Goal: Obtain resource: Download file/media

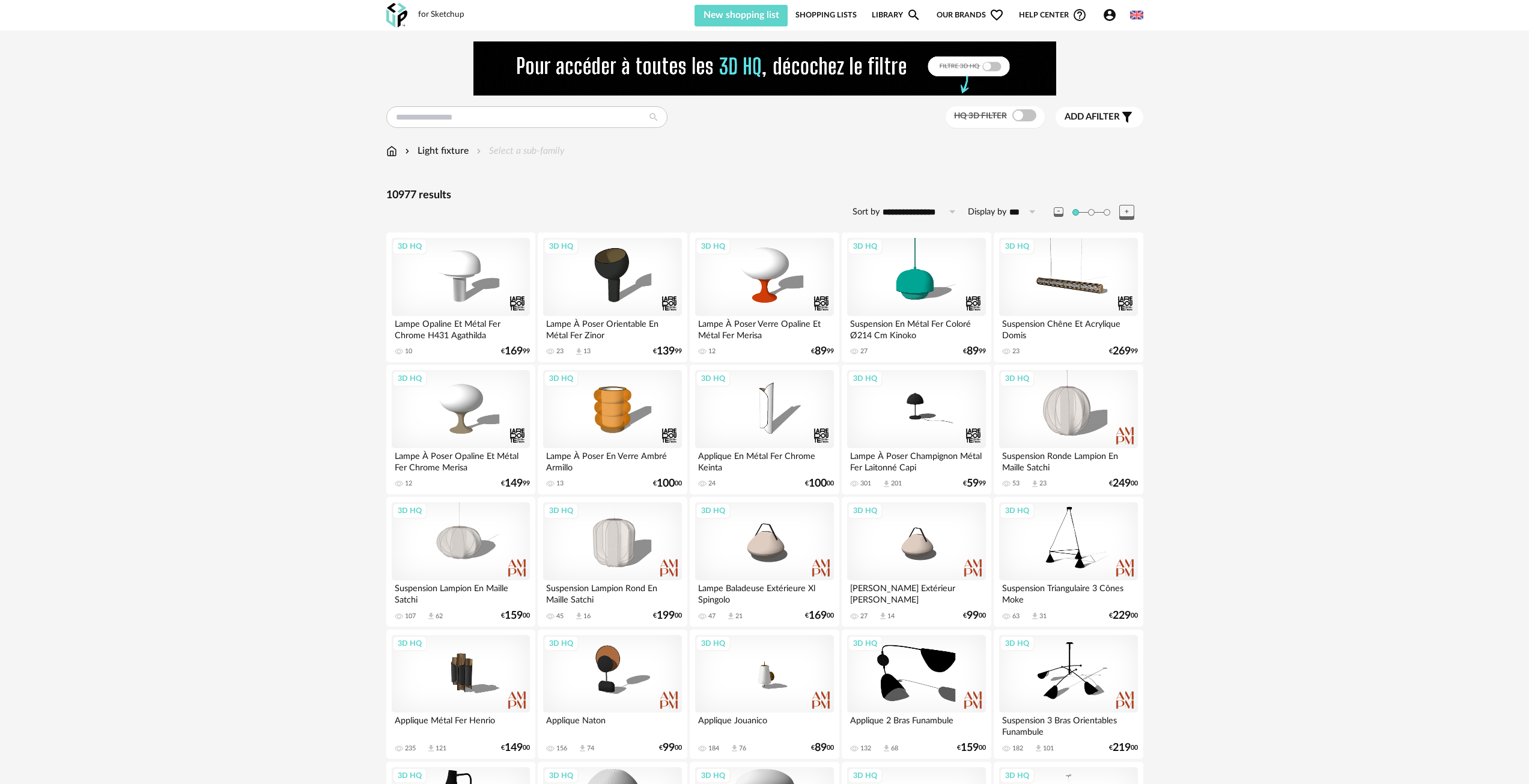
scroll to position [2171, 0]
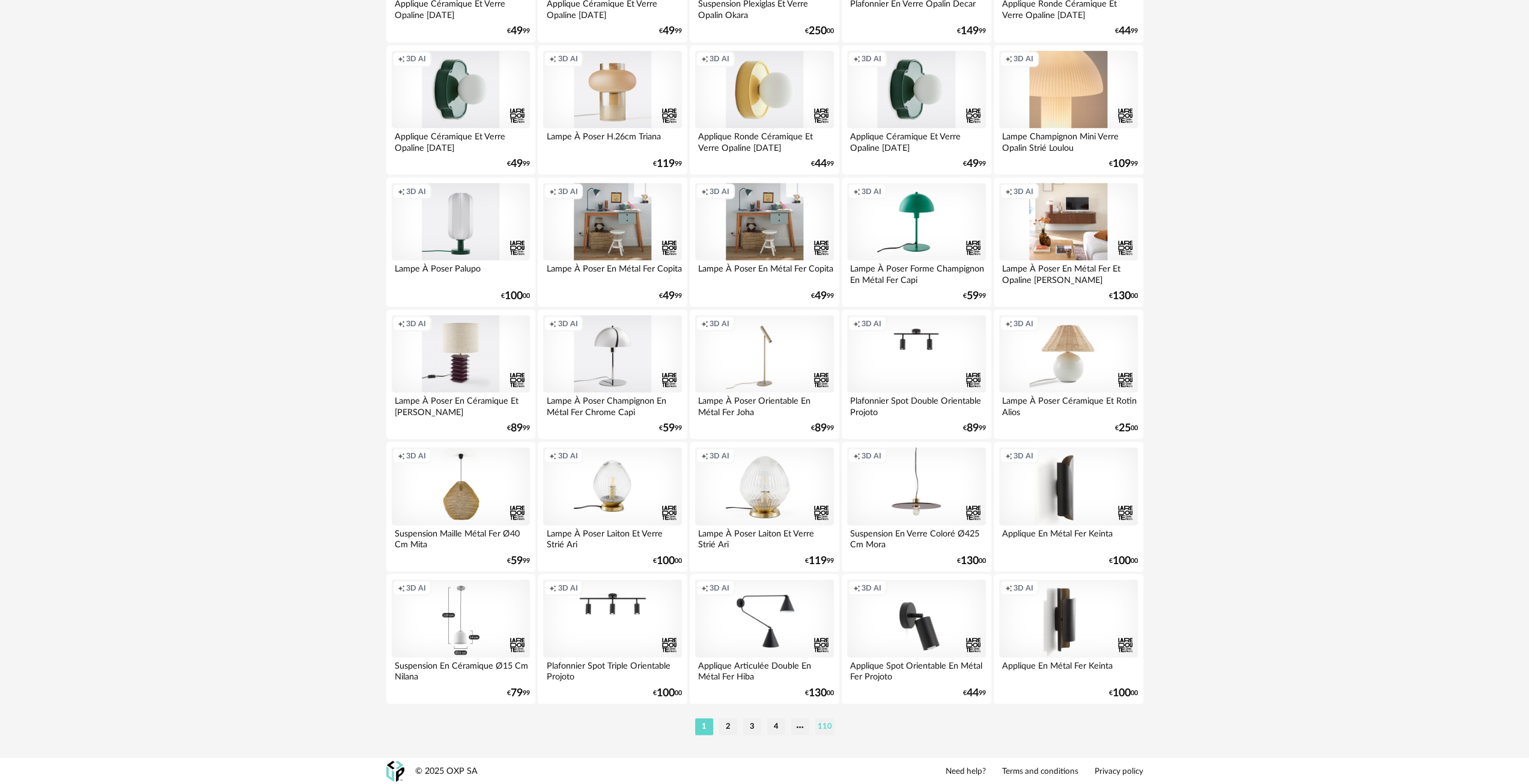
click at [822, 723] on li "110" at bounding box center [825, 726] width 19 height 17
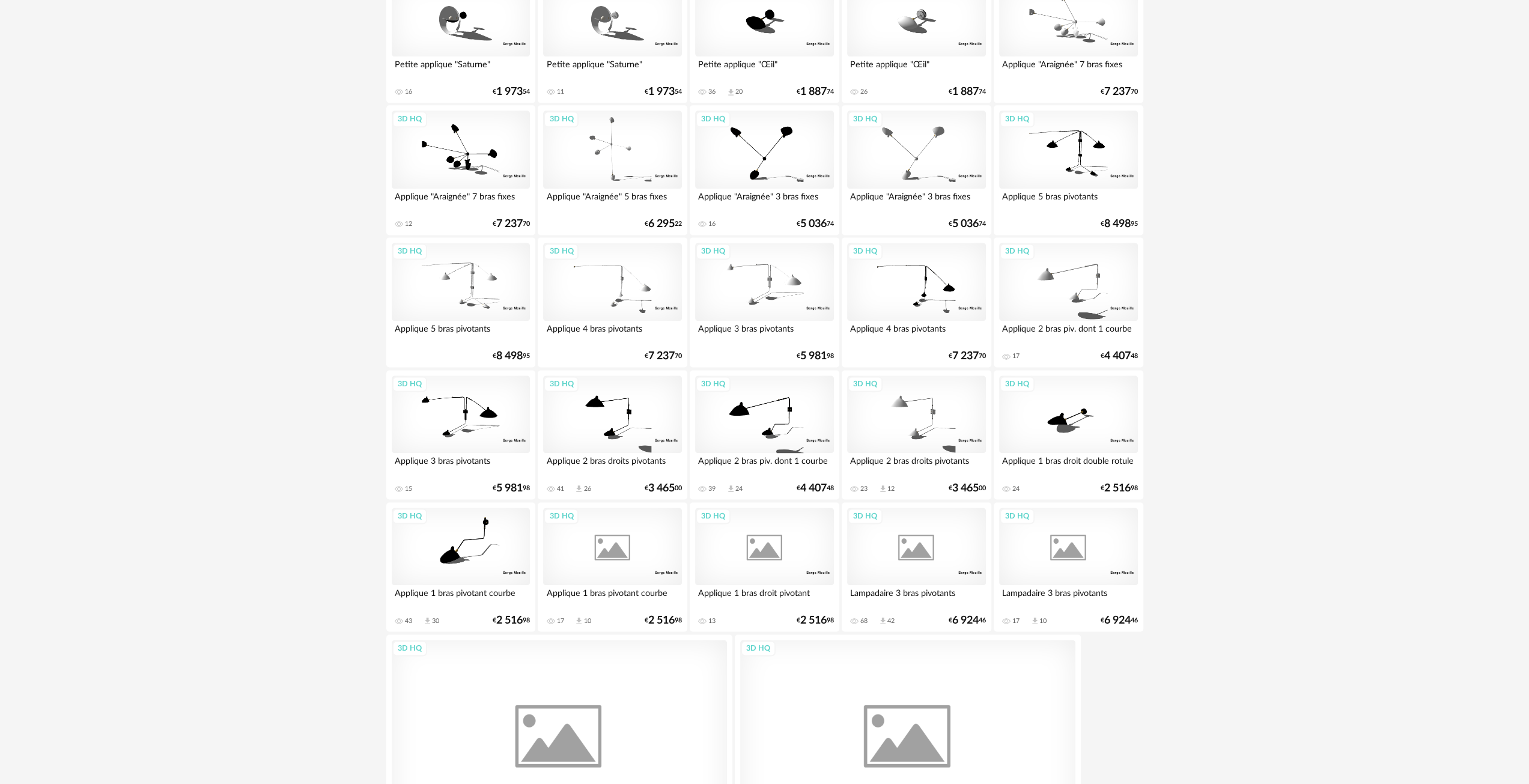
scroll to position [1753, 0]
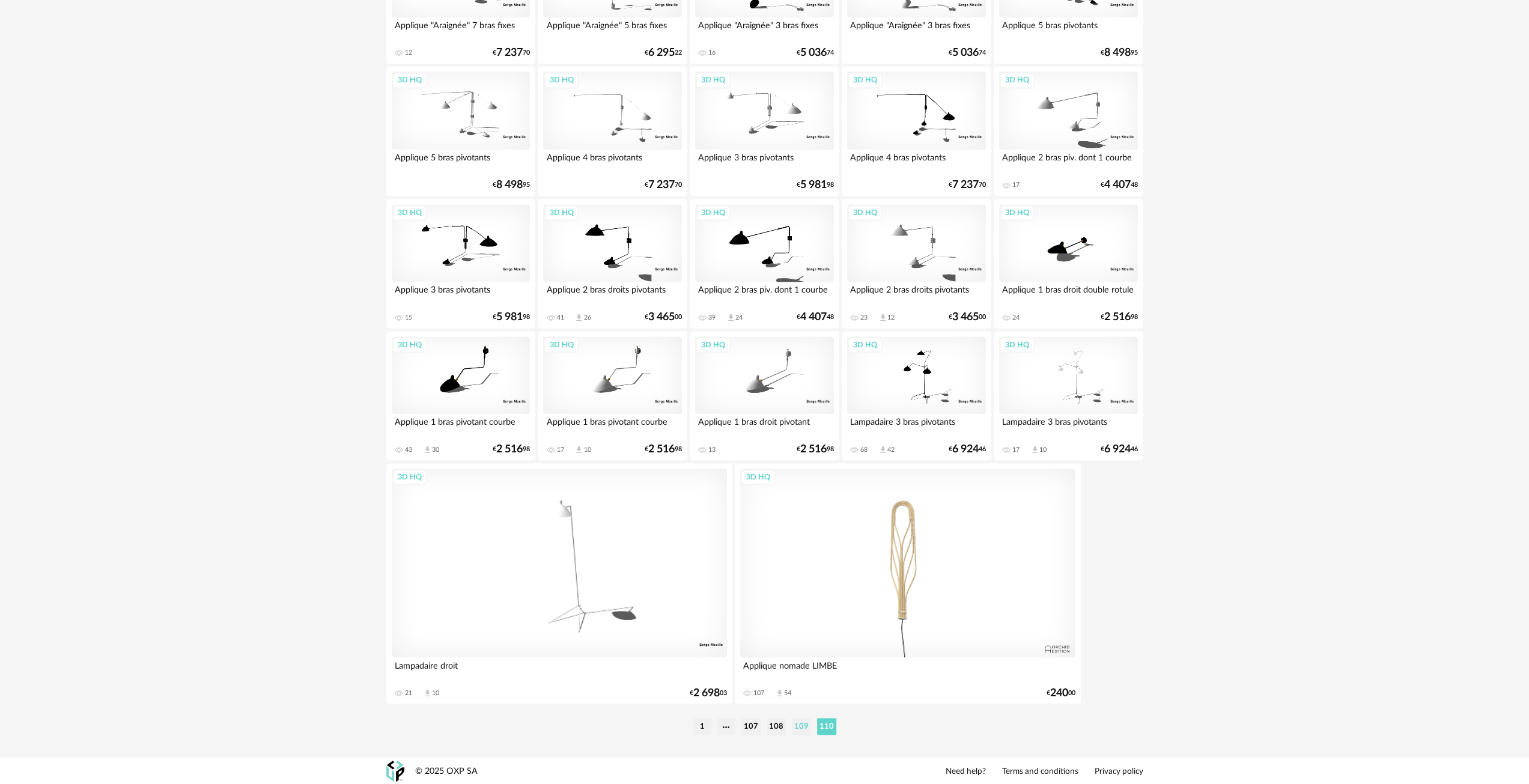
click at [797, 729] on li "109" at bounding box center [801, 726] width 19 height 17
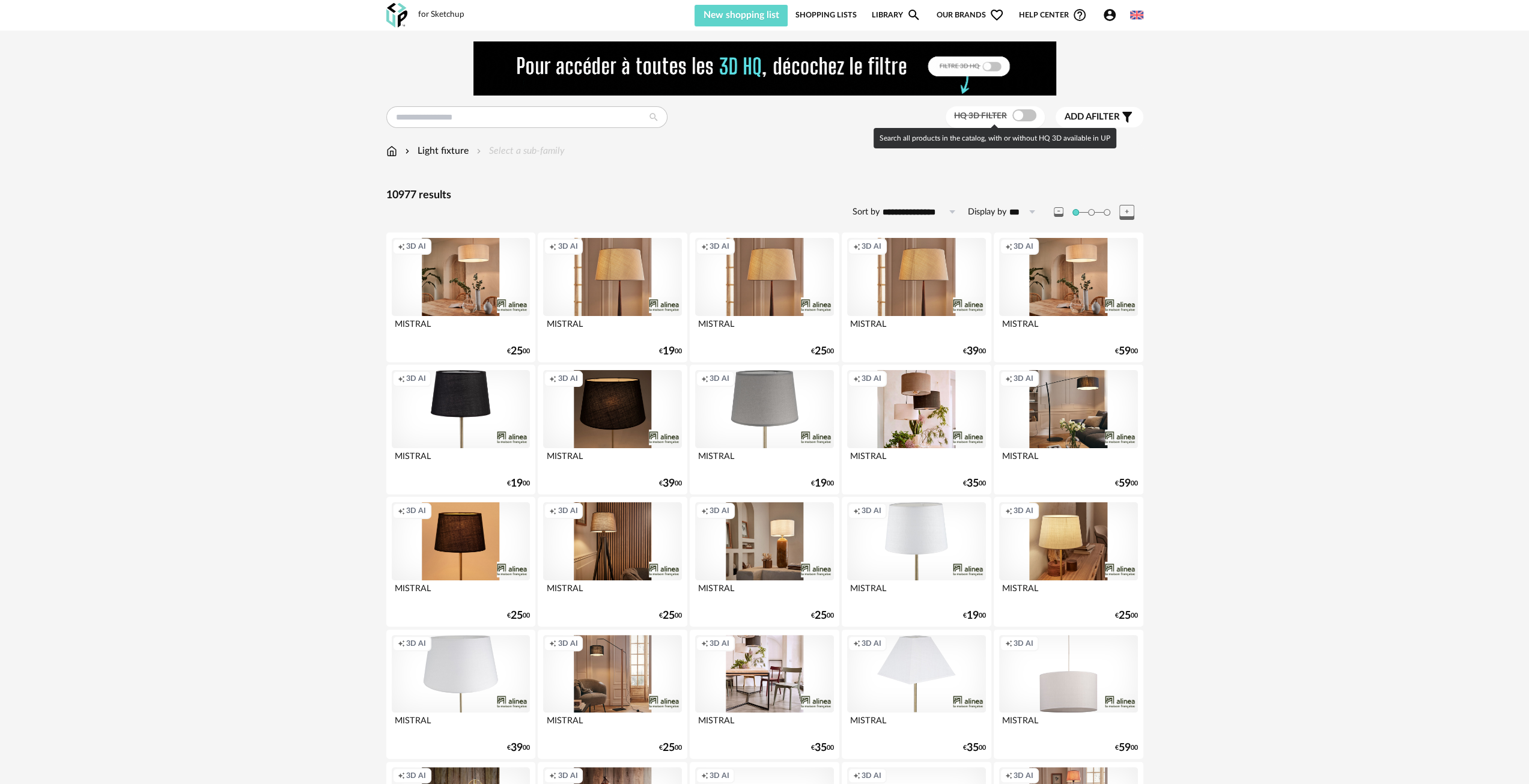
click at [1015, 116] on span at bounding box center [1025, 116] width 24 height 12
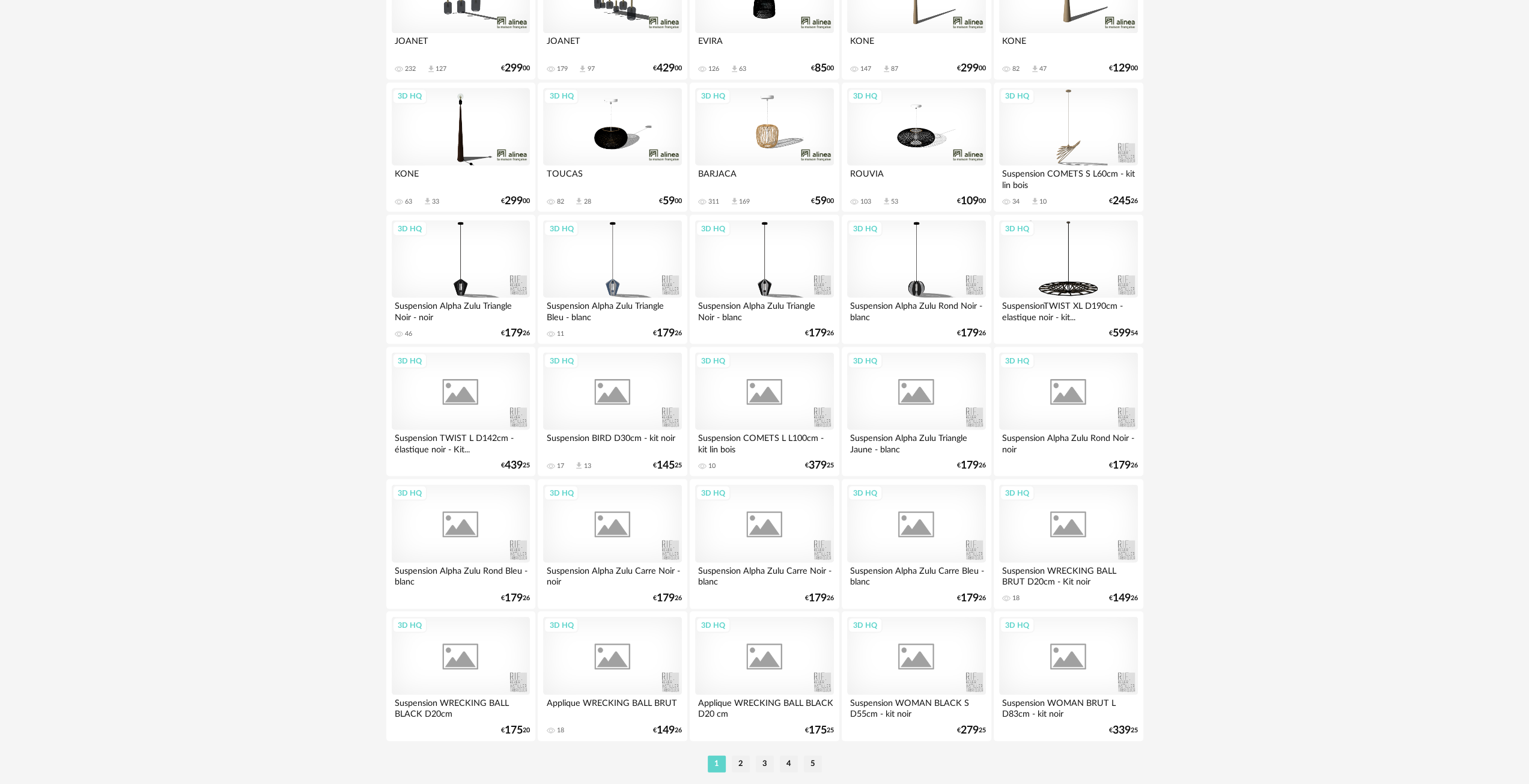
scroll to position [2171, 0]
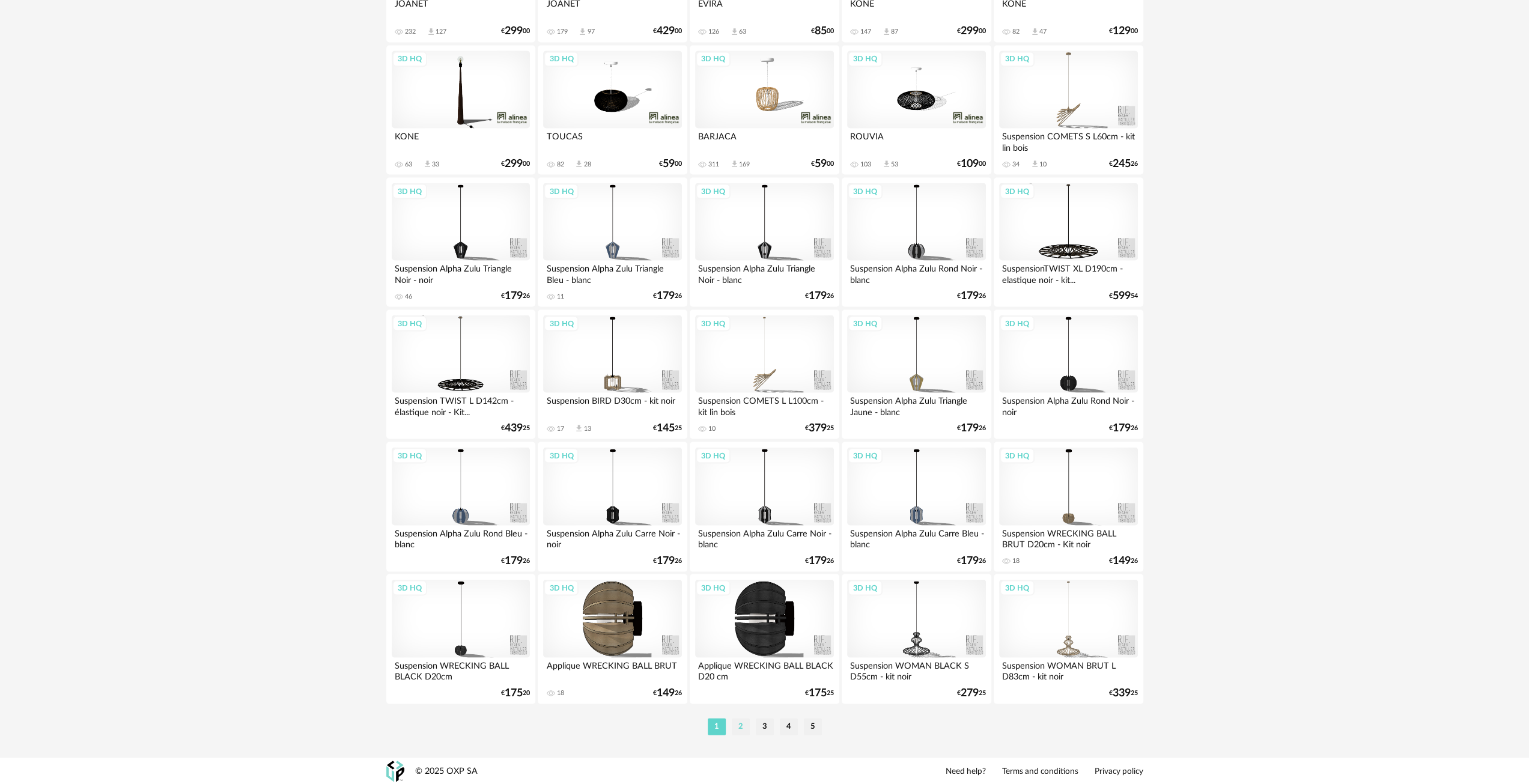
click at [734, 726] on li "2" at bounding box center [740, 726] width 18 height 17
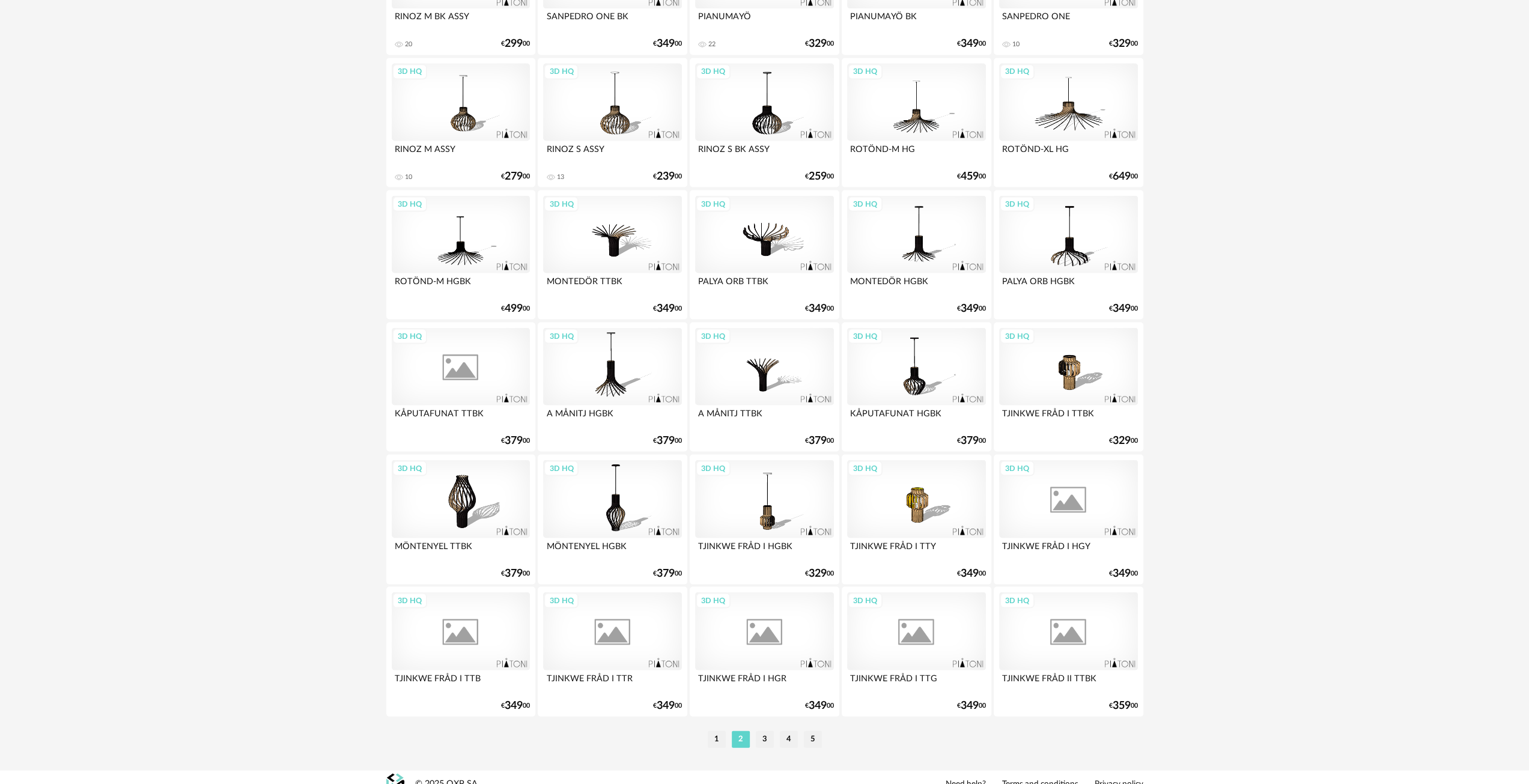
scroll to position [2171, 0]
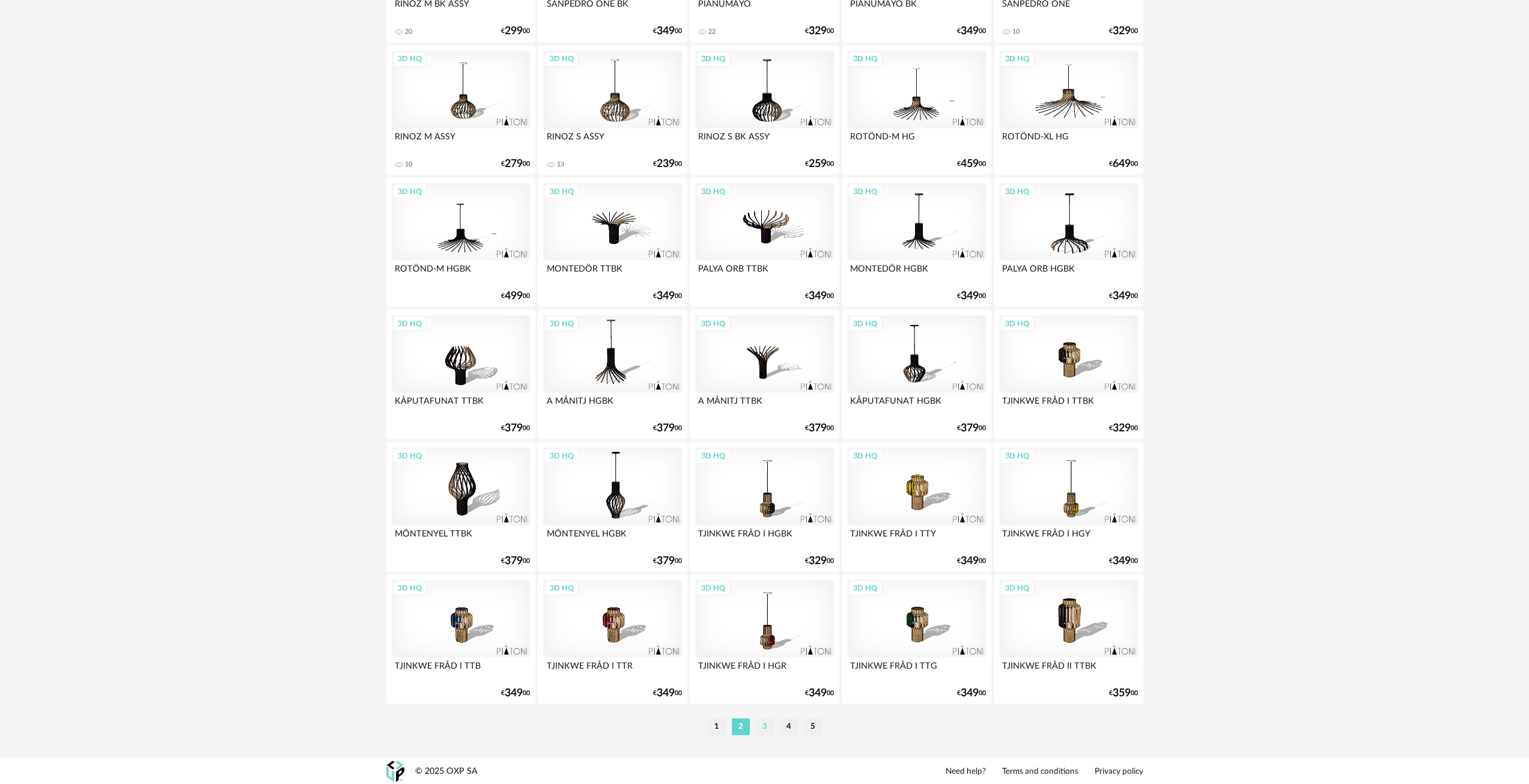
click at [764, 728] on li "3" at bounding box center [765, 726] width 18 height 17
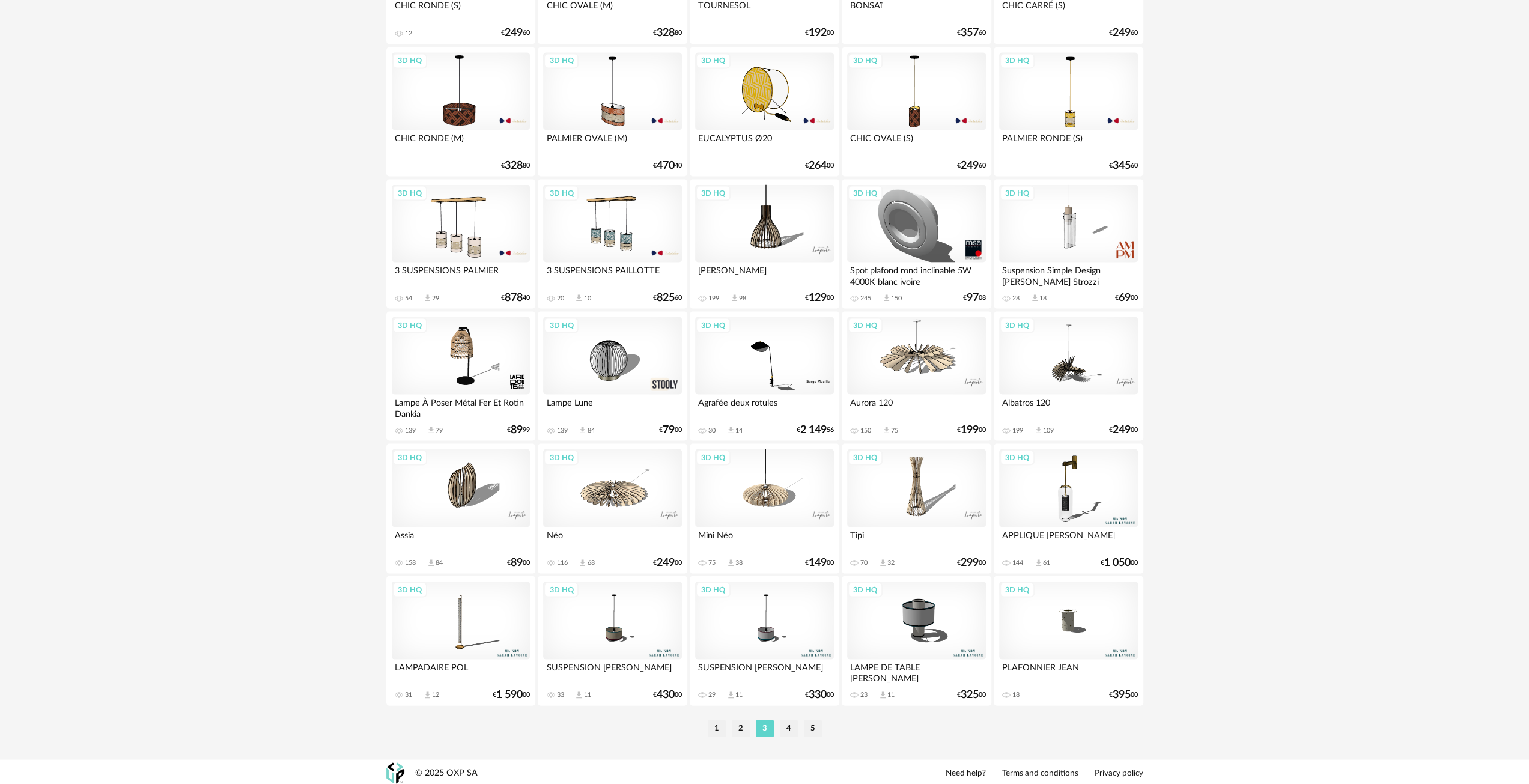
scroll to position [2171, 0]
click at [791, 725] on li "4" at bounding box center [789, 726] width 18 height 17
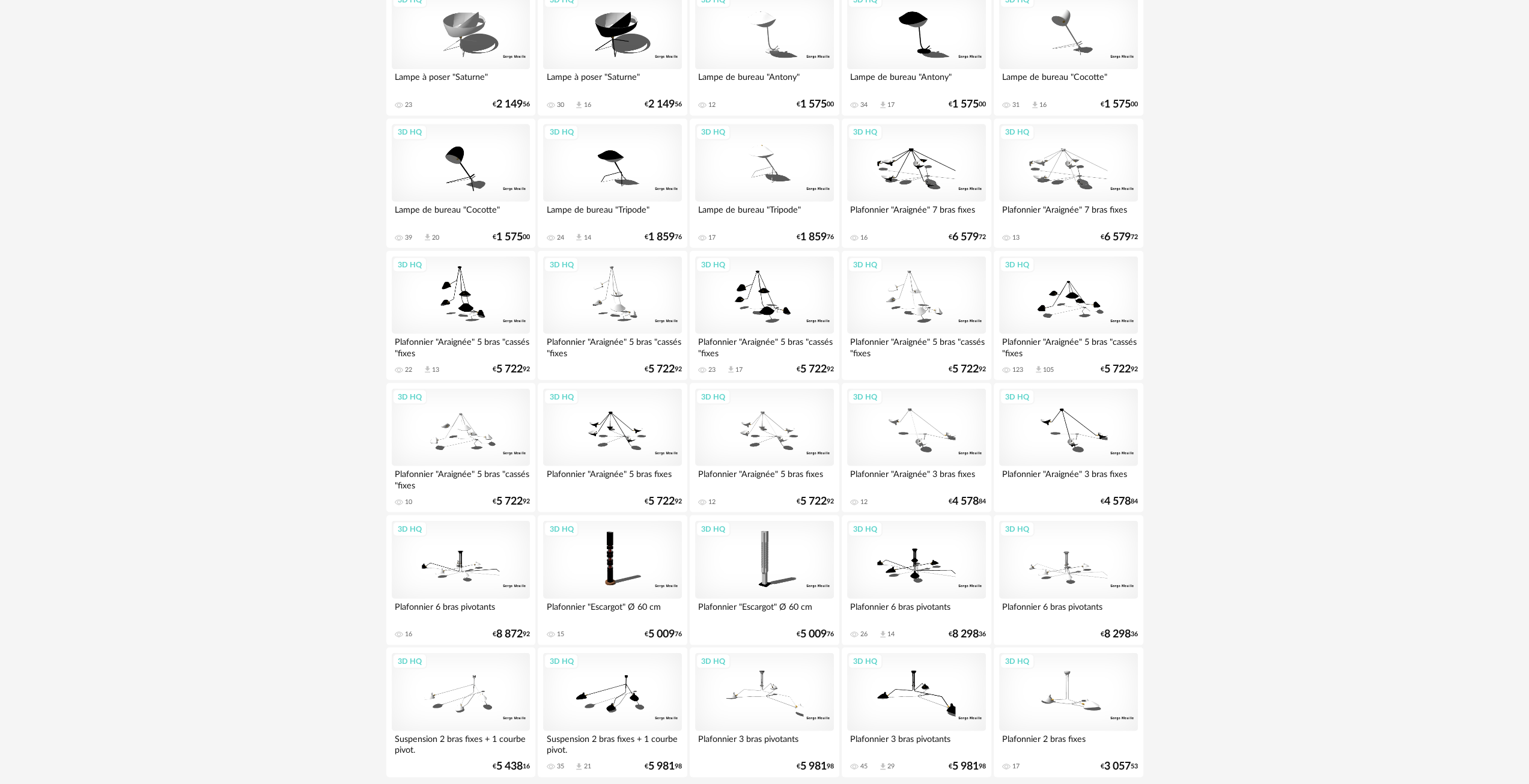
scroll to position [2171, 0]
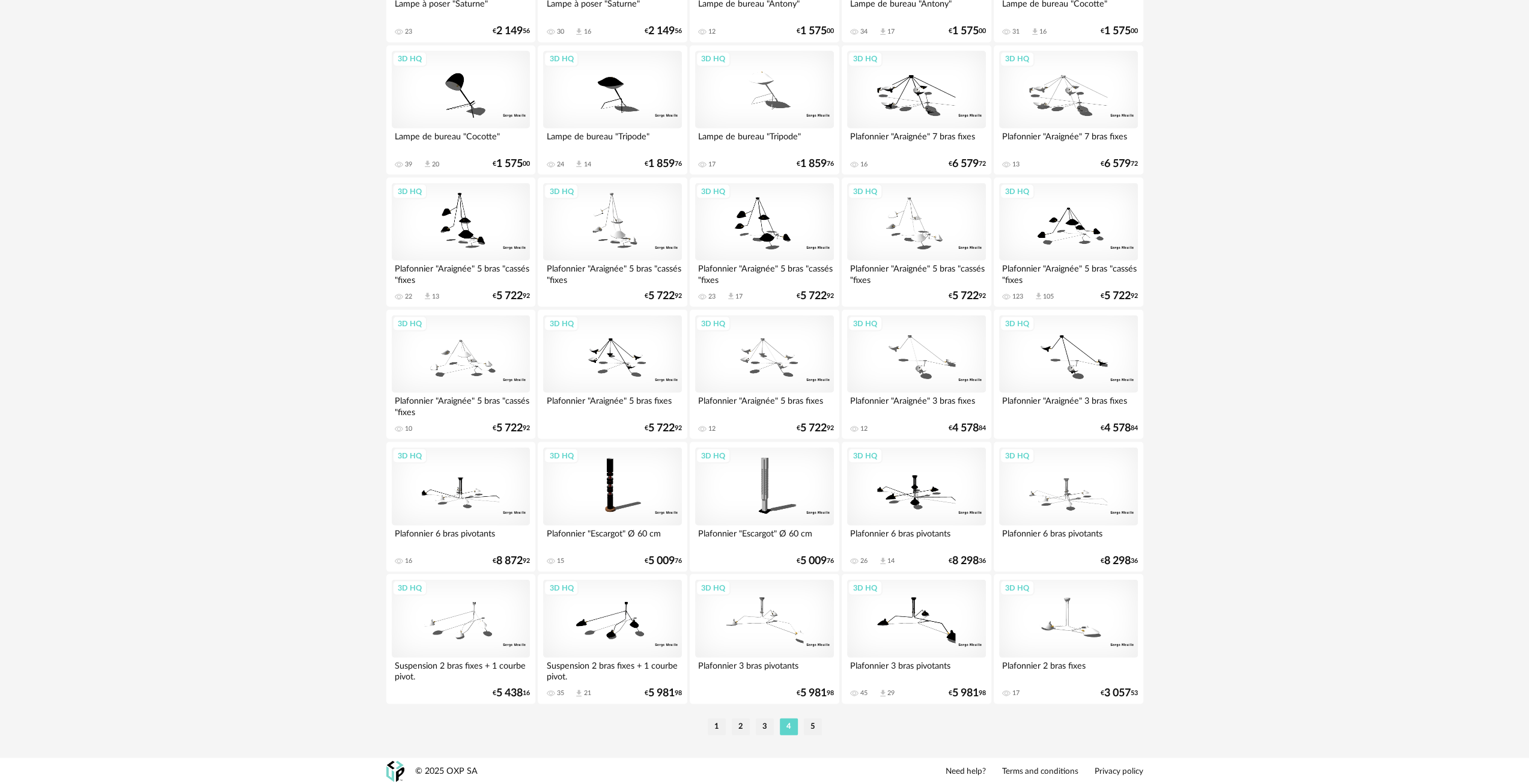
click at [813, 725] on li "5" at bounding box center [813, 726] width 18 height 17
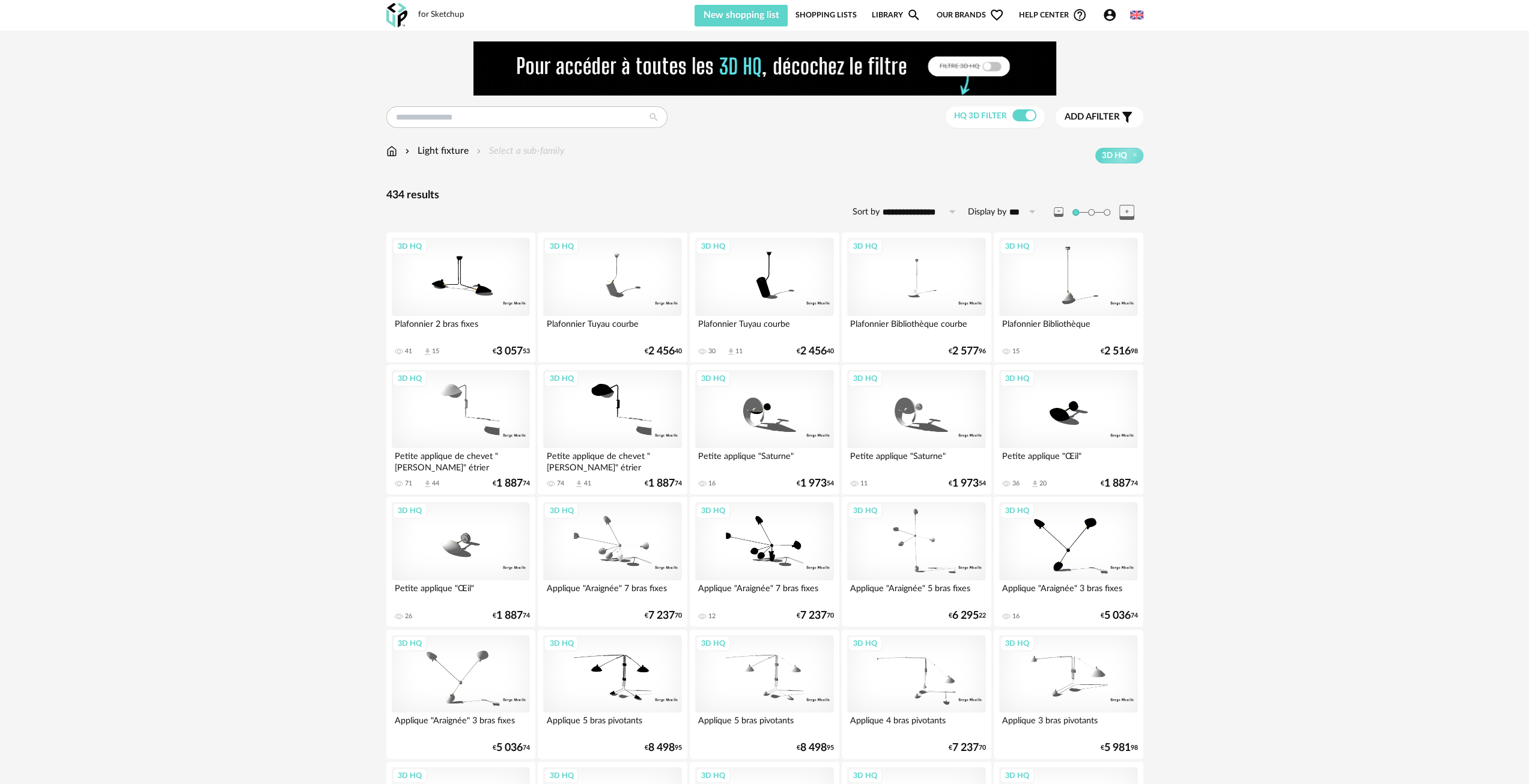
click at [391, 155] on img at bounding box center [391, 151] width 11 height 14
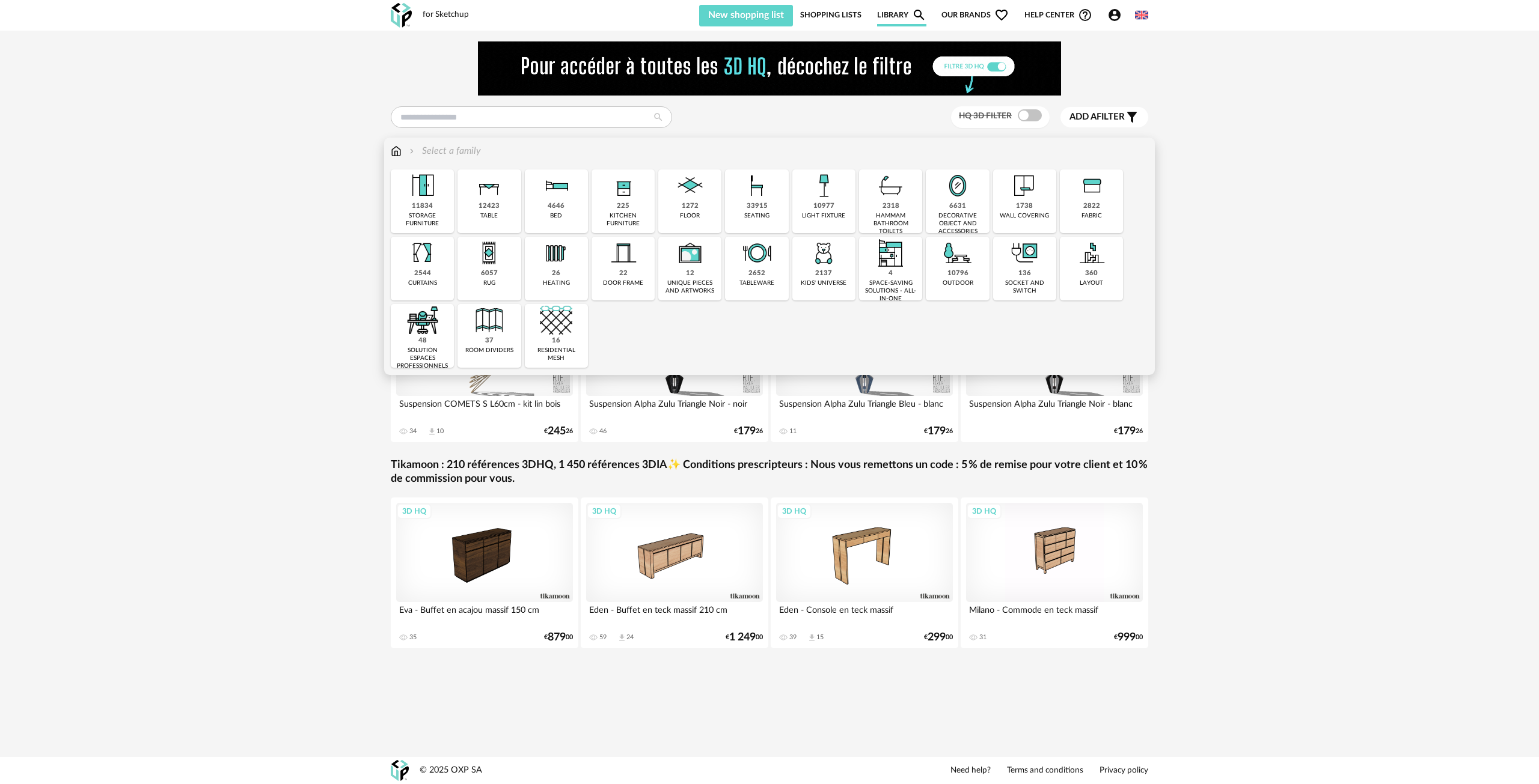
click at [762, 198] on img at bounding box center [757, 185] width 33 height 33
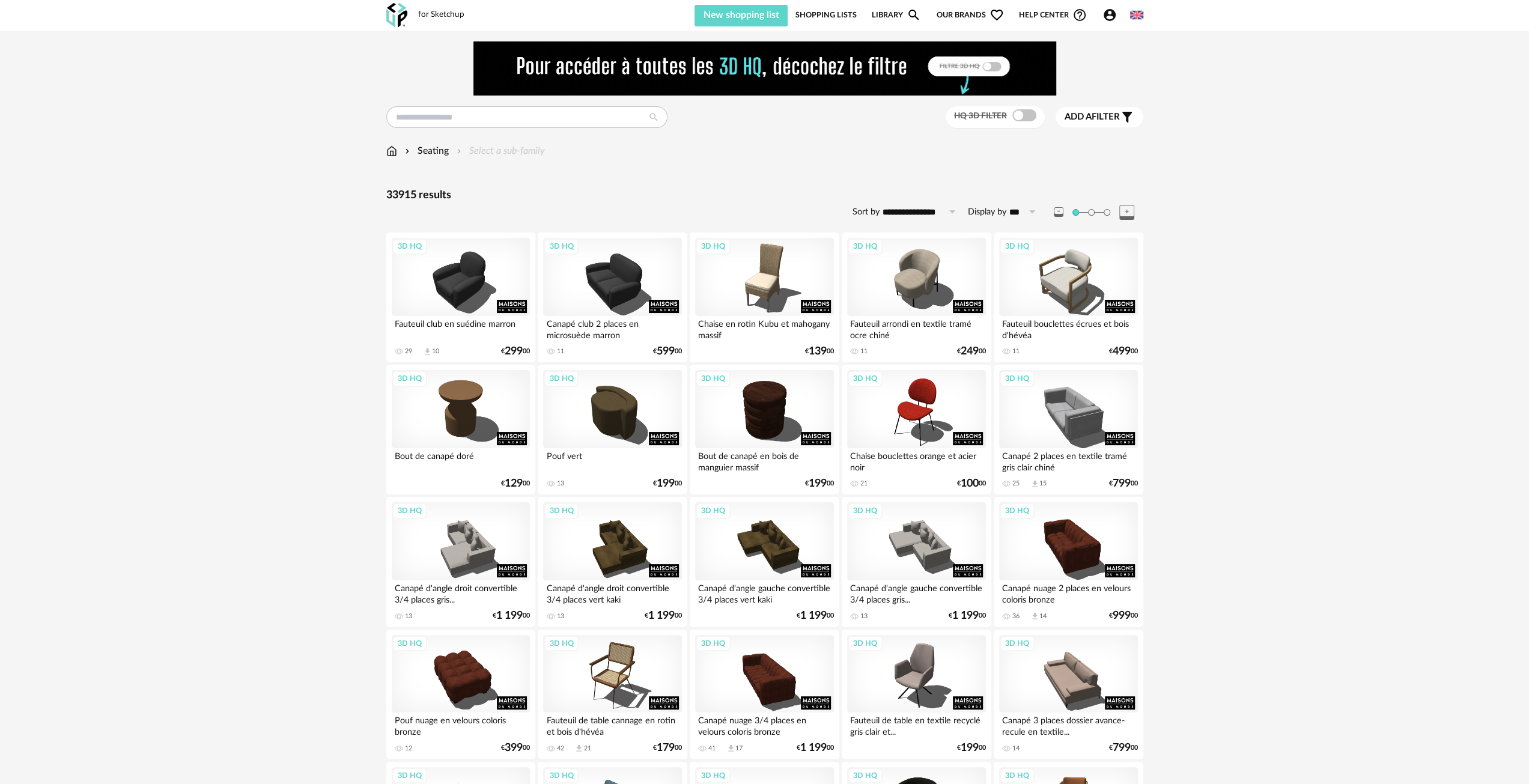
click at [1019, 117] on span at bounding box center [1025, 116] width 24 height 12
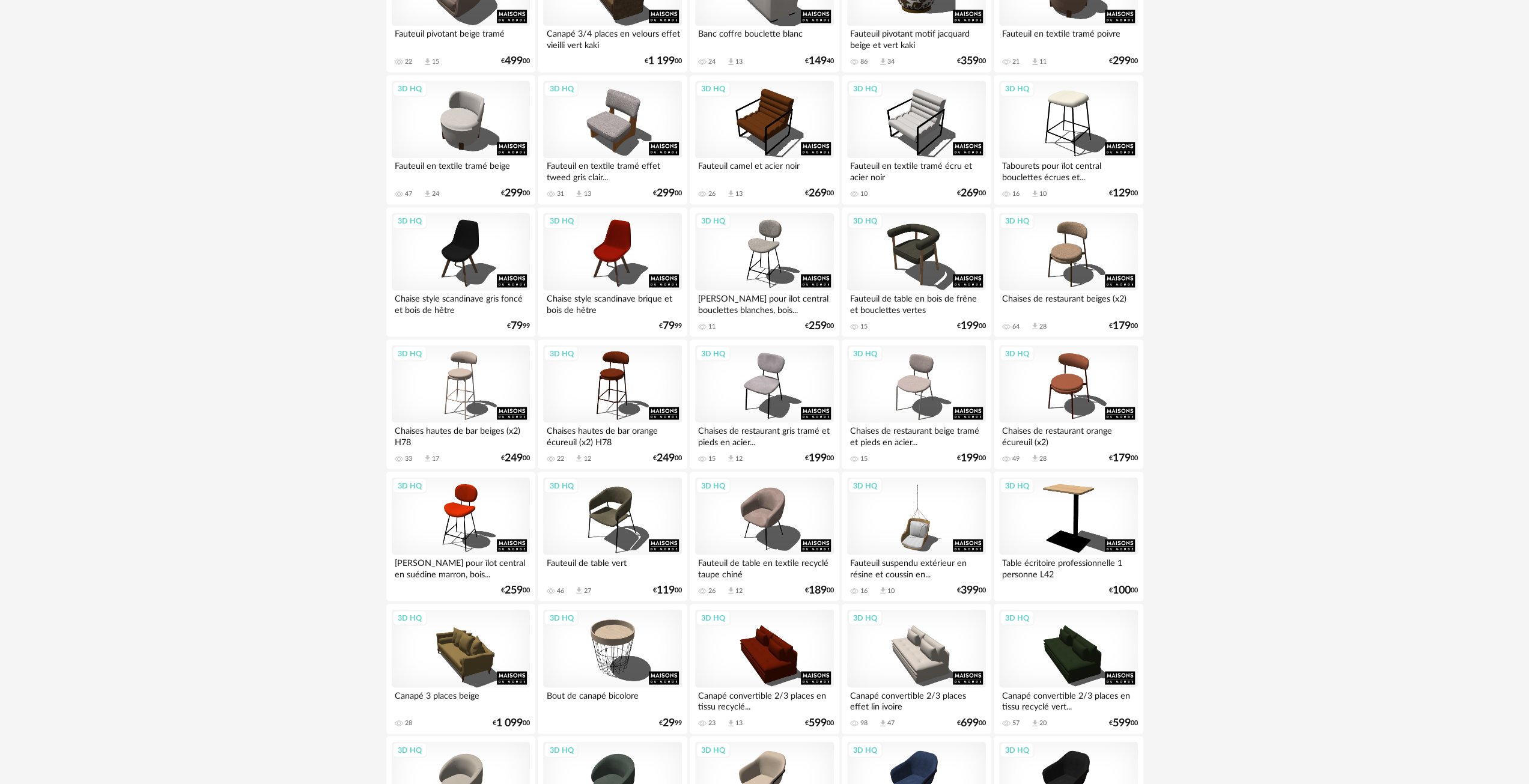
scroll to position [2171, 0]
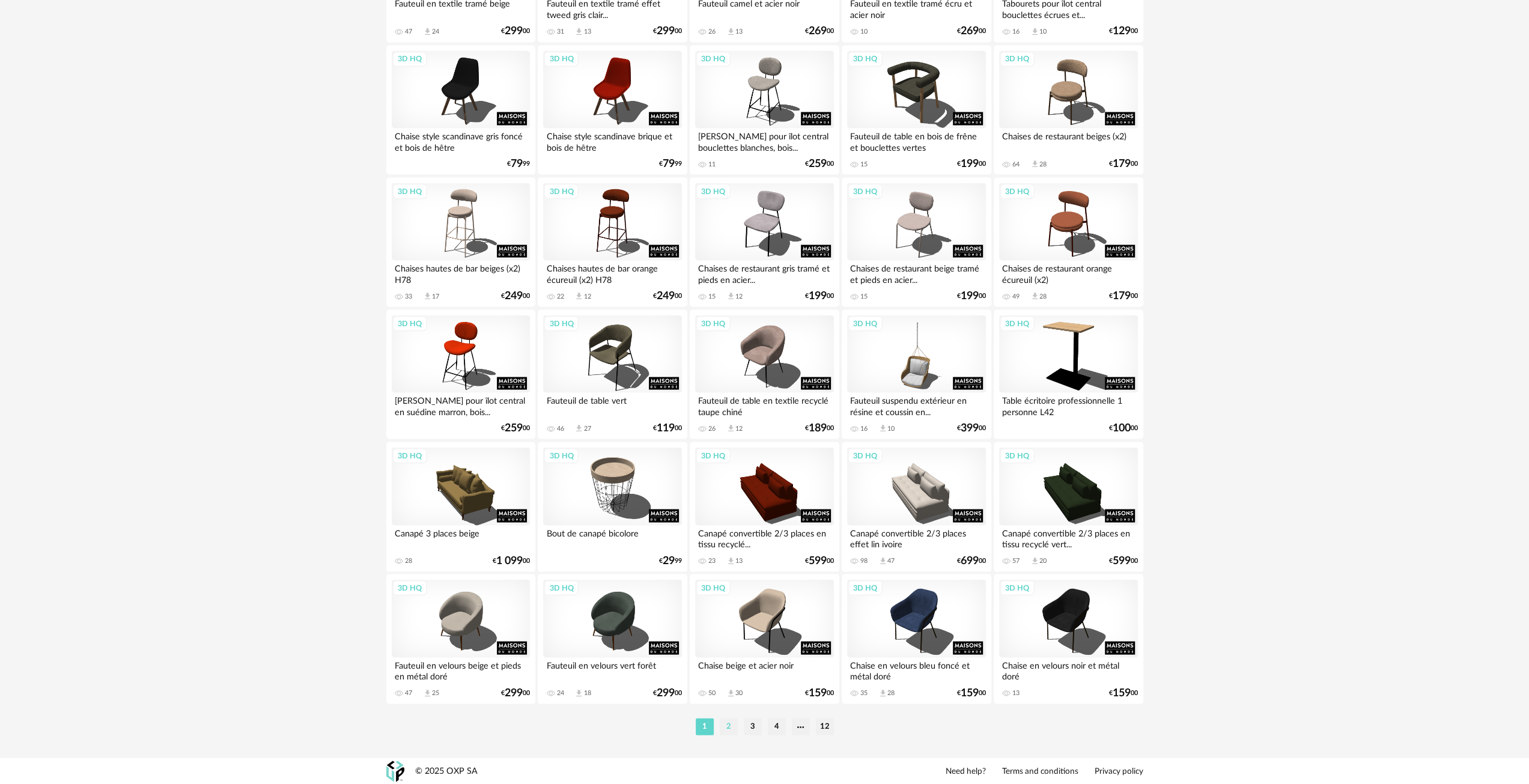
click at [728, 730] on li "2" at bounding box center [728, 726] width 18 height 17
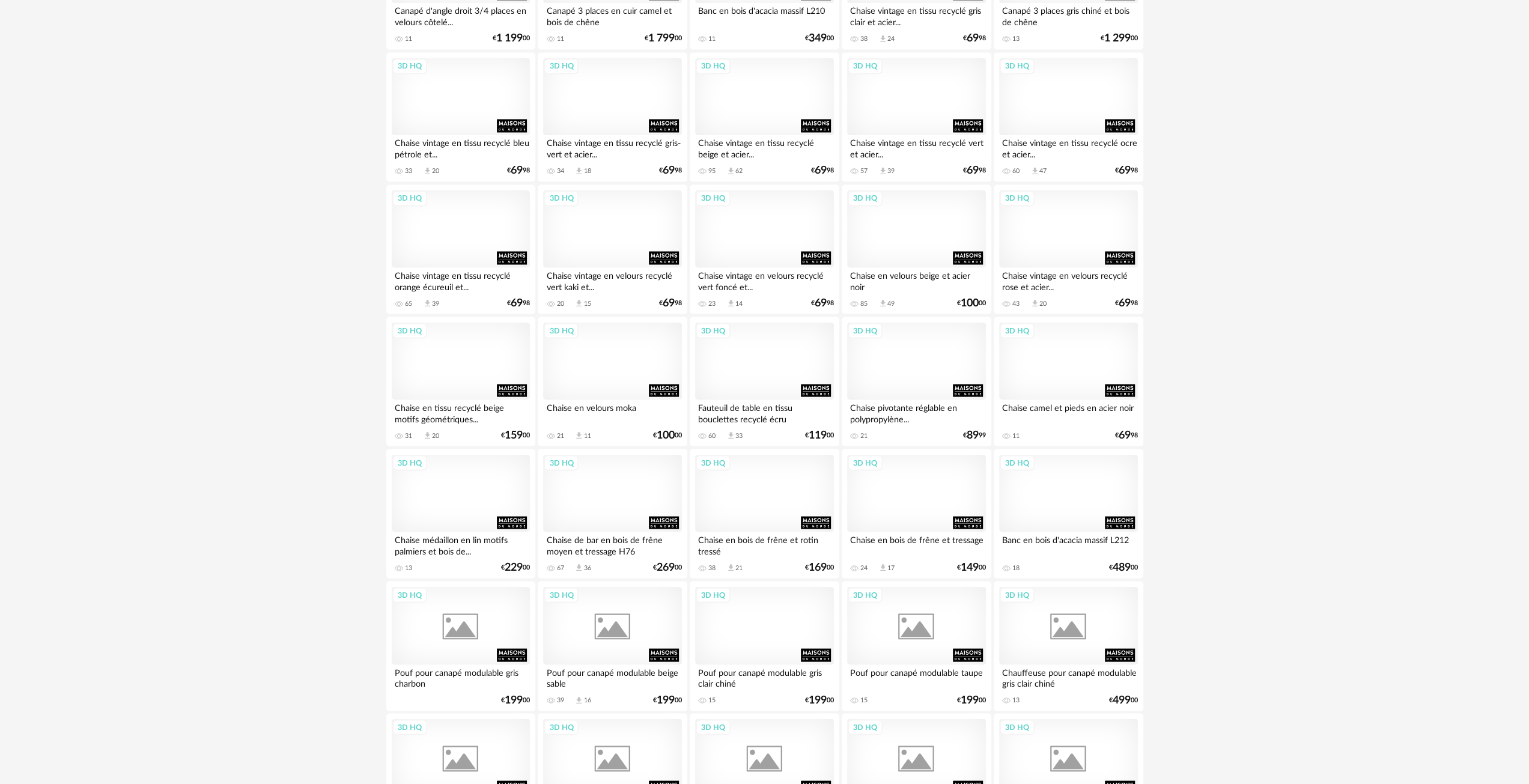
scroll to position [2171, 0]
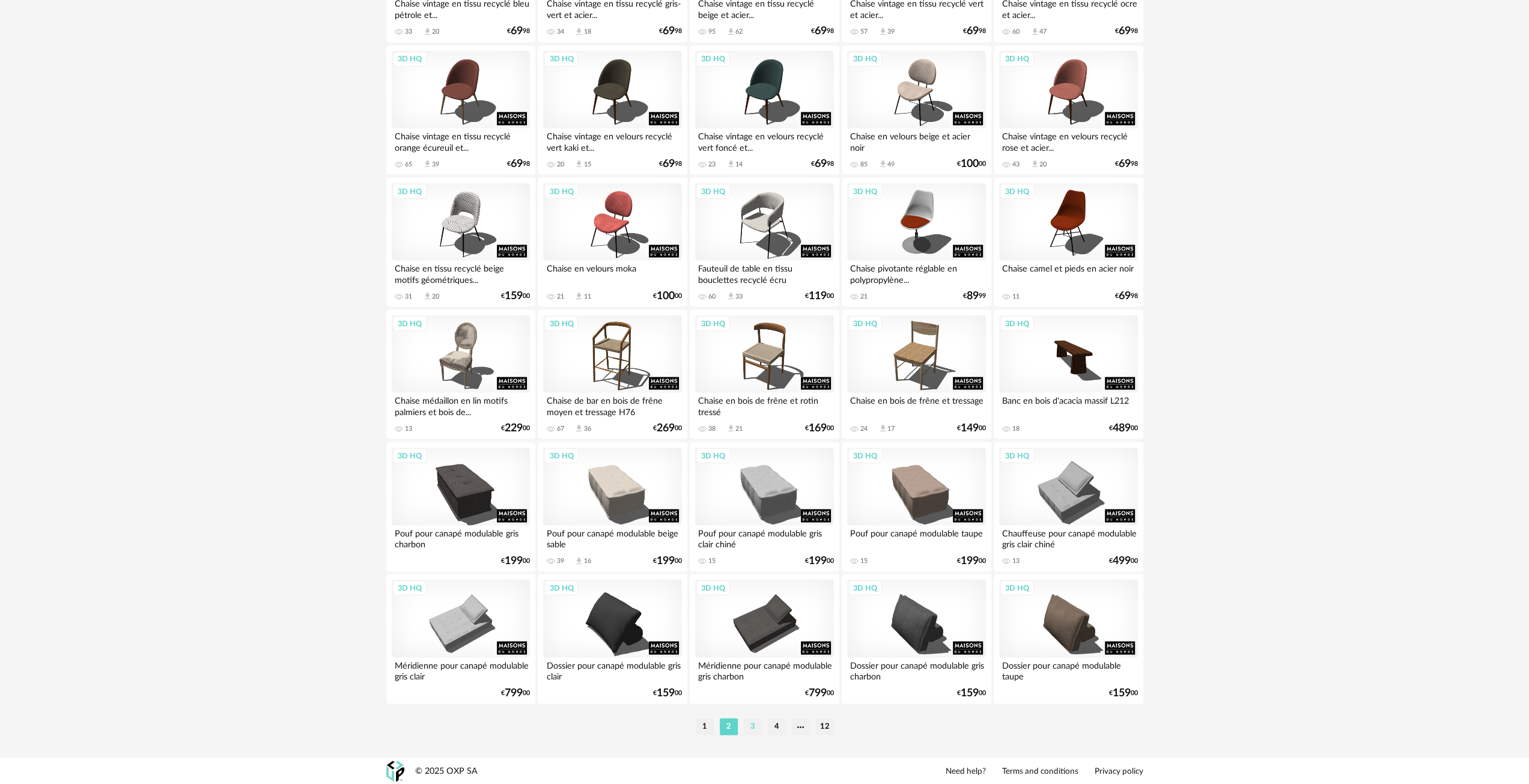
click at [756, 726] on li "3" at bounding box center [752, 726] width 18 height 17
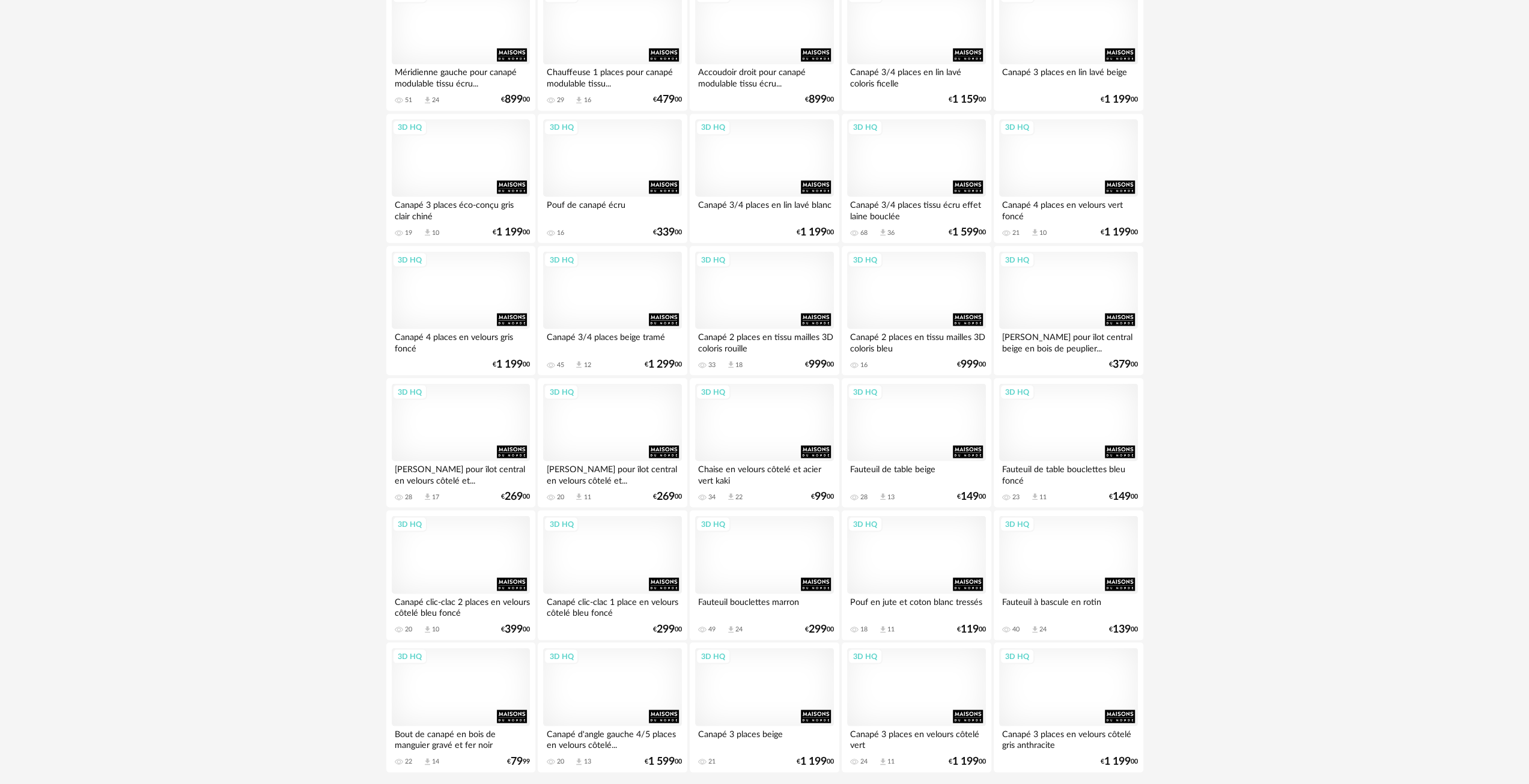
scroll to position [2171, 0]
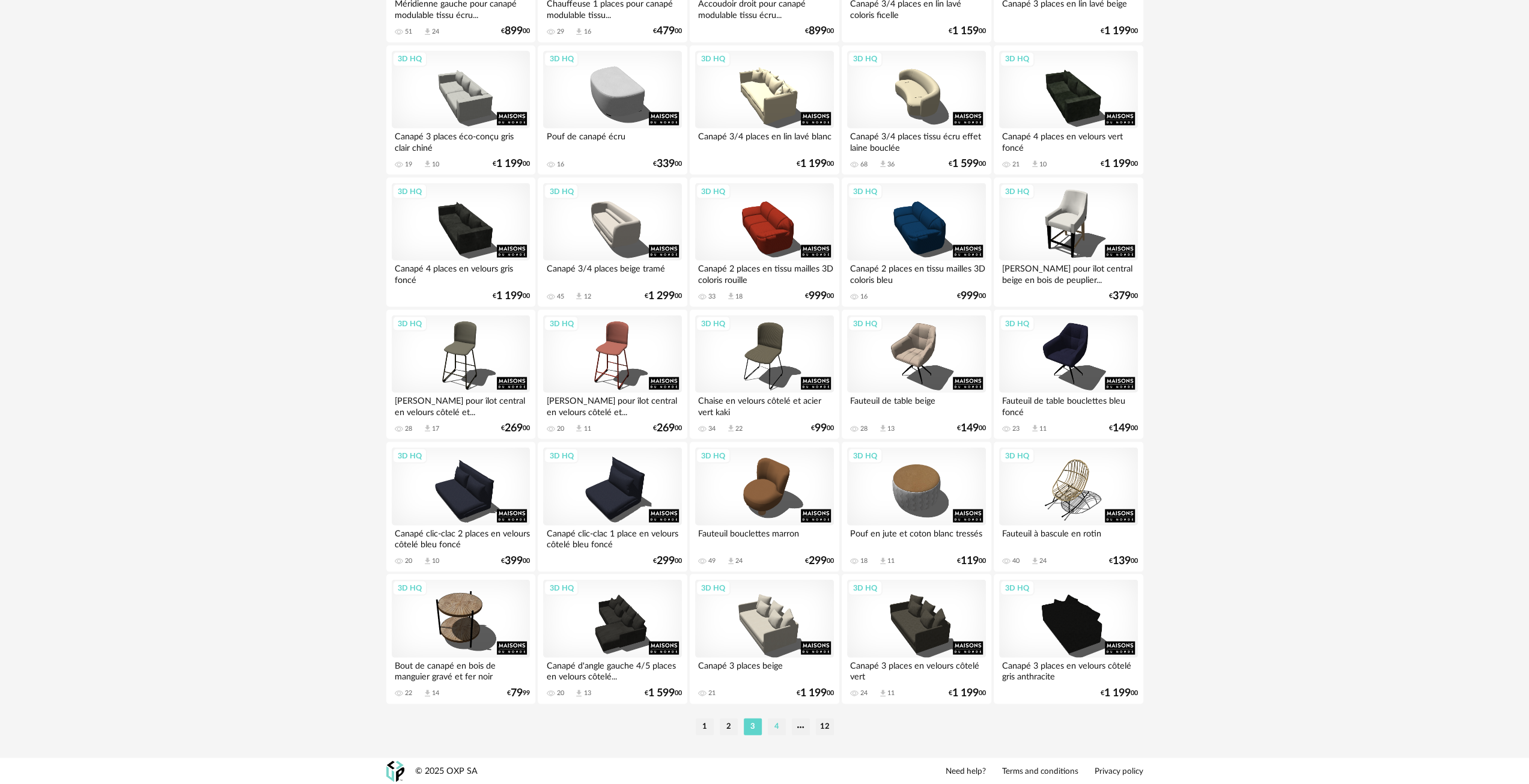
click at [776, 722] on li "4" at bounding box center [777, 726] width 18 height 17
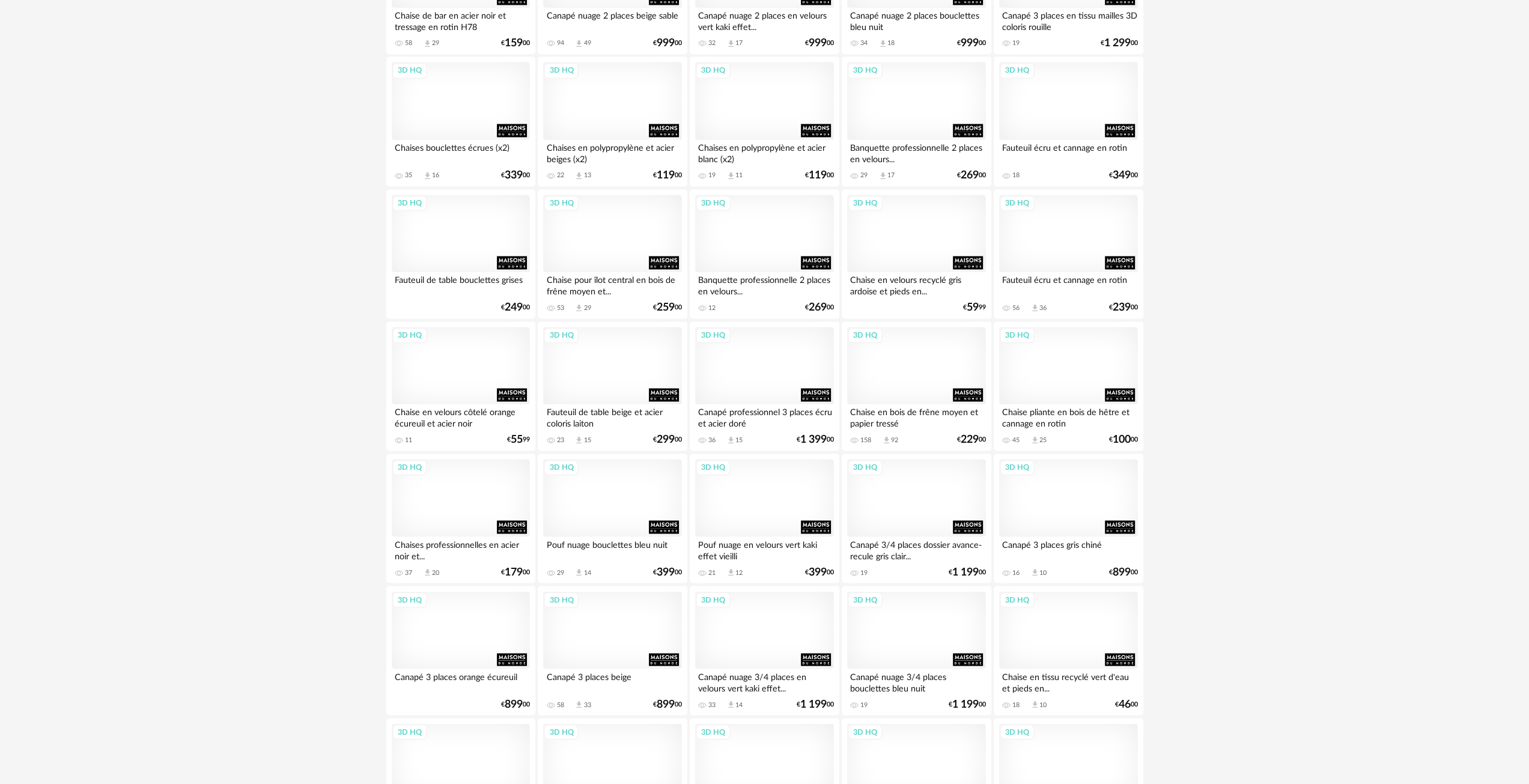
scroll to position [1862, 0]
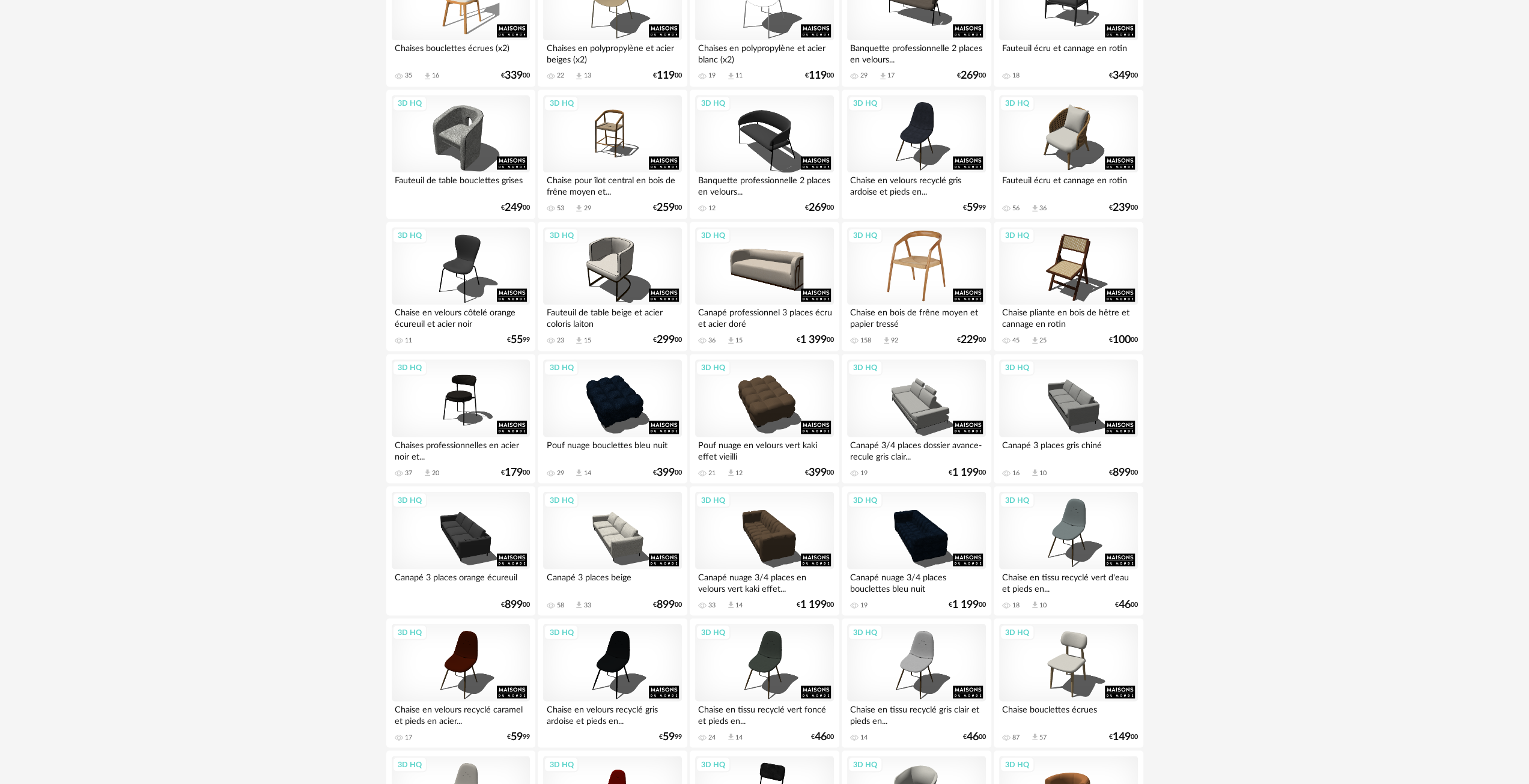
click at [923, 275] on div "3D HQ" at bounding box center [916, 266] width 138 height 78
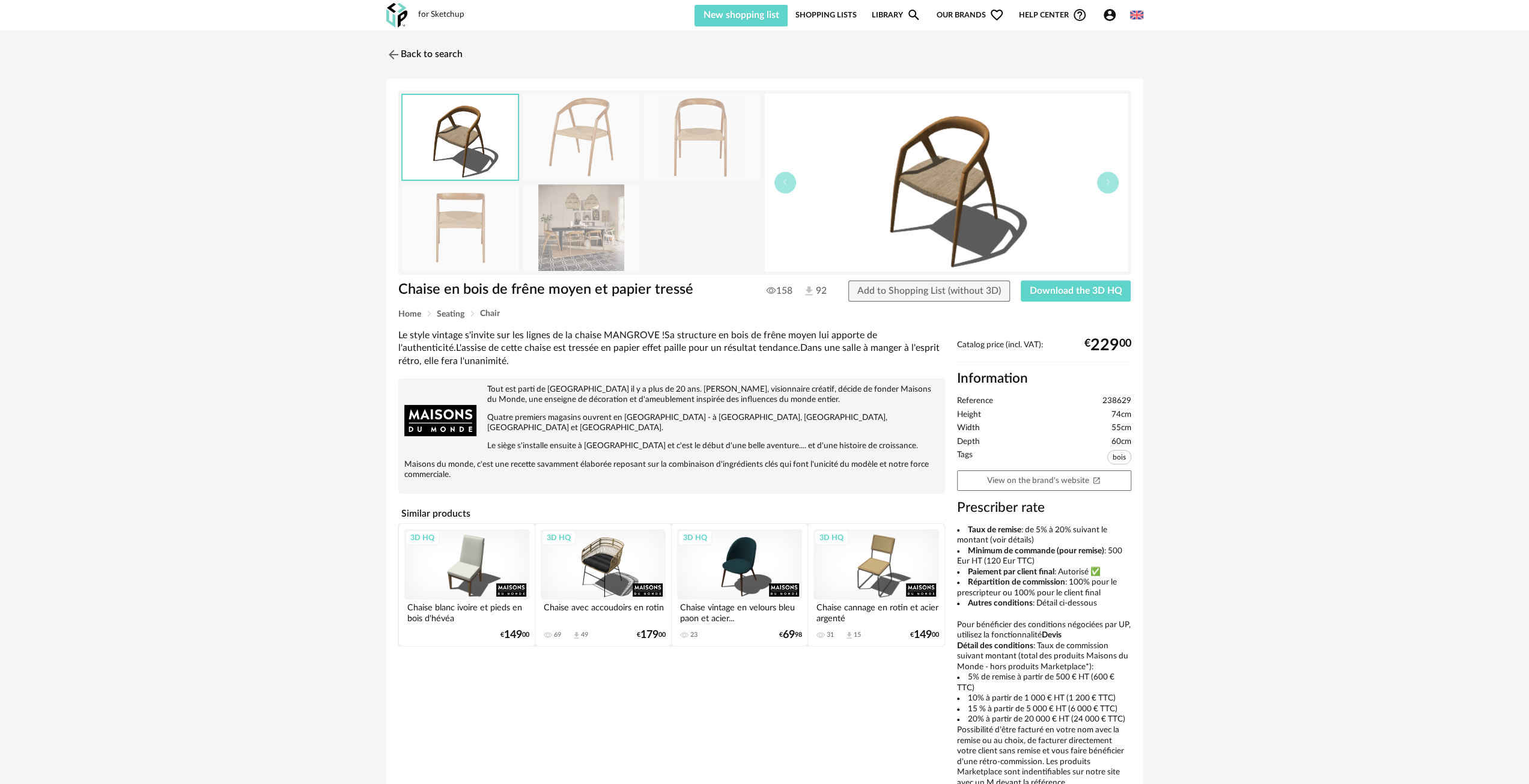
click at [569, 228] on img at bounding box center [581, 227] width 116 height 86
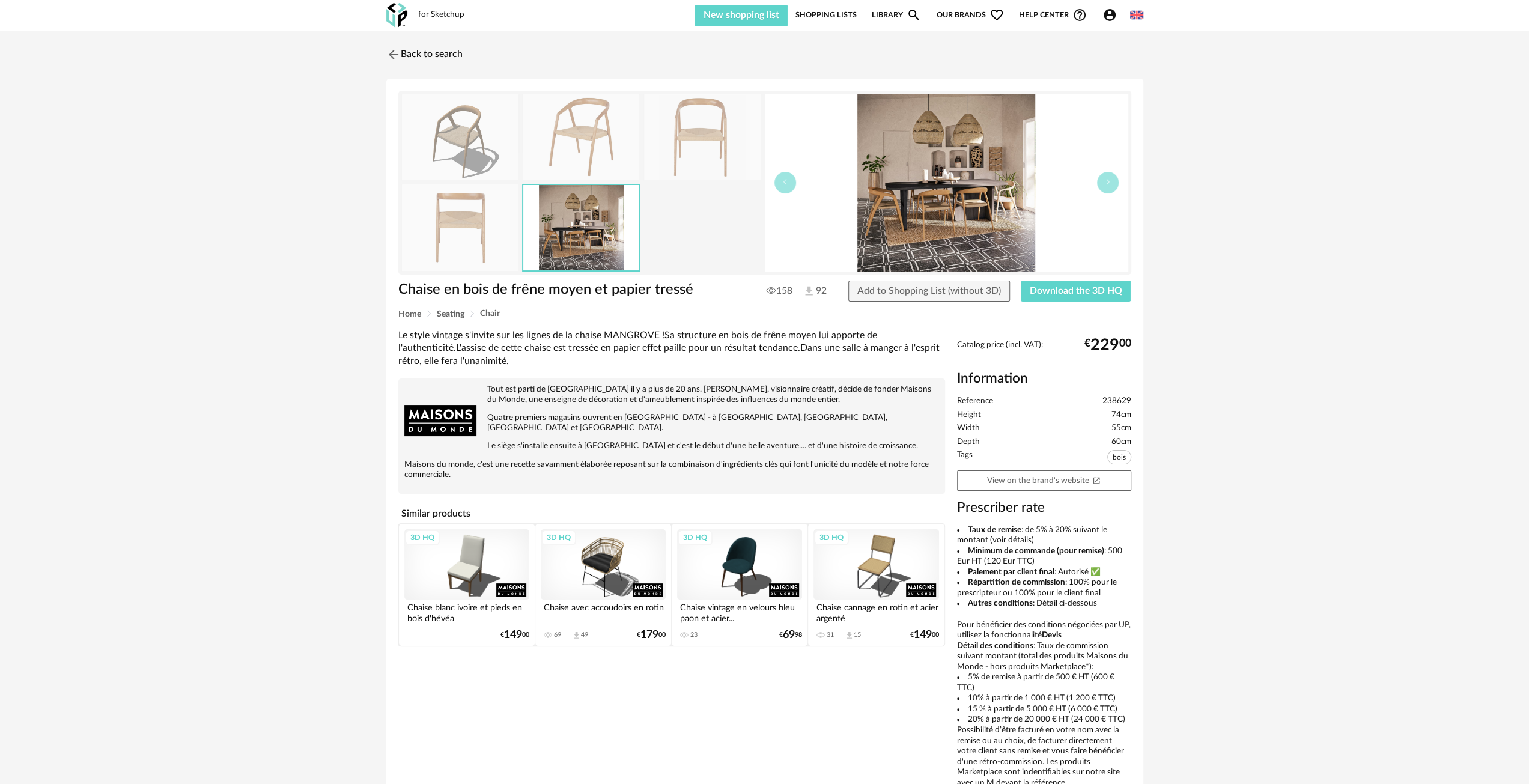
click at [678, 124] on img at bounding box center [702, 137] width 116 height 86
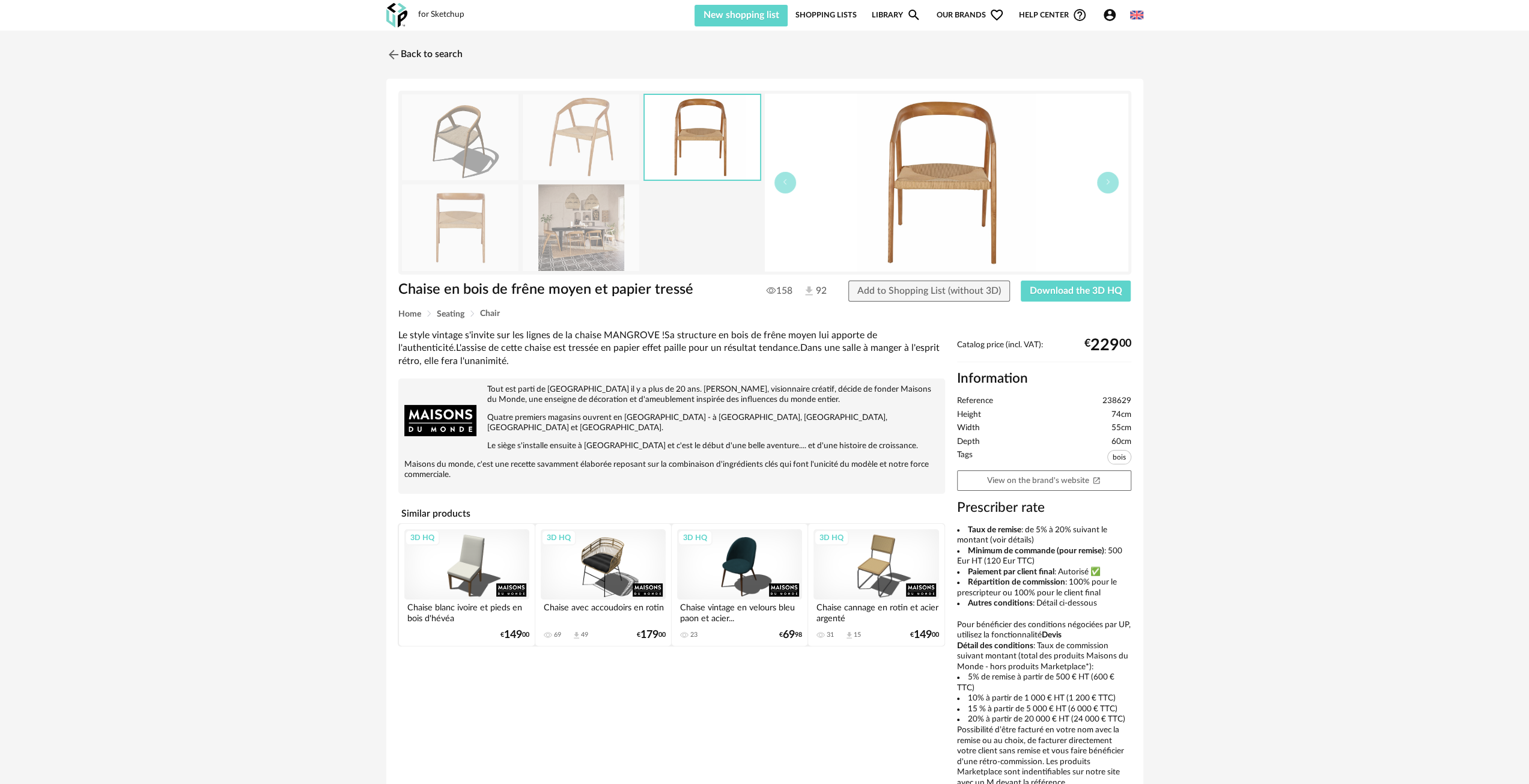
click at [602, 132] on img at bounding box center [581, 137] width 116 height 86
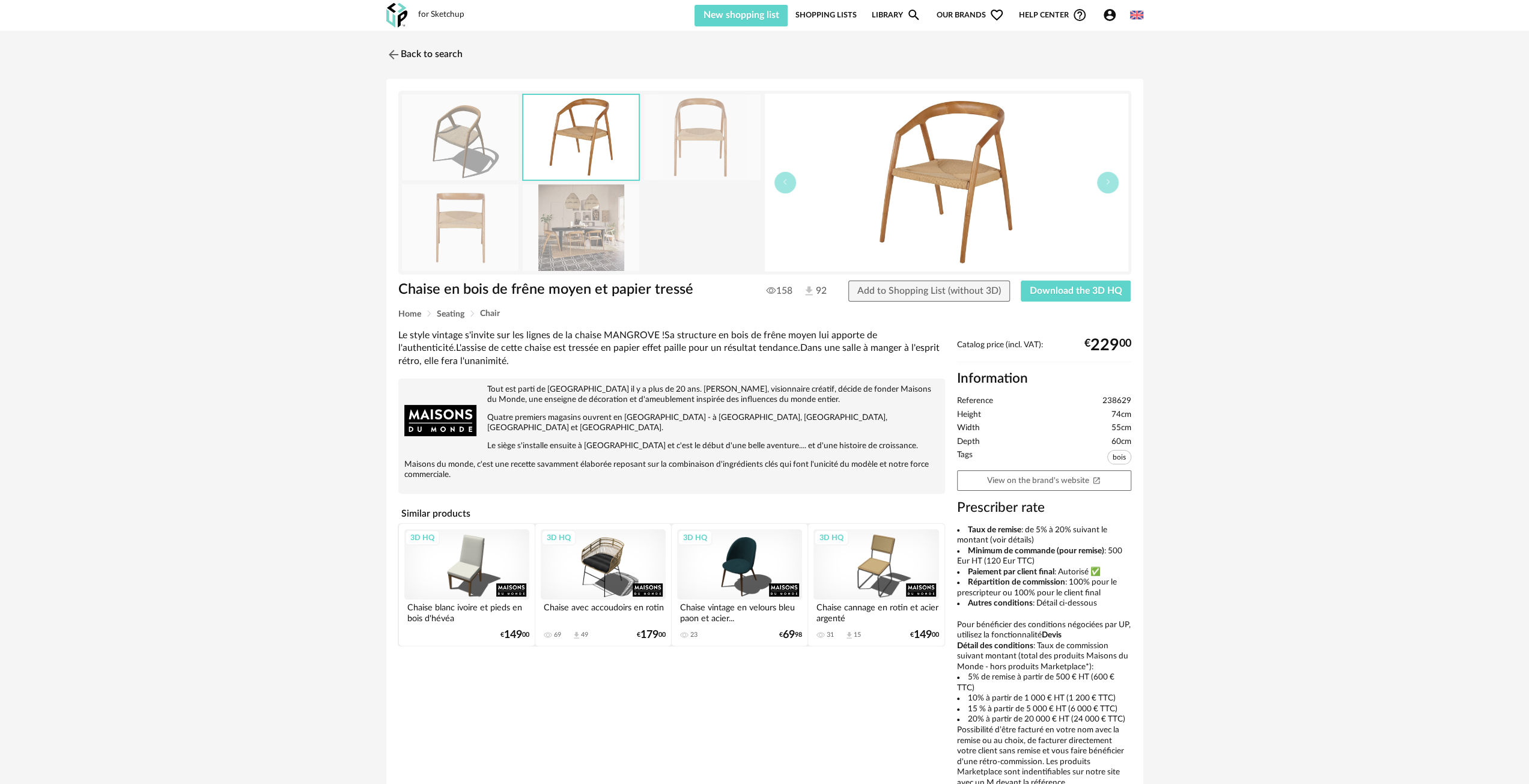
click at [449, 142] on img at bounding box center [460, 137] width 116 height 86
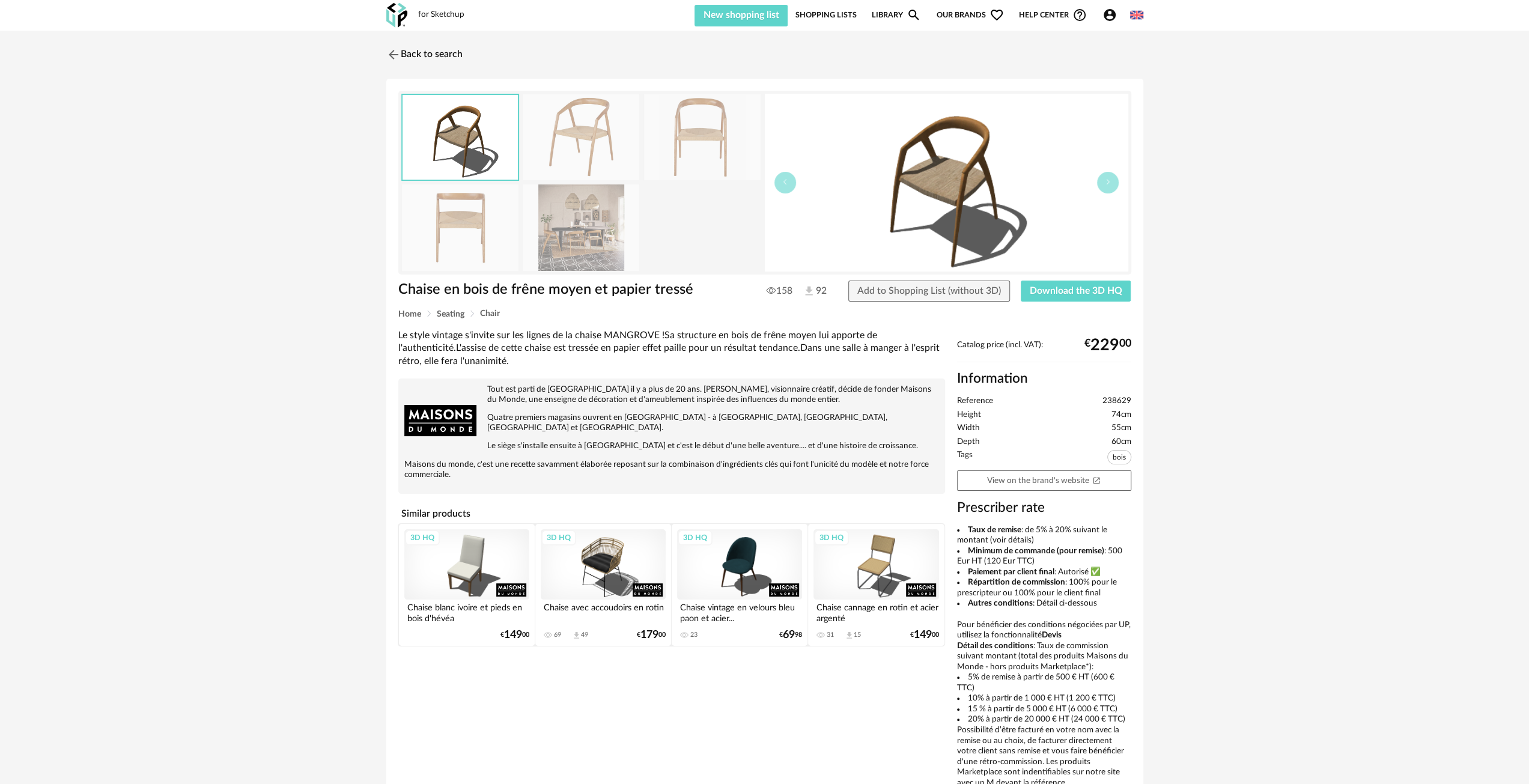
click at [667, 133] on img at bounding box center [702, 137] width 116 height 86
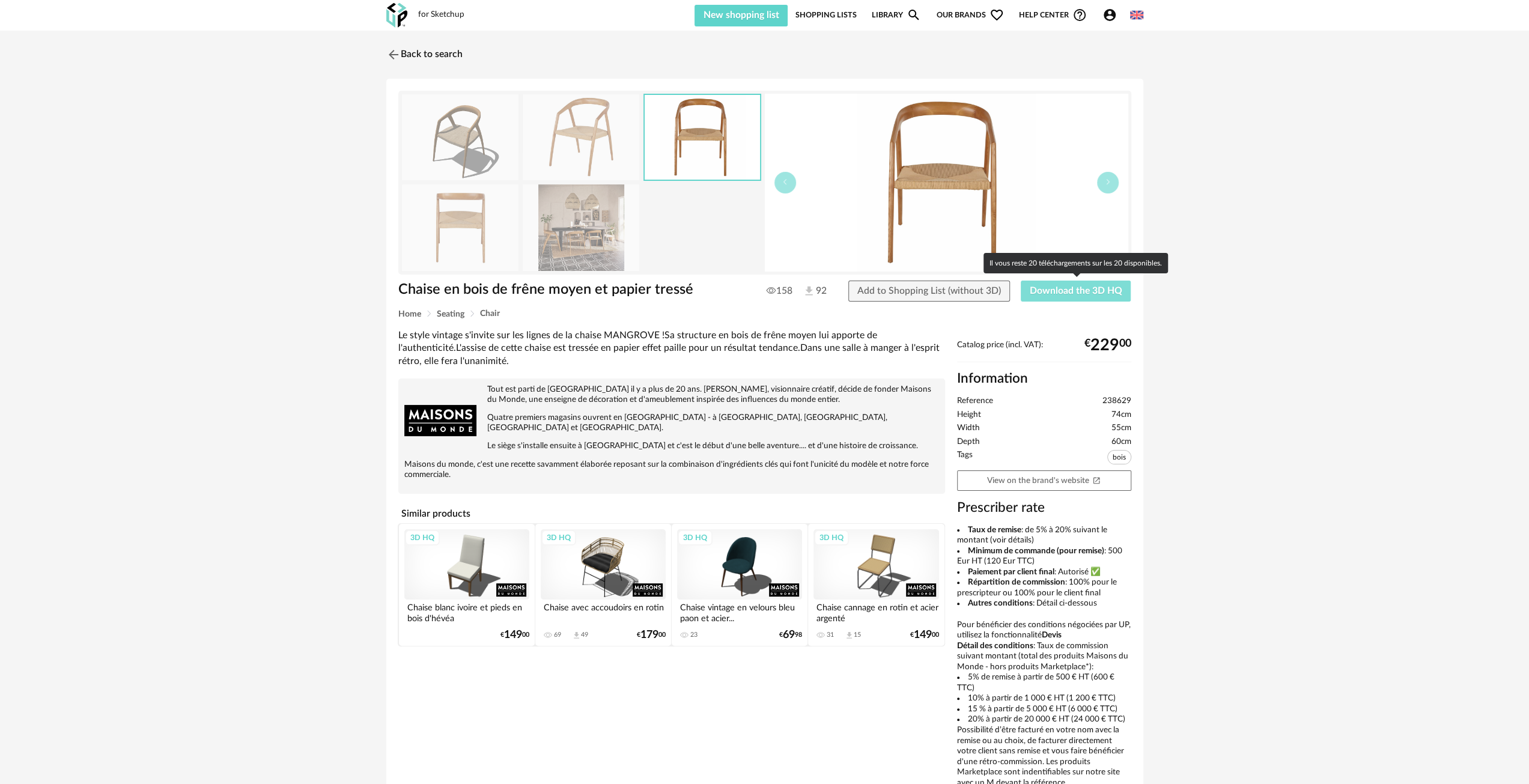
click at [1072, 292] on span "Download the 3D HQ" at bounding box center [1076, 290] width 92 height 9
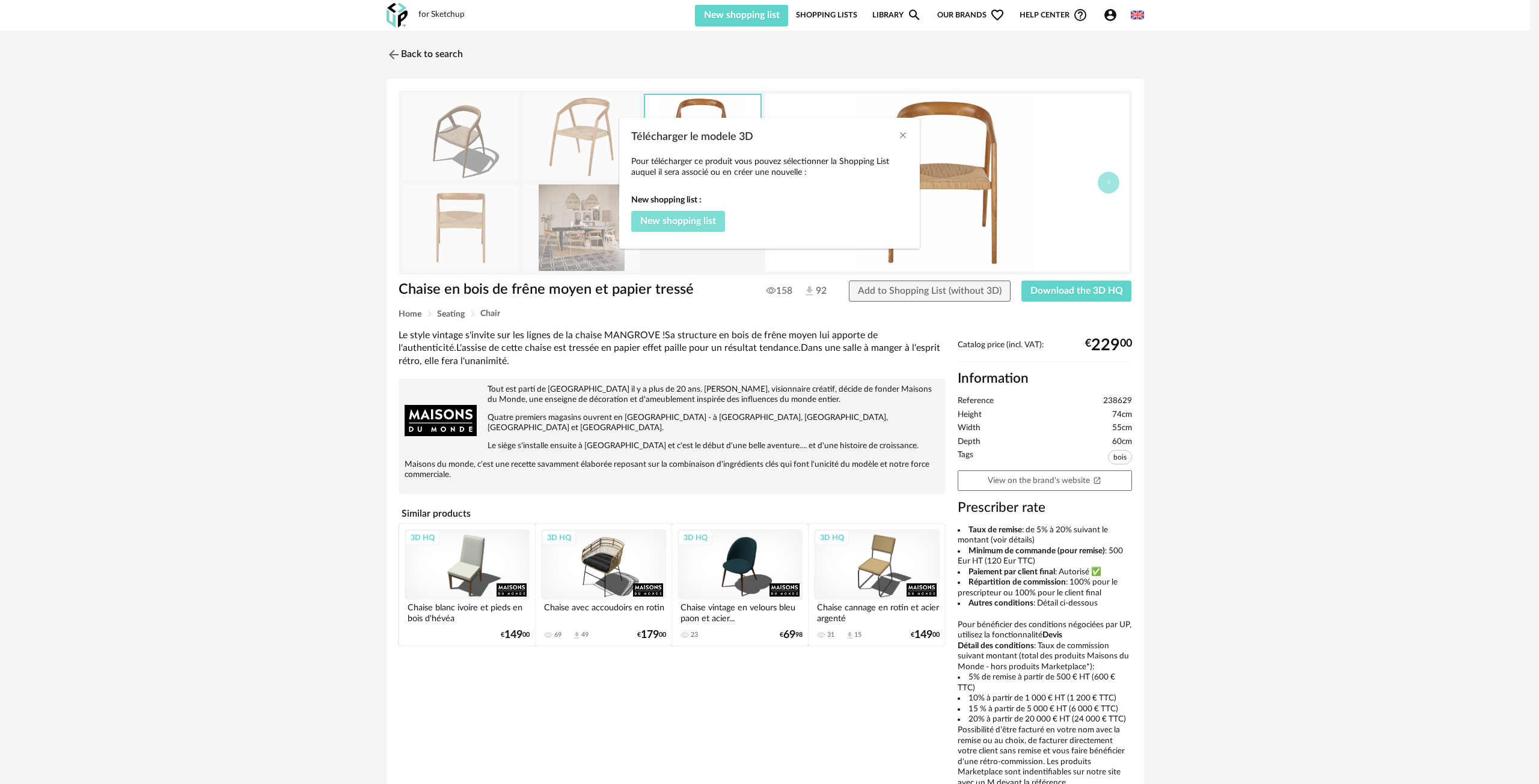
click at [679, 220] on span "New shopping list" at bounding box center [678, 221] width 76 height 9
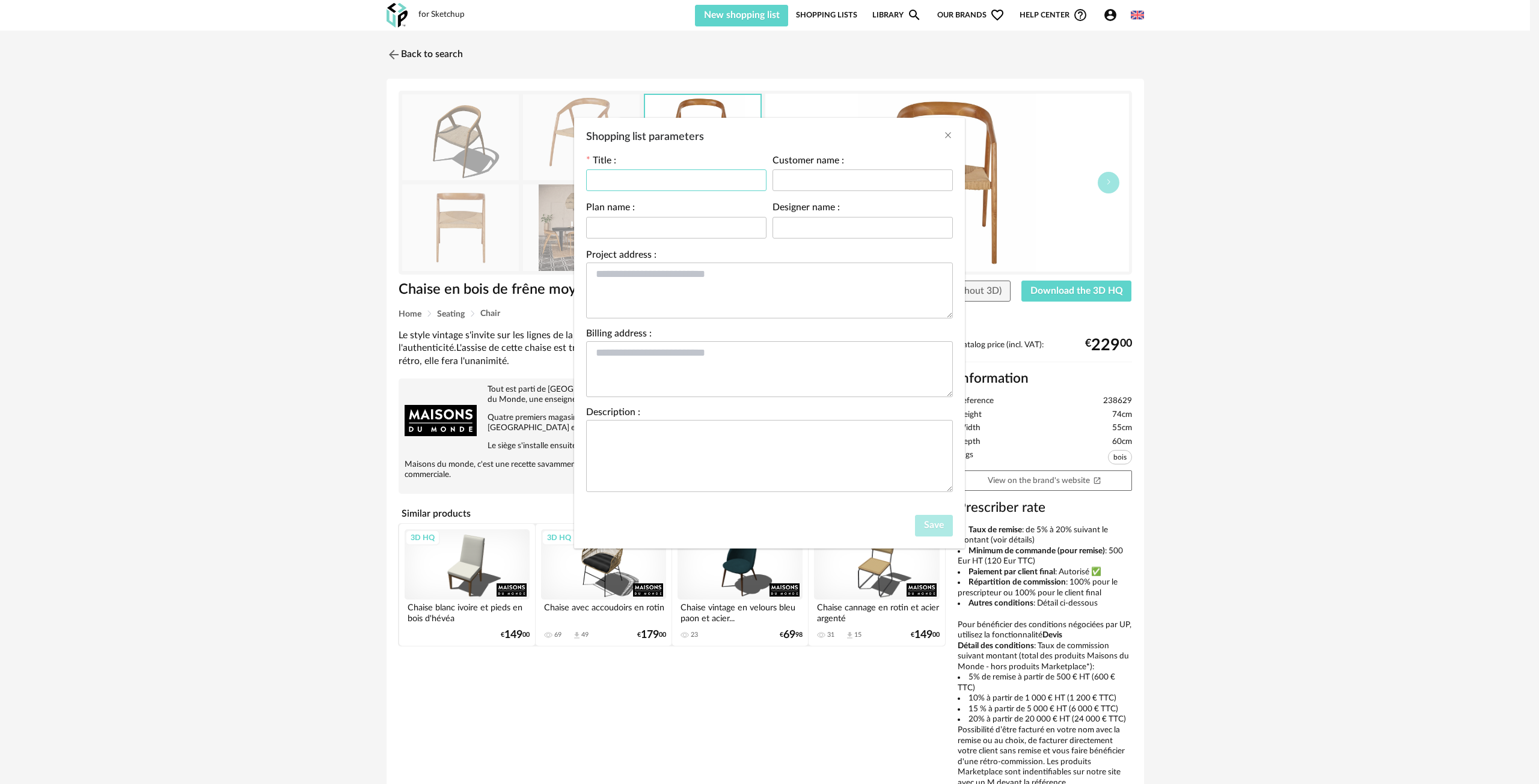
click at [641, 181] on input "Shopping list parameters" at bounding box center [676, 180] width 180 height 22
type input "*******"
click at [820, 166] on label "Customer name :" at bounding box center [808, 162] width 72 height 12
click at [820, 173] on input "Shopping list parameters" at bounding box center [862, 180] width 180 height 22
type input "*****"
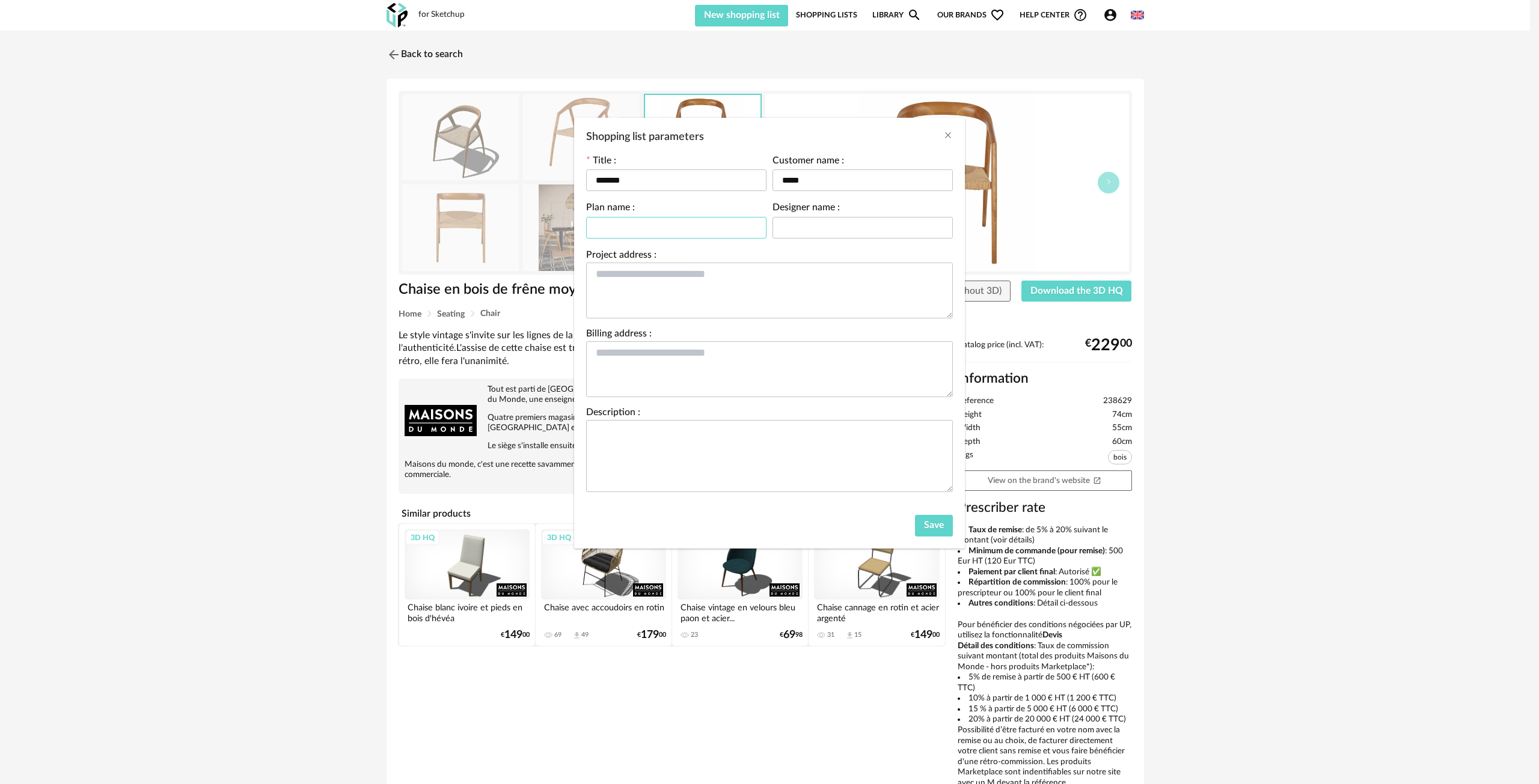
click at [614, 231] on input "Shopping list parameters" at bounding box center [676, 227] width 180 height 22
type input "*********"
click at [802, 229] on input "Shopping list parameters" at bounding box center [862, 227] width 180 height 22
type input "*****"
drag, startPoint x: 675, startPoint y: 258, endPoint x: 655, endPoint y: 283, distance: 32.0
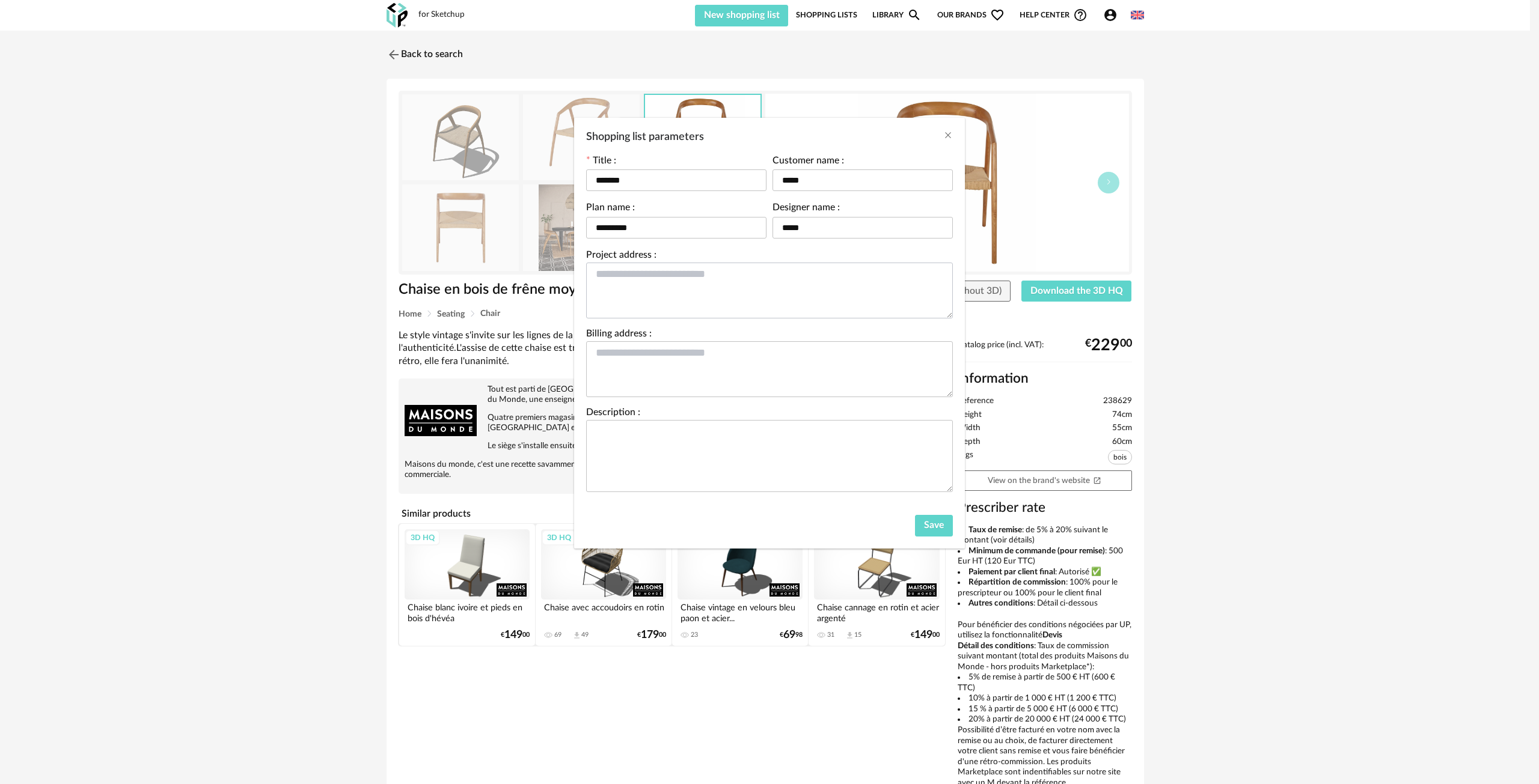
click at [670, 266] on div "Project address :" at bounding box center [770, 284] width 367 height 68
click at [651, 286] on textarea "Shopping list parameters" at bounding box center [770, 290] width 367 height 56
type textarea "**********"
click at [665, 360] on textarea "Shopping list parameters" at bounding box center [770, 369] width 367 height 56
click at [665, 355] on textarea "Shopping list parameters" at bounding box center [770, 369] width 367 height 56
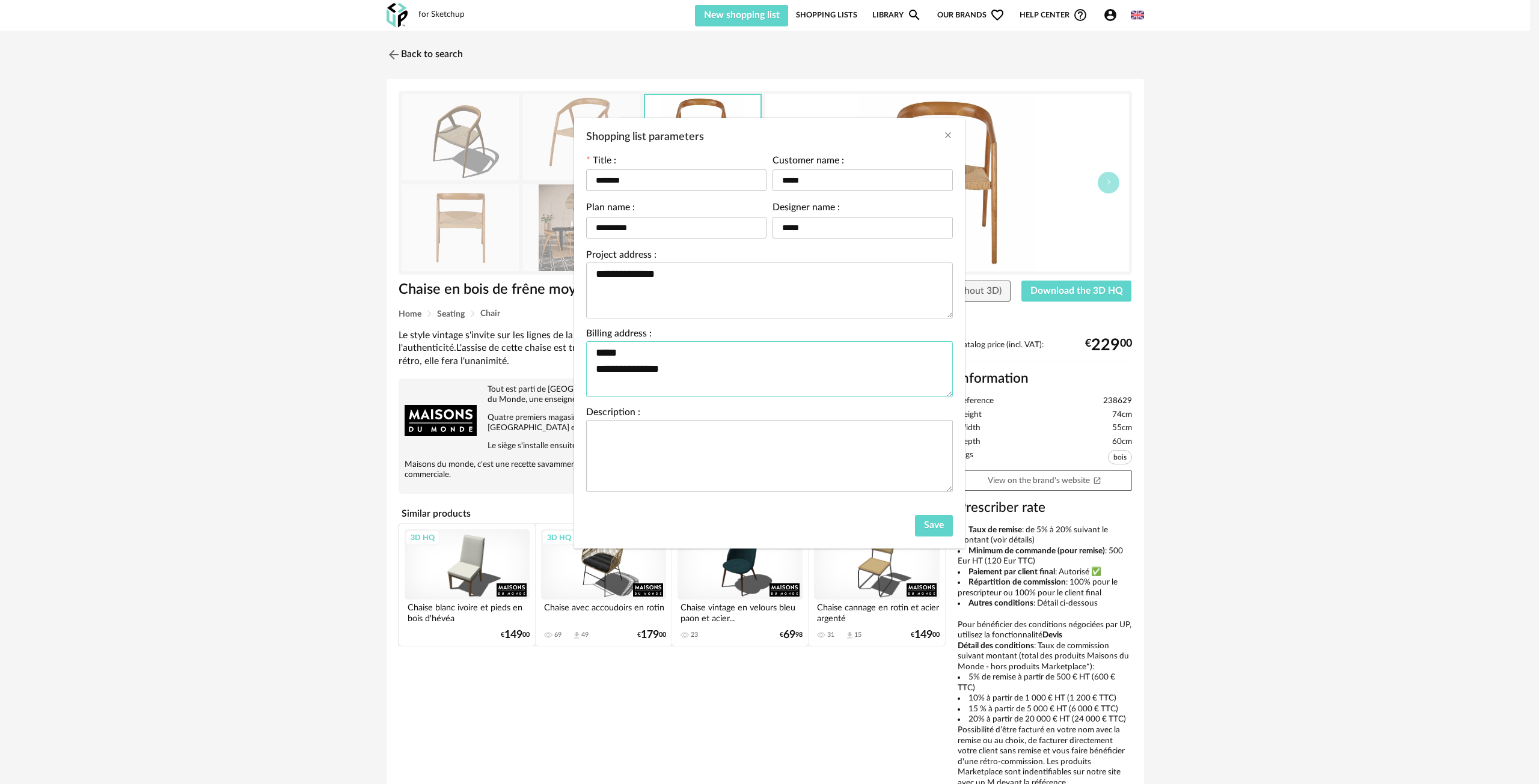
click at [625, 353] on textarea "**********" at bounding box center [770, 369] width 367 height 56
click at [683, 363] on textarea "**********" at bounding box center [770, 369] width 367 height 56
click at [625, 350] on textarea "**********" at bounding box center [770, 369] width 367 height 56
click at [595, 342] on textarea "**********" at bounding box center [770, 369] width 367 height 56
click at [596, 348] on textarea "**********" at bounding box center [770, 369] width 367 height 56
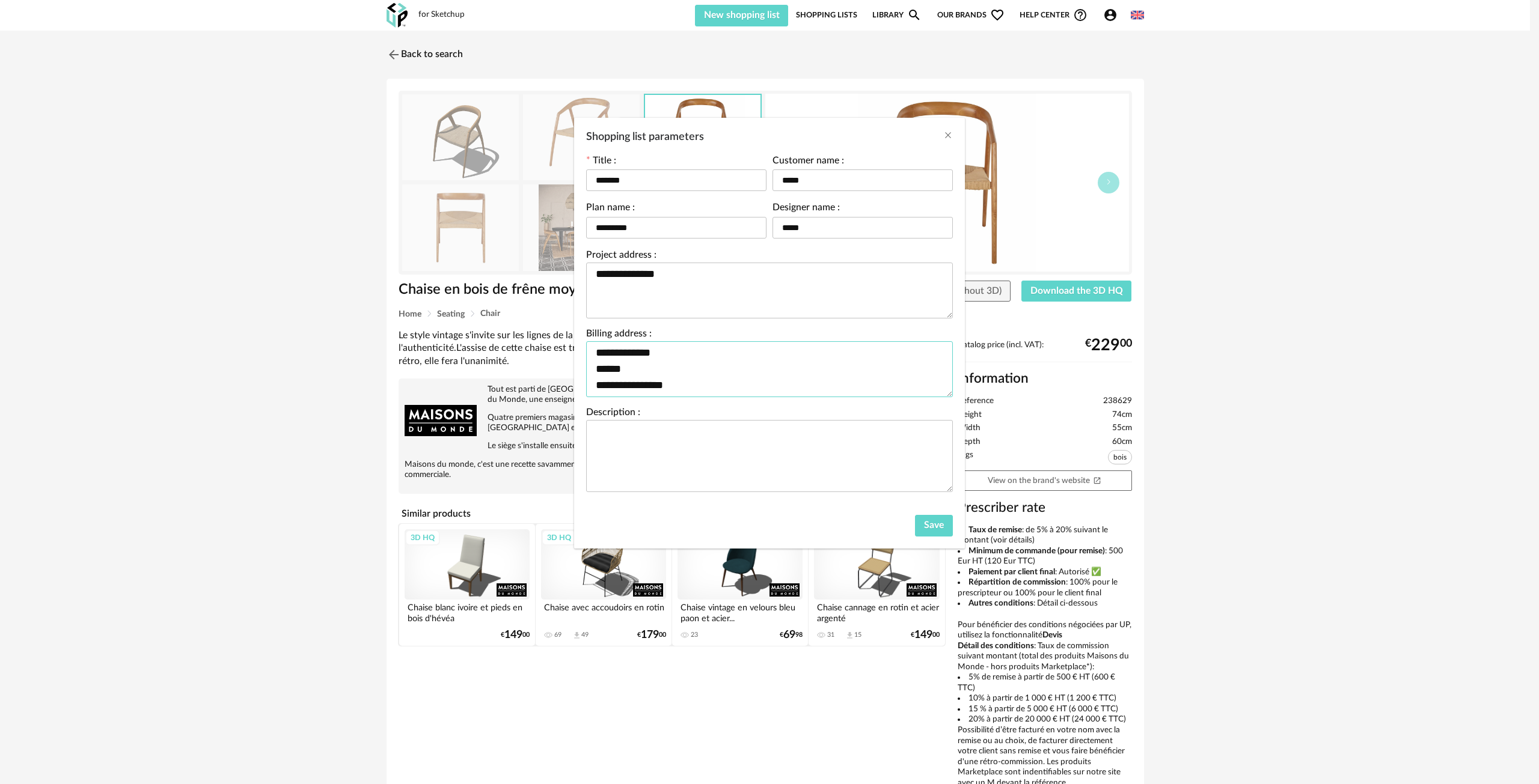
click at [677, 384] on textarea "**********" at bounding box center [770, 369] width 367 height 56
click at [620, 348] on textarea "**********" at bounding box center [770, 369] width 367 height 56
click at [690, 378] on textarea "**********" at bounding box center [770, 369] width 367 height 56
type textarea "**********"
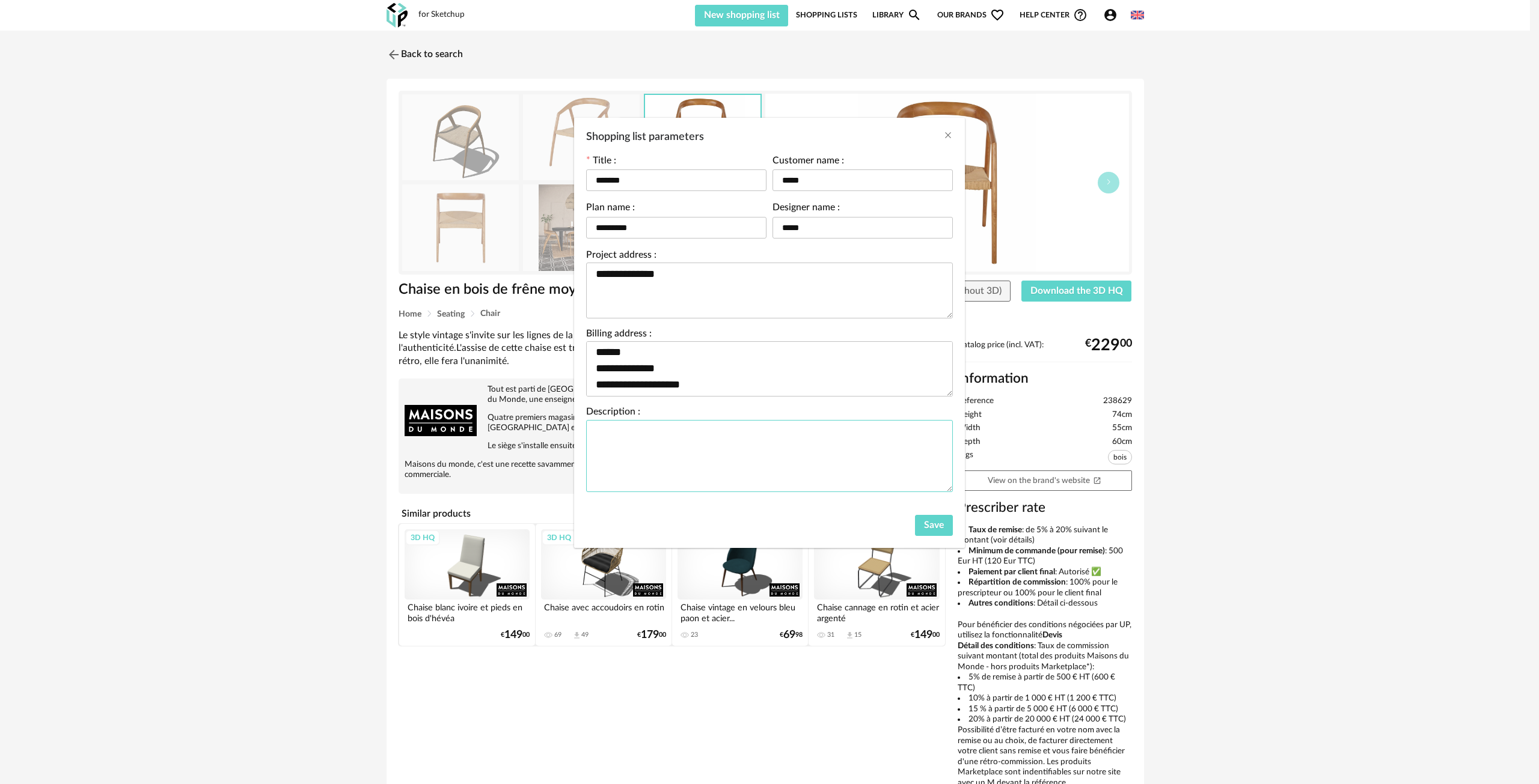
click at [674, 460] on textarea "Shopping list parameters" at bounding box center [770, 456] width 367 height 72
type textarea "*******"
click at [946, 524] on button "Save" at bounding box center [933, 526] width 38 height 22
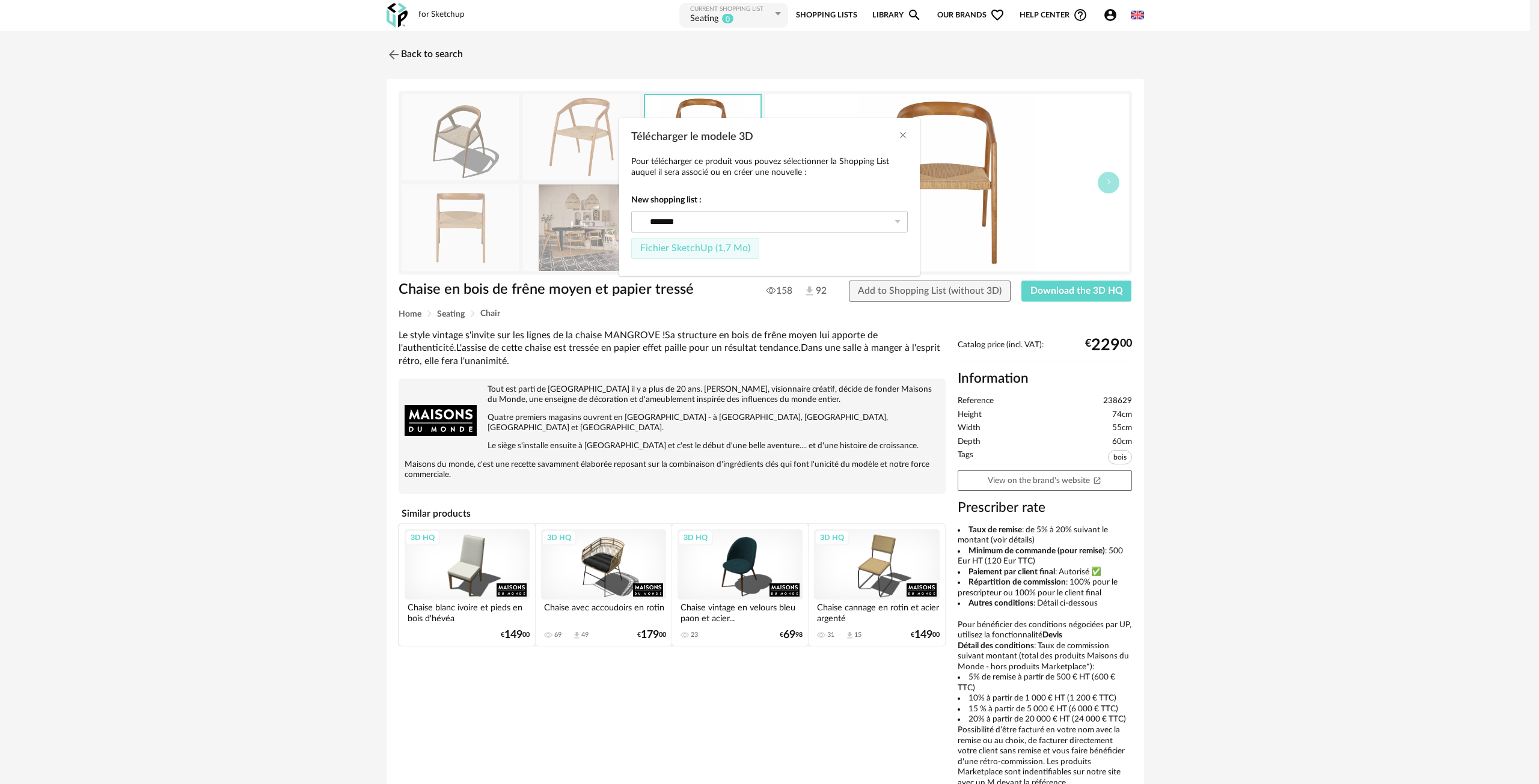
click at [681, 248] on span "Fichier SketchUp (1,7 Mo)" at bounding box center [695, 248] width 110 height 9
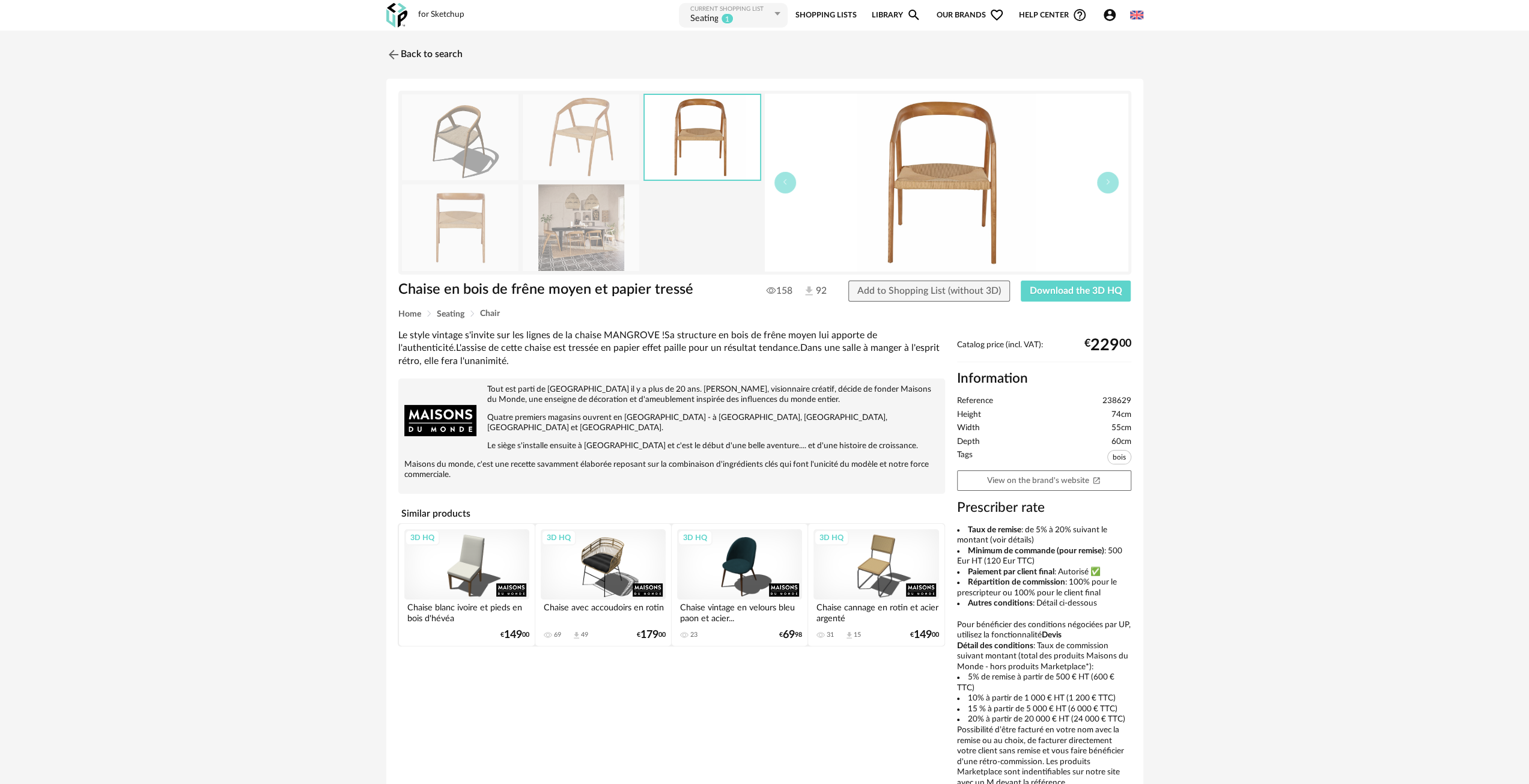
drag, startPoint x: 525, startPoint y: 200, endPoint x: 566, endPoint y: 227, distance: 49.1
click at [525, 200] on img at bounding box center [581, 227] width 116 height 86
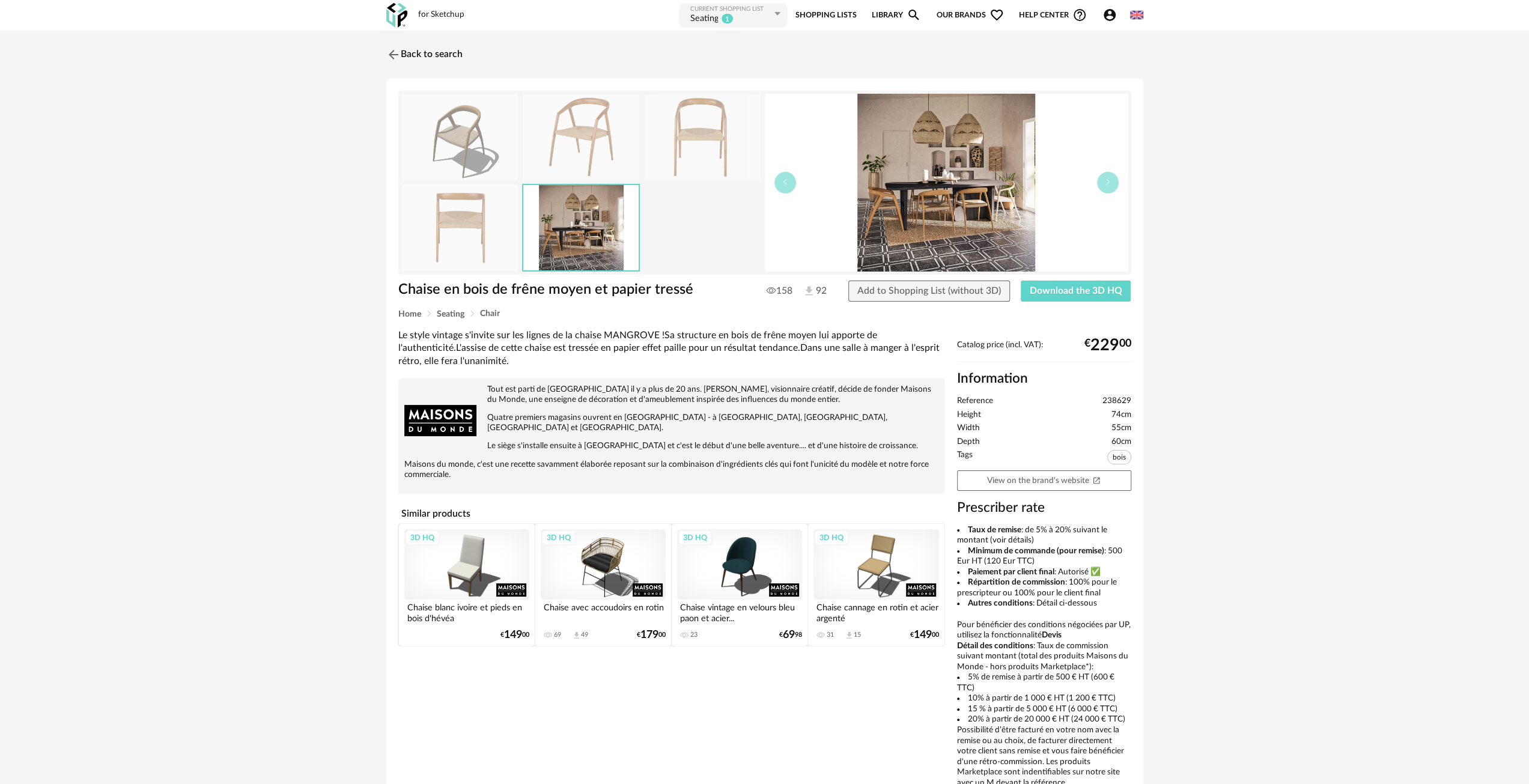
click at [585, 233] on img at bounding box center [581, 227] width 116 height 84
drag, startPoint x: 945, startPoint y: 209, endPoint x: 935, endPoint y: 209, distance: 10.0
click at [935, 209] on img at bounding box center [946, 183] width 363 height 178
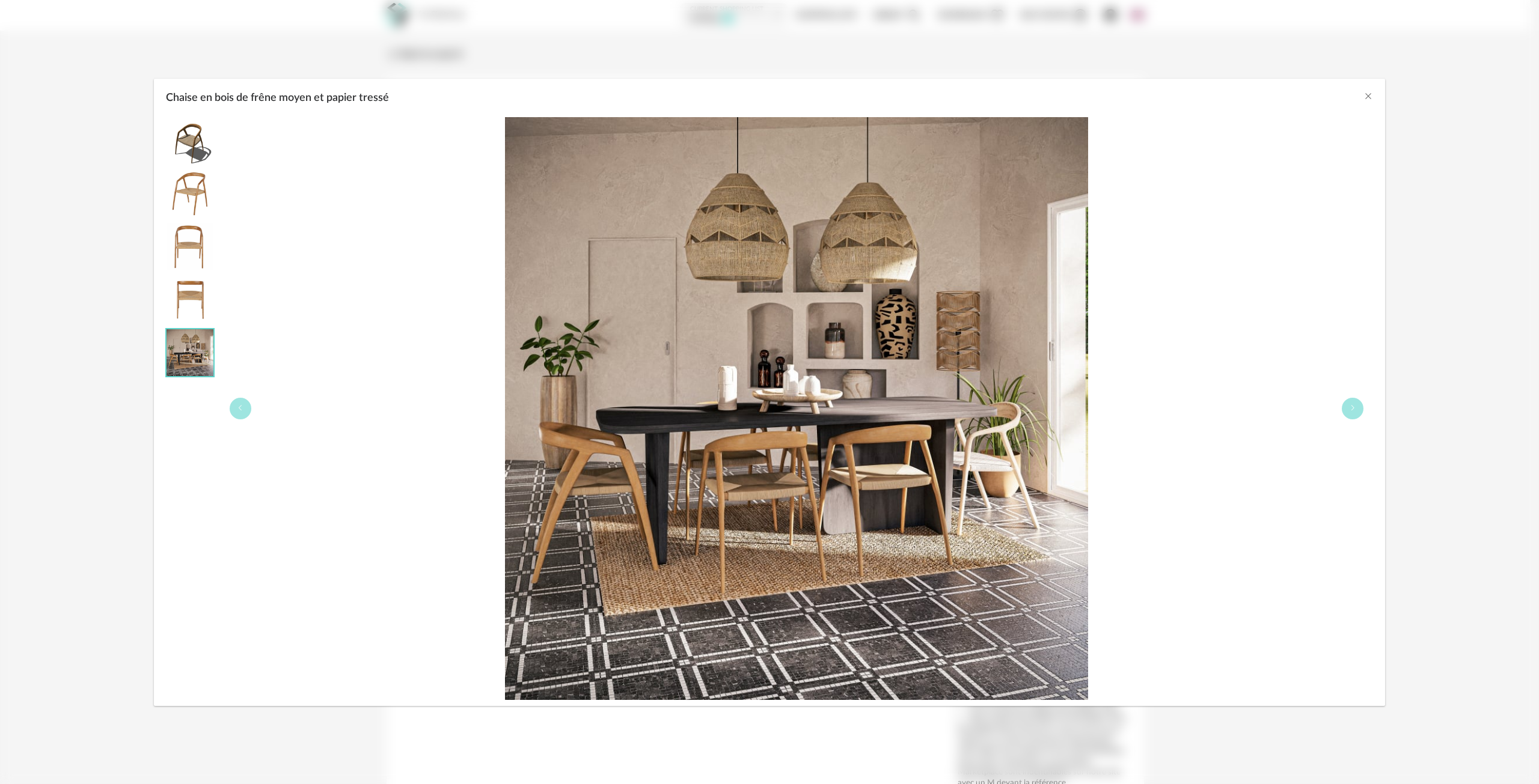
click at [958, 419] on img "Chaise en bois de frêne moyen et papier tressé" at bounding box center [796, 408] width 583 height 583
click at [203, 277] on img "Chaise en bois de frêne moyen et papier tressé" at bounding box center [189, 300] width 47 height 47
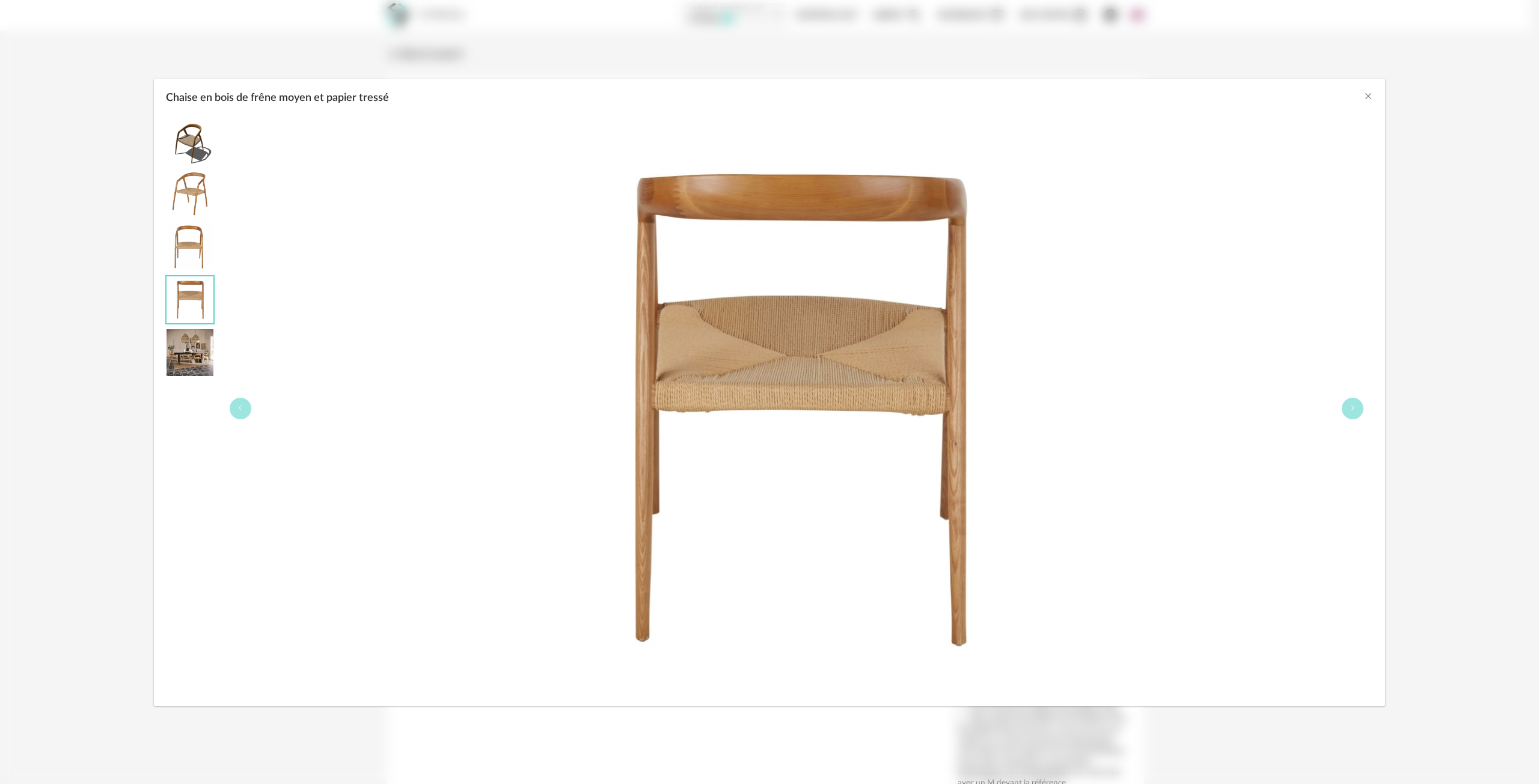
click at [181, 140] on img "Chaise en bois de frêne moyen et papier tressé" at bounding box center [189, 141] width 47 height 47
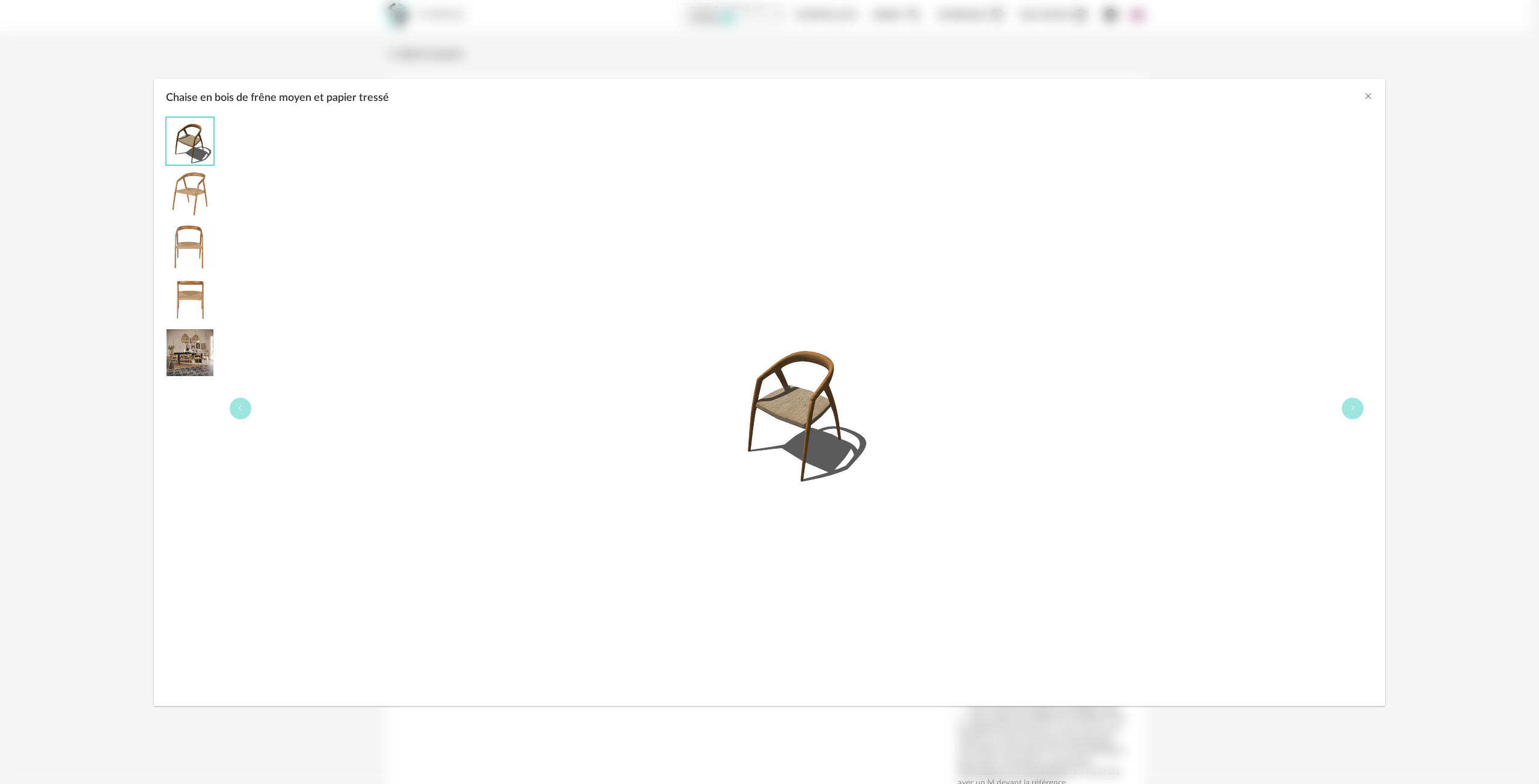
click at [810, 399] on img "Chaise en bois de frêne moyen et papier tressé" at bounding box center [796, 408] width 154 height 153
click at [160, 191] on div "Chaise en bois de frêne moyen et papier tressé" at bounding box center [769, 408] width 1231 height 595
click at [192, 191] on img "Chaise en bois de frêne moyen et papier tressé" at bounding box center [189, 194] width 47 height 47
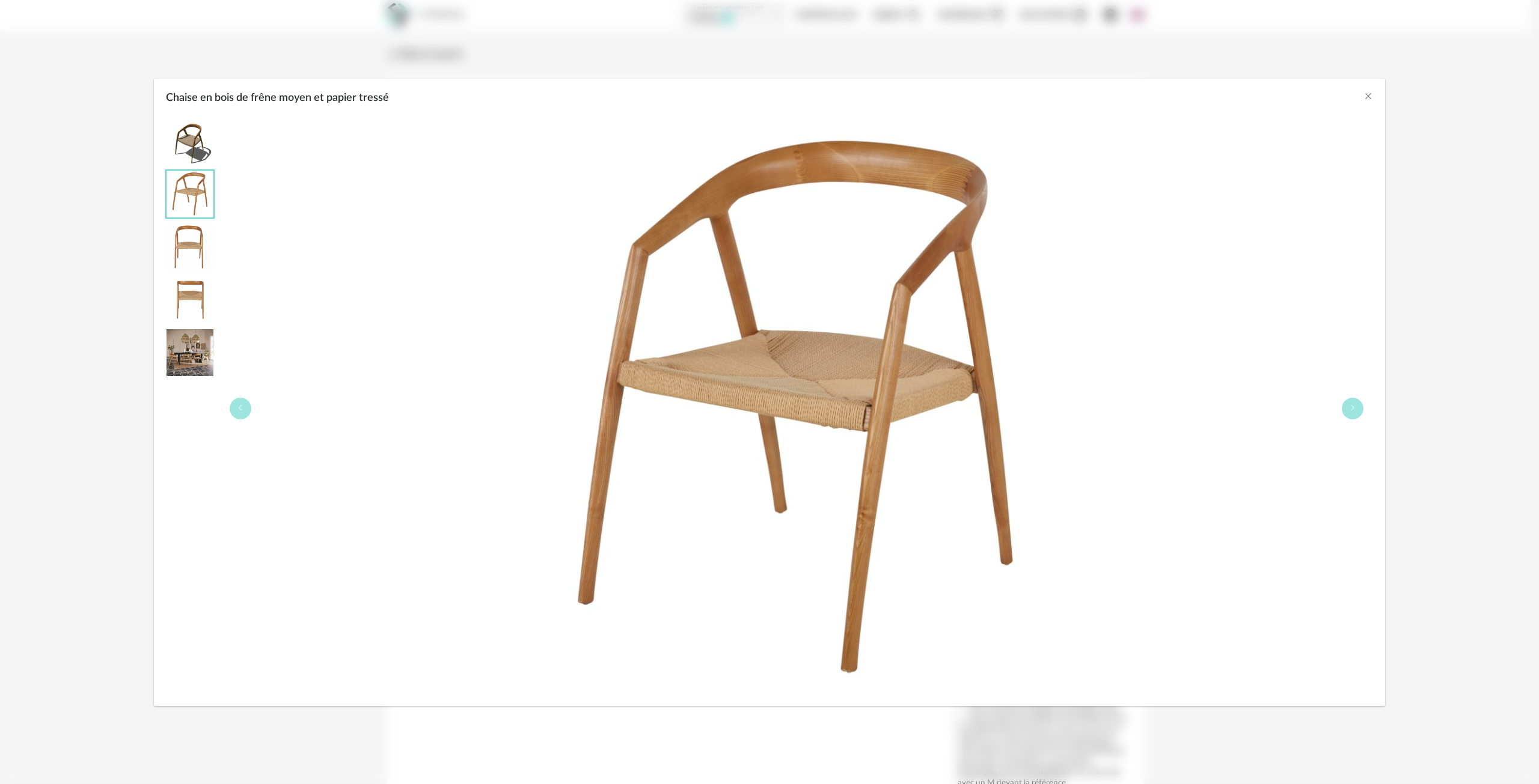
click at [197, 242] on img "Chaise en bois de frêne moyen et papier tressé" at bounding box center [189, 246] width 47 height 47
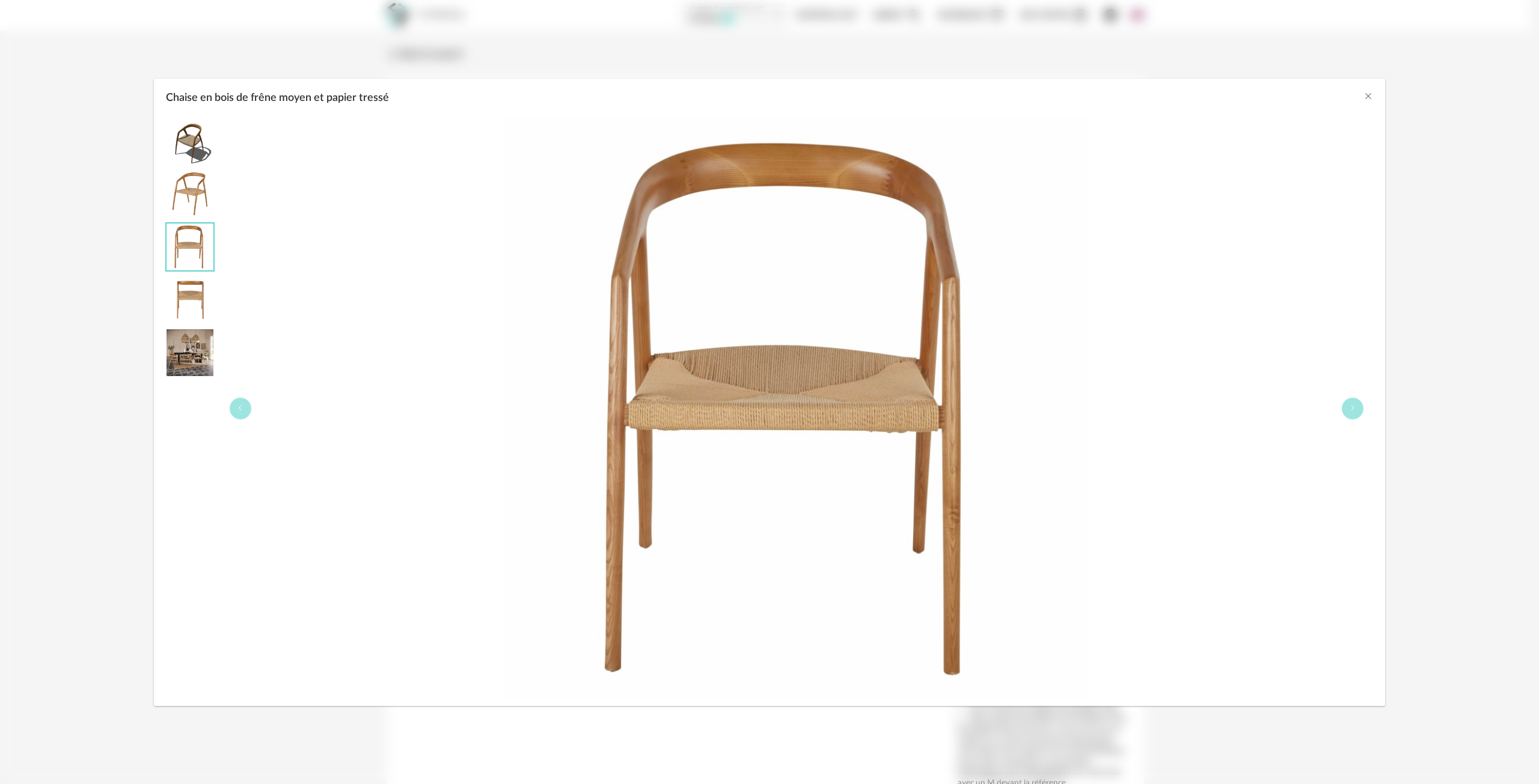
click at [191, 308] on img "Chaise en bois de frêne moyen et papier tressé" at bounding box center [189, 300] width 47 height 47
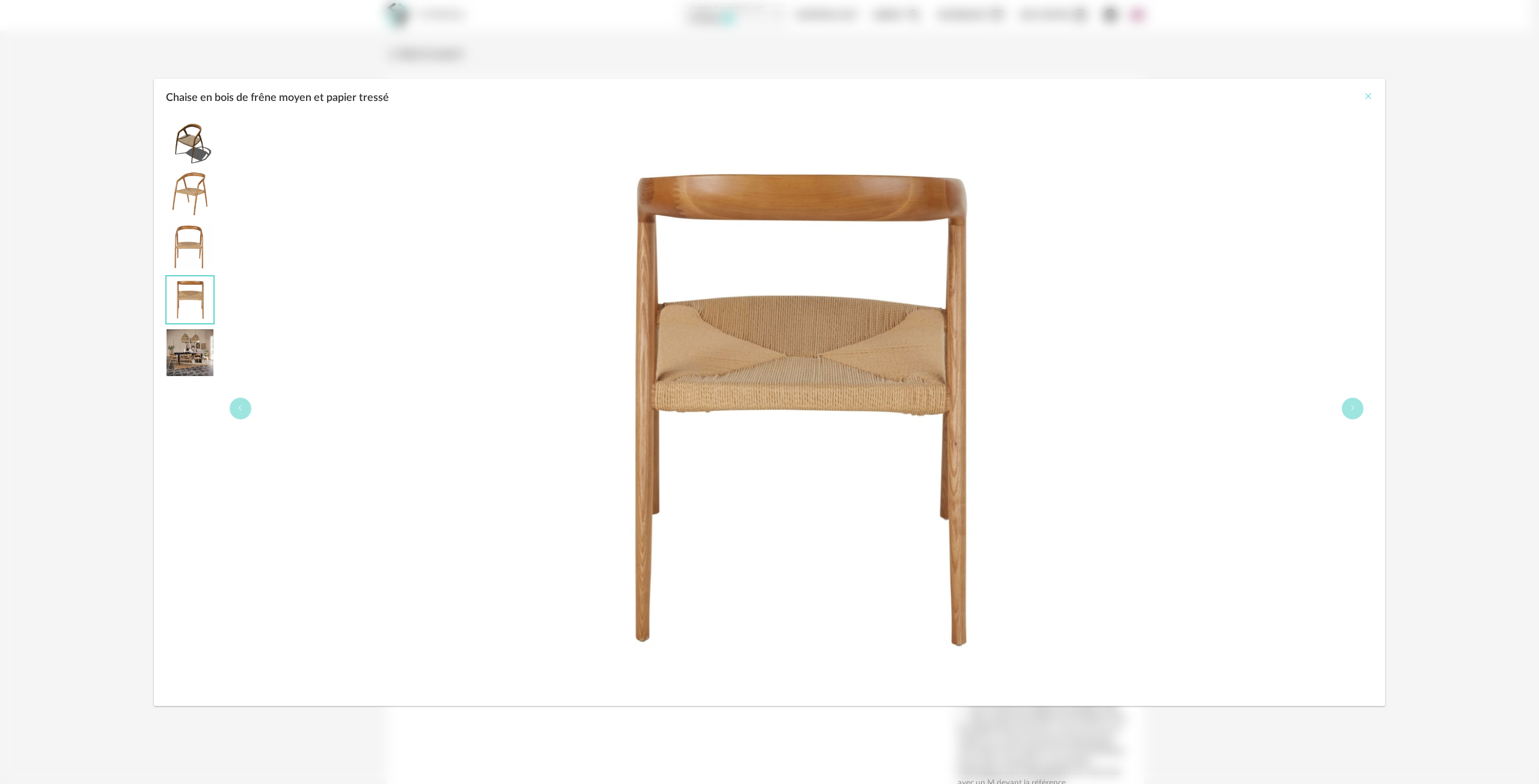
click at [1369, 99] on icon "Close" at bounding box center [1368, 96] width 9 height 9
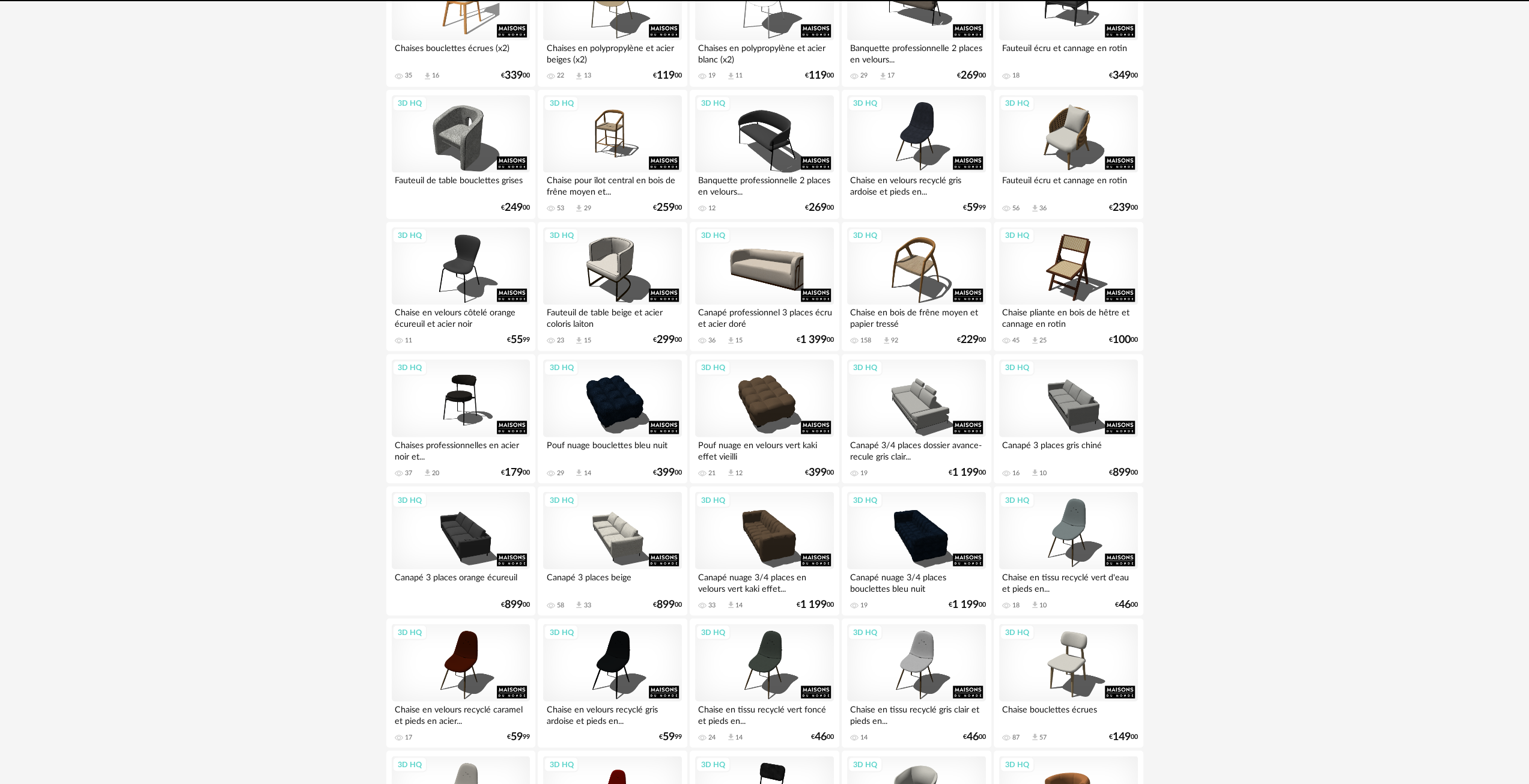
scroll to position [1902, 0]
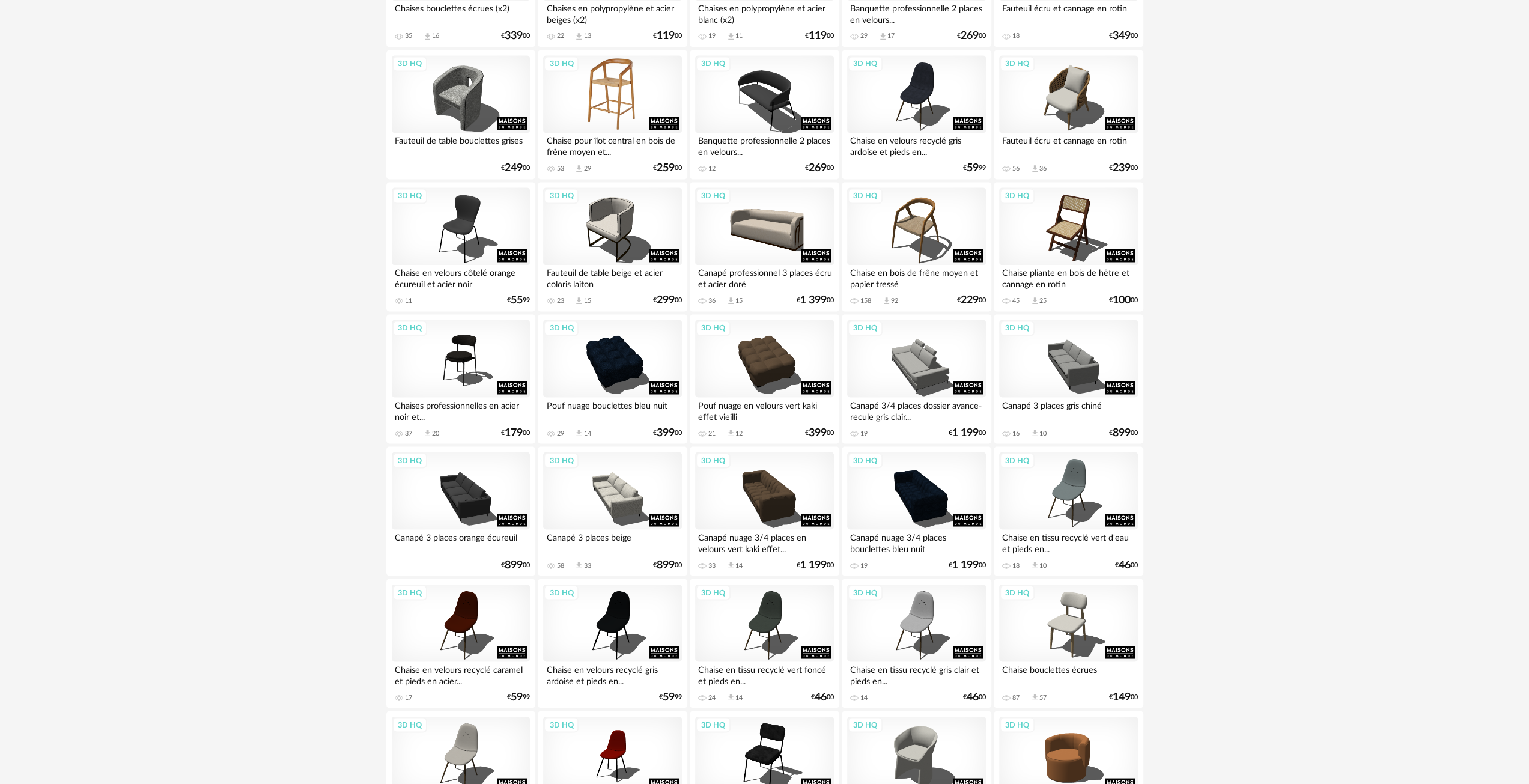
click at [627, 100] on div "3D HQ" at bounding box center [612, 94] width 138 height 78
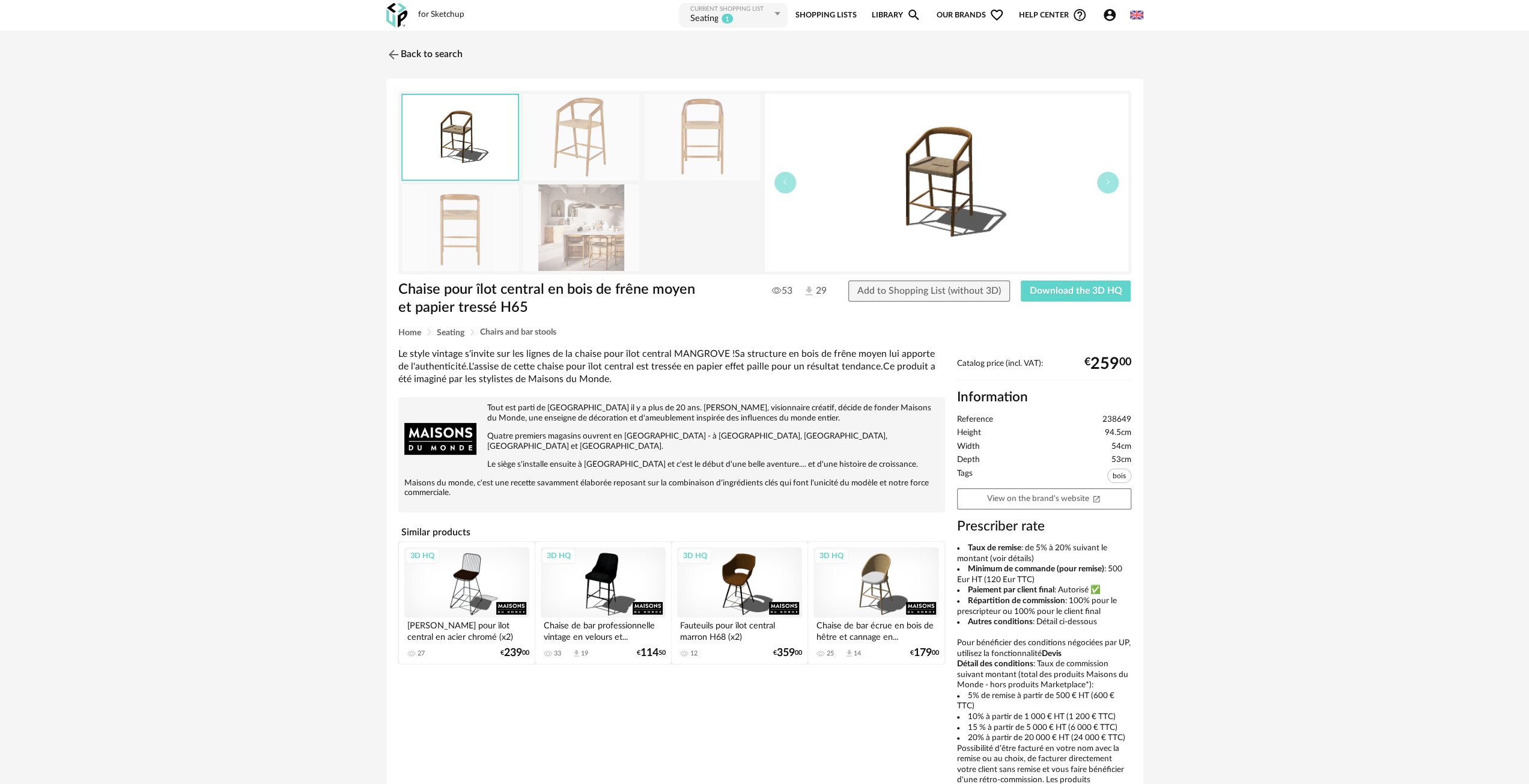
click at [575, 227] on img at bounding box center [581, 227] width 116 height 86
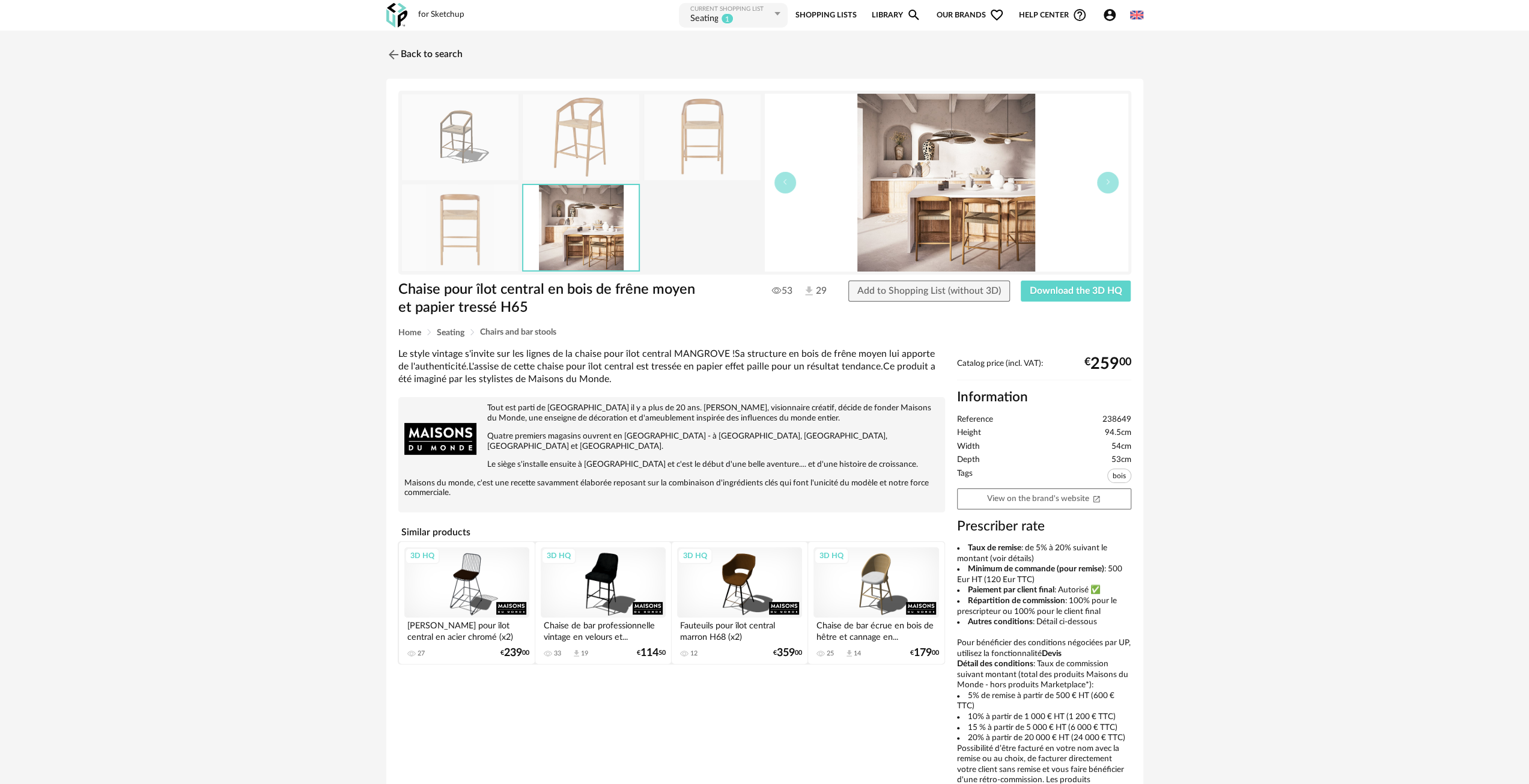
click at [702, 143] on img at bounding box center [702, 137] width 116 height 86
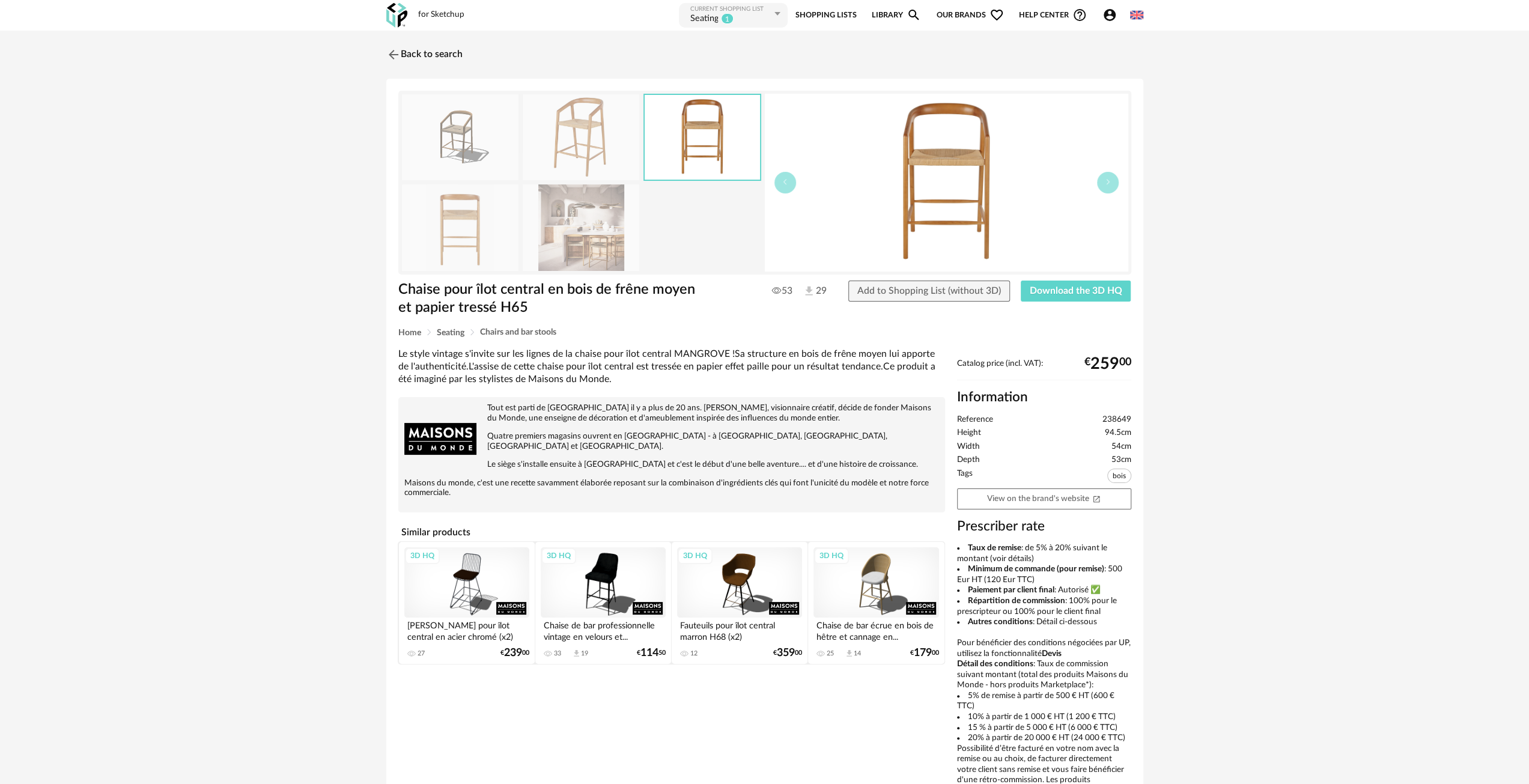
click at [581, 132] on img at bounding box center [581, 137] width 116 height 86
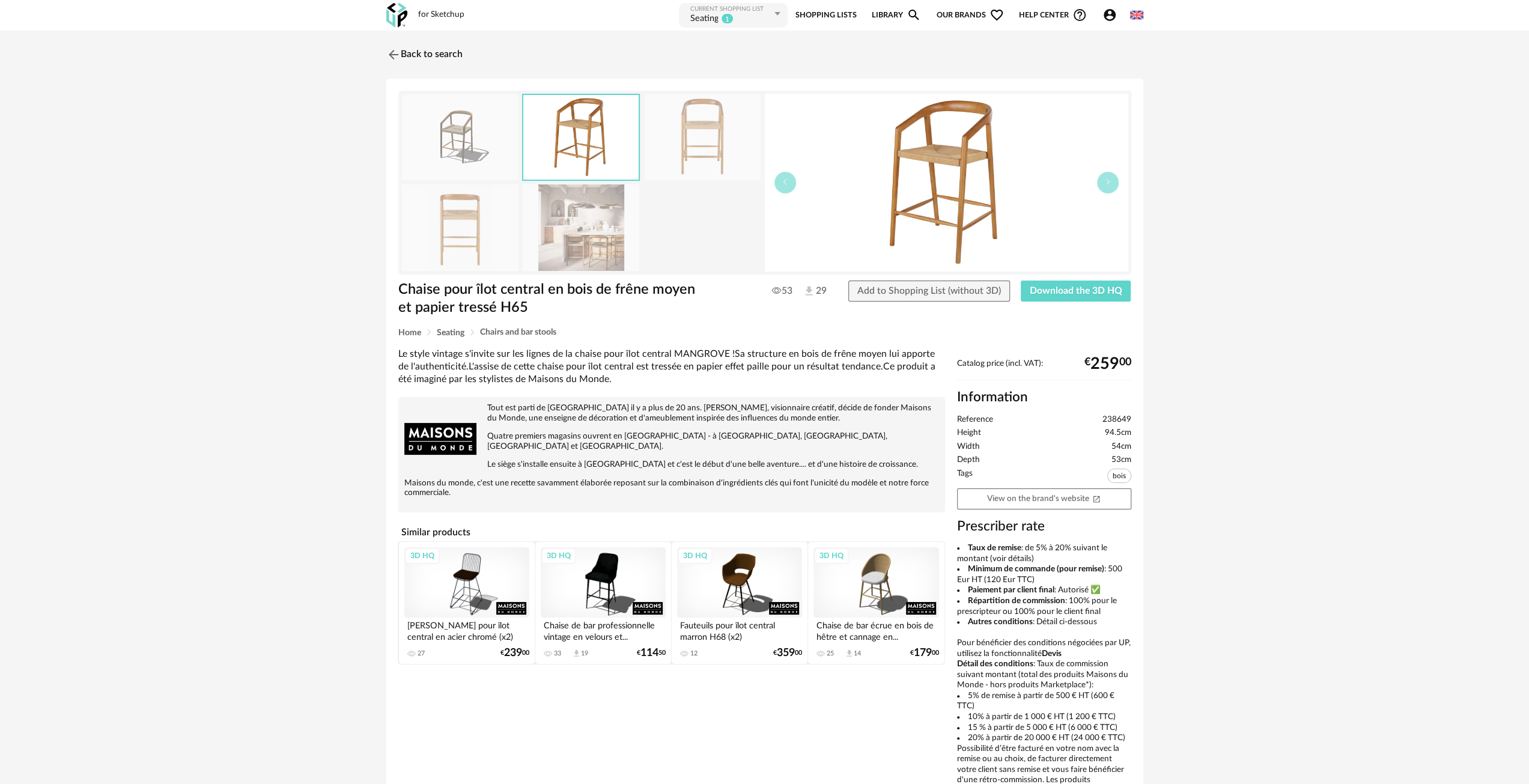
click at [483, 136] on img at bounding box center [460, 137] width 116 height 86
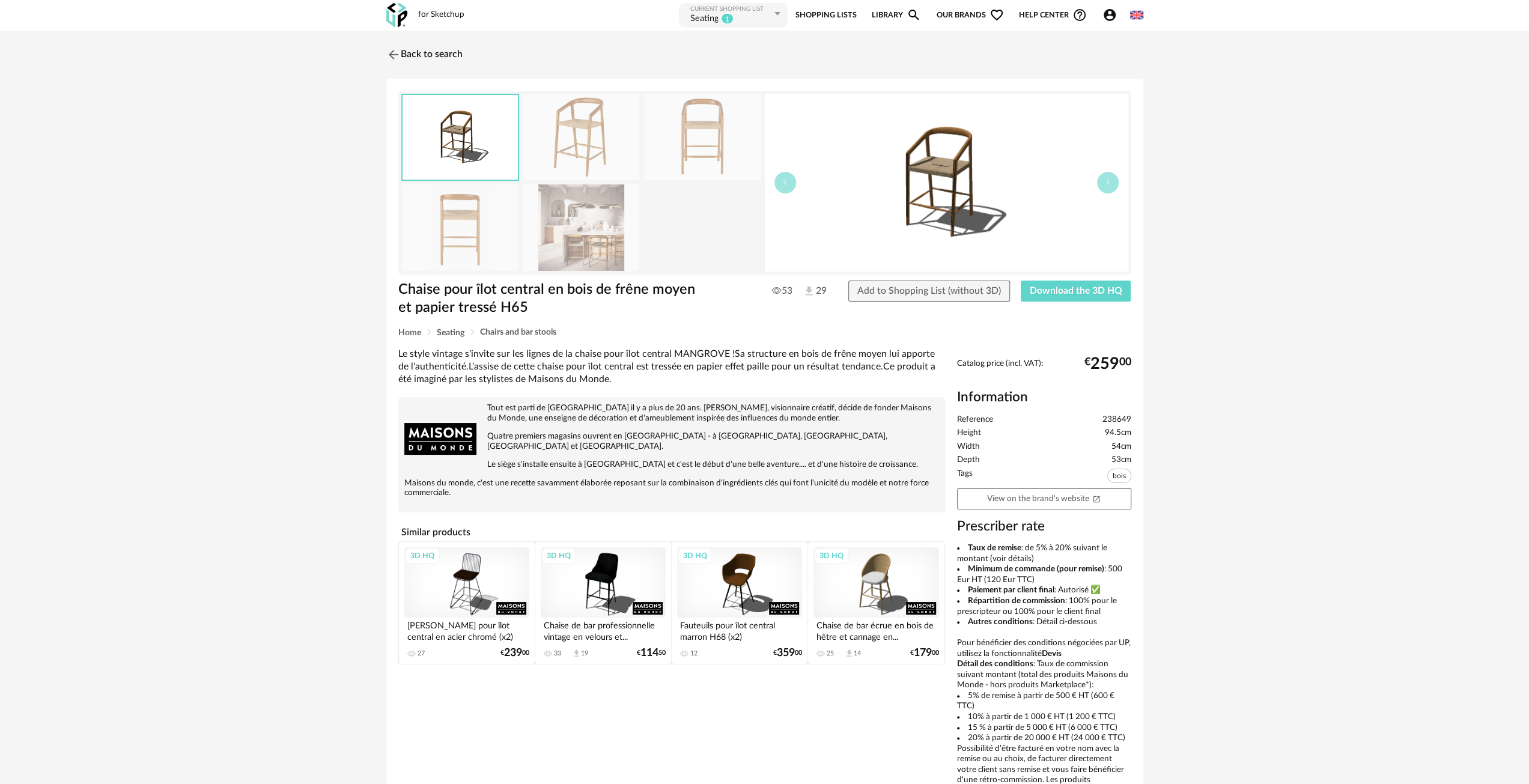
click at [554, 144] on img at bounding box center [581, 137] width 116 height 86
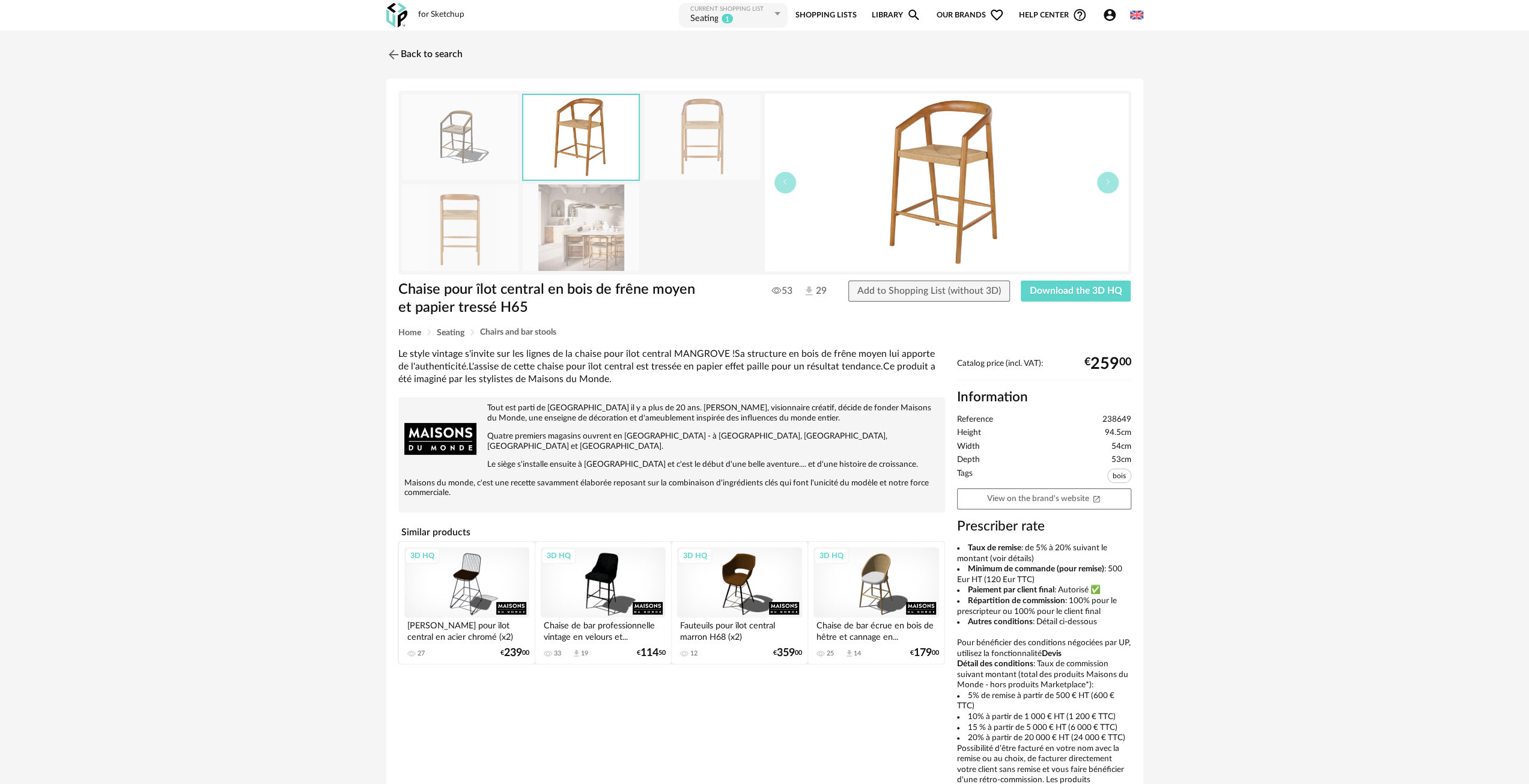
click at [585, 246] on img at bounding box center [581, 227] width 116 height 86
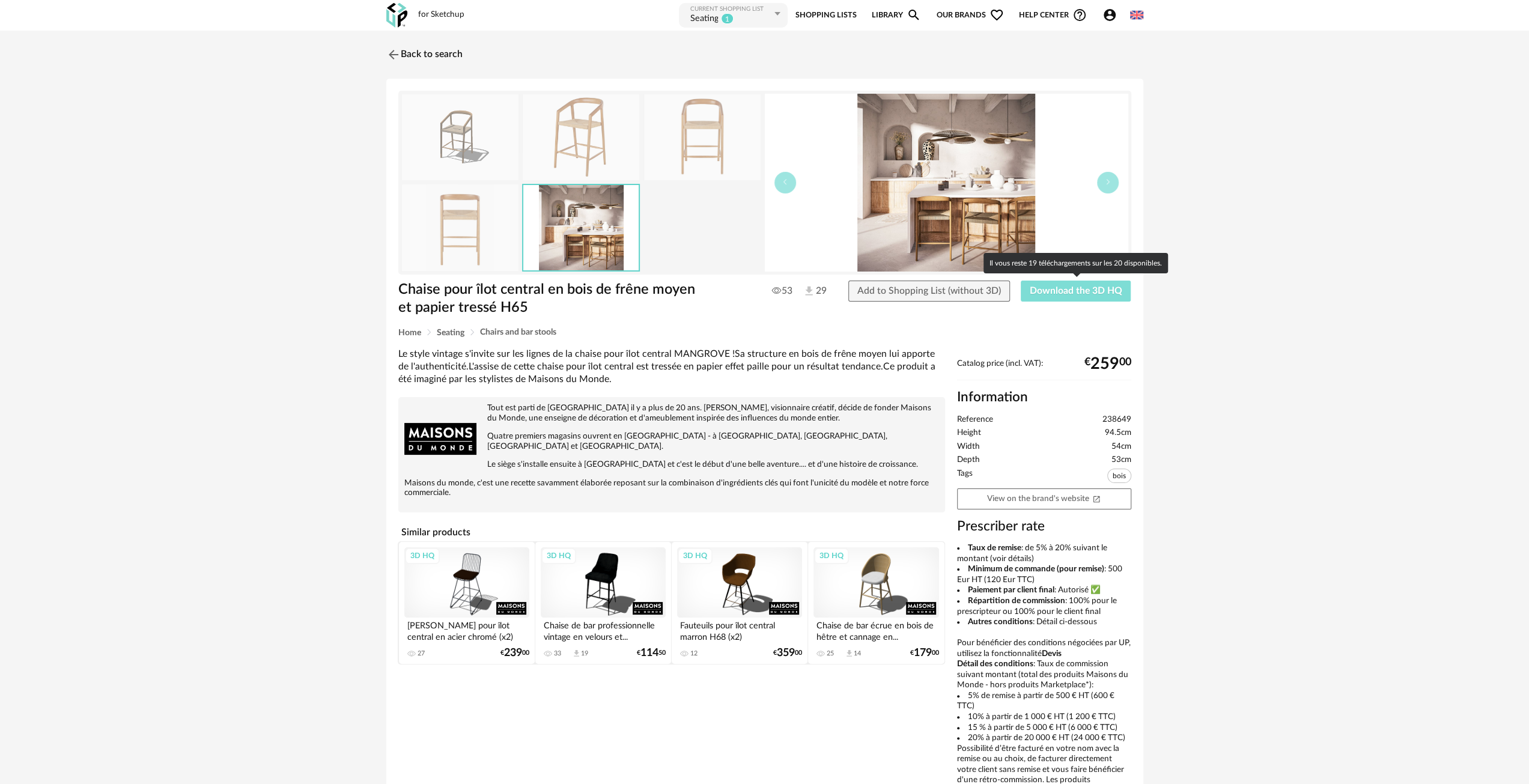
click at [1051, 296] on button "Download the 3D HQ" at bounding box center [1076, 291] width 110 height 22
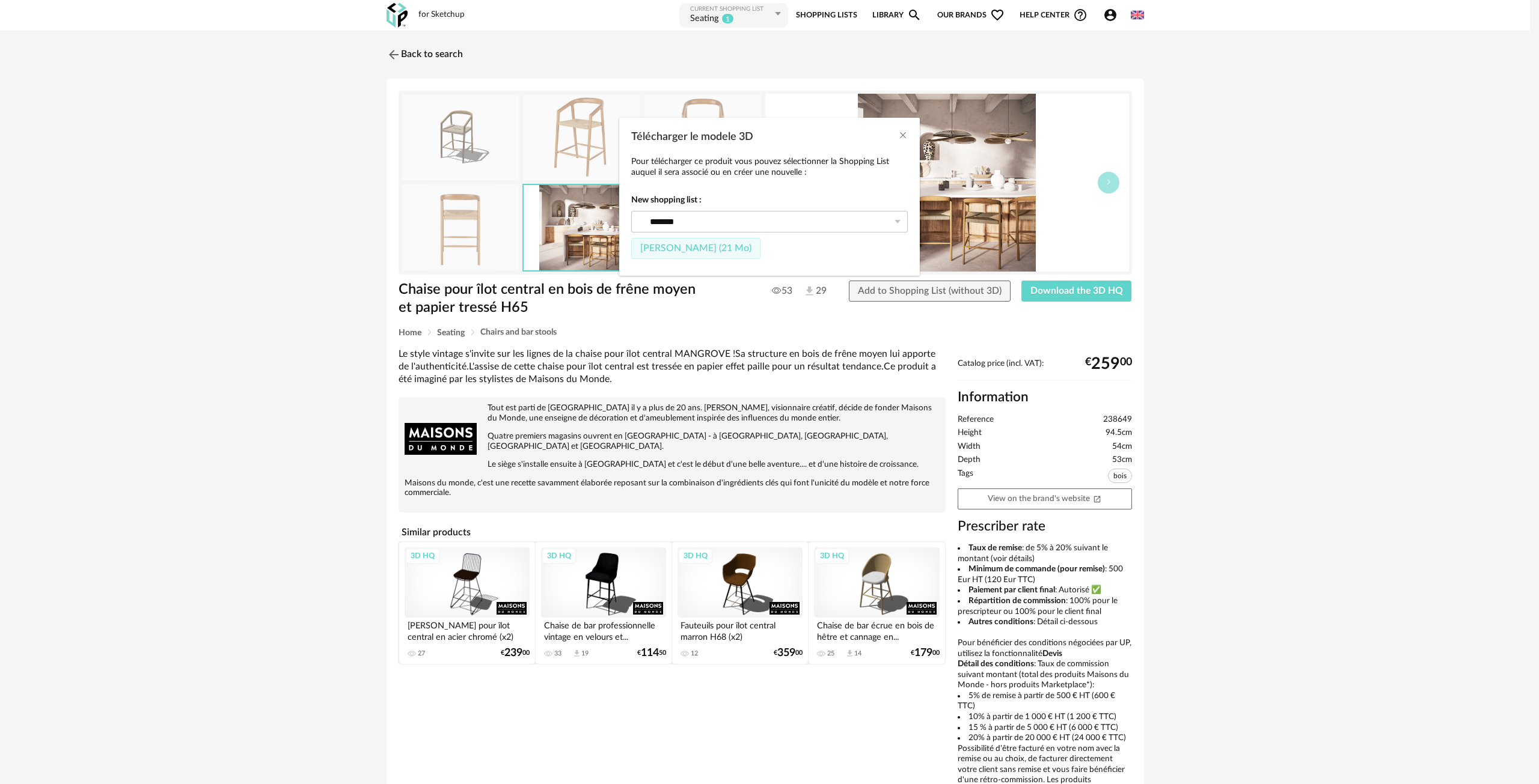
click at [701, 248] on span "Fichier SketchUp (21 Mo)" at bounding box center [695, 248] width 111 height 9
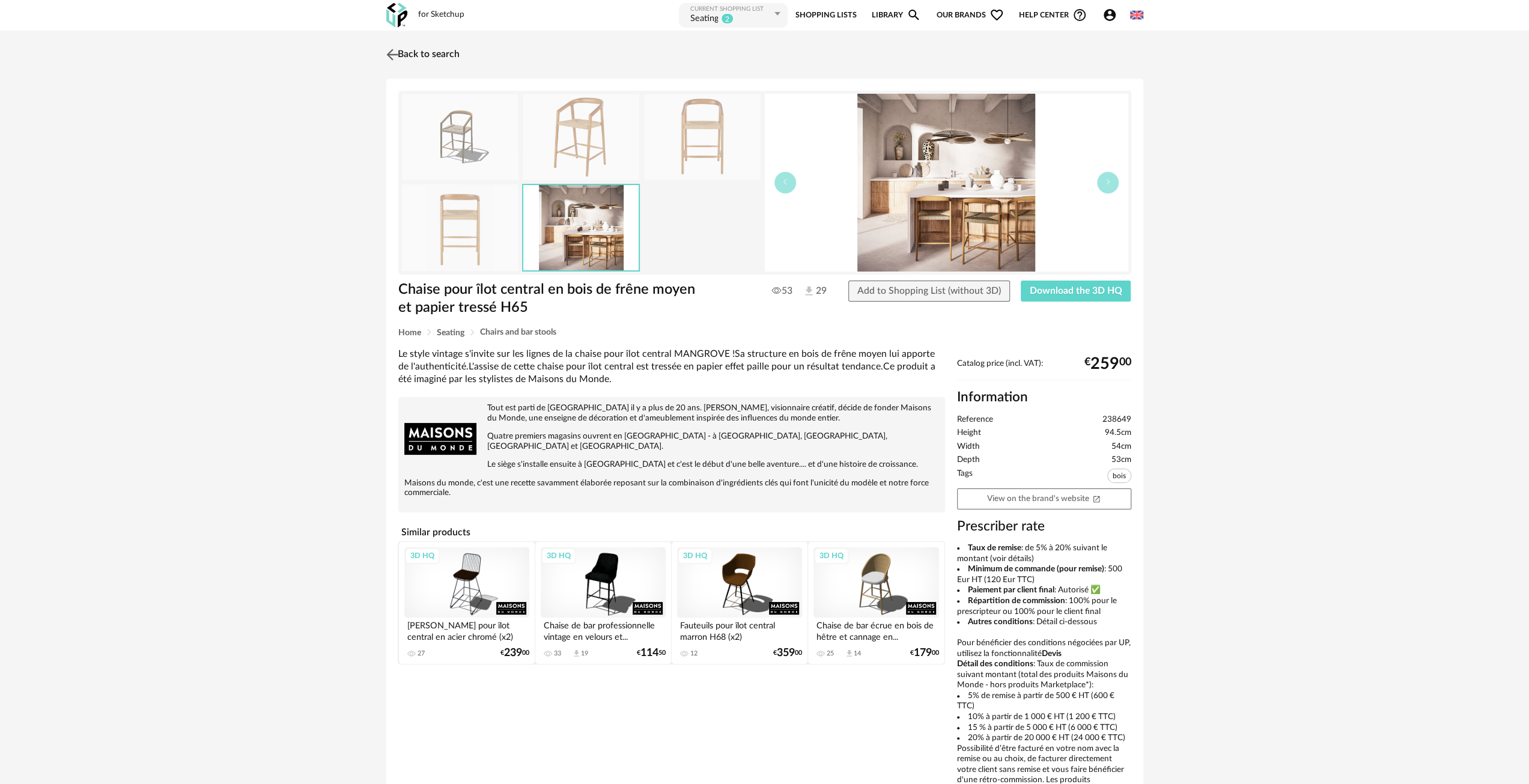
click at [387, 50] on img at bounding box center [392, 54] width 17 height 17
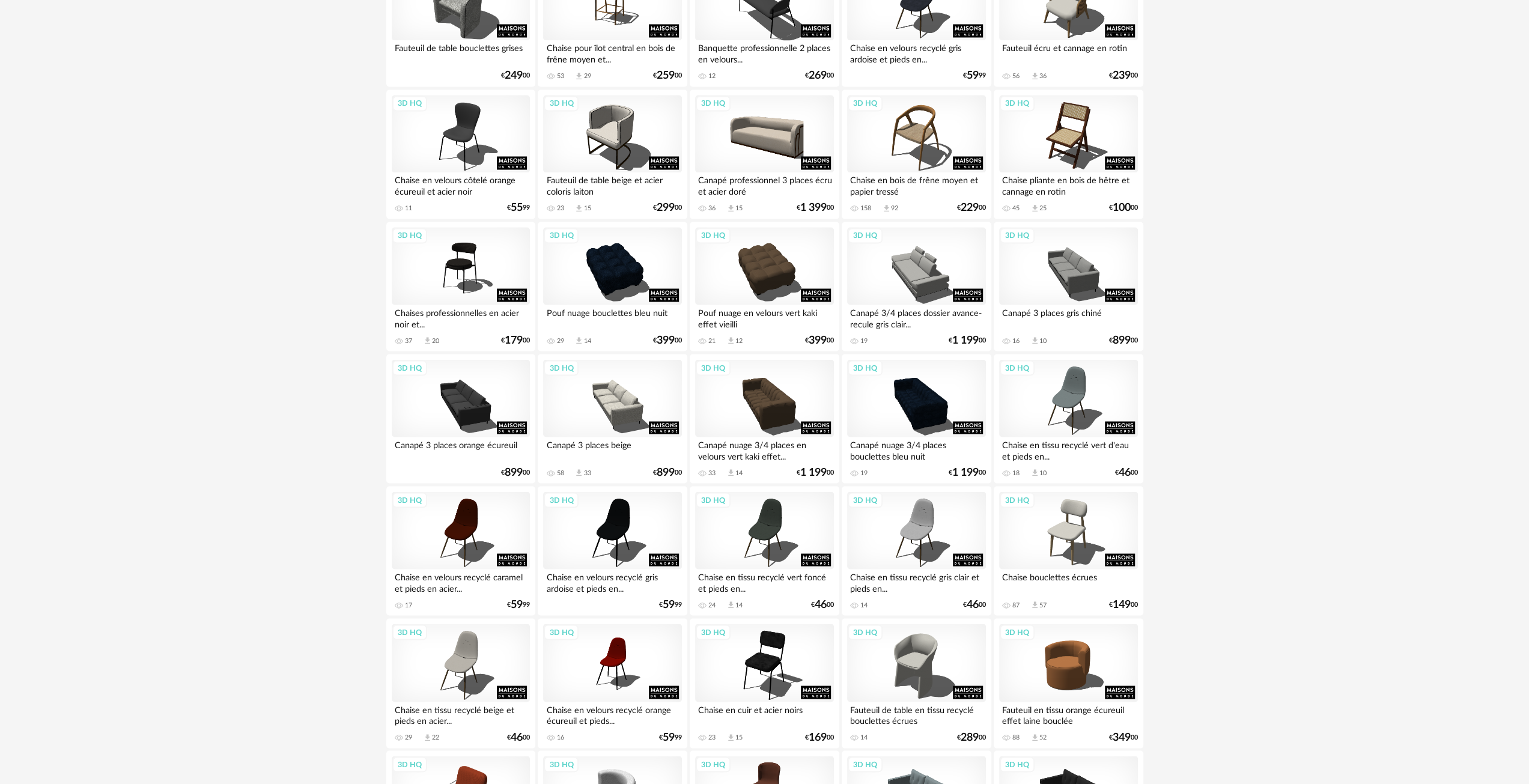
scroll to position [2171, 0]
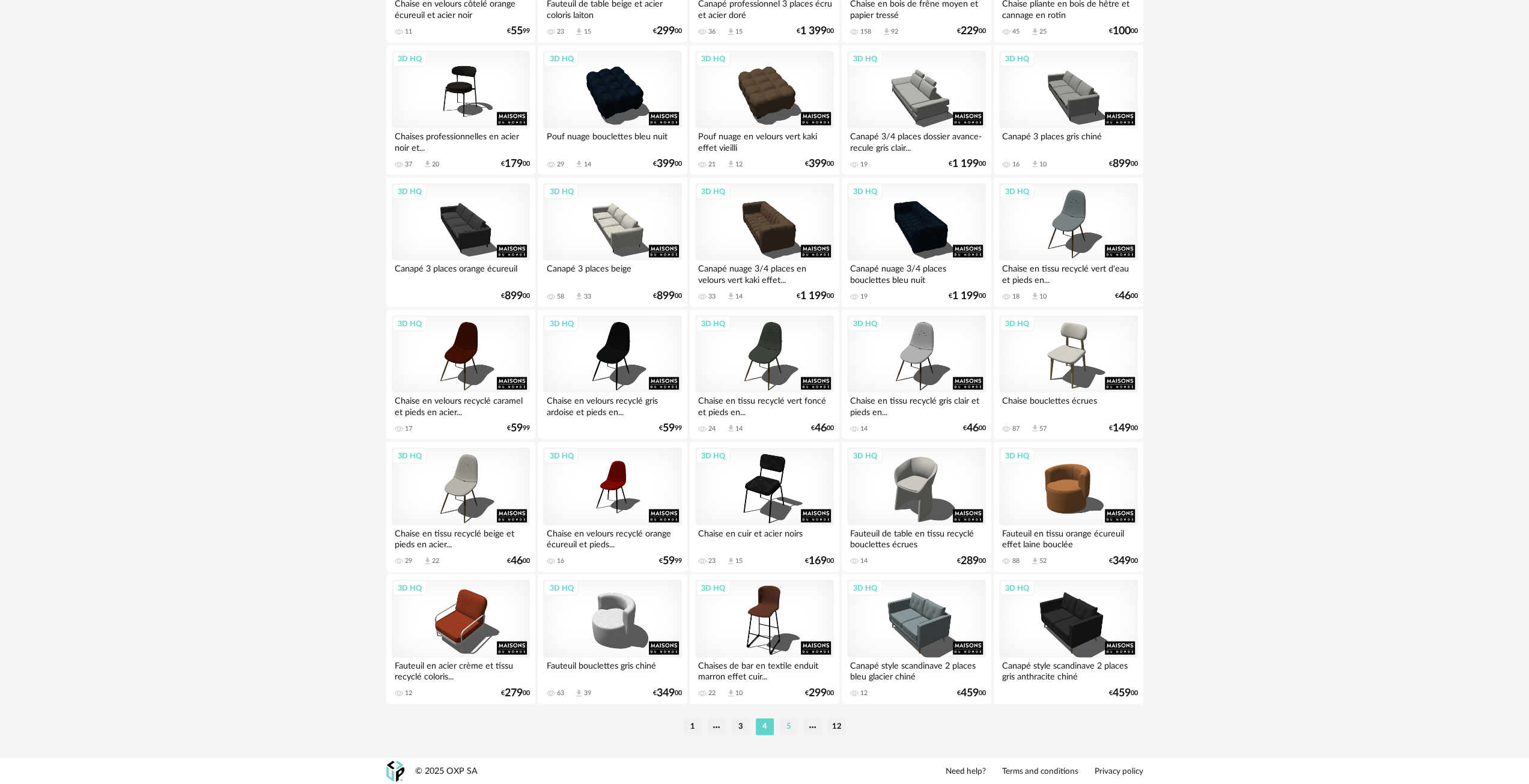
click at [786, 726] on li "5" at bounding box center [789, 726] width 18 height 17
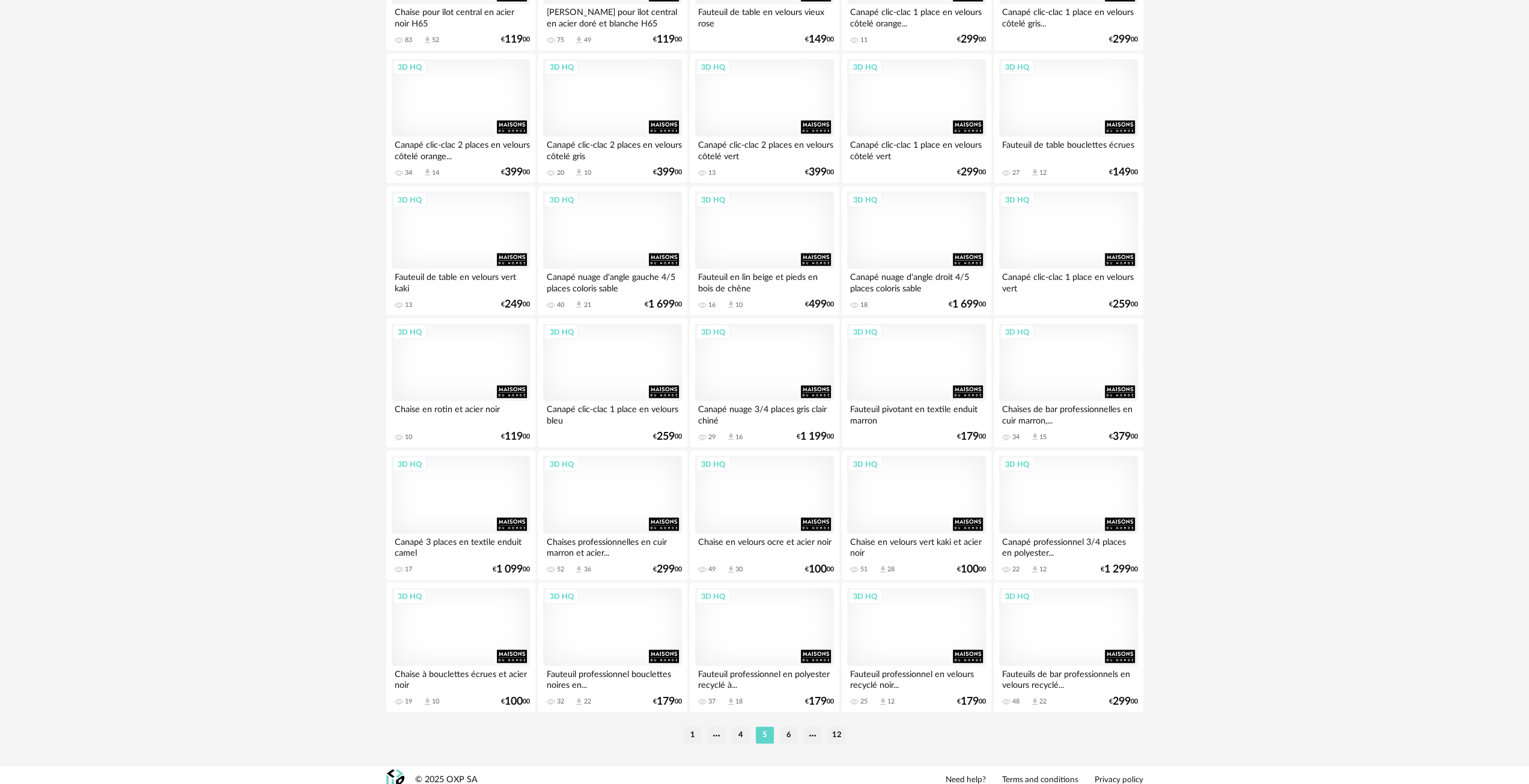
scroll to position [2171, 0]
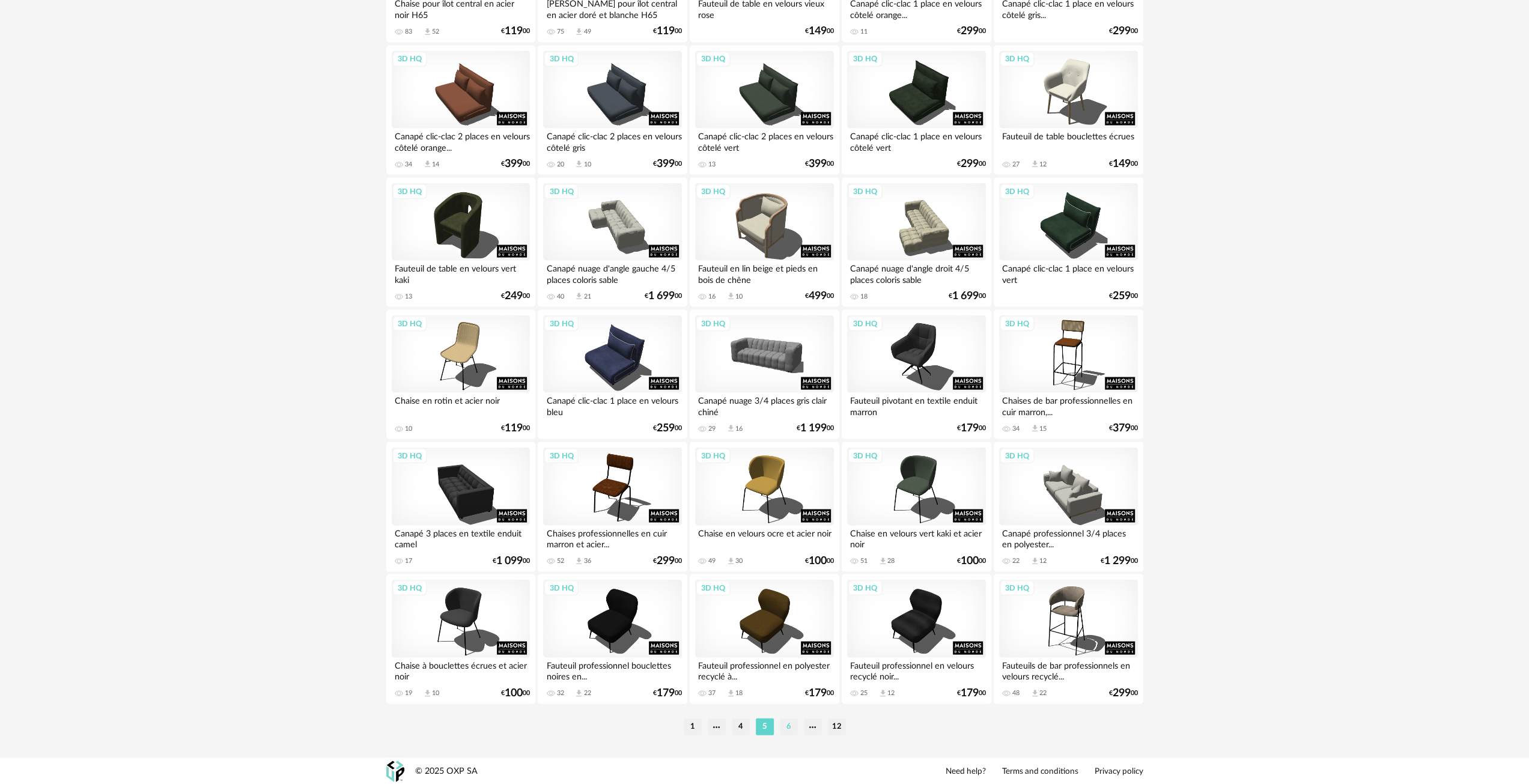
click at [786, 728] on li "6" at bounding box center [789, 726] width 18 height 17
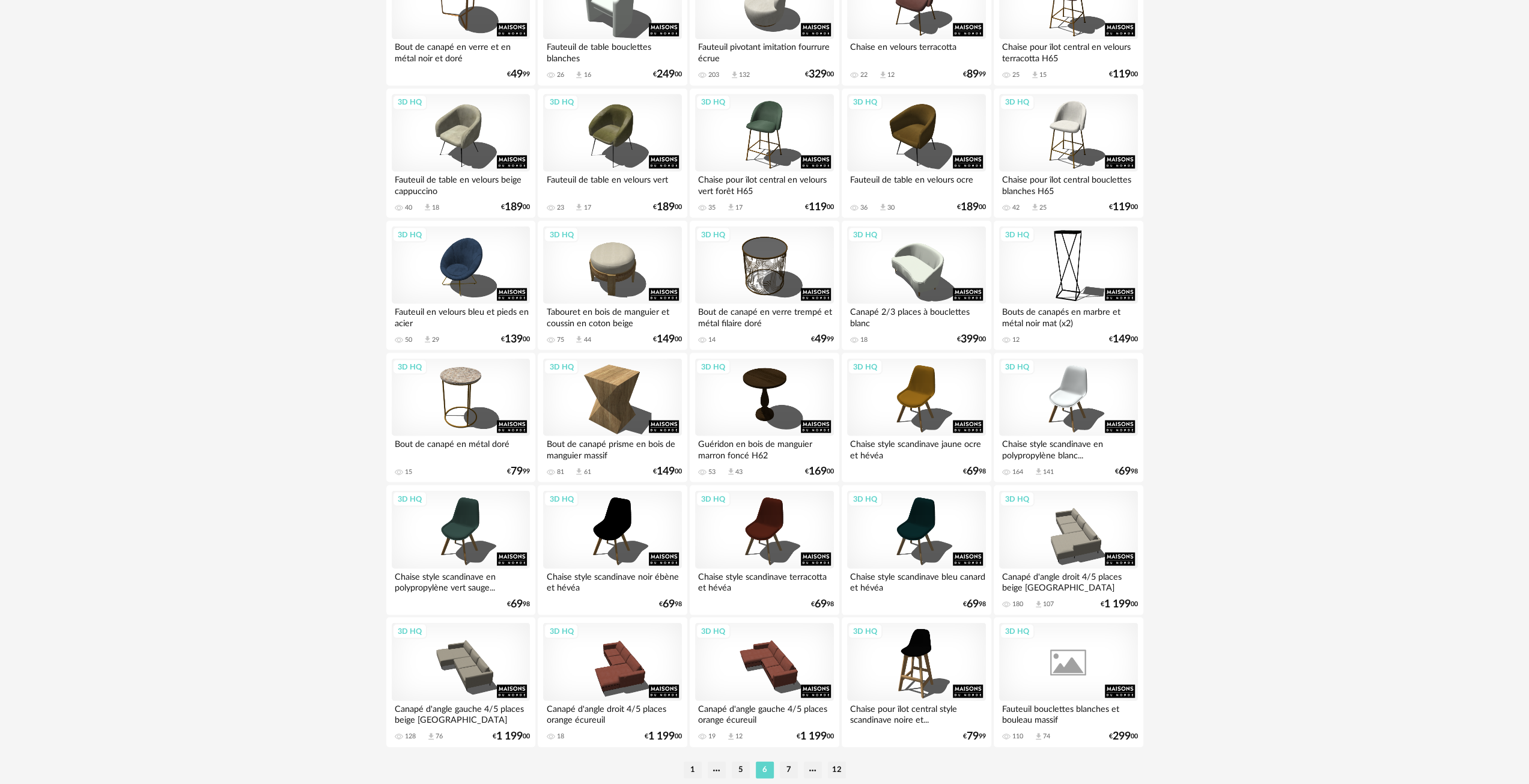
scroll to position [2171, 0]
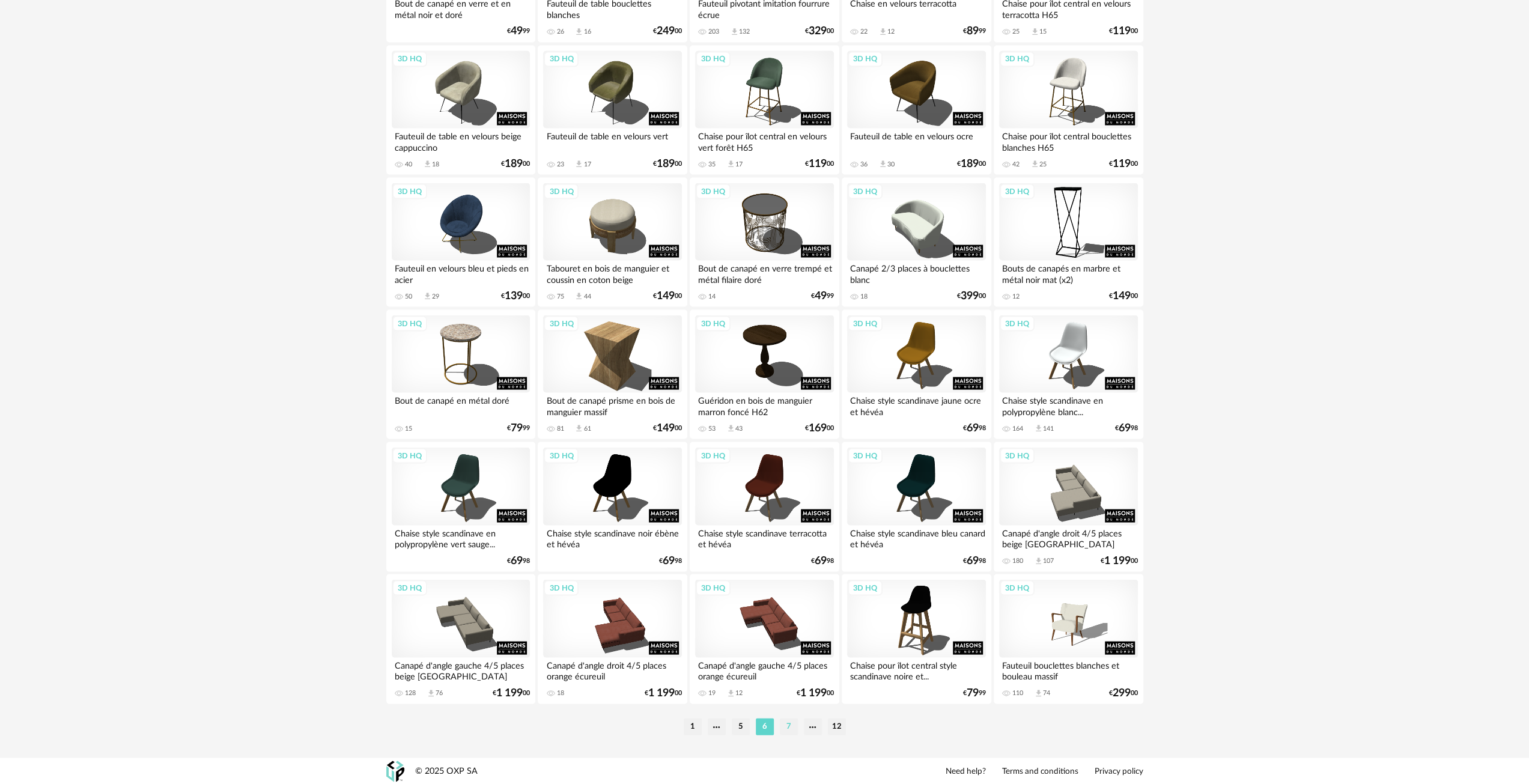
click at [789, 722] on li "7" at bounding box center [789, 726] width 18 height 17
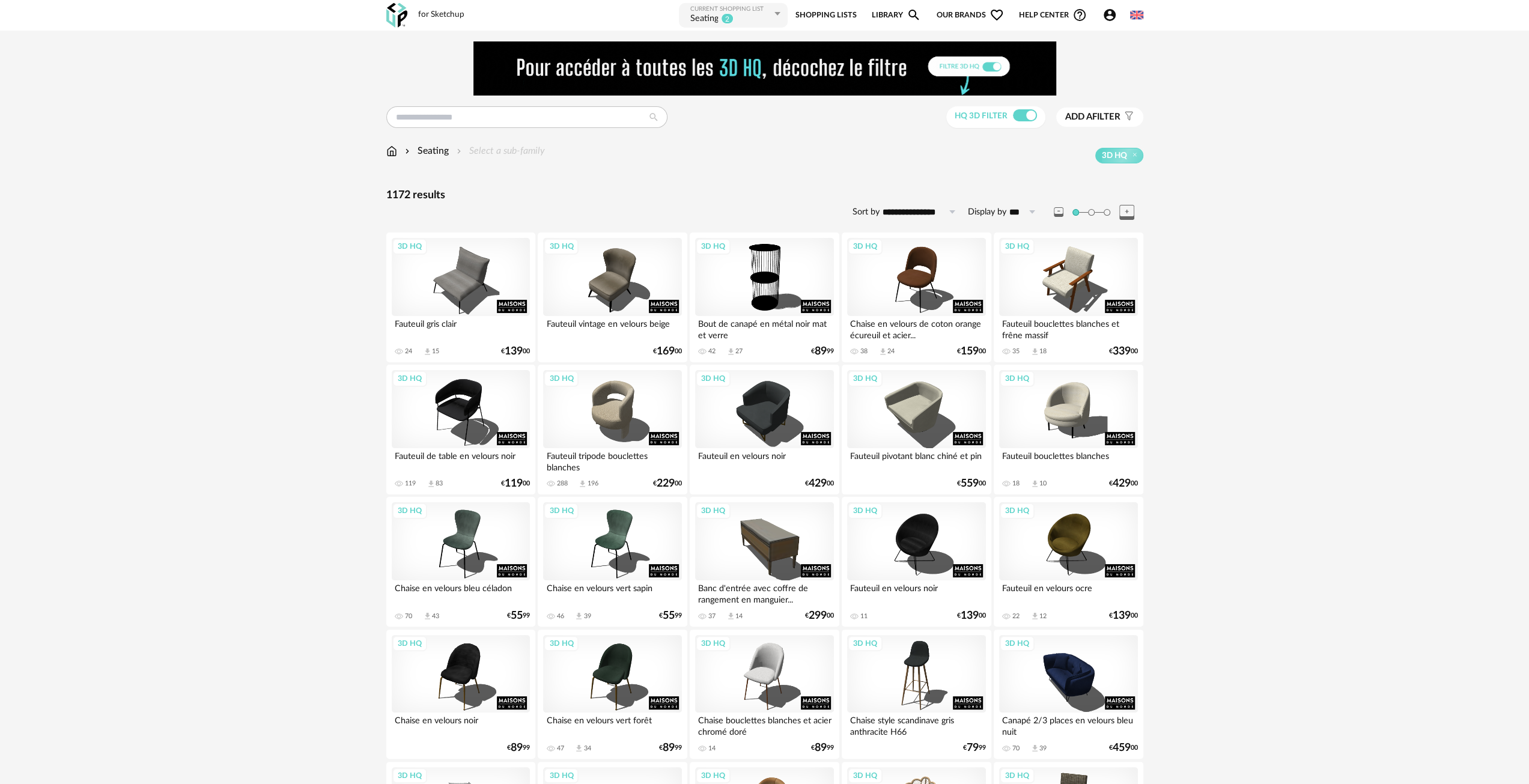
click at [391, 146] on img at bounding box center [391, 151] width 11 height 14
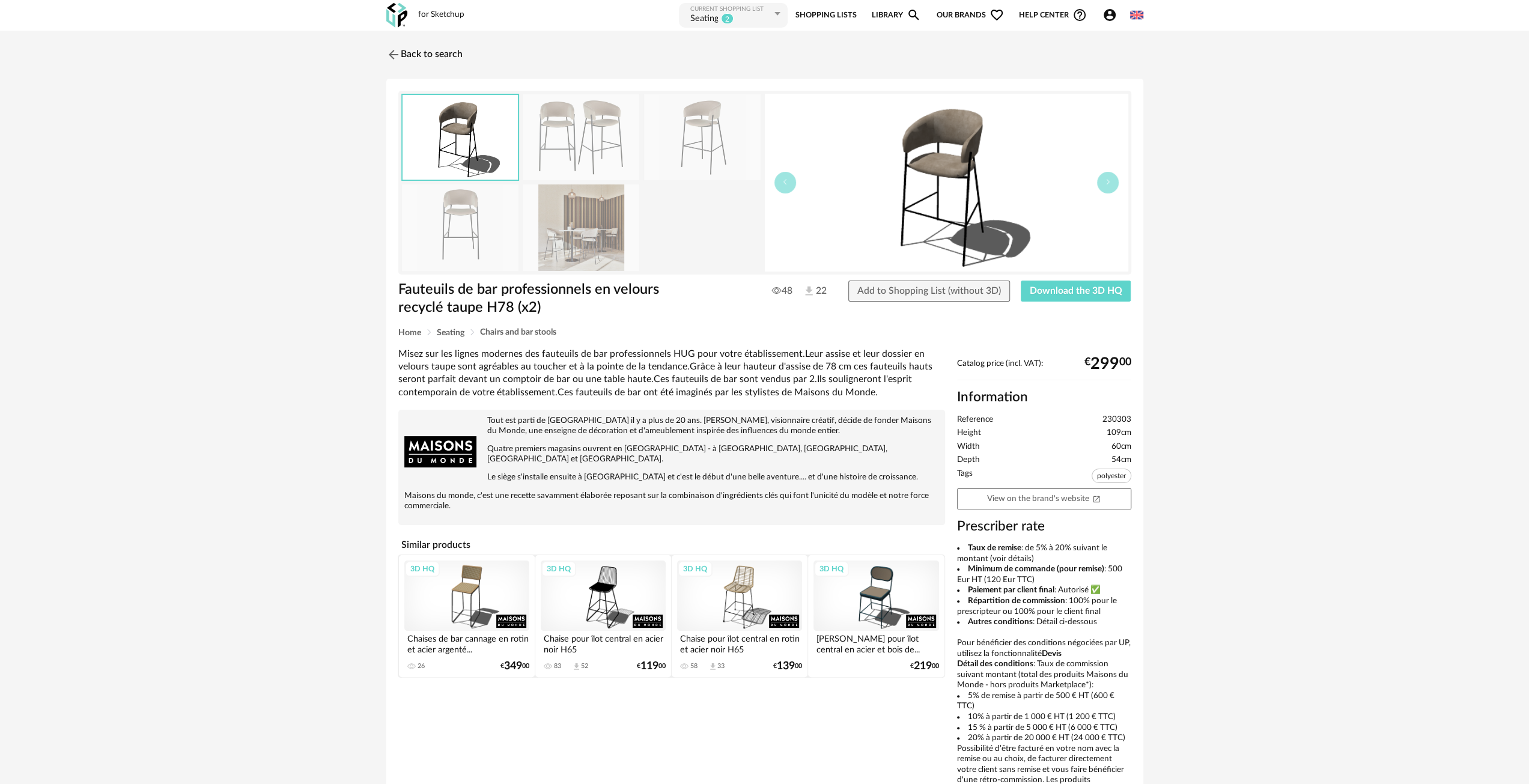
click at [563, 227] on img at bounding box center [581, 227] width 116 height 86
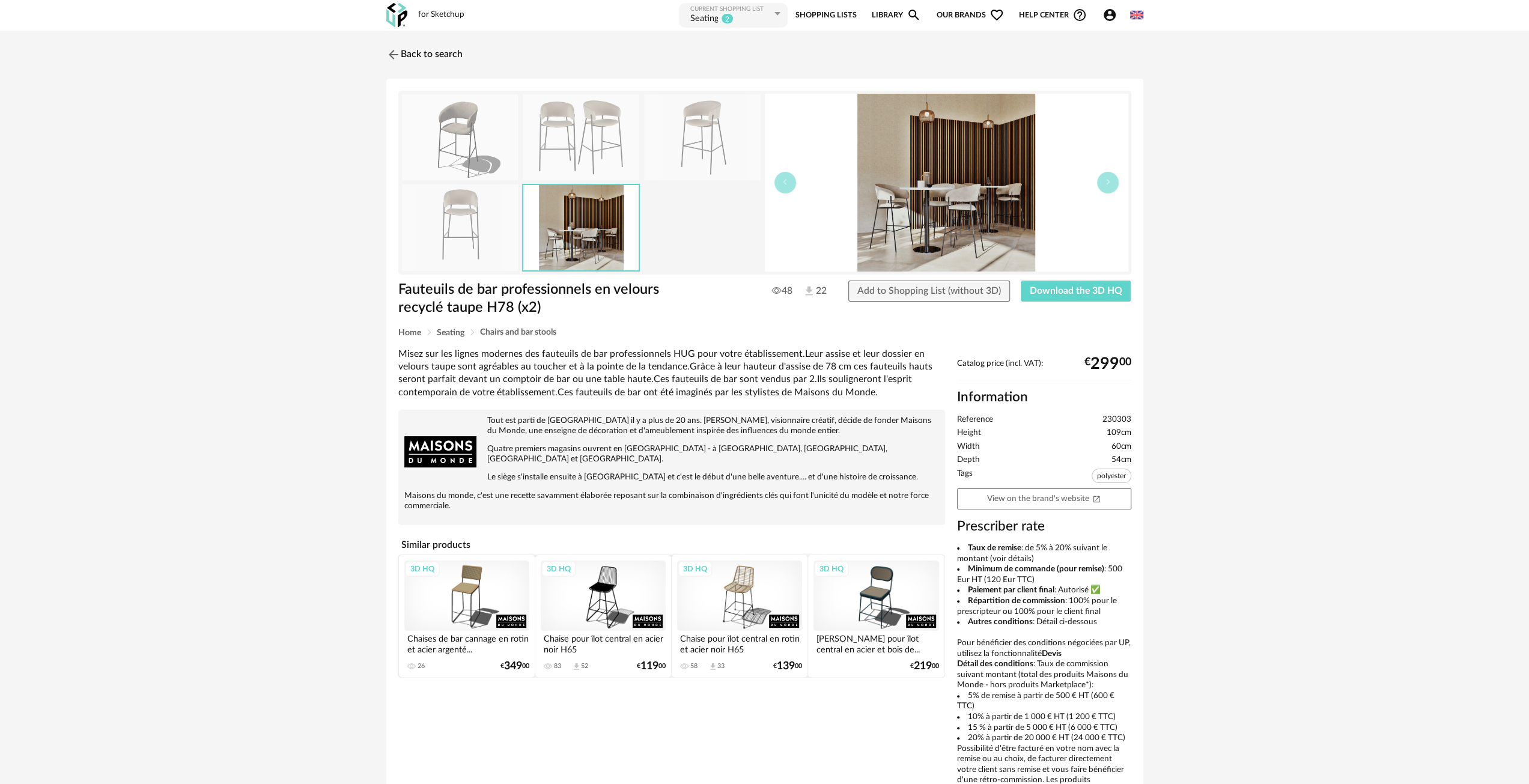
click at [606, 229] on img at bounding box center [581, 227] width 116 height 84
click at [1063, 290] on span "Download the 3D HQ" at bounding box center [1076, 290] width 92 height 9
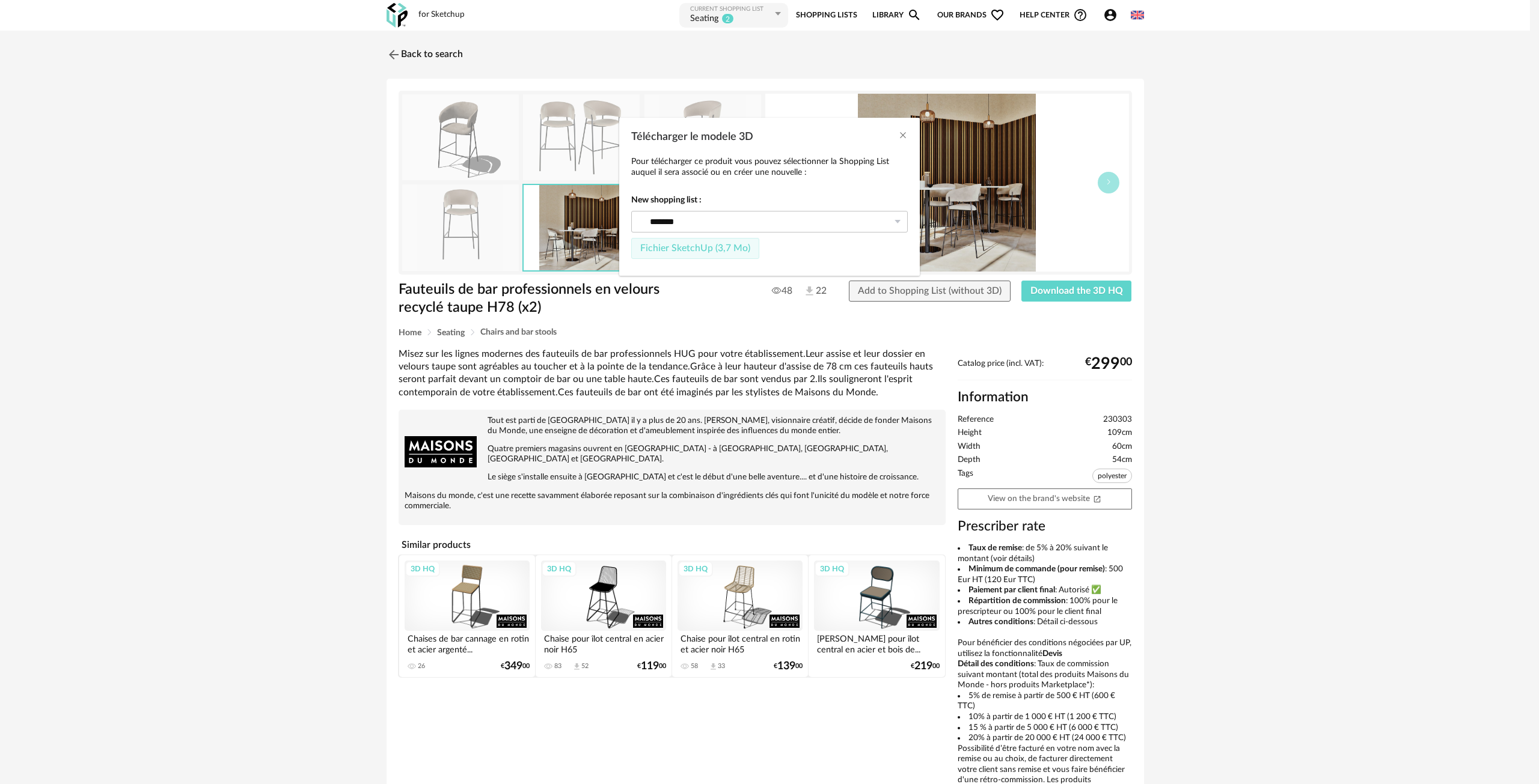
click at [703, 254] on button "Fichier SketchUp (3,7 Mo)" at bounding box center [695, 248] width 128 height 22
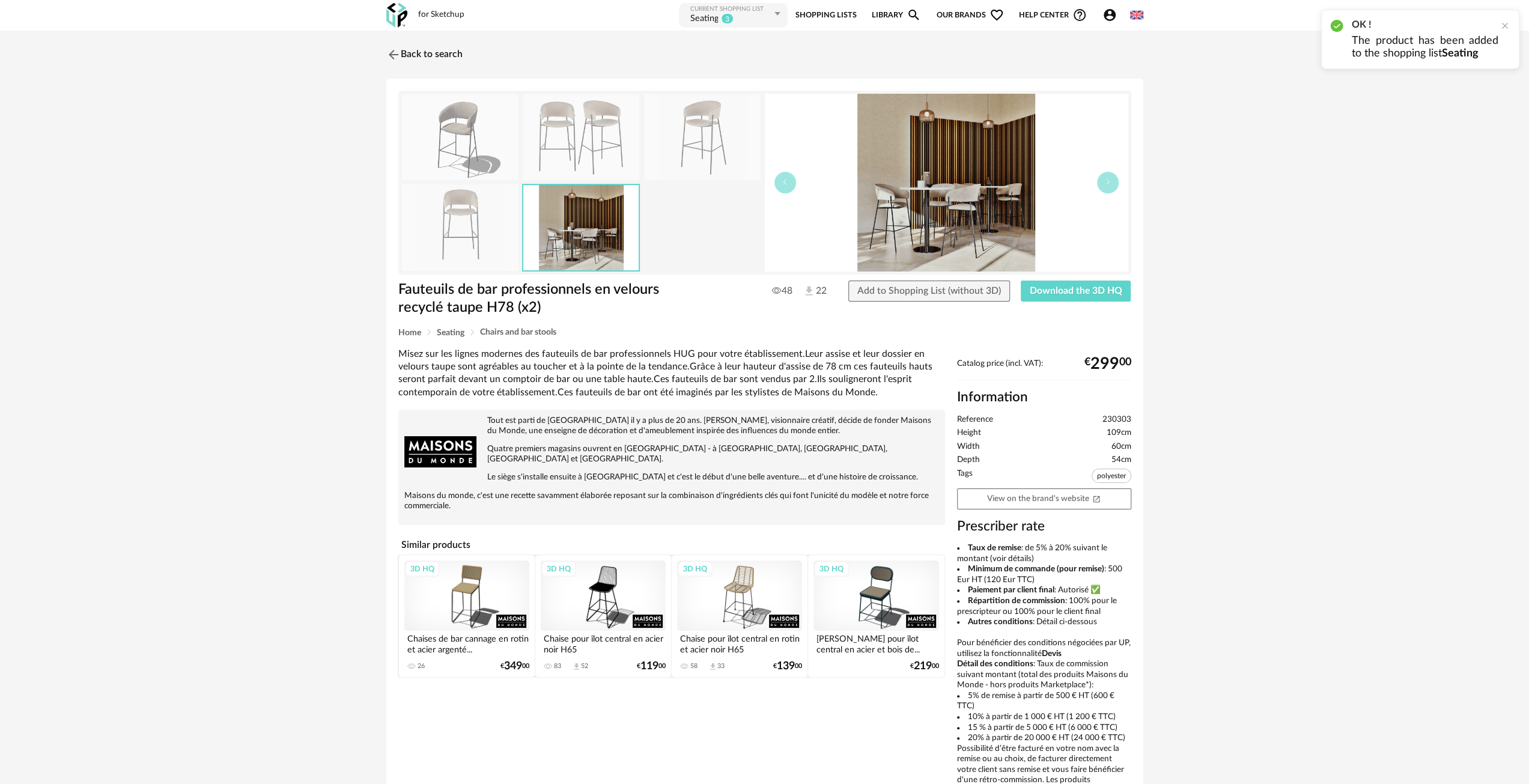
click at [554, 235] on img at bounding box center [581, 227] width 116 height 84
click at [407, 230] on img at bounding box center [460, 227] width 116 height 86
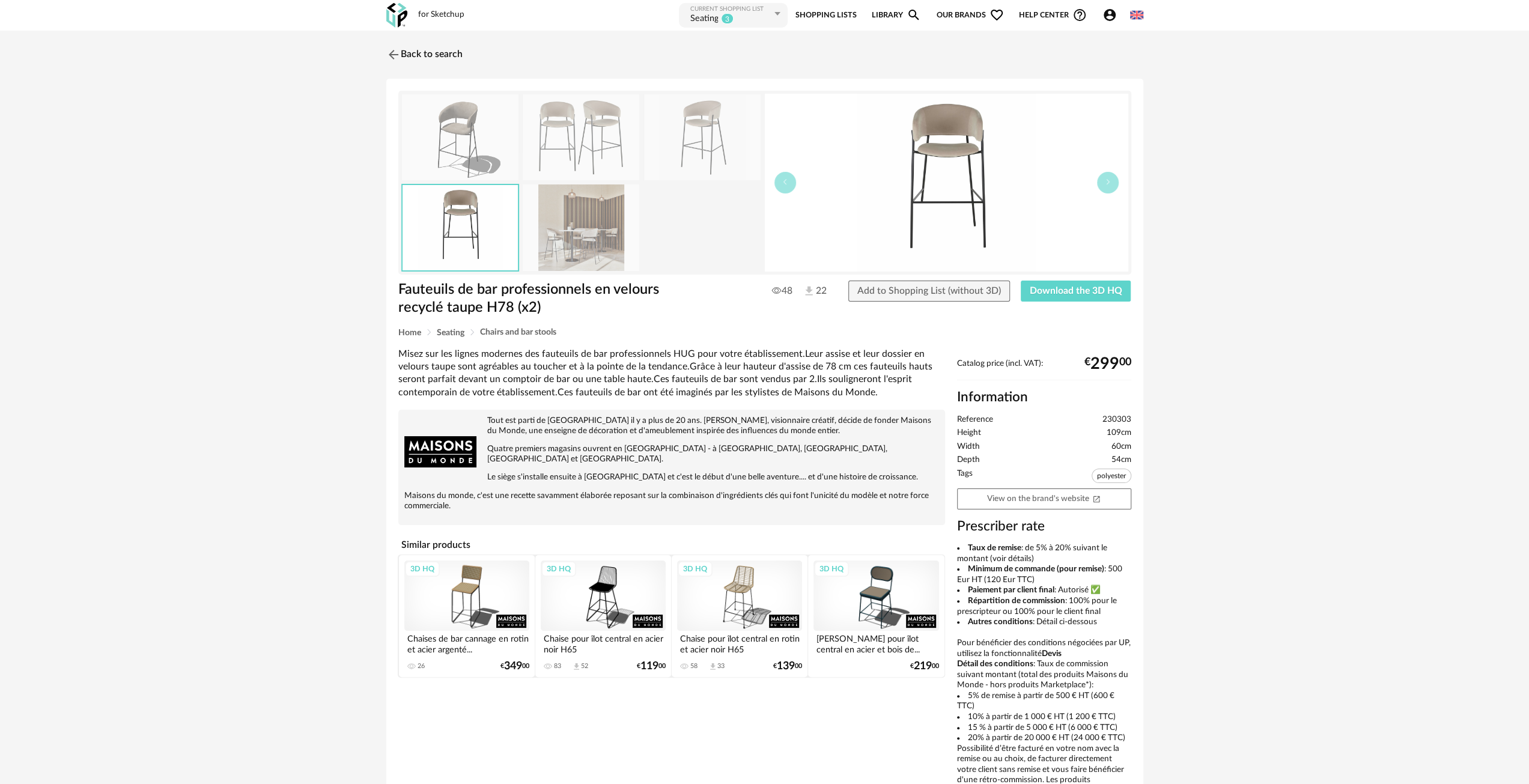
click at [686, 135] on img at bounding box center [702, 137] width 116 height 86
click at [546, 154] on img at bounding box center [581, 137] width 116 height 86
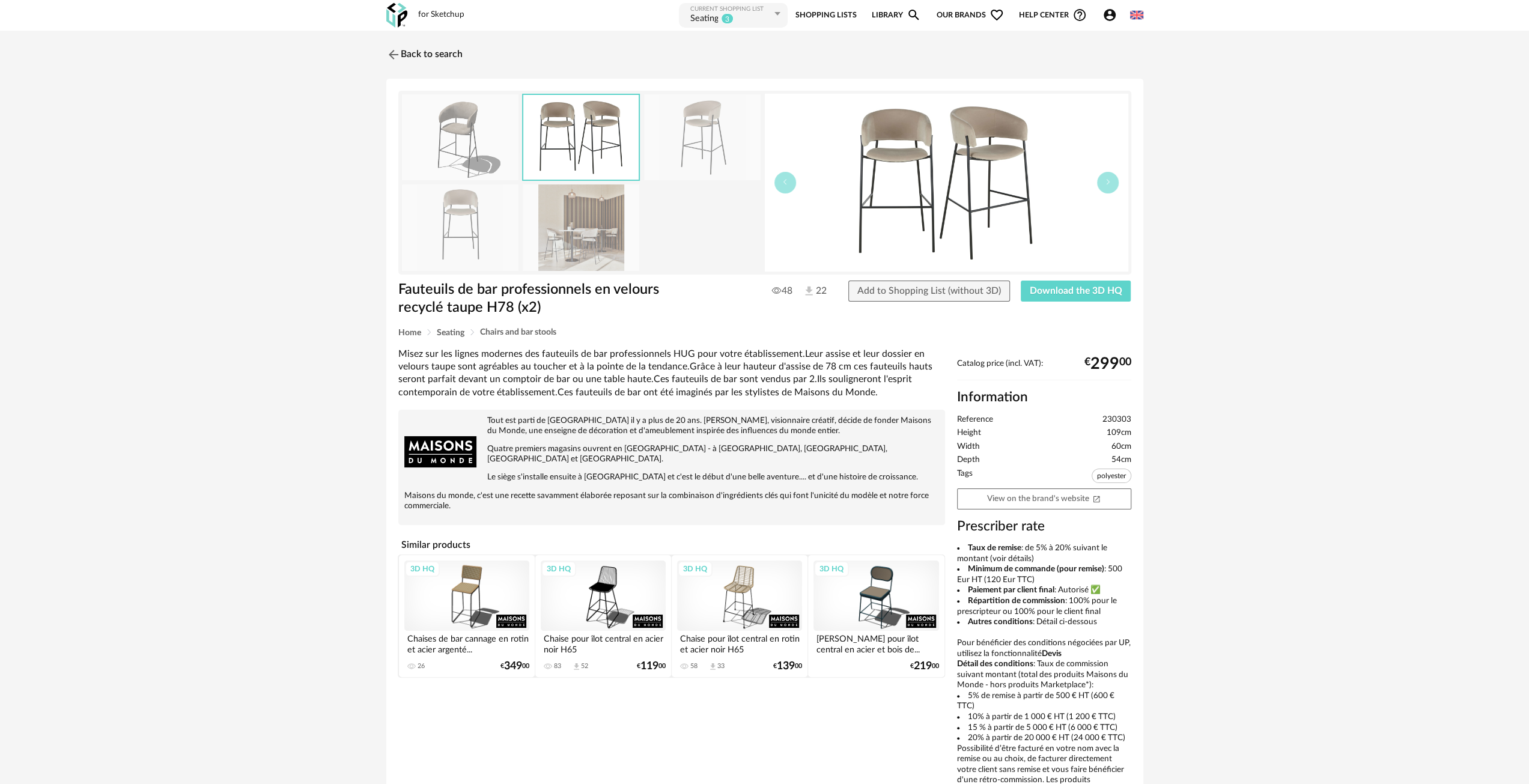
click at [458, 143] on img at bounding box center [460, 137] width 116 height 86
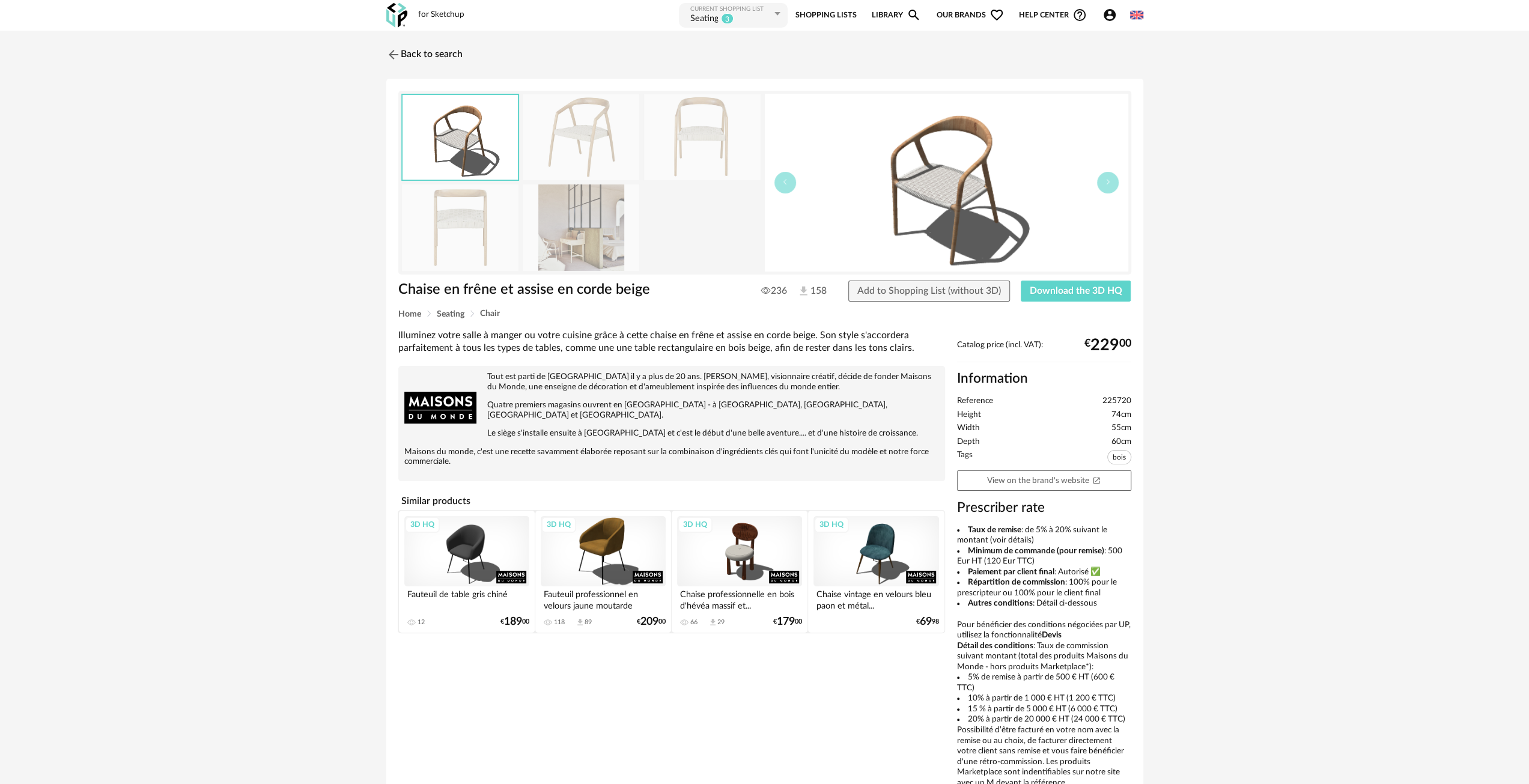
click at [577, 236] on img at bounding box center [581, 227] width 116 height 86
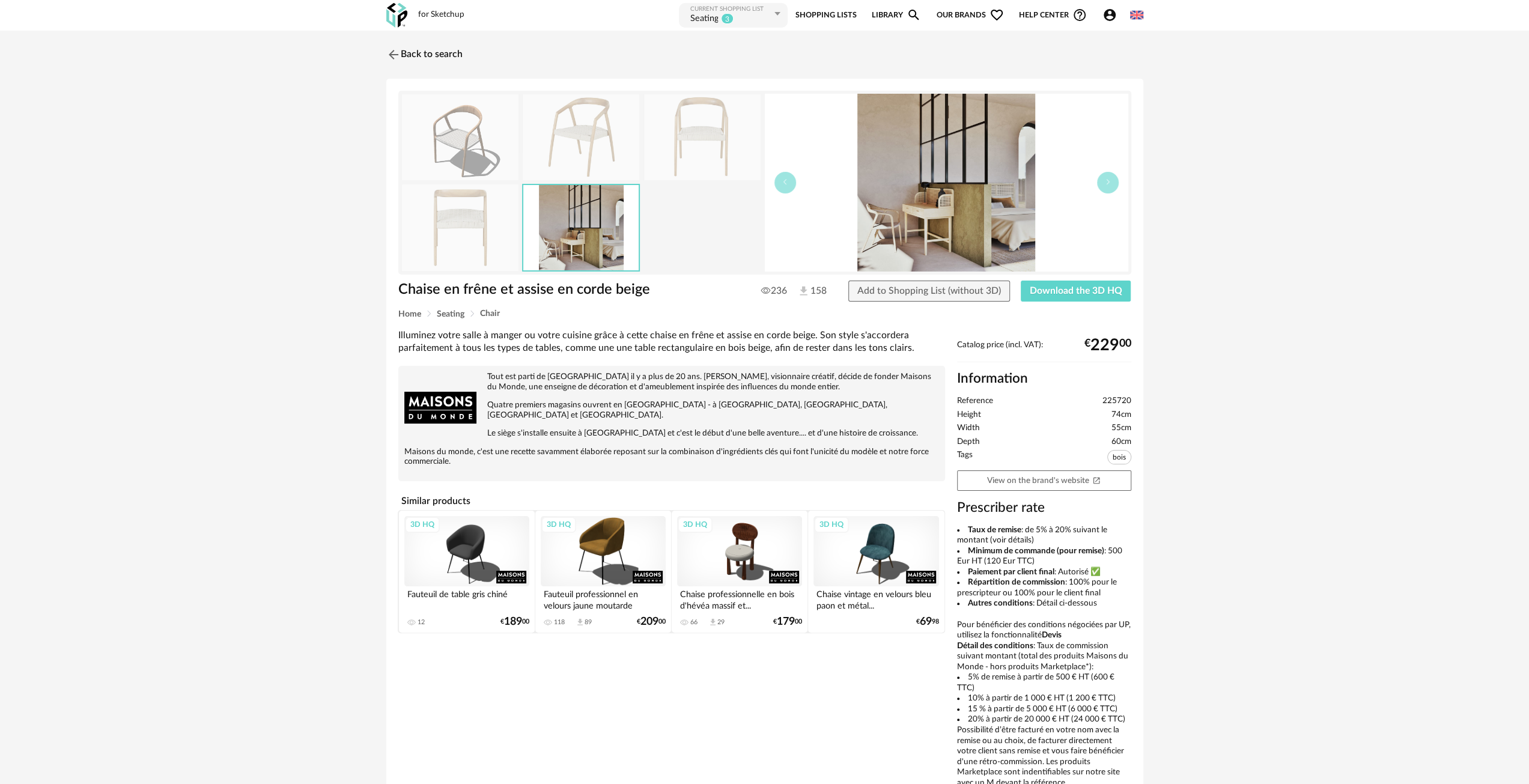
click at [466, 235] on img at bounding box center [460, 227] width 116 height 86
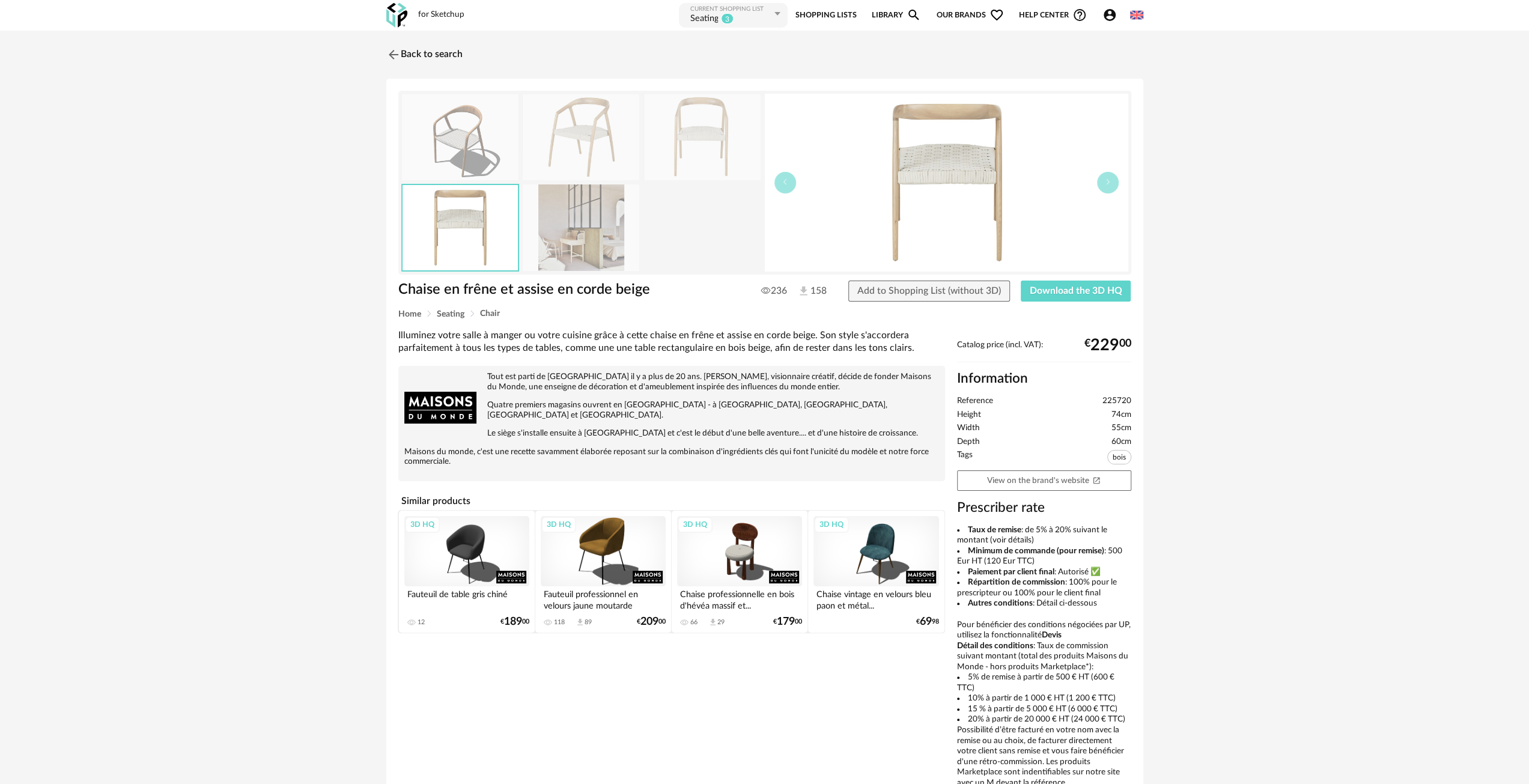
click at [946, 210] on img at bounding box center [946, 183] width 363 height 178
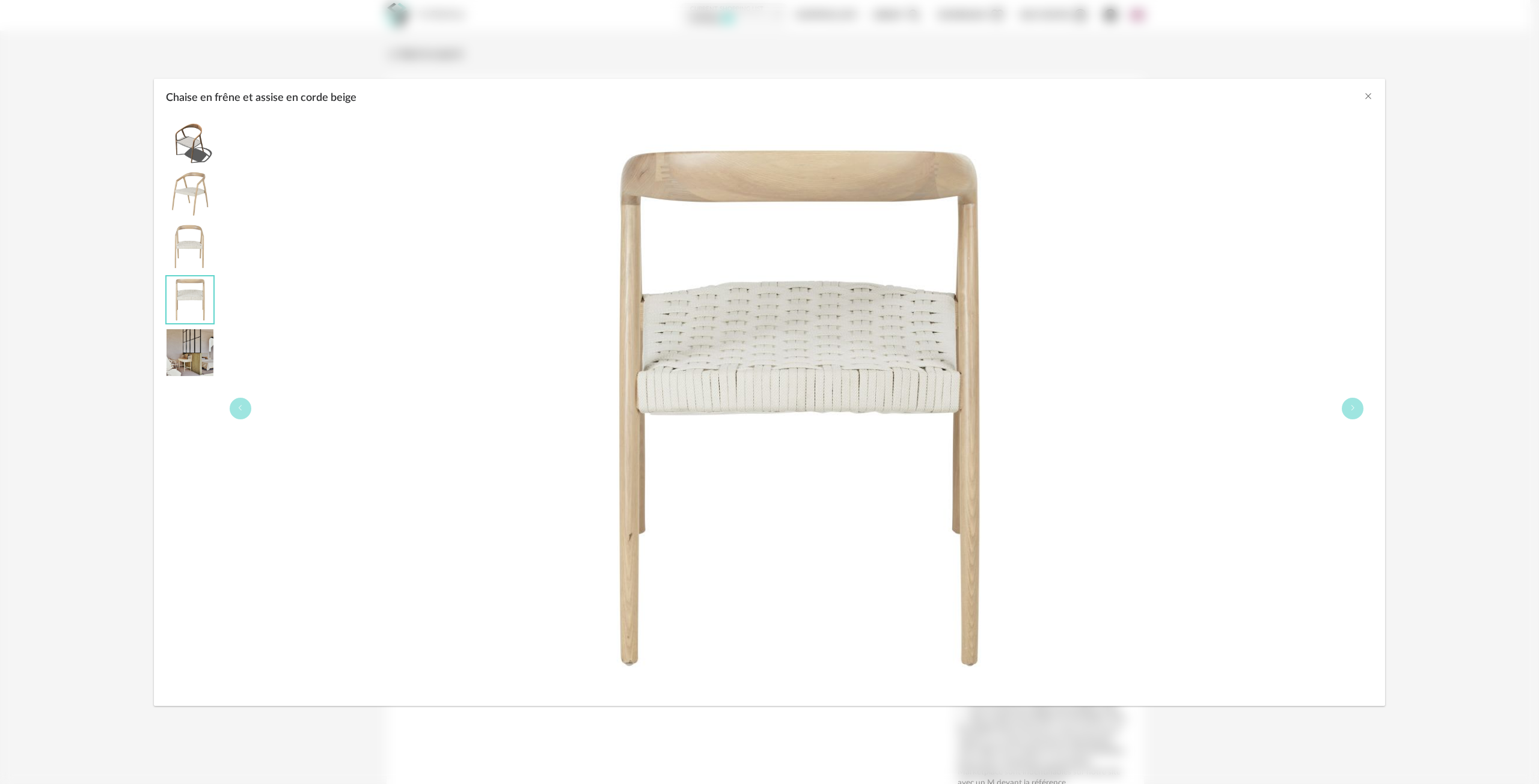
click at [1112, 357] on div "Chaise en frêne et assise en corde beige" at bounding box center [796, 408] width 1153 height 583
click at [1370, 97] on icon "Close" at bounding box center [1368, 96] width 9 height 9
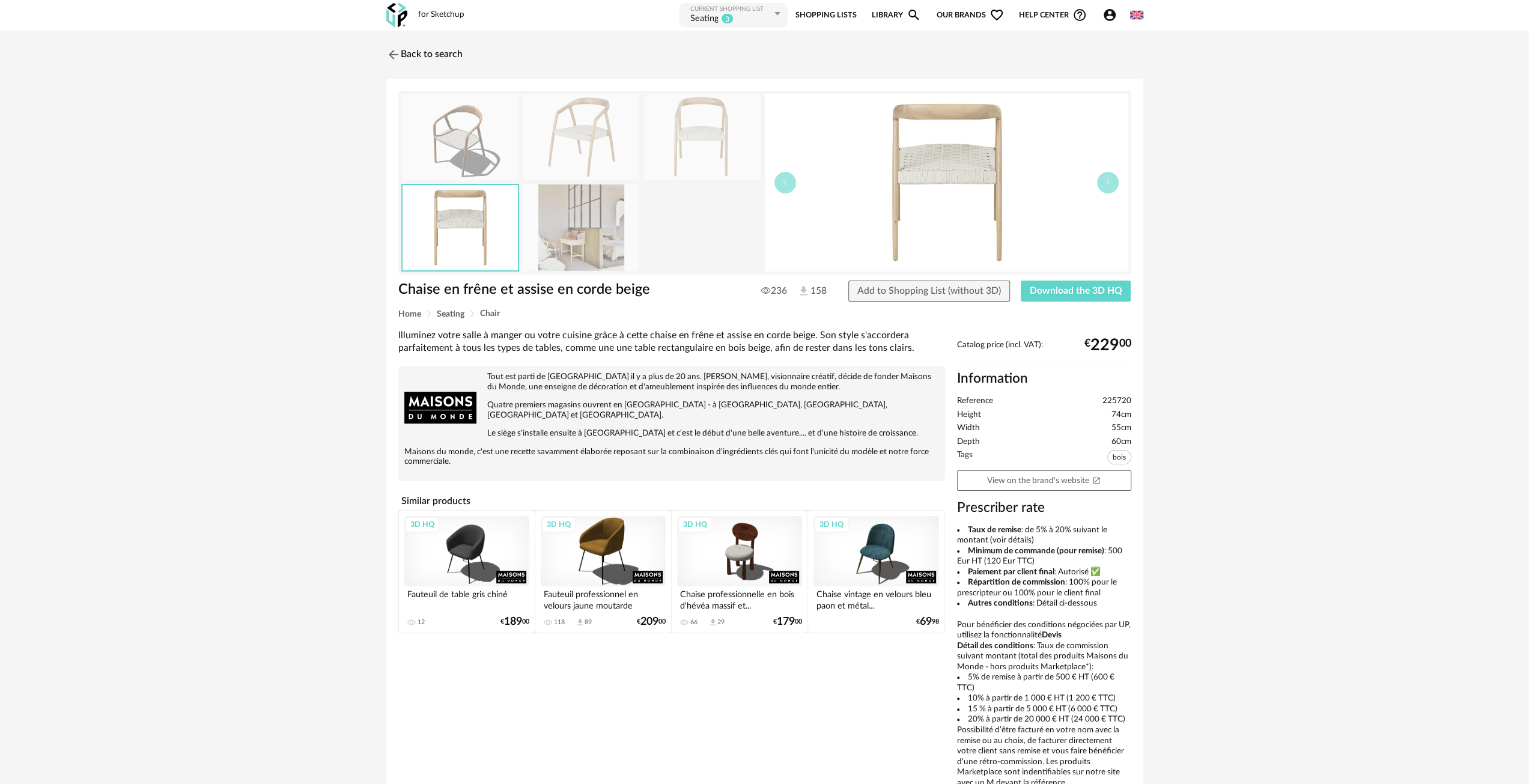
click at [477, 126] on img at bounding box center [460, 137] width 116 height 86
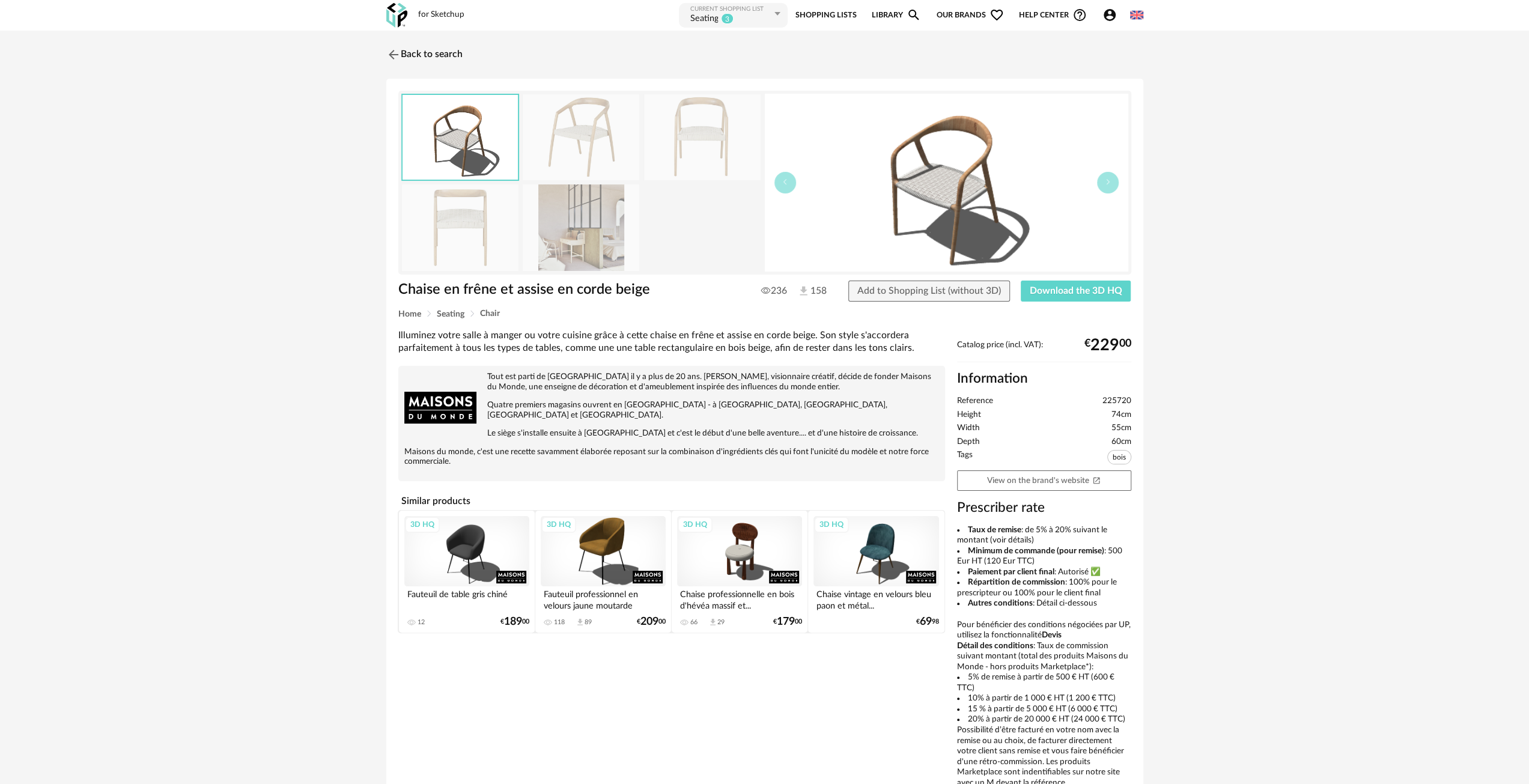
click at [966, 194] on img at bounding box center [946, 183] width 363 height 178
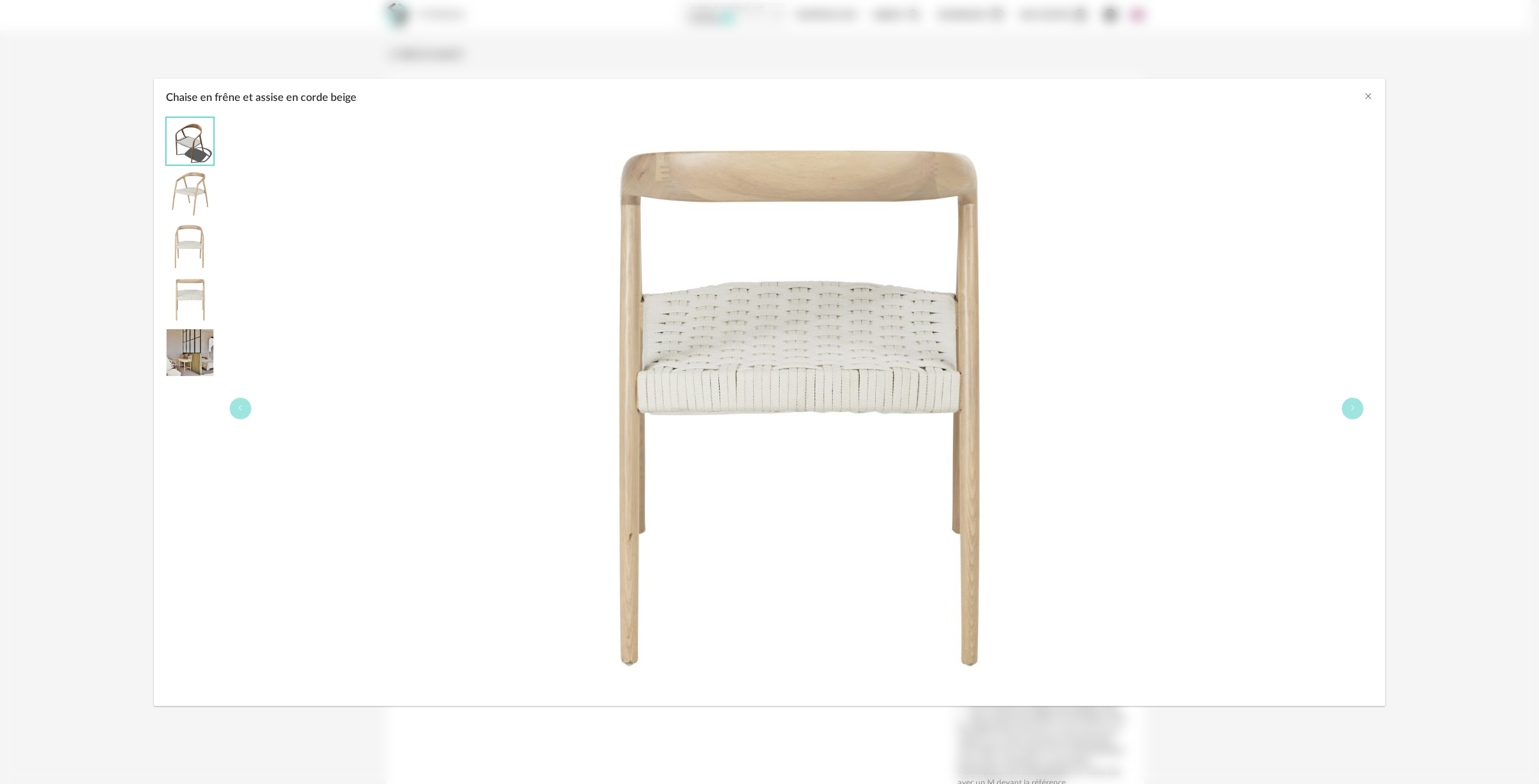
click at [173, 128] on img "Chaise en frêne et assise en corde beige" at bounding box center [189, 141] width 47 height 47
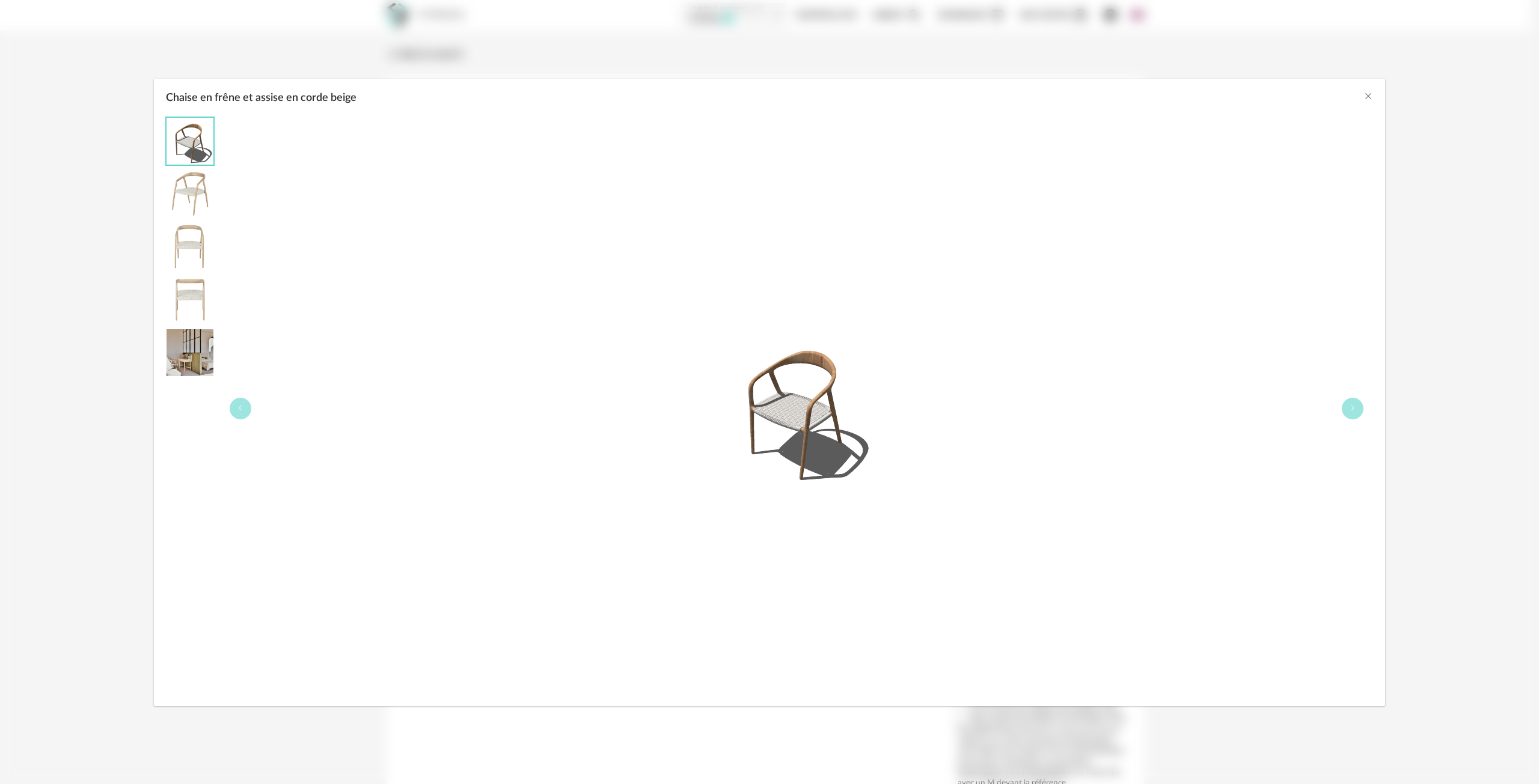
click at [772, 435] on img "Chaise en frêne et assise en corde beige" at bounding box center [796, 408] width 154 height 153
click at [1354, 411] on icon "Chaise en frêne et assise en corde beige" at bounding box center [1352, 408] width 7 height 7
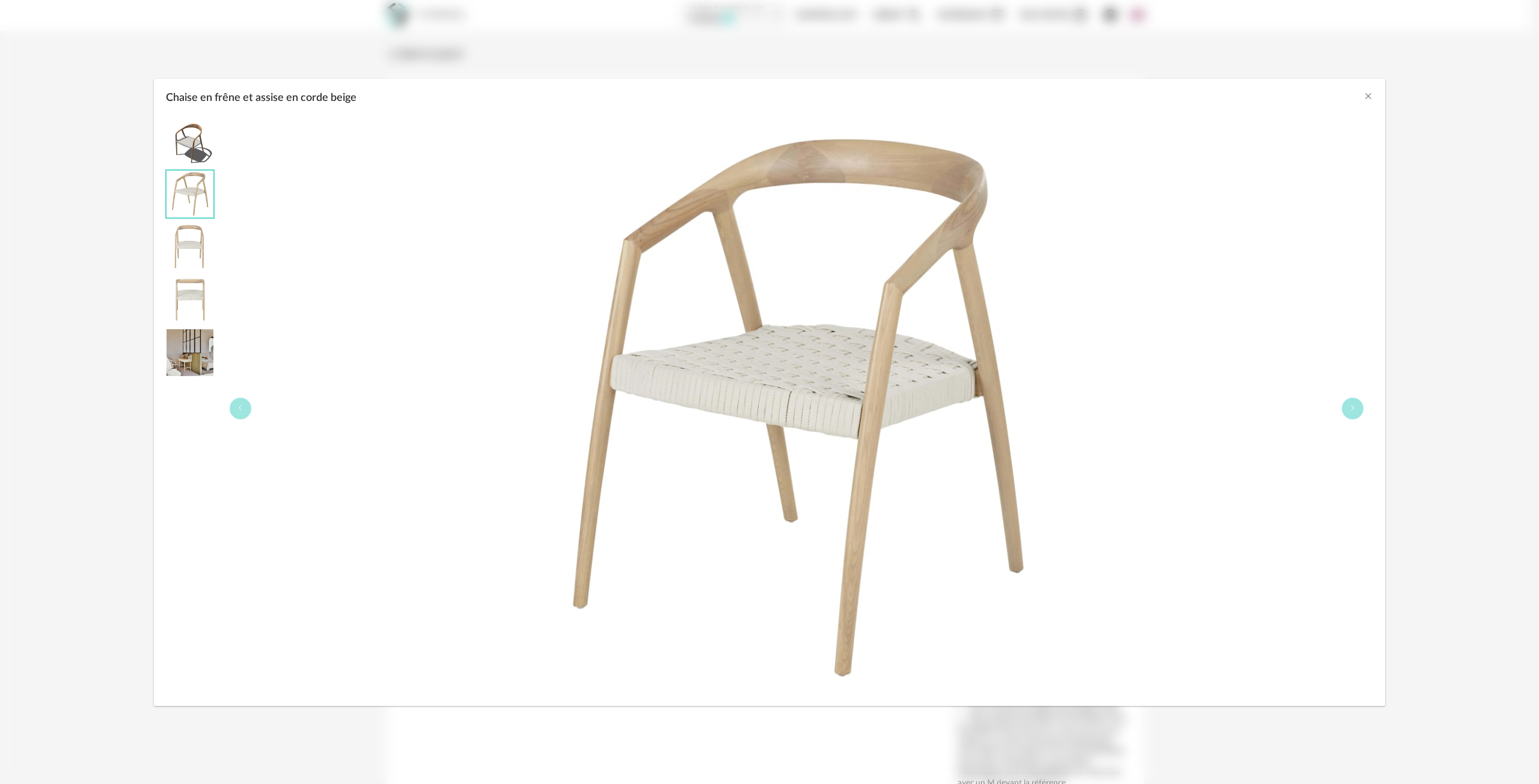
click at [1373, 98] on div "Chaise en frêne et assise en corde beige" at bounding box center [769, 94] width 1231 height 33
click at [1365, 100] on icon "Close" at bounding box center [1368, 96] width 9 height 9
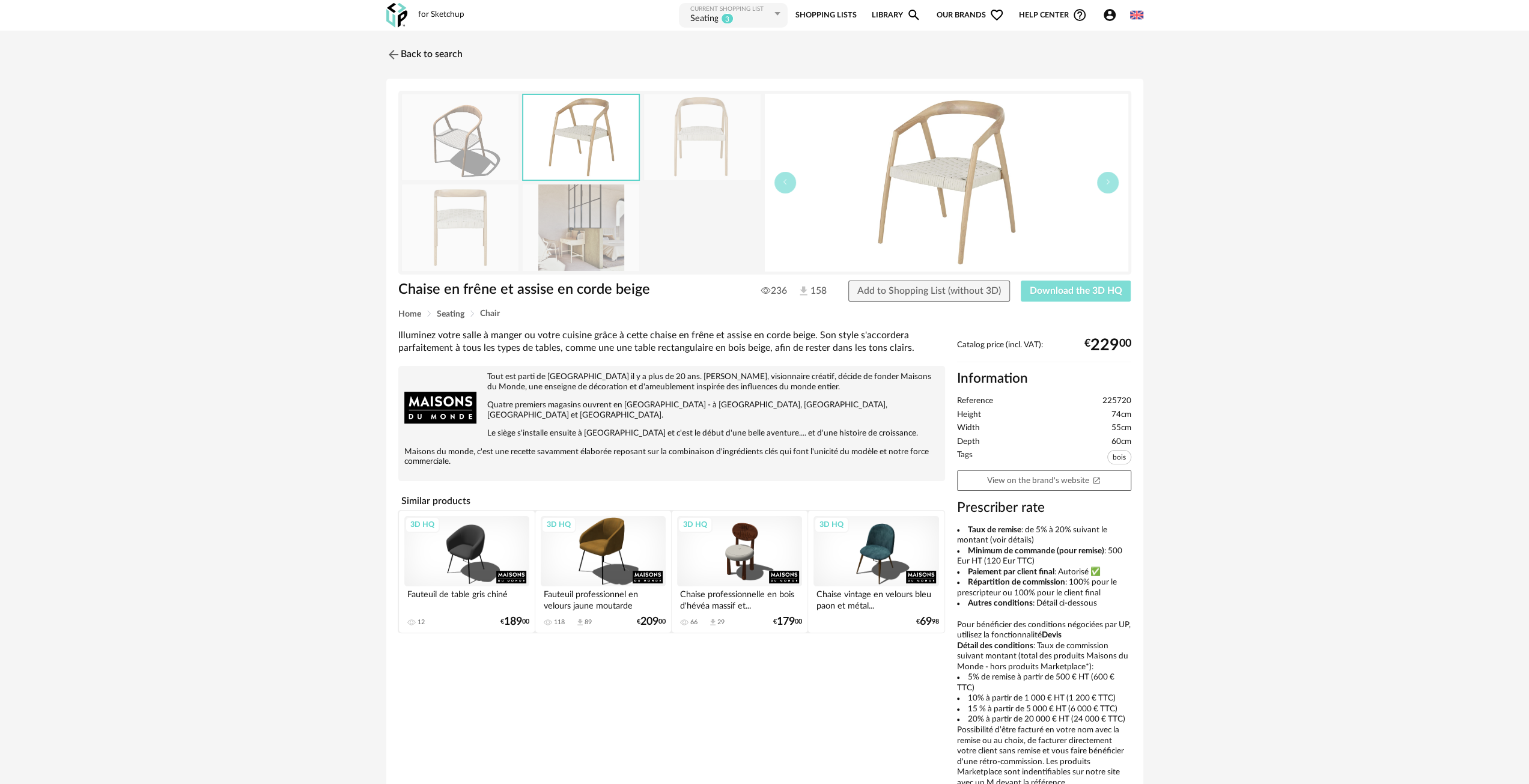
click at [1069, 289] on span "Download the 3D HQ" at bounding box center [1076, 290] width 92 height 9
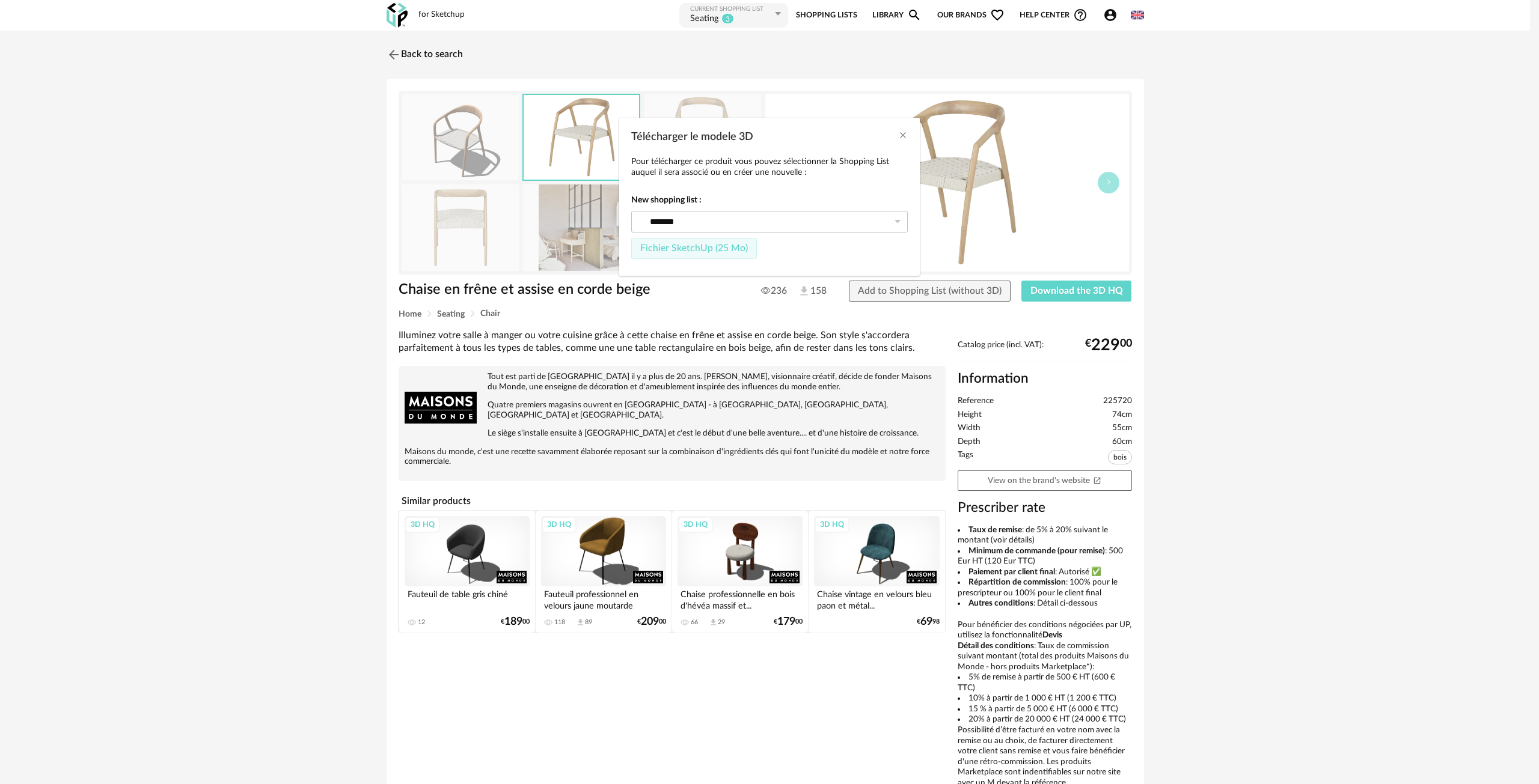
click at [674, 242] on button "Fichier SketchUp (25 Mo)" at bounding box center [693, 248] width 126 height 22
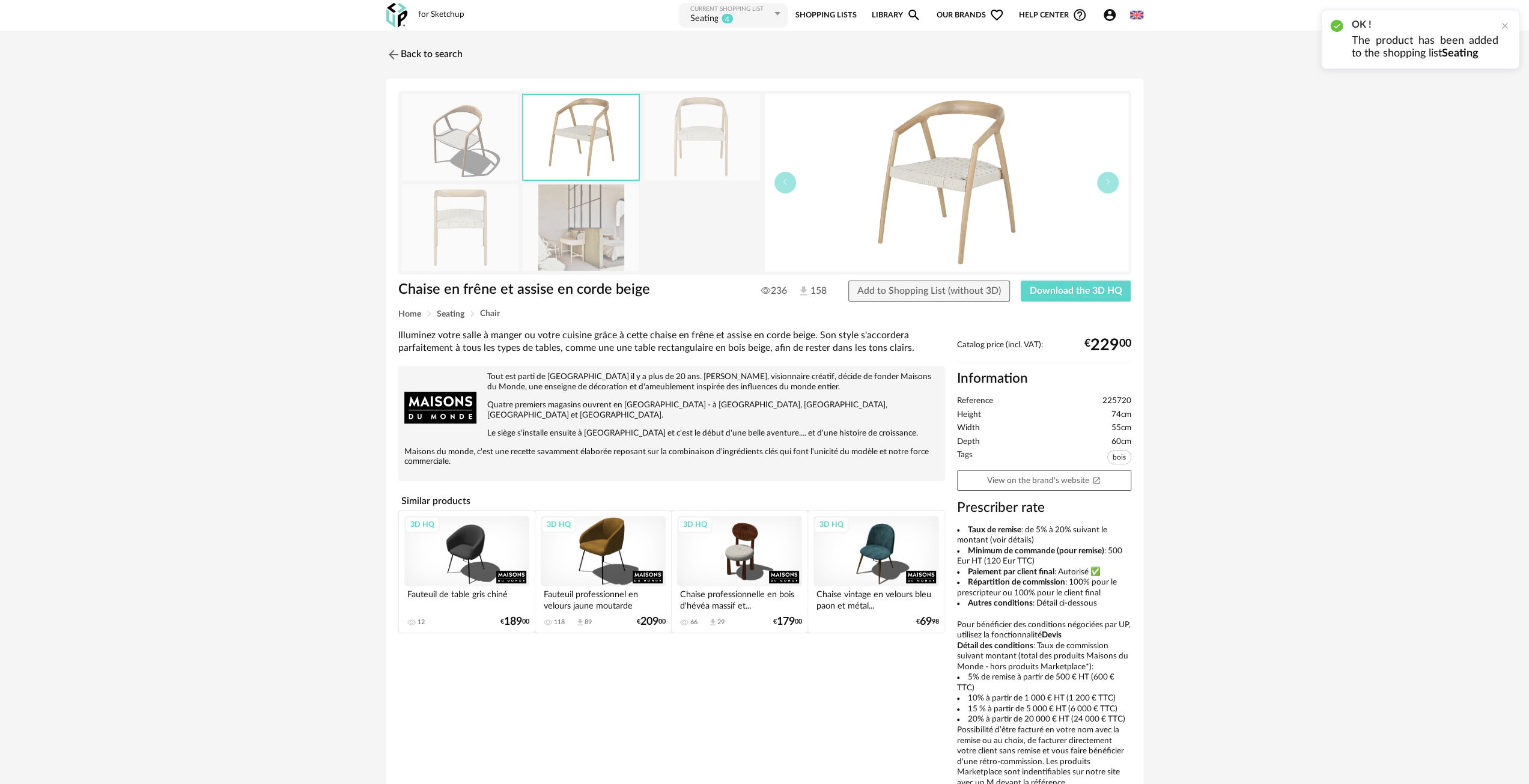
click at [608, 132] on img at bounding box center [581, 137] width 116 height 84
click at [926, 184] on img at bounding box center [946, 183] width 363 height 178
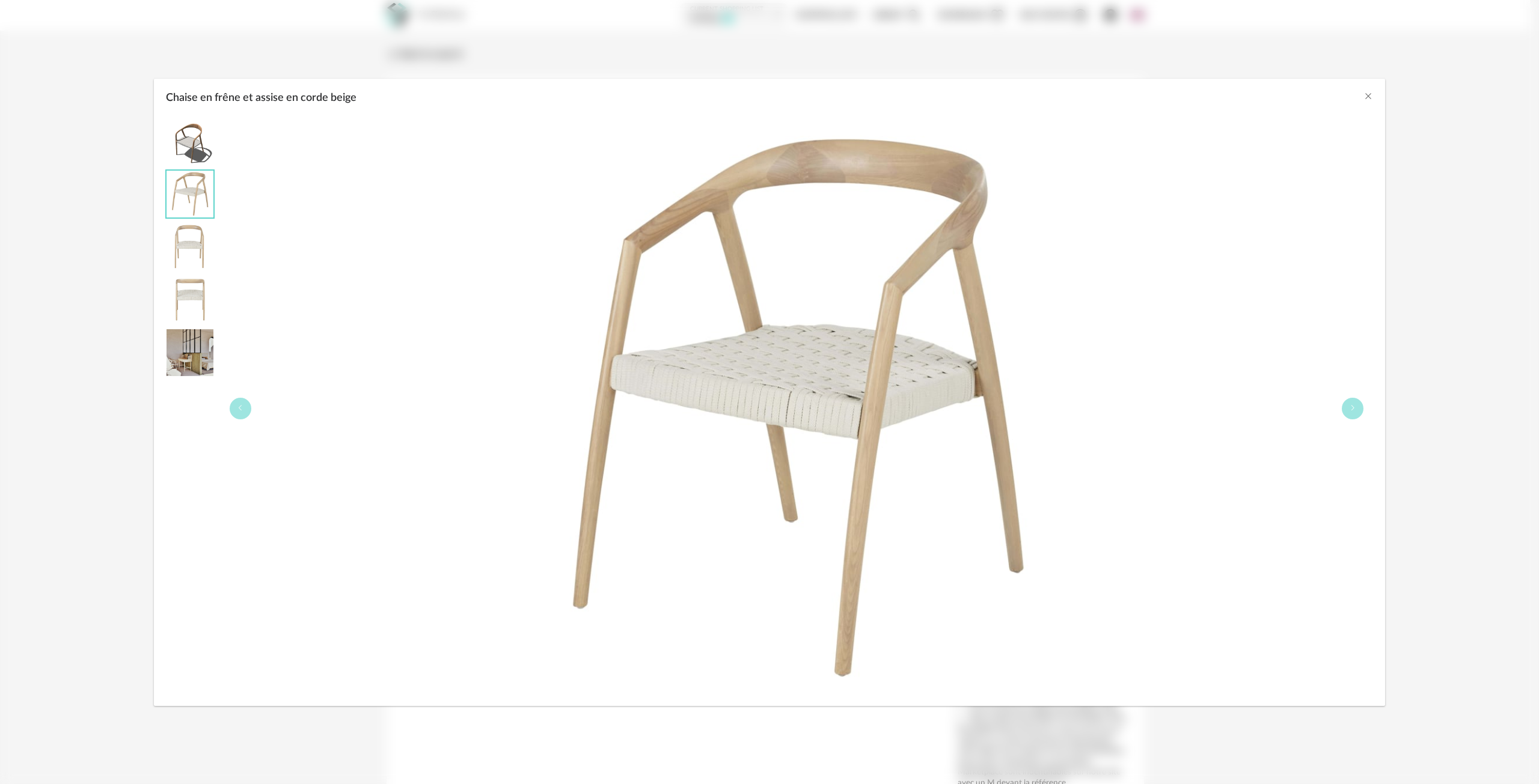
click at [1341, 401] on div "Chaise en frêne et assise en corde beige" at bounding box center [796, 408] width 1153 height 583
click at [1367, 408] on div "Chaise en frêne et assise en corde beige" at bounding box center [796, 408] width 1153 height 583
click at [1353, 411] on icon "Chaise en frêne et assise en corde beige" at bounding box center [1352, 408] width 7 height 7
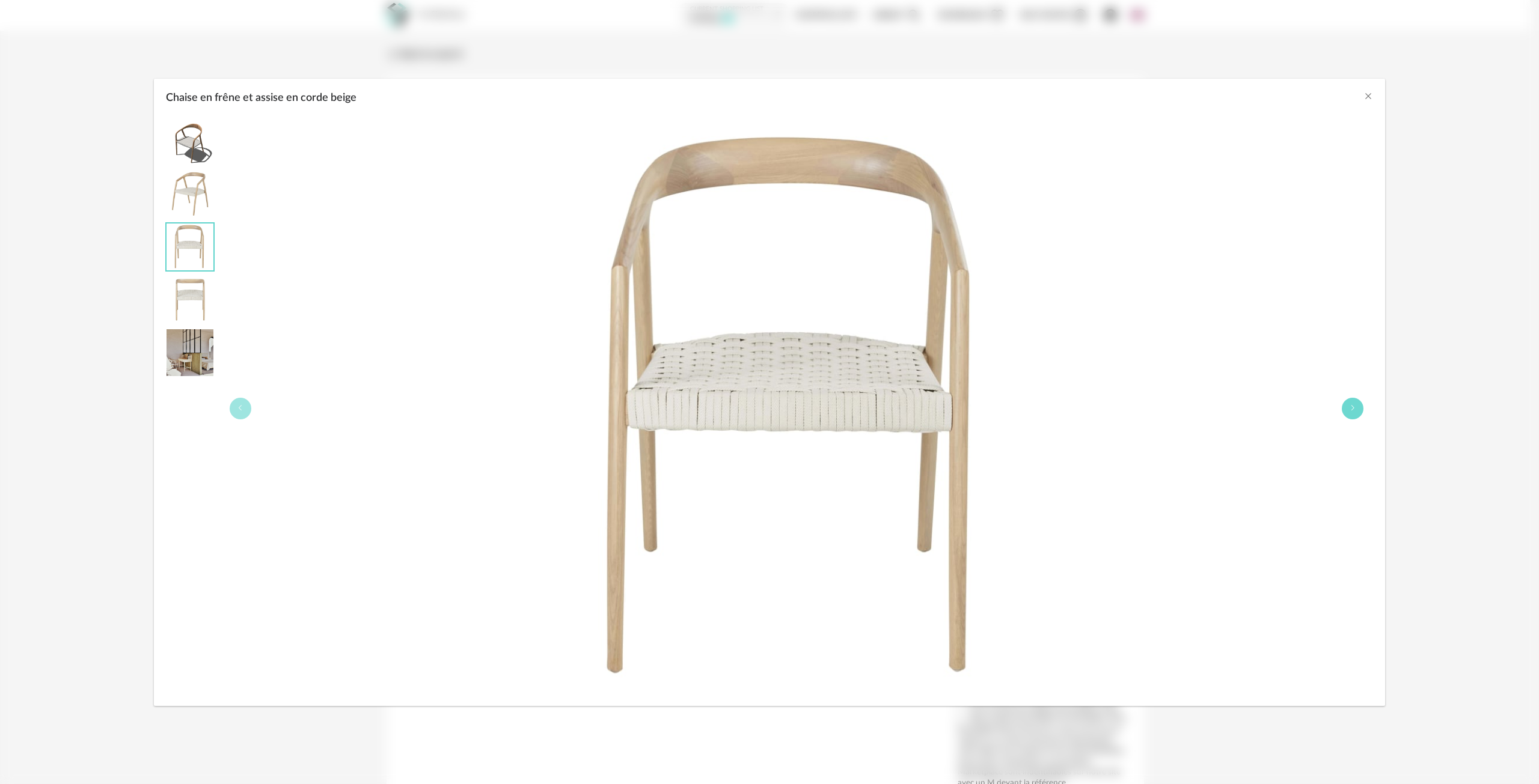
drag, startPoint x: 1368, startPoint y: 417, endPoint x: 1351, endPoint y: 414, distance: 17.3
click at [1365, 416] on div "Chaise en frêne et assise en corde beige" at bounding box center [796, 408] width 1153 height 583
click at [1350, 414] on button "Chaise en frêne et assise en corde beige" at bounding box center [1352, 409] width 22 height 22
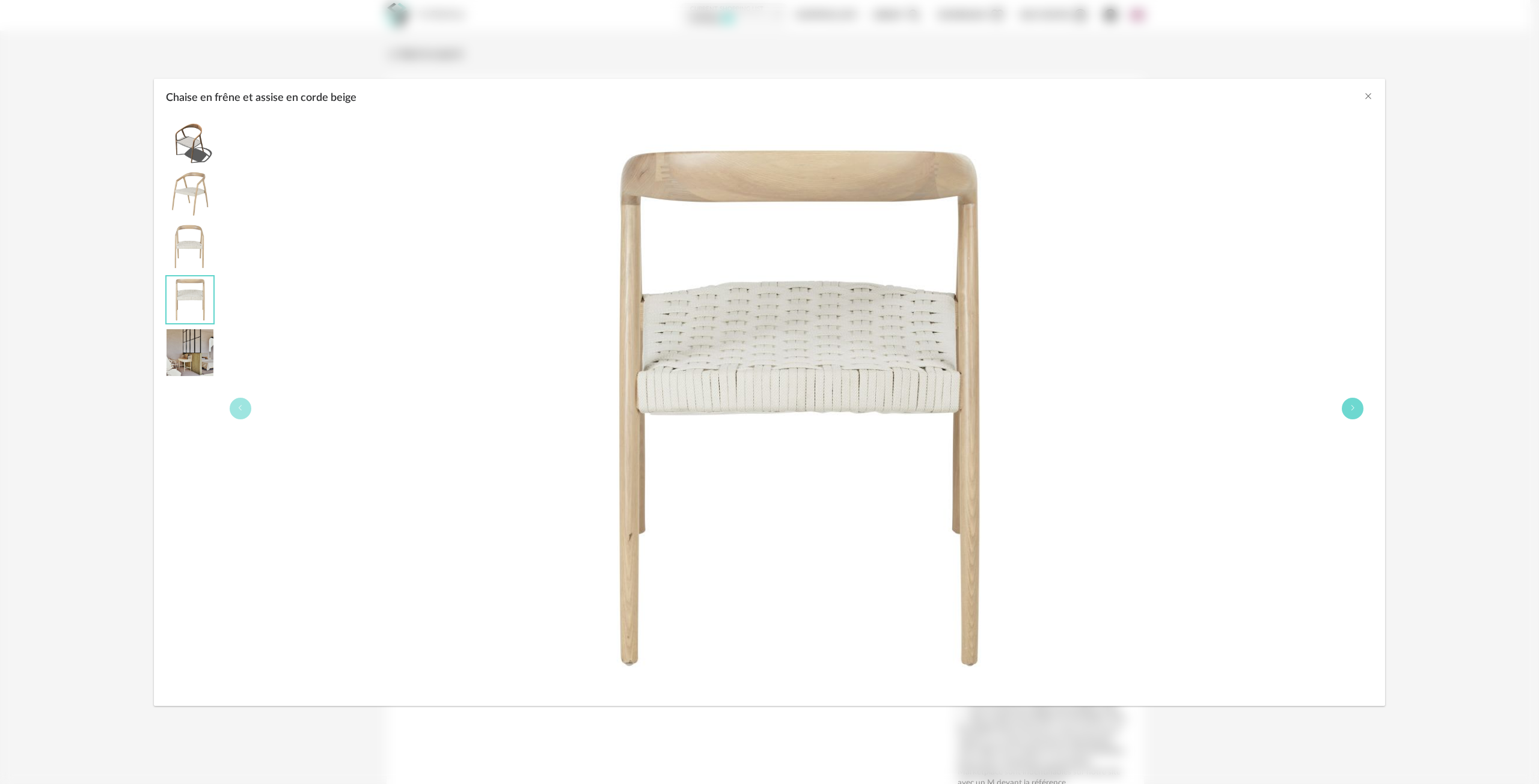
click at [1362, 406] on button "Chaise en frêne et assise en corde beige" at bounding box center [1352, 409] width 22 height 22
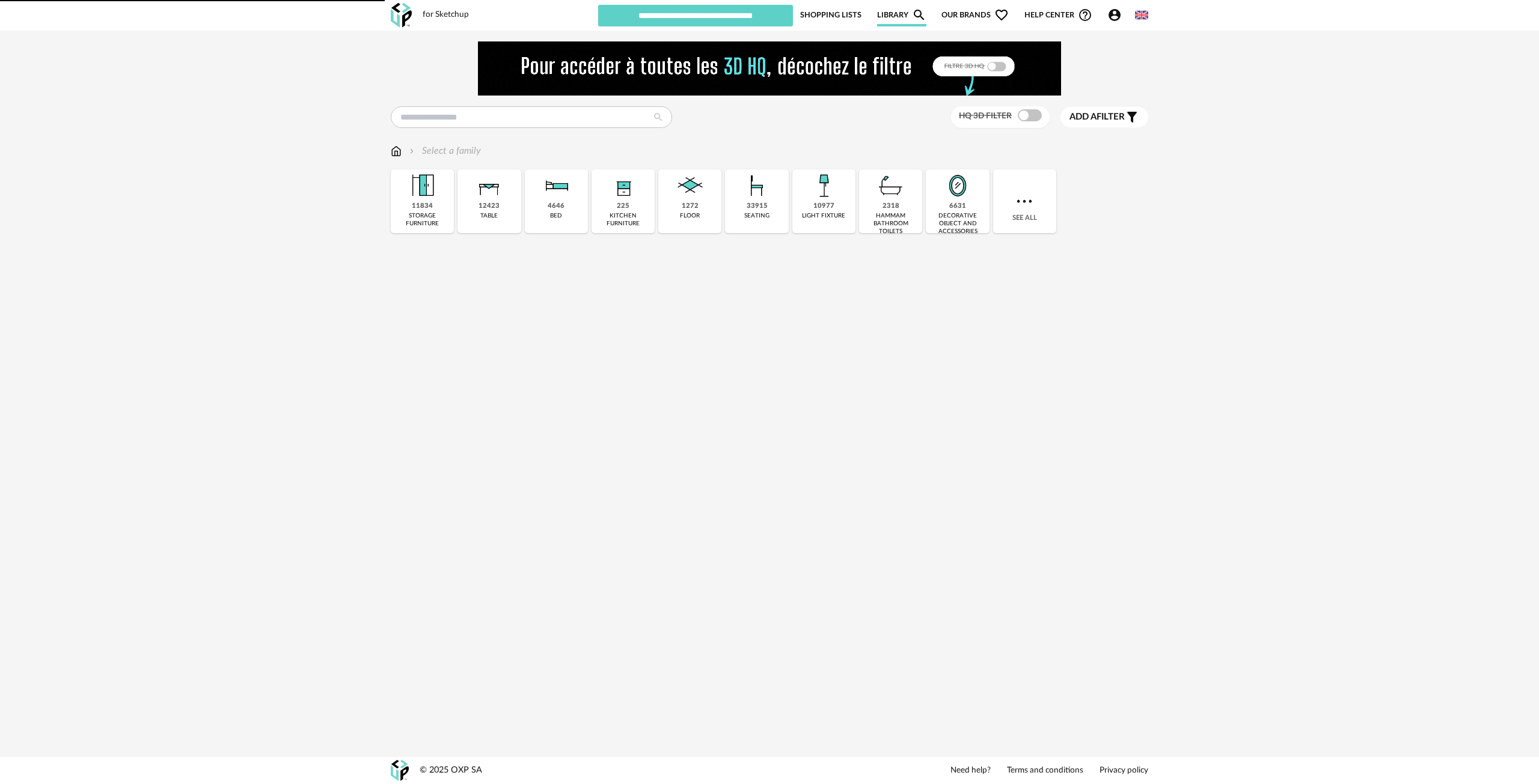
type input "*******"
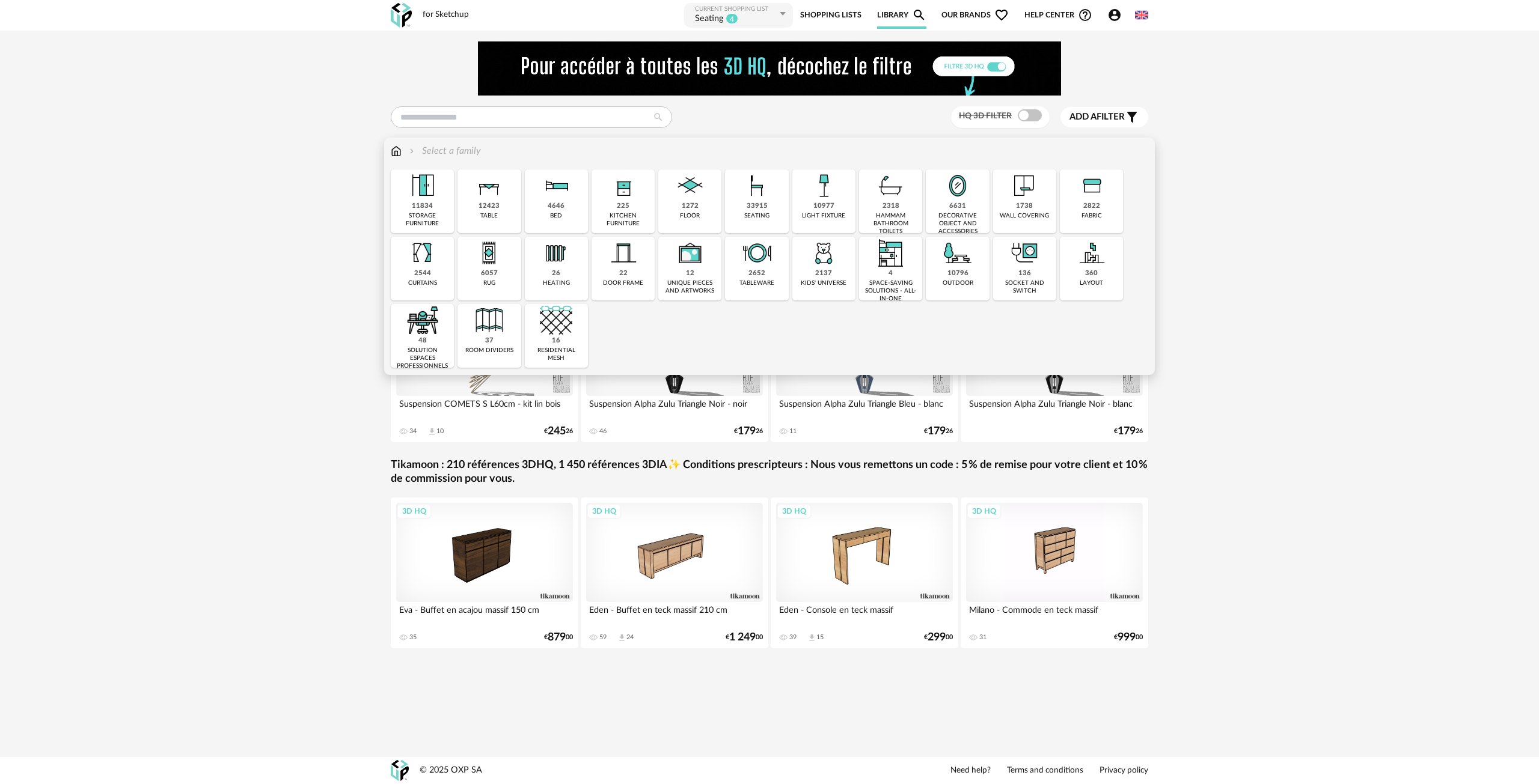
click at [551, 207] on div "4646" at bounding box center [556, 207] width 17 height 9
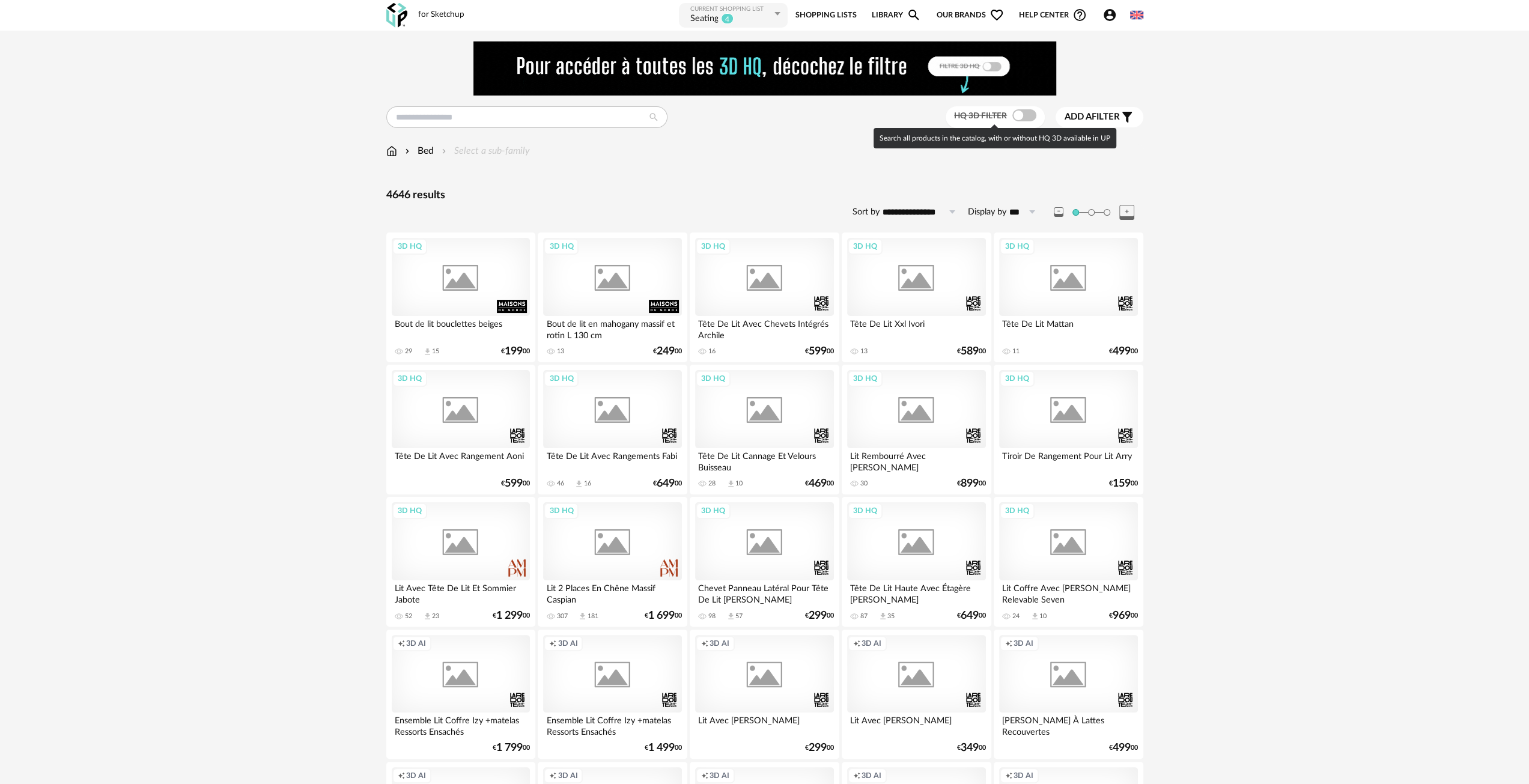
click at [1021, 121] on span at bounding box center [1025, 116] width 24 height 12
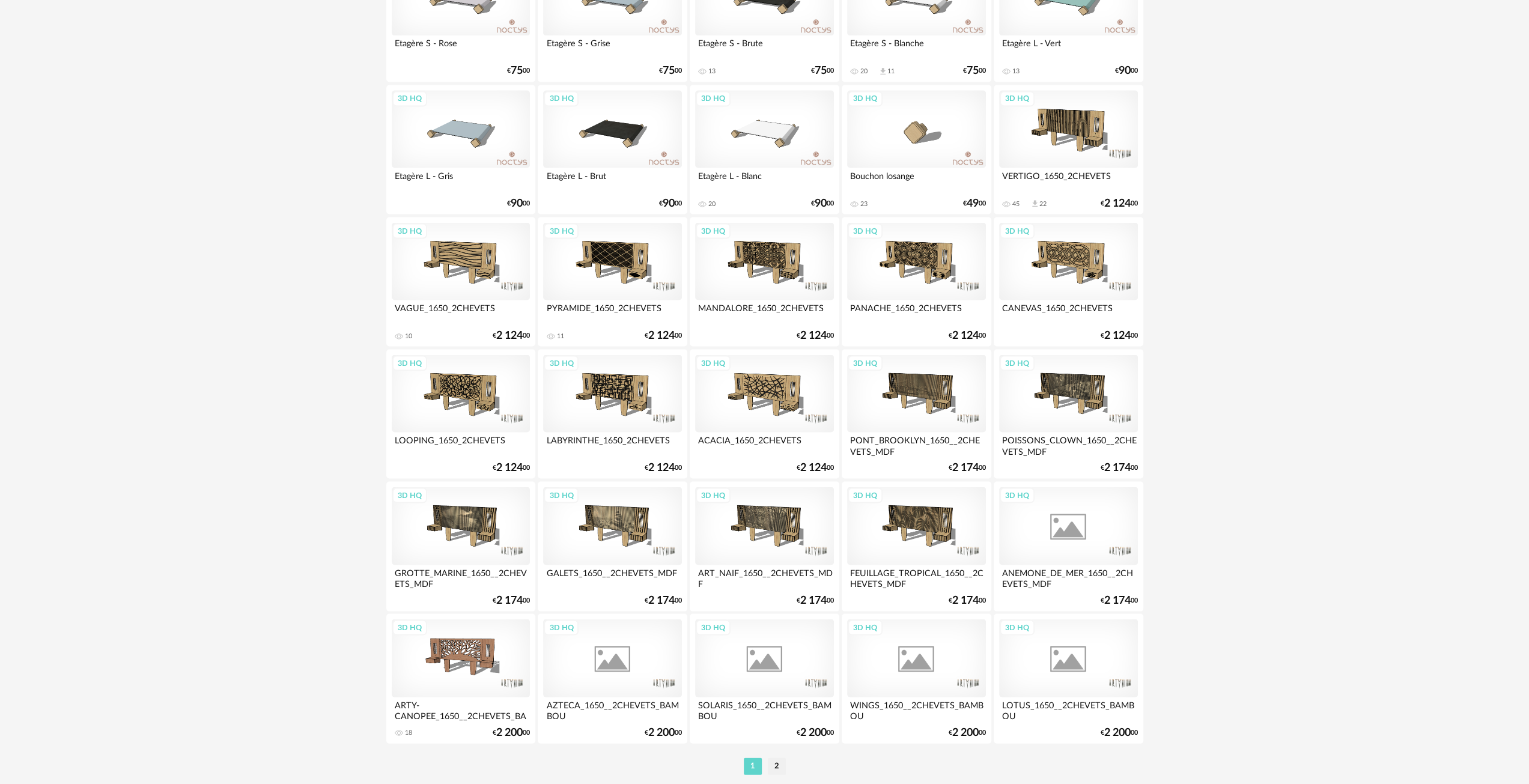
scroll to position [2171, 0]
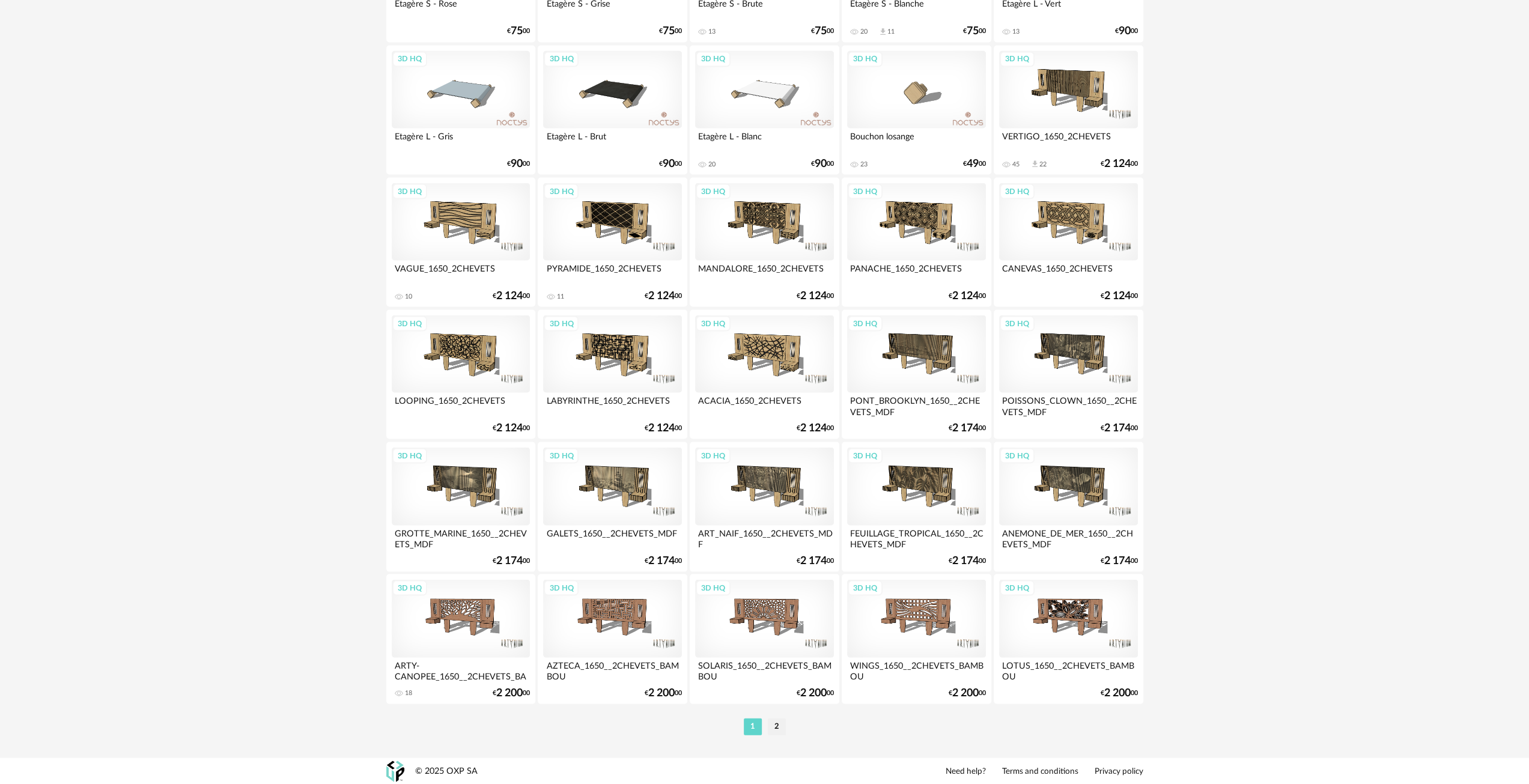
click at [787, 720] on ul "1 2" at bounding box center [765, 726] width 48 height 17
click at [782, 728] on li "2" at bounding box center [777, 726] width 18 height 17
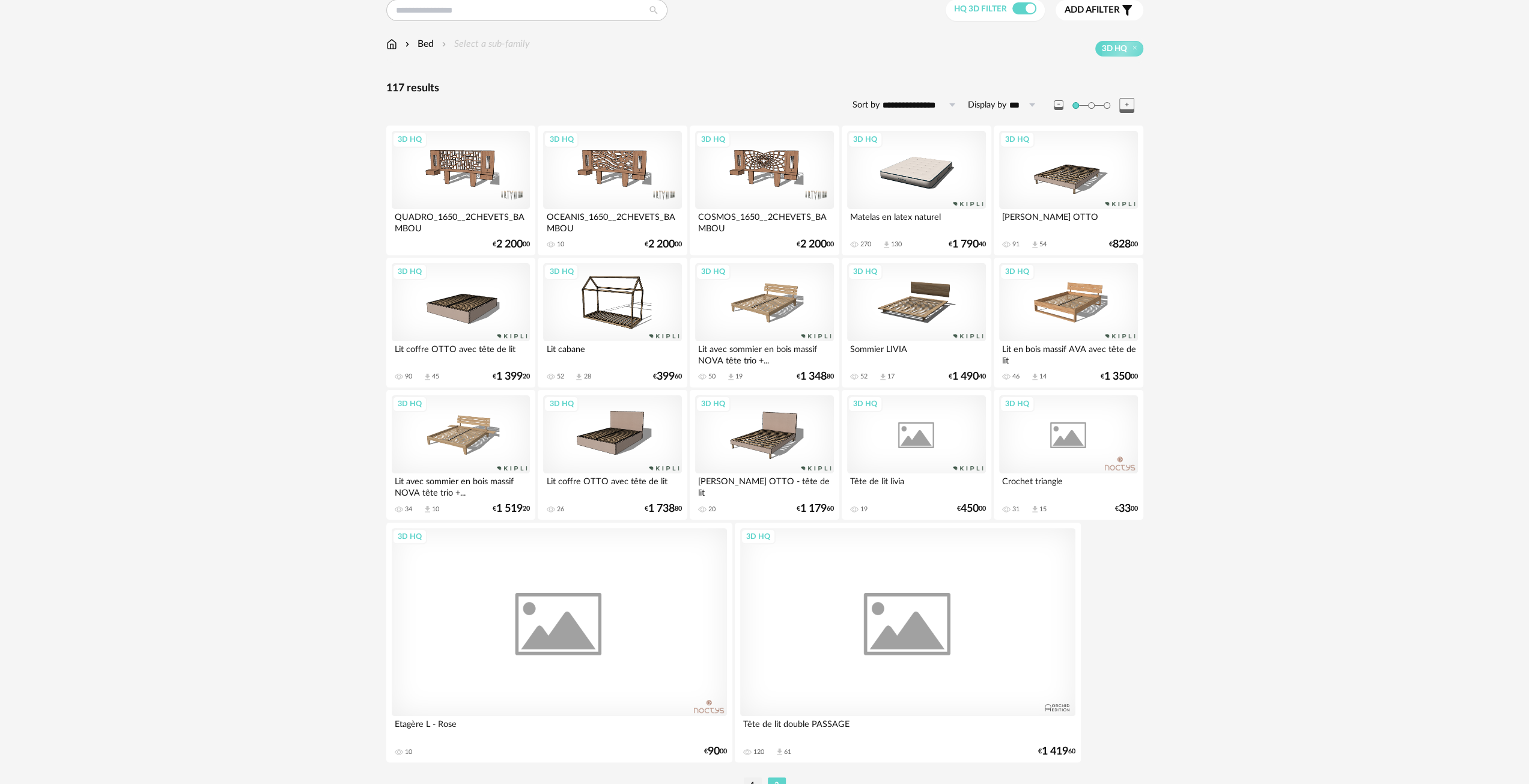
scroll to position [166, 0]
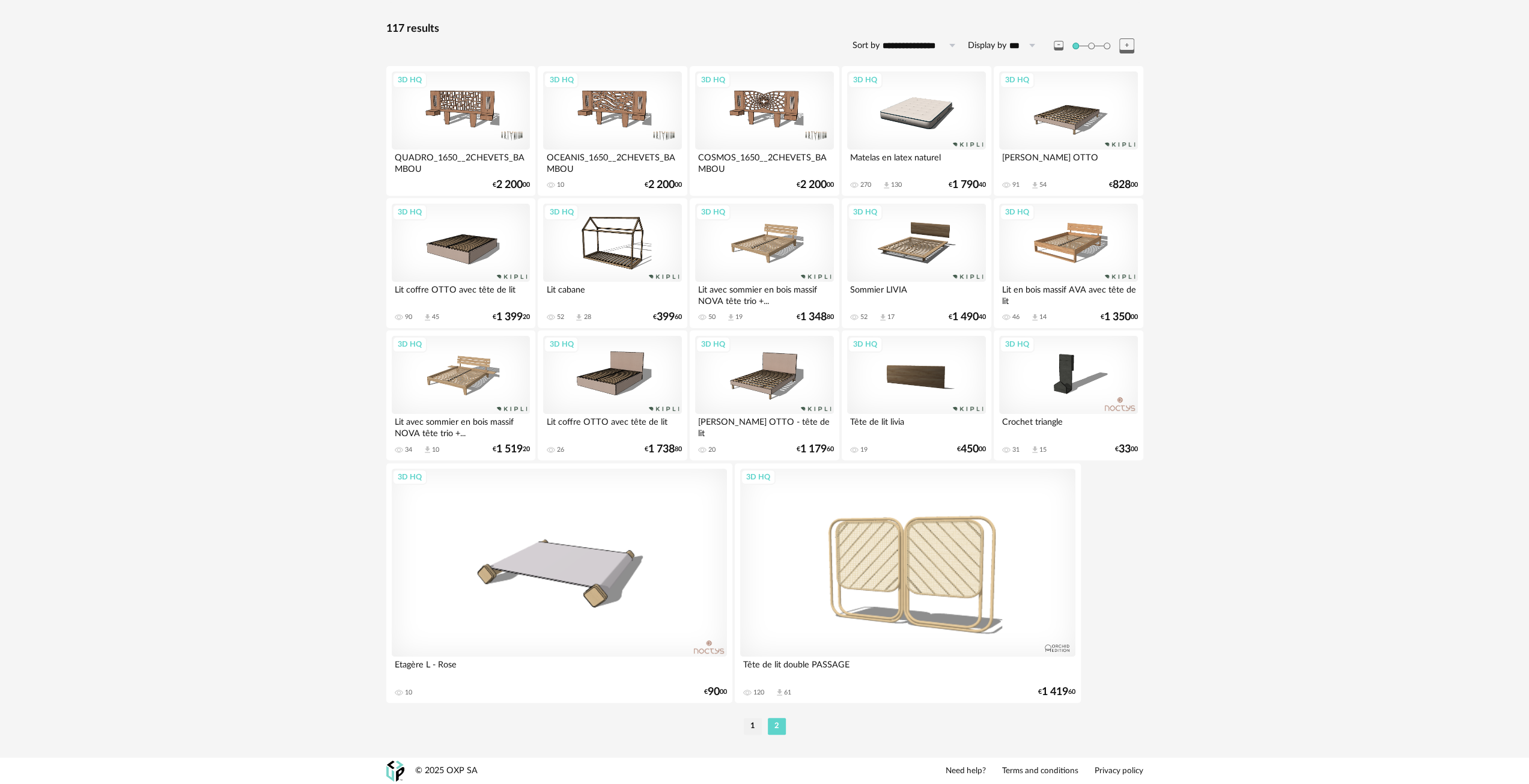
click at [916, 109] on div "3D HQ" at bounding box center [916, 111] width 138 height 78
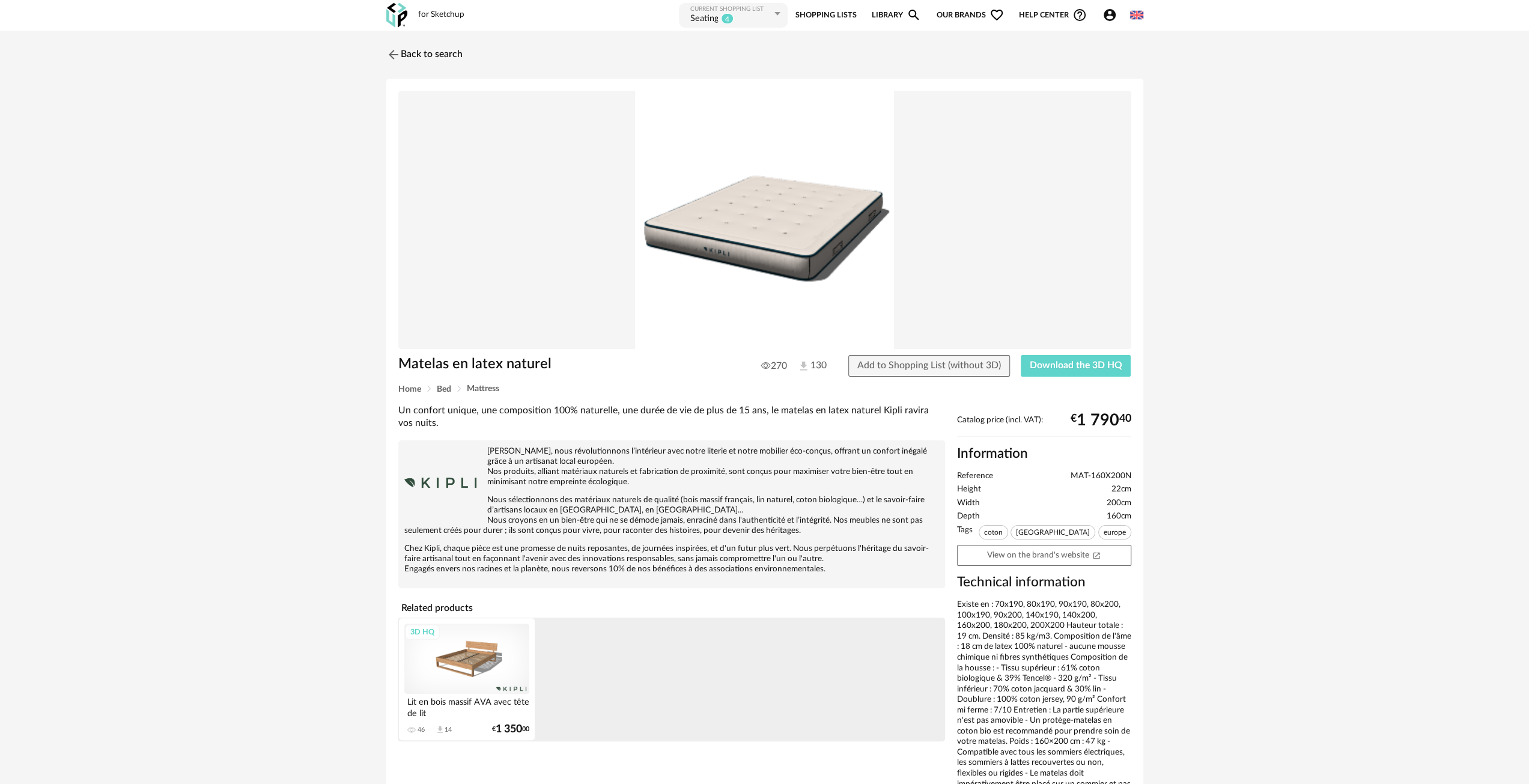
click at [841, 265] on img at bounding box center [765, 221] width 733 height 259
click at [482, 668] on div "3D HQ" at bounding box center [467, 659] width 125 height 70
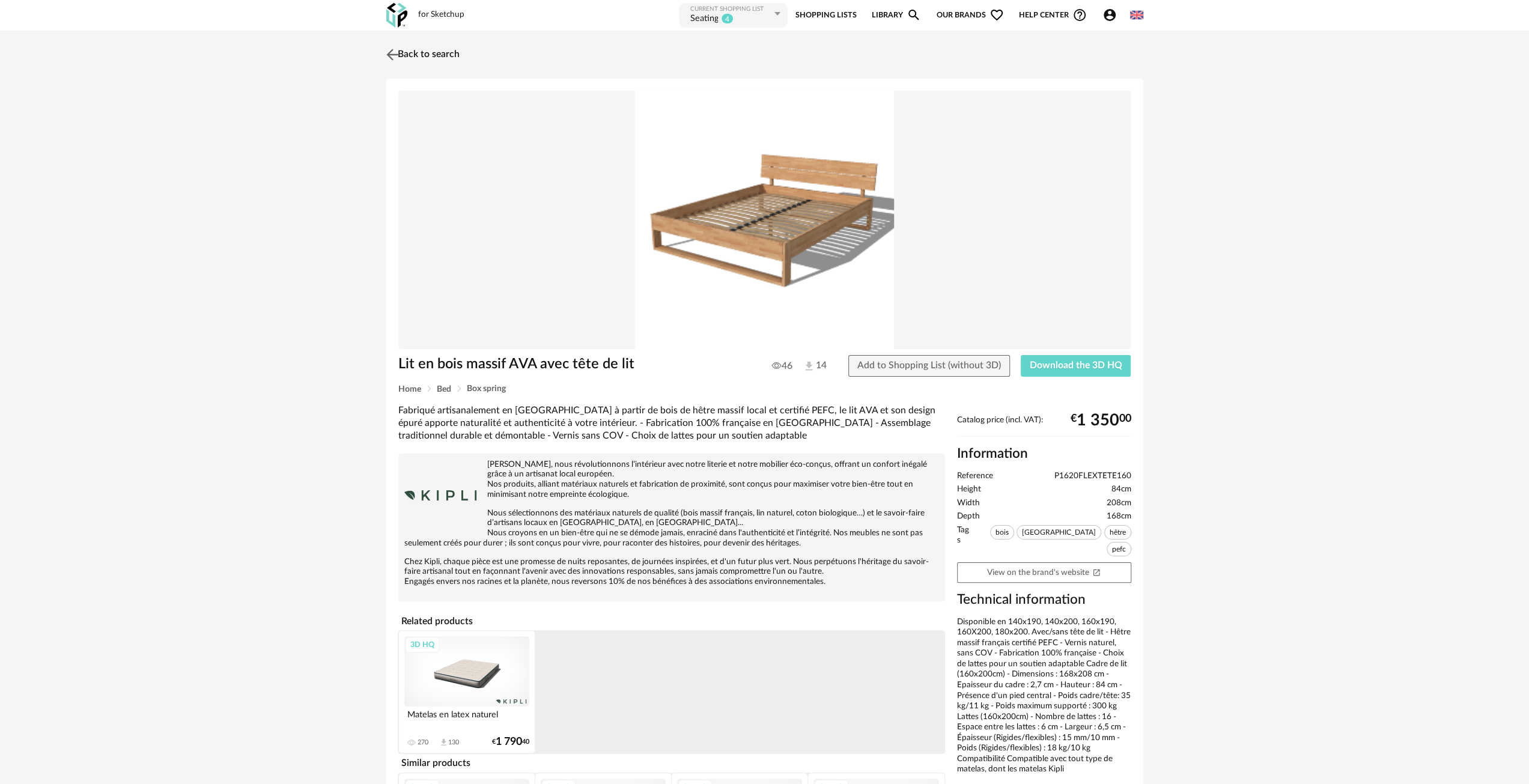
click at [395, 53] on img at bounding box center [392, 54] width 17 height 17
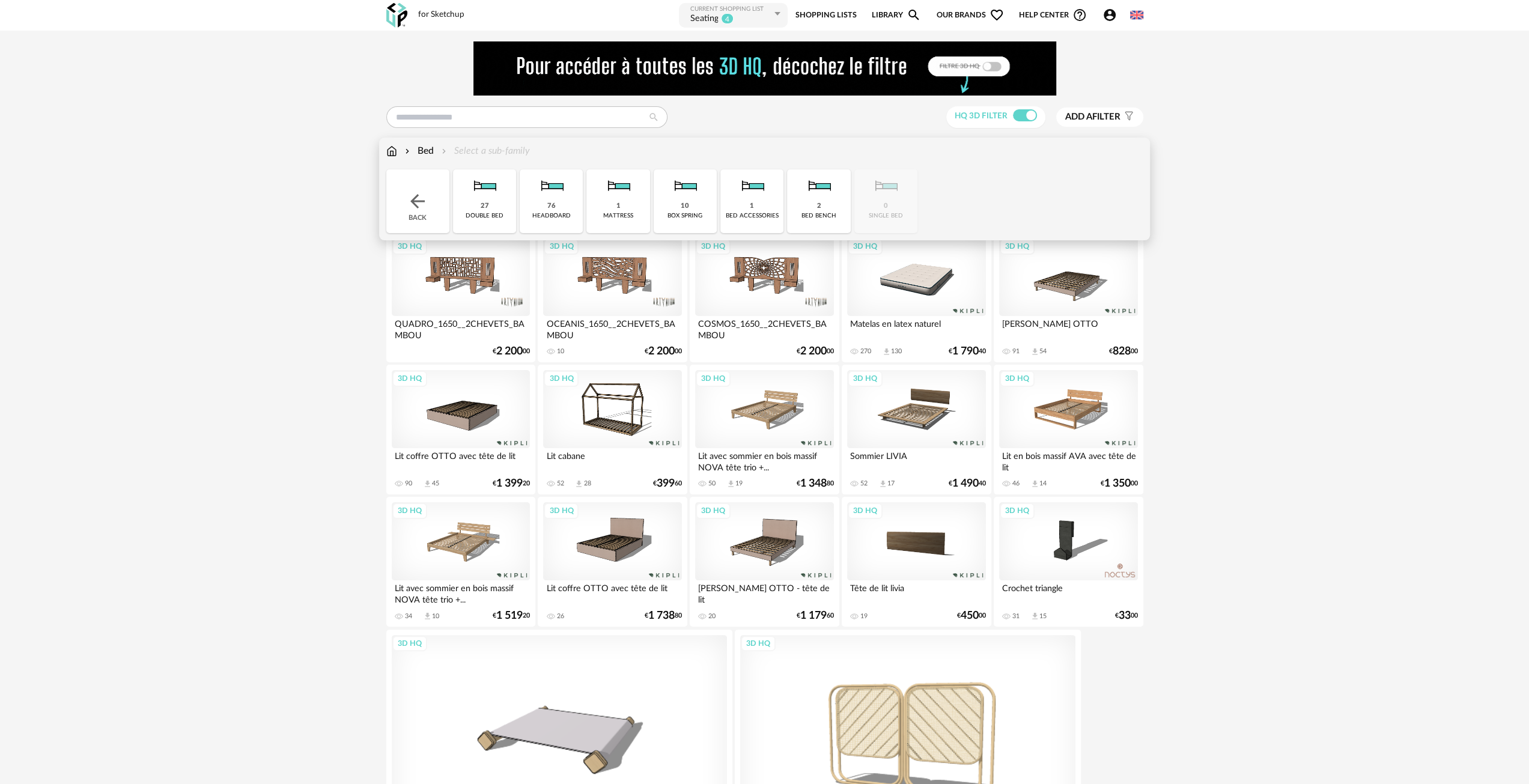
click at [393, 146] on img at bounding box center [391, 151] width 11 height 14
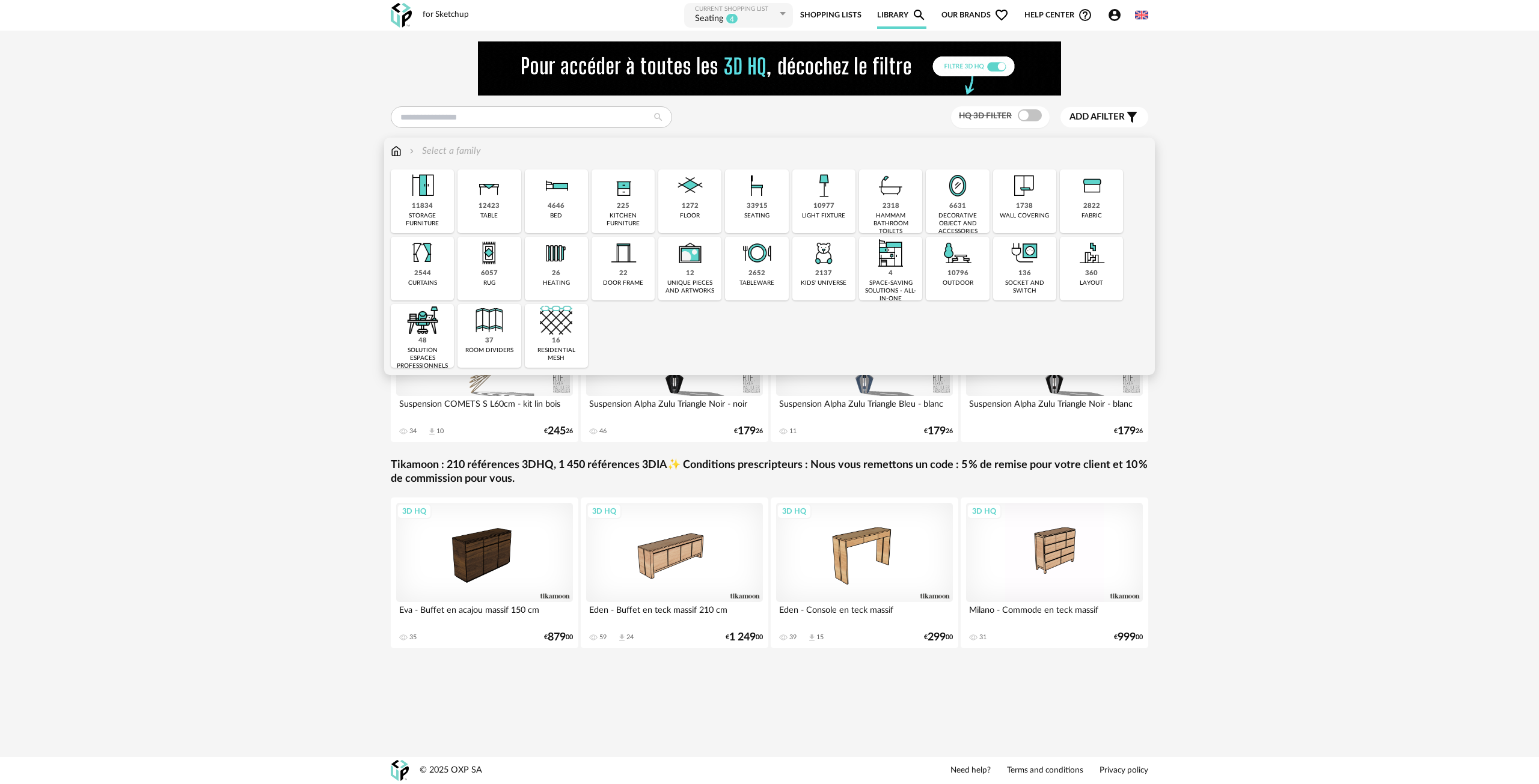
click at [485, 201] on img at bounding box center [489, 185] width 33 height 33
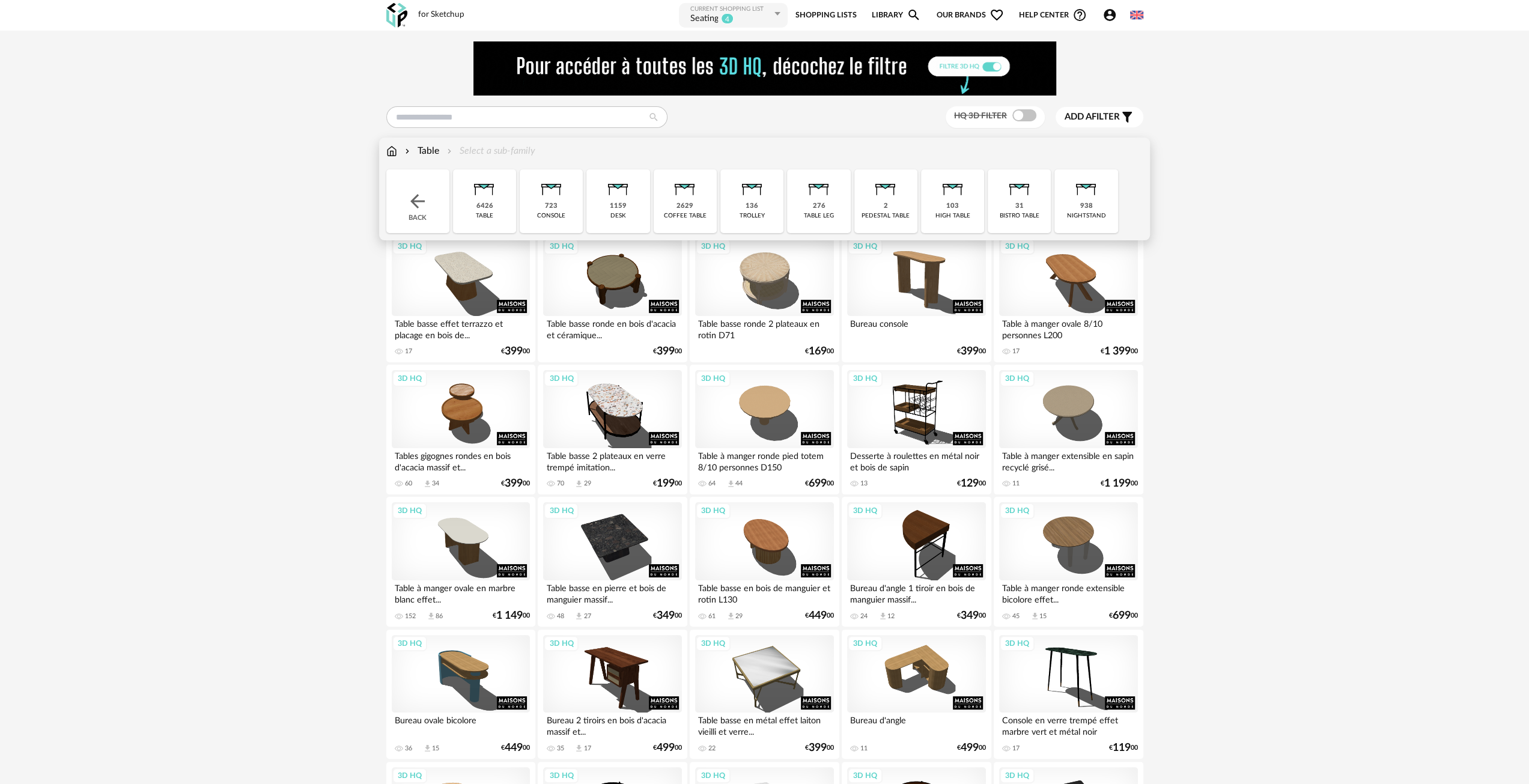
click at [392, 147] on img at bounding box center [391, 151] width 11 height 14
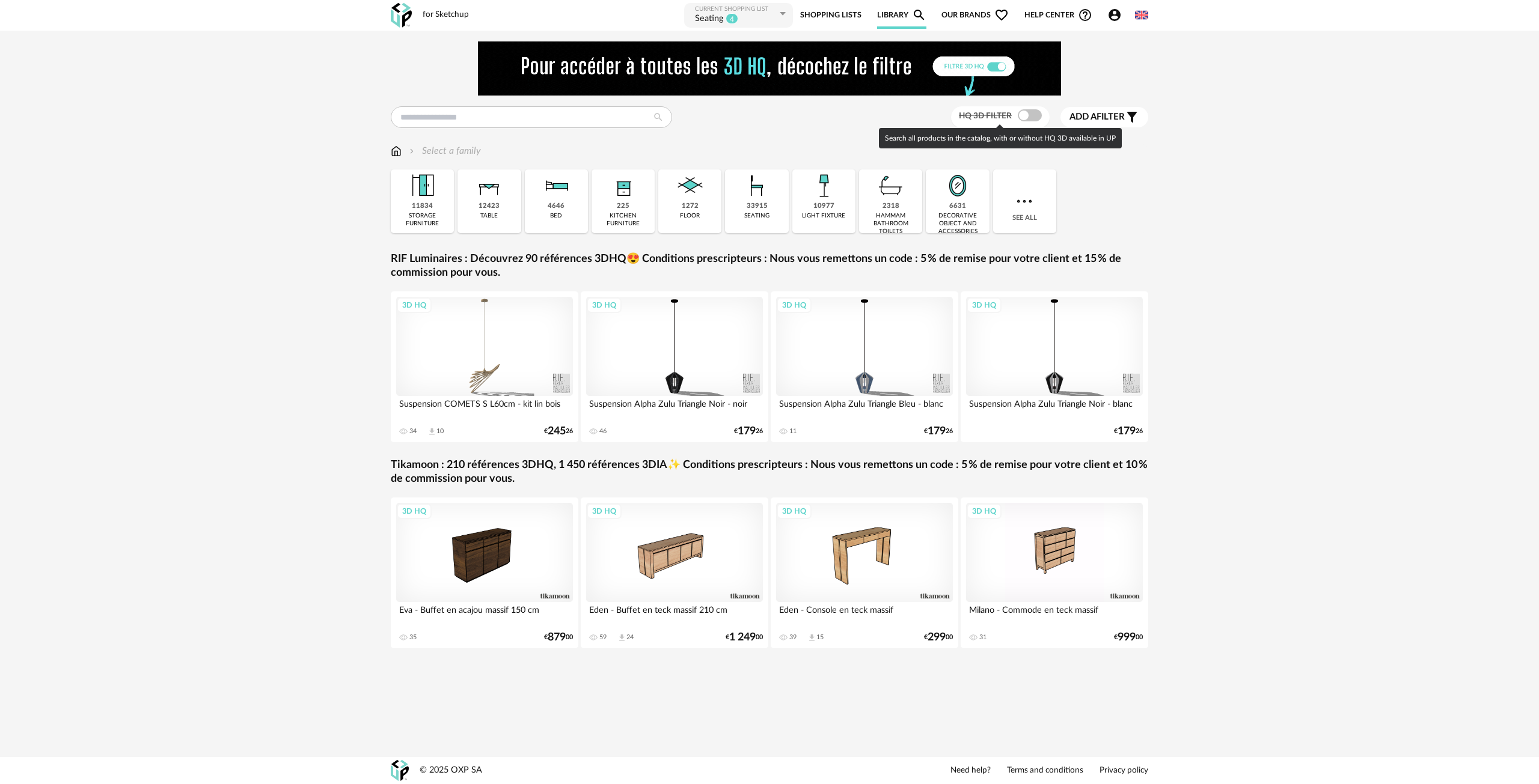
click at [1021, 117] on span at bounding box center [1030, 116] width 24 height 12
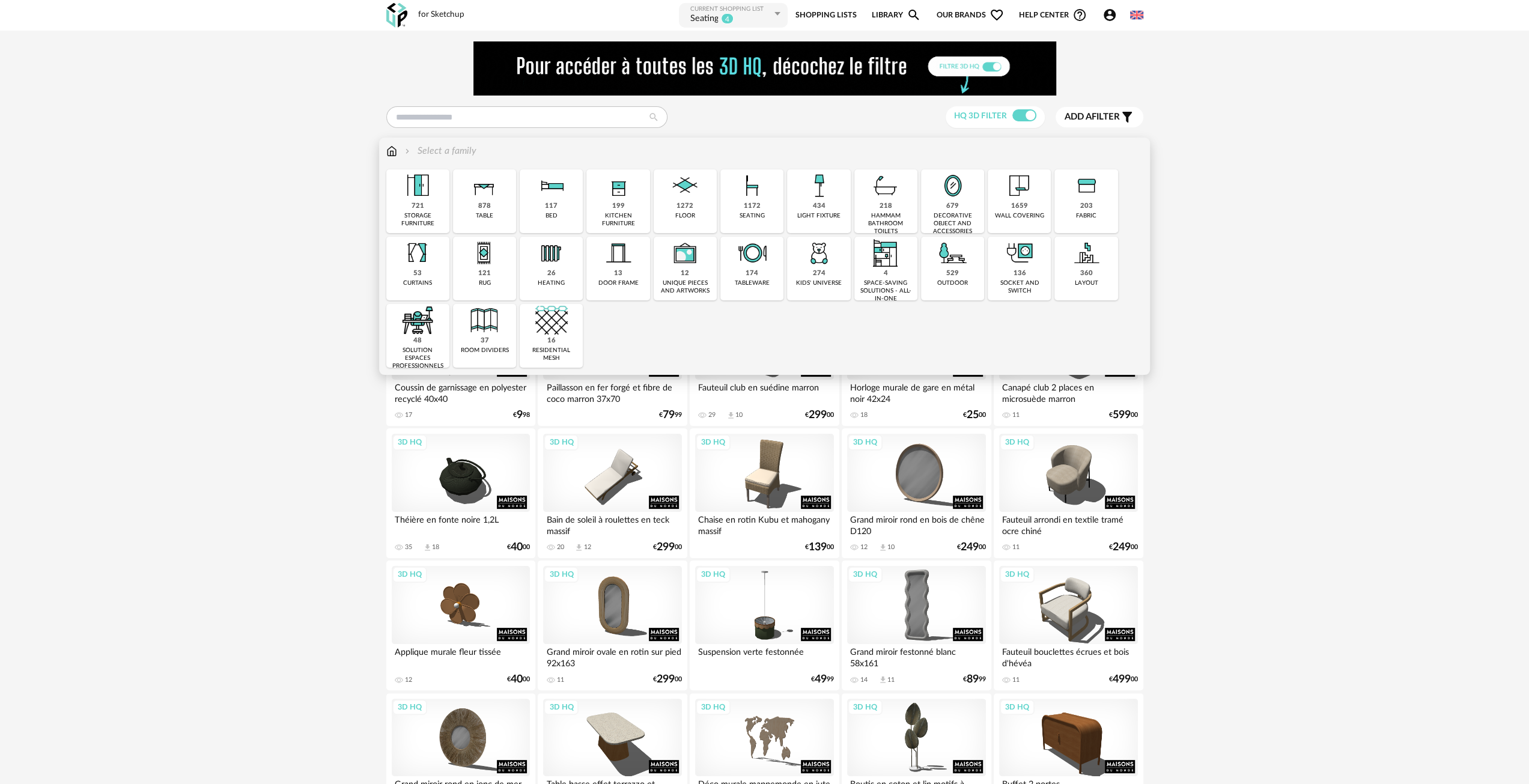
click at [618, 204] on div "199" at bounding box center [618, 207] width 13 height 9
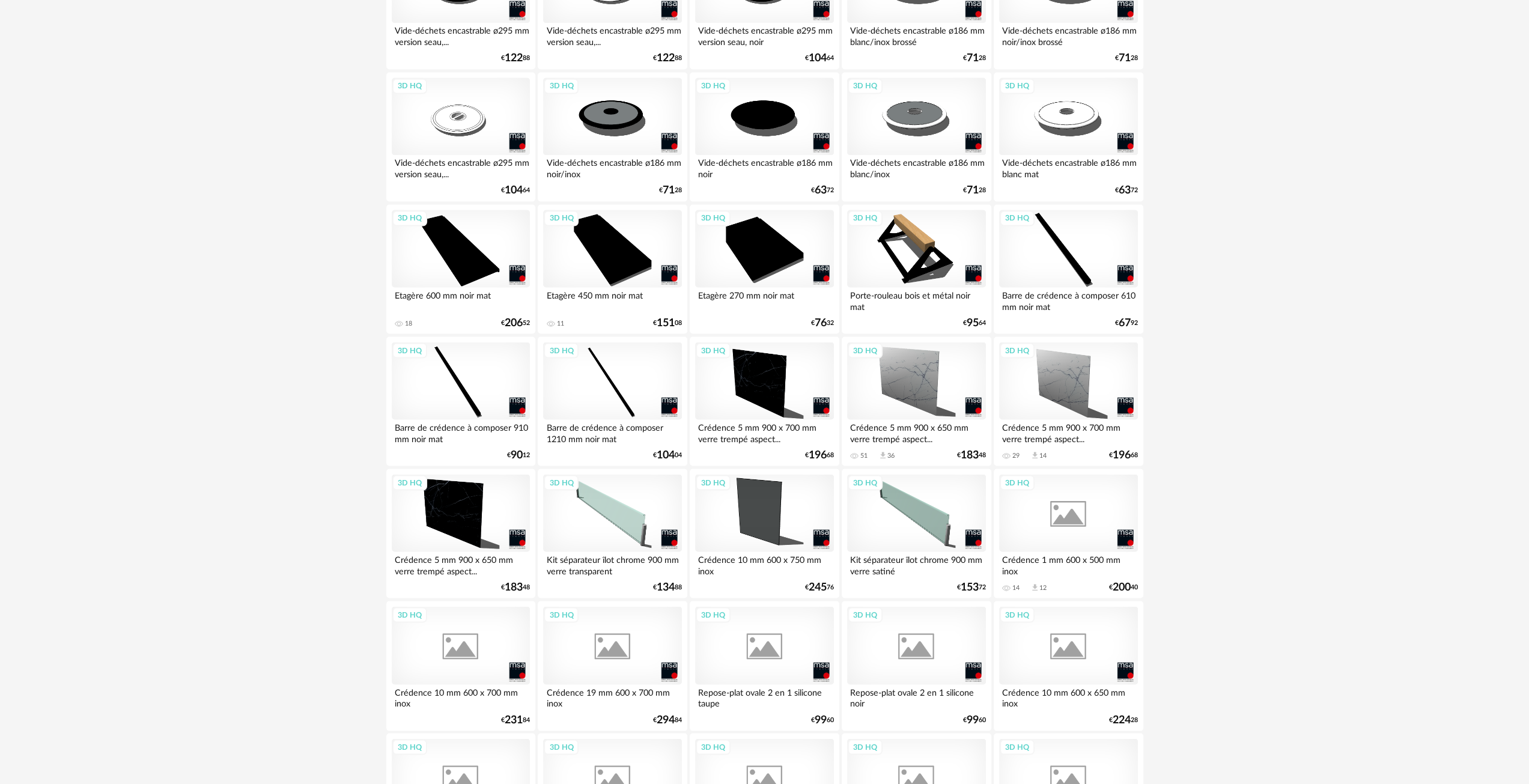
scroll to position [2171, 0]
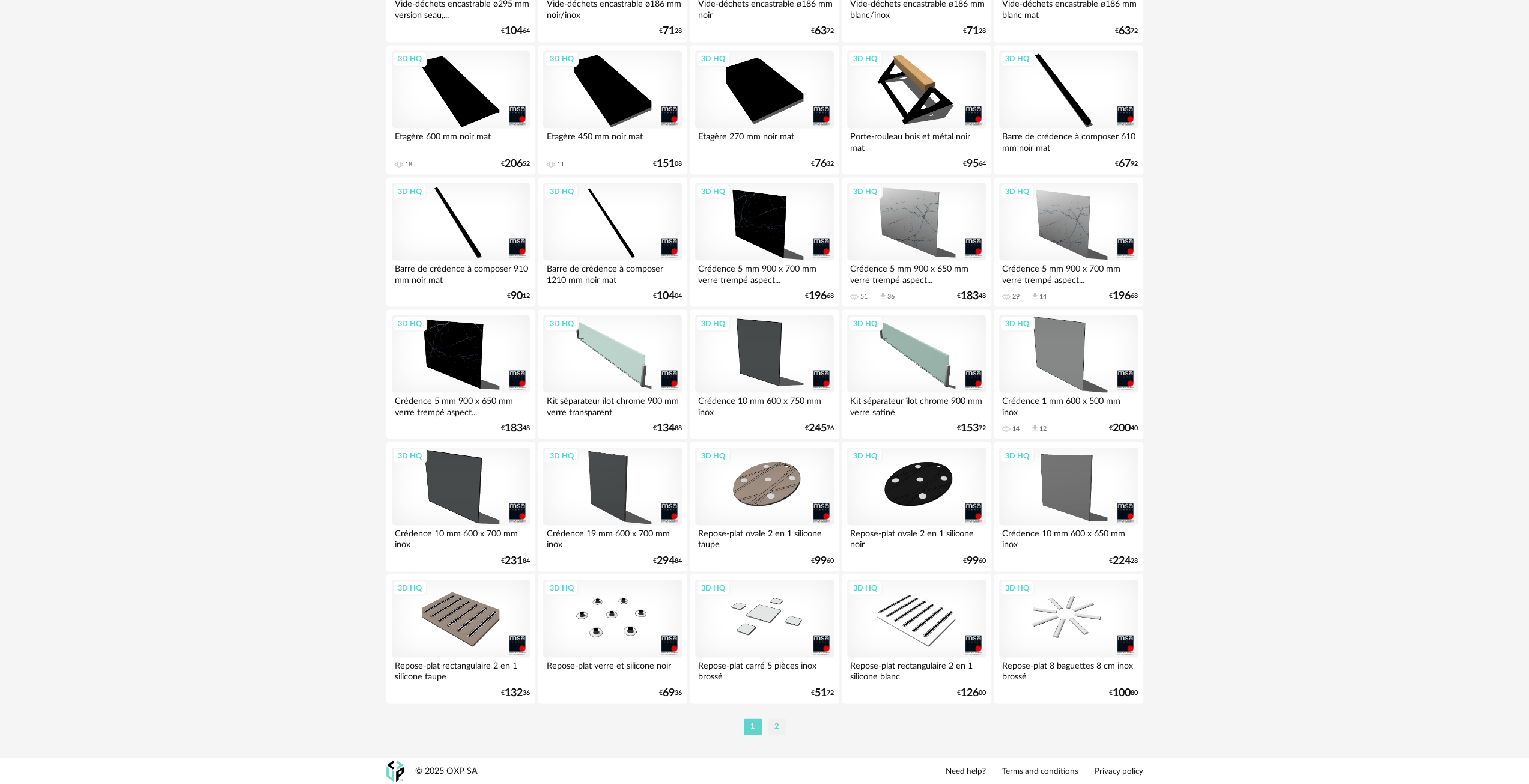
click at [768, 726] on li "2" at bounding box center [777, 726] width 18 height 17
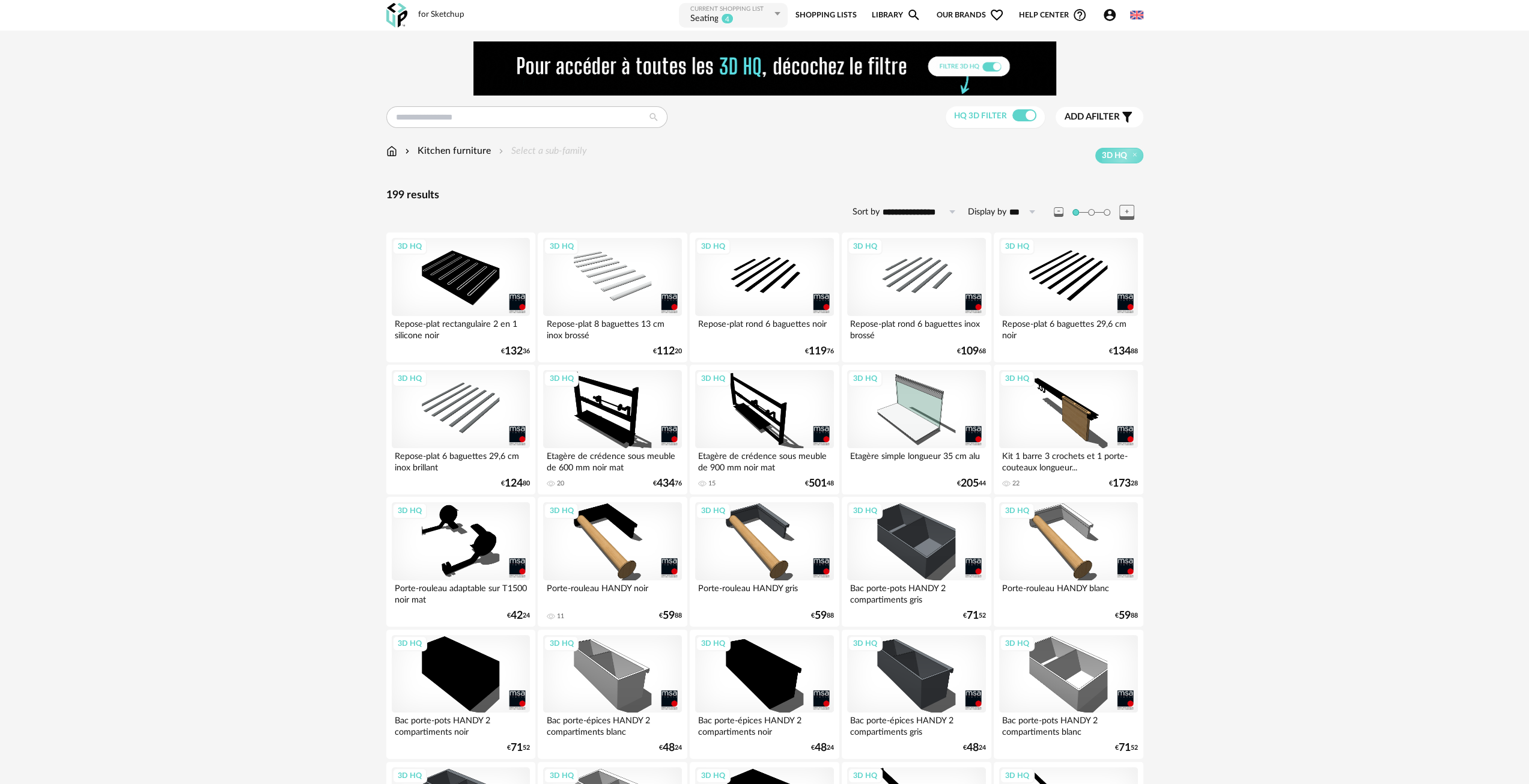
click at [386, 151] on img at bounding box center [391, 151] width 11 height 14
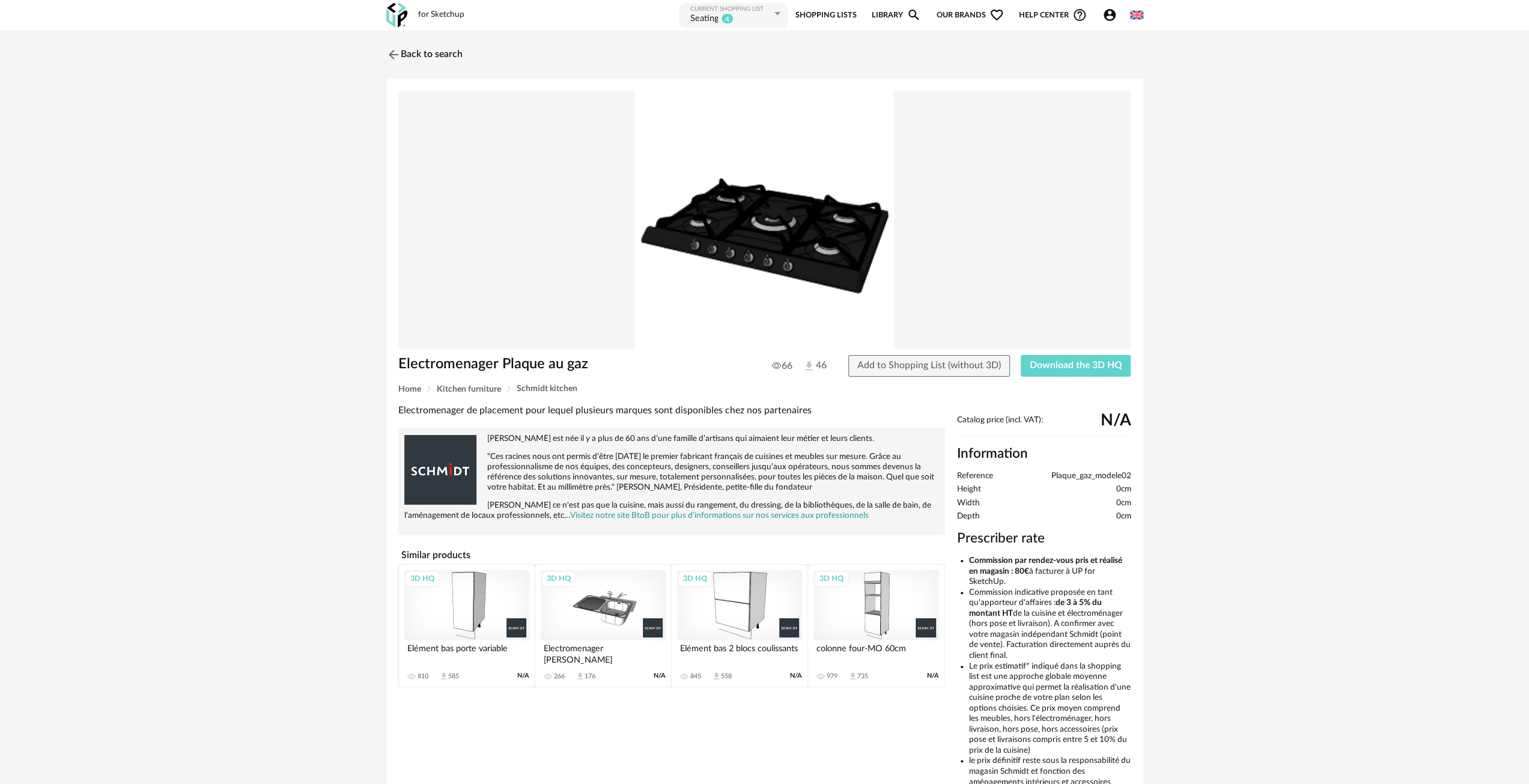
click at [609, 619] on div "3D HQ" at bounding box center [603, 605] width 125 height 70
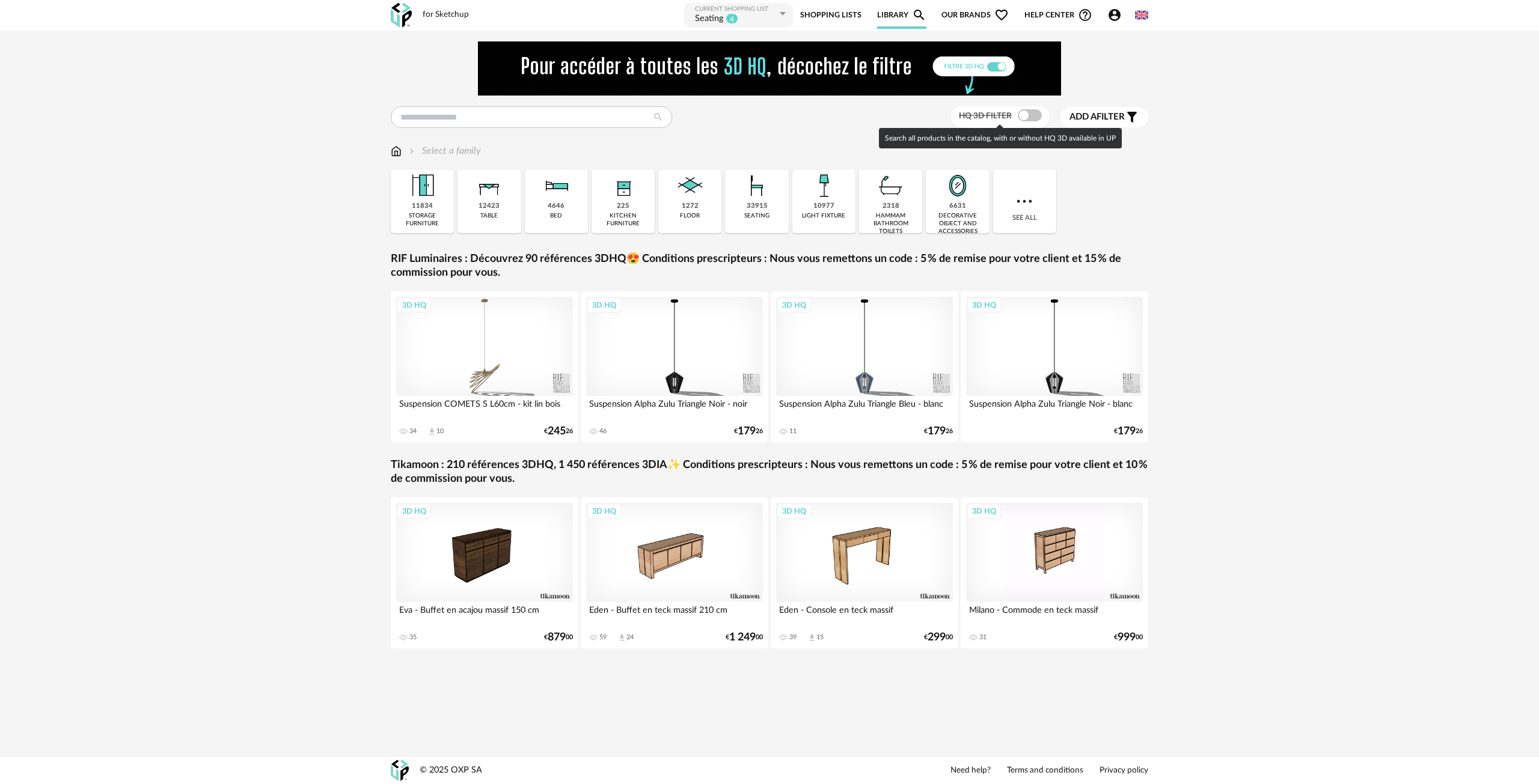
click at [1030, 116] on span at bounding box center [1030, 116] width 24 height 12
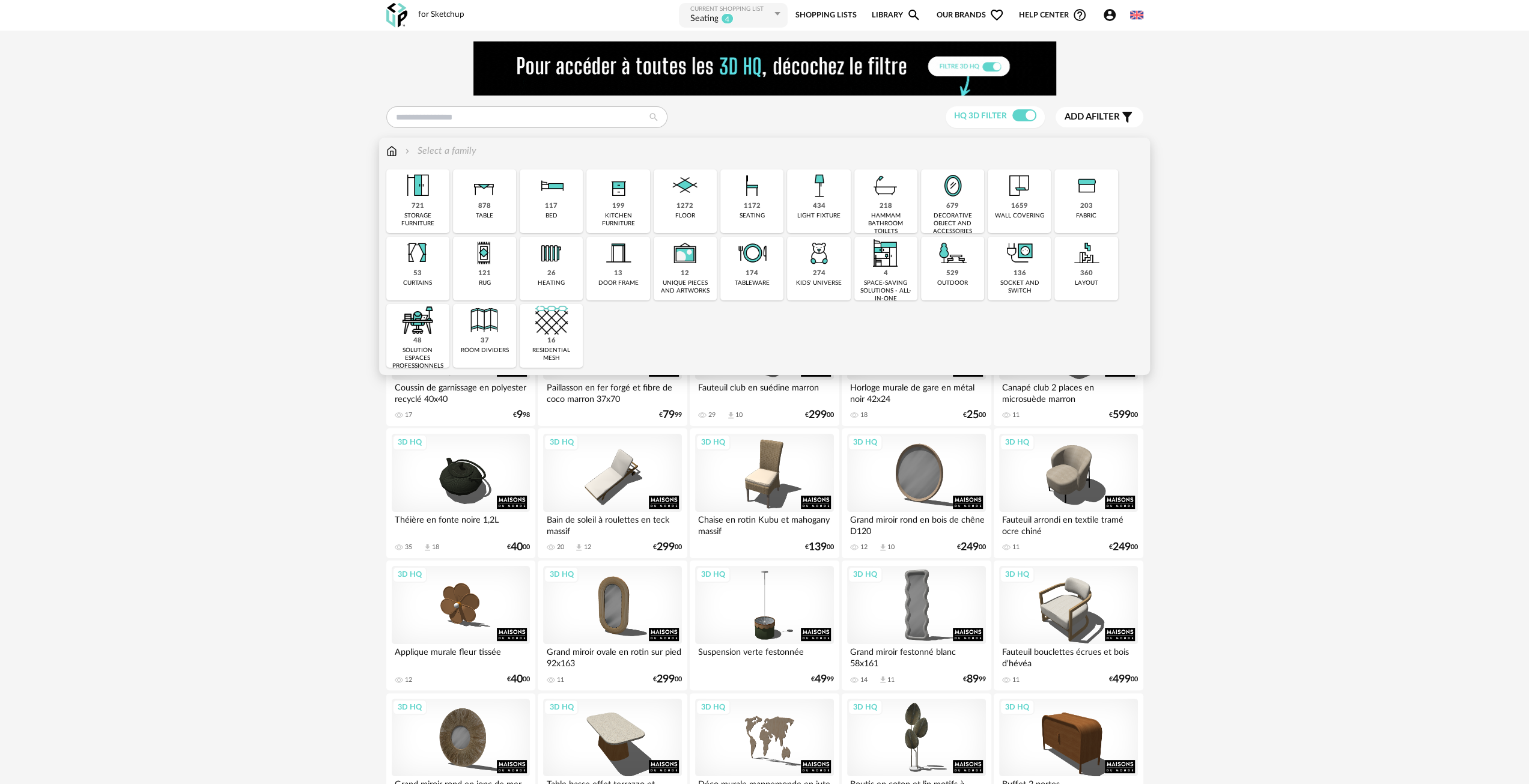
click at [955, 263] on img at bounding box center [953, 252] width 33 height 33
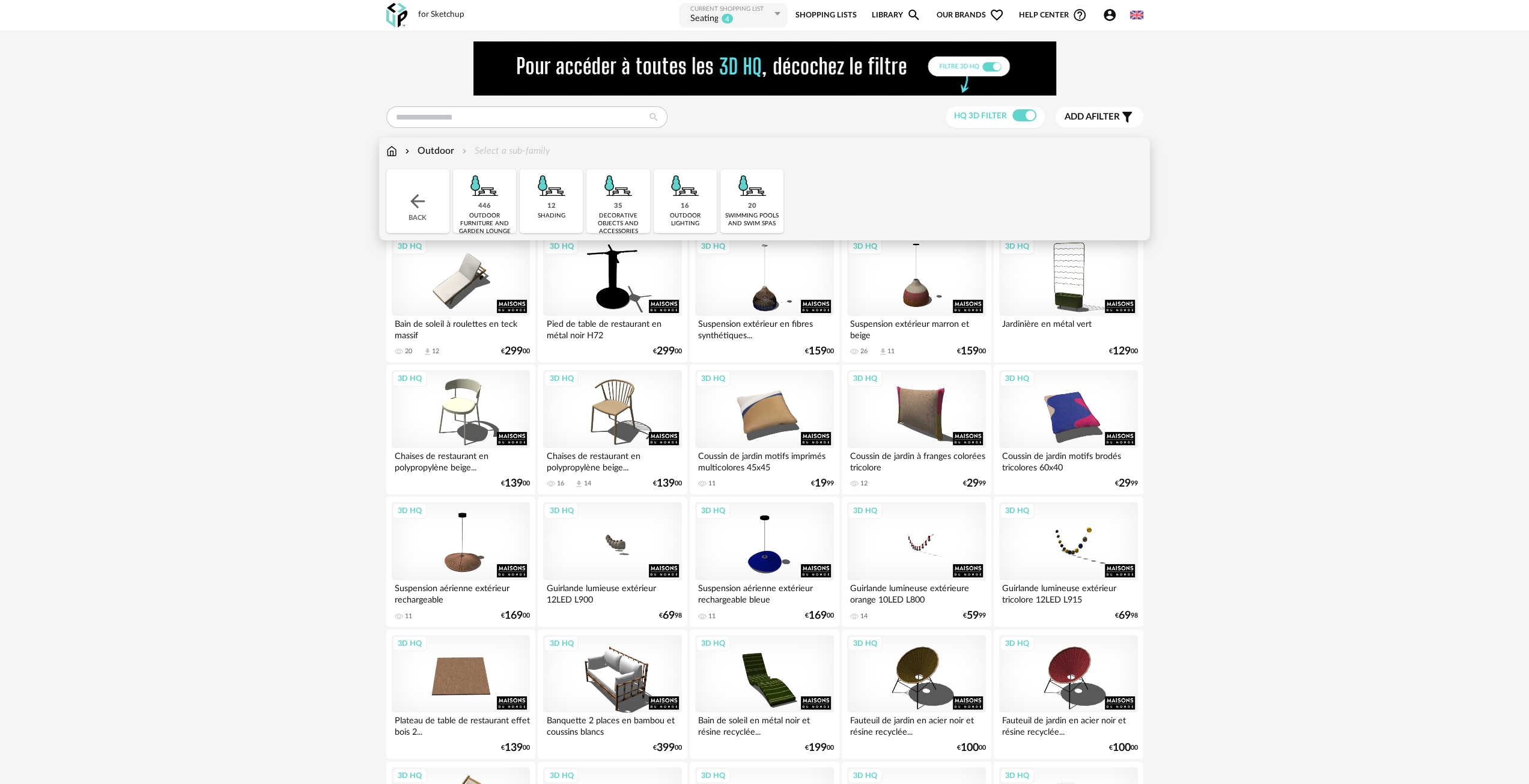
click at [422, 207] on img at bounding box center [417, 201] width 22 height 22
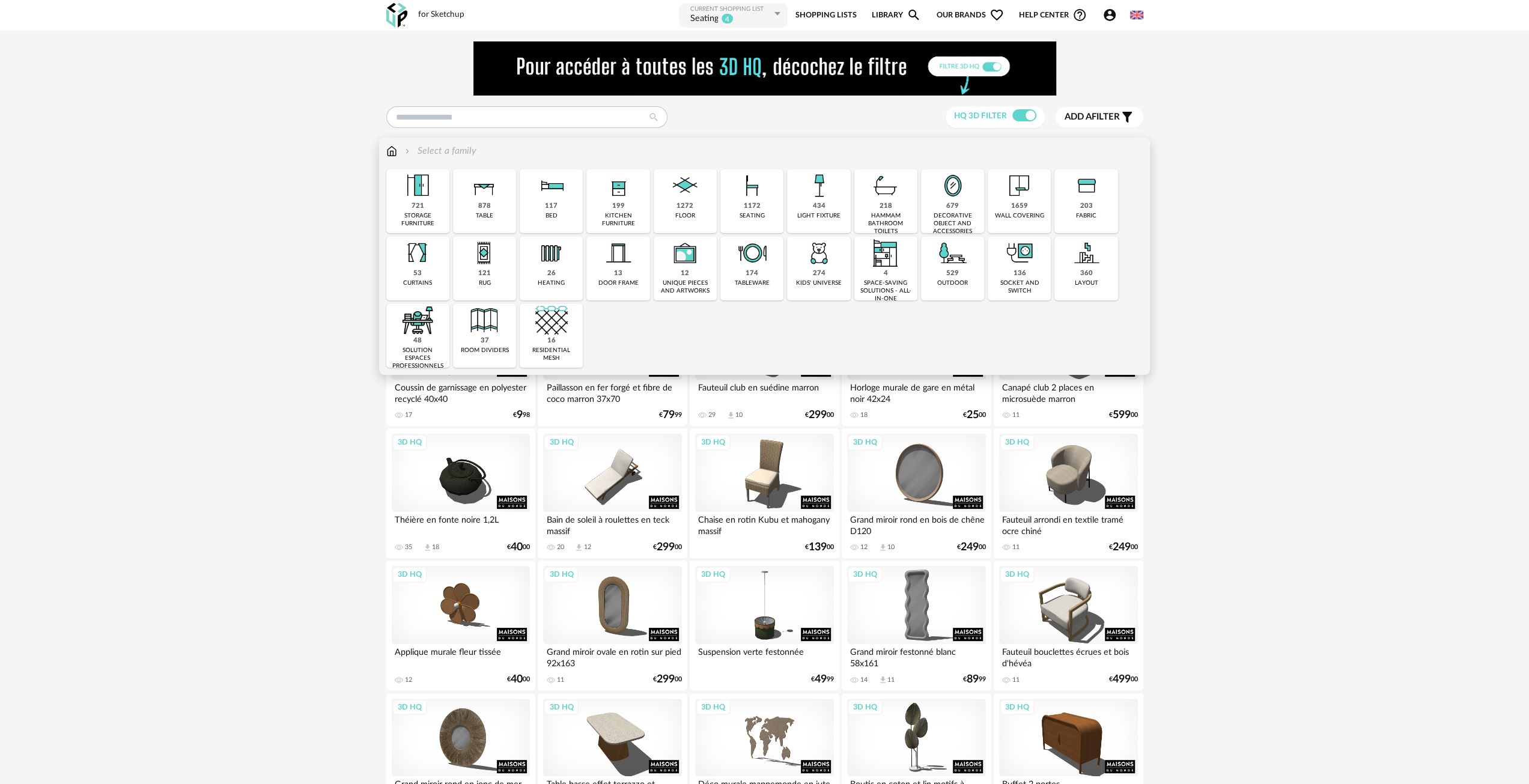
click at [492, 210] on div "878 table" at bounding box center [484, 201] width 63 height 64
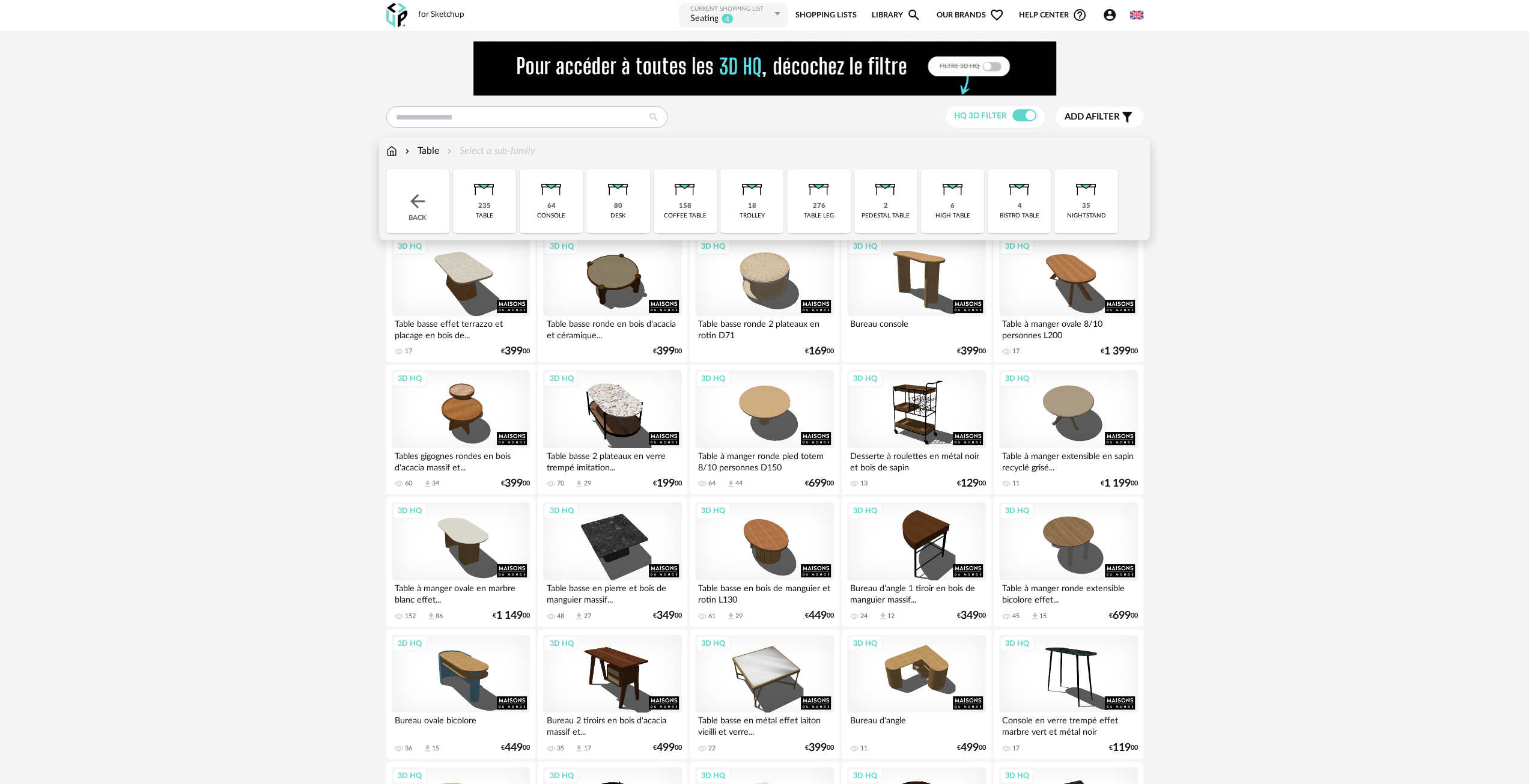
click at [418, 189] on div "Back" at bounding box center [417, 201] width 63 height 64
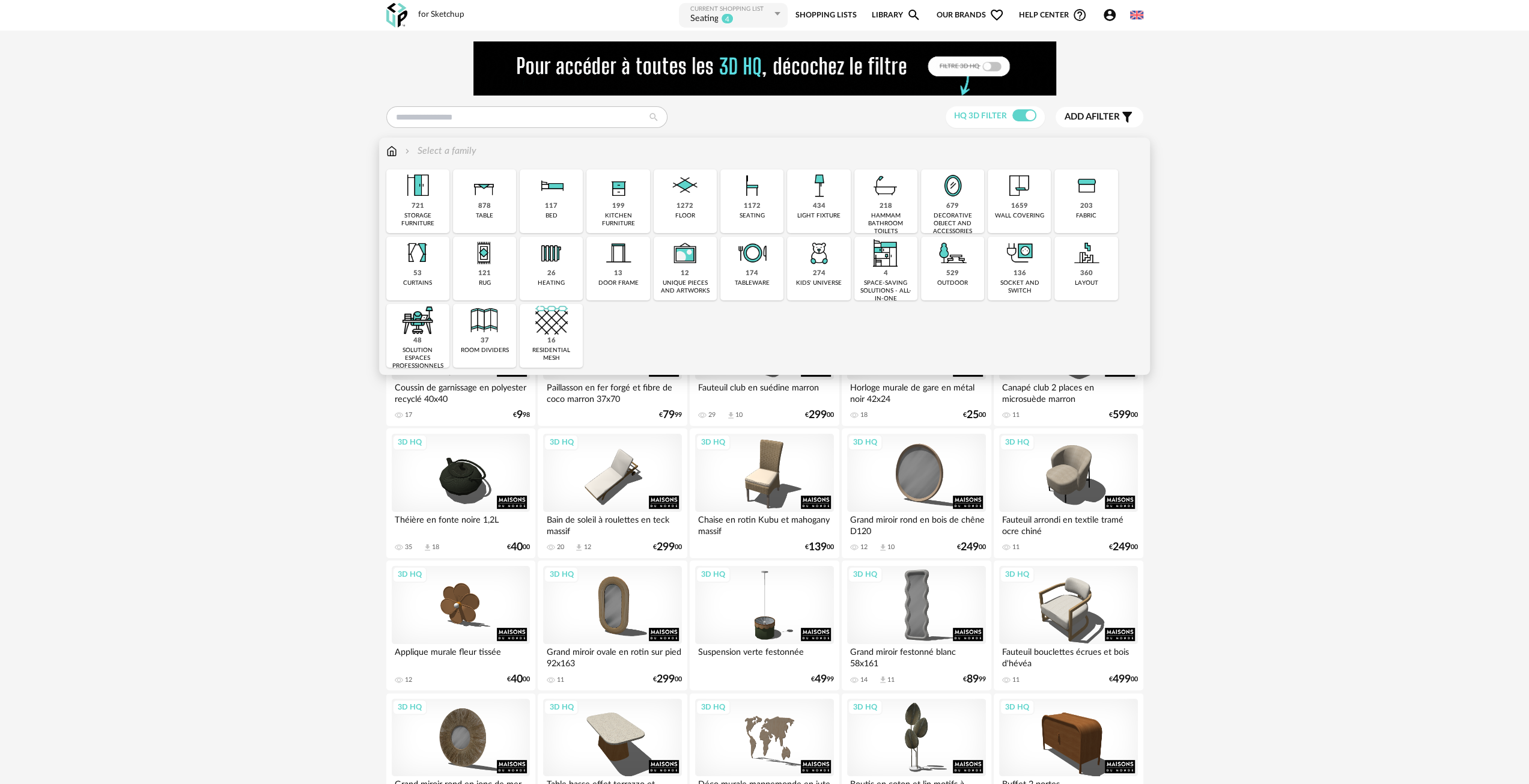
click at [429, 203] on div "721 storage furniture" at bounding box center [417, 201] width 63 height 64
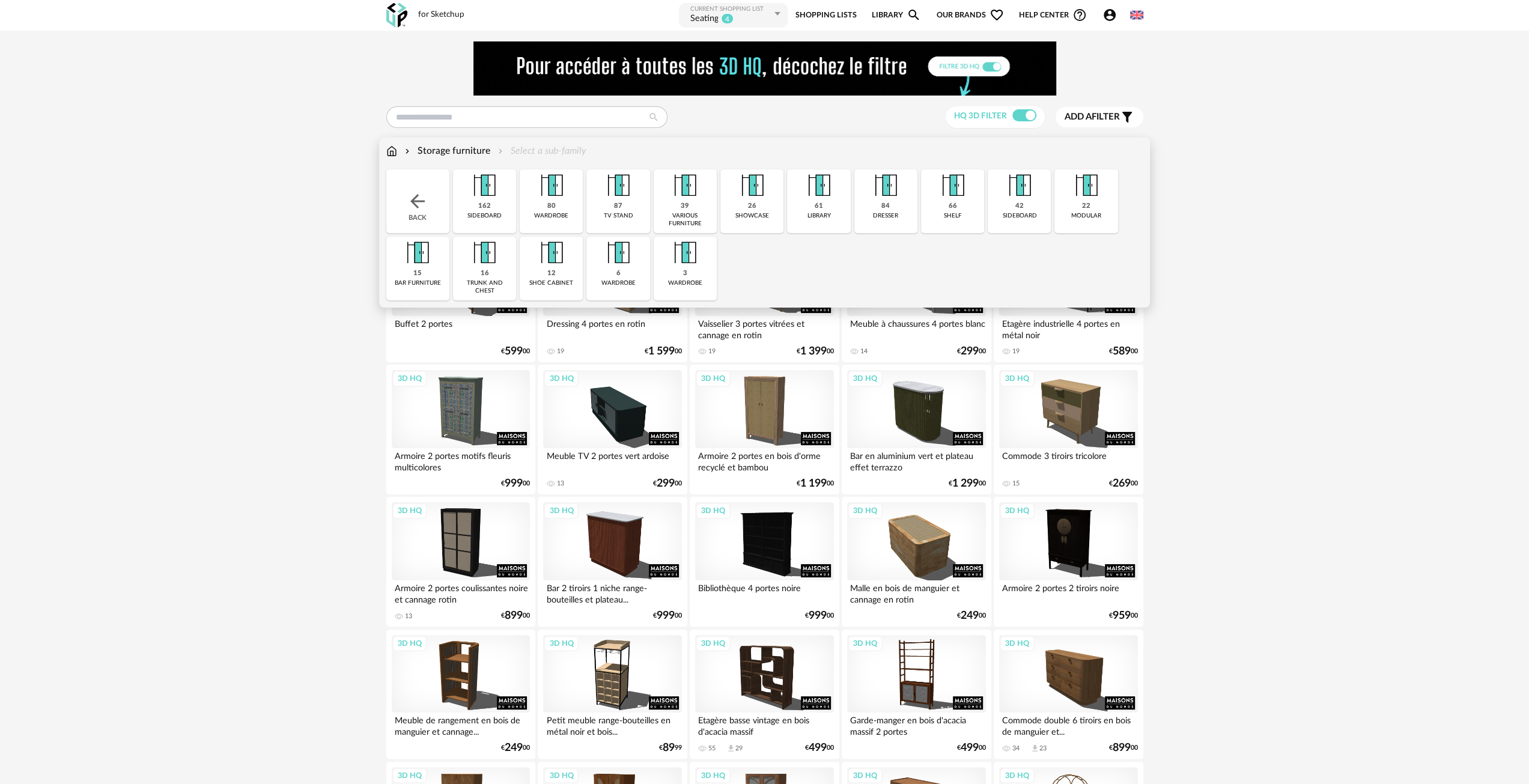
click at [684, 265] on img at bounding box center [684, 252] width 33 height 33
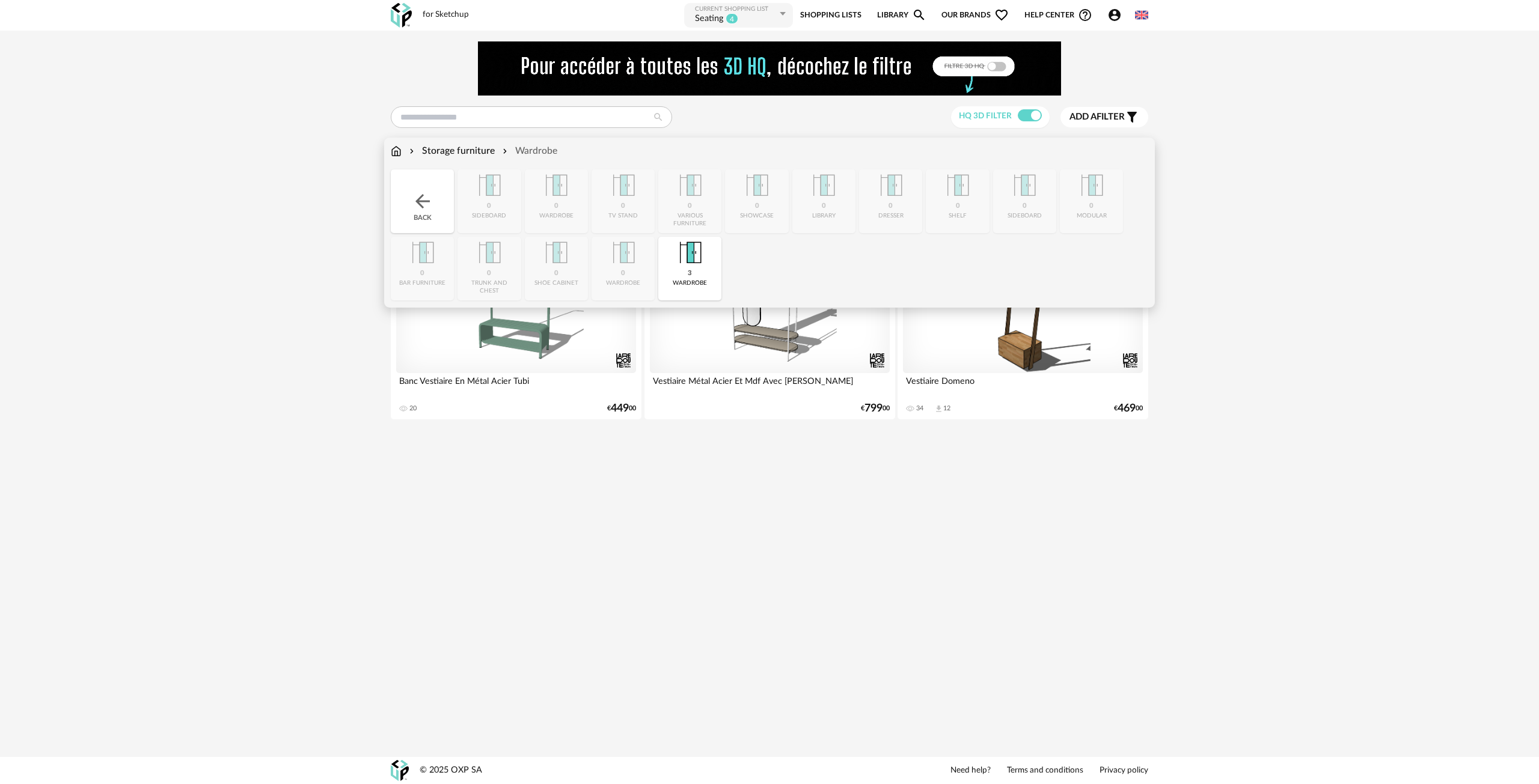
click at [632, 262] on div "Close icon Back 0 sideboard 0 wardrobe 0 tv stand 0 various furniture 0 showcas…" at bounding box center [769, 235] width 757 height 131
click at [616, 264] on div "Close icon Back 0 sideboard 0 wardrobe 0 tv stand 0 various furniture 0 showcas…" at bounding box center [769, 235] width 757 height 131
click at [413, 204] on img at bounding box center [422, 201] width 22 height 22
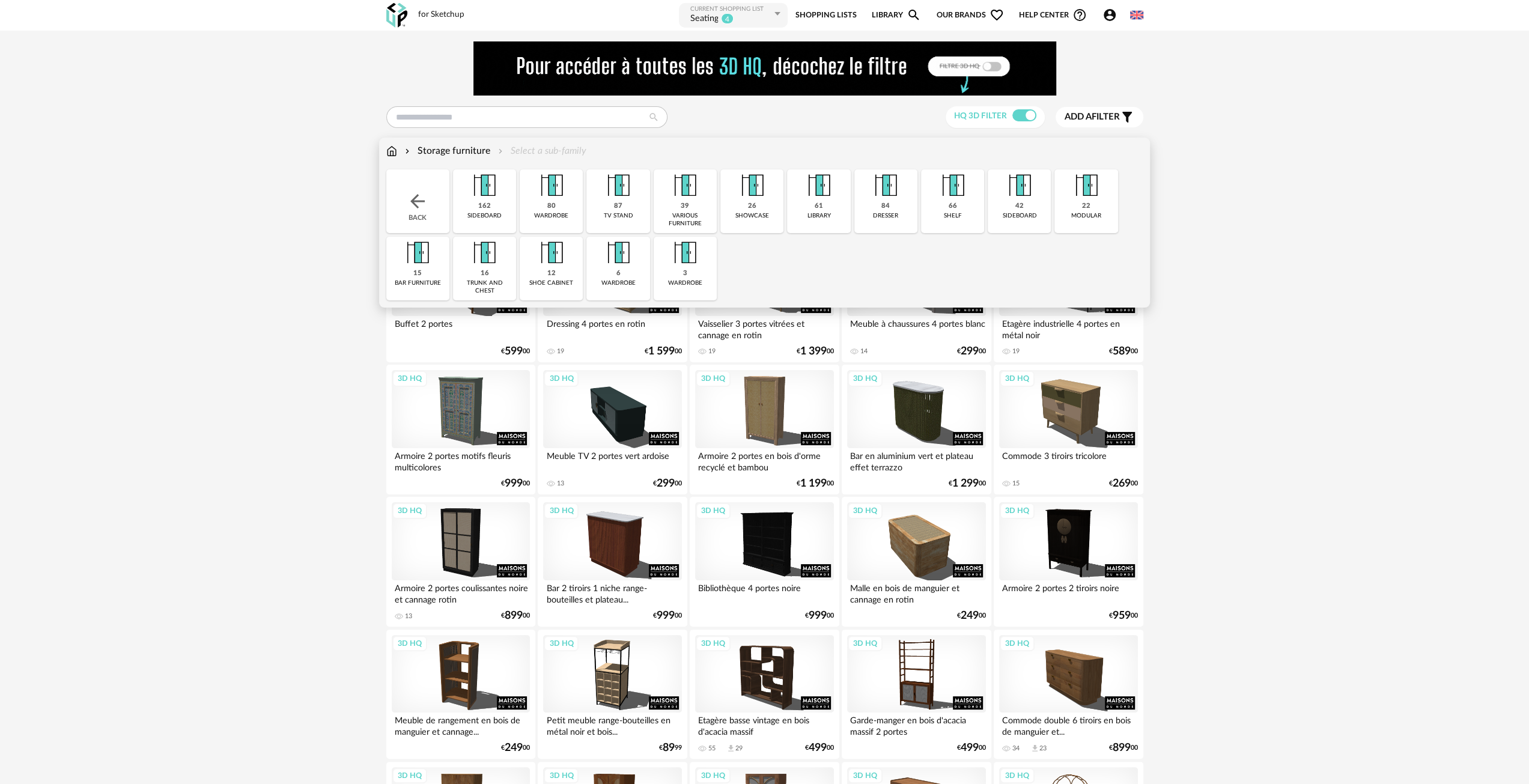
click at [623, 260] on img at bounding box center [618, 252] width 33 height 33
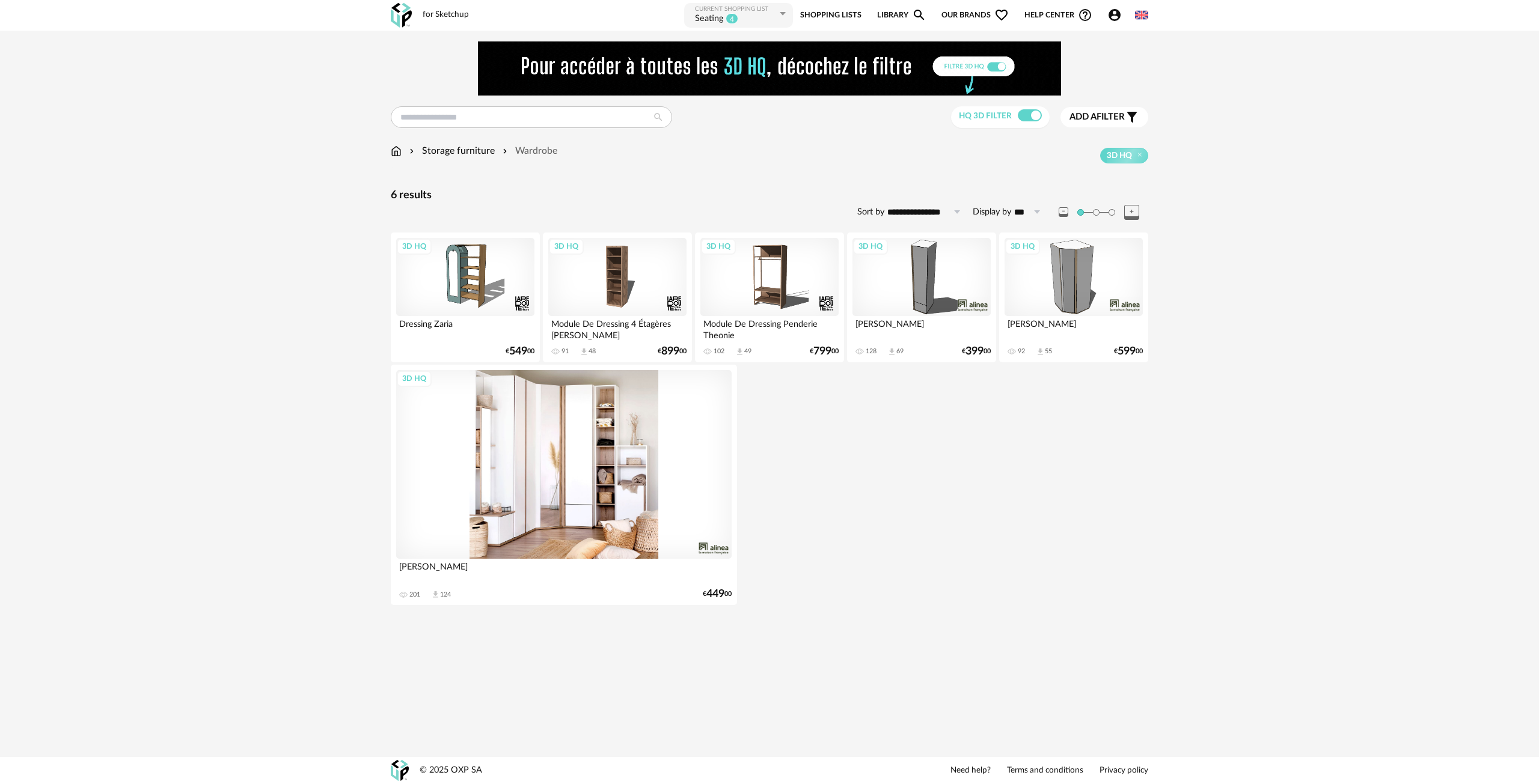
click at [582, 453] on div "3D HQ" at bounding box center [564, 464] width 336 height 189
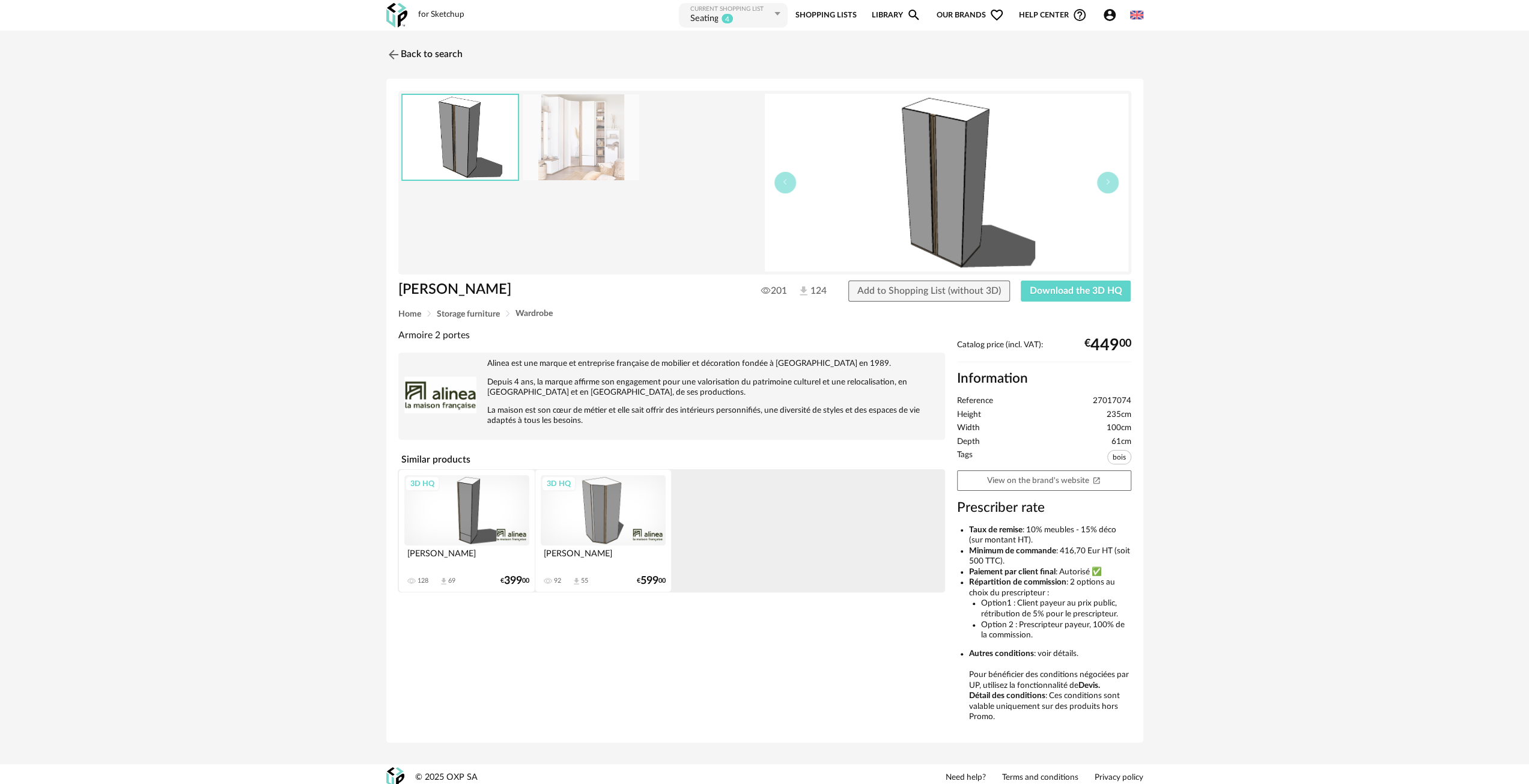
click at [577, 145] on img at bounding box center [581, 137] width 116 height 86
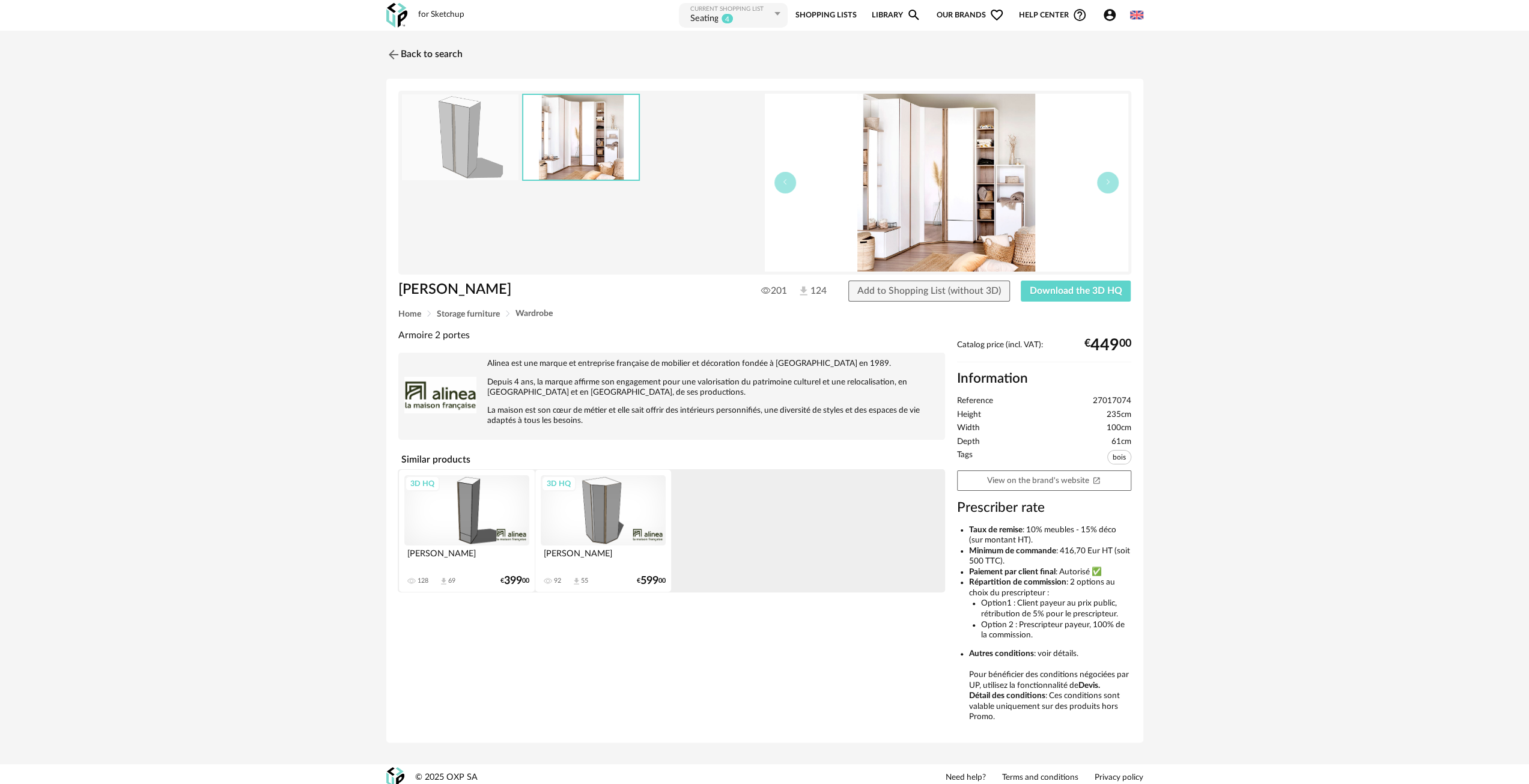
click at [471, 136] on img at bounding box center [460, 137] width 116 height 86
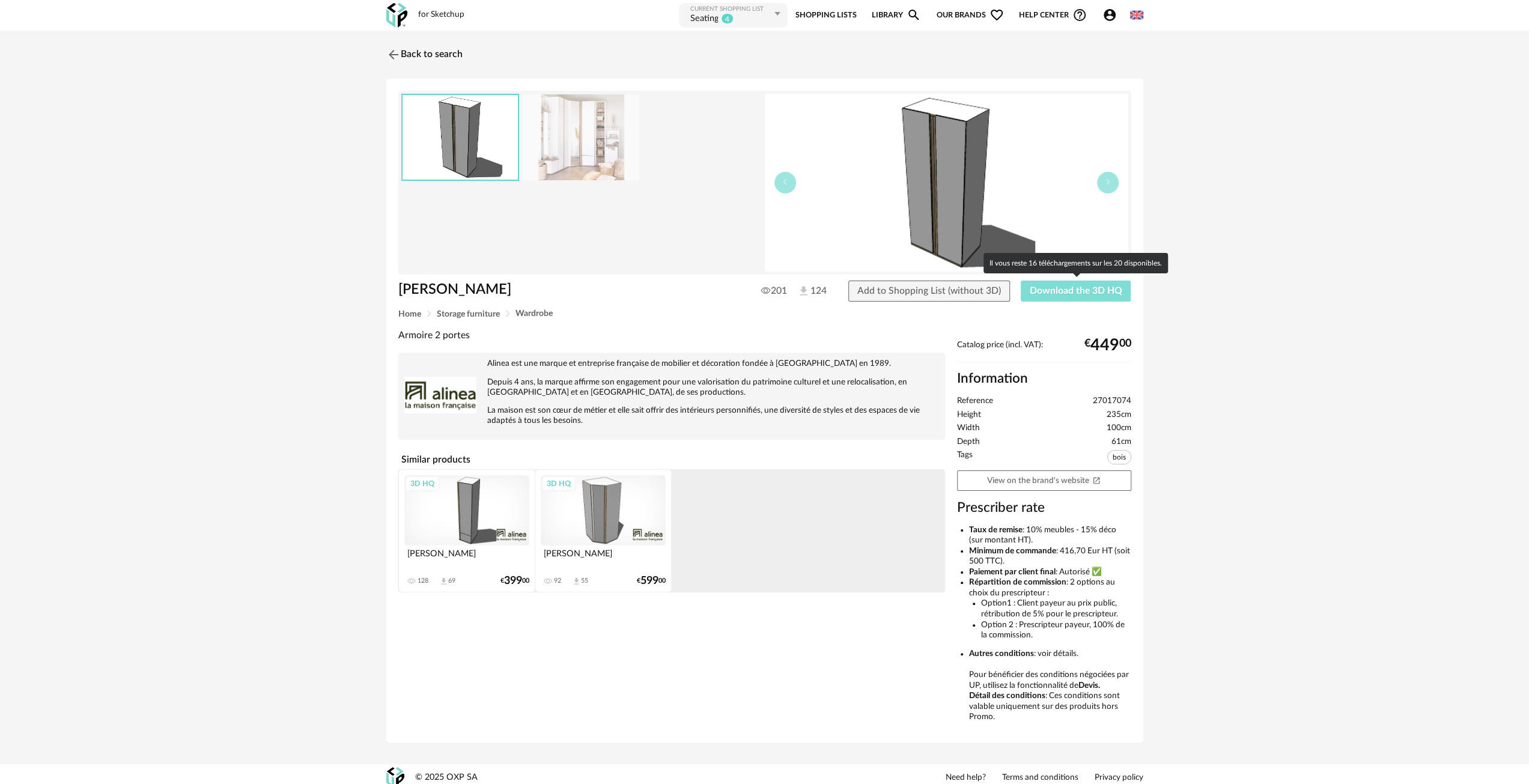
click at [1054, 294] on span "Download the 3D HQ" at bounding box center [1076, 290] width 92 height 9
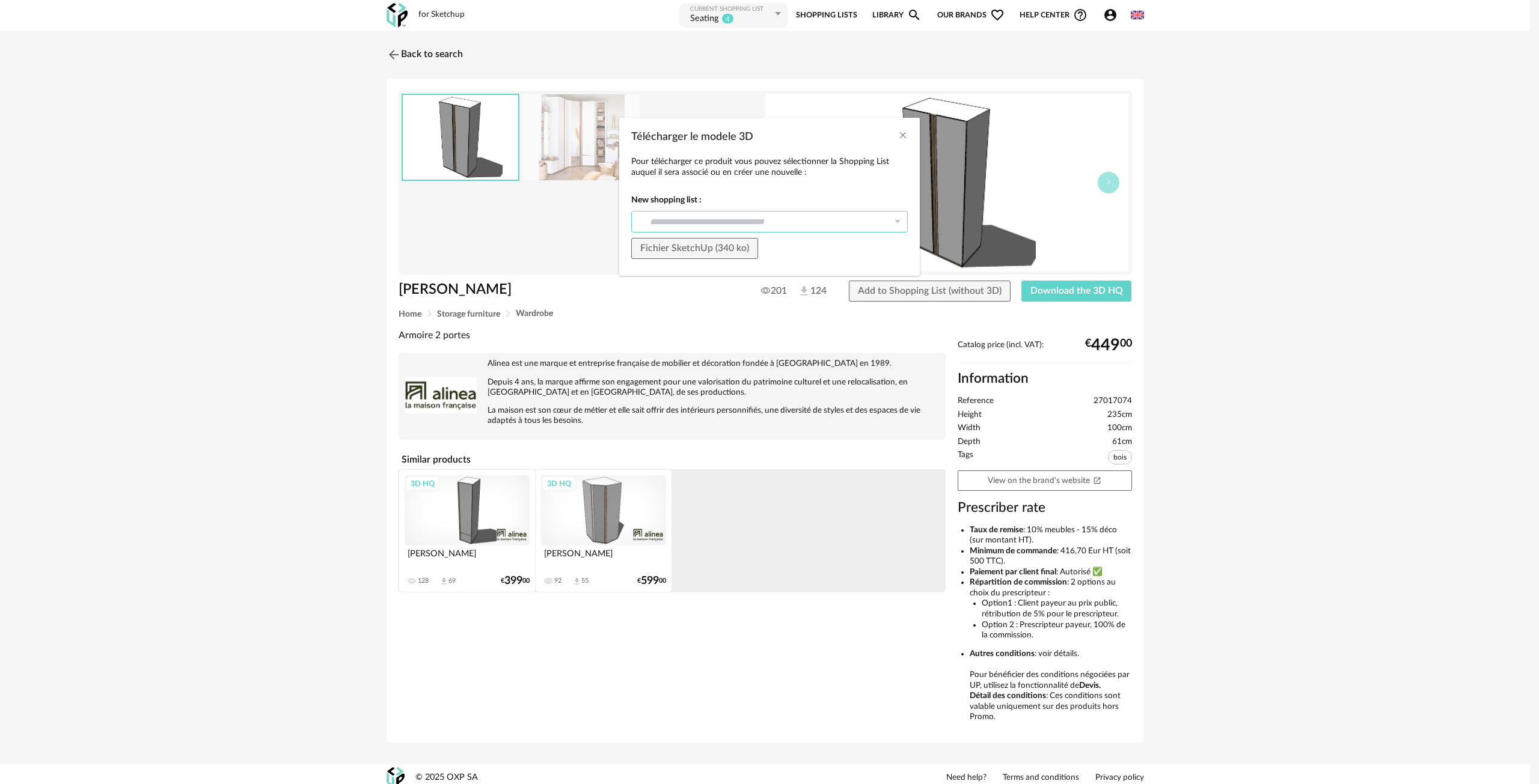
click at [733, 222] on input "Télécharger le modele 3D" at bounding box center [769, 221] width 277 height 22
type input "*******"
click at [695, 248] on span "Fichier SketchUp (340 ko)" at bounding box center [695, 248] width 109 height 9
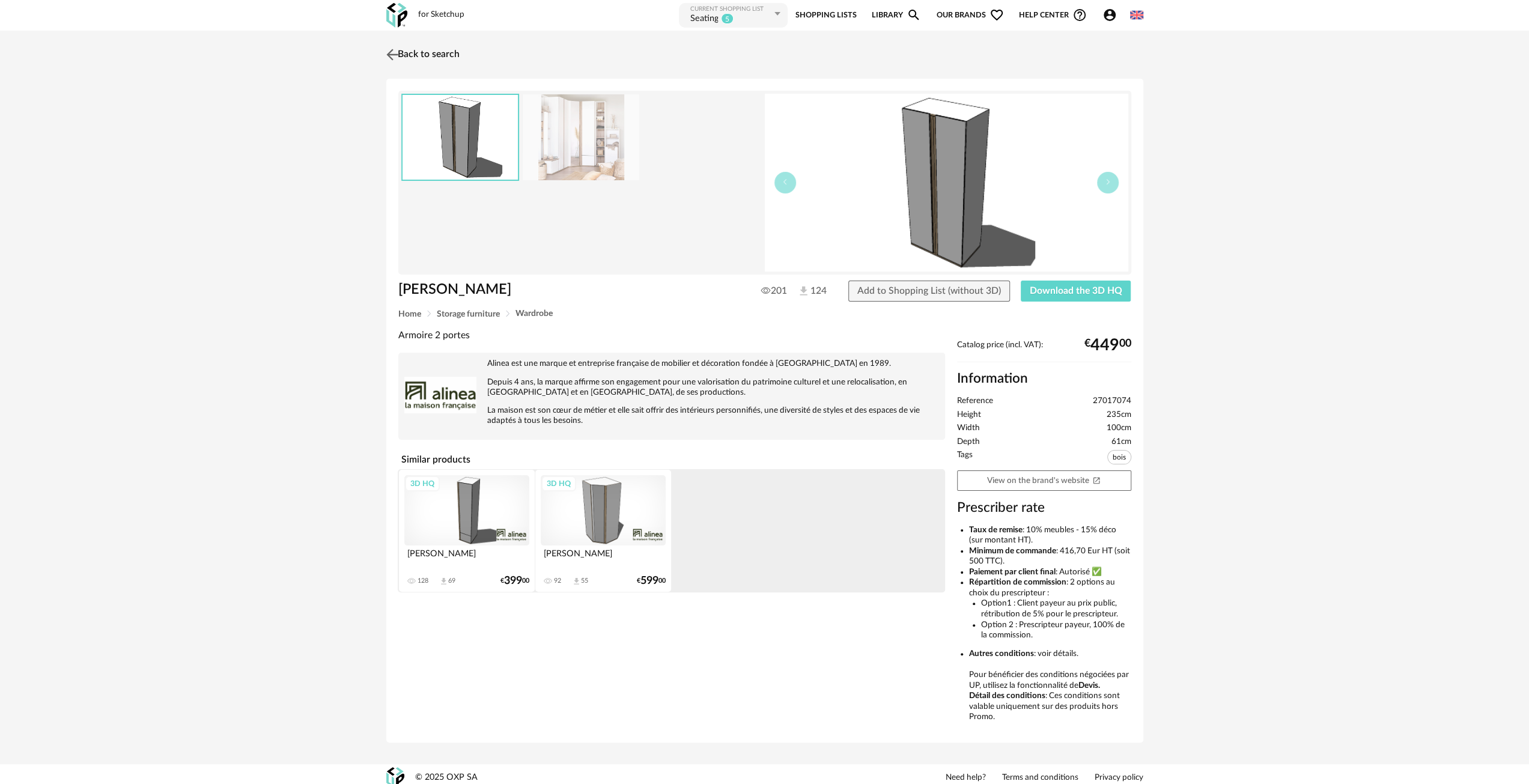
click at [394, 51] on img at bounding box center [392, 54] width 17 height 17
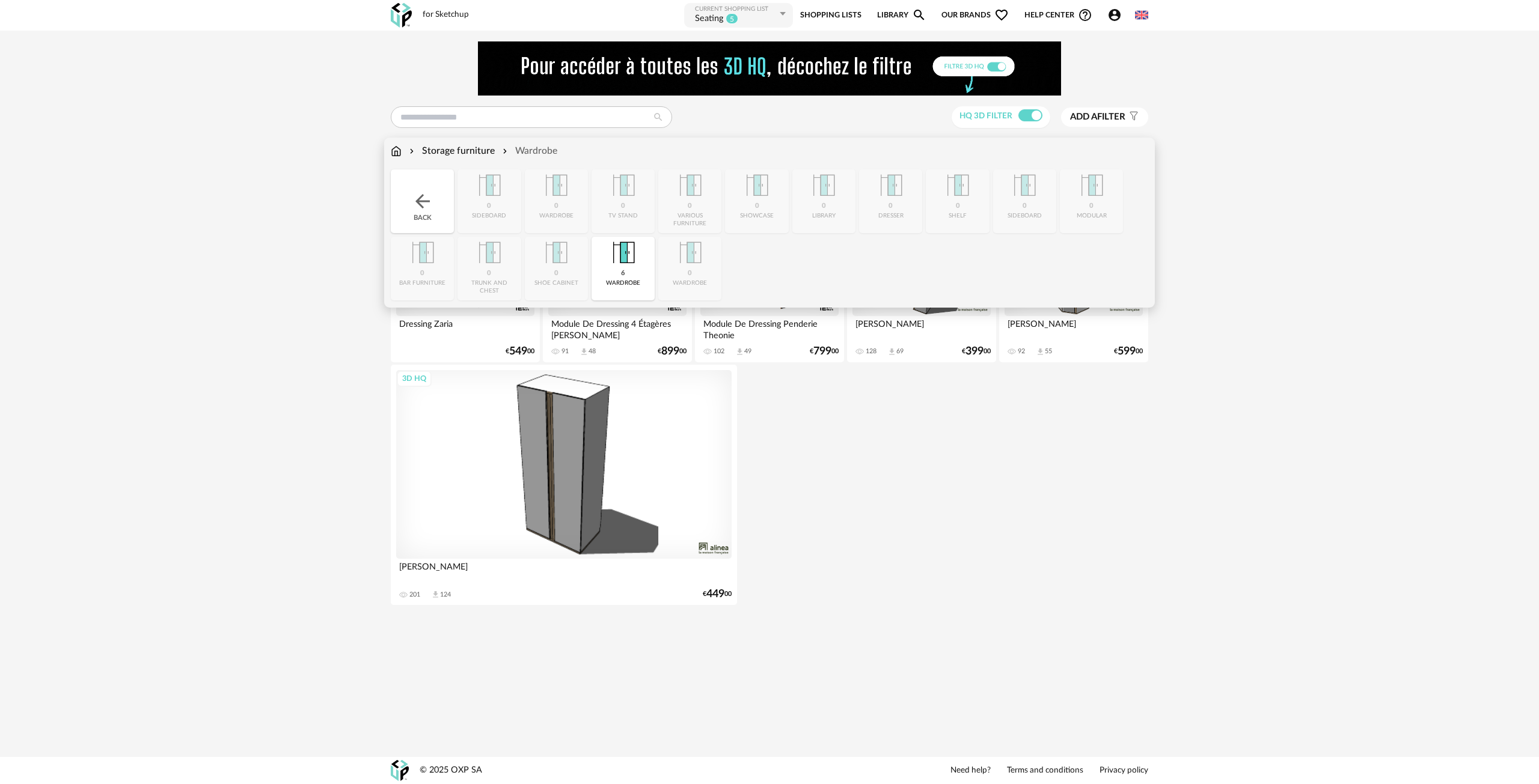
click at [419, 211] on img at bounding box center [422, 201] width 22 height 22
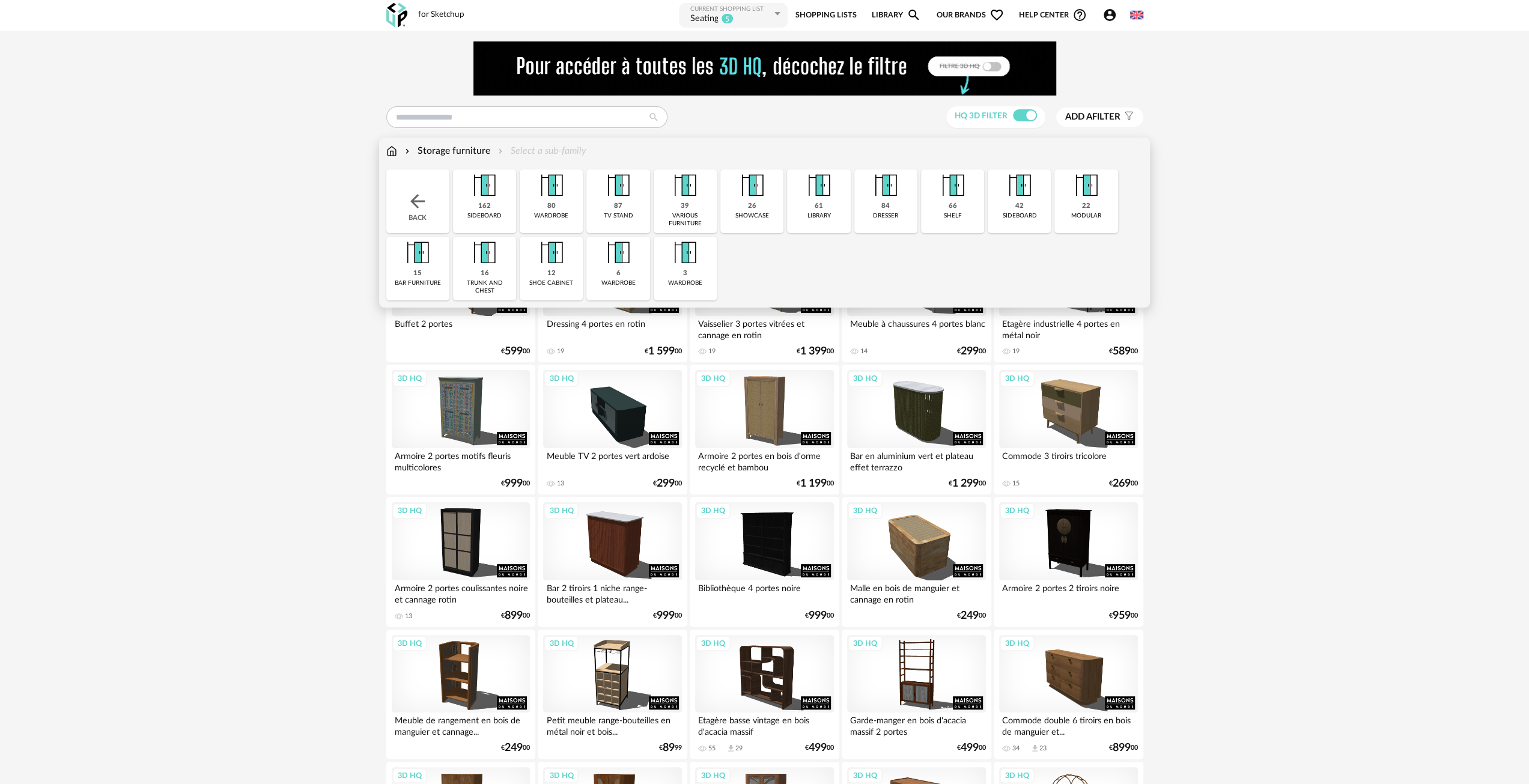
click at [675, 263] on img at bounding box center [684, 252] width 33 height 33
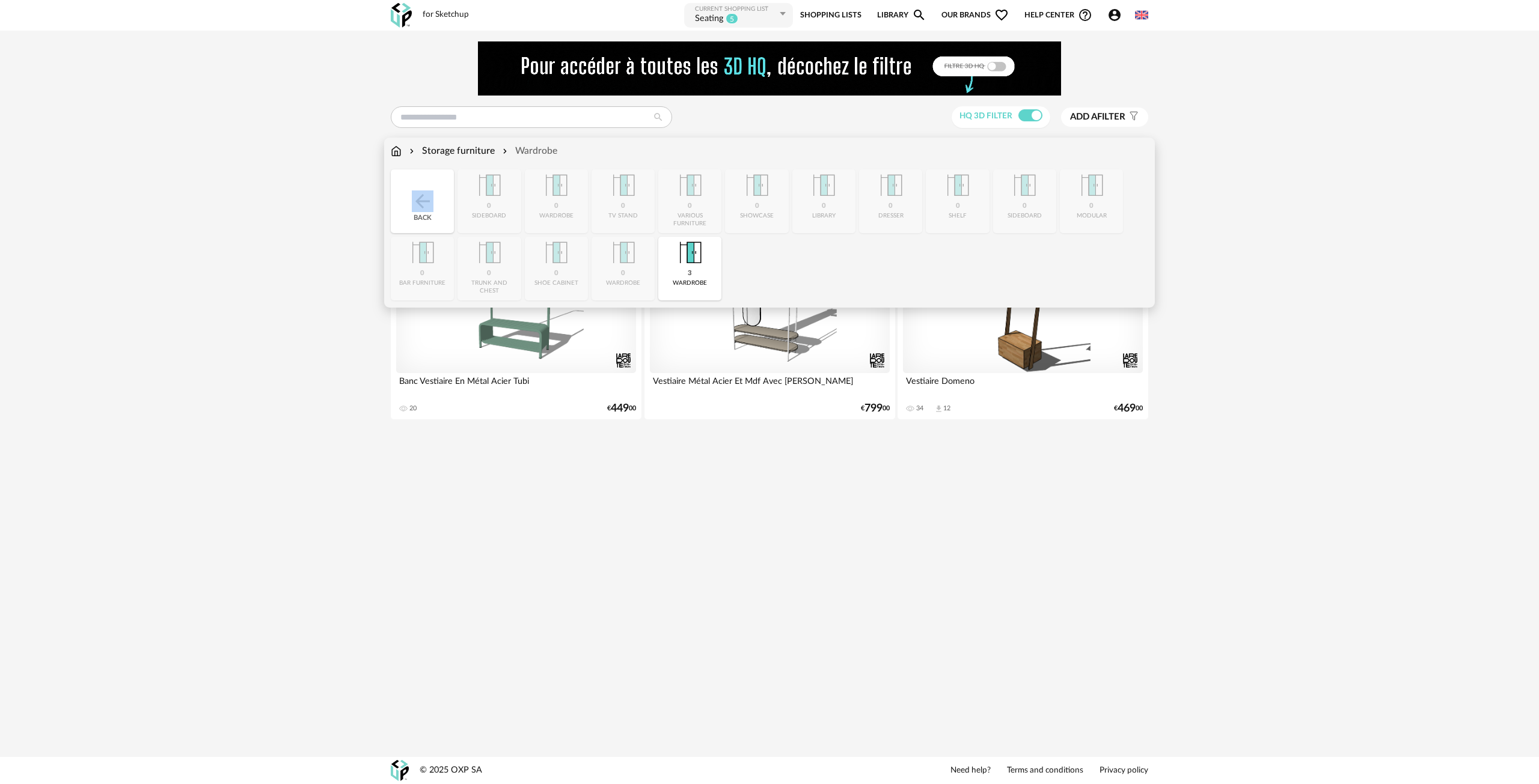
click at [412, 202] on div "Back" at bounding box center [422, 201] width 63 height 64
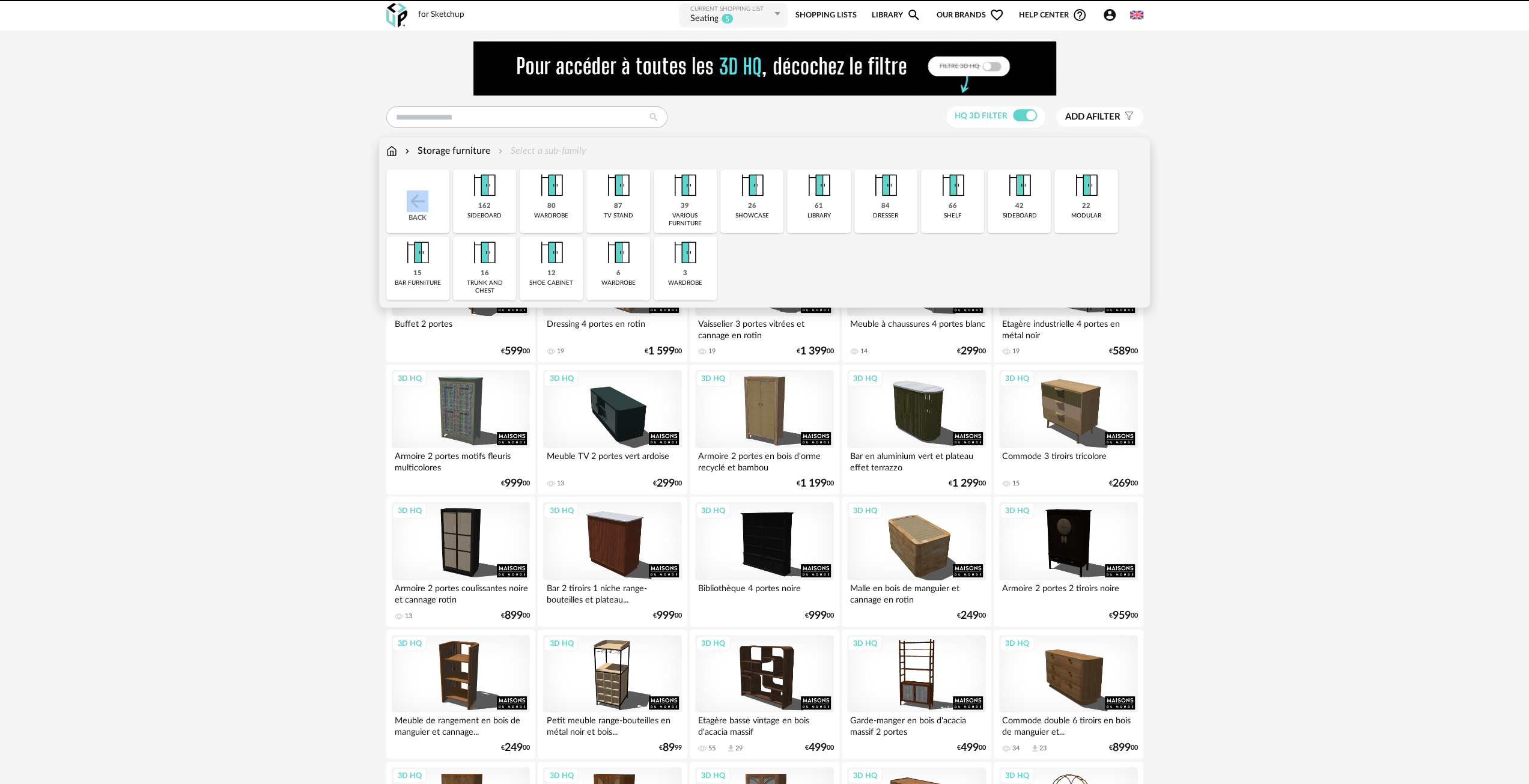
click at [560, 265] on img at bounding box center [552, 252] width 33 height 33
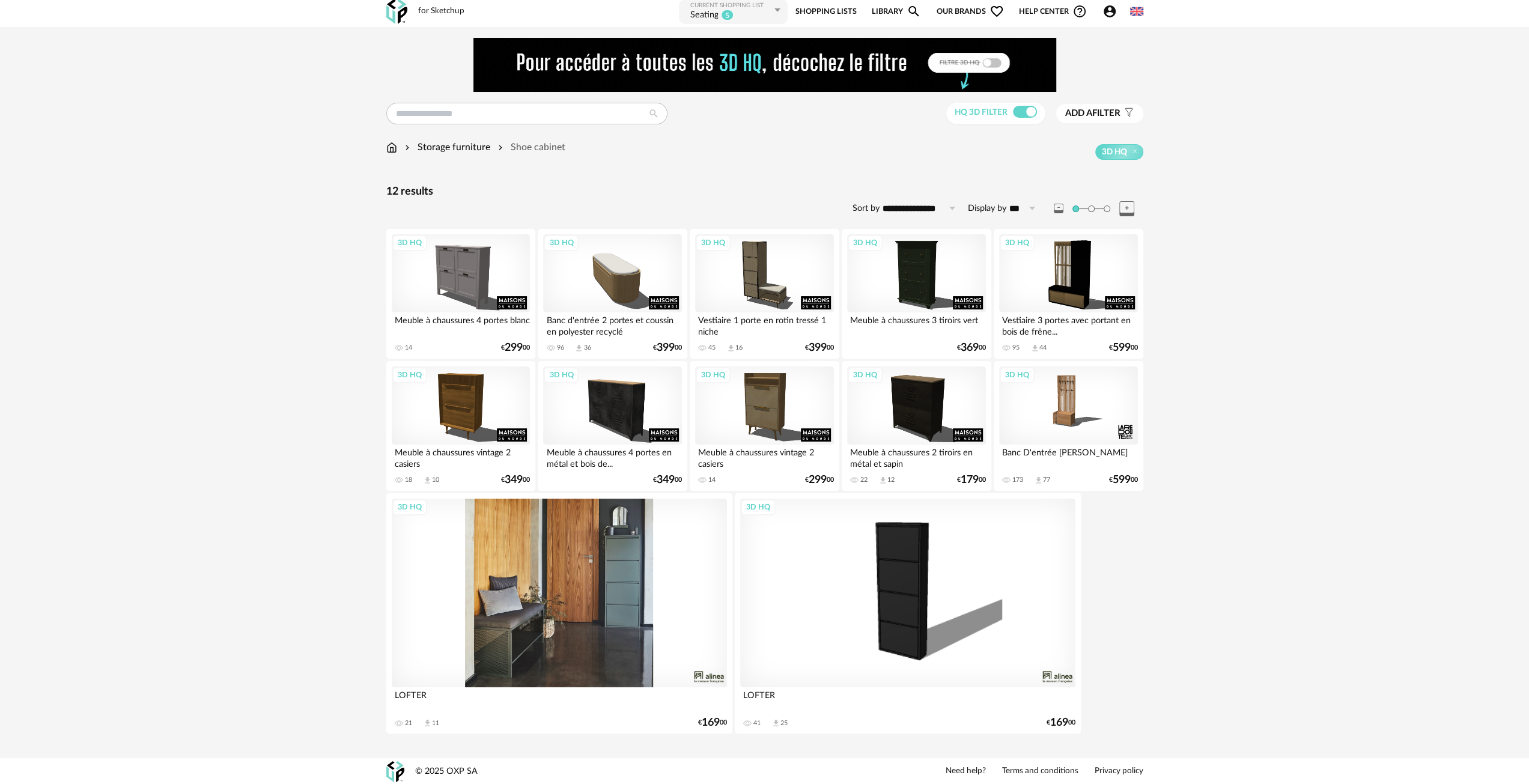
scroll to position [4, 0]
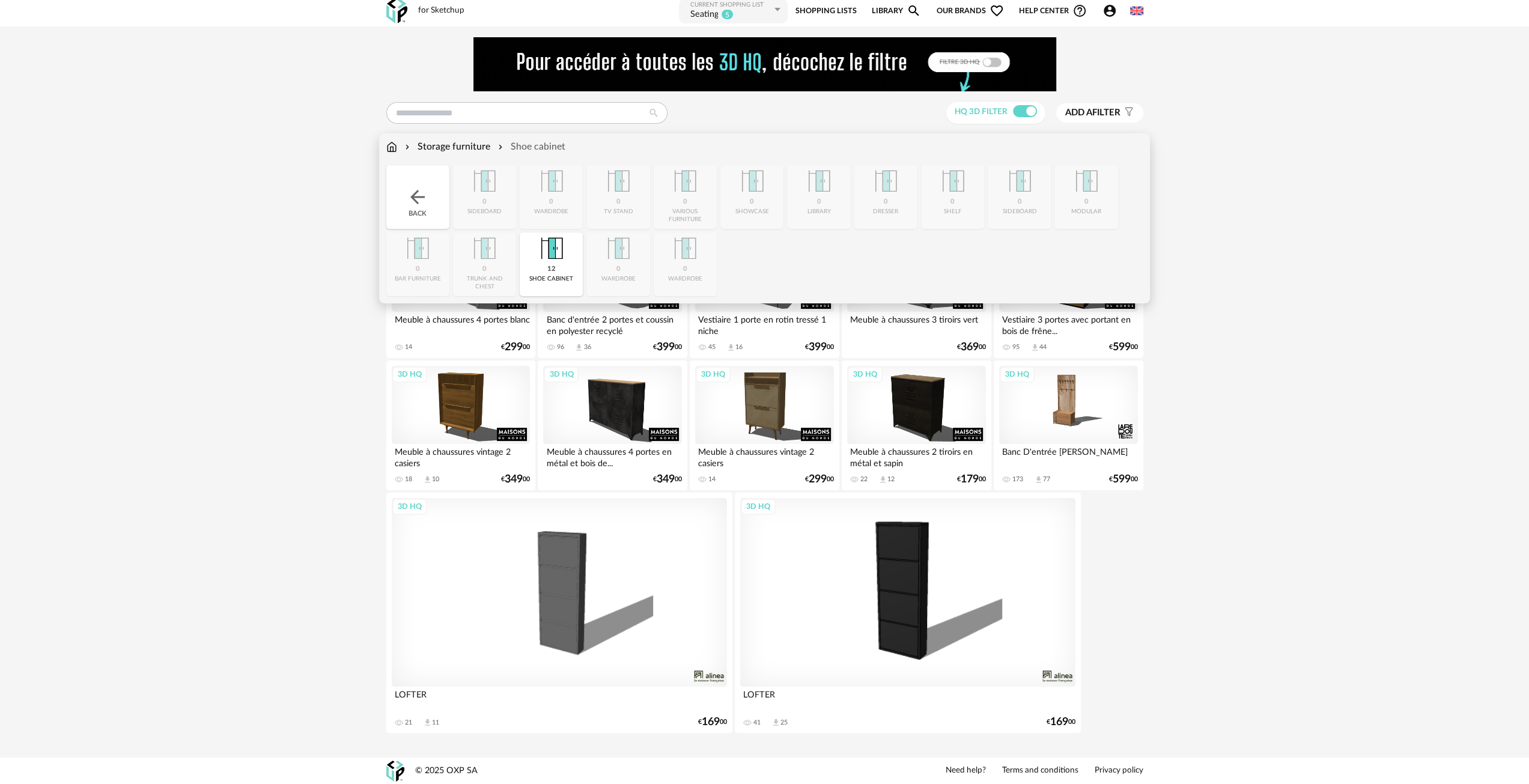
click at [415, 191] on img at bounding box center [417, 197] width 22 height 22
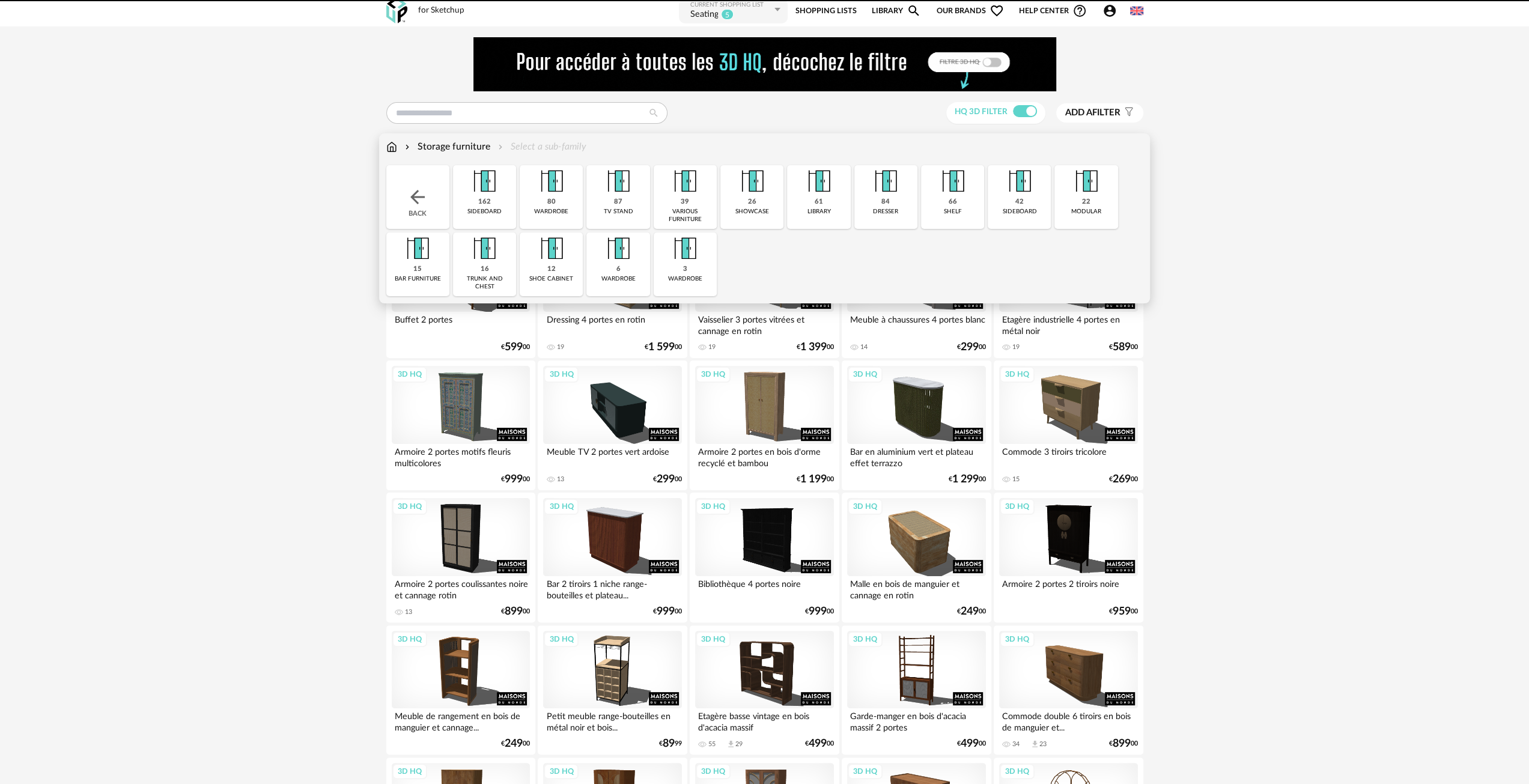
click at [497, 264] on img at bounding box center [484, 248] width 33 height 33
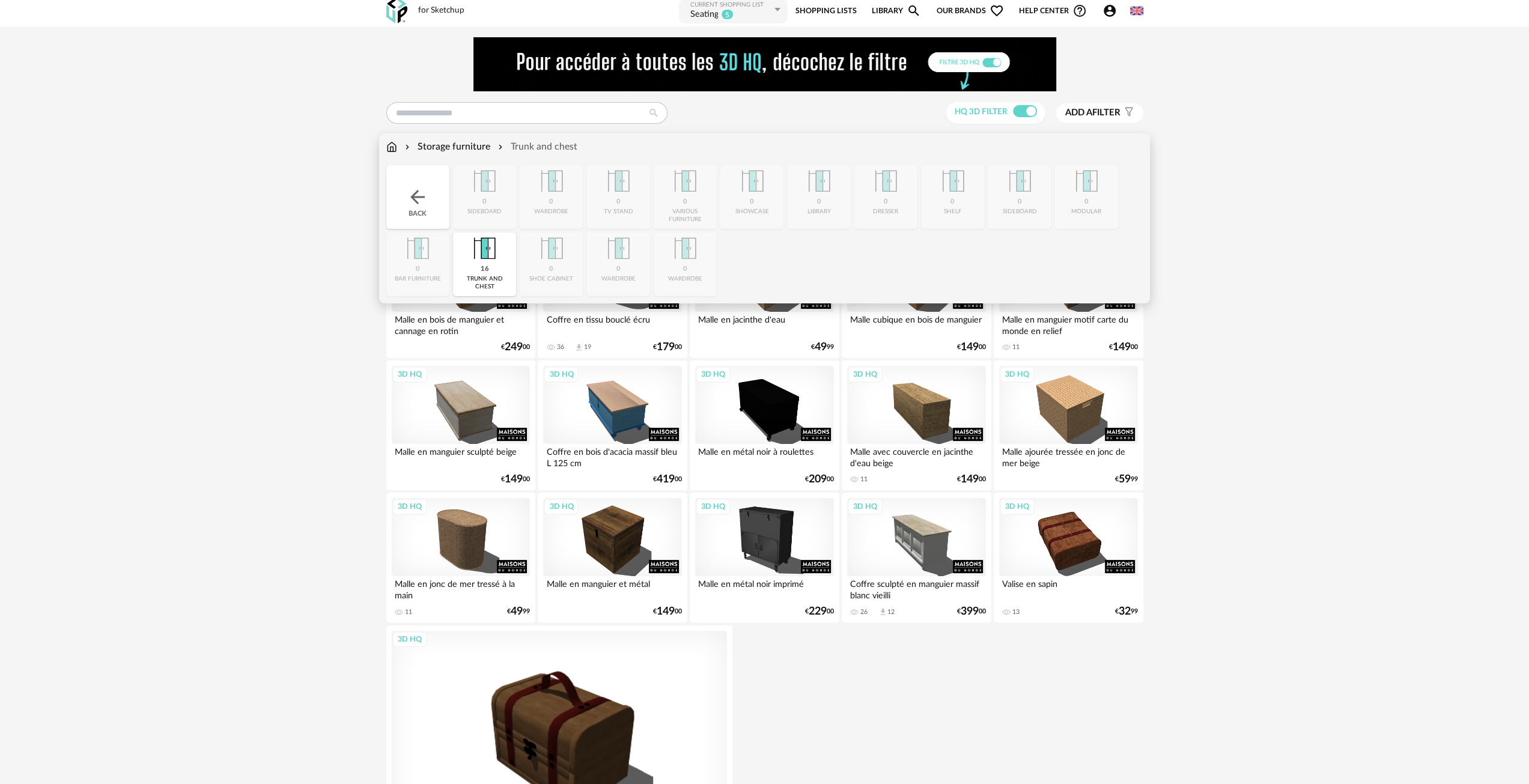
click at [424, 211] on div "Back" at bounding box center [417, 197] width 63 height 64
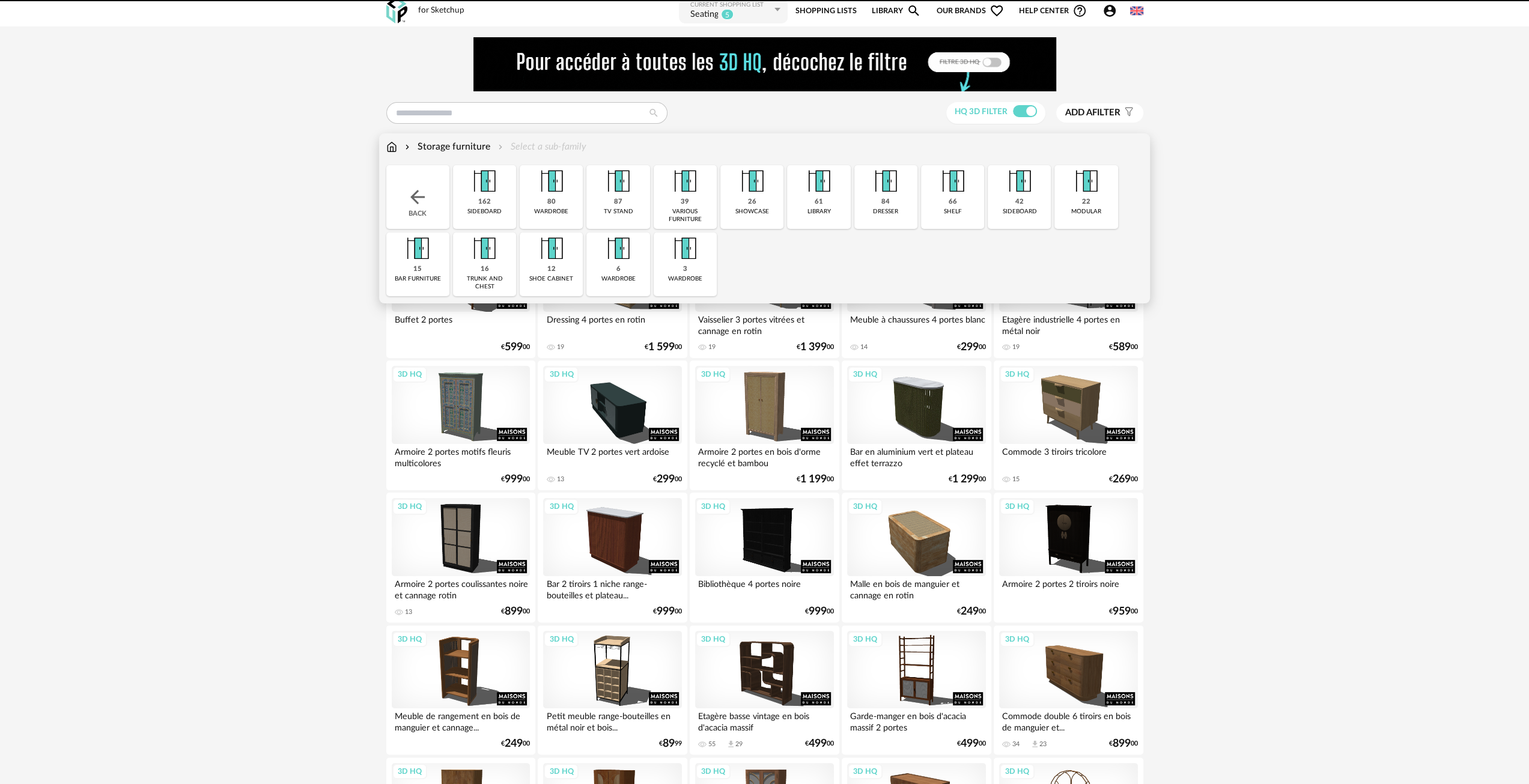
click at [422, 266] on div "15 bar furniture" at bounding box center [417, 264] width 63 height 64
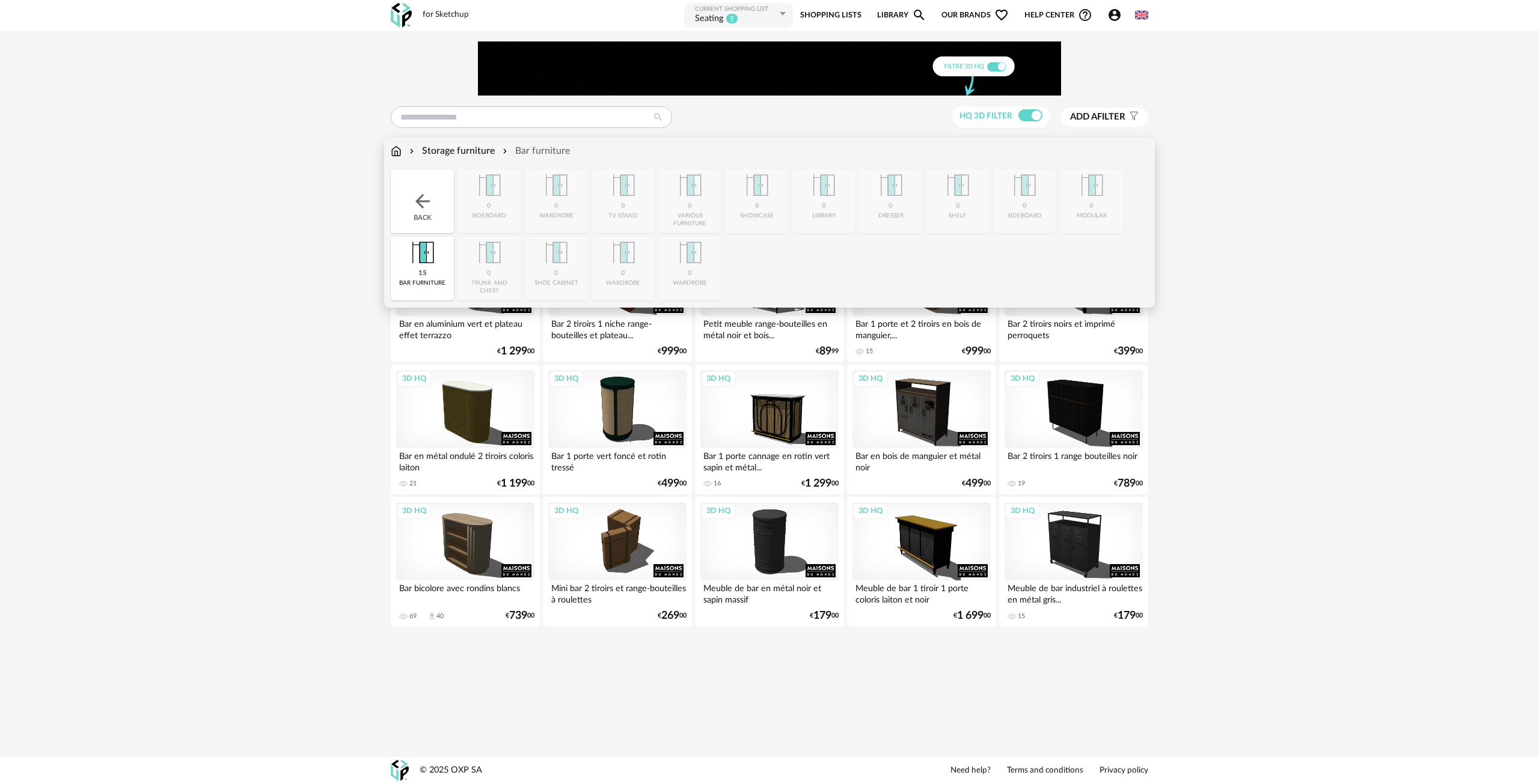
click at [427, 211] on img at bounding box center [422, 201] width 22 height 22
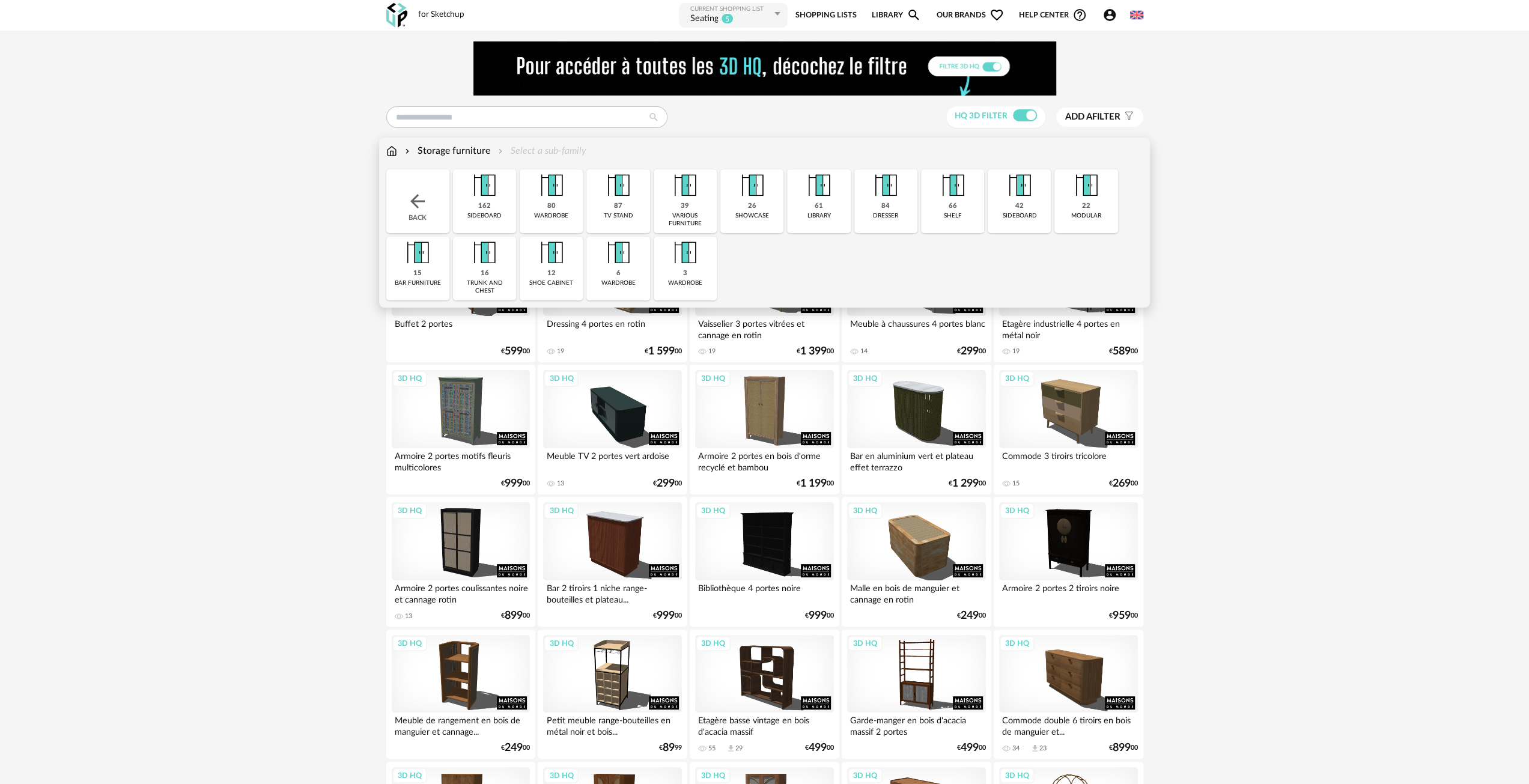
click at [1092, 205] on div "22 modular" at bounding box center [1086, 201] width 63 height 64
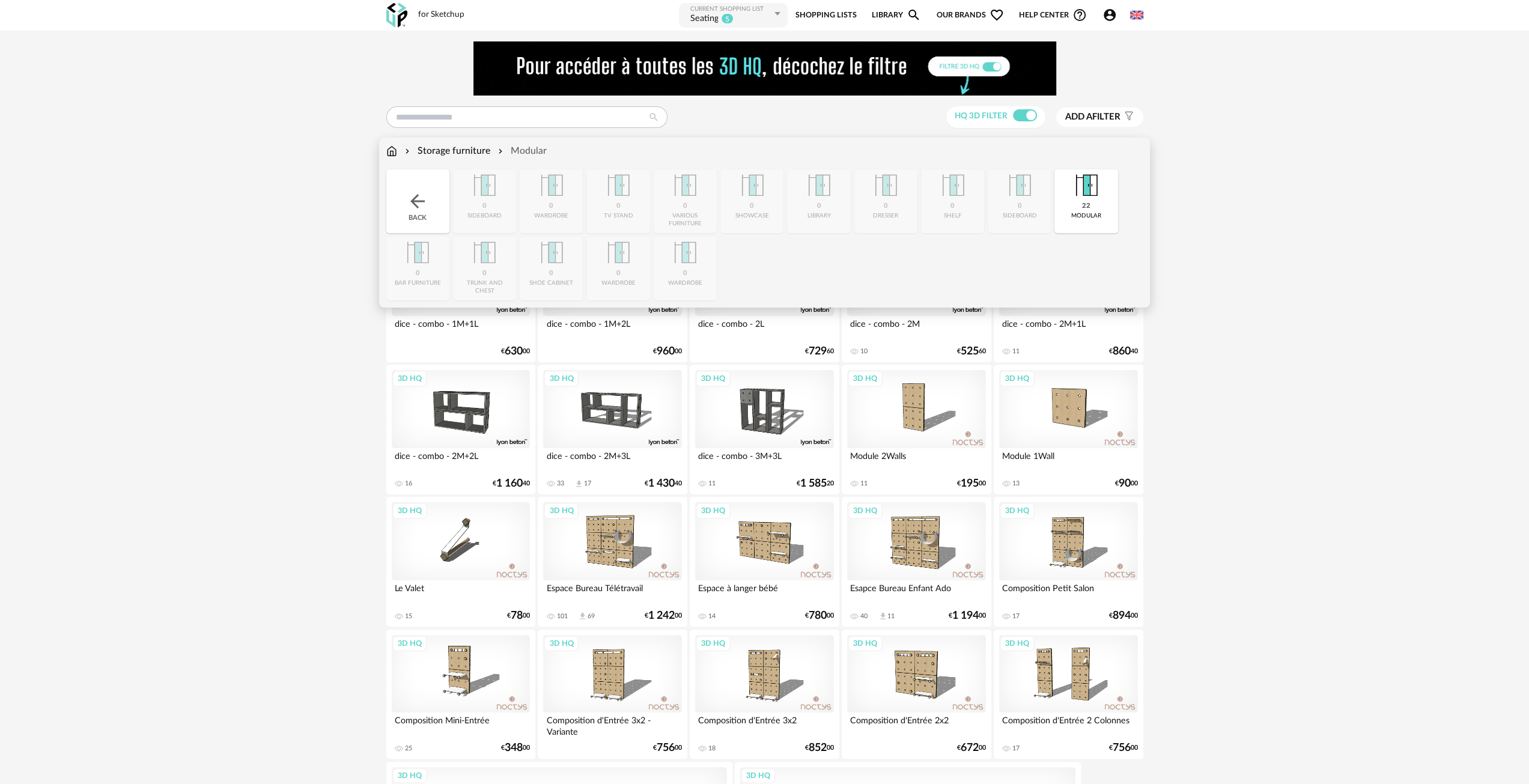
click at [436, 200] on div "Back" at bounding box center [417, 201] width 63 height 64
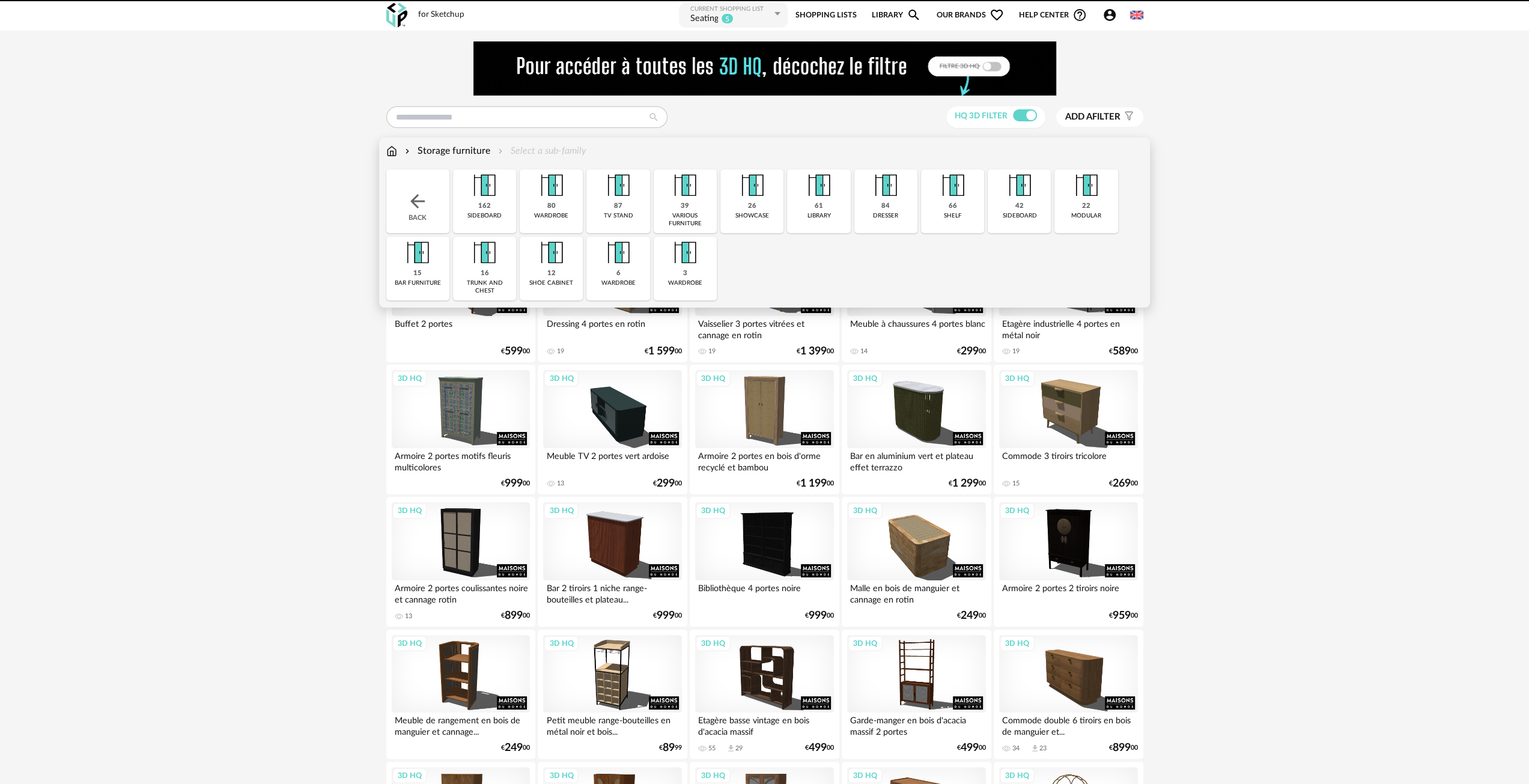
click at [1015, 204] on div "42" at bounding box center [1019, 207] width 9 height 9
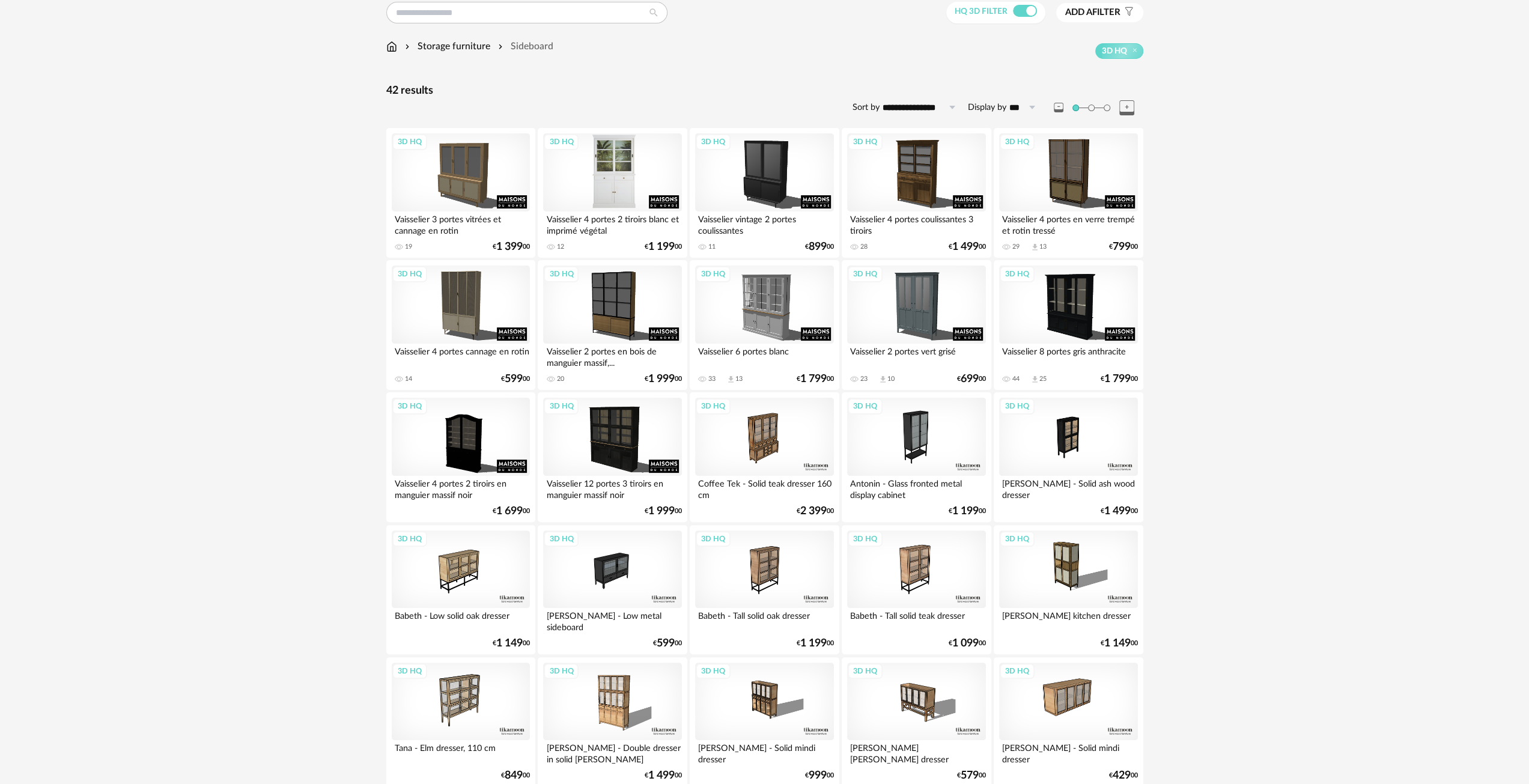
scroll to position [17, 0]
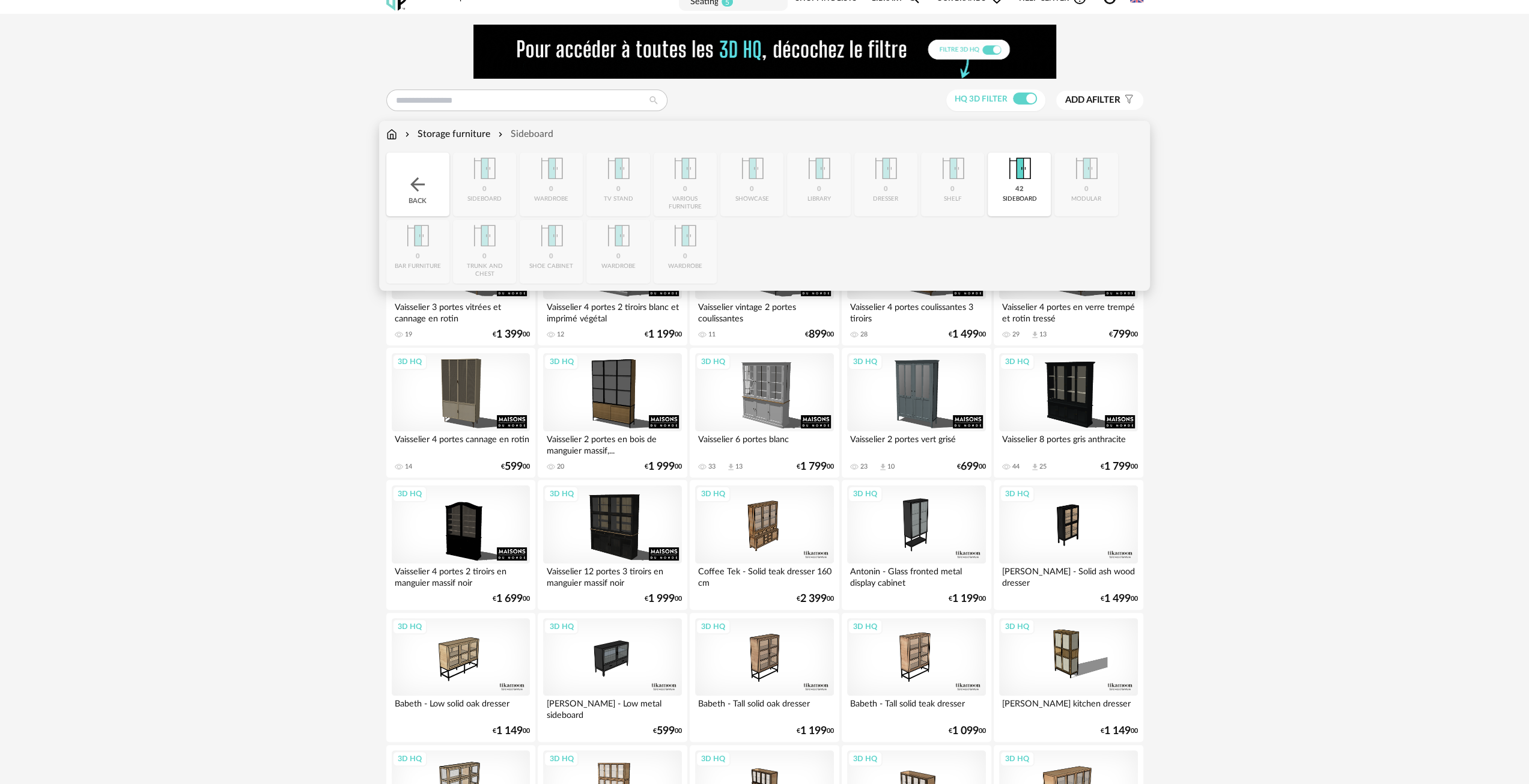
click at [425, 182] on img at bounding box center [417, 184] width 22 height 22
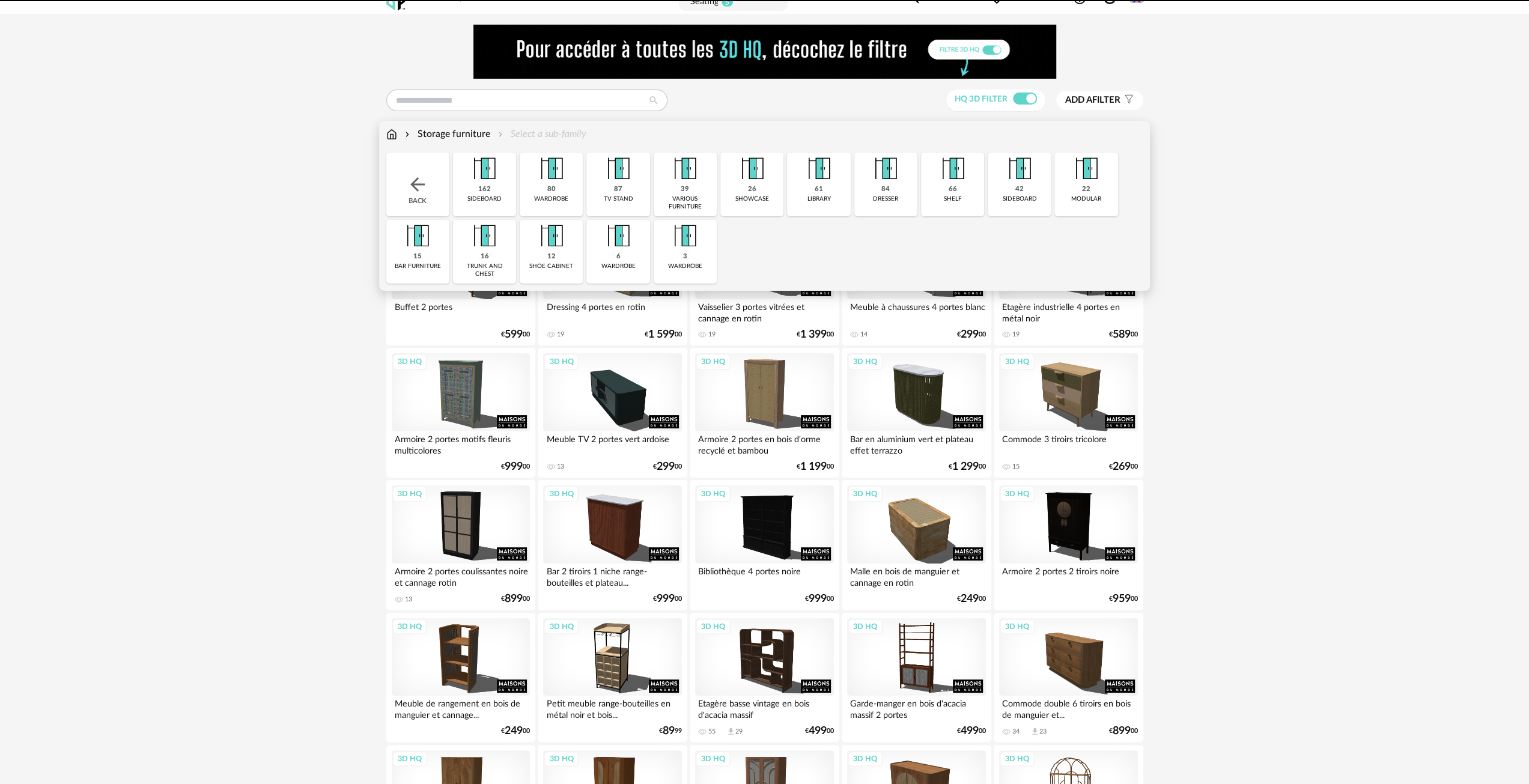
click at [957, 183] on img at bounding box center [953, 169] width 33 height 33
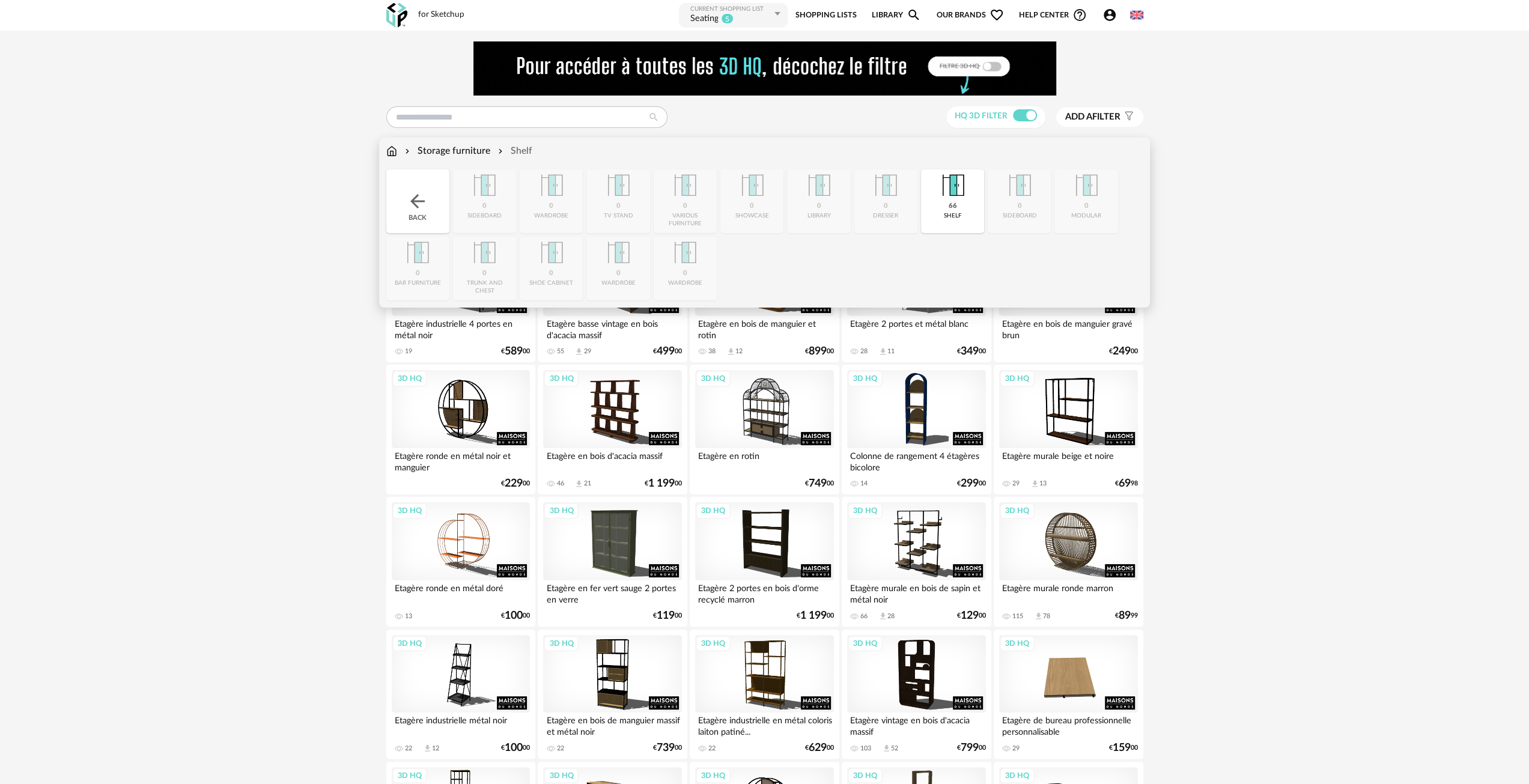
click at [427, 193] on img at bounding box center [417, 201] width 22 height 22
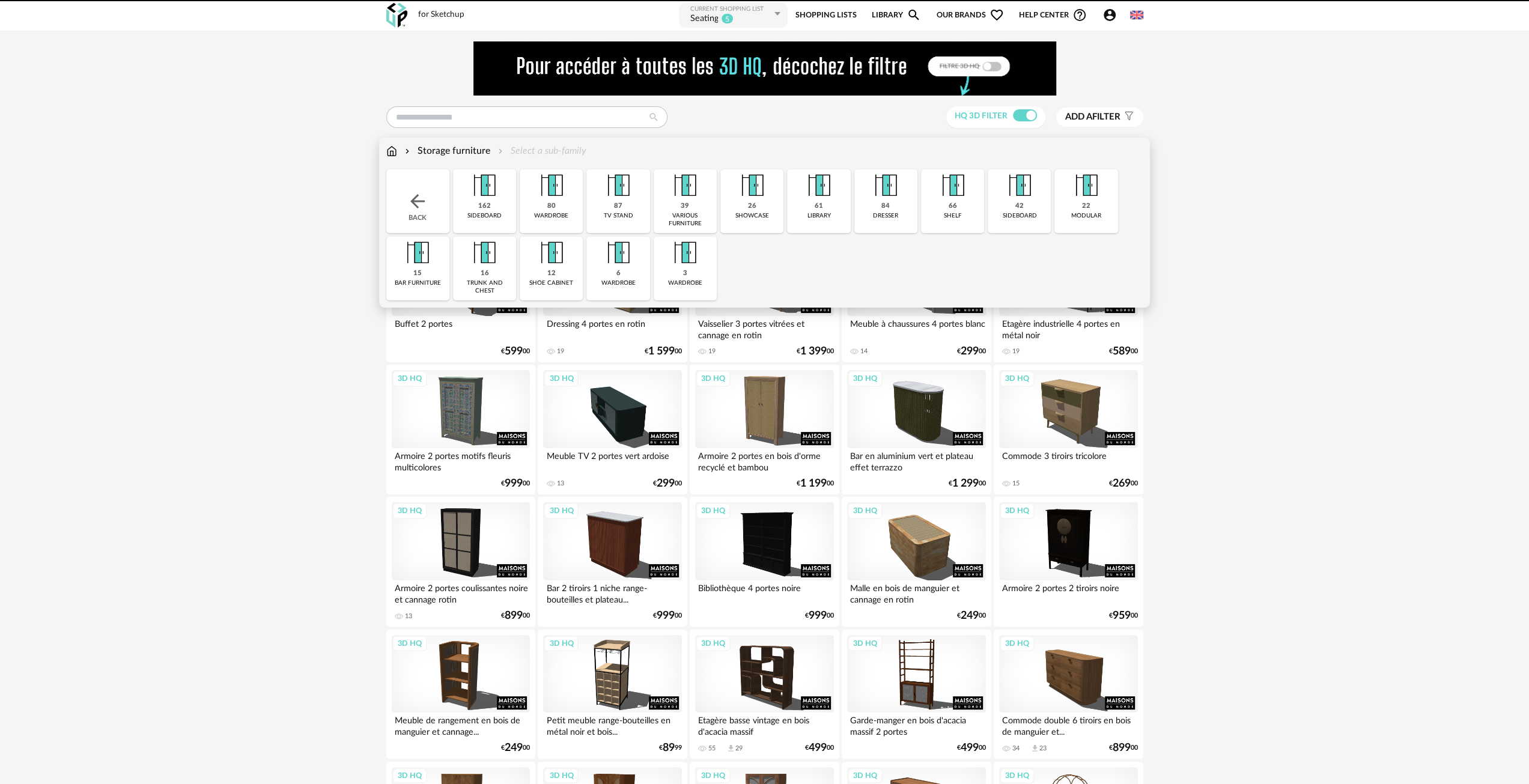
click at [883, 203] on div "84" at bounding box center [886, 207] width 9 height 9
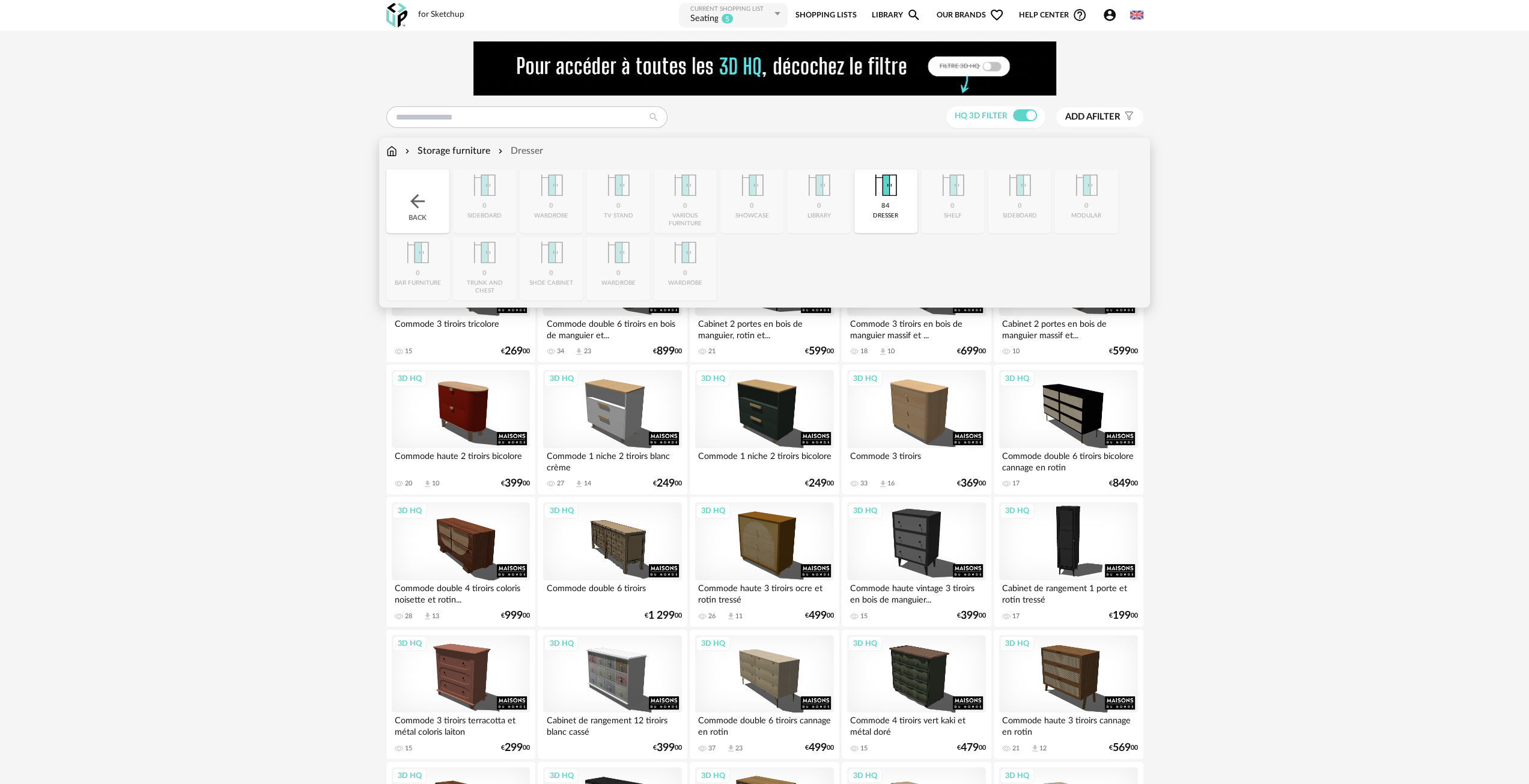
click at [419, 197] on img at bounding box center [417, 201] width 22 height 22
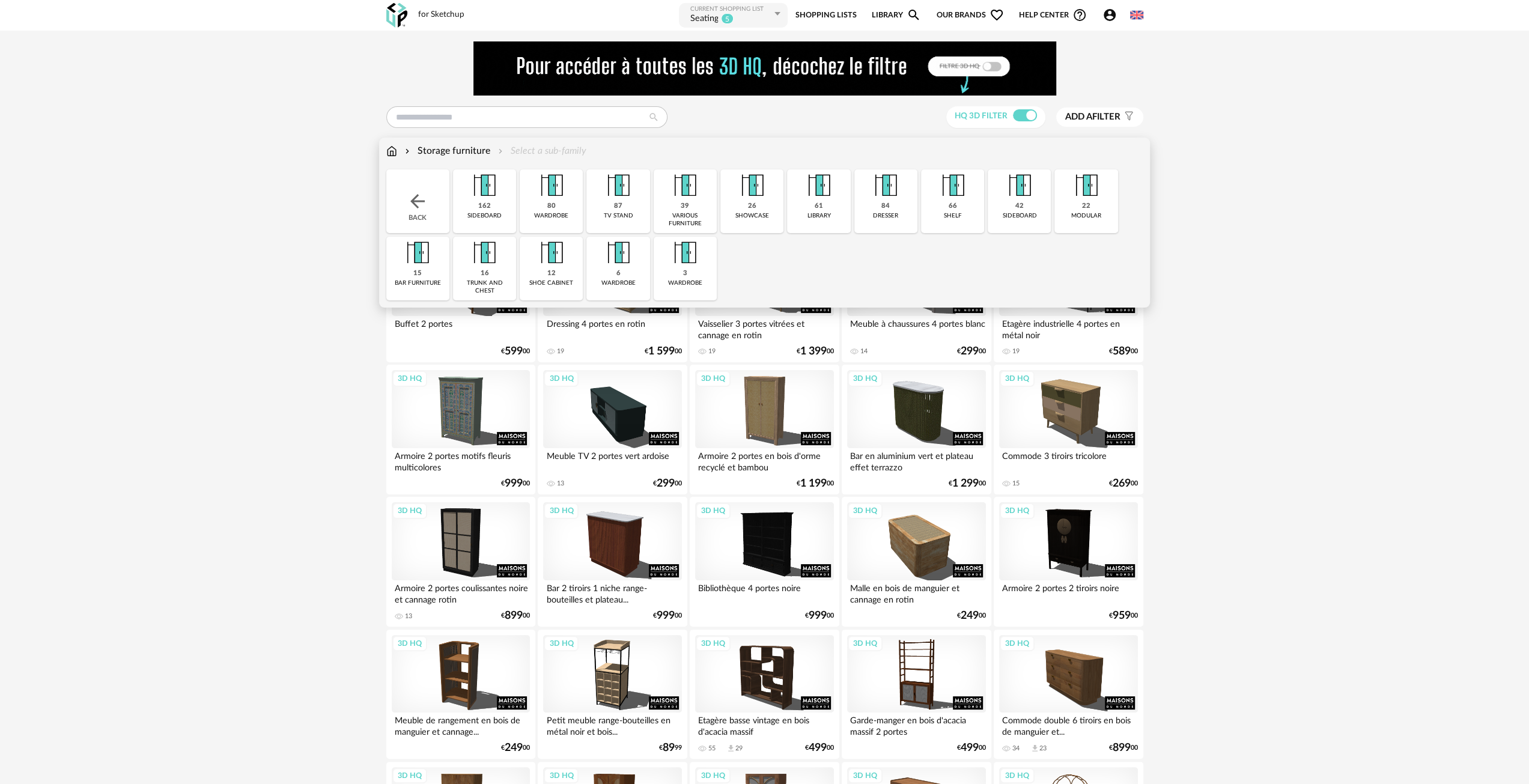
click at [819, 211] on div "61" at bounding box center [819, 207] width 9 height 9
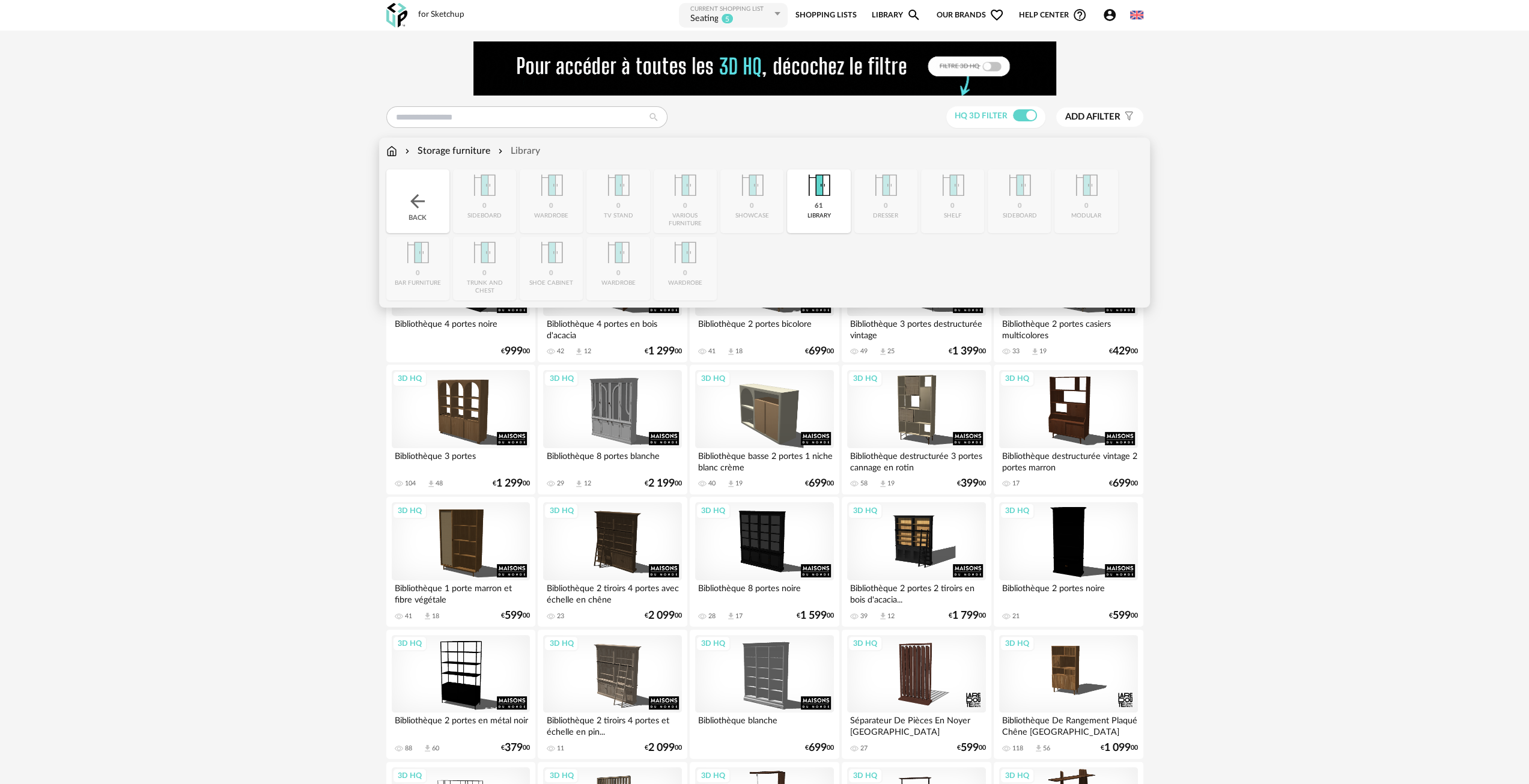
click at [430, 193] on div "Back" at bounding box center [417, 201] width 63 height 64
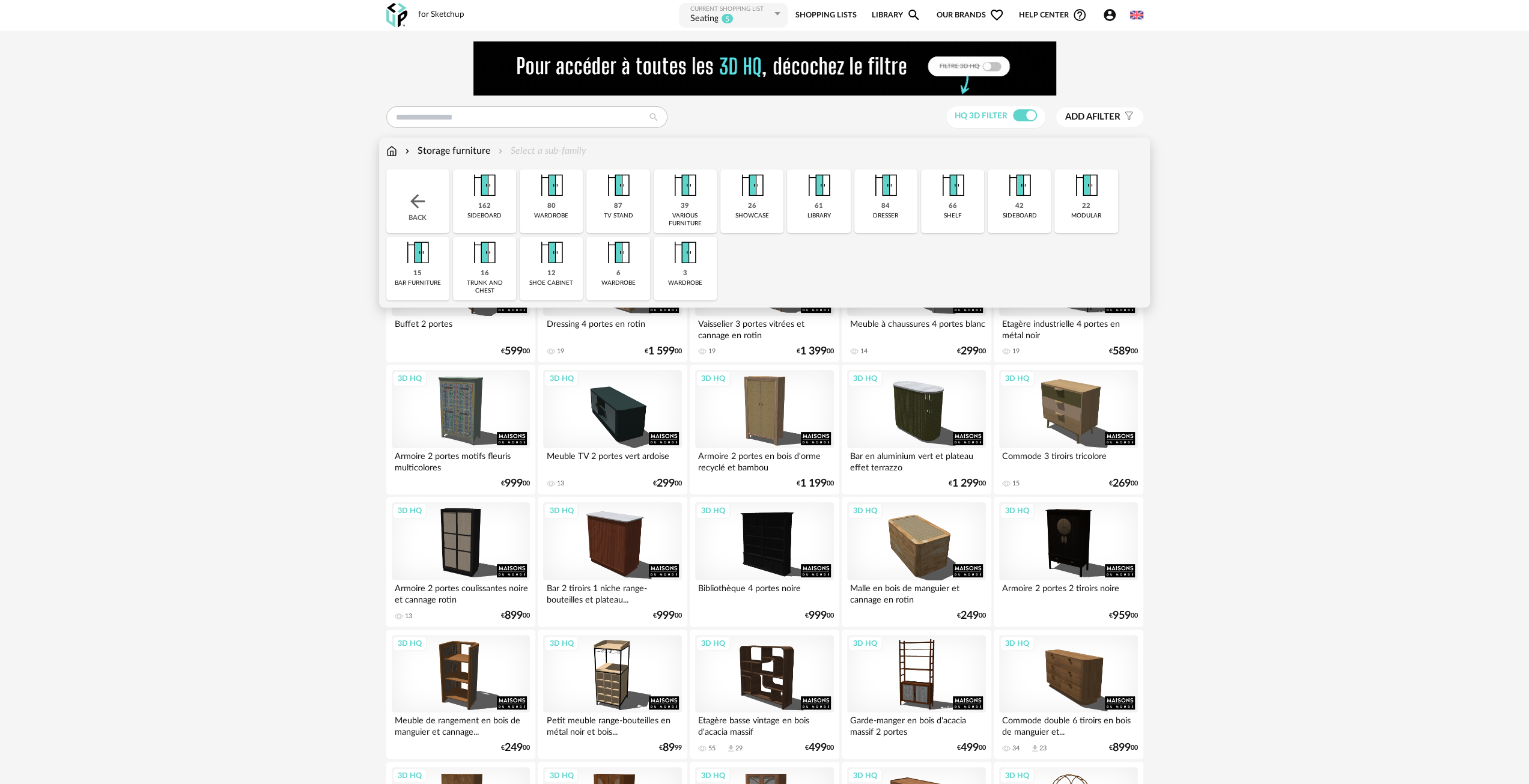
click at [762, 197] on img at bounding box center [752, 185] width 33 height 33
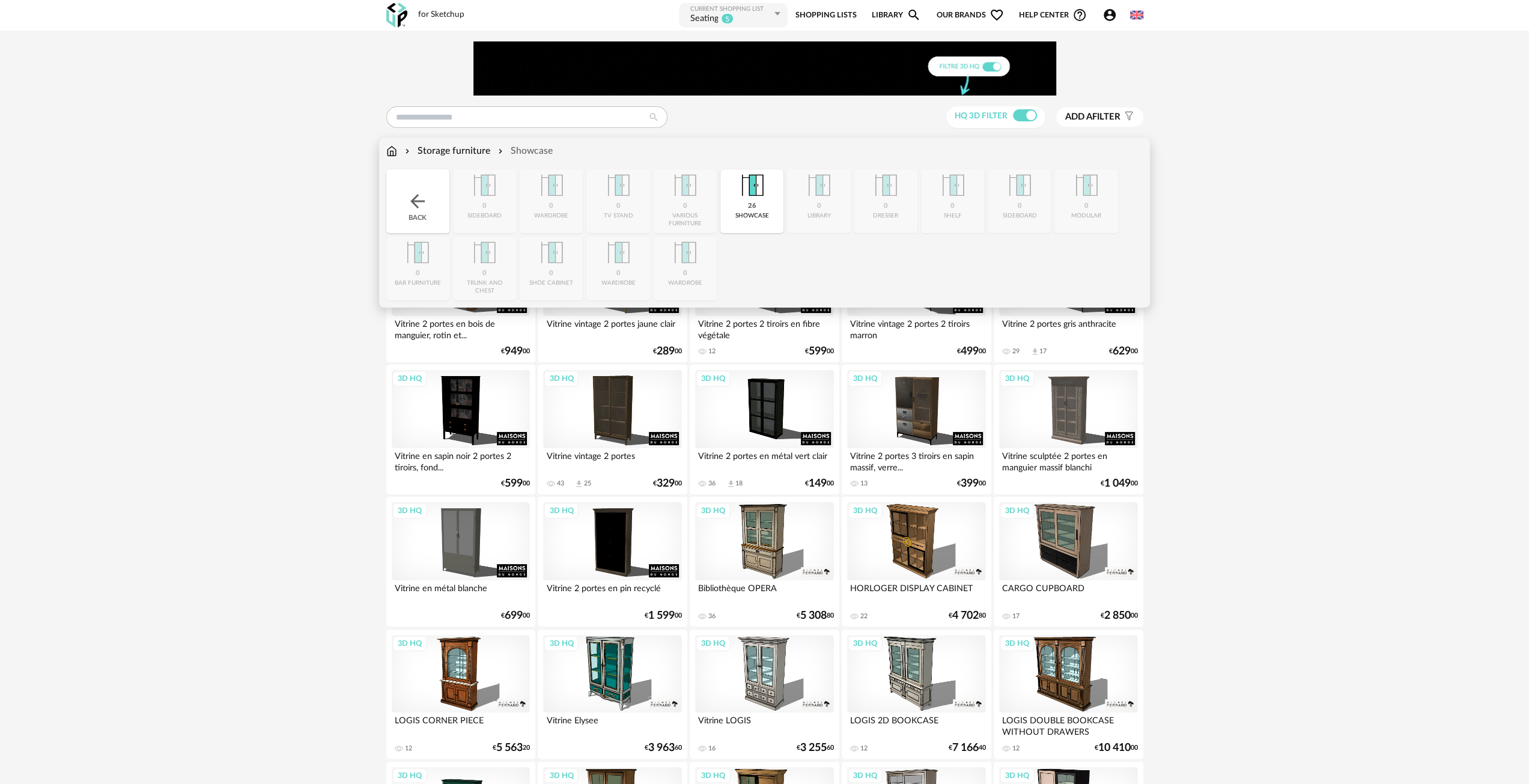
click at [410, 206] on img at bounding box center [417, 201] width 22 height 22
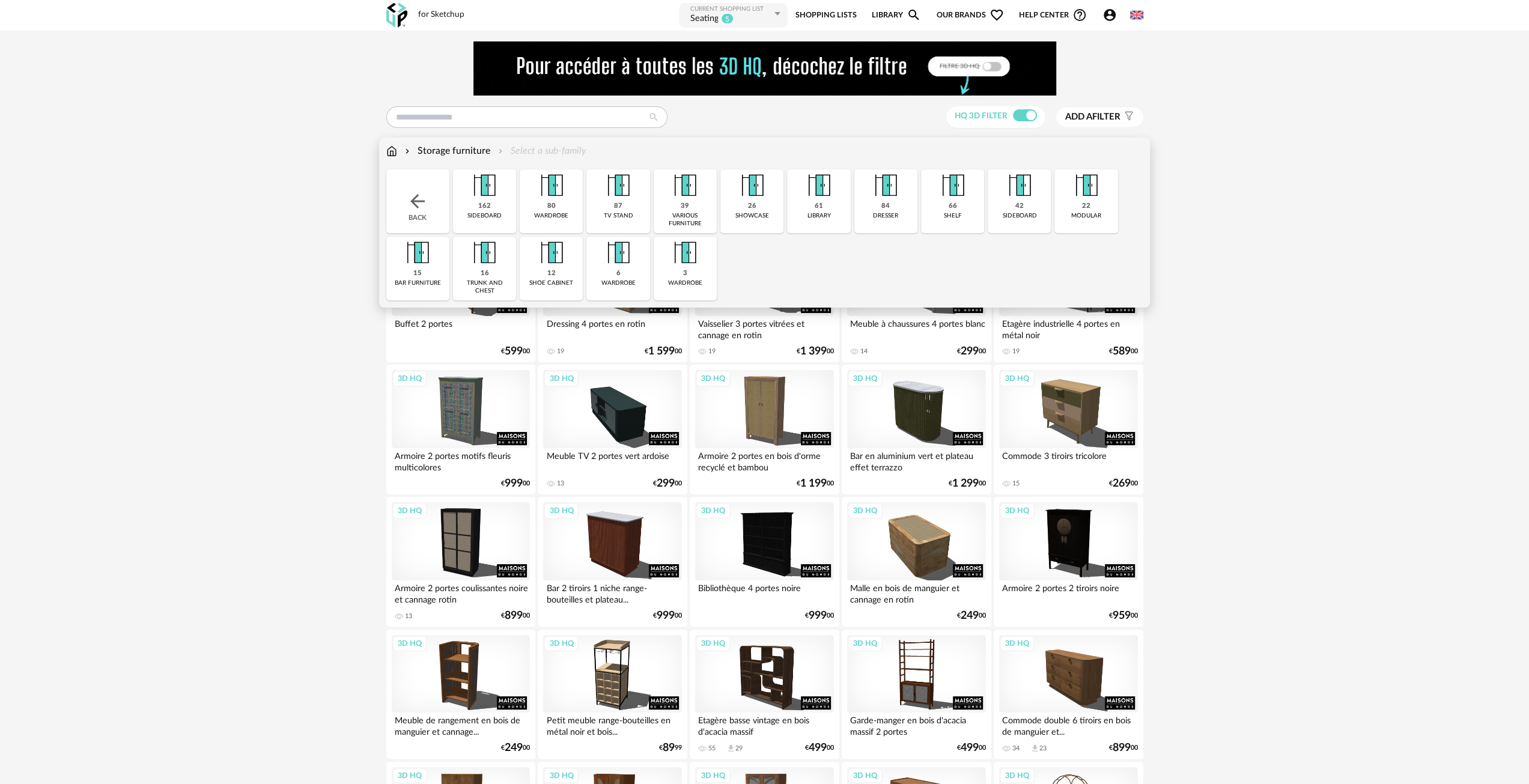
click at [678, 207] on div "39 various furniture" at bounding box center [685, 201] width 63 height 64
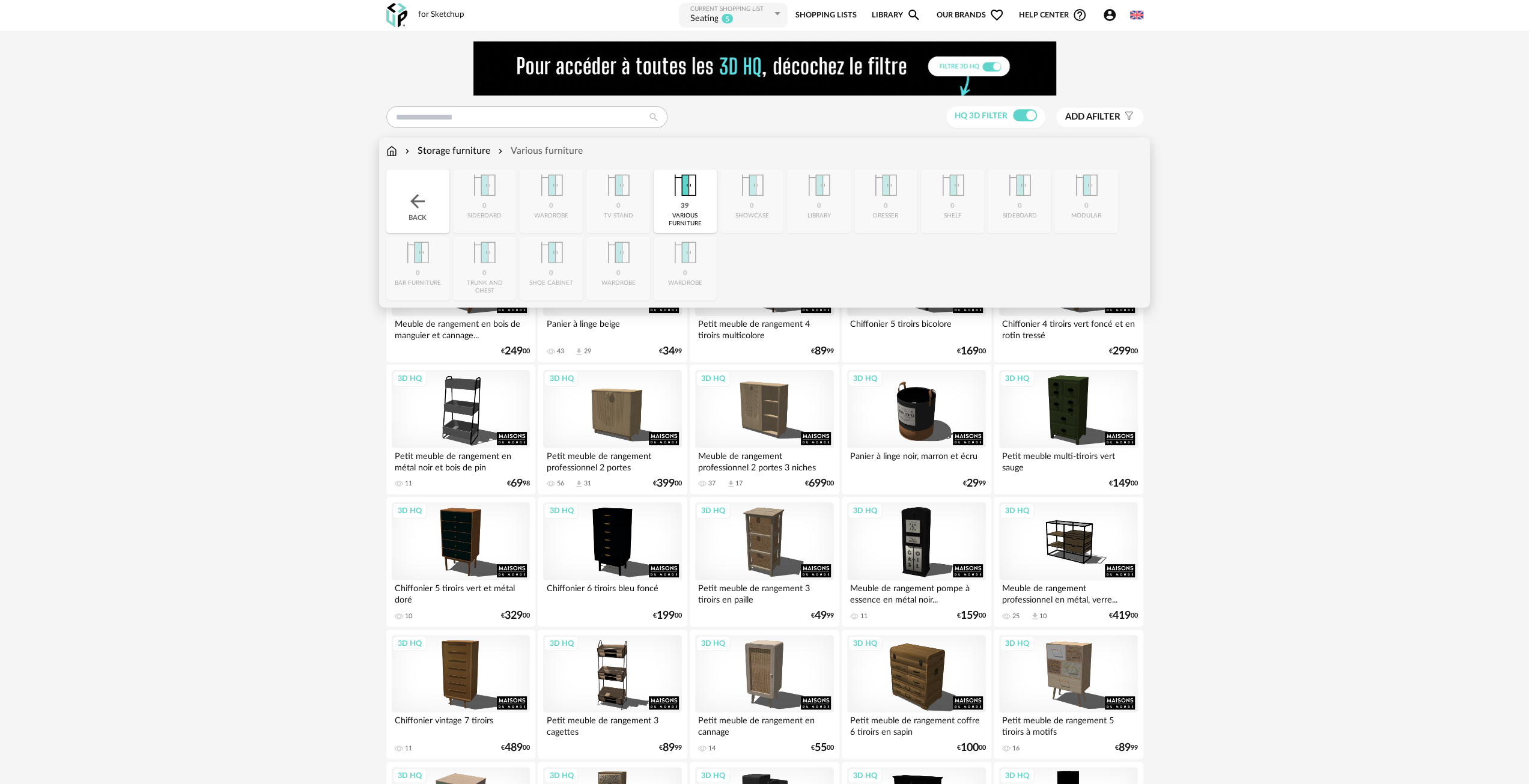
click at [416, 191] on img at bounding box center [417, 201] width 22 height 22
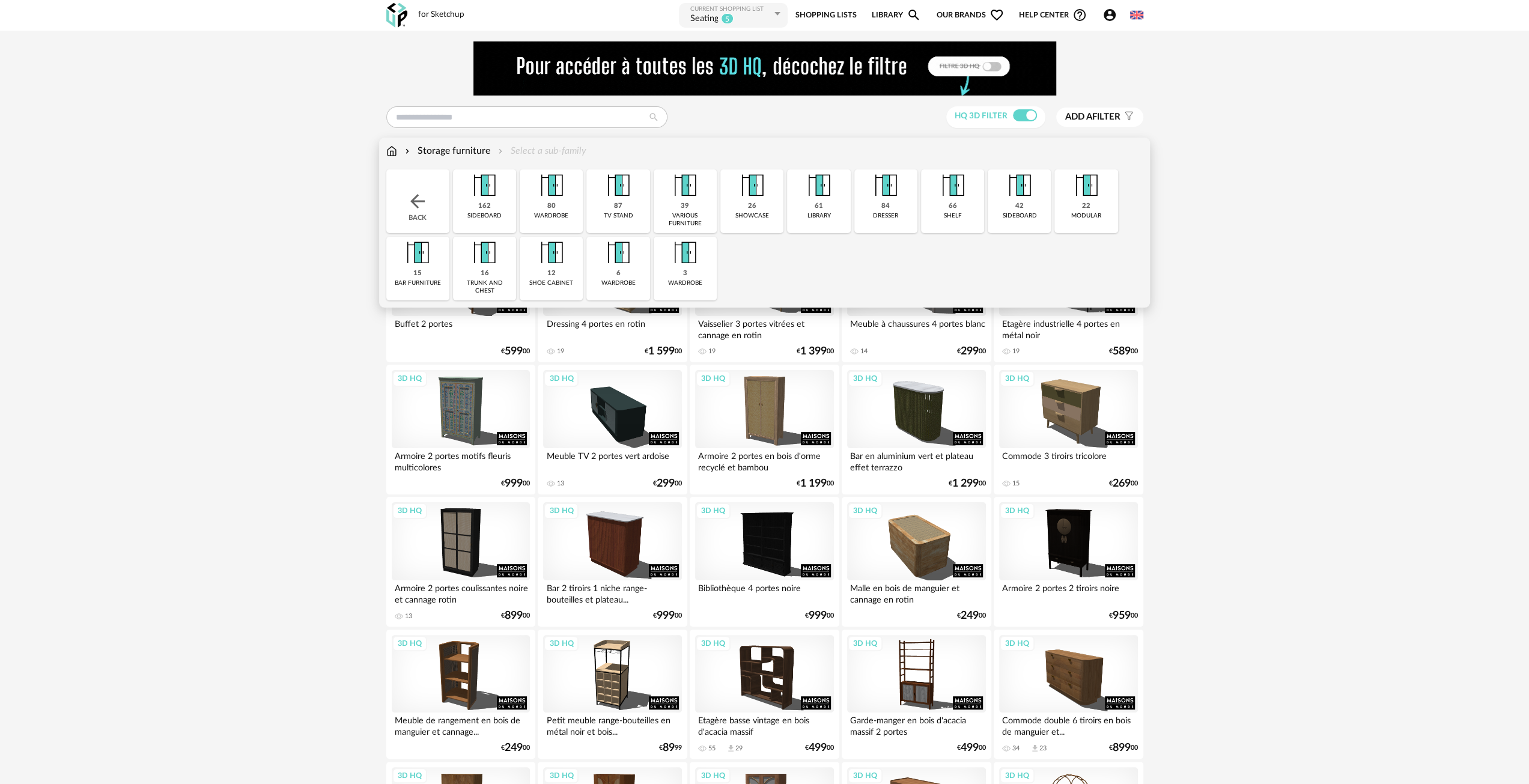
click at [627, 201] on img at bounding box center [618, 185] width 33 height 33
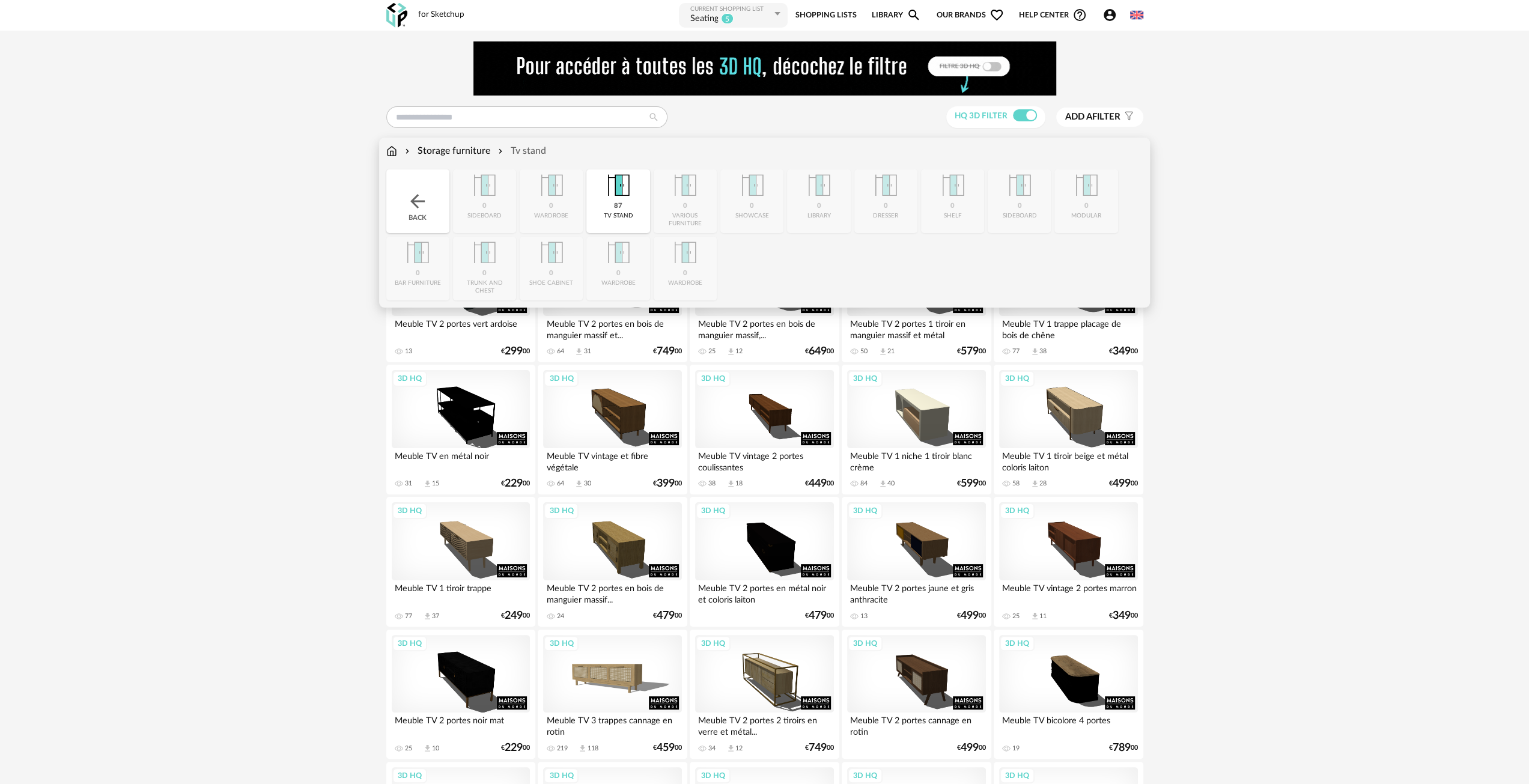
click at [395, 151] on img at bounding box center [391, 151] width 11 height 14
click at [427, 200] on img at bounding box center [417, 201] width 22 height 22
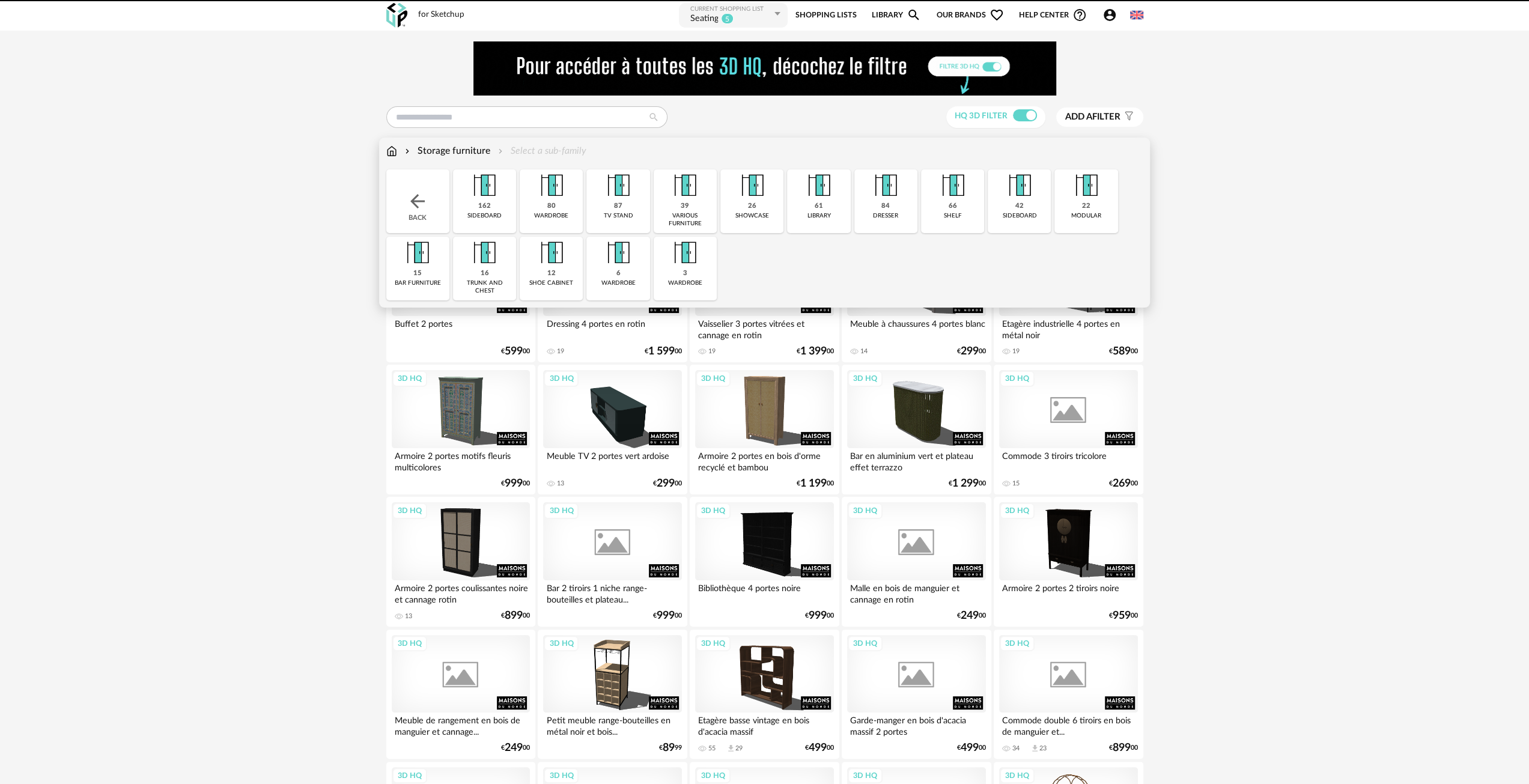
click at [552, 195] on img at bounding box center [552, 185] width 33 height 33
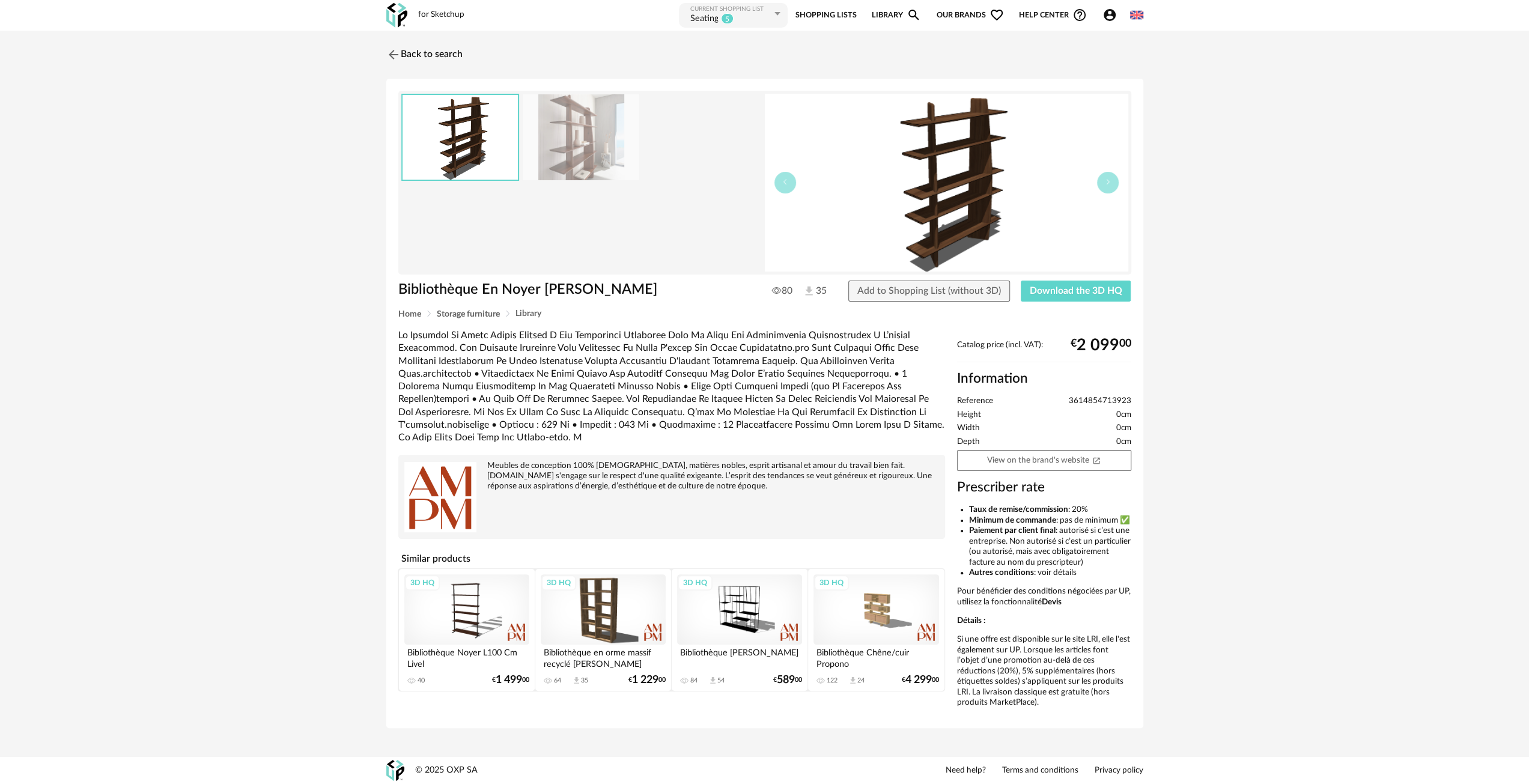
click at [590, 147] on img at bounding box center [581, 137] width 116 height 86
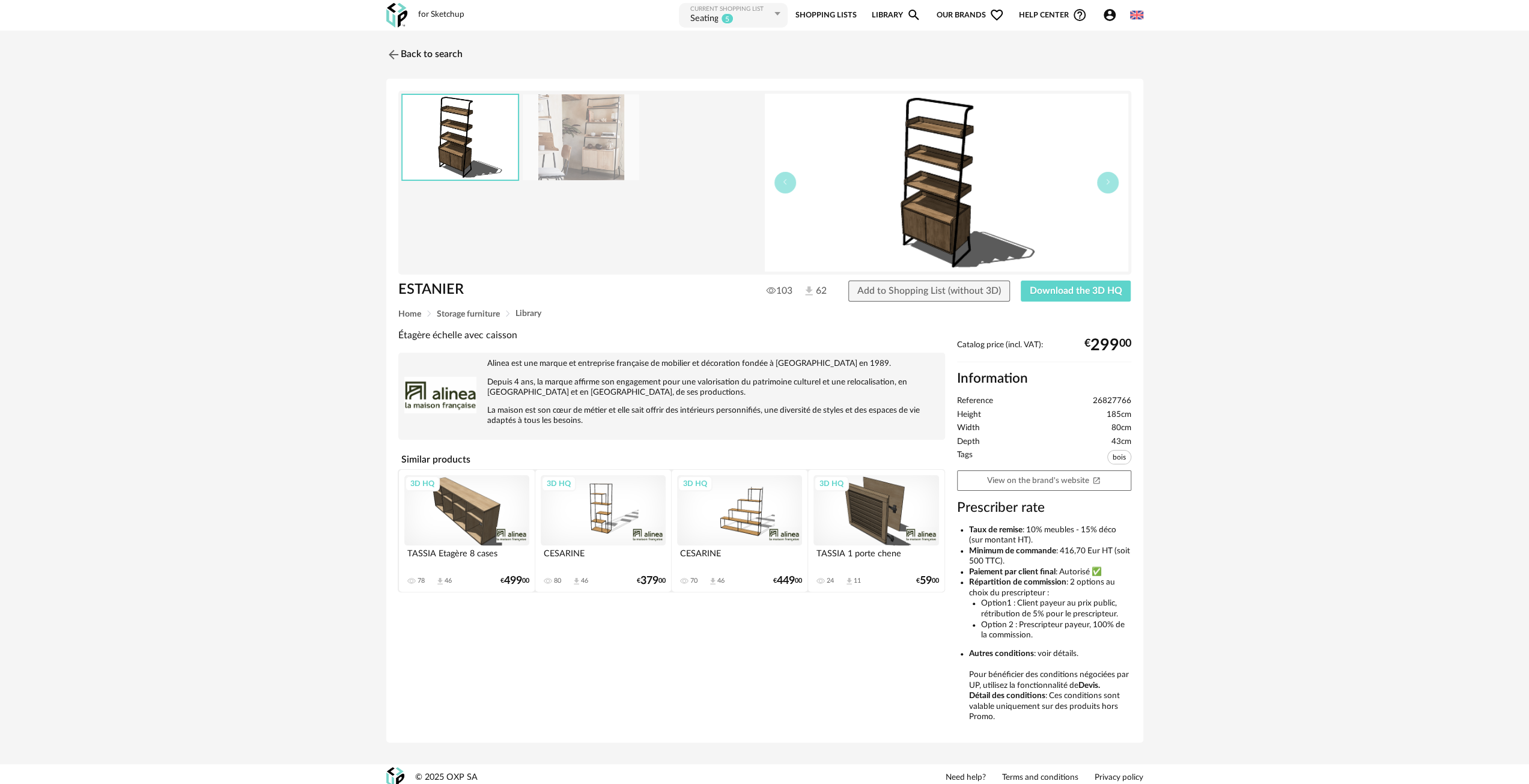
click at [602, 137] on img at bounding box center [581, 137] width 116 height 86
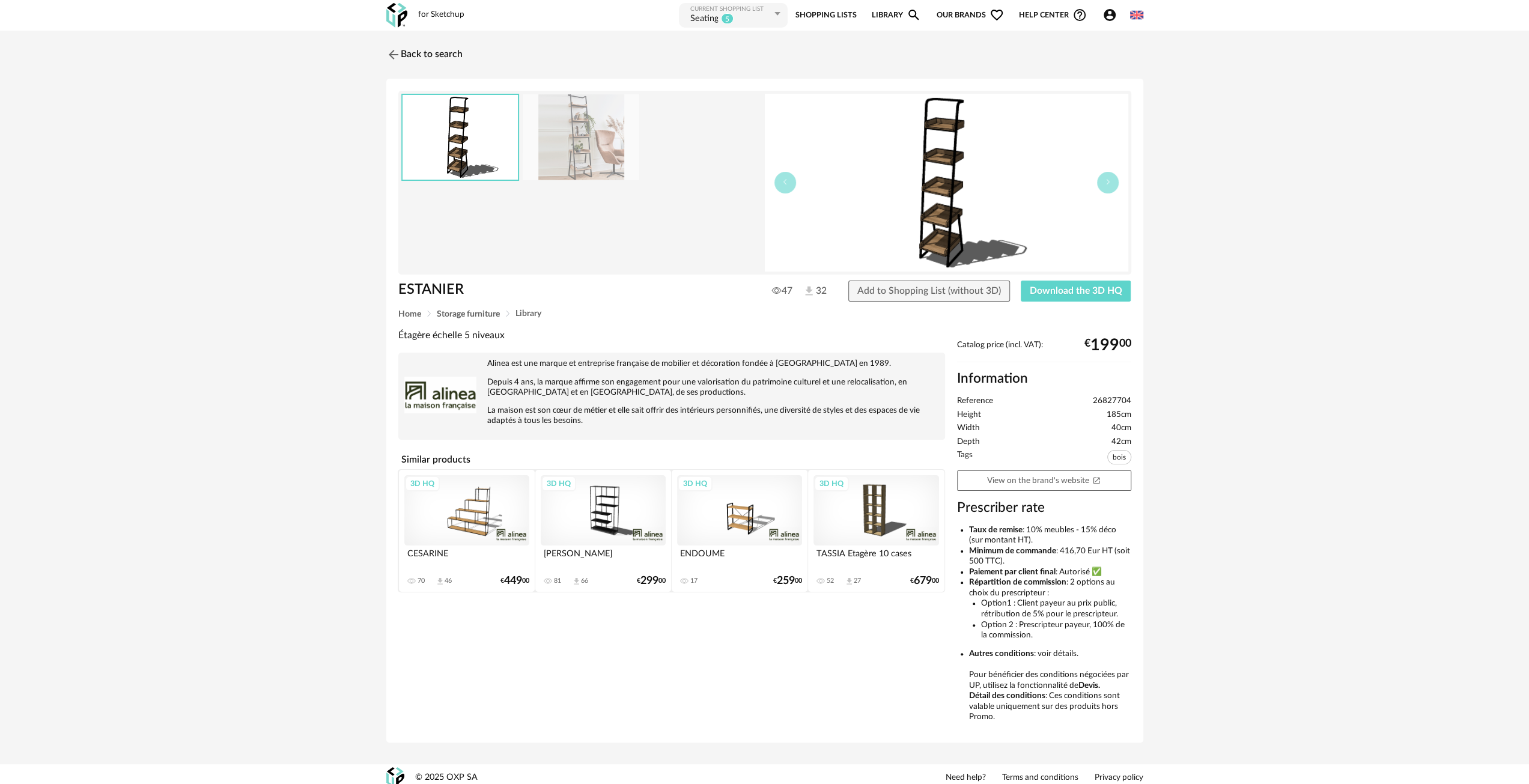
click at [585, 144] on img at bounding box center [581, 137] width 116 height 86
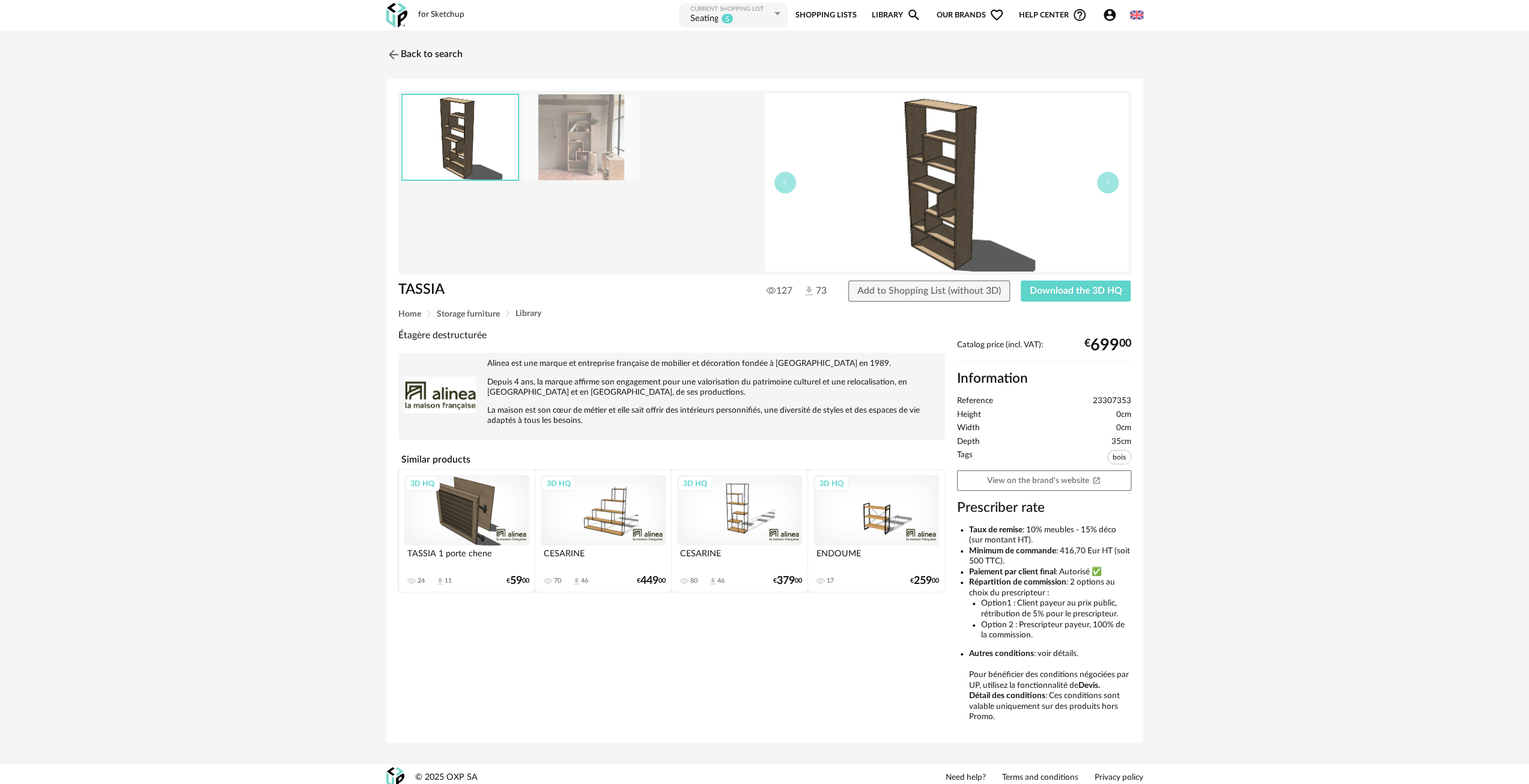
click at [548, 141] on img at bounding box center [581, 137] width 116 height 86
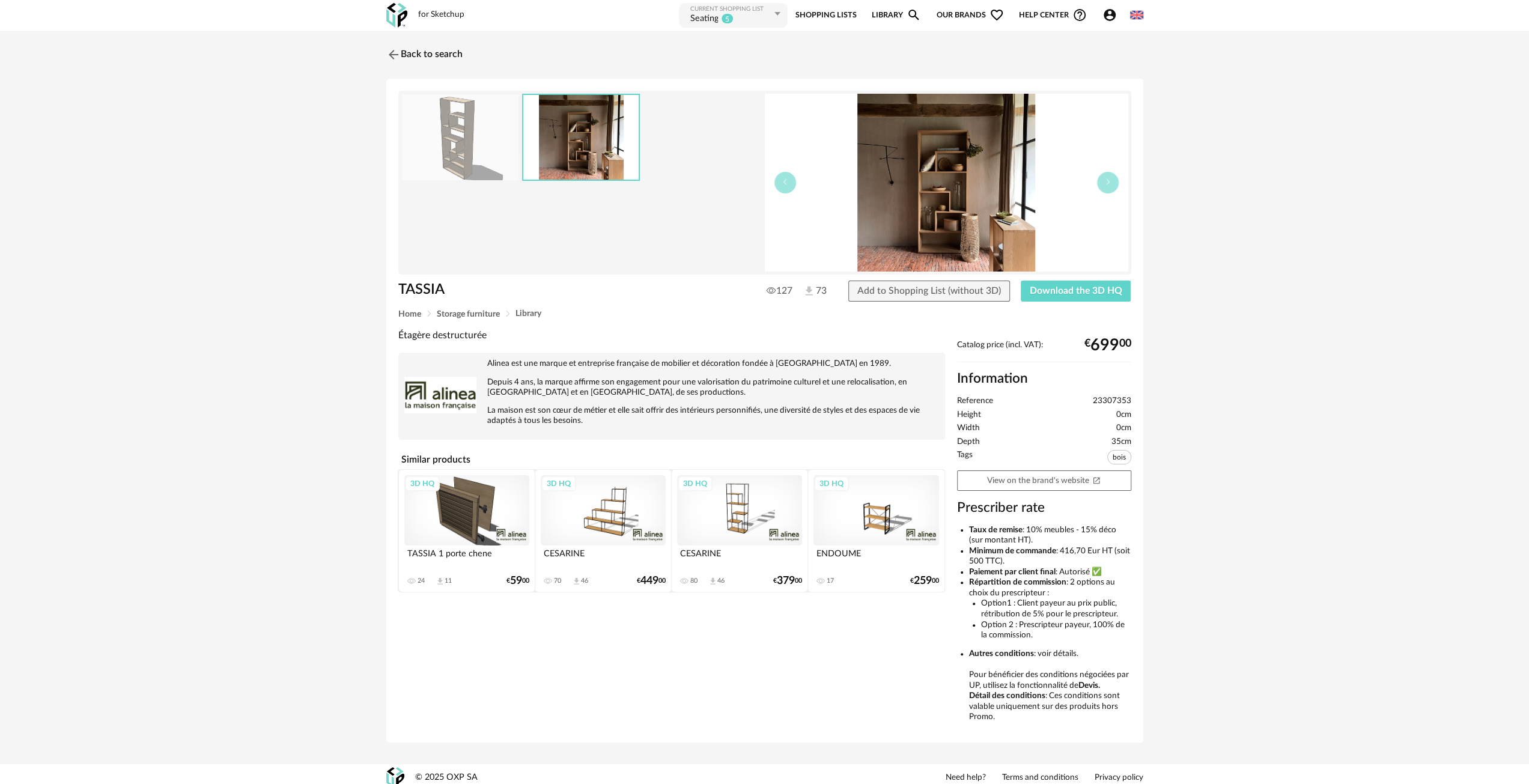
click at [482, 144] on img at bounding box center [460, 137] width 116 height 86
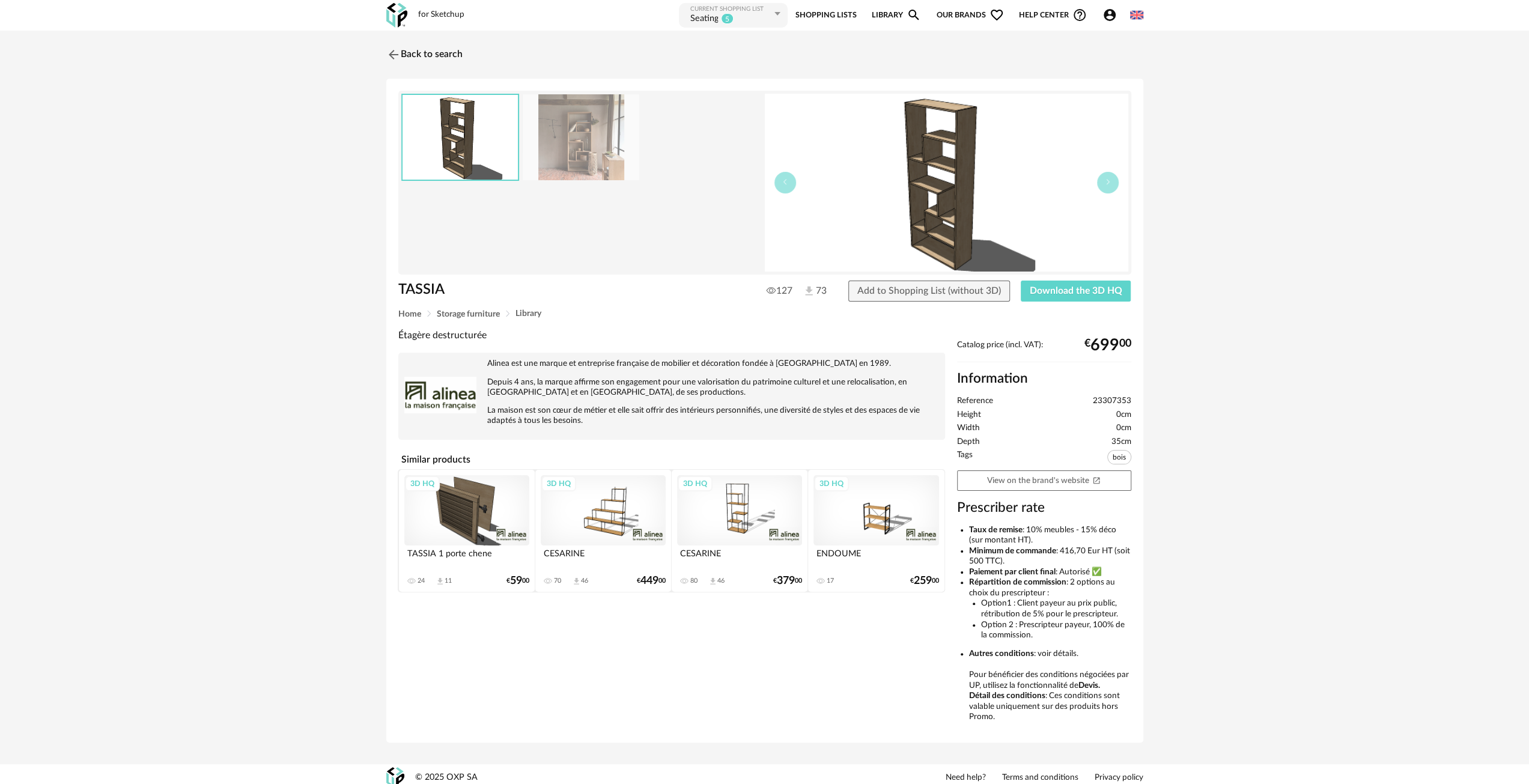
click at [577, 140] on img at bounding box center [581, 137] width 116 height 86
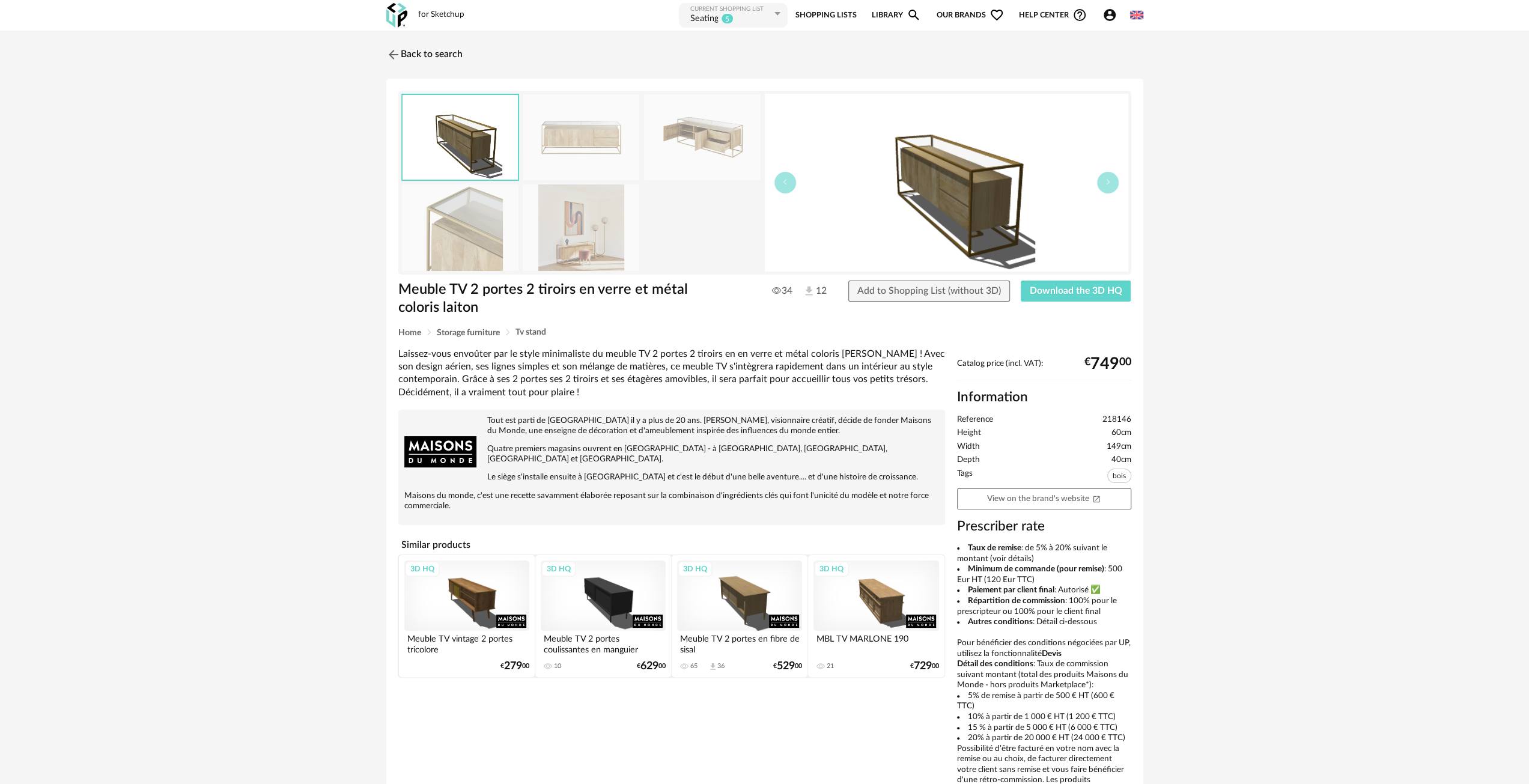
drag, startPoint x: 597, startPoint y: 217, endPoint x: 607, endPoint y: 245, distance: 29.7
click at [597, 217] on img at bounding box center [581, 227] width 116 height 86
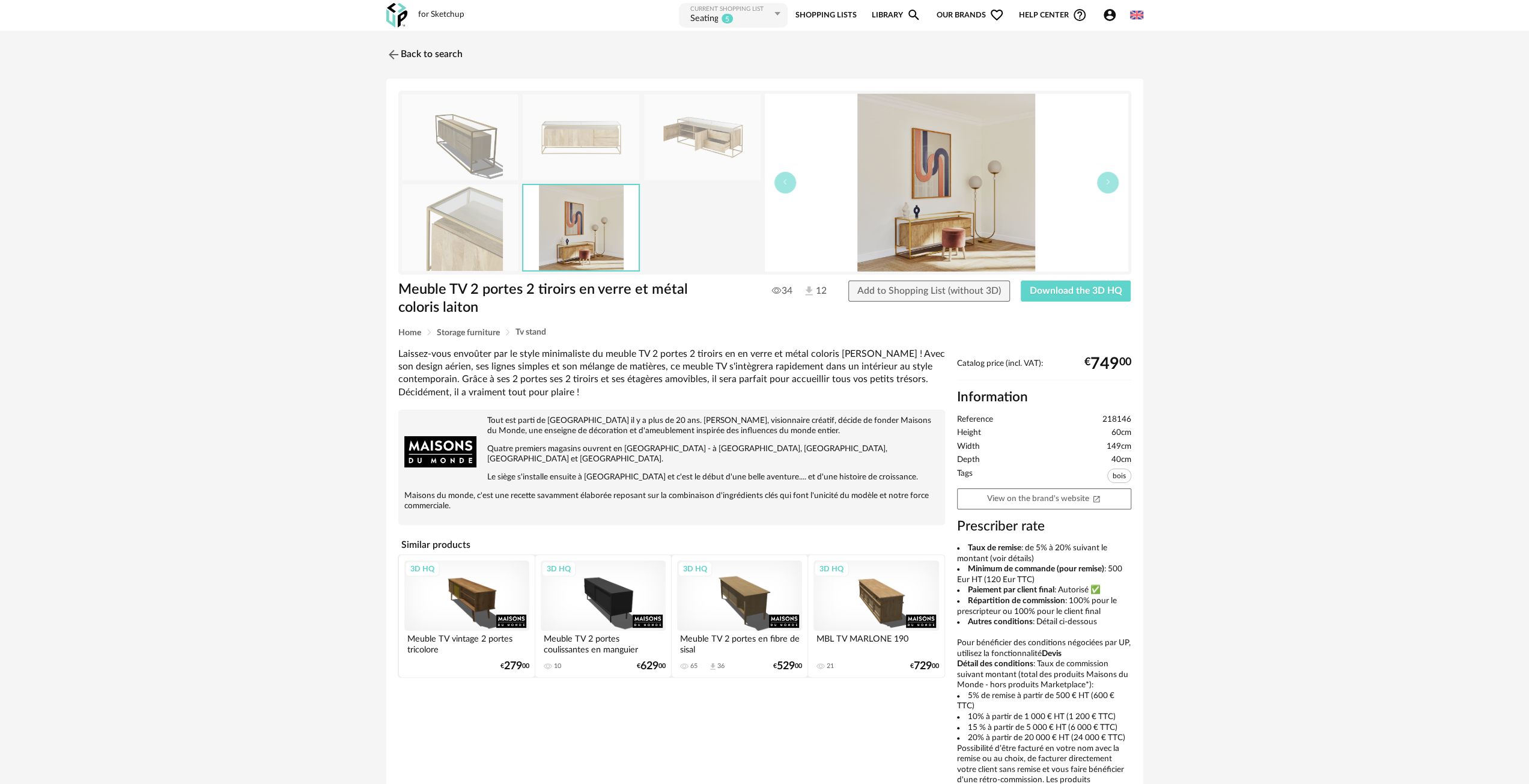
click at [724, 138] on img at bounding box center [702, 137] width 116 height 86
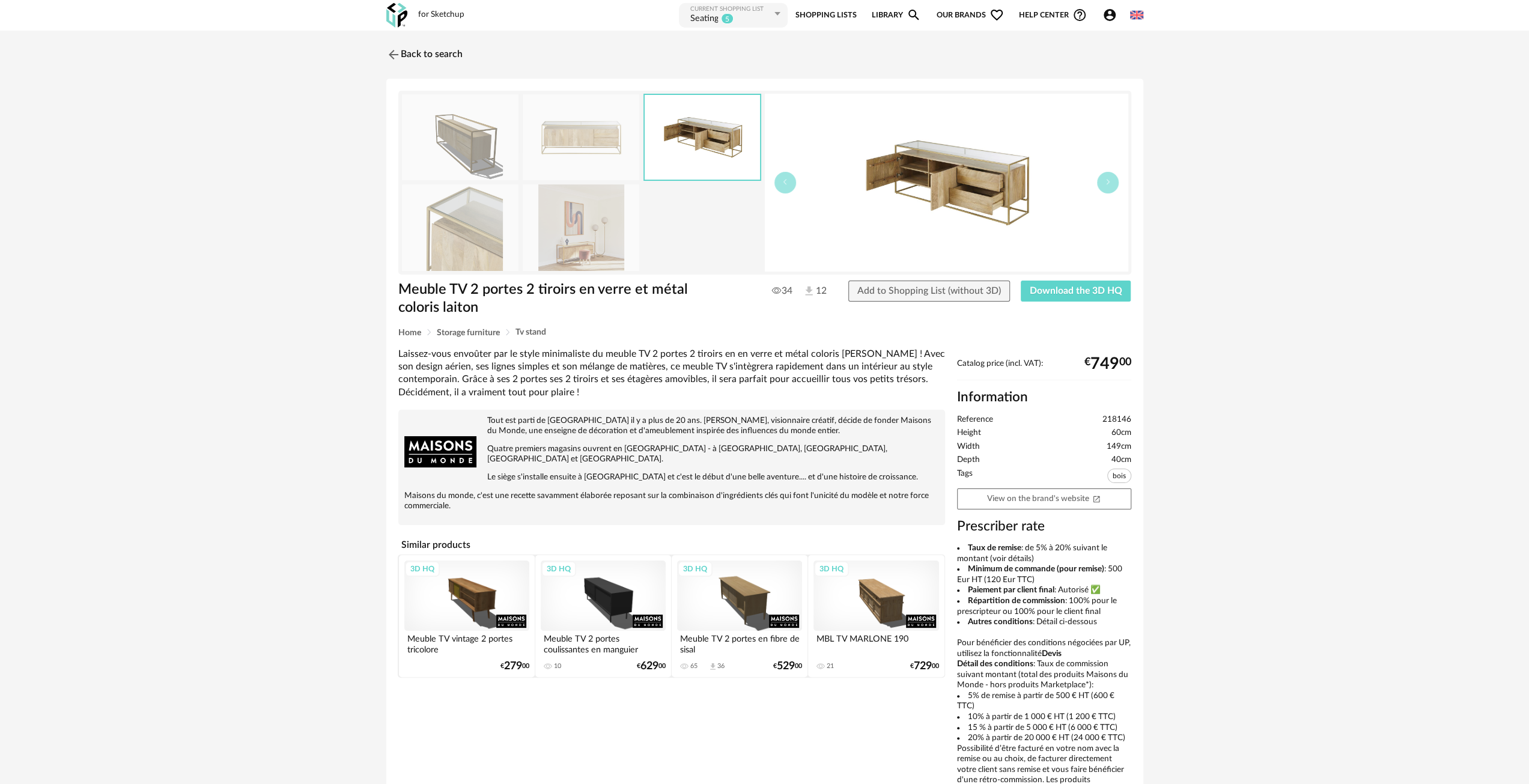
click at [589, 129] on img at bounding box center [581, 137] width 116 height 86
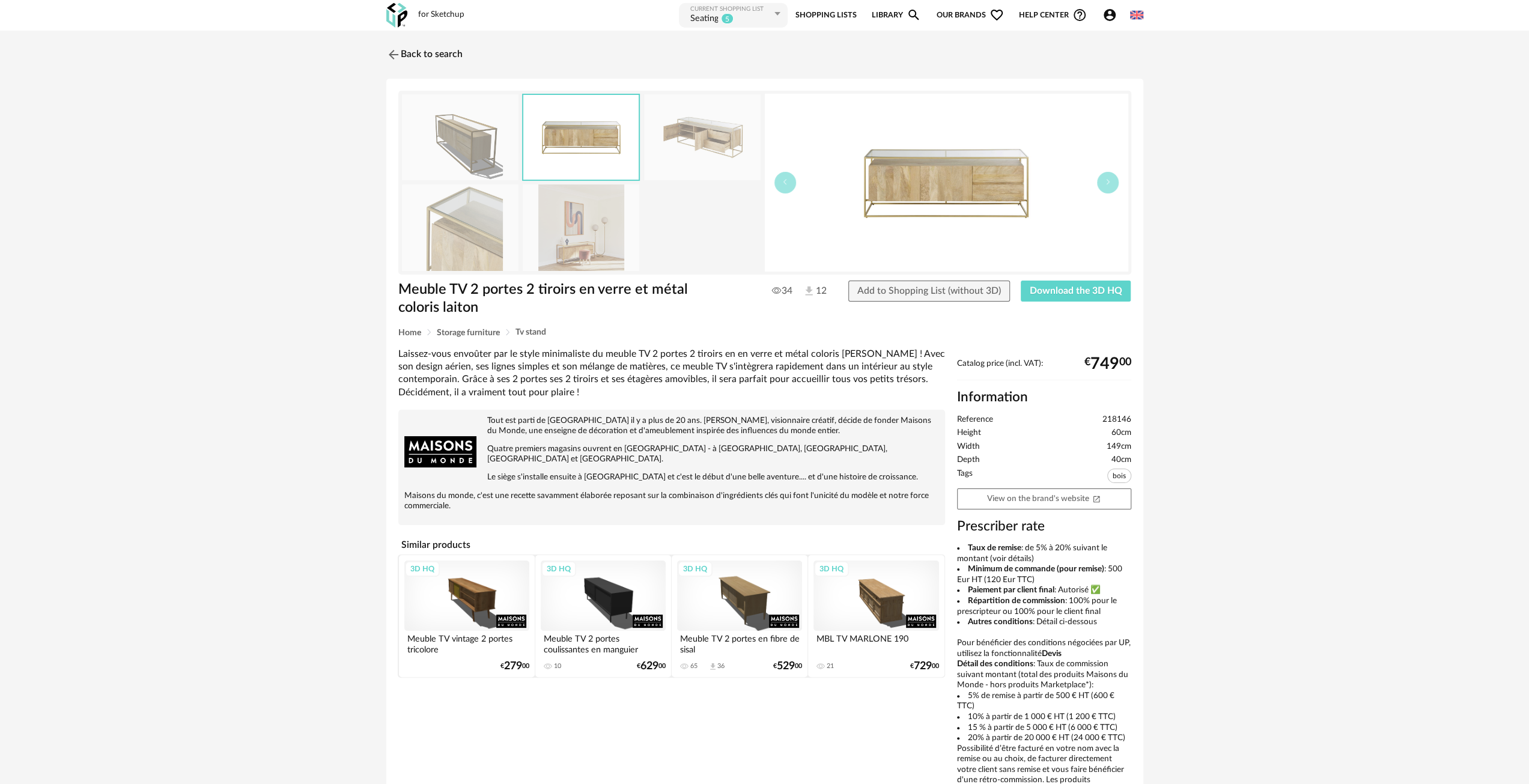
click at [482, 130] on img at bounding box center [460, 137] width 116 height 86
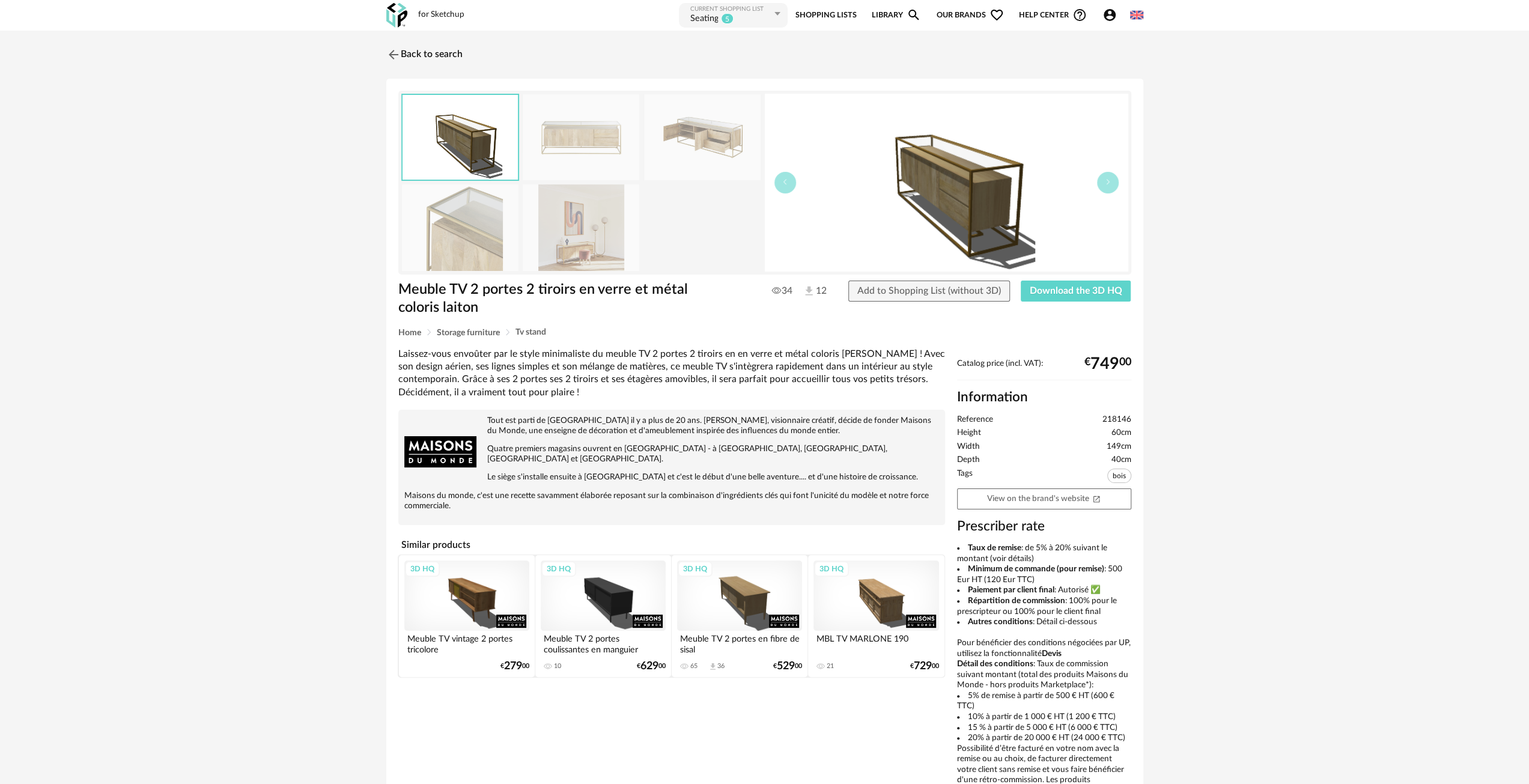
click at [599, 159] on img at bounding box center [581, 137] width 116 height 86
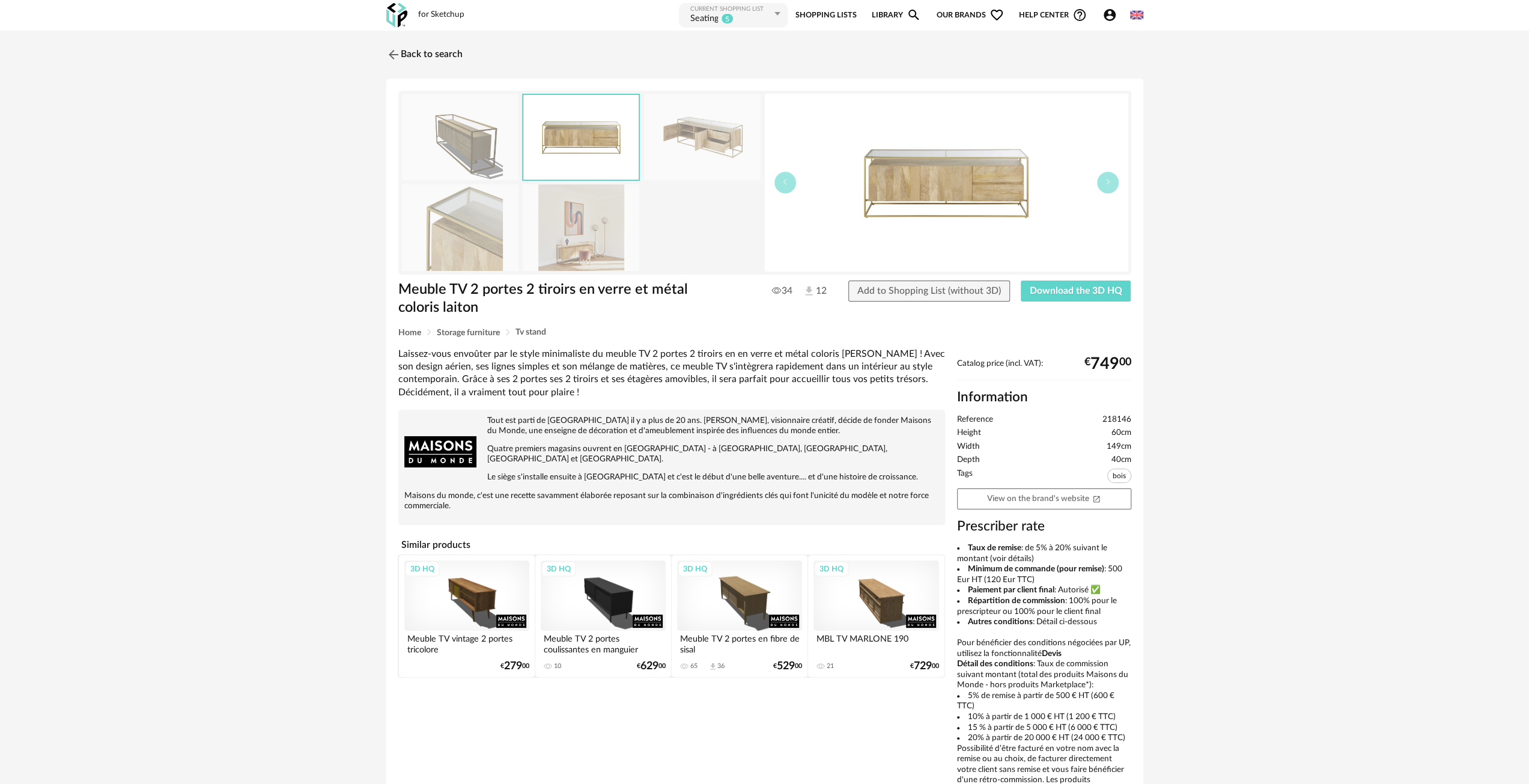
click at [601, 258] on img at bounding box center [581, 227] width 116 height 86
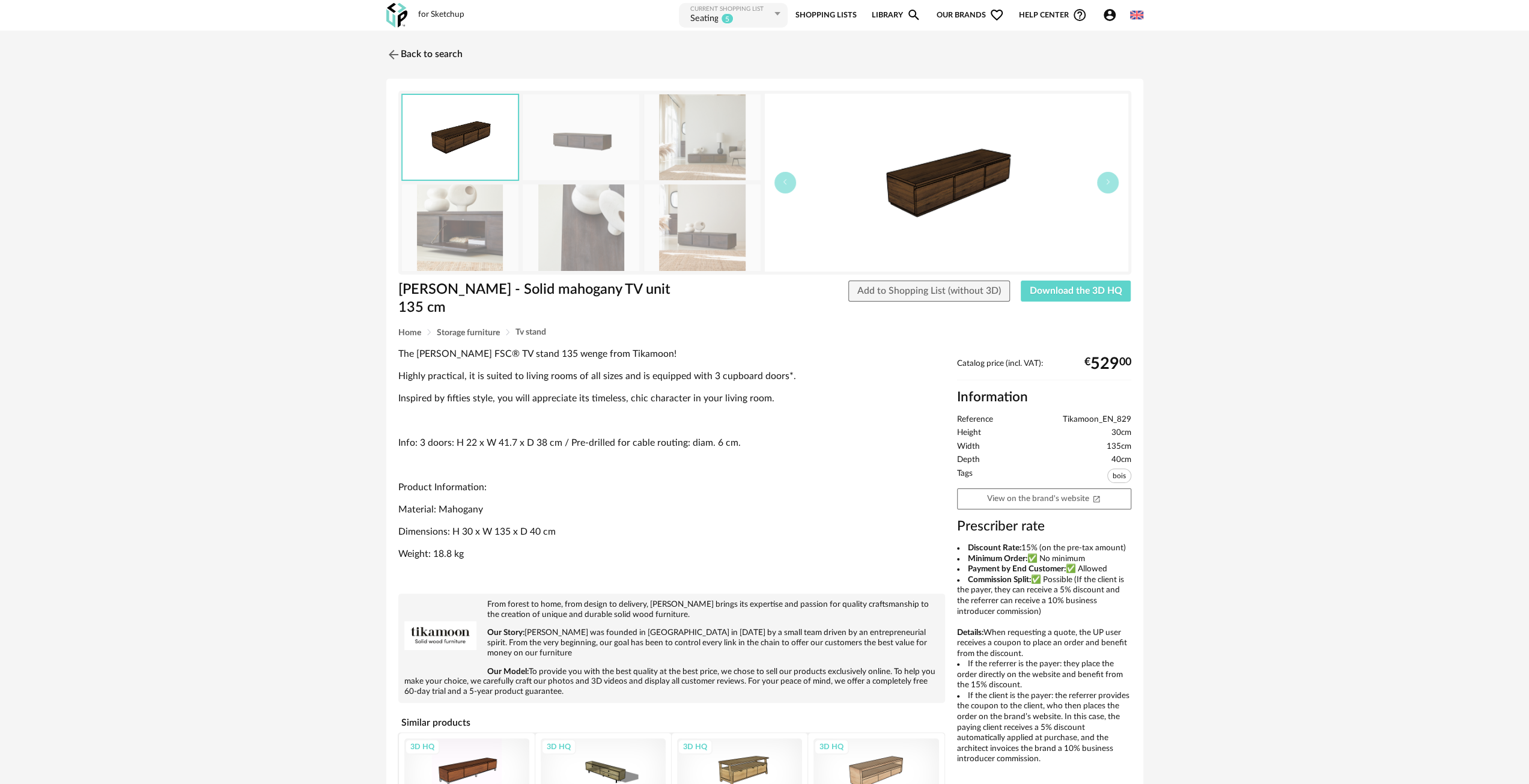
click at [703, 245] on img at bounding box center [702, 227] width 116 height 86
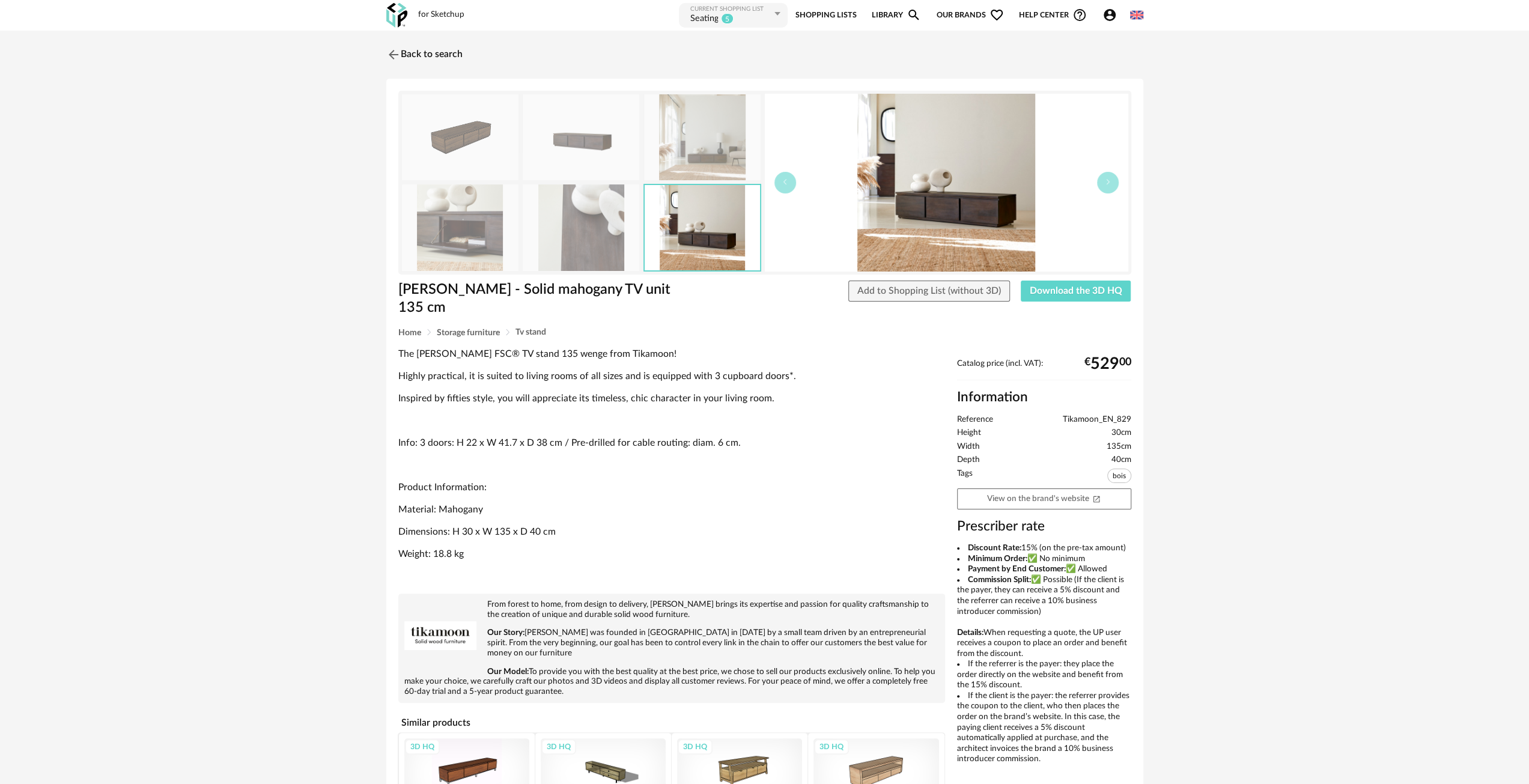
click at [714, 135] on img at bounding box center [702, 137] width 116 height 86
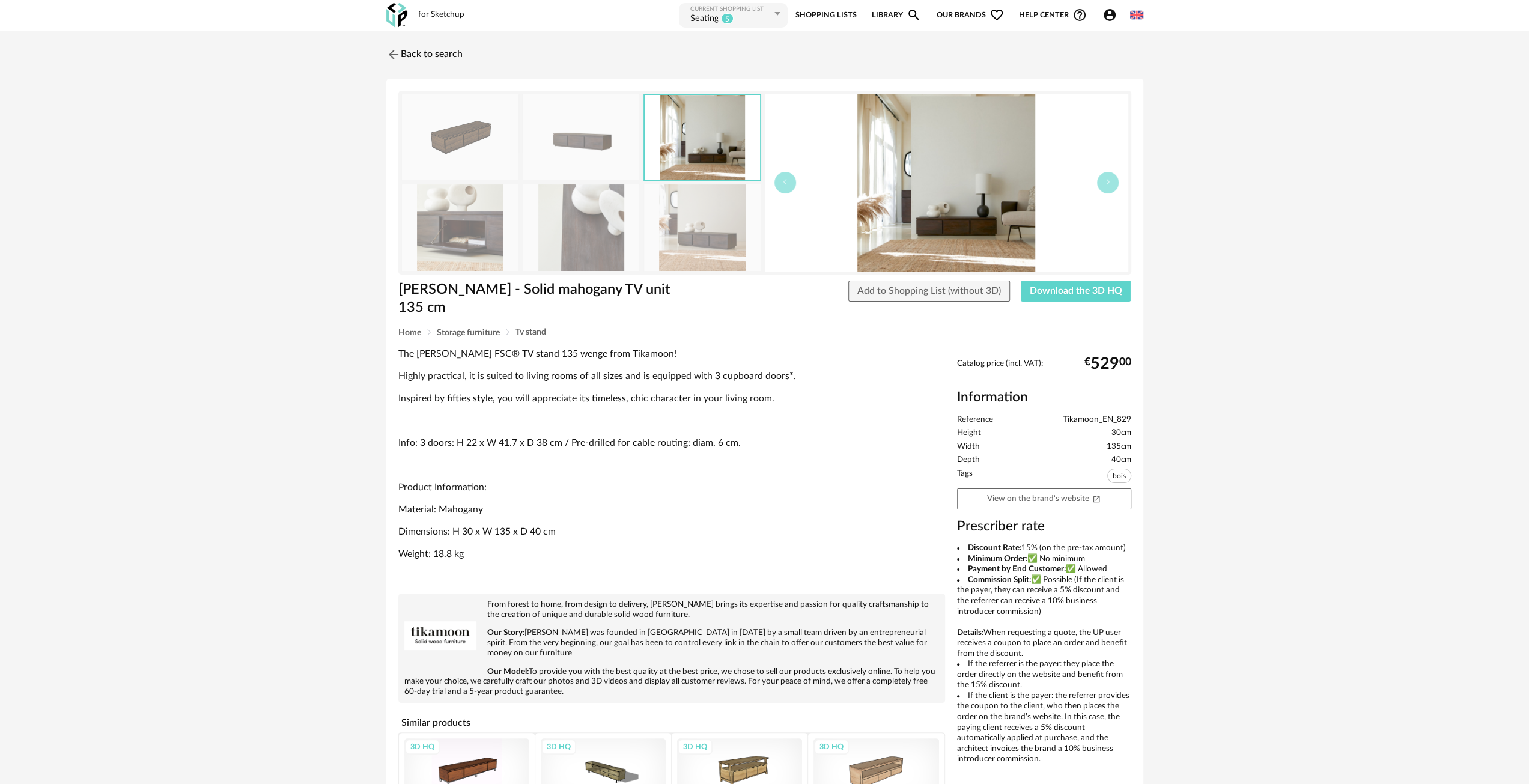
click at [460, 134] on img at bounding box center [460, 137] width 116 height 86
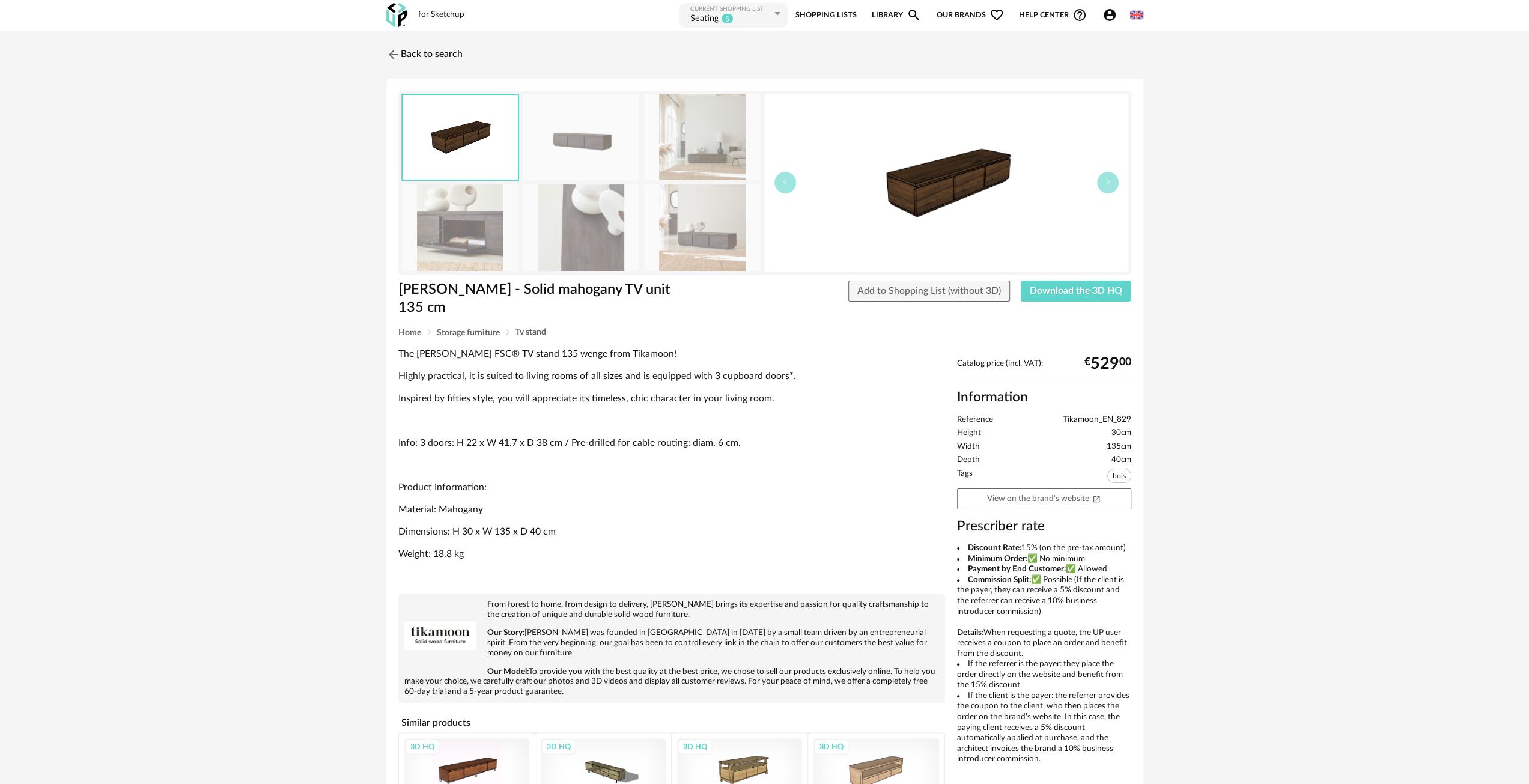
click at [520, 141] on div at bounding box center [581, 183] width 361 height 178
click at [538, 147] on img at bounding box center [581, 137] width 116 height 86
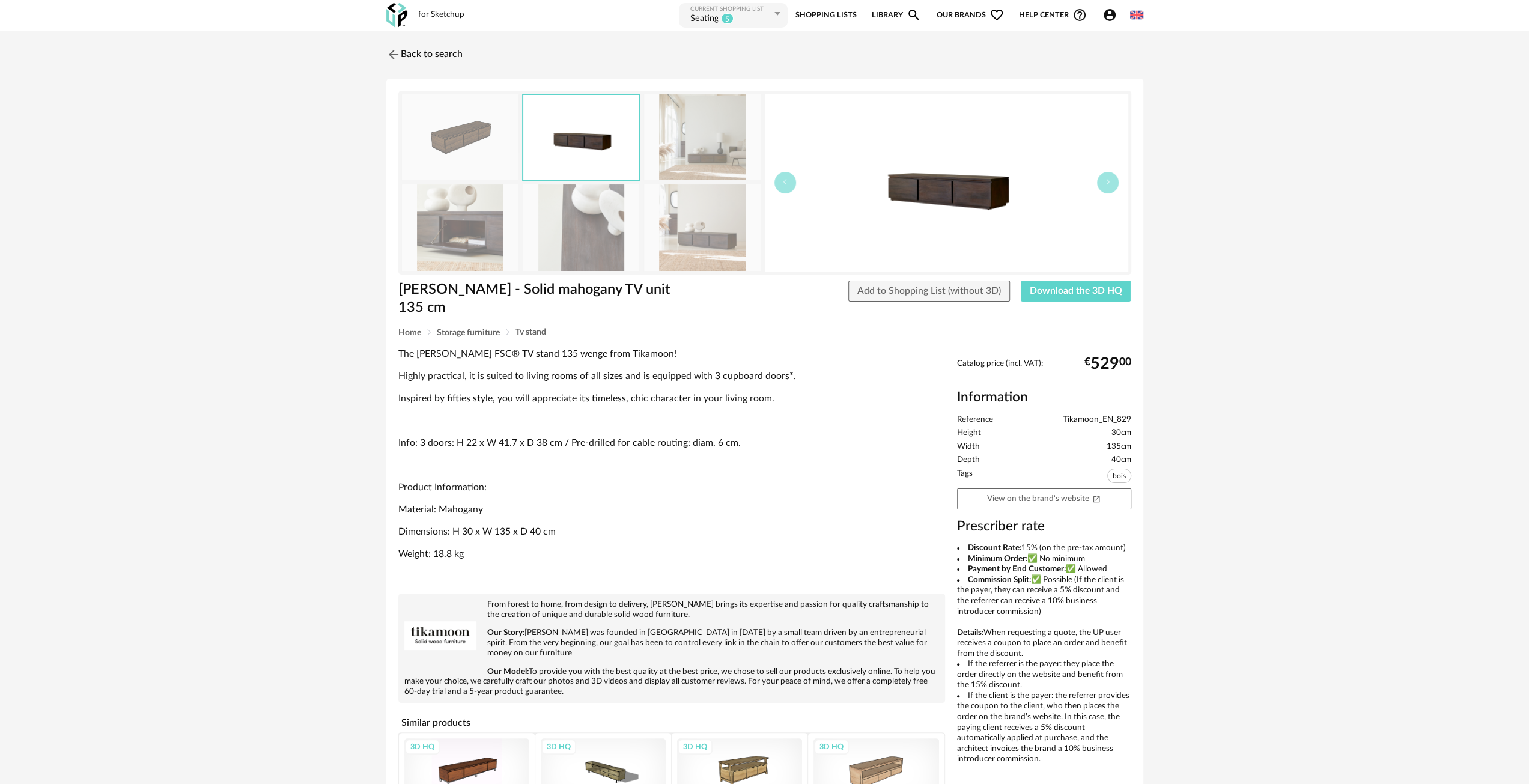
click at [462, 221] on img at bounding box center [460, 227] width 116 height 86
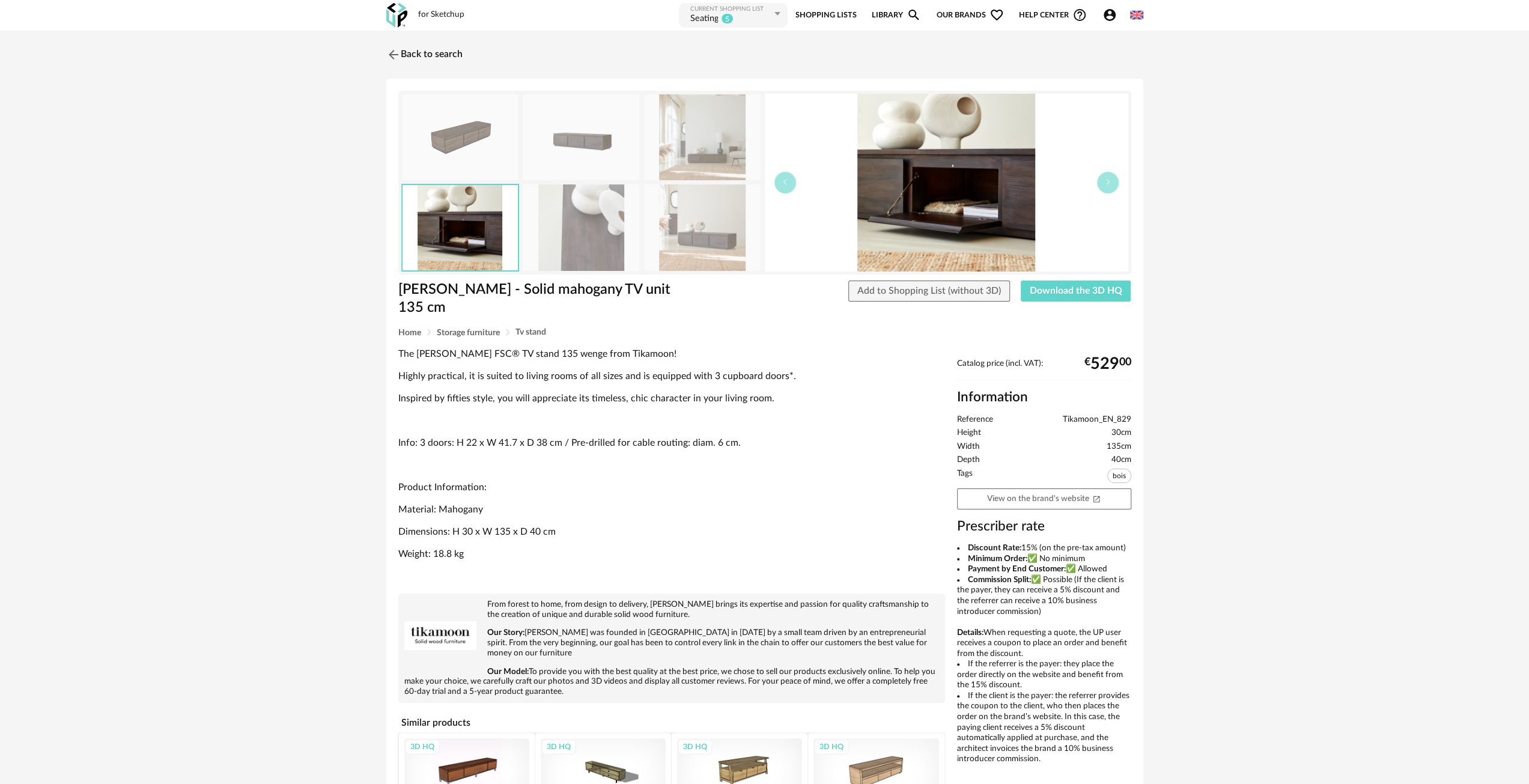
click at [595, 231] on img at bounding box center [581, 227] width 116 height 86
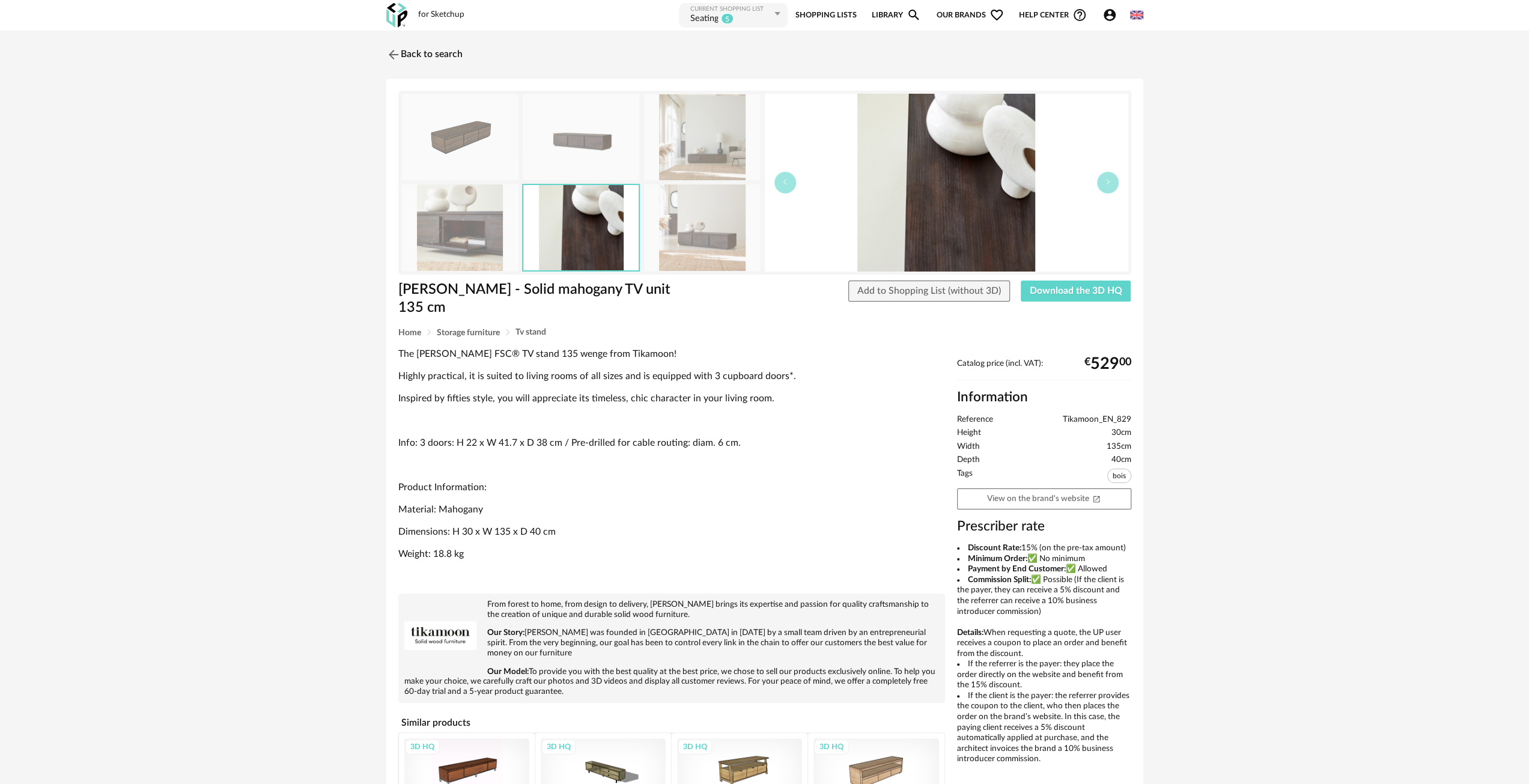
click at [716, 136] on img at bounding box center [702, 137] width 116 height 86
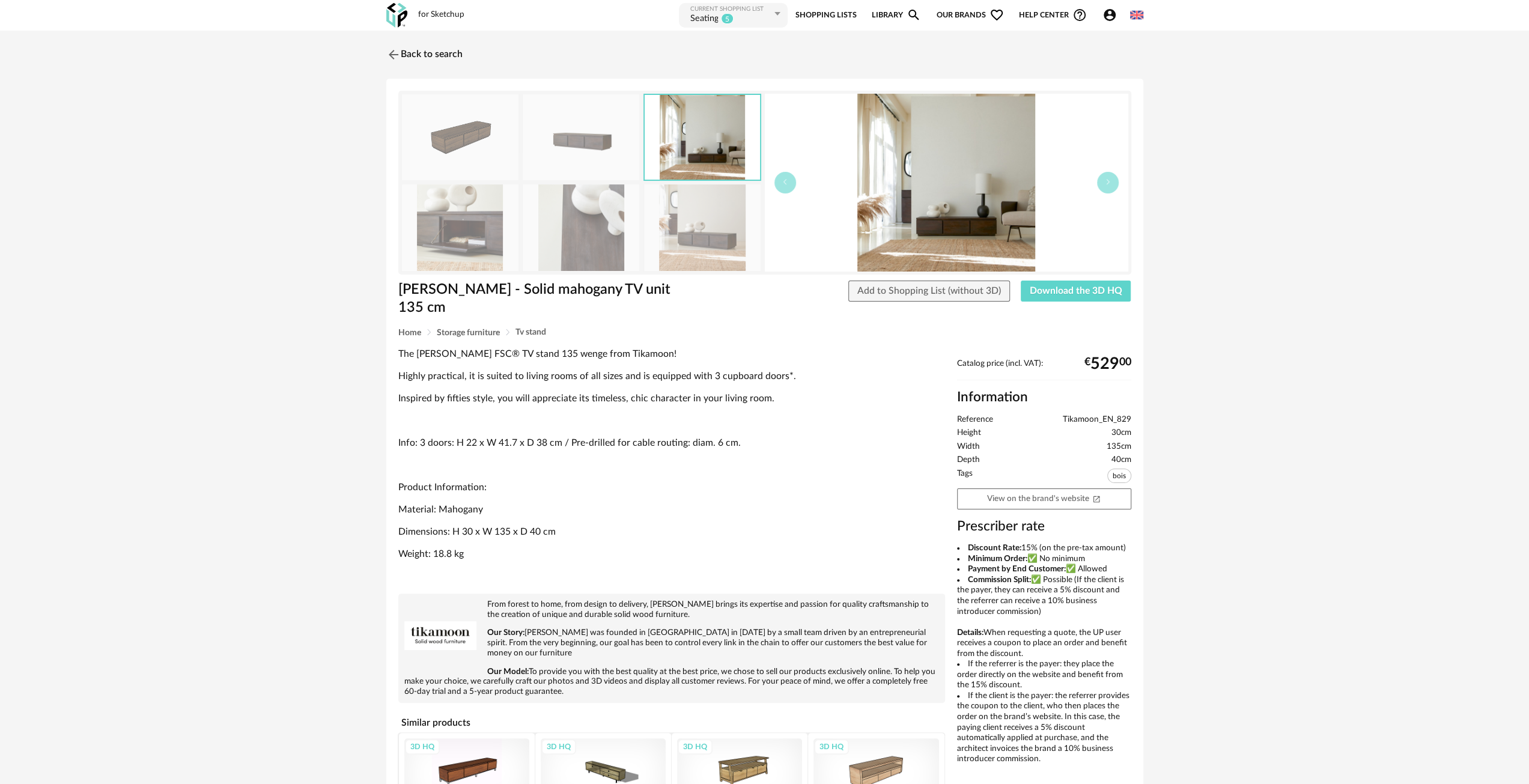
click at [561, 154] on img at bounding box center [581, 137] width 116 height 86
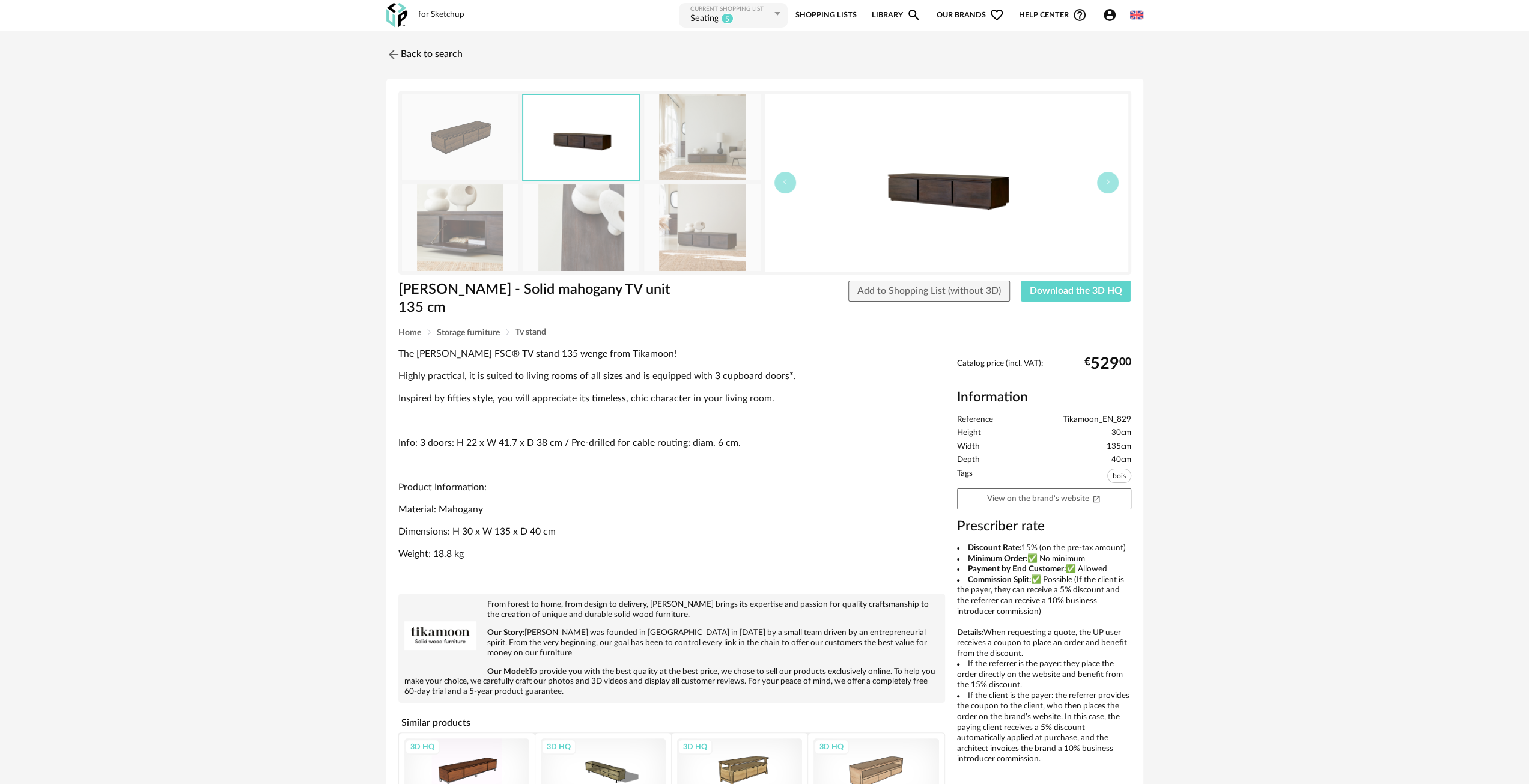
click at [680, 235] on img at bounding box center [702, 227] width 116 height 86
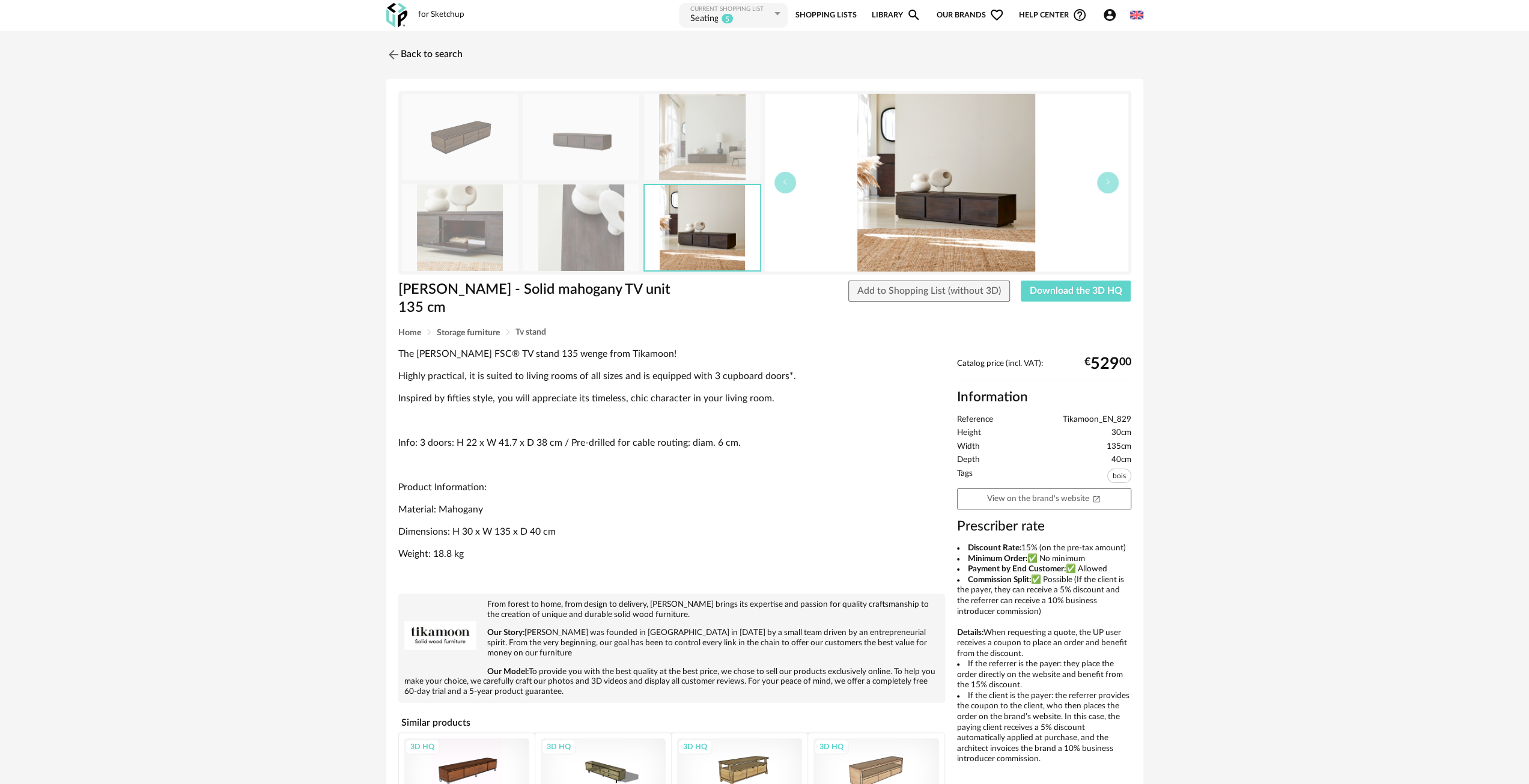
click at [592, 225] on img at bounding box center [581, 227] width 116 height 86
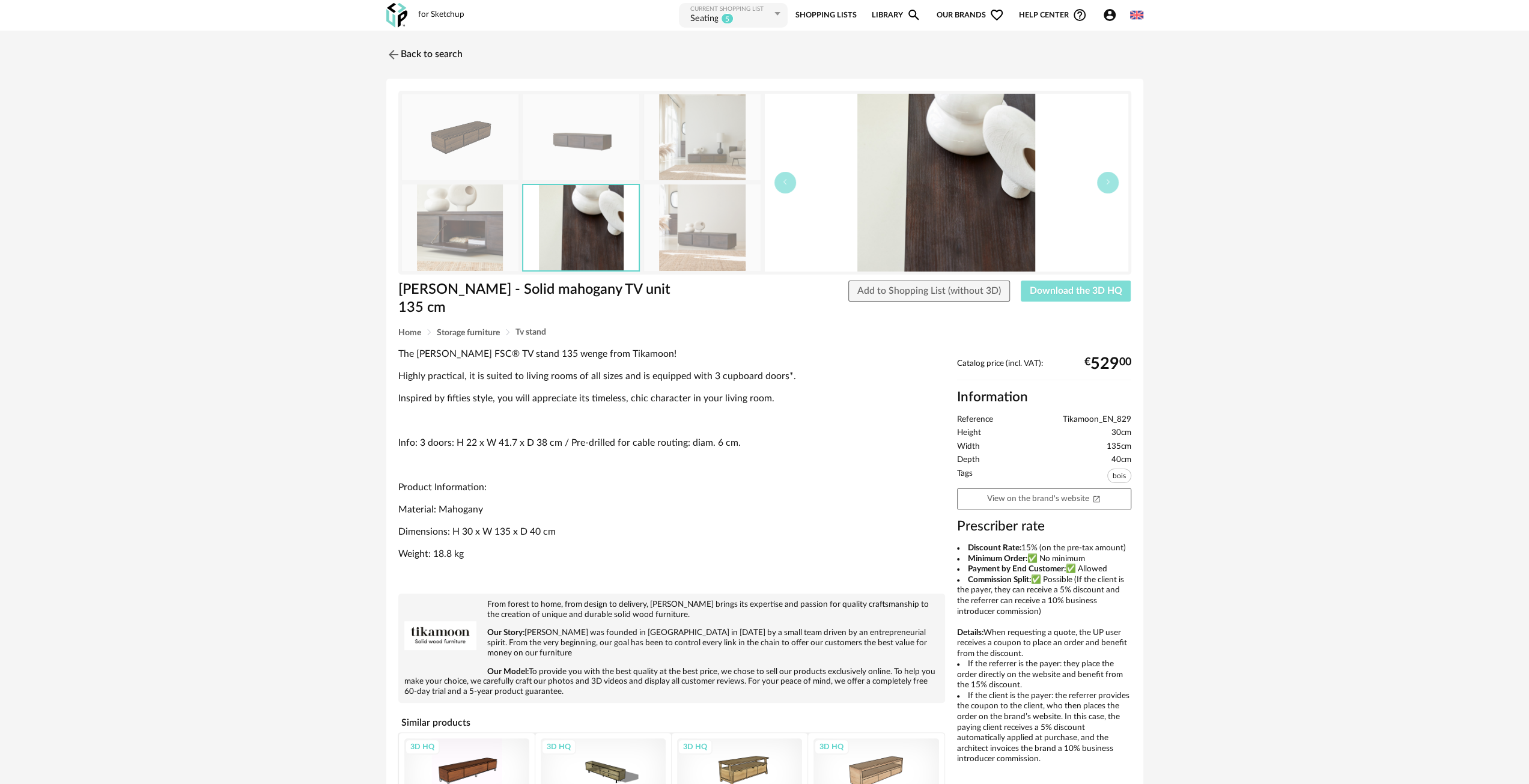
click at [1044, 298] on button "Download the 3D HQ" at bounding box center [1076, 291] width 110 height 22
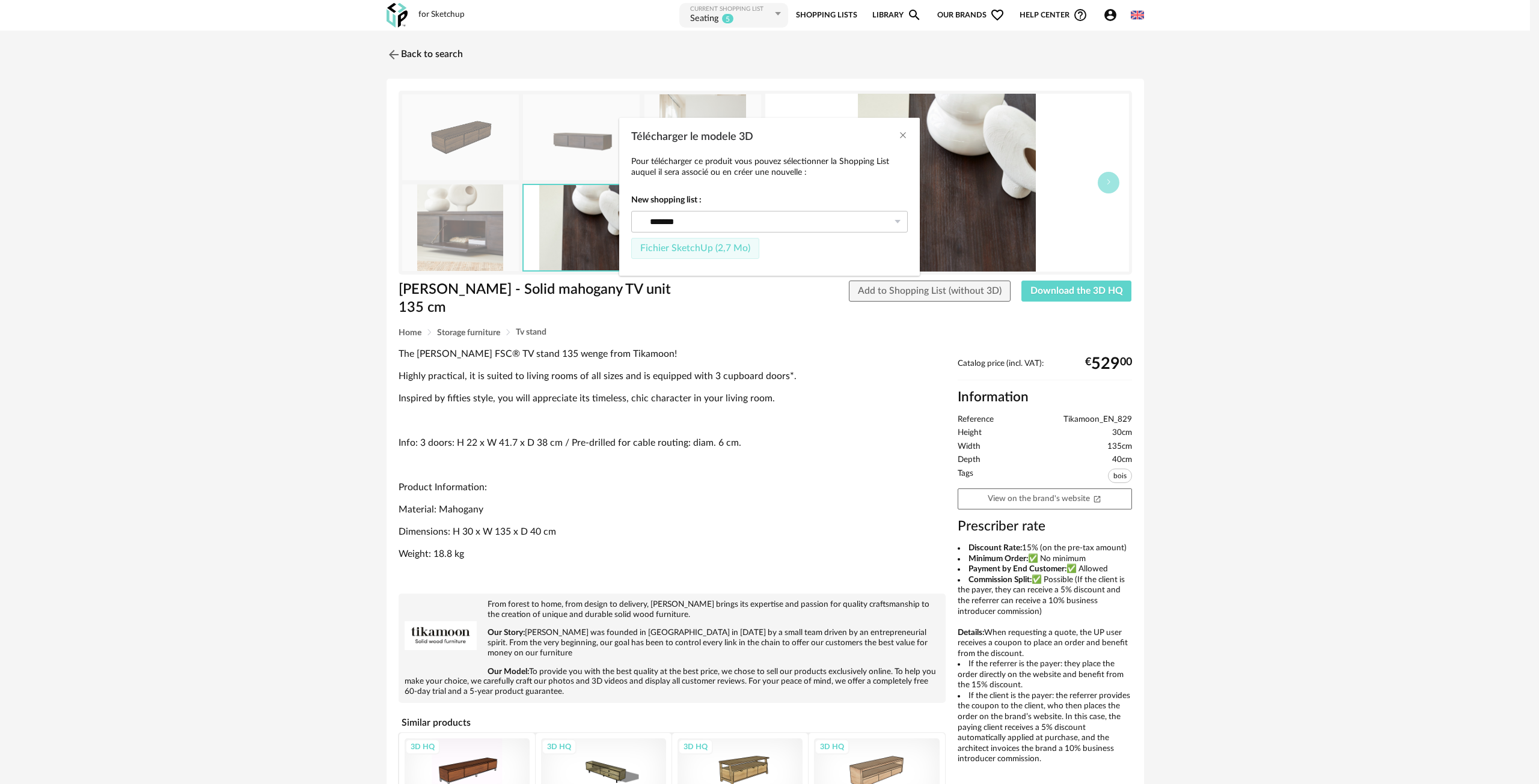
click at [697, 252] on span "Fichier SketchUp (2,7 Mo)" at bounding box center [695, 248] width 110 height 9
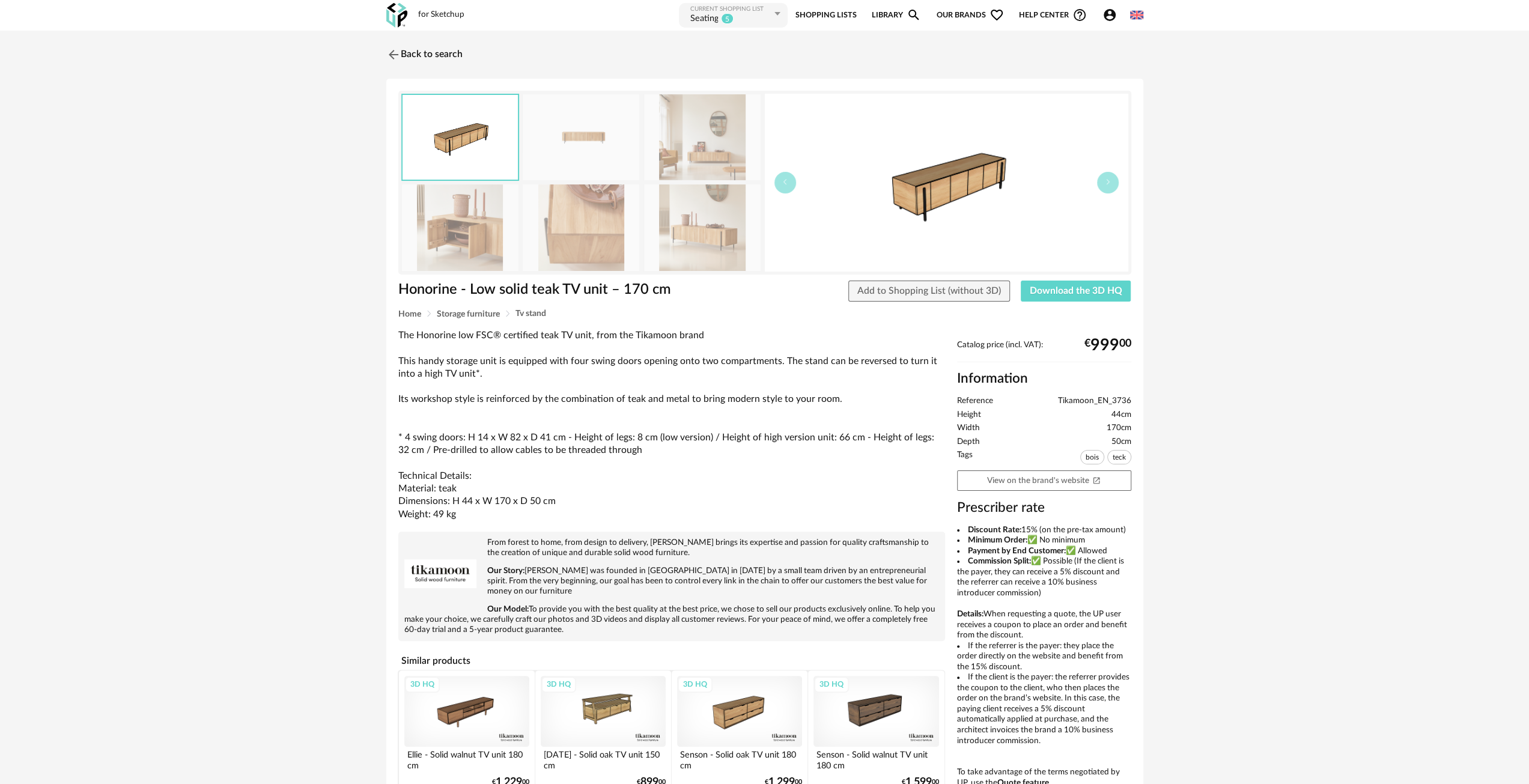
click at [710, 239] on img at bounding box center [702, 227] width 116 height 86
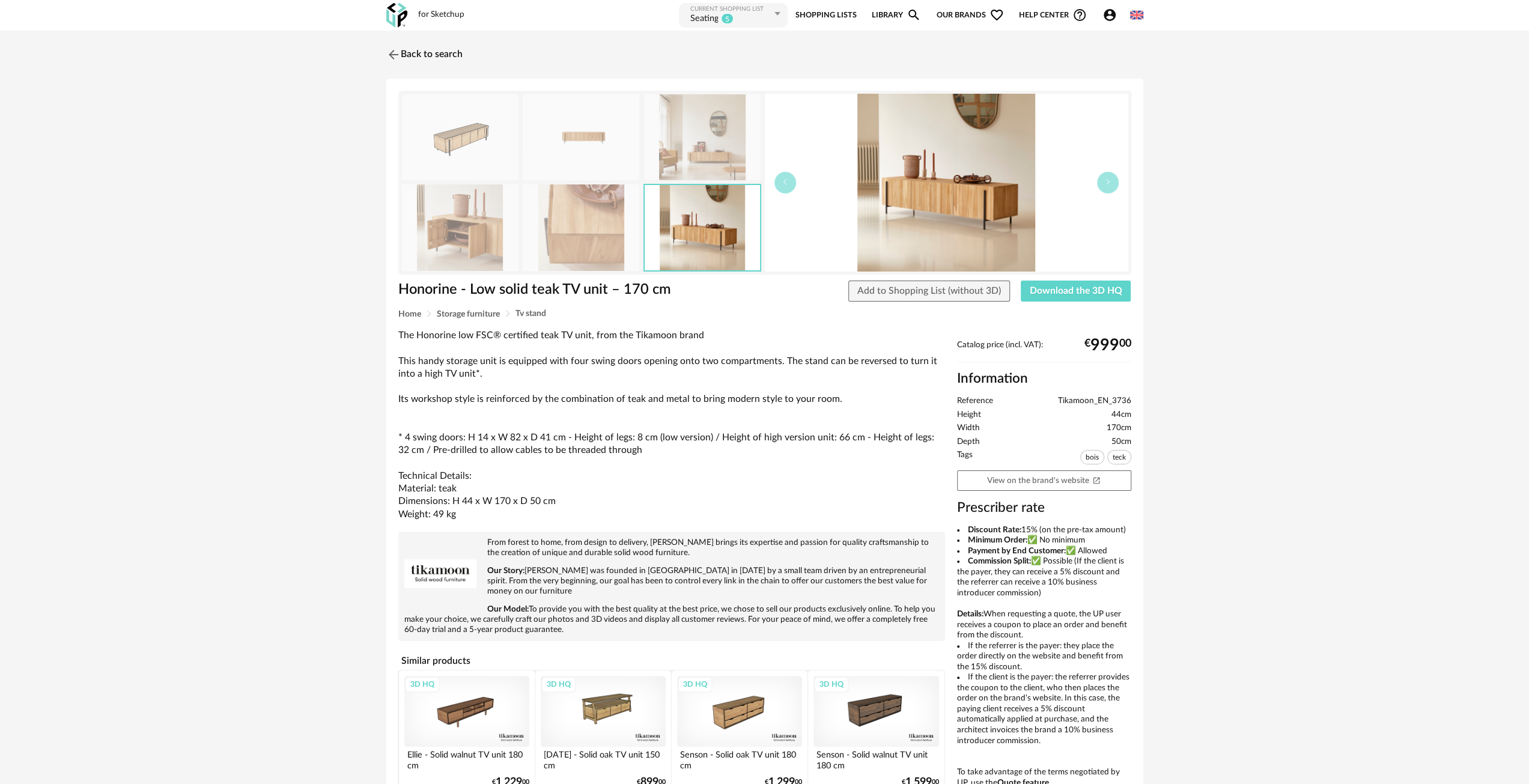
click at [720, 153] on img at bounding box center [702, 137] width 116 height 86
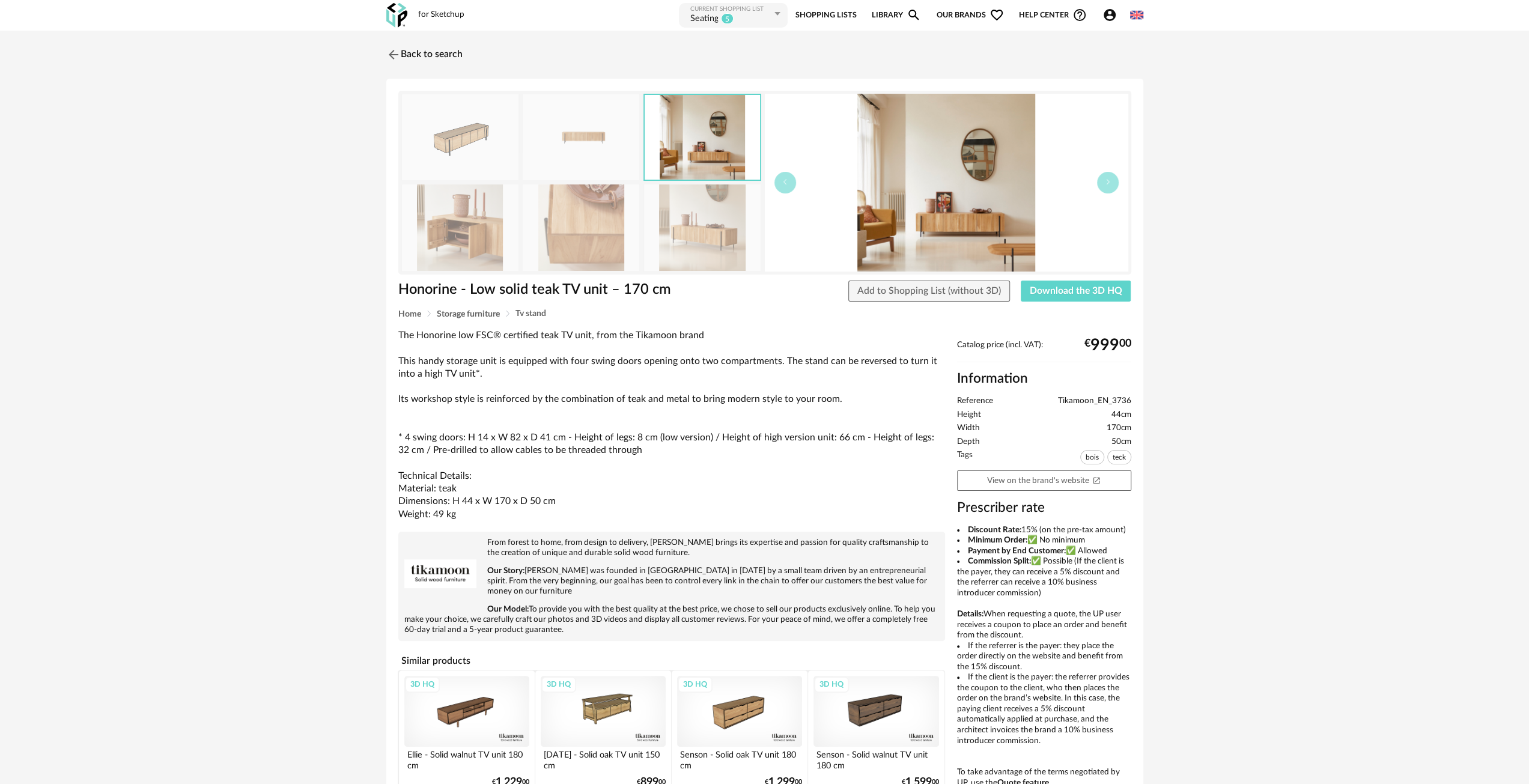
click at [440, 134] on img at bounding box center [460, 137] width 116 height 86
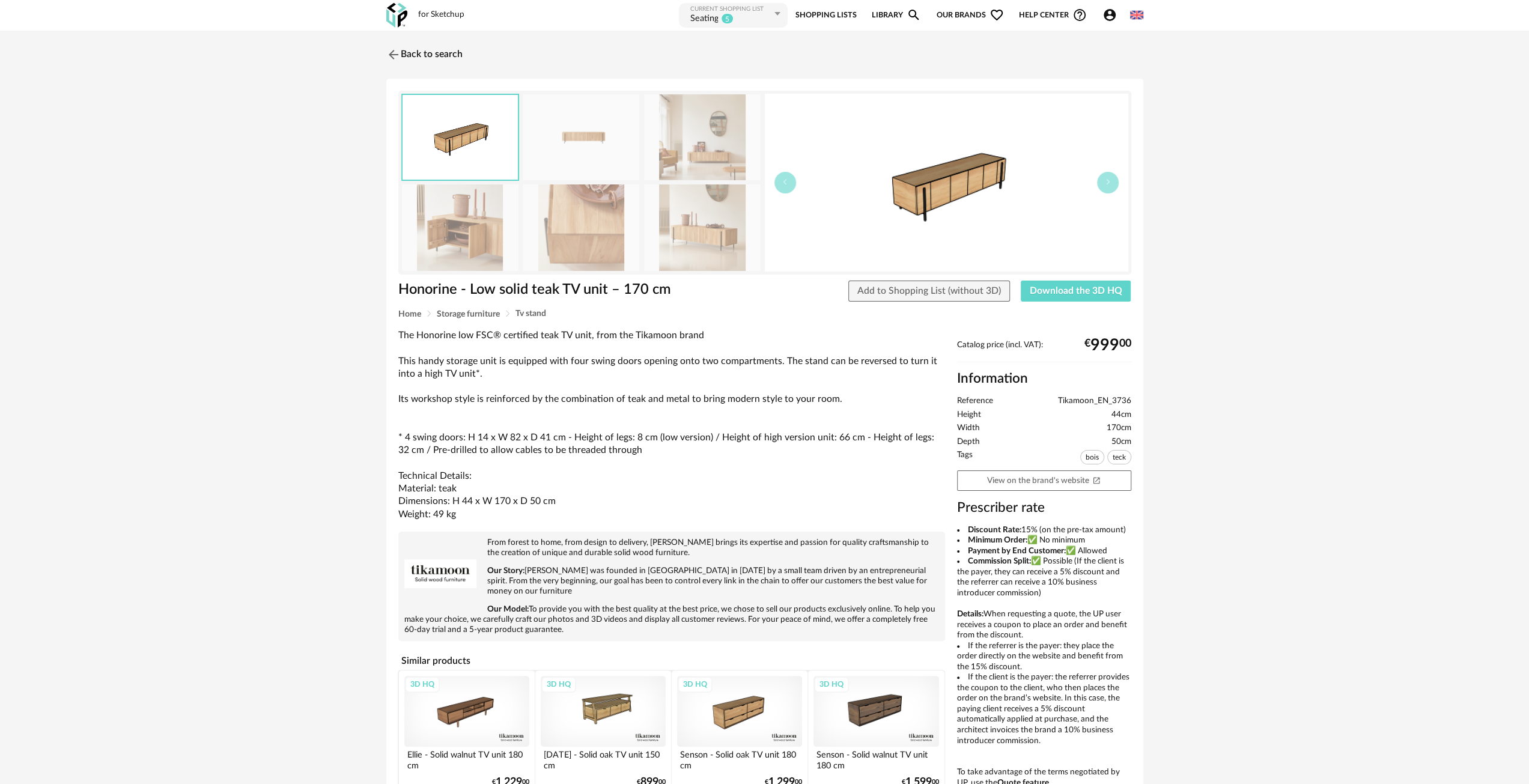
click at [532, 132] on img at bounding box center [581, 137] width 116 height 86
click at [724, 171] on img at bounding box center [702, 137] width 116 height 86
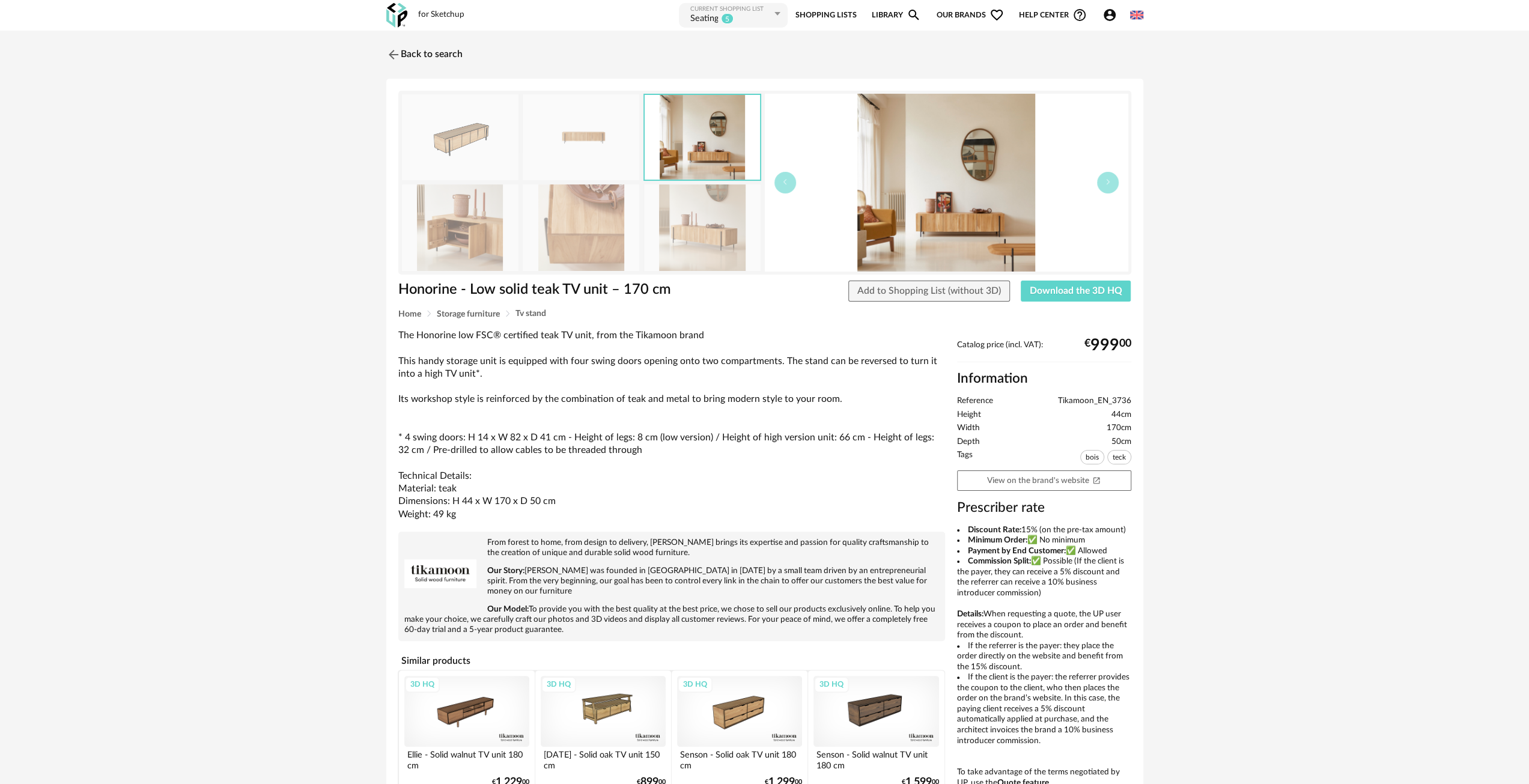
click at [457, 243] on img at bounding box center [460, 227] width 116 height 86
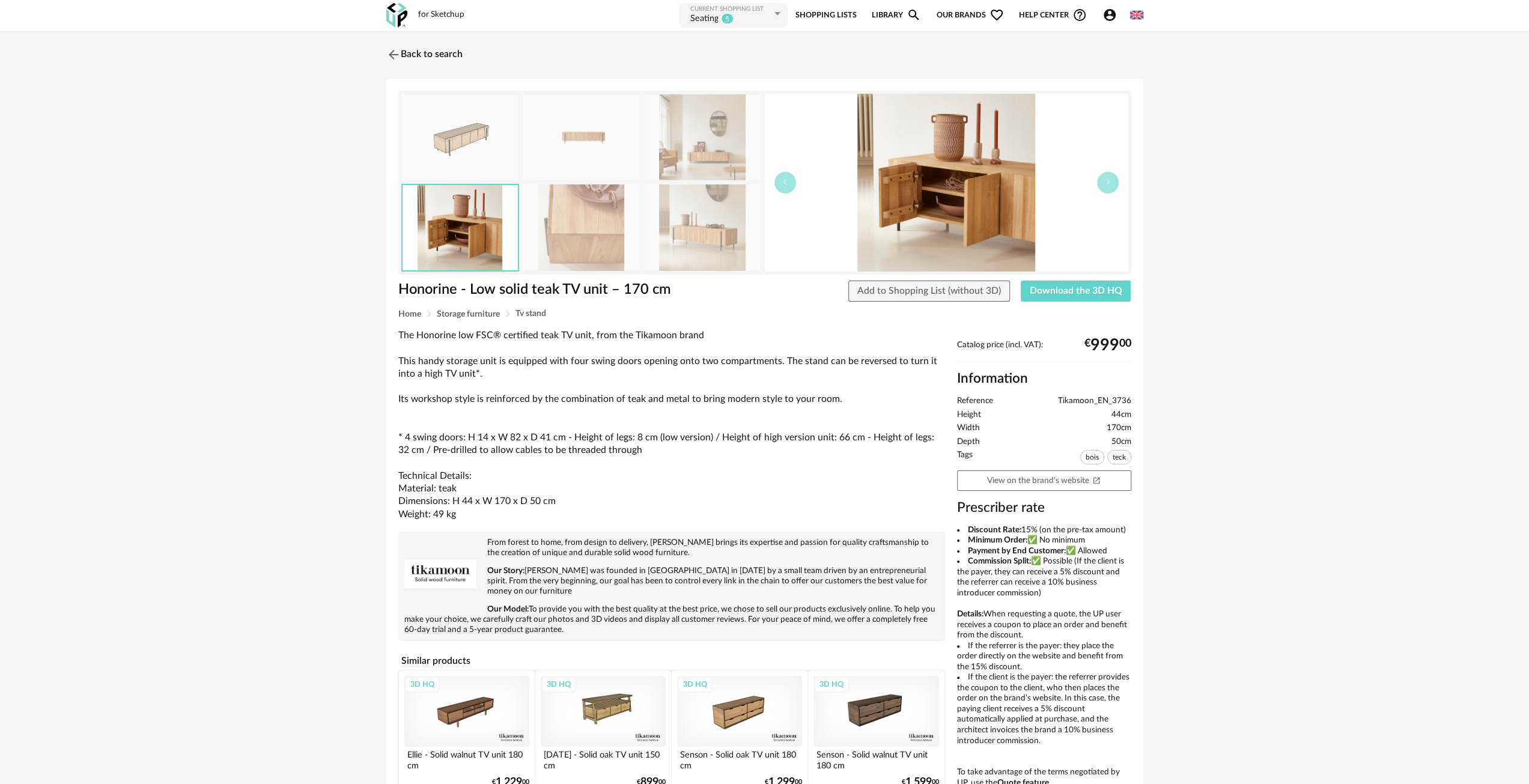
click at [594, 245] on img at bounding box center [581, 227] width 116 height 86
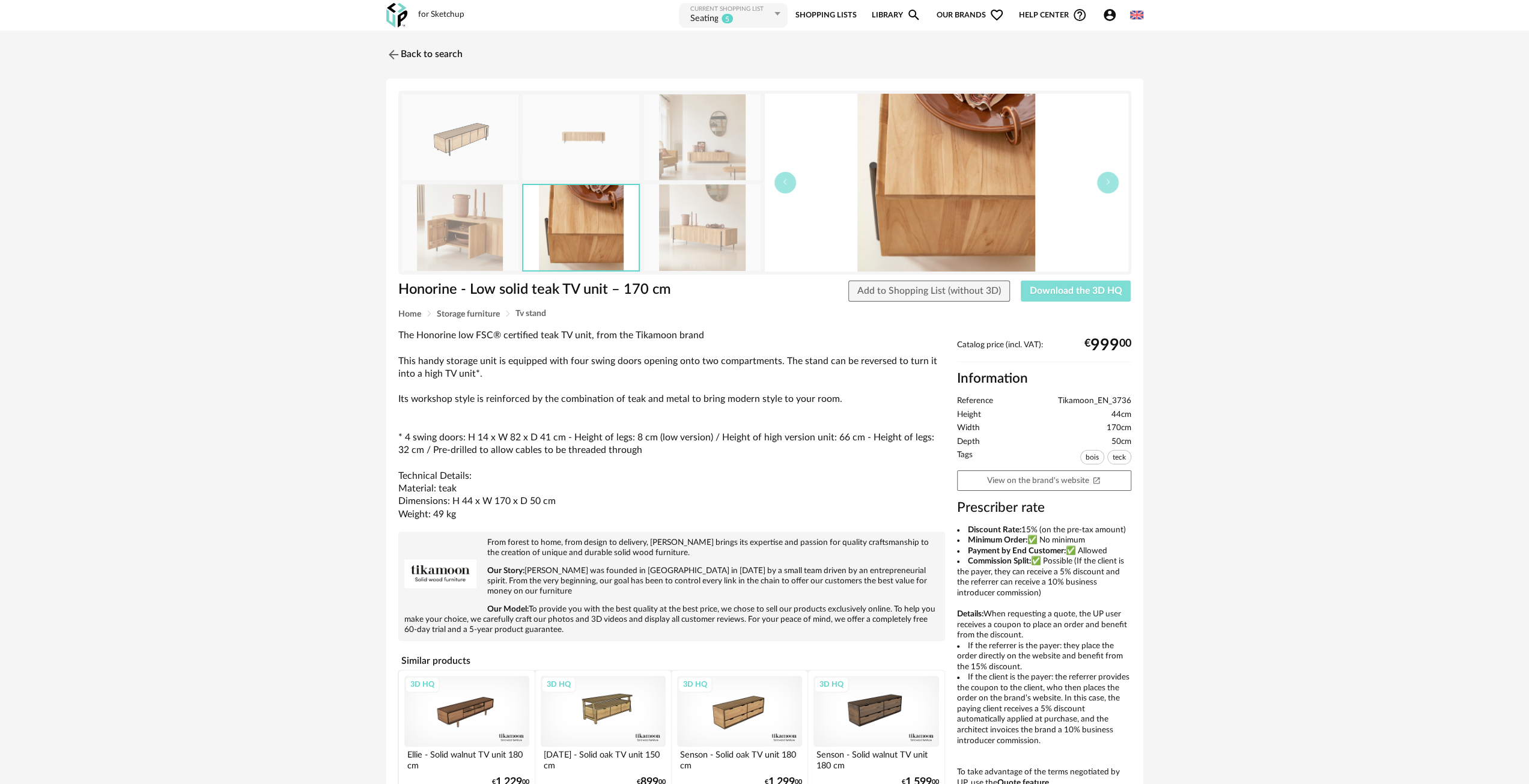
drag, startPoint x: 744, startPoint y: 328, endPoint x: 1051, endPoint y: 292, distance: 309.1
click at [1045, 298] on button "Download the 3D HQ" at bounding box center [1076, 291] width 110 height 22
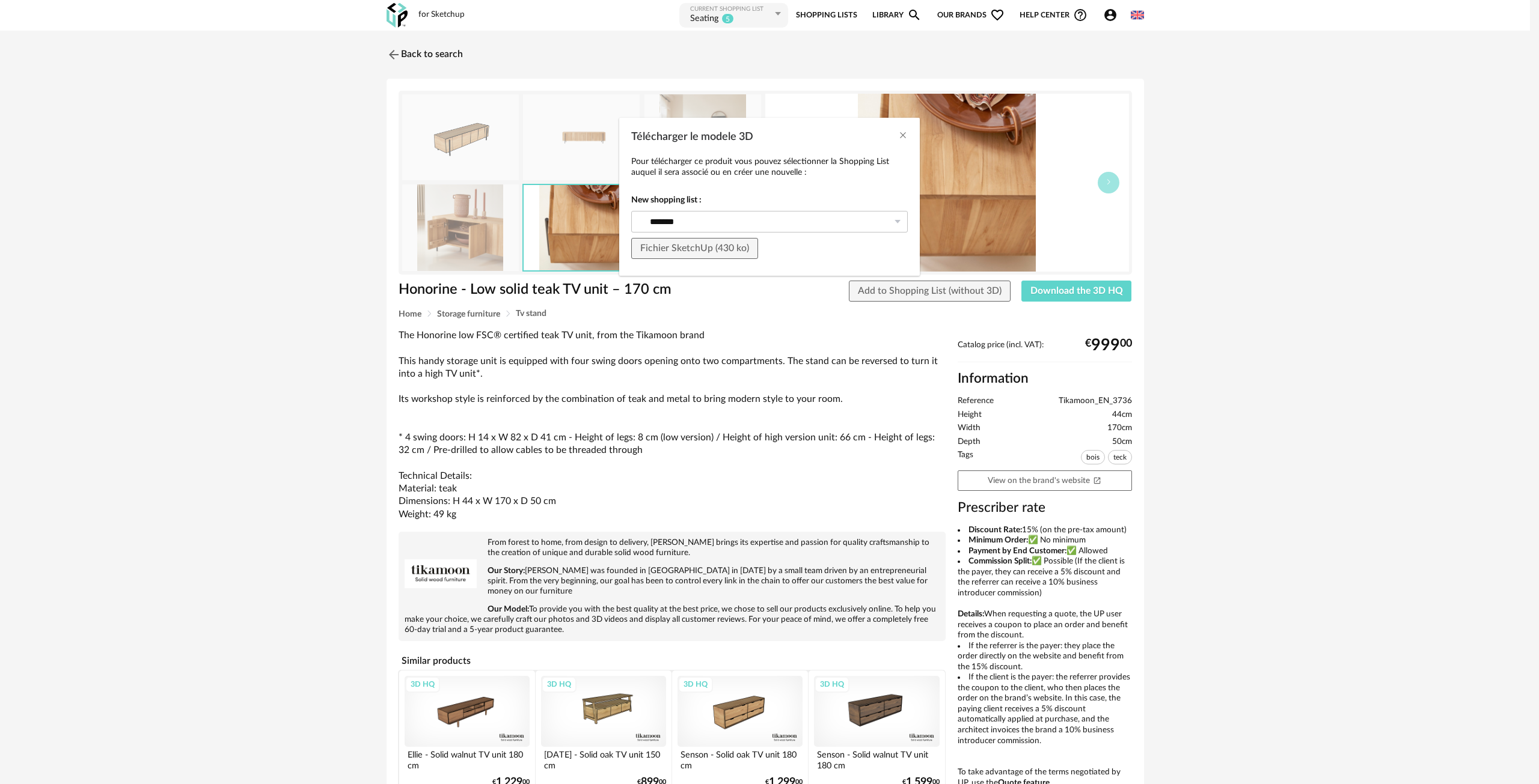
click at [1051, 290] on div "Télécharger le modele 3D Pour télécharger ce produit vous pouvez sélectionner l…" at bounding box center [769, 392] width 1539 height 784
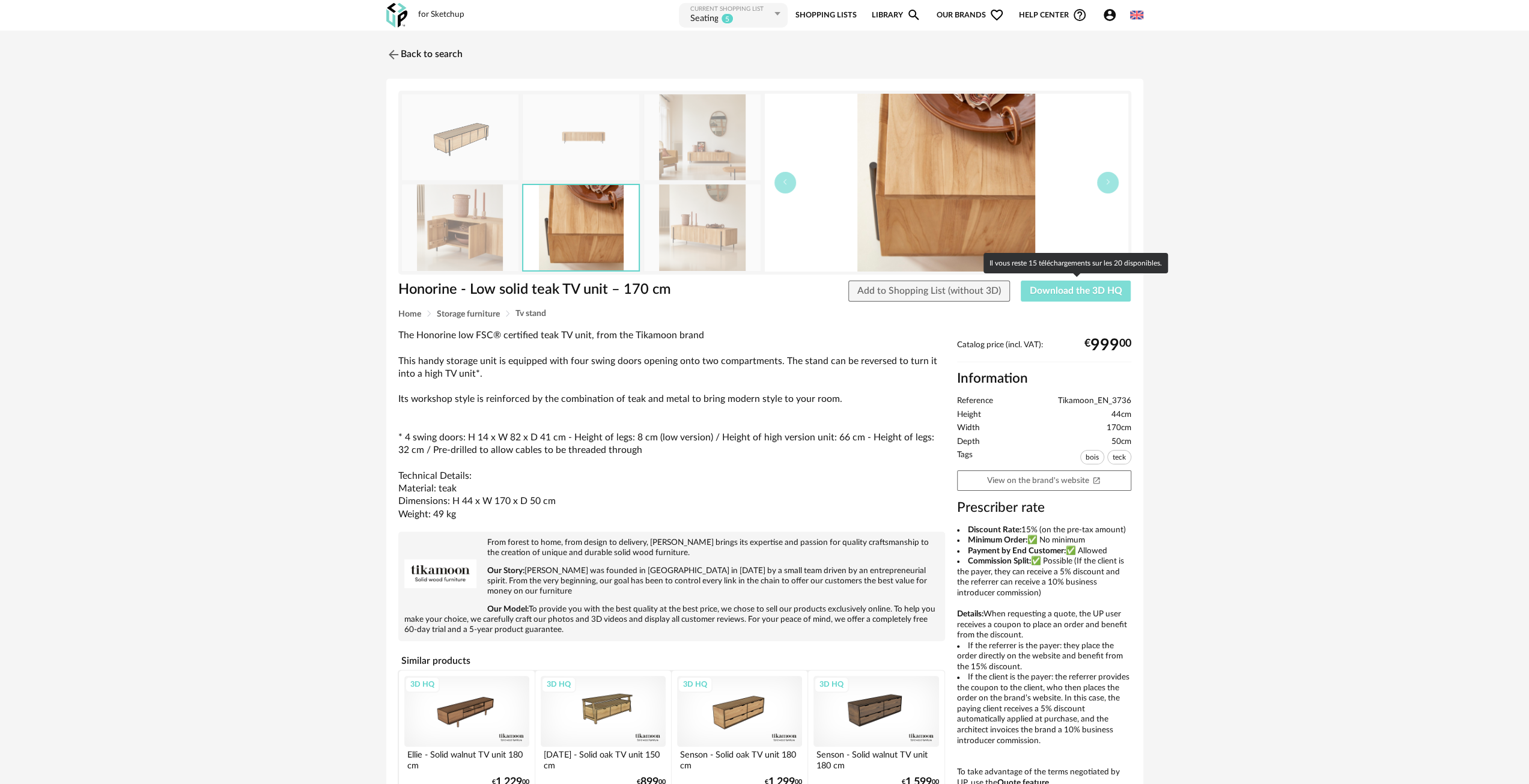
drag, startPoint x: 1124, startPoint y: 290, endPoint x: 1080, endPoint y: 290, distance: 44.0
click at [1124, 290] on button "Download the 3D HQ" at bounding box center [1076, 291] width 110 height 22
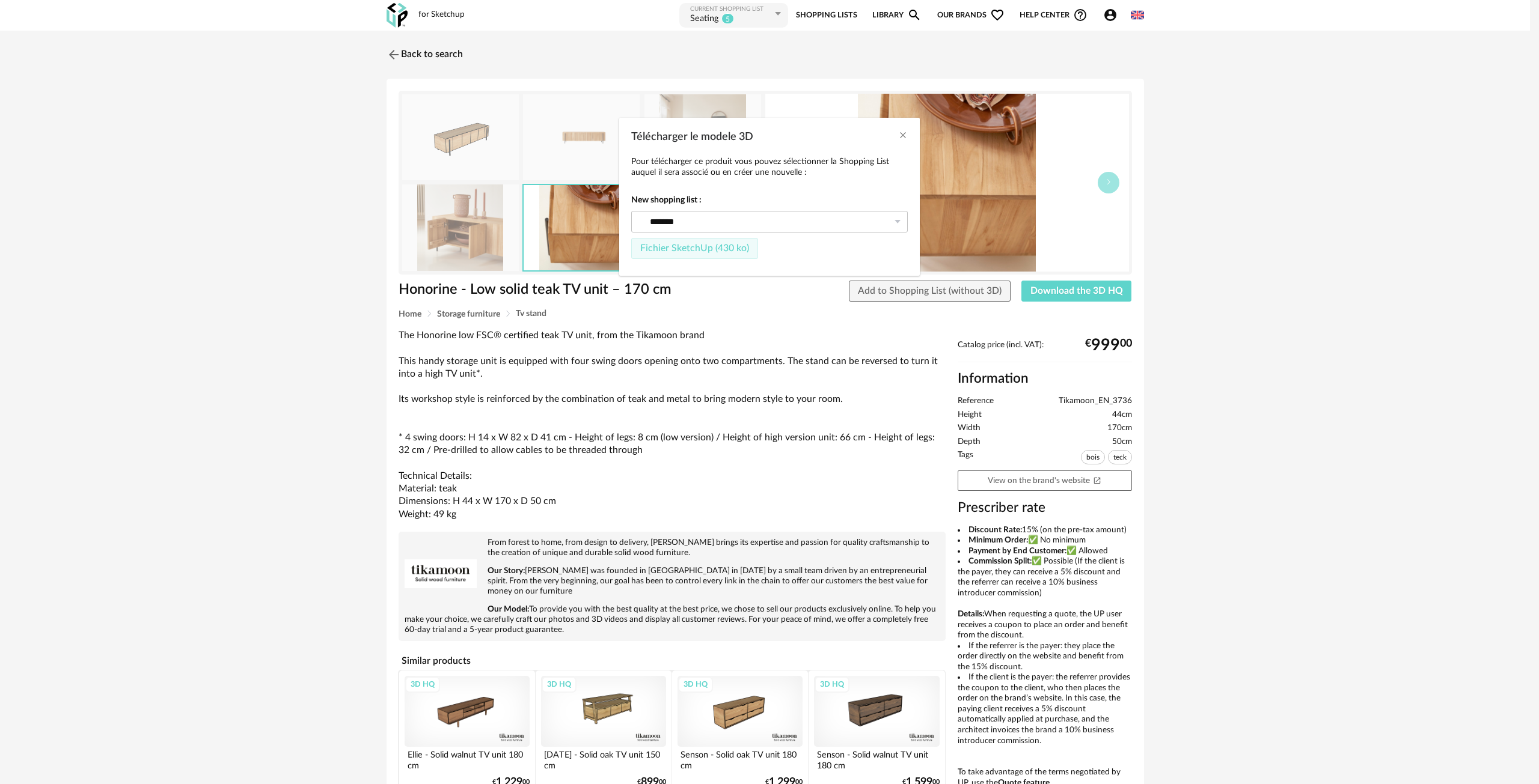
click at [695, 246] on span "Fichier SketchUp (430 ko)" at bounding box center [695, 248] width 109 height 9
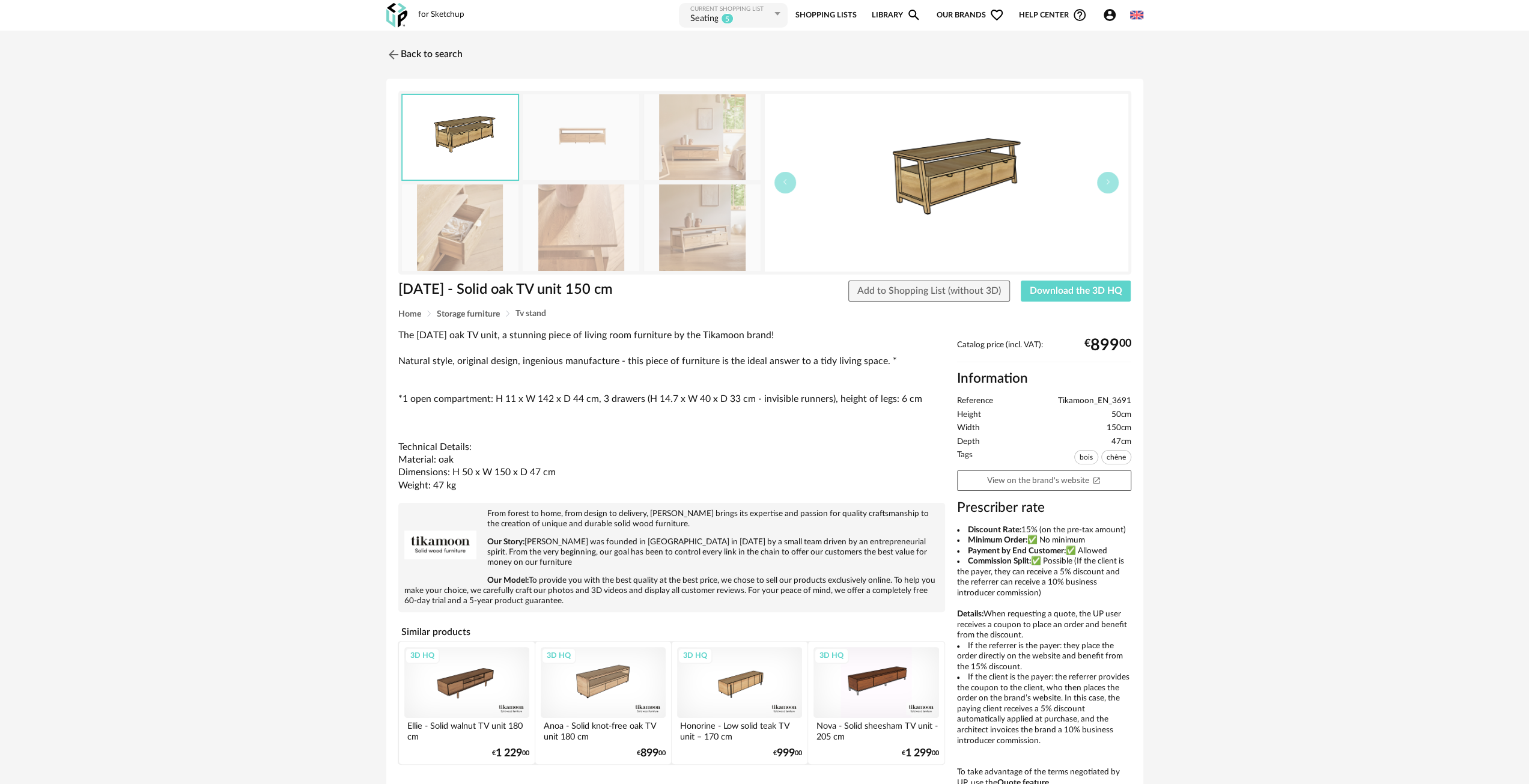
click at [727, 234] on img at bounding box center [702, 227] width 116 height 86
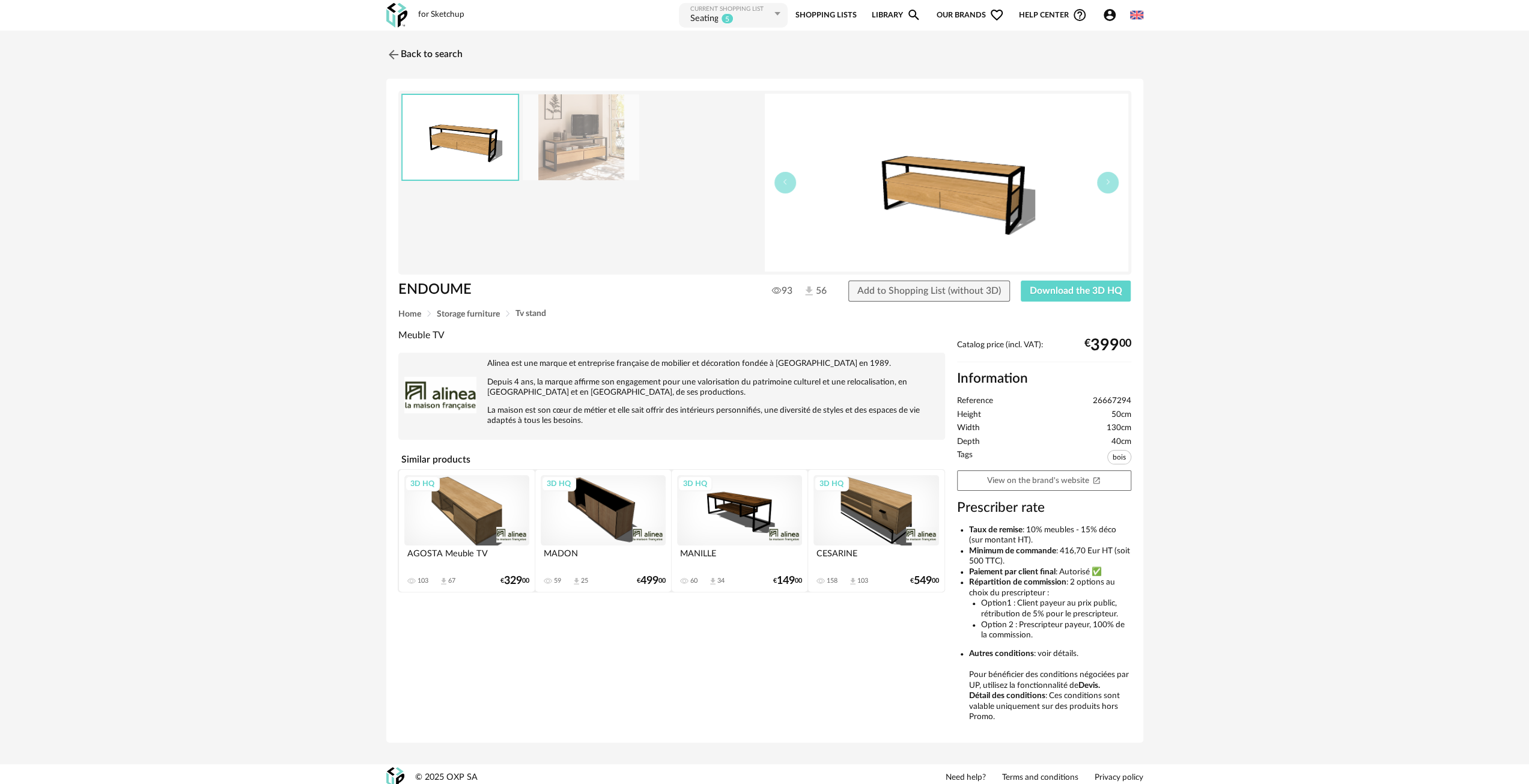
click at [573, 159] on img at bounding box center [581, 137] width 116 height 86
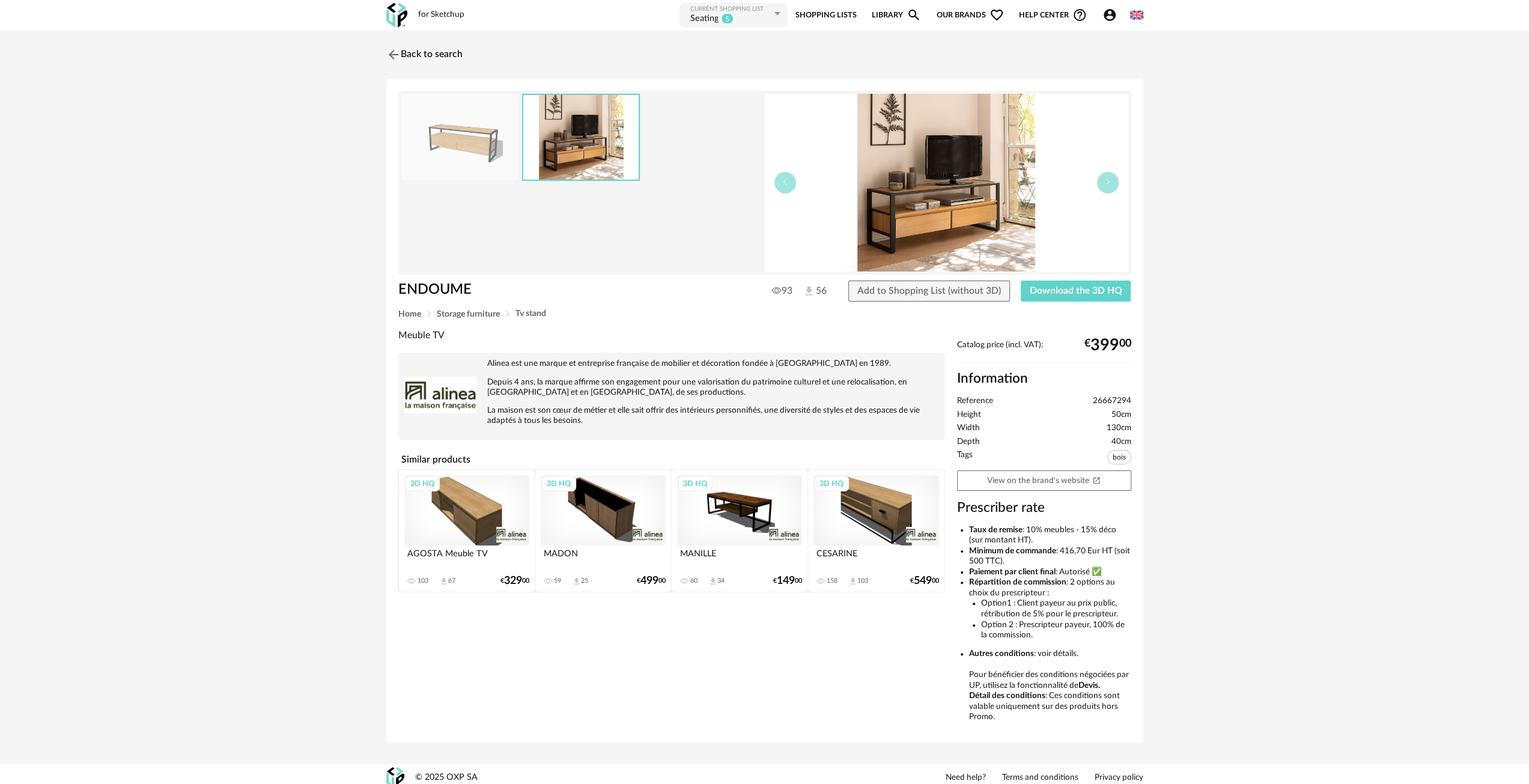
click at [468, 110] on img at bounding box center [460, 137] width 116 height 86
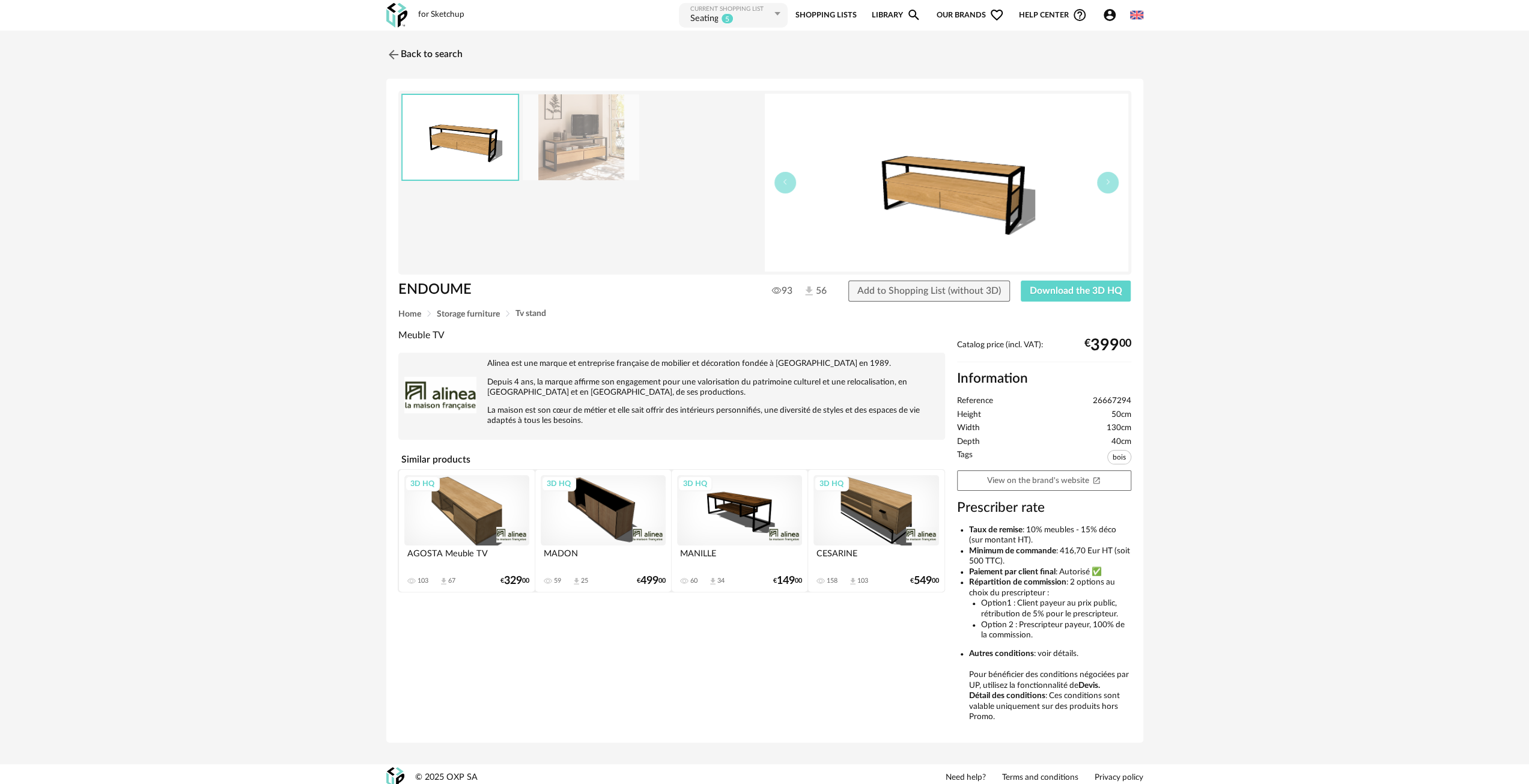
click at [559, 157] on img at bounding box center [581, 137] width 116 height 86
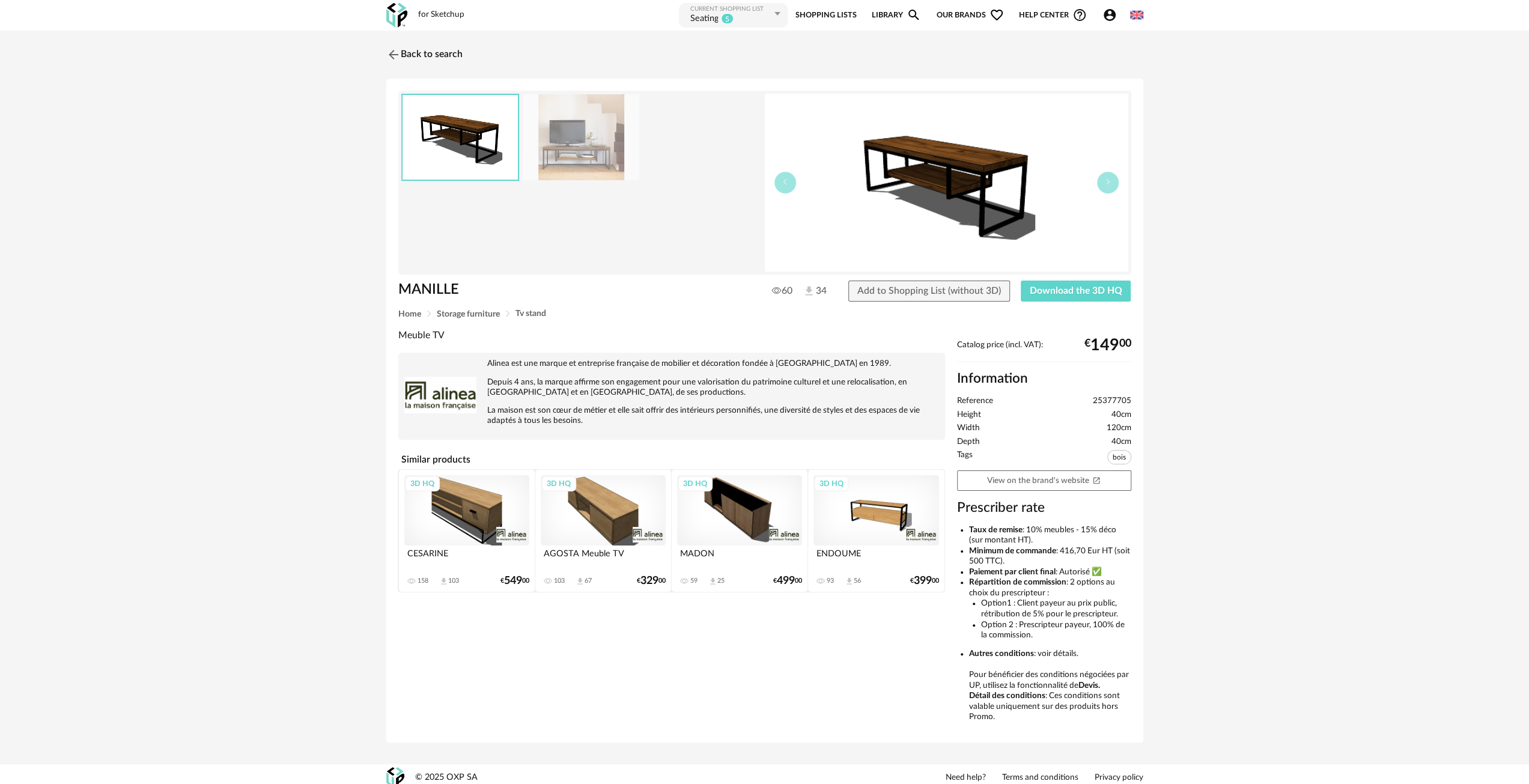
click at [589, 149] on img at bounding box center [581, 137] width 116 height 86
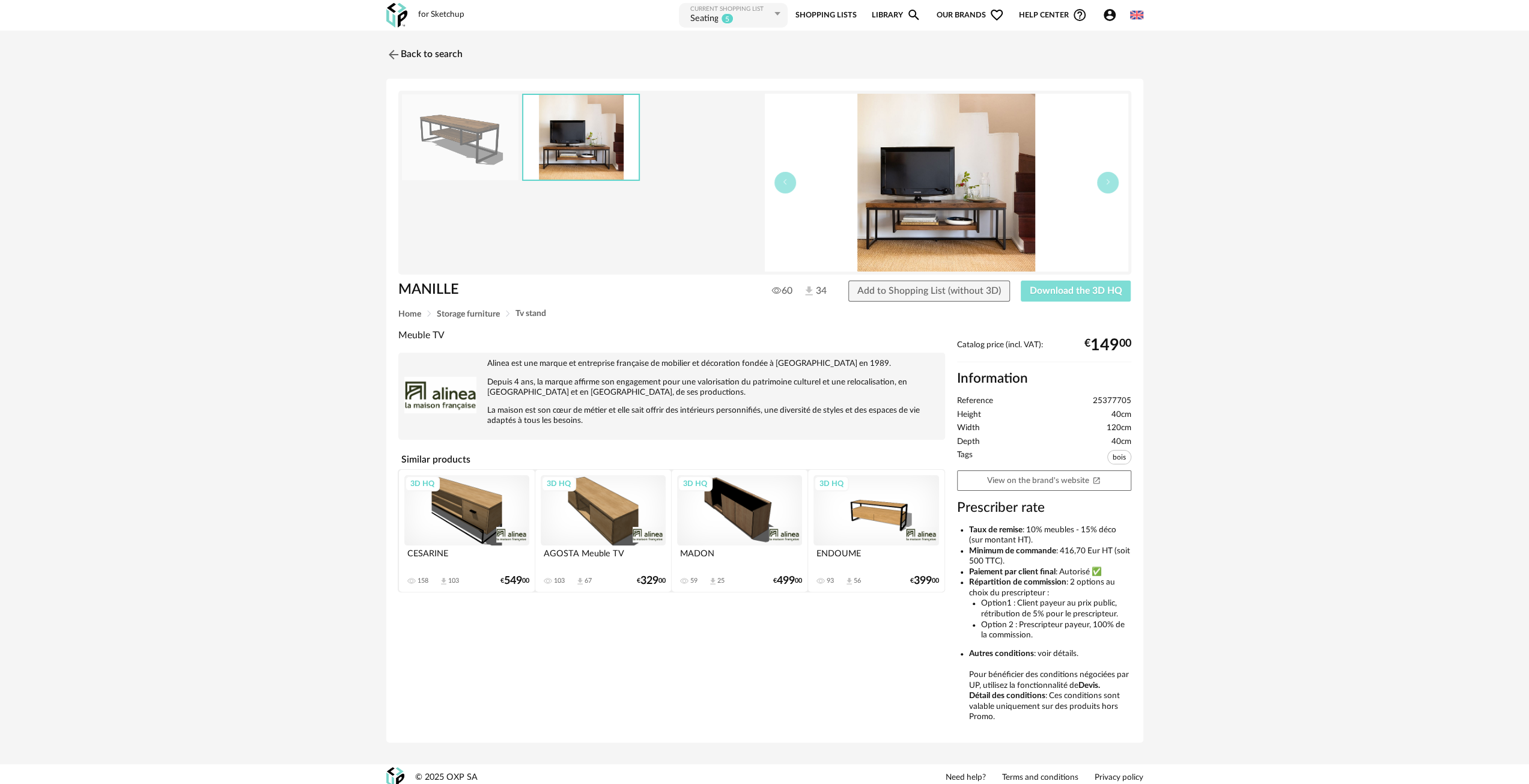
click at [1026, 288] on button "Download the 3D HQ" at bounding box center [1076, 291] width 110 height 22
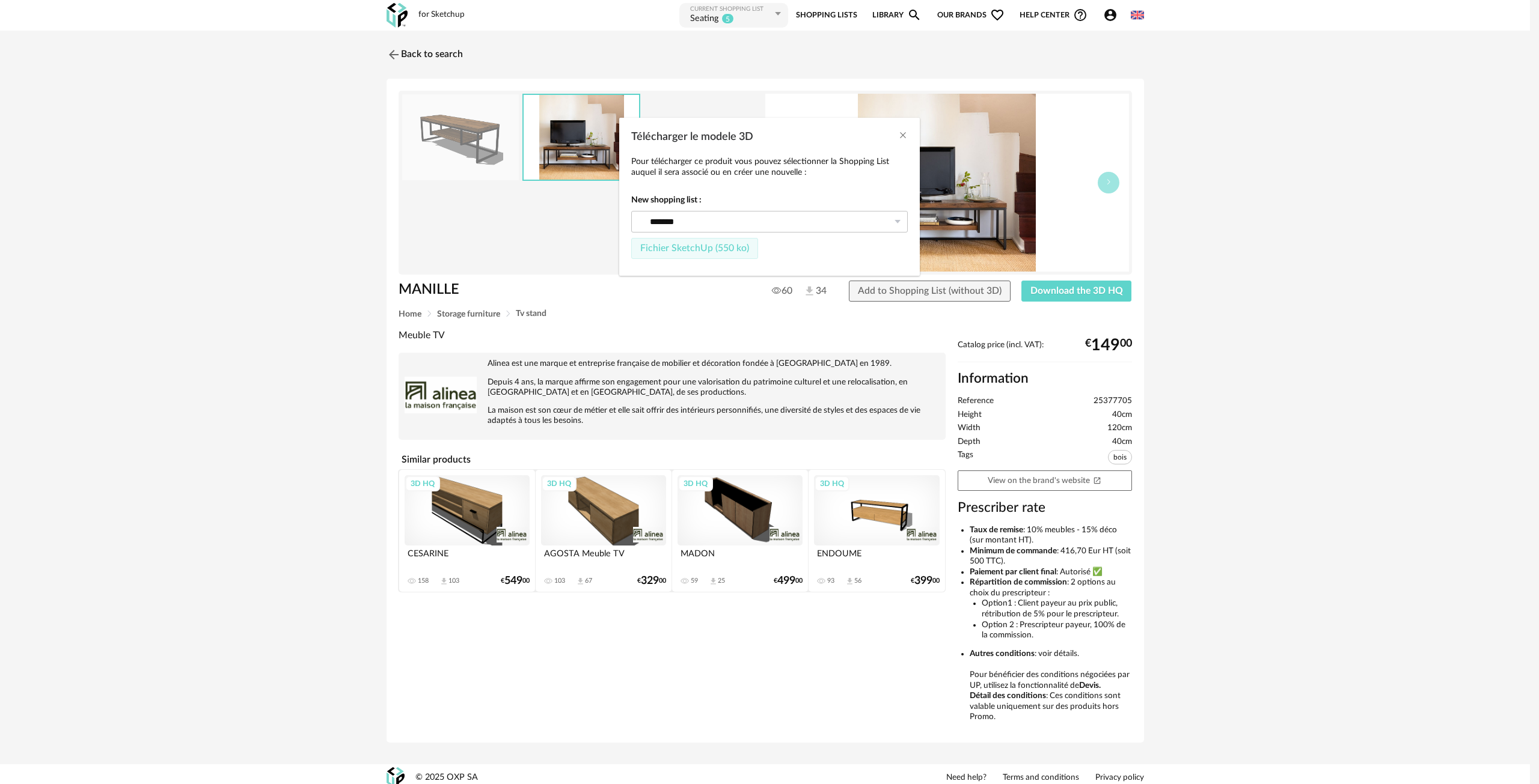
click at [714, 252] on span "Fichier SketchUp (550 ko)" at bounding box center [695, 248] width 109 height 9
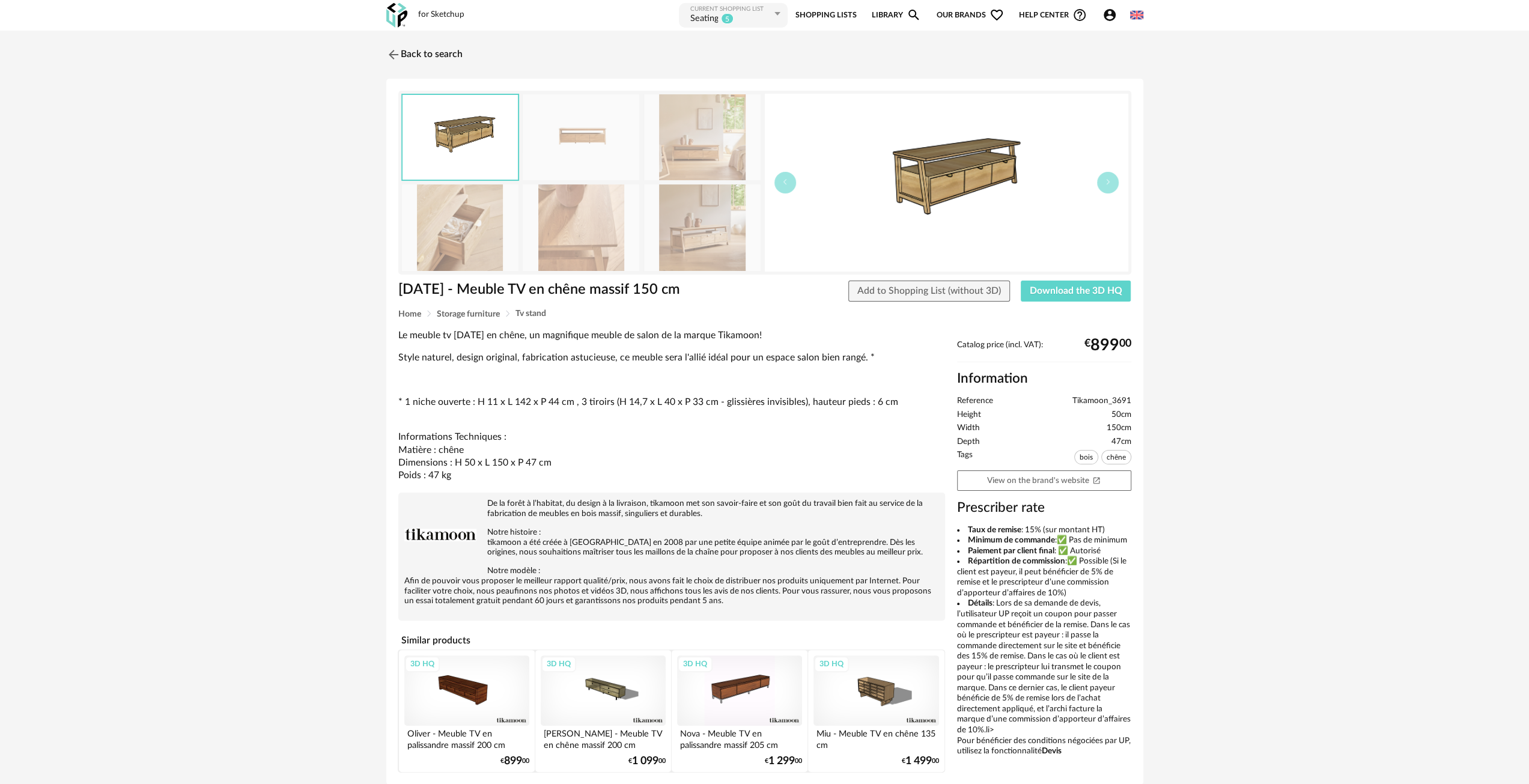
drag, startPoint x: 785, startPoint y: 286, endPoint x: 260, endPoint y: 440, distance: 547.1
click at [209, 448] on div "Back to search [DATE] - Meuble TV en chêne massif 150 cm [DATE] - Meuble TV en …" at bounding box center [764, 419] width 1529 height 776
click at [561, 136] on img at bounding box center [581, 137] width 116 height 86
click at [728, 137] on img at bounding box center [702, 137] width 116 height 86
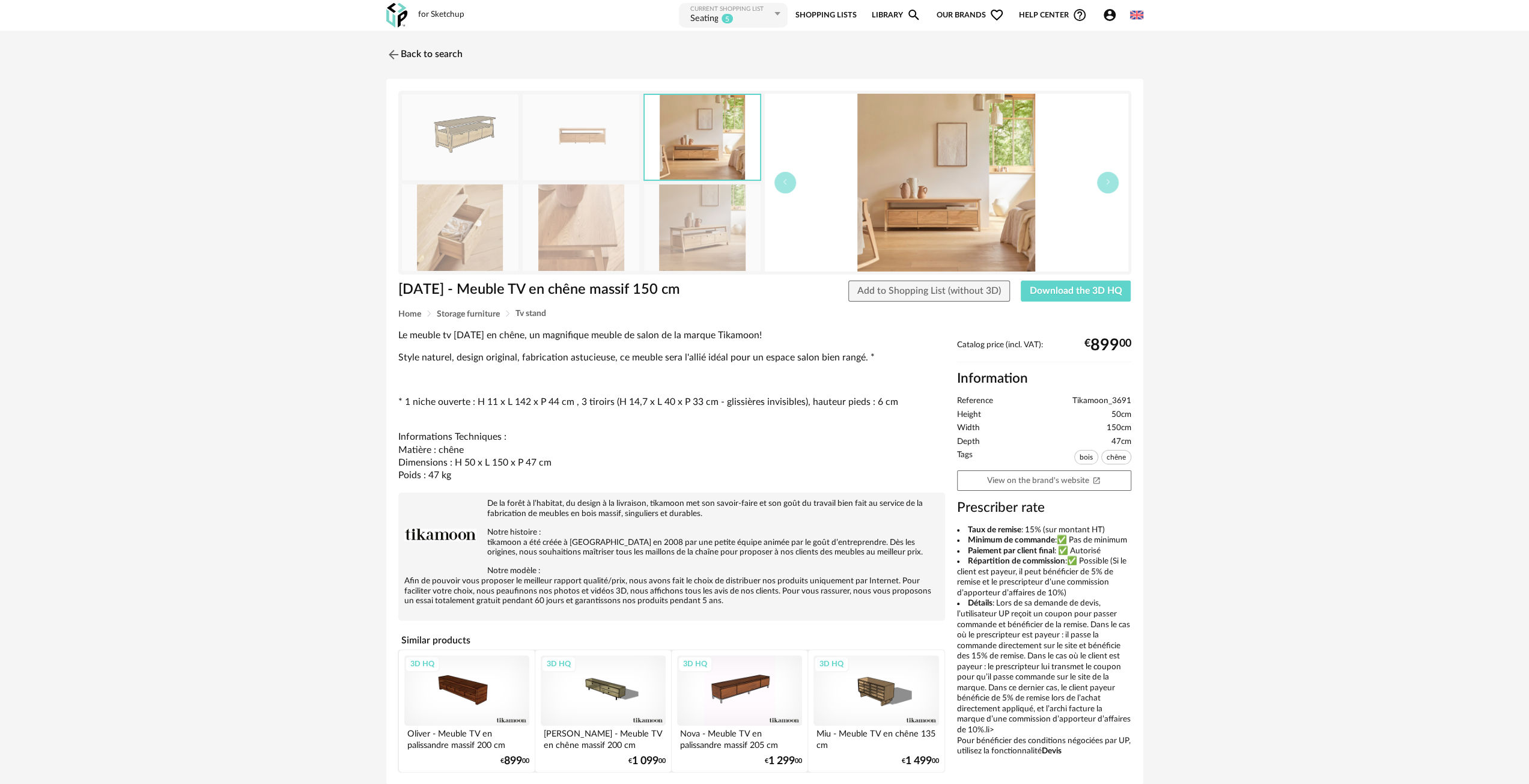
click at [464, 225] on img at bounding box center [460, 227] width 116 height 86
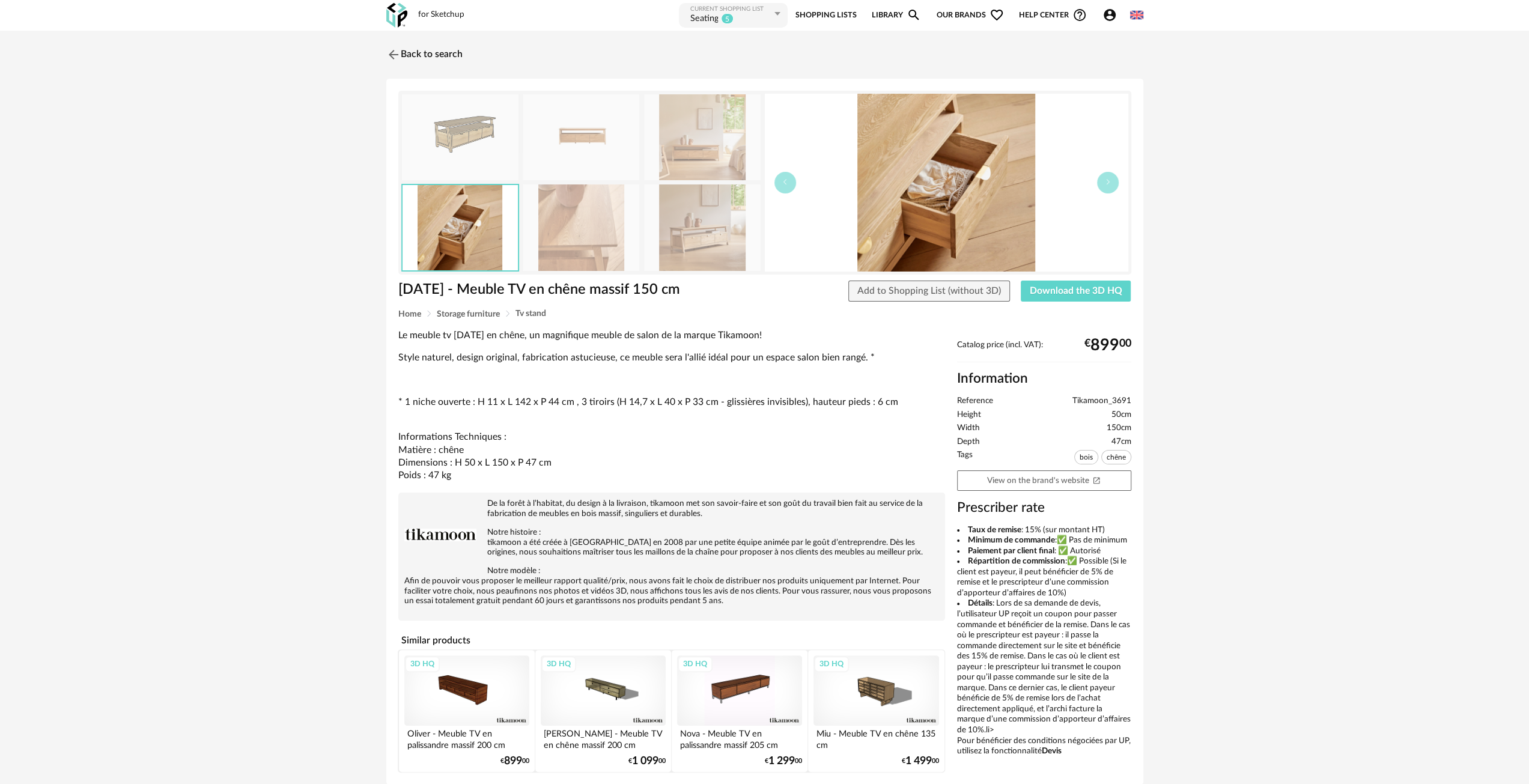
click at [687, 223] on img at bounding box center [702, 227] width 116 height 86
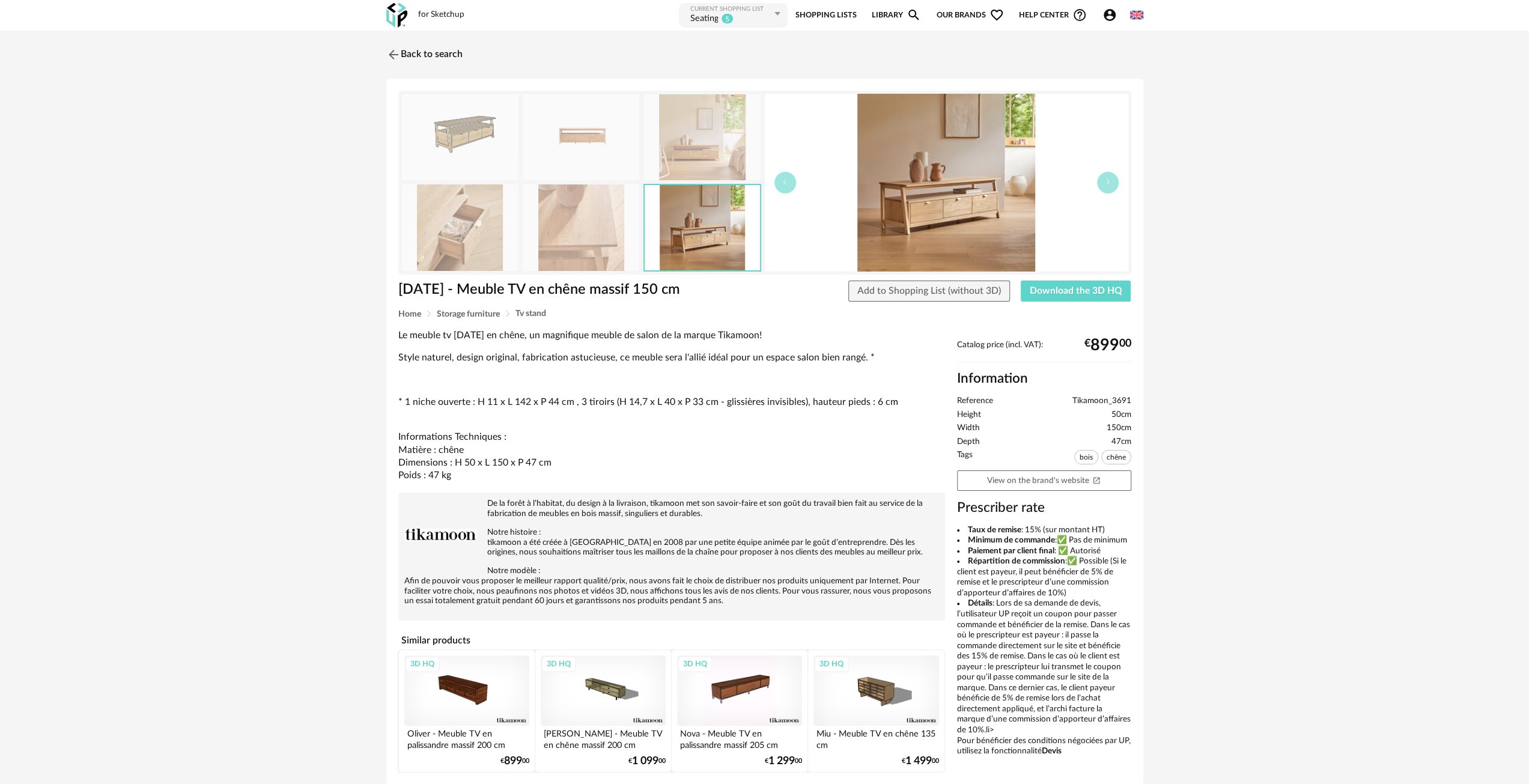
click at [578, 222] on img at bounding box center [581, 227] width 116 height 86
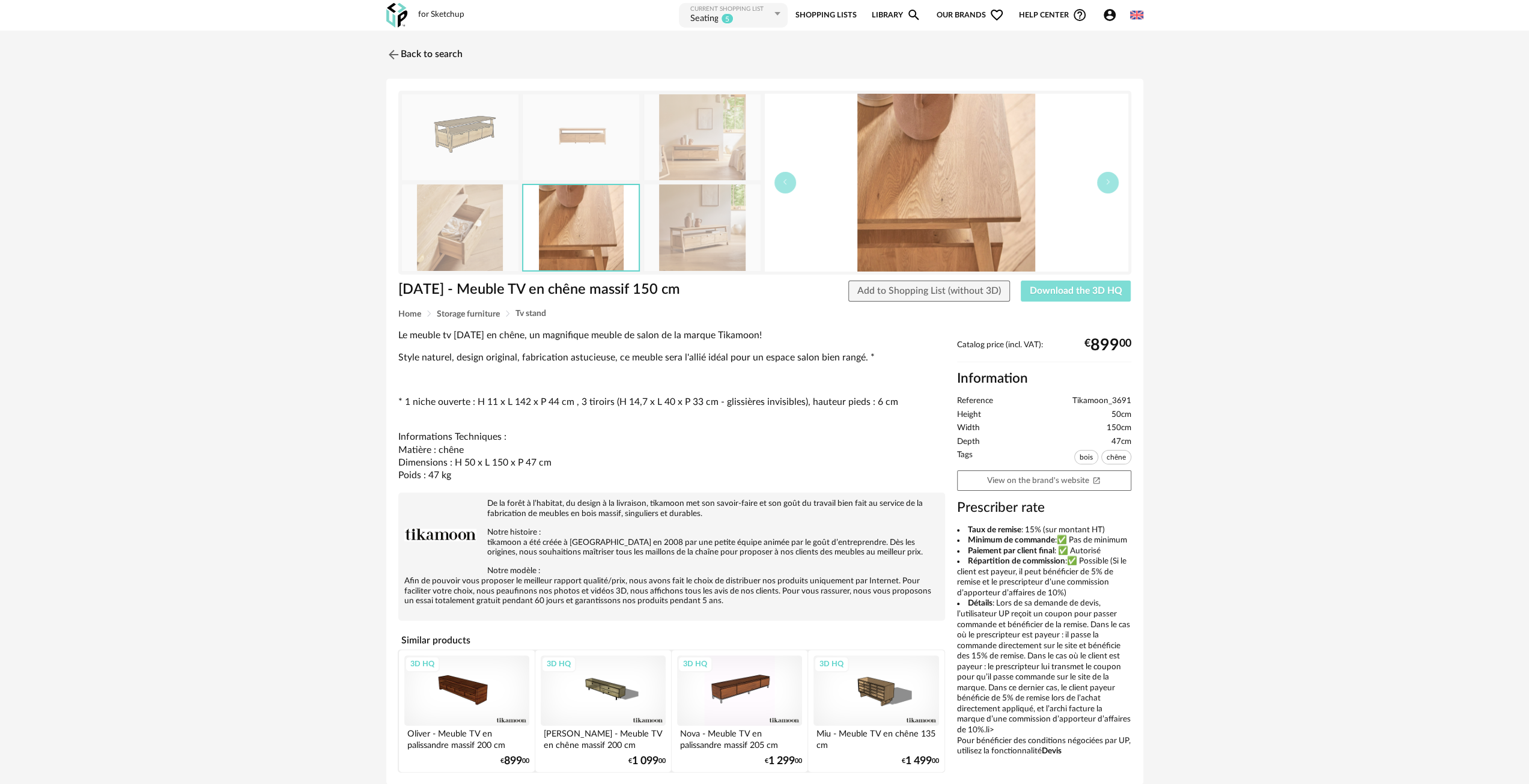
click at [1059, 286] on span "Download the 3D HQ" at bounding box center [1076, 290] width 92 height 9
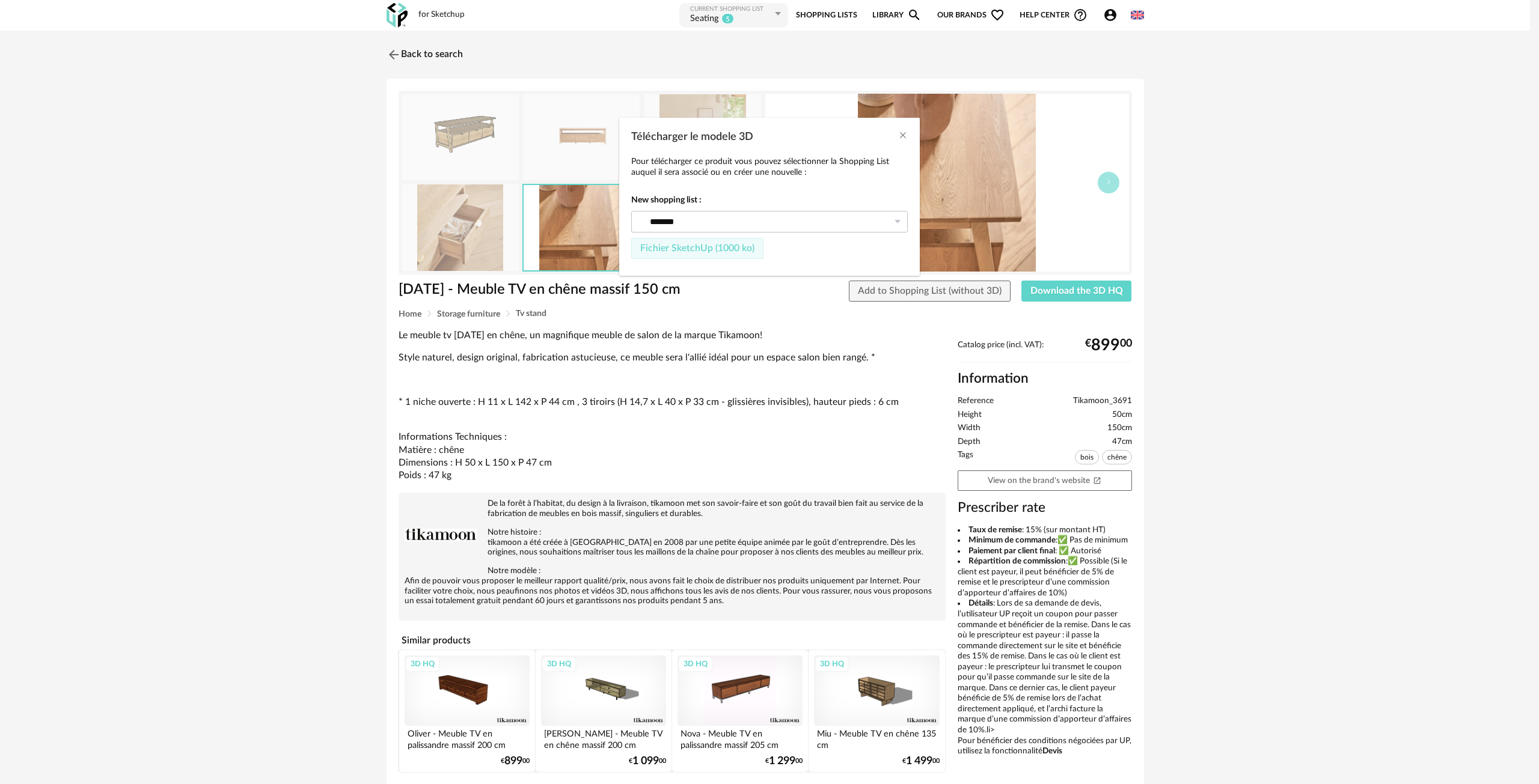
click at [729, 246] on span "Fichier SketchUp (1000 ko)" at bounding box center [697, 248] width 114 height 9
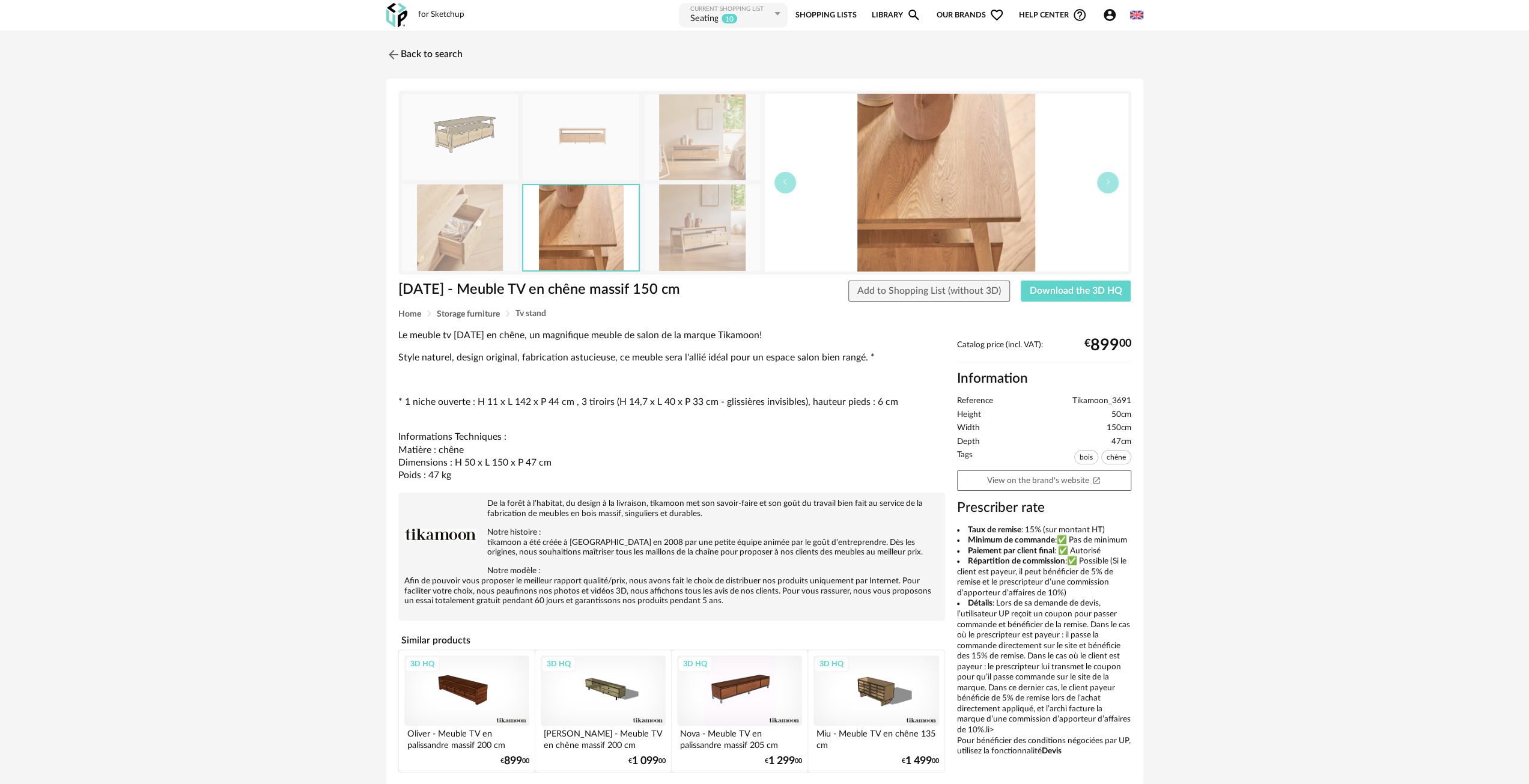
drag, startPoint x: 826, startPoint y: 316, endPoint x: 687, endPoint y: 349, distance: 142.9
click at [682, 328] on div "Pola - Meuble TV en chêne massif 150 cm Pola - Meuble TV en chêne massif 150 cm…" at bounding box center [764, 431] width 757 height 706
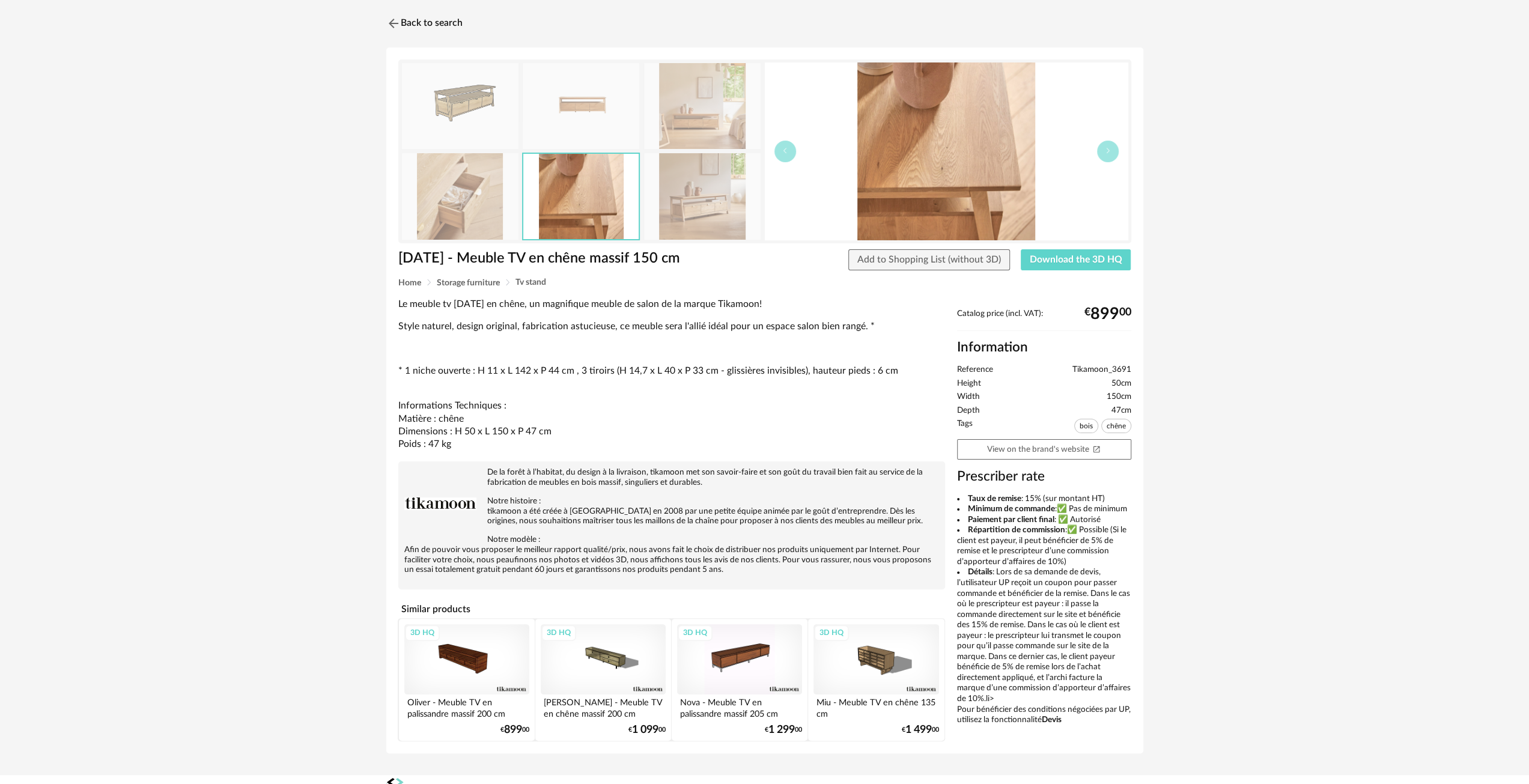
scroll to position [49, 0]
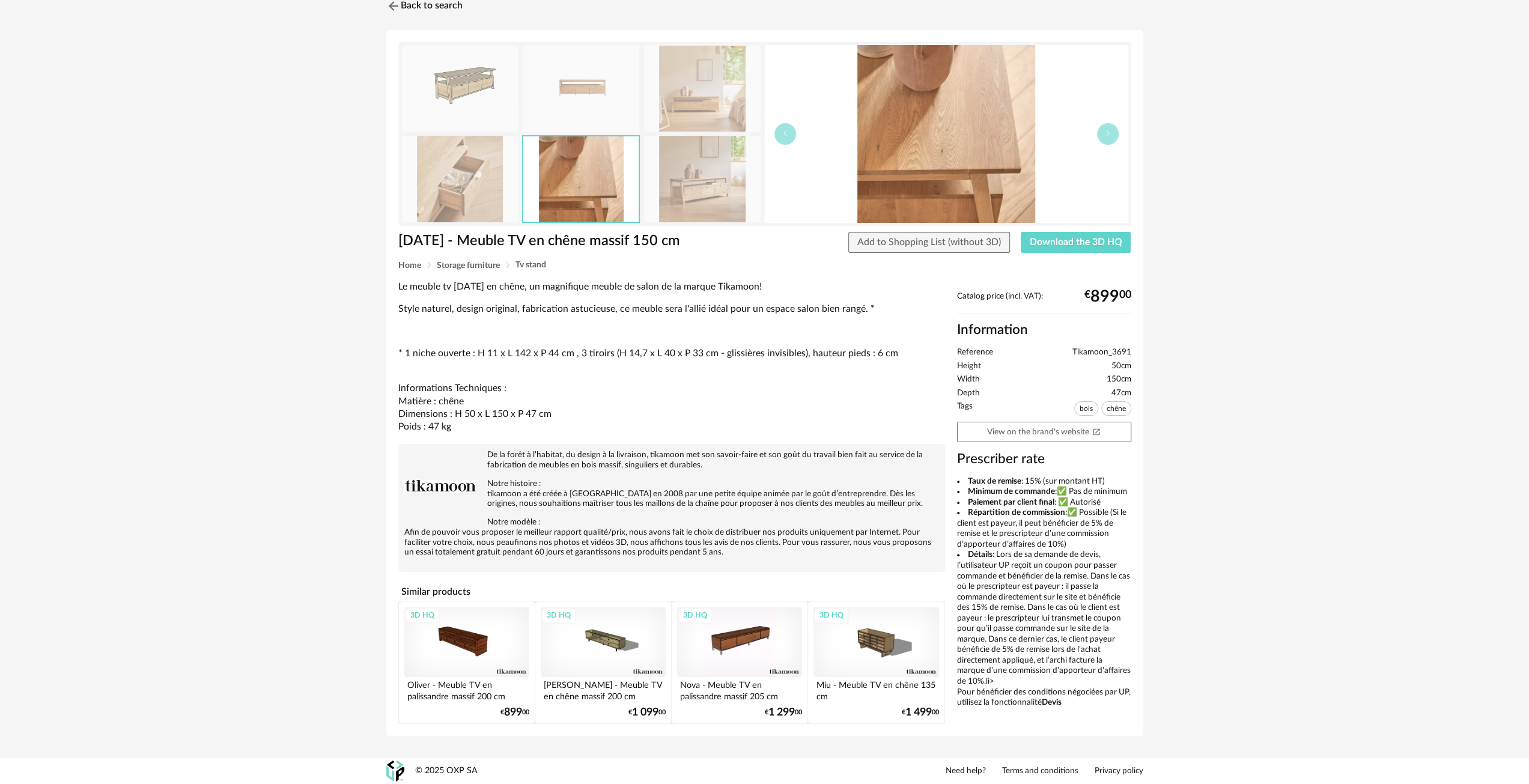
click at [737, 649] on div "3D HQ" at bounding box center [740, 642] width 125 height 70
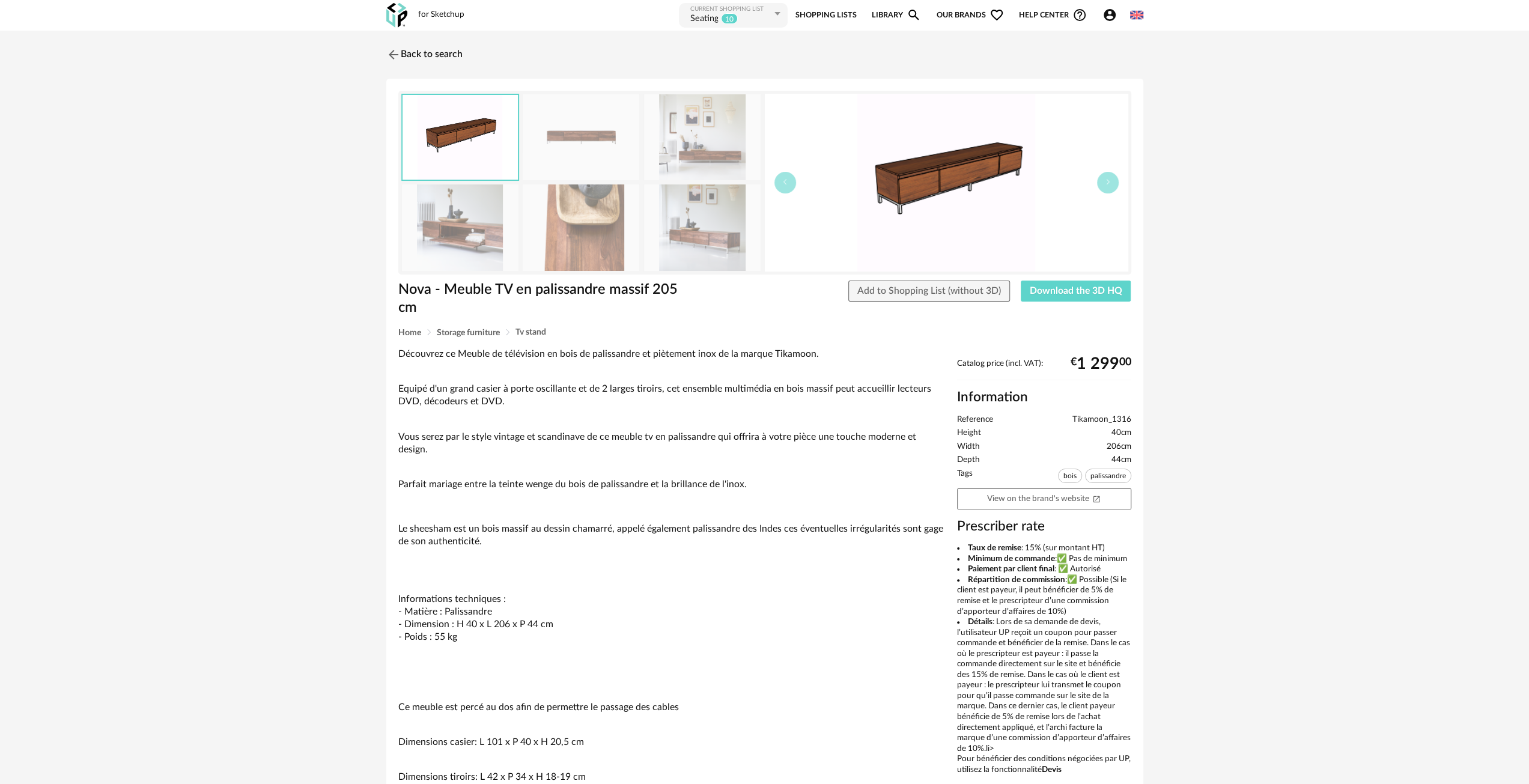
click at [703, 144] on img at bounding box center [702, 137] width 116 height 86
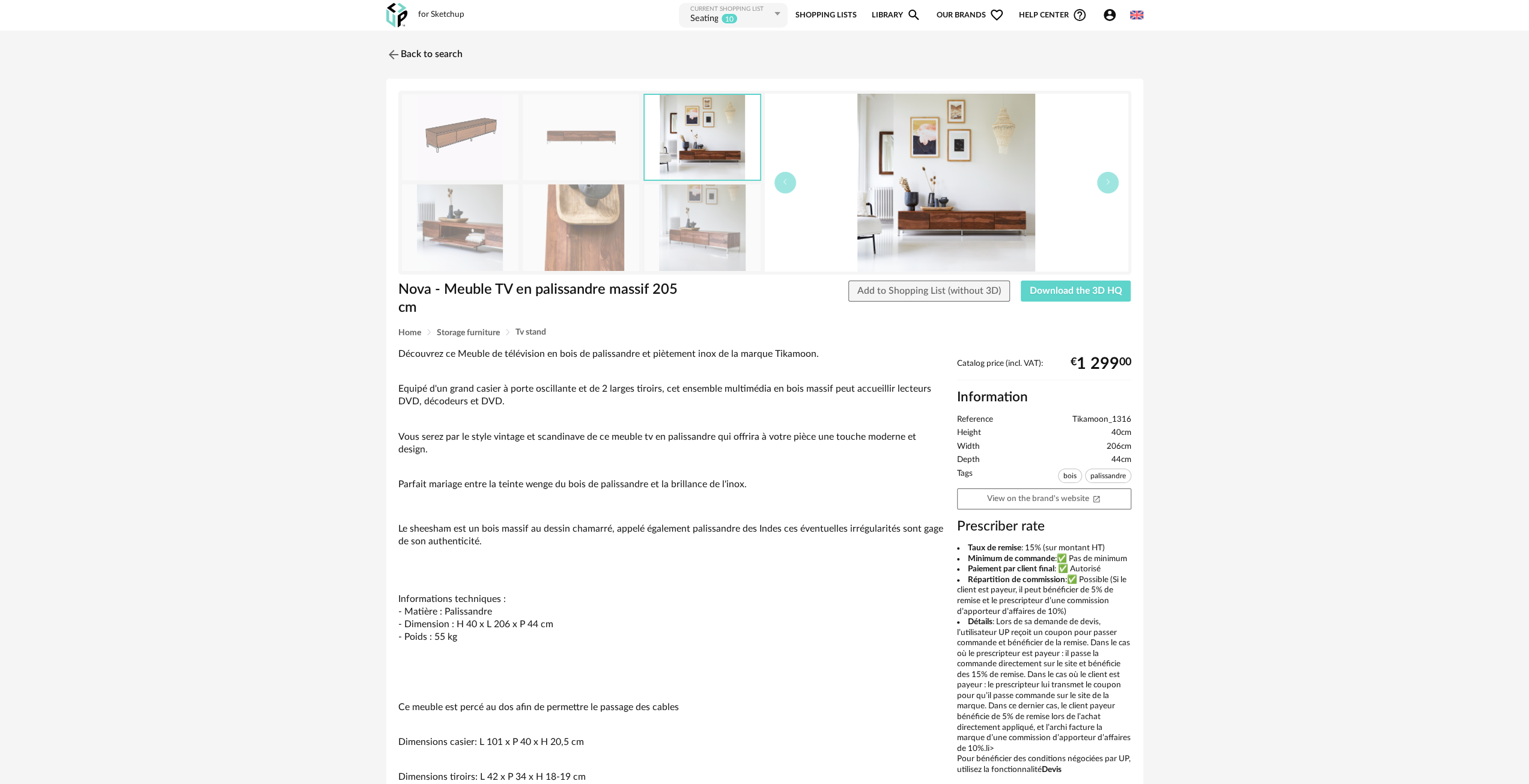
click at [713, 211] on img at bounding box center [702, 227] width 116 height 86
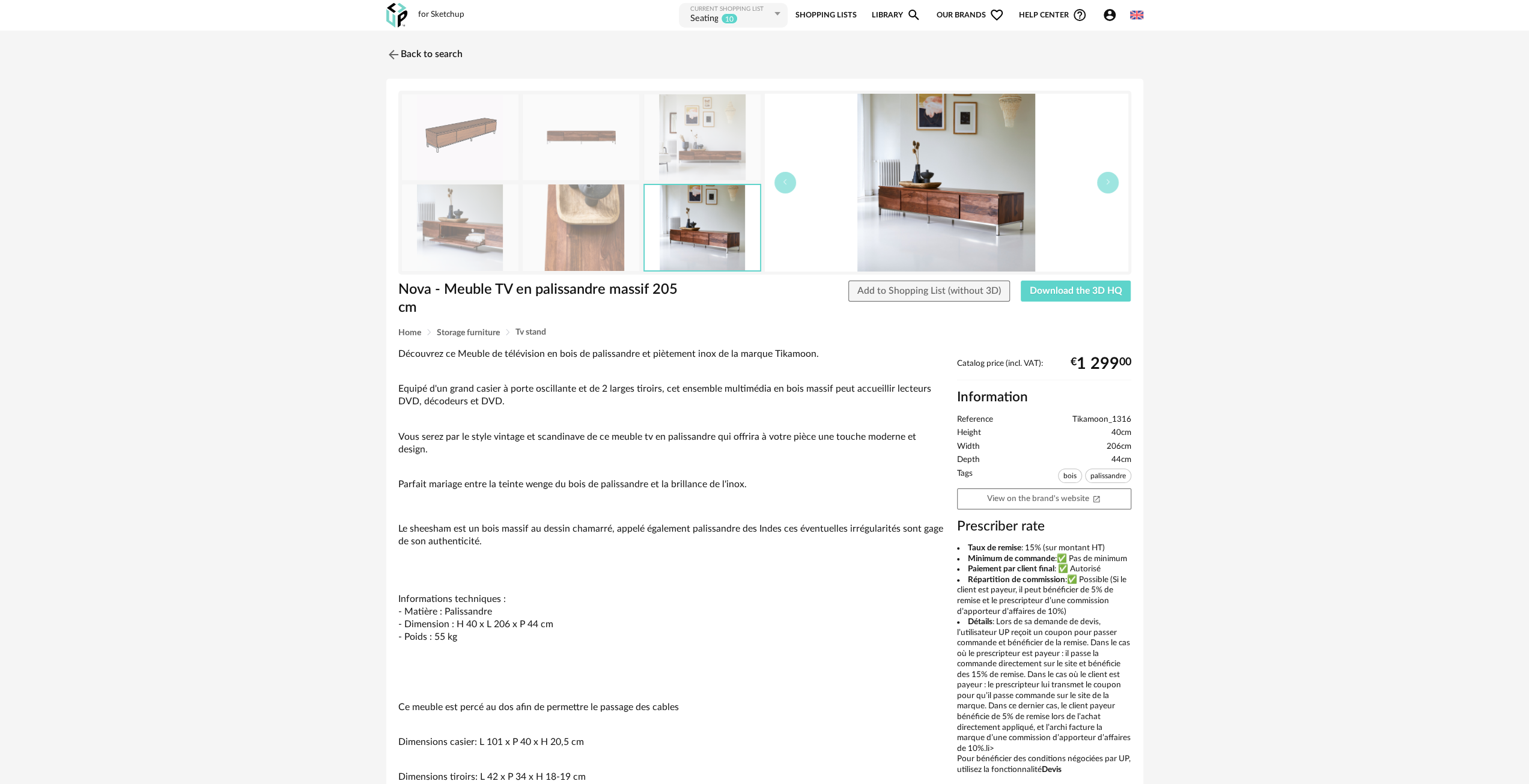
click at [704, 145] on img at bounding box center [702, 137] width 116 height 86
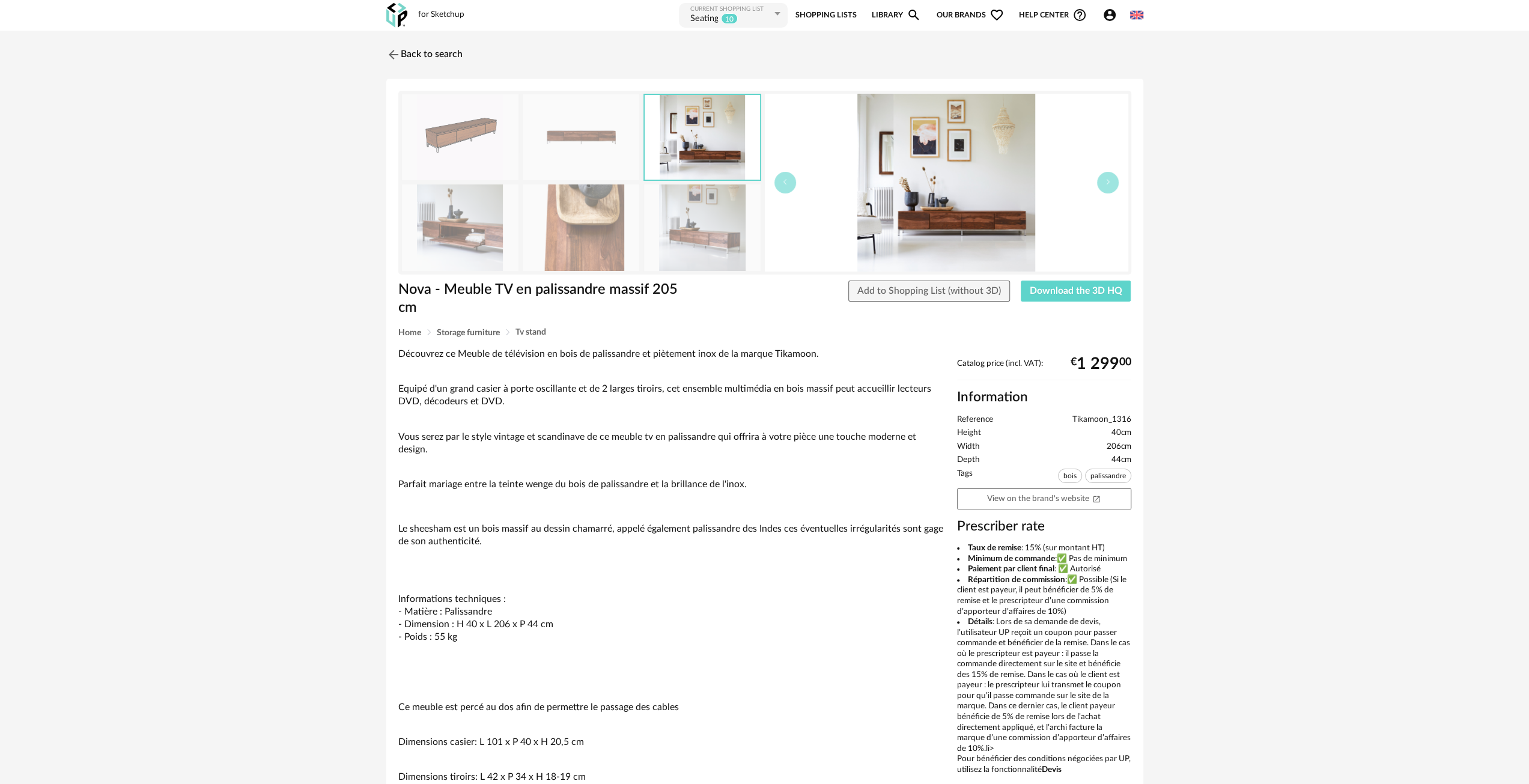
click at [581, 226] on img at bounding box center [581, 227] width 116 height 86
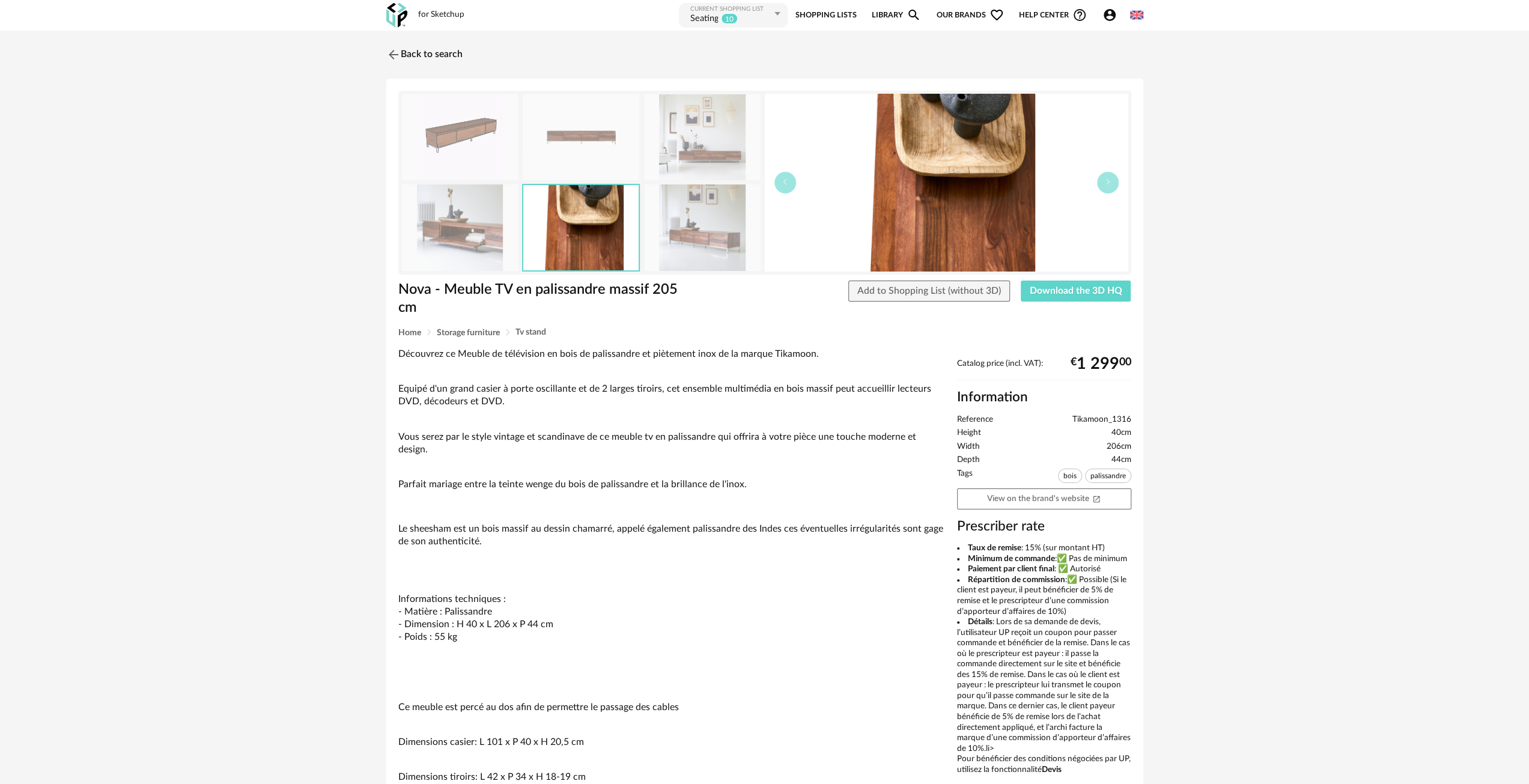
click at [449, 236] on img at bounding box center [460, 227] width 116 height 86
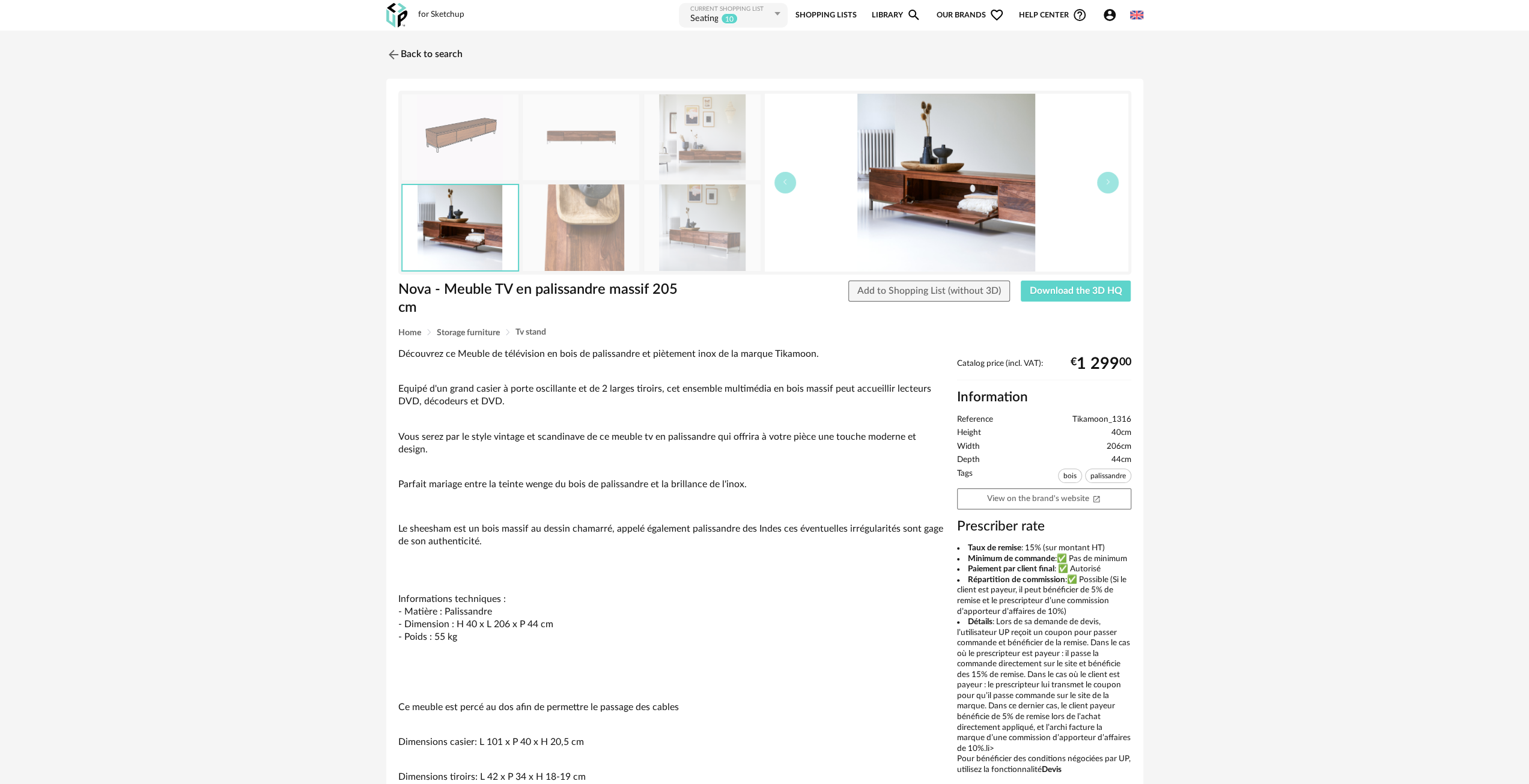
click at [700, 233] on img at bounding box center [702, 227] width 116 height 86
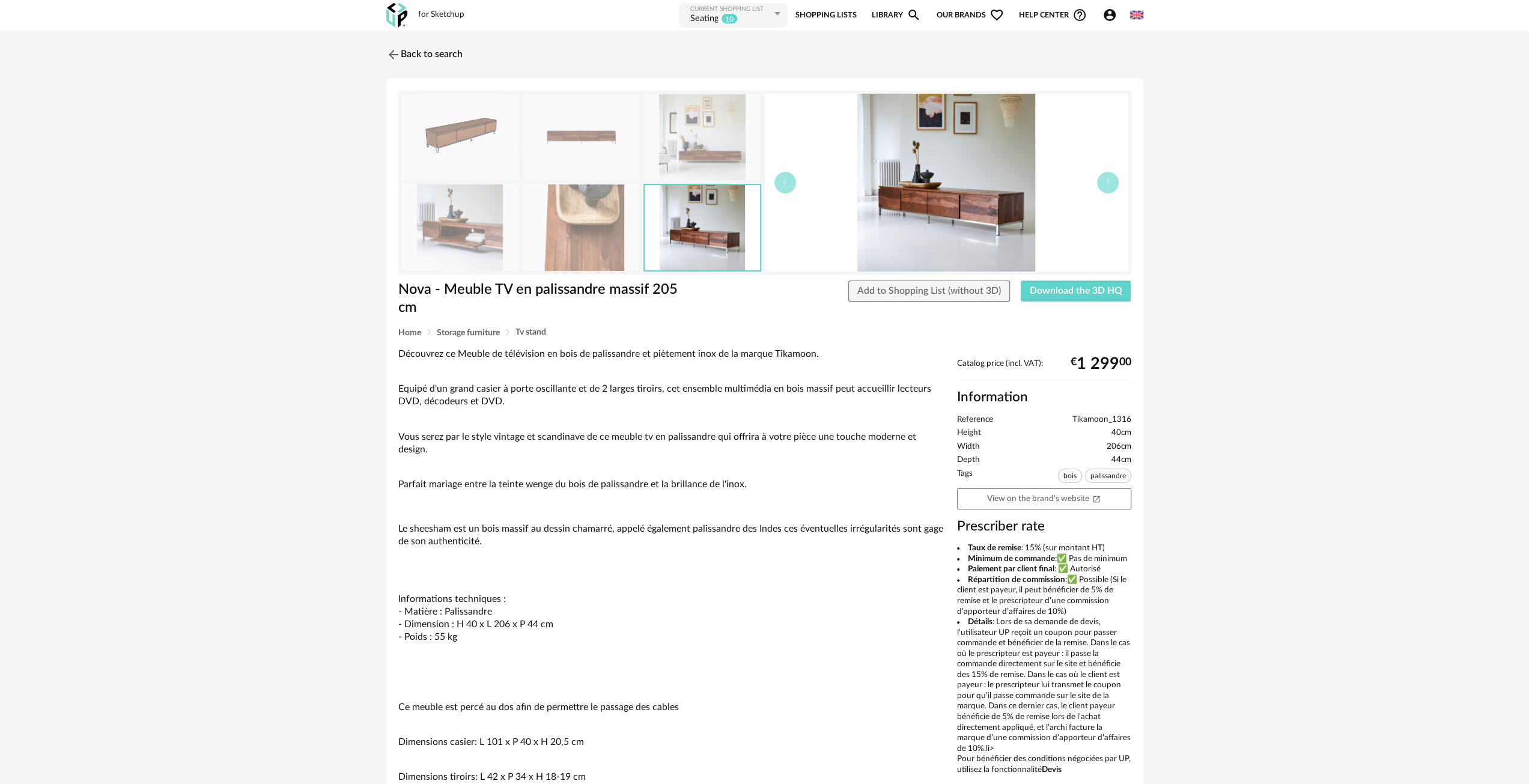
drag, startPoint x: 933, startPoint y: 215, endPoint x: 939, endPoint y: 217, distance: 6.3
click at [578, 142] on img at bounding box center [581, 137] width 116 height 86
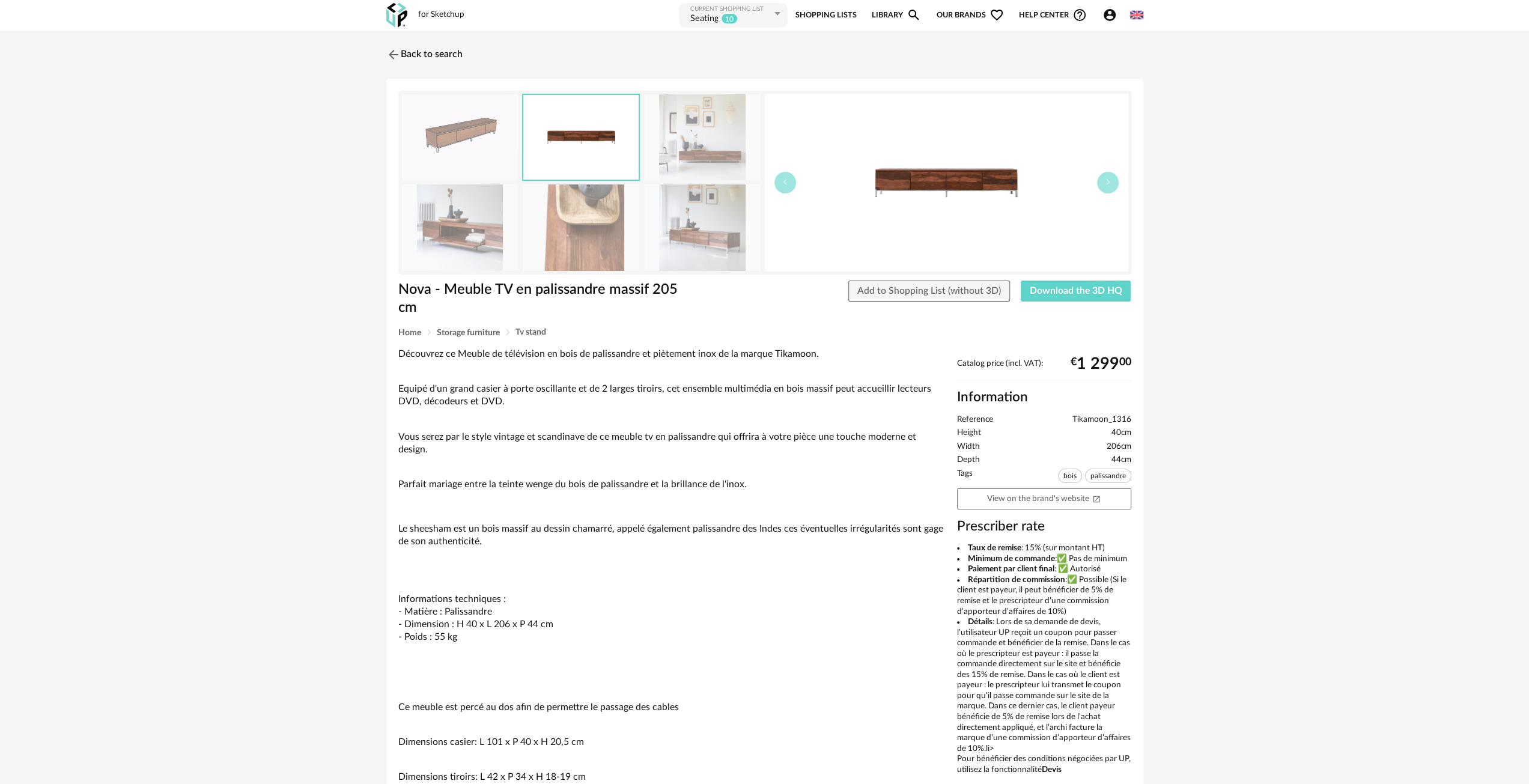
drag, startPoint x: 735, startPoint y: 296, endPoint x: 1057, endPoint y: 304, distance: 322.1
click at [1057, 304] on div "Nova - Meuble TV en palissandre massif 205 cm Add to Shopping List (without 3D)…" at bounding box center [764, 304] width 745 height 47
click at [1054, 297] on button "Download the 3D HQ" at bounding box center [1076, 291] width 110 height 22
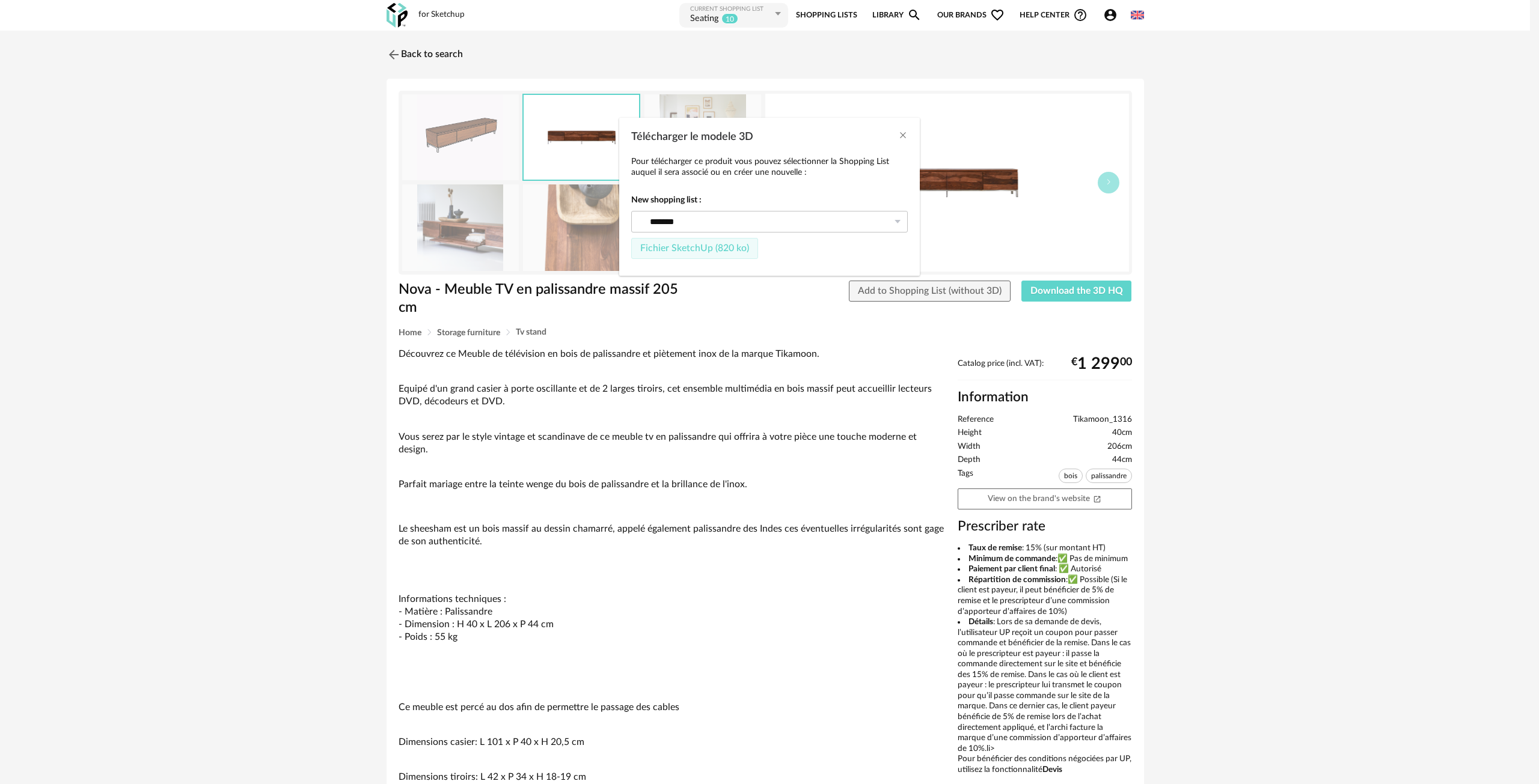
click at [675, 252] on span "Fichier SketchUp (820 ko)" at bounding box center [695, 248] width 109 height 9
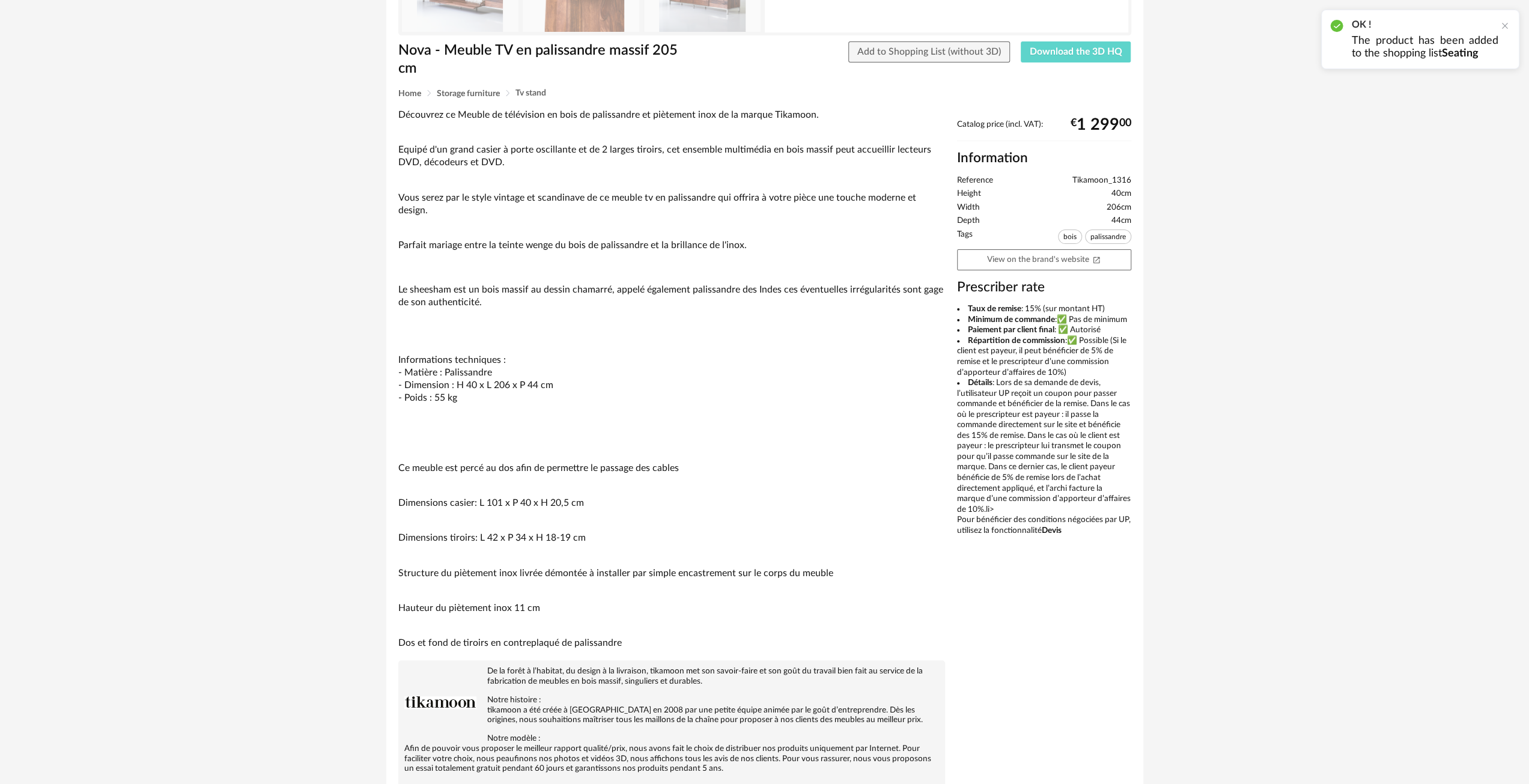
scroll to position [442, 0]
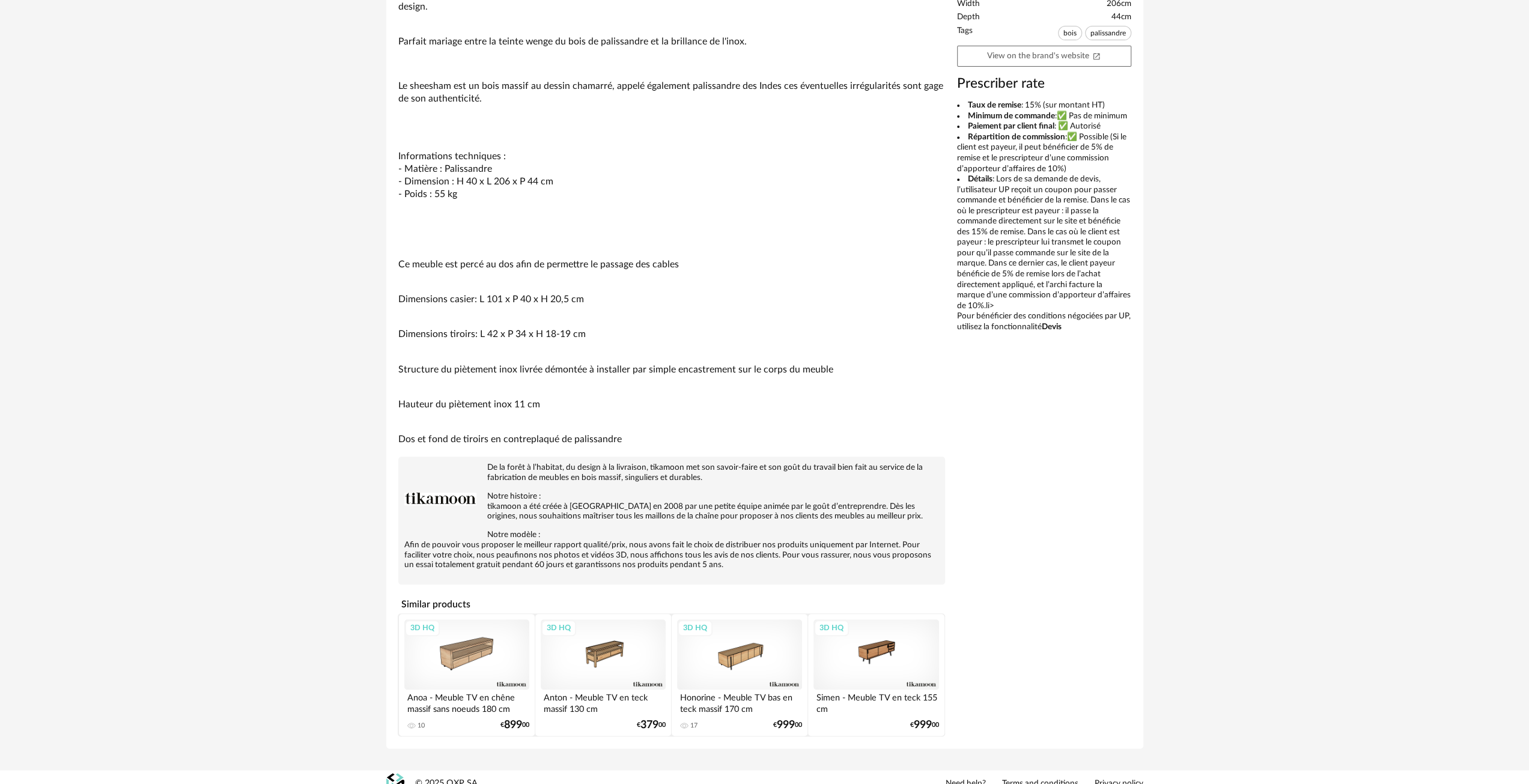
click at [593, 642] on div "3D HQ" at bounding box center [603, 654] width 125 height 70
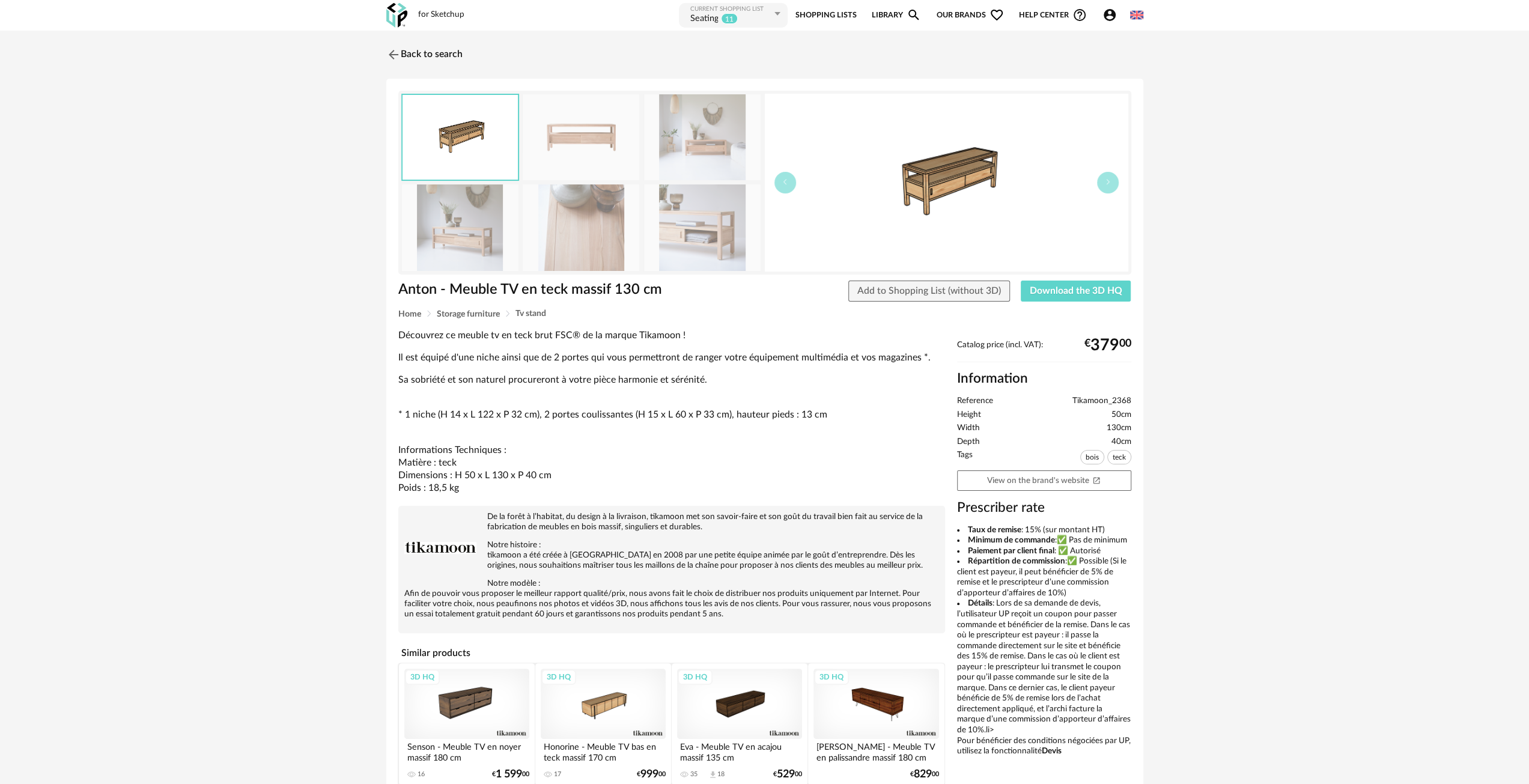
click at [706, 229] on img at bounding box center [702, 227] width 116 height 86
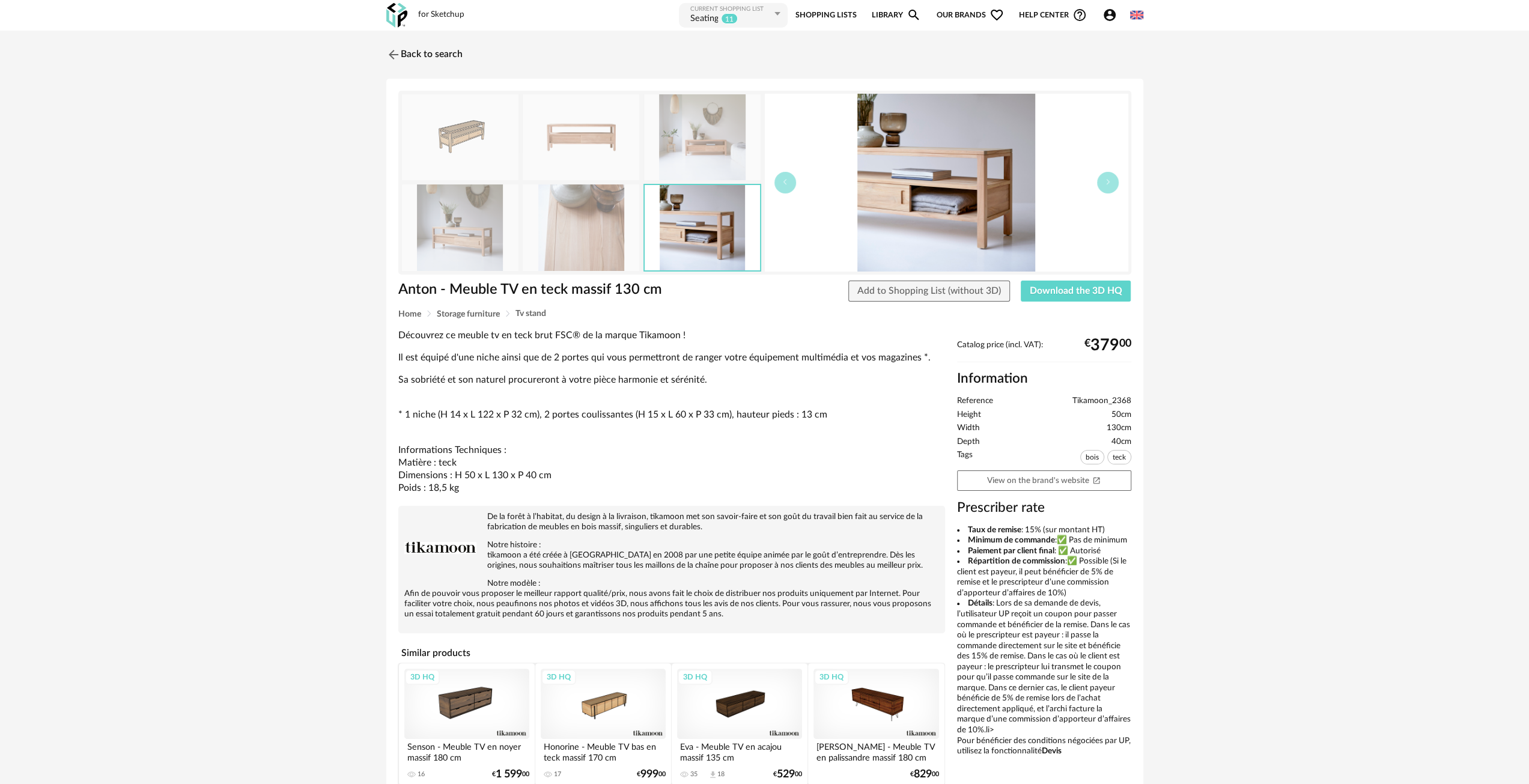
click at [703, 176] on img at bounding box center [702, 137] width 116 height 86
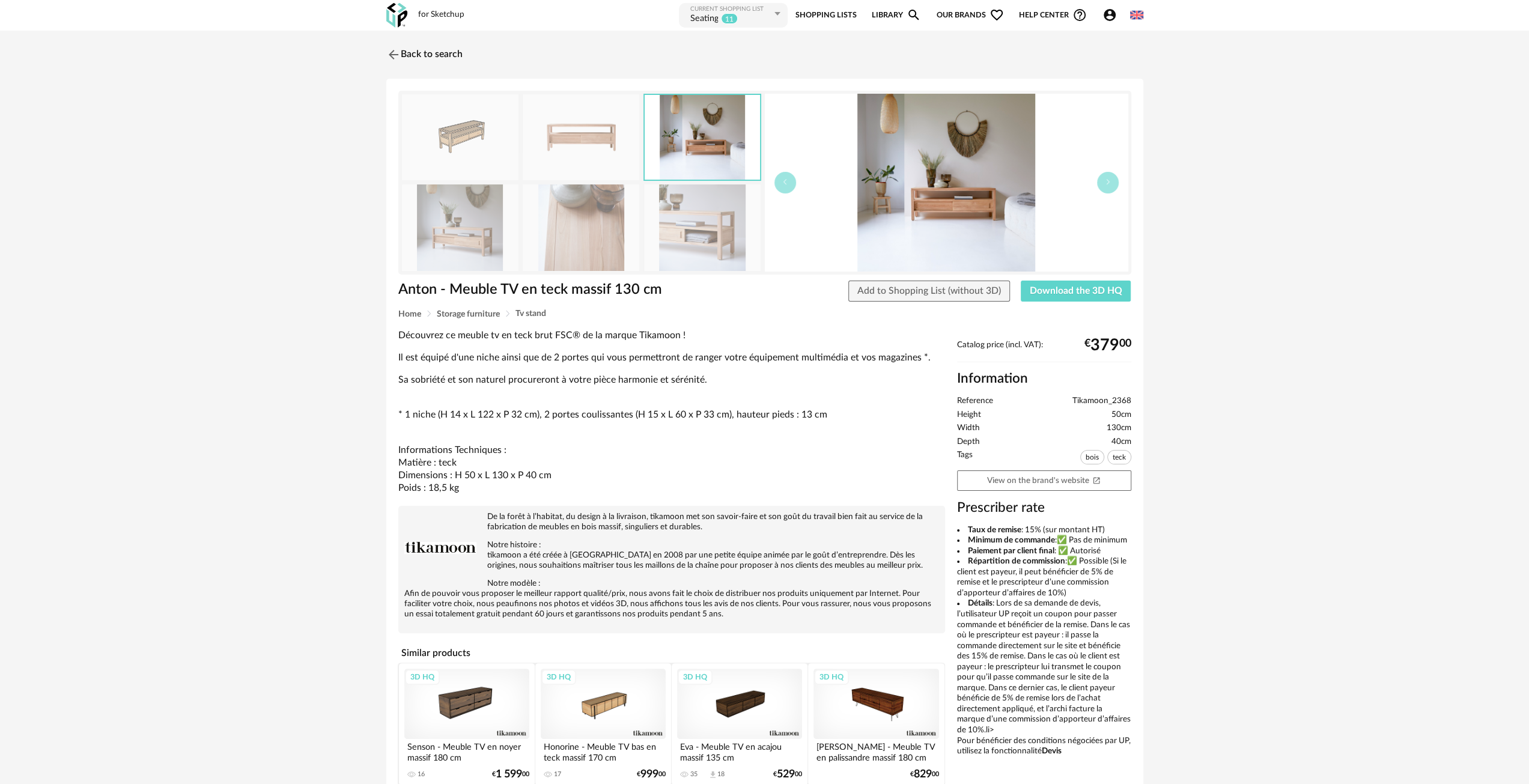
click at [463, 239] on img at bounding box center [460, 227] width 116 height 86
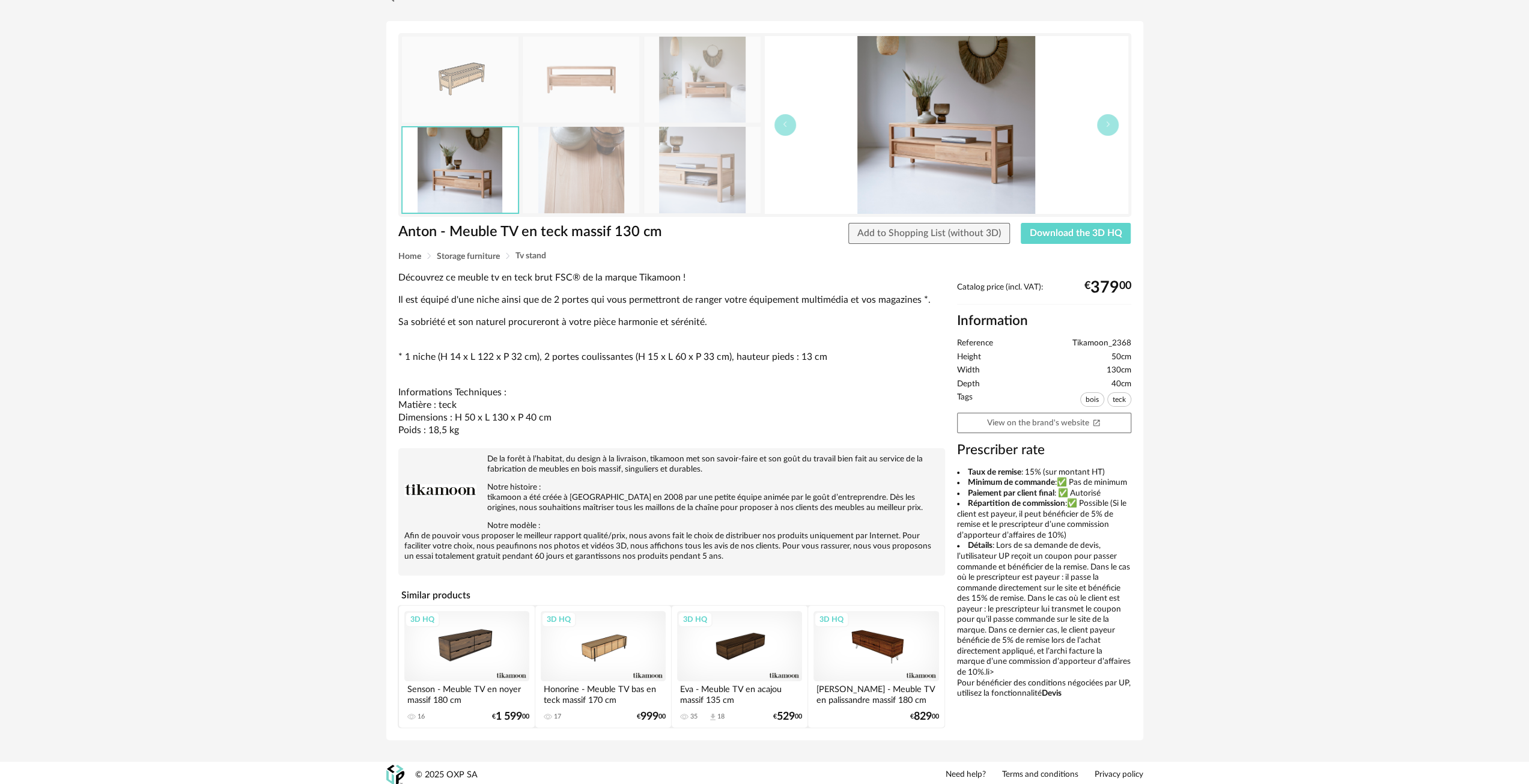
scroll to position [61, 0]
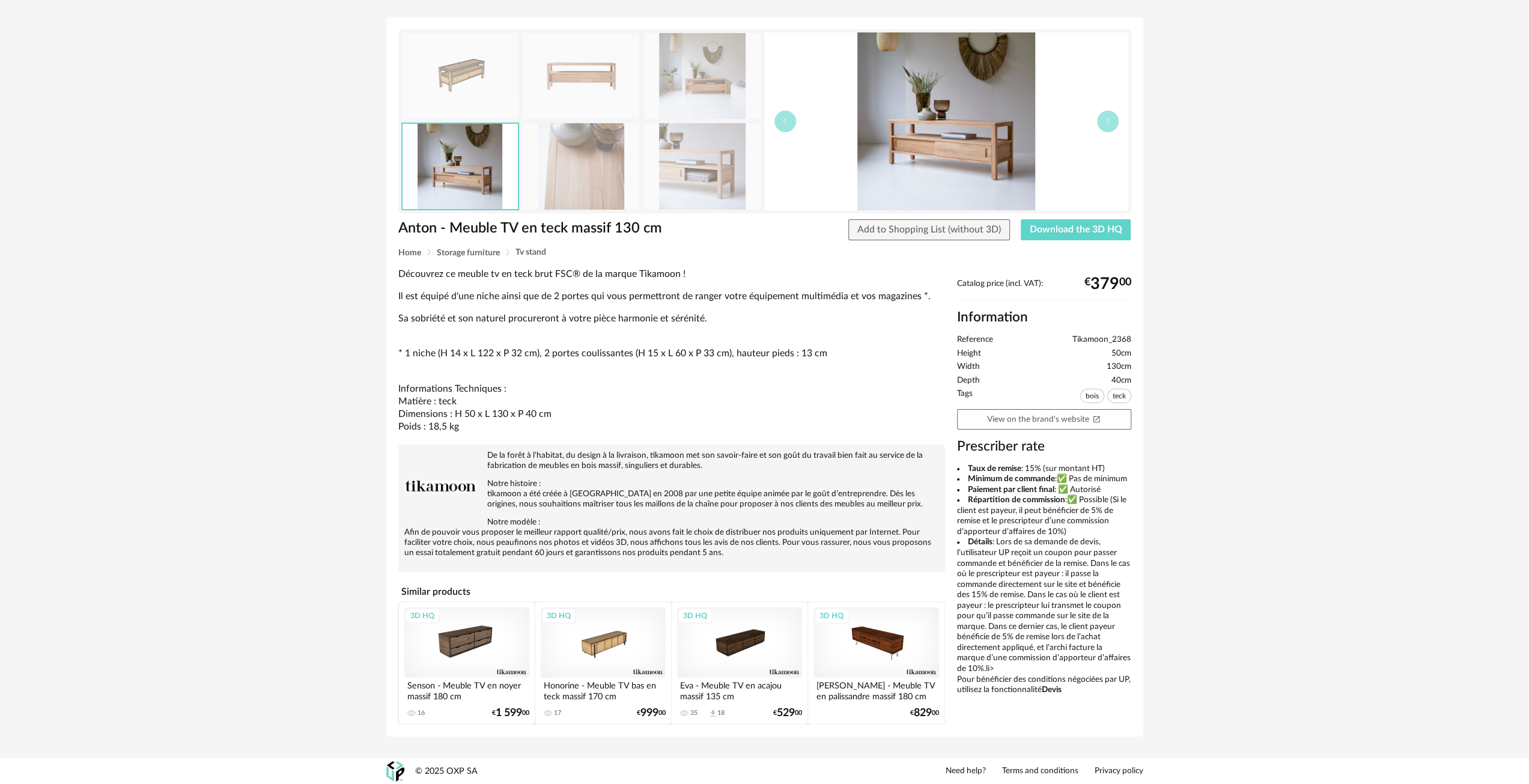
click at [891, 650] on div "3D HQ" at bounding box center [876, 642] width 125 height 70
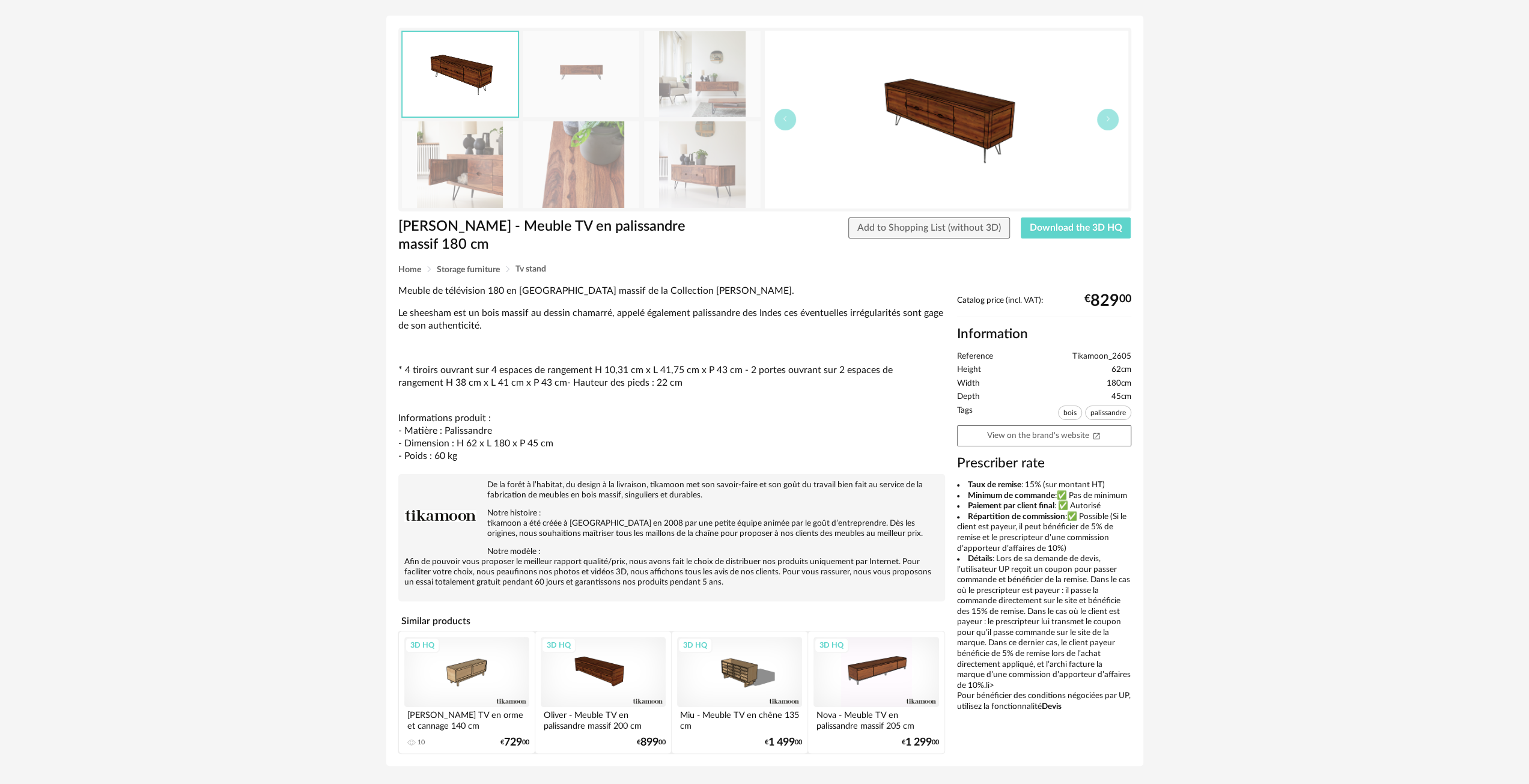
scroll to position [92, 0]
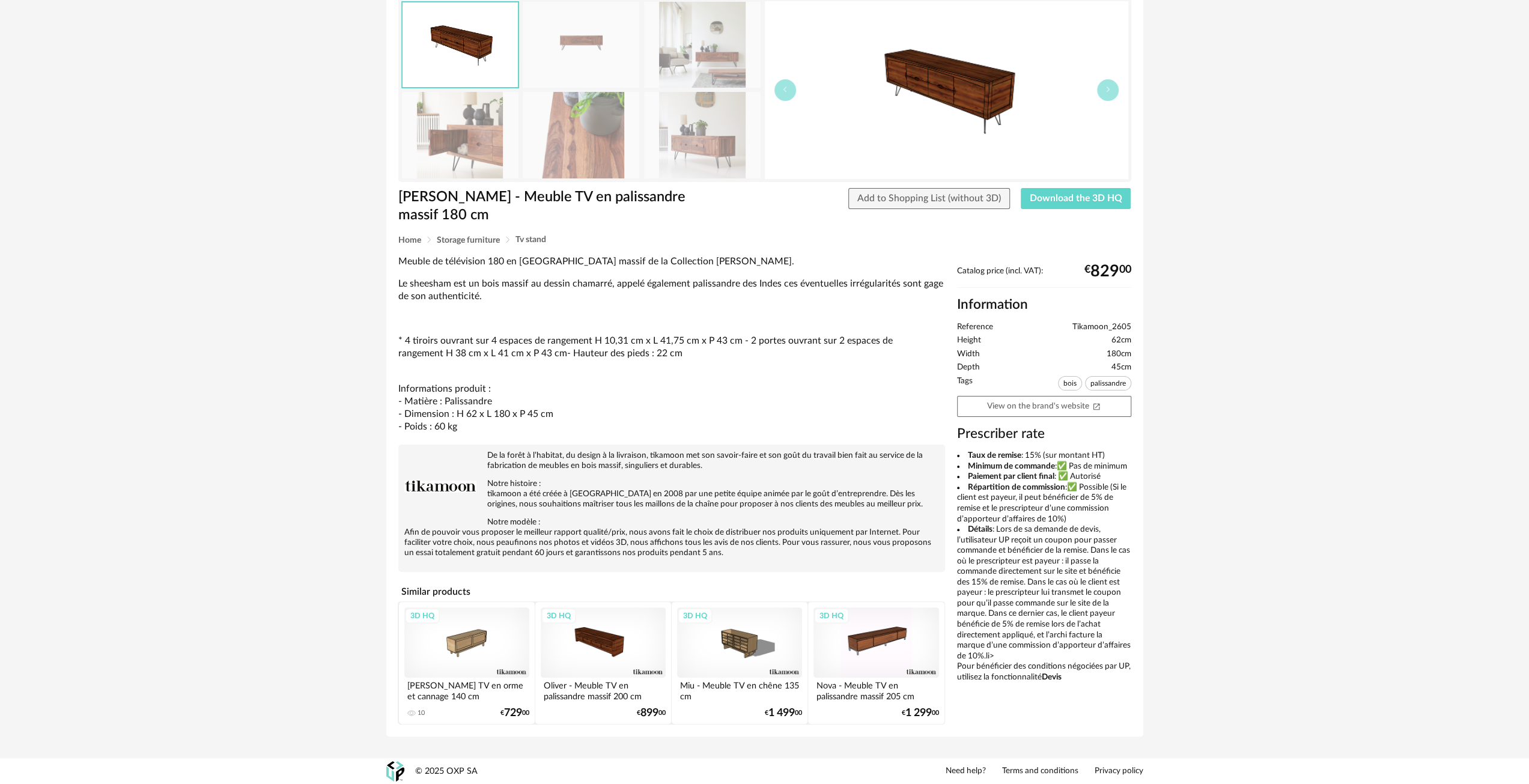
click at [616, 647] on div "3D HQ" at bounding box center [603, 642] width 125 height 70
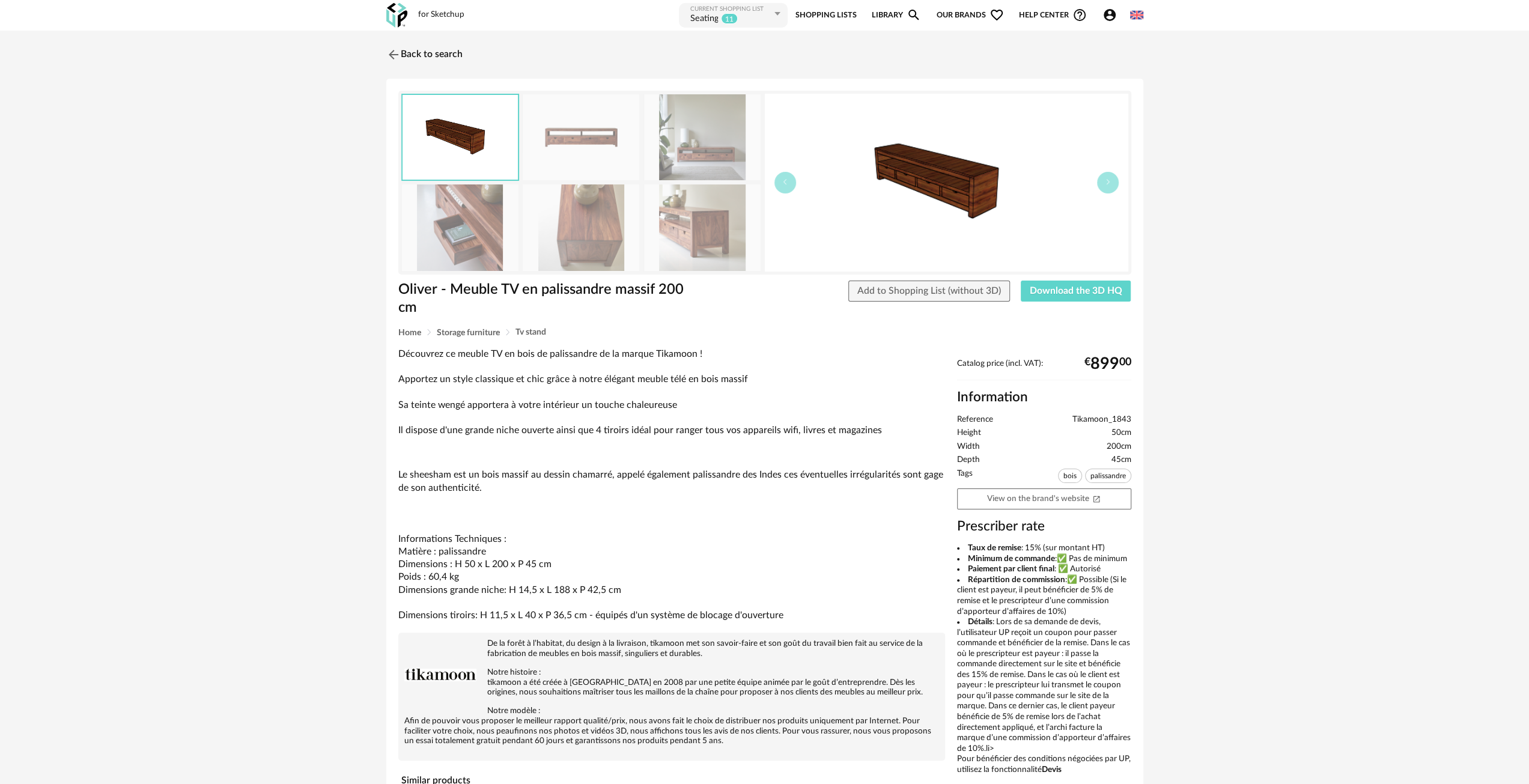
click at [699, 137] on img at bounding box center [702, 137] width 116 height 86
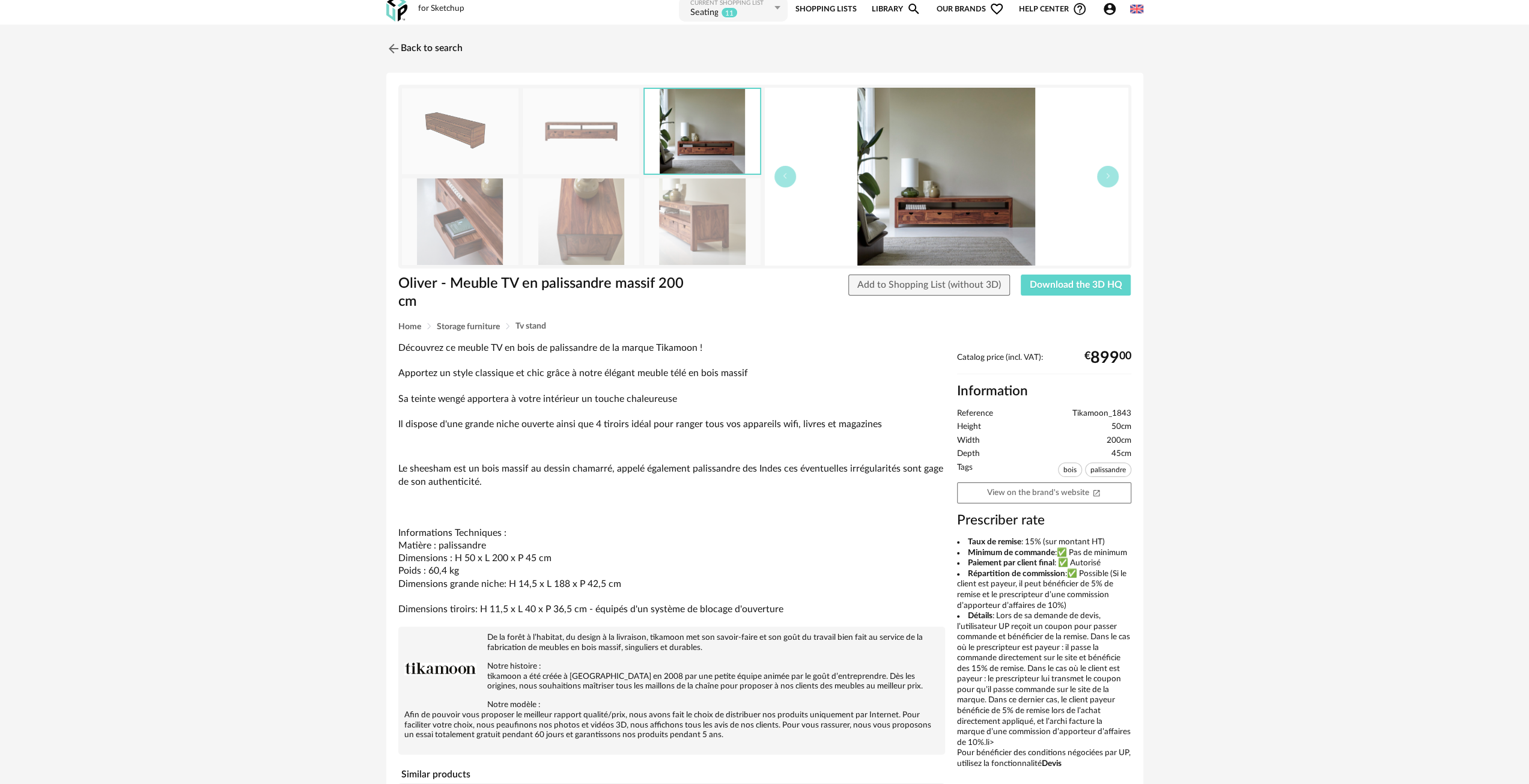
scroll to position [189, 0]
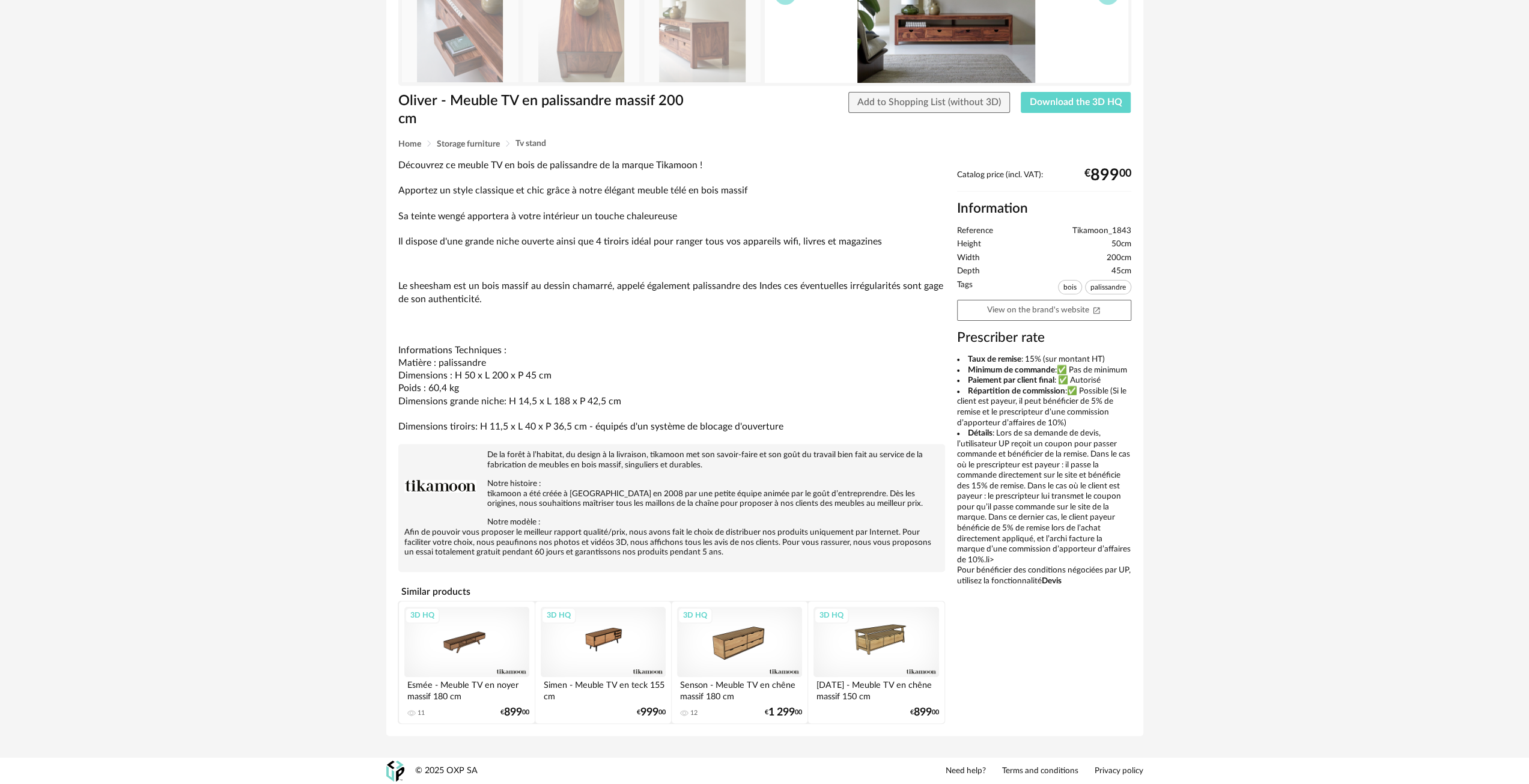
click at [609, 648] on div "3D HQ" at bounding box center [603, 642] width 125 height 70
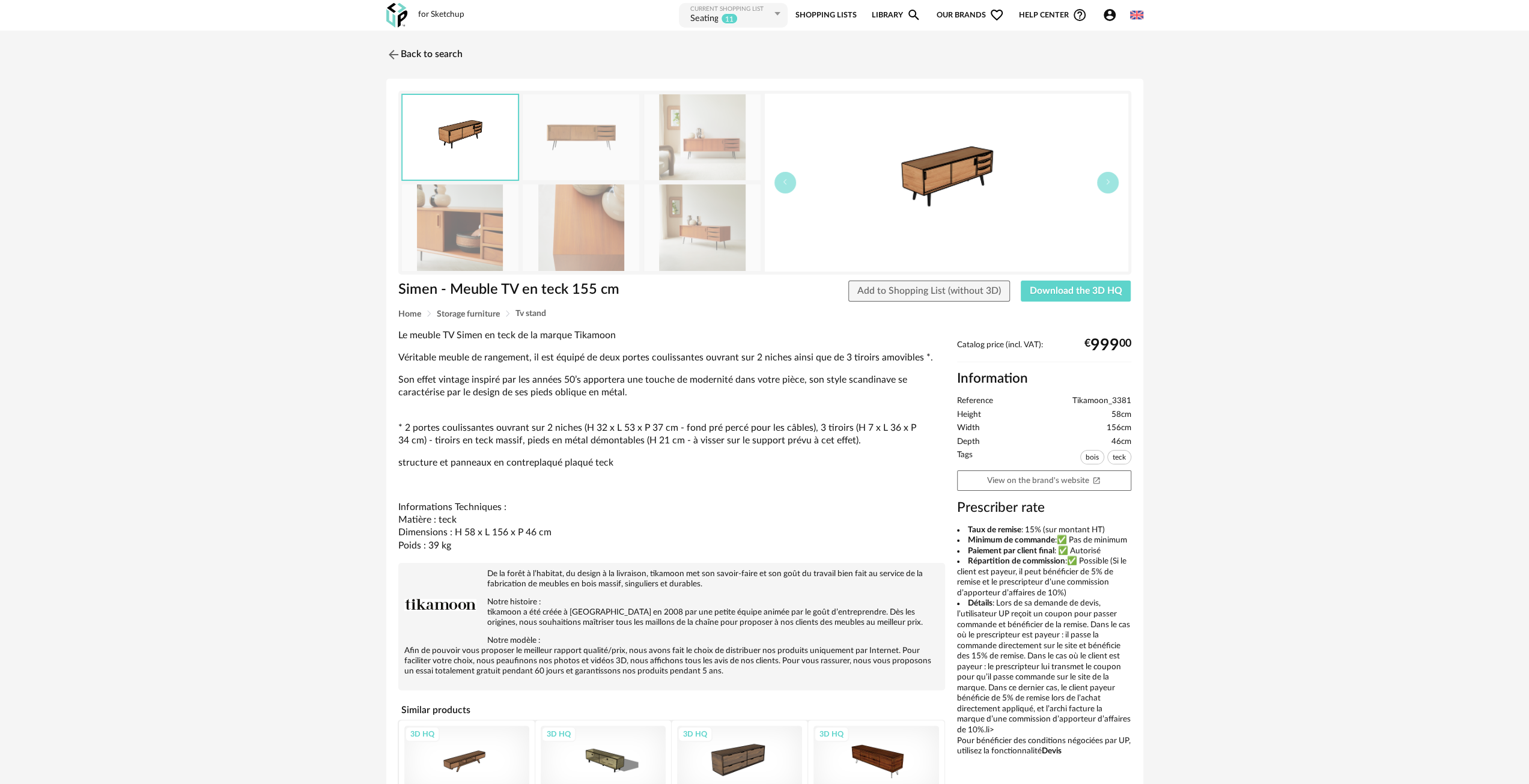
click at [706, 146] on img at bounding box center [702, 137] width 116 height 86
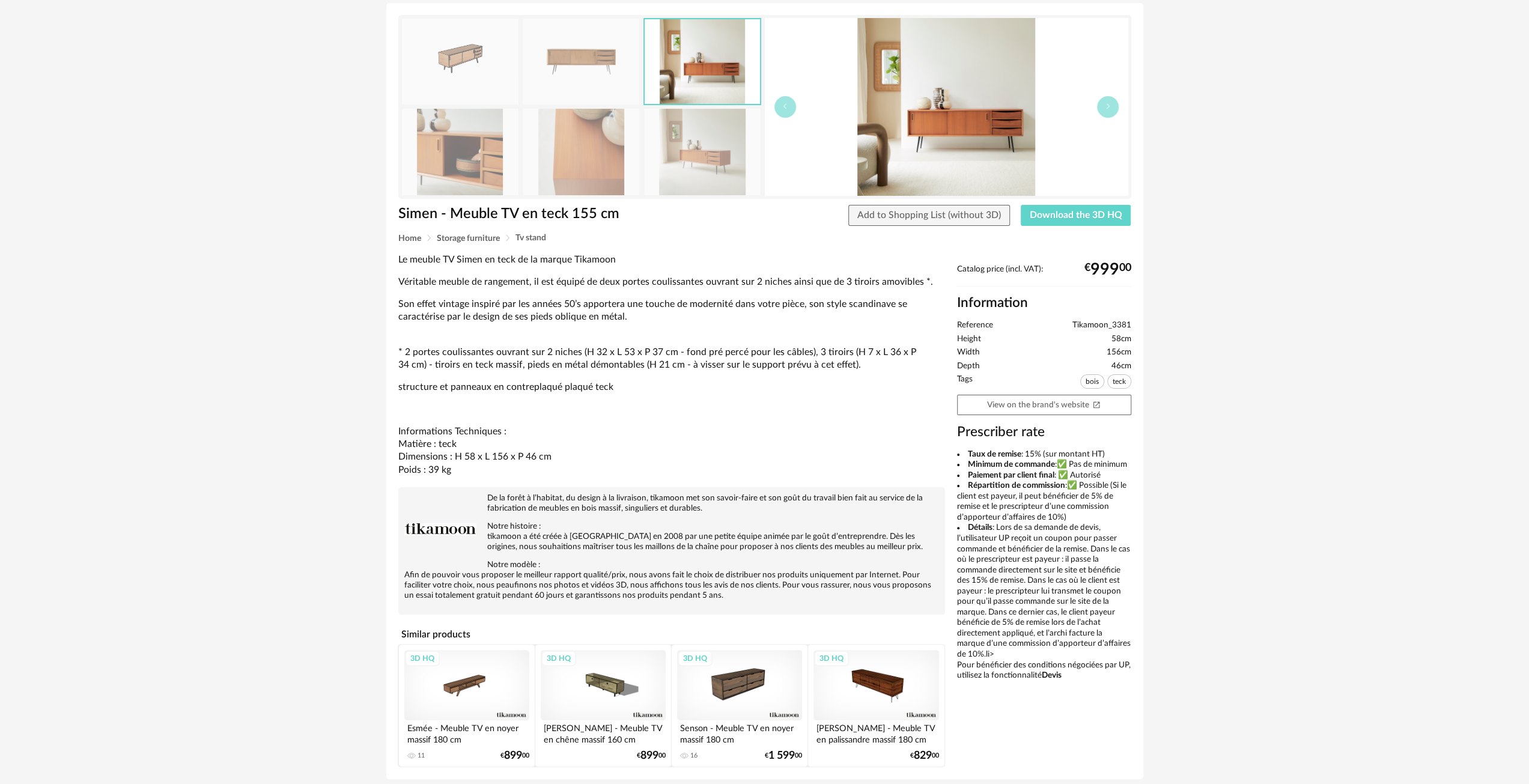
scroll to position [119, 0]
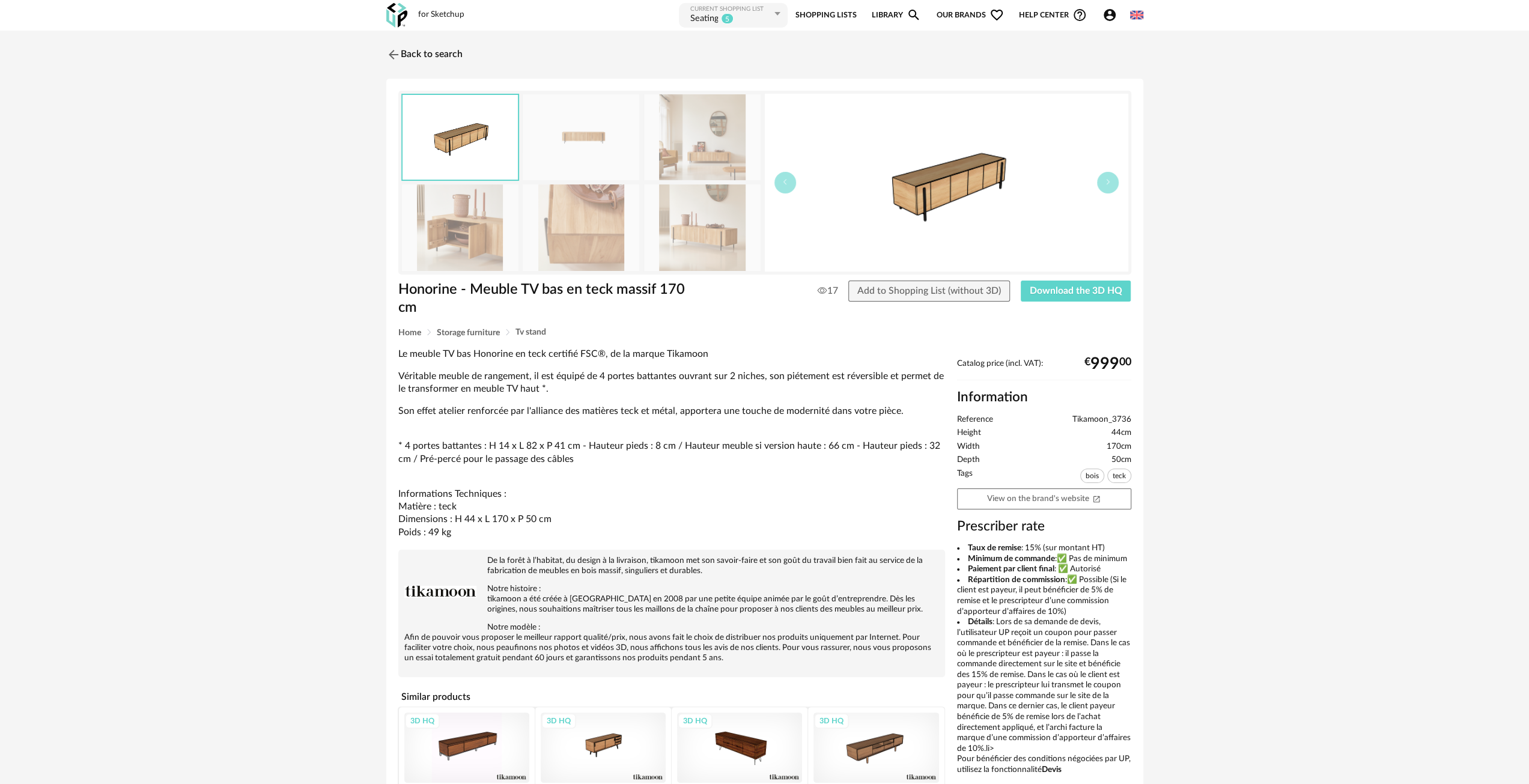
click at [700, 239] on img at bounding box center [702, 227] width 116 height 86
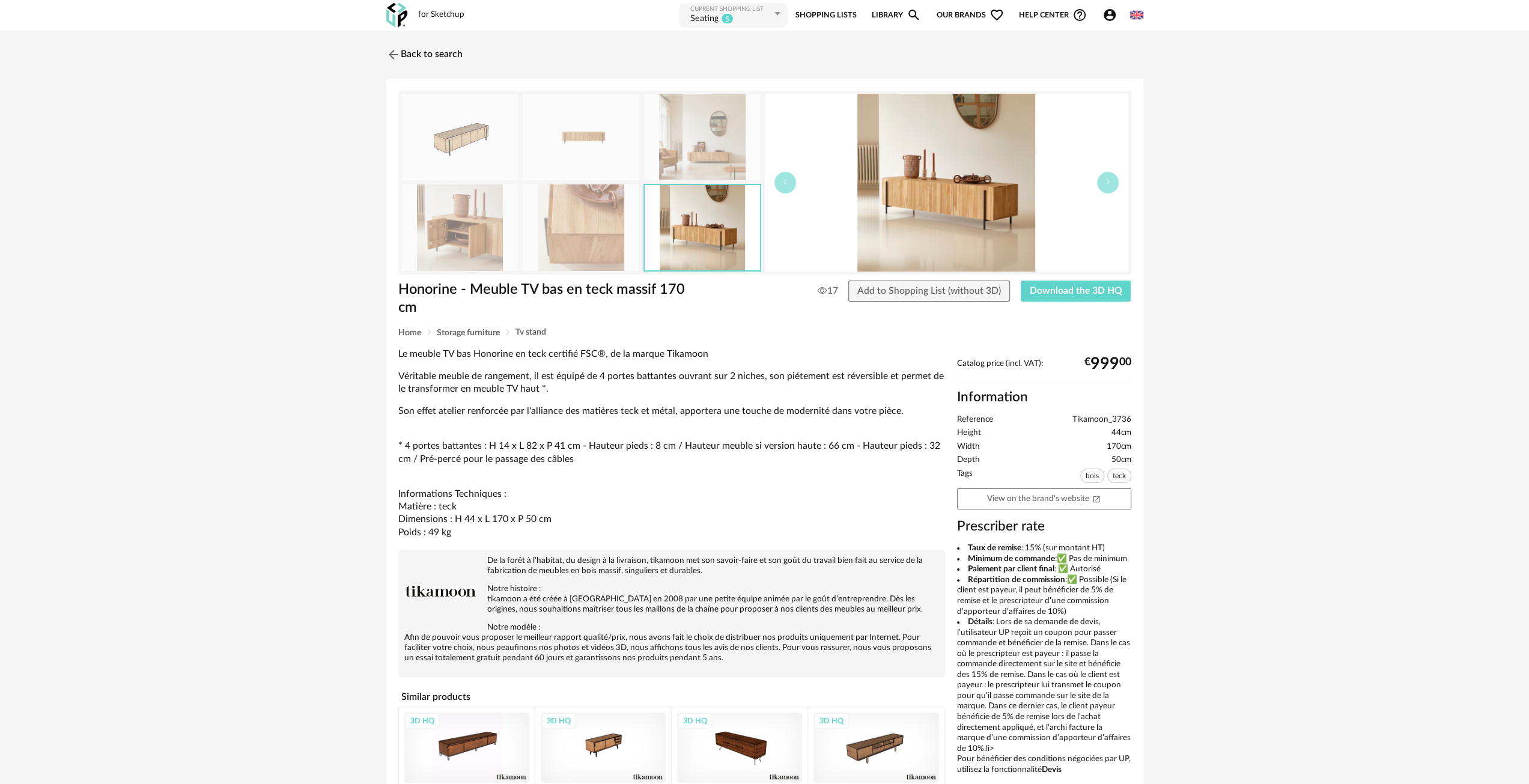
click at [554, 145] on img at bounding box center [581, 137] width 116 height 86
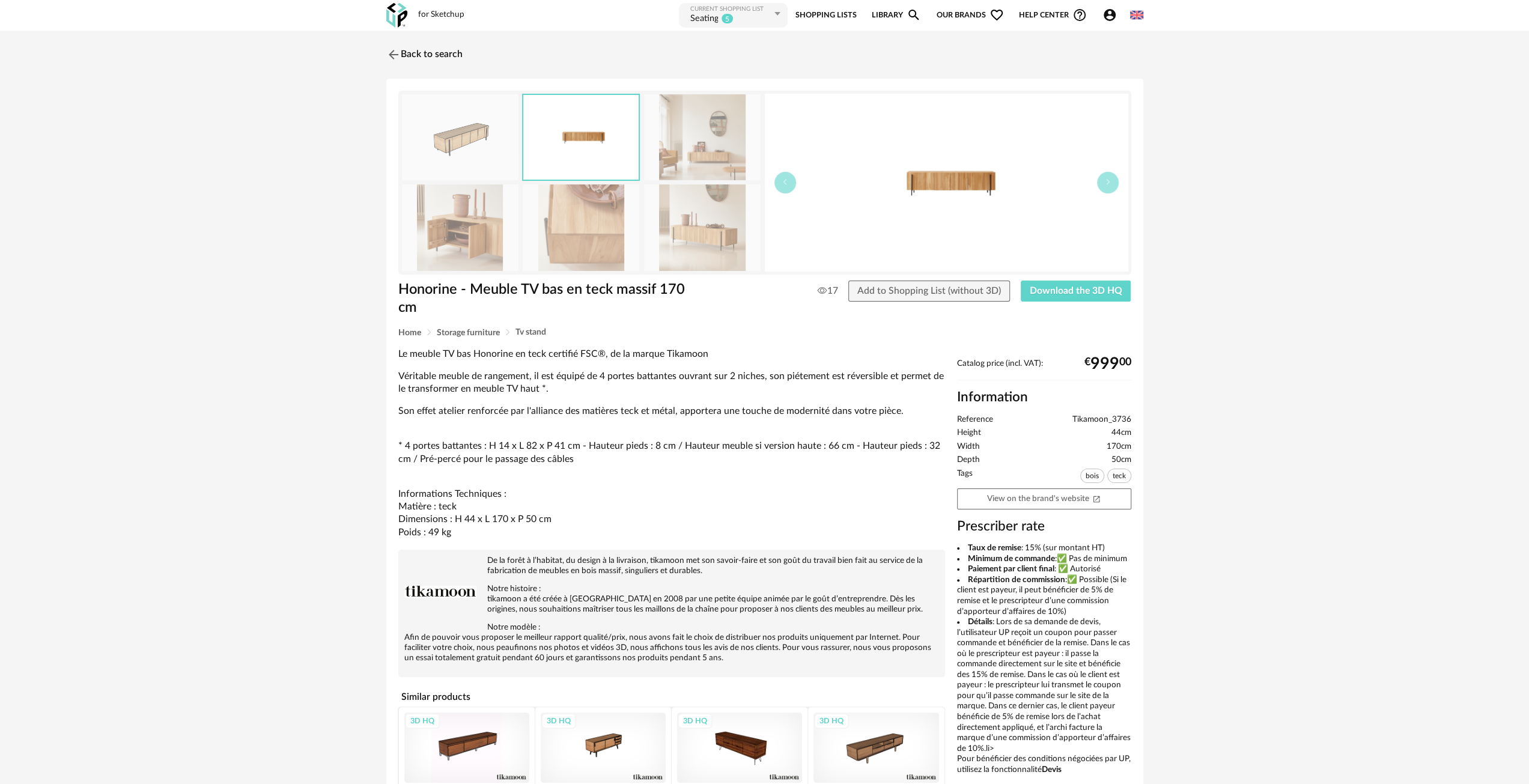
click at [718, 157] on img at bounding box center [702, 137] width 116 height 86
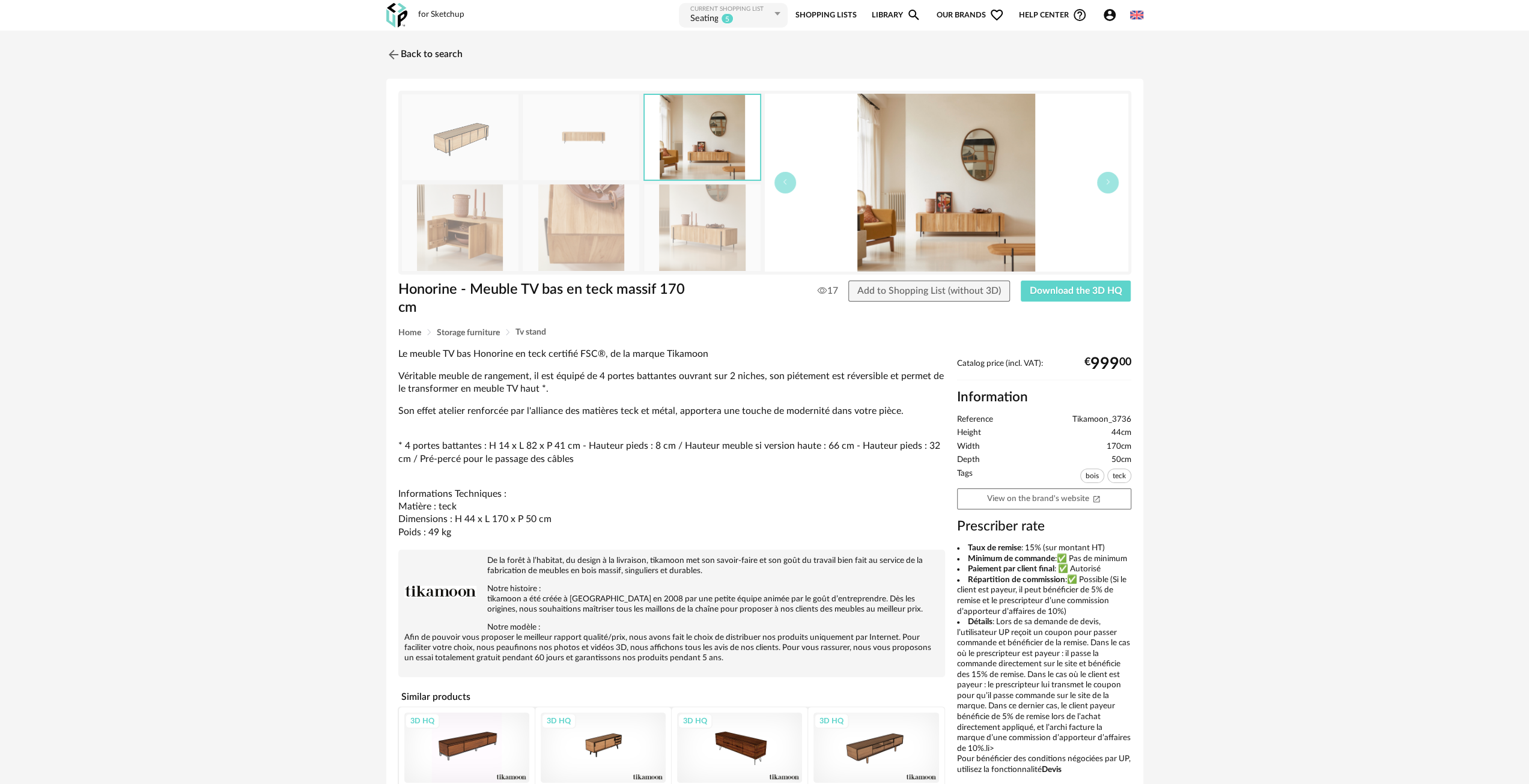
drag, startPoint x: 488, startPoint y: 226, endPoint x: 603, endPoint y: 239, distance: 115.7
click at [488, 227] on img at bounding box center [460, 227] width 116 height 86
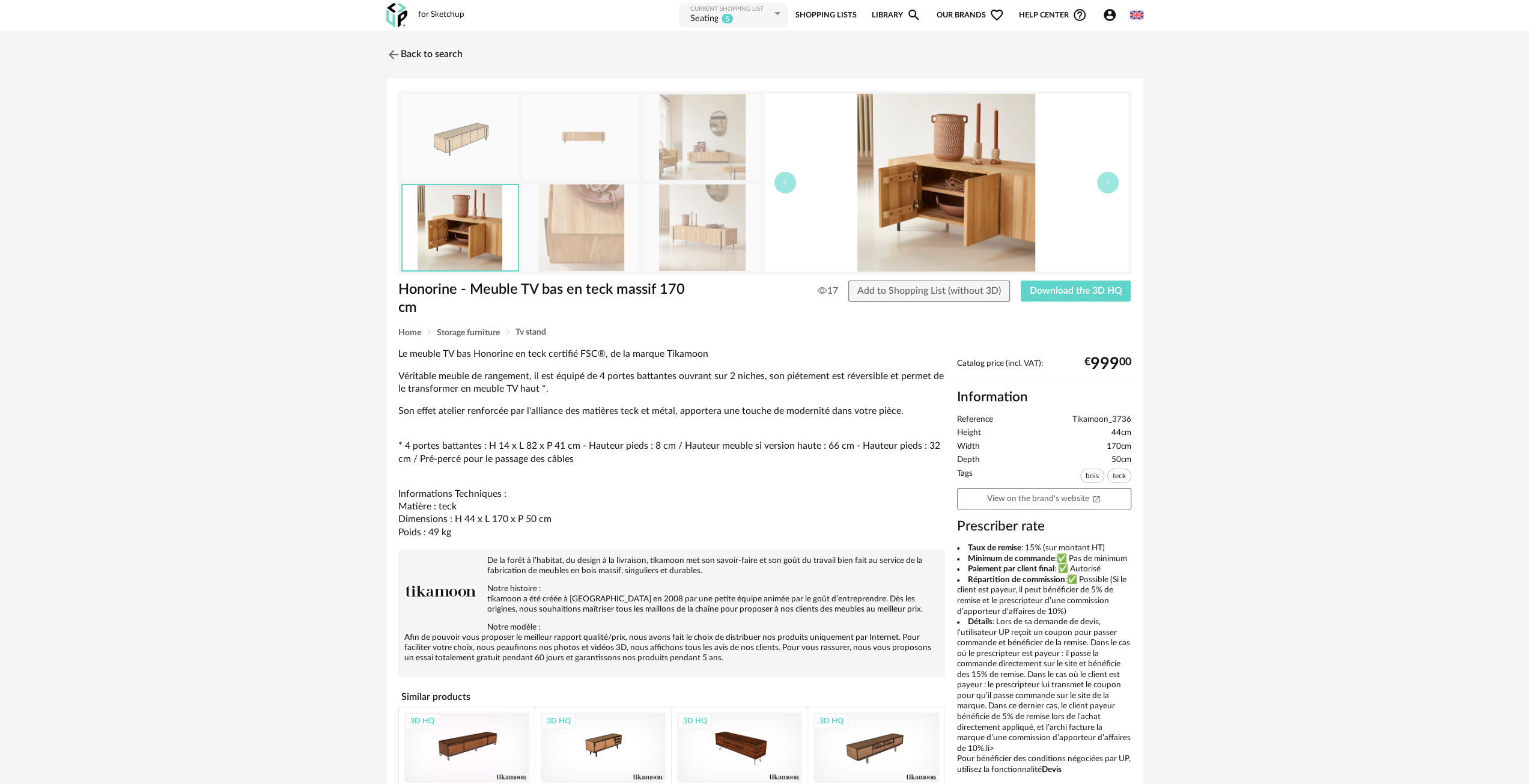
click at [544, 253] on img at bounding box center [581, 227] width 116 height 86
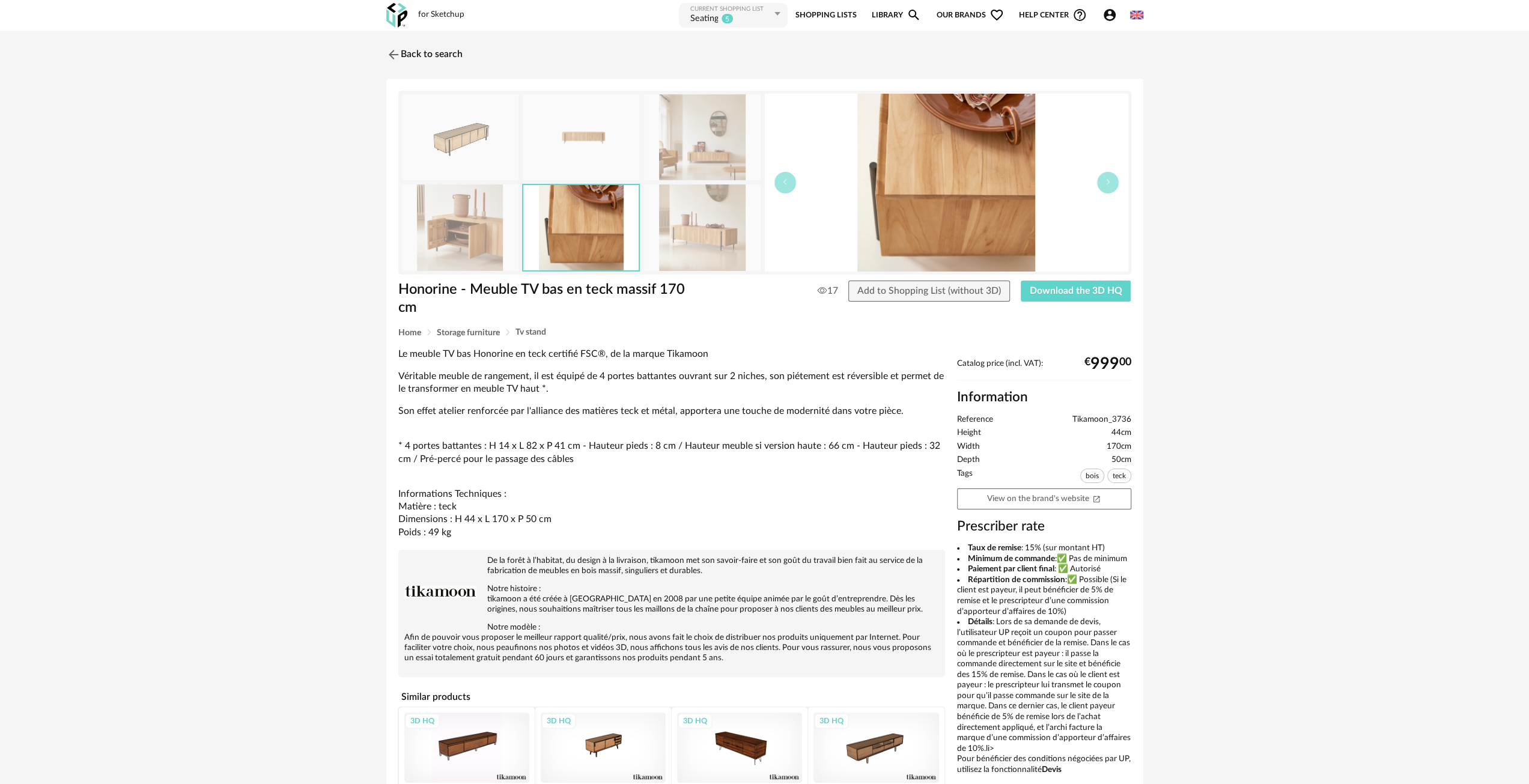
click at [718, 251] on img at bounding box center [702, 227] width 116 height 86
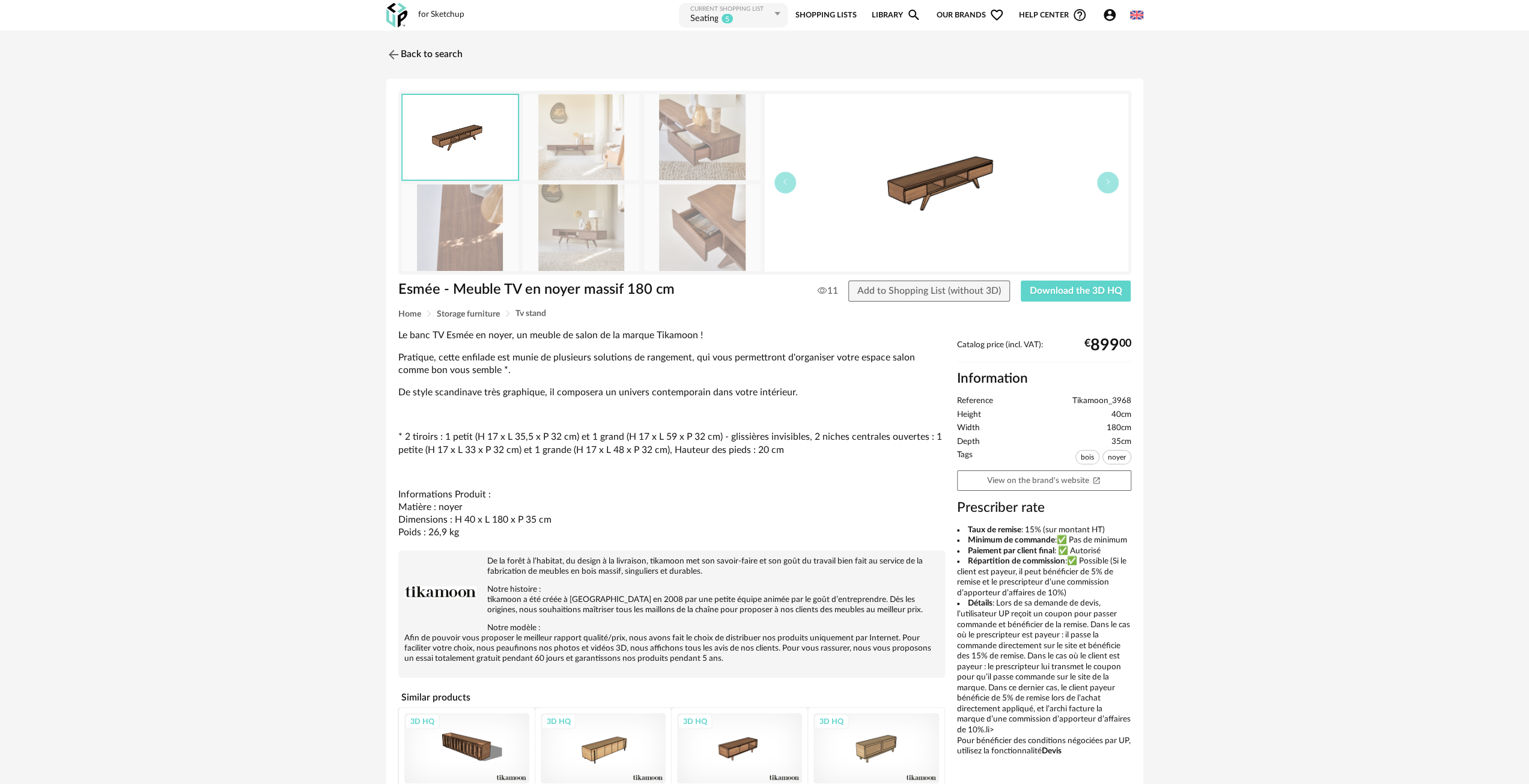
click at [724, 242] on img at bounding box center [702, 227] width 116 height 86
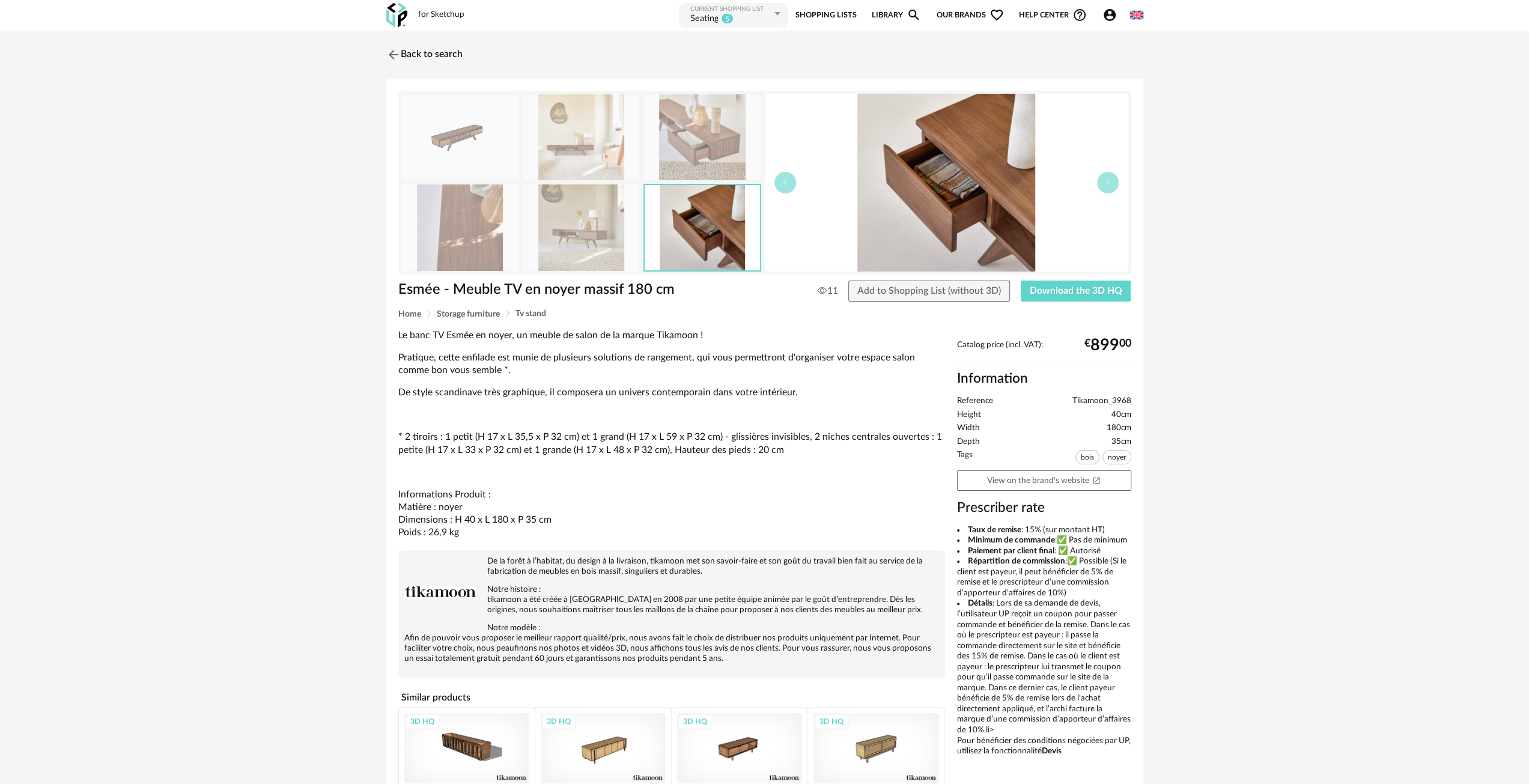
click at [611, 239] on img at bounding box center [581, 227] width 116 height 86
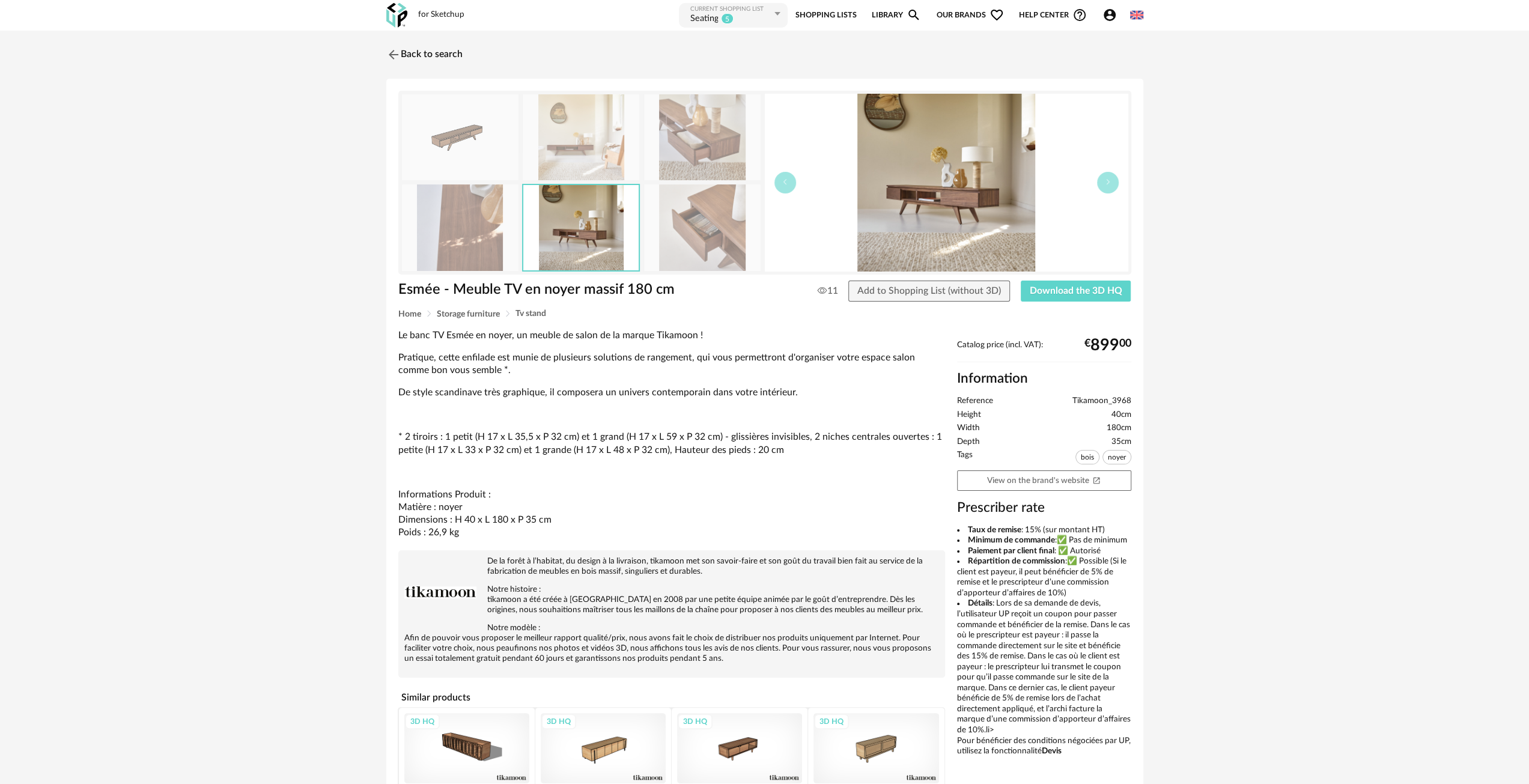
drag, startPoint x: 902, startPoint y: 181, endPoint x: 915, endPoint y: 185, distance: 13.6
click at [484, 235] on img at bounding box center [460, 227] width 116 height 86
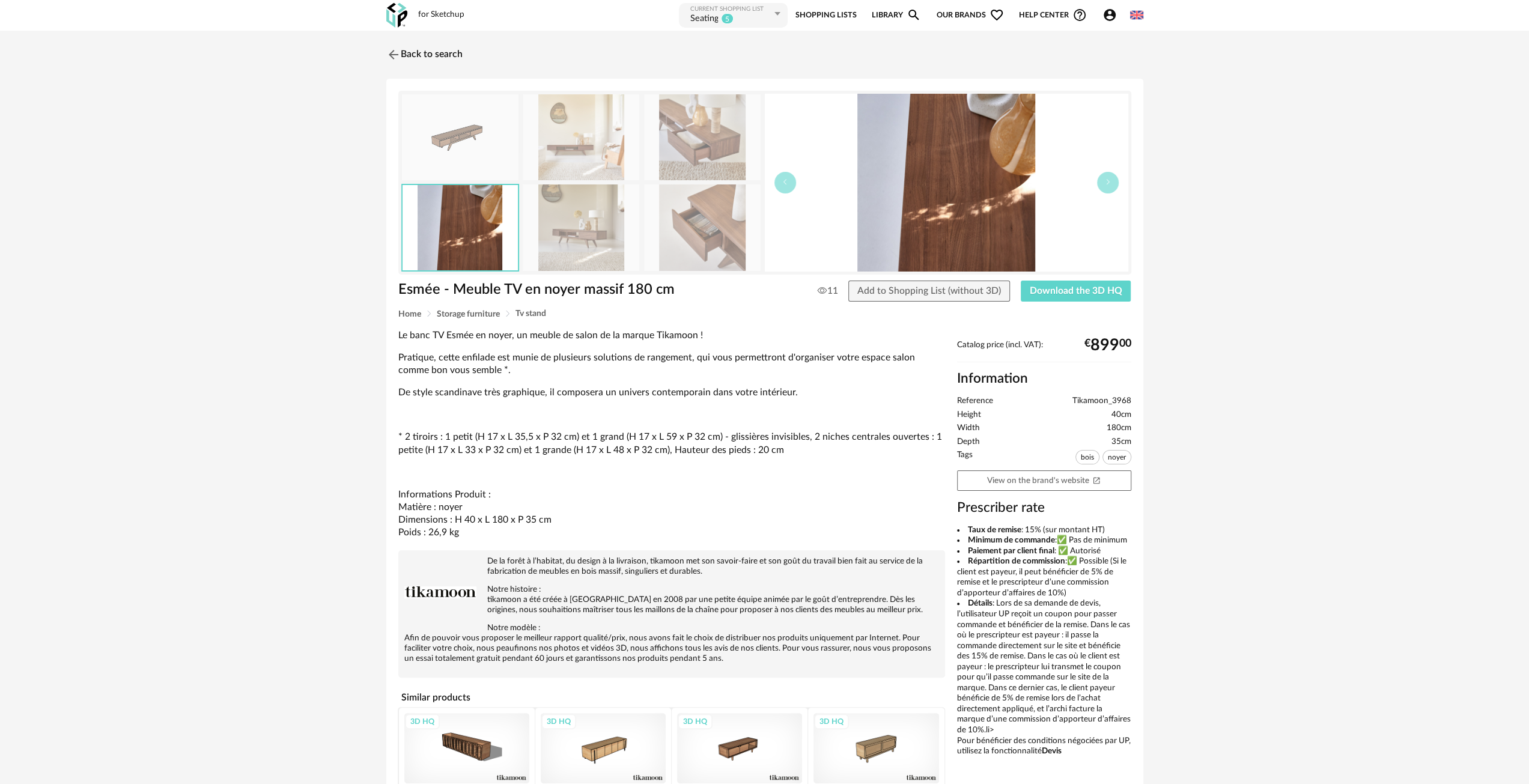
click at [720, 133] on img at bounding box center [702, 137] width 116 height 86
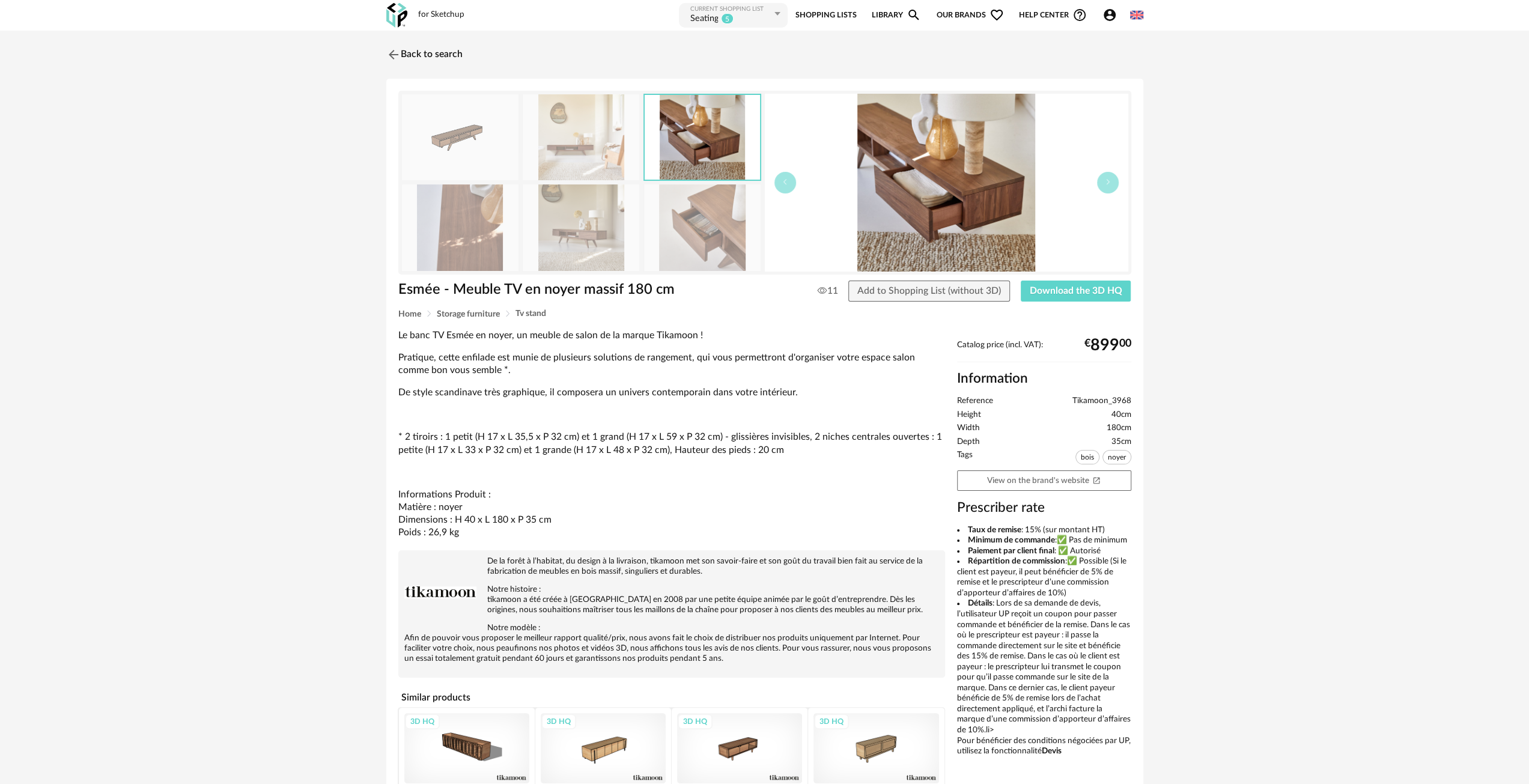
drag, startPoint x: 924, startPoint y: 187, endPoint x: 936, endPoint y: 191, distance: 12.6
click at [580, 136] on img at bounding box center [581, 137] width 116 height 86
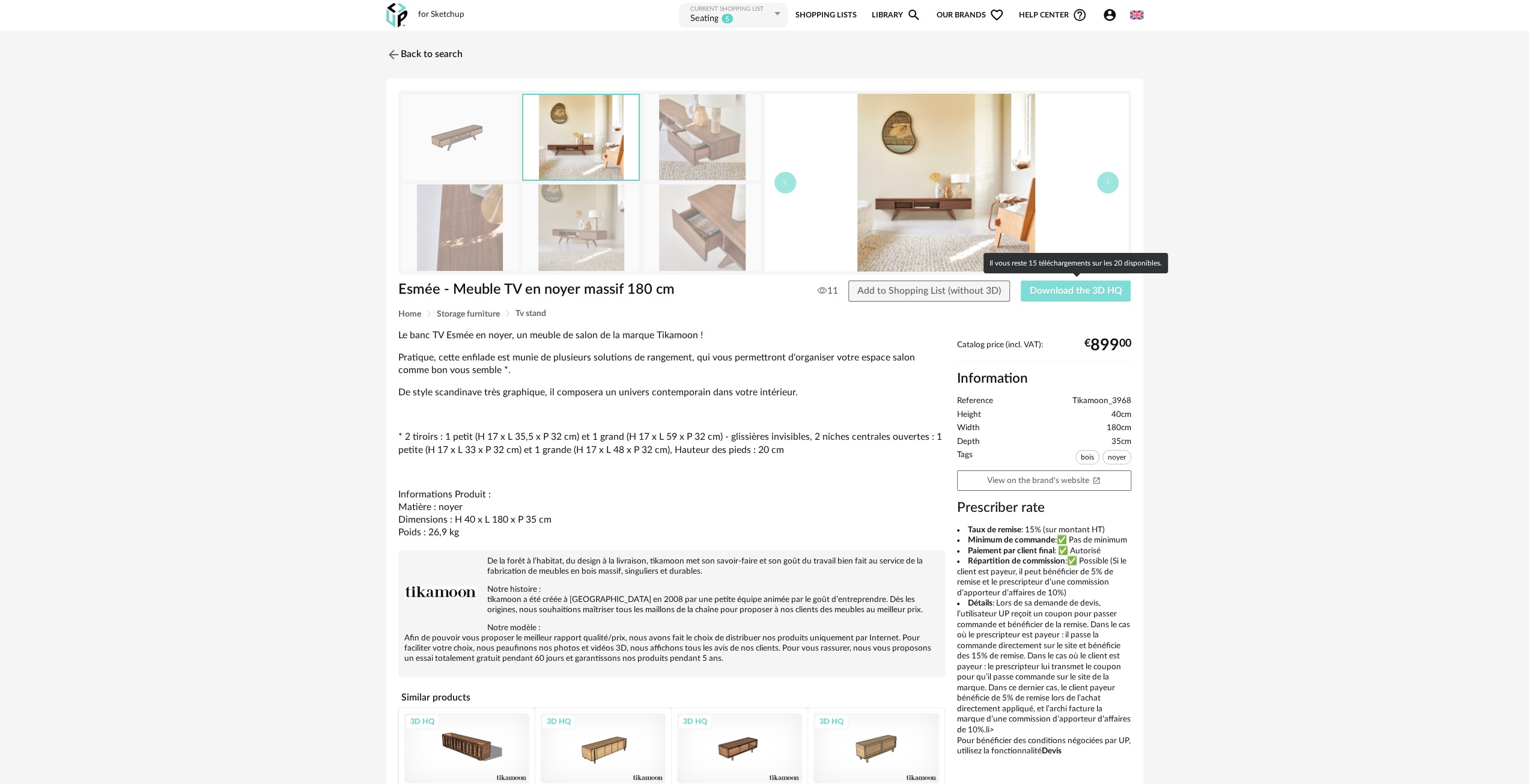
click at [1054, 295] on span "Download the 3D HQ" at bounding box center [1076, 290] width 92 height 9
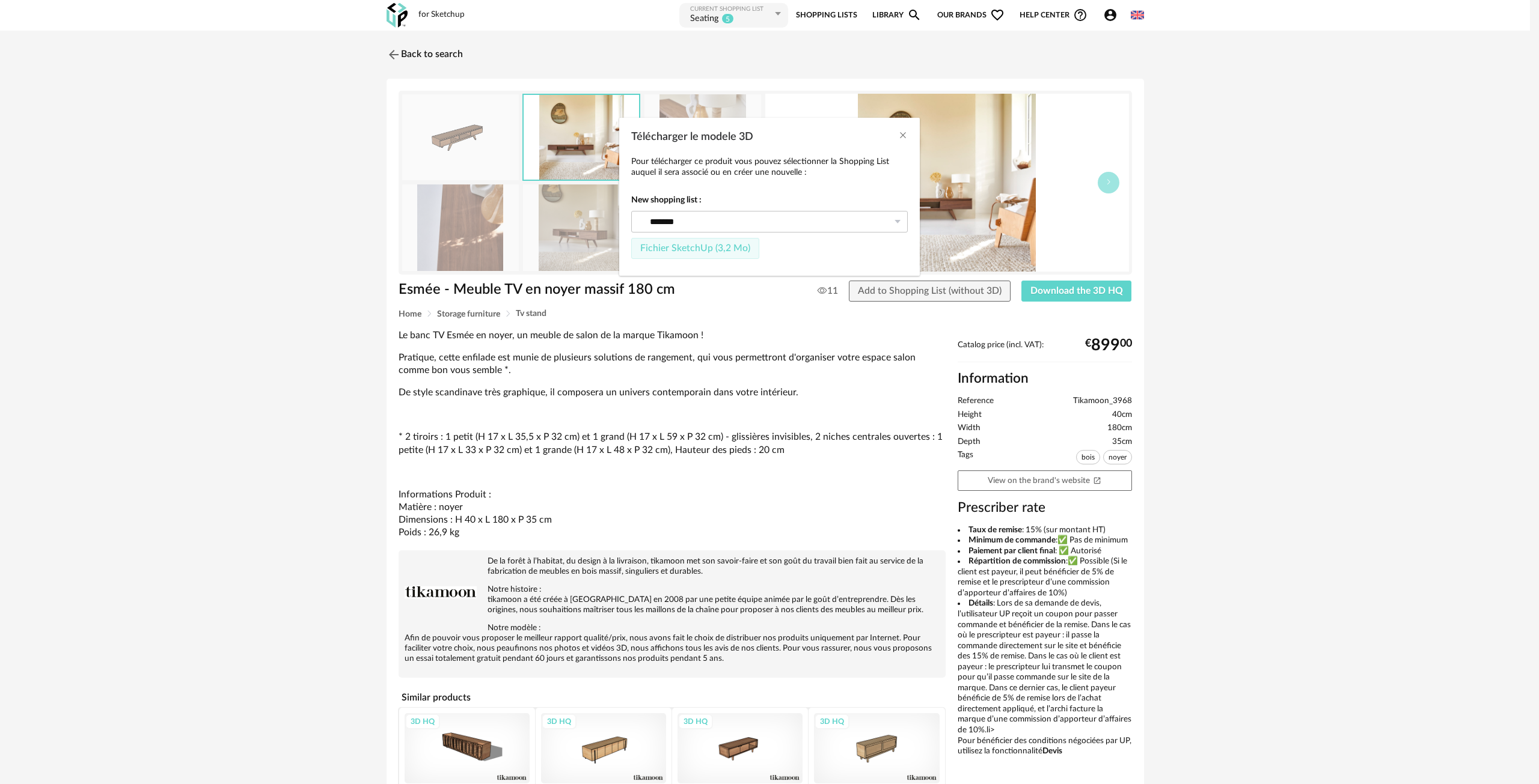
click at [687, 249] on span "Fichier SketchUp (3,2 Mo)" at bounding box center [695, 248] width 110 height 9
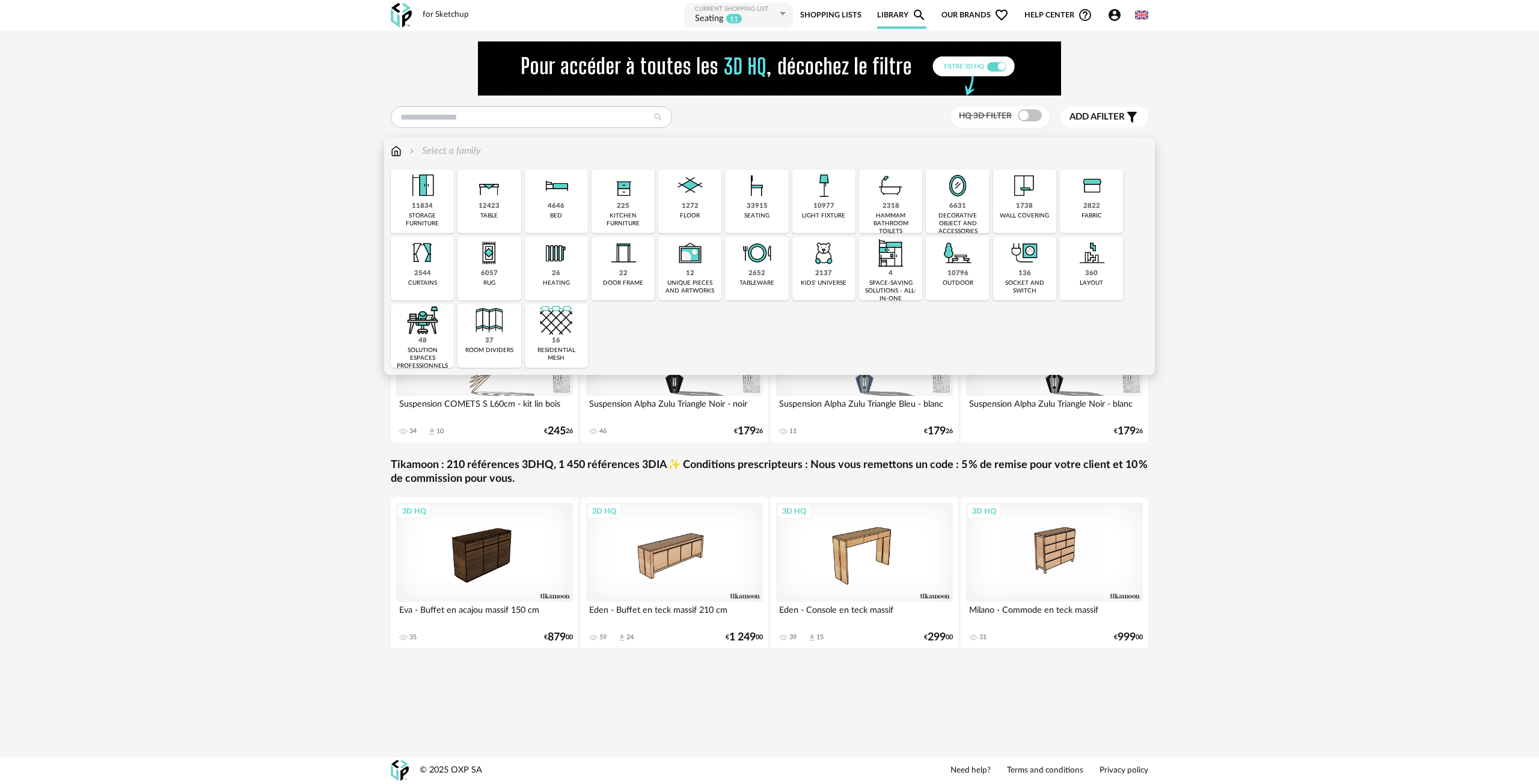
click at [400, 153] on img at bounding box center [396, 151] width 11 height 14
click at [423, 208] on div "11834" at bounding box center [422, 207] width 21 height 9
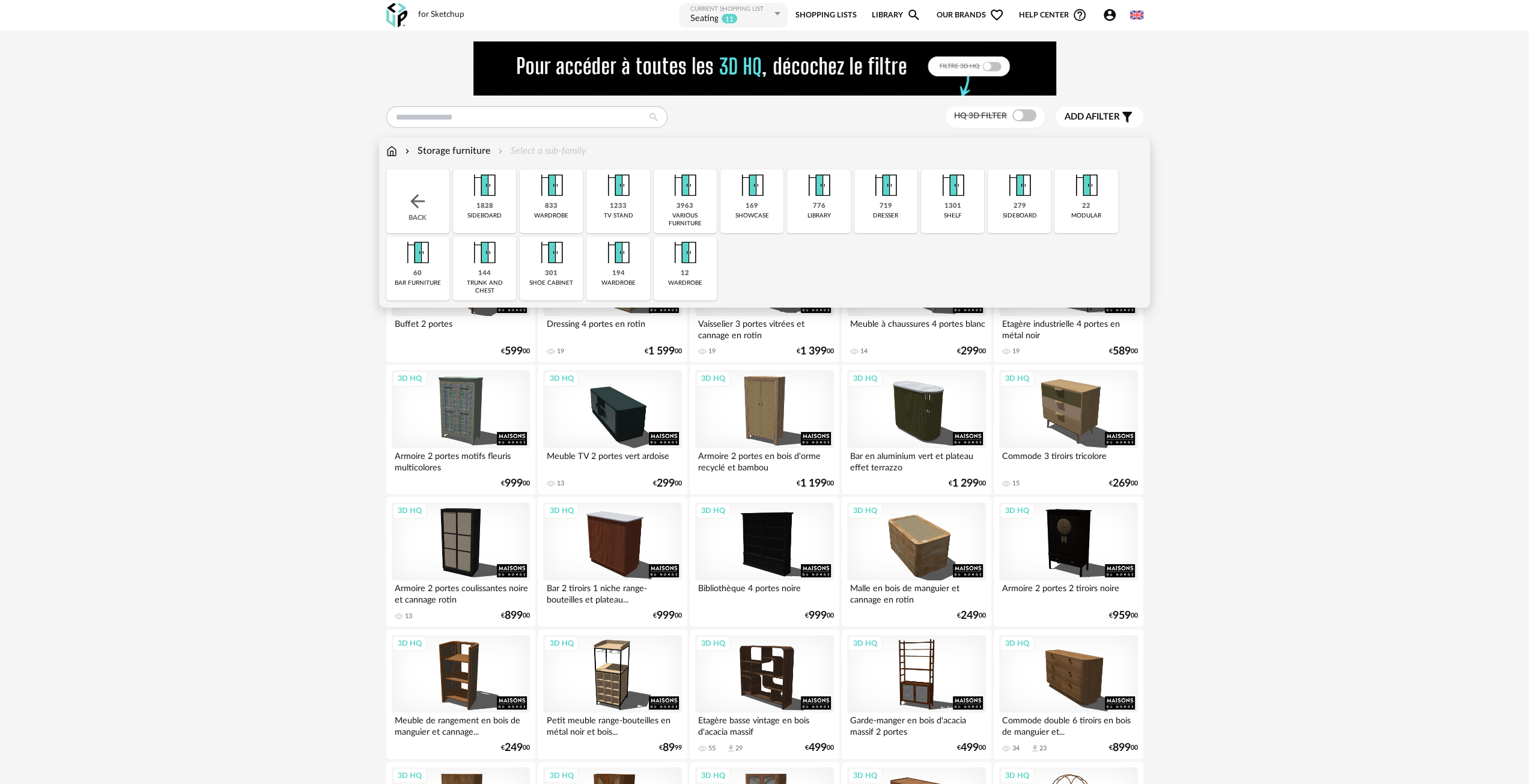
click at [751, 202] on div "169" at bounding box center [752, 207] width 13 height 9
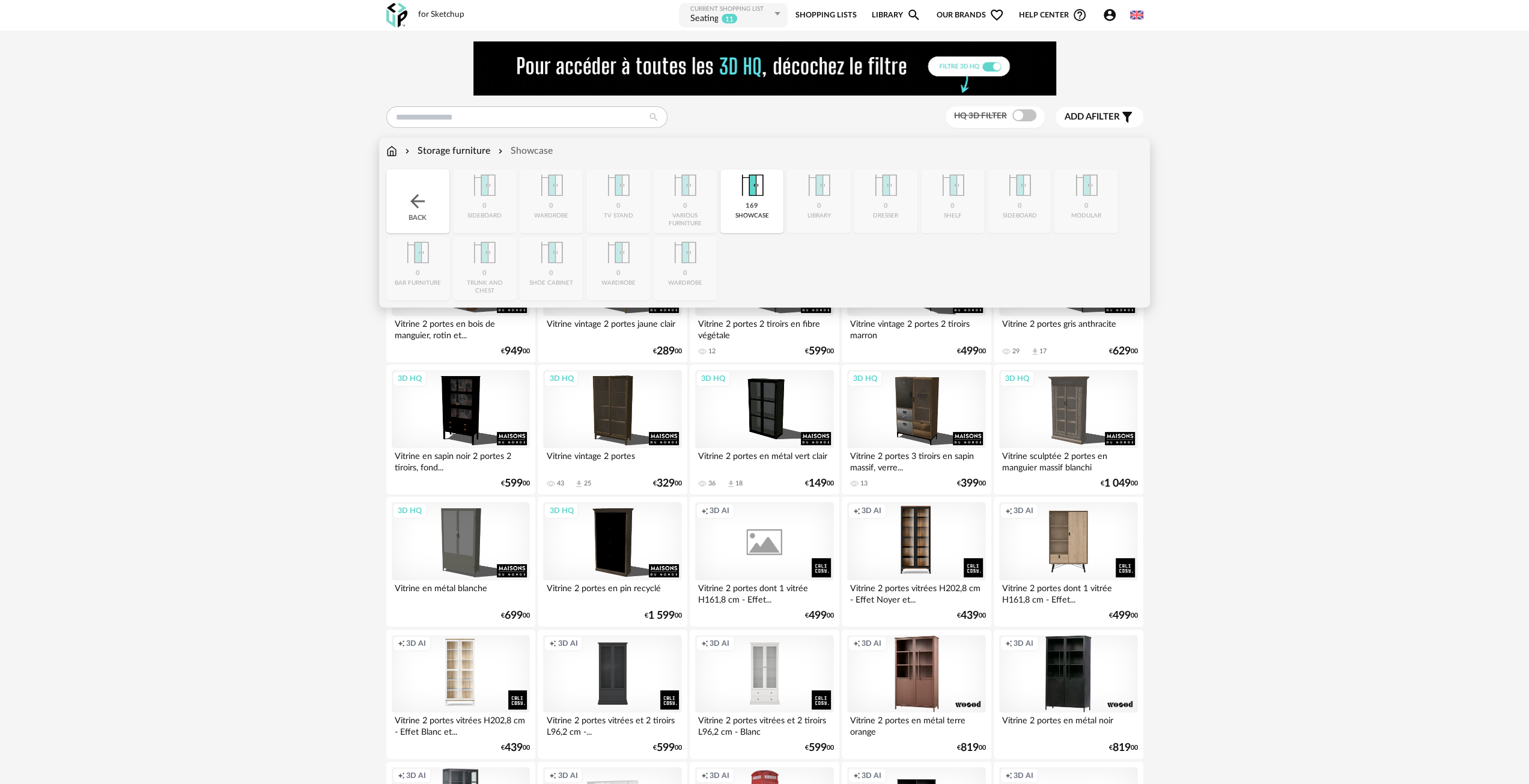
click at [691, 200] on div "Close icon Back 0 sideboard 0 wardrobe 0 tv stand 0 various furniture 169 showc…" at bounding box center [764, 235] width 757 height 131
click at [418, 207] on img at bounding box center [417, 201] width 22 height 22
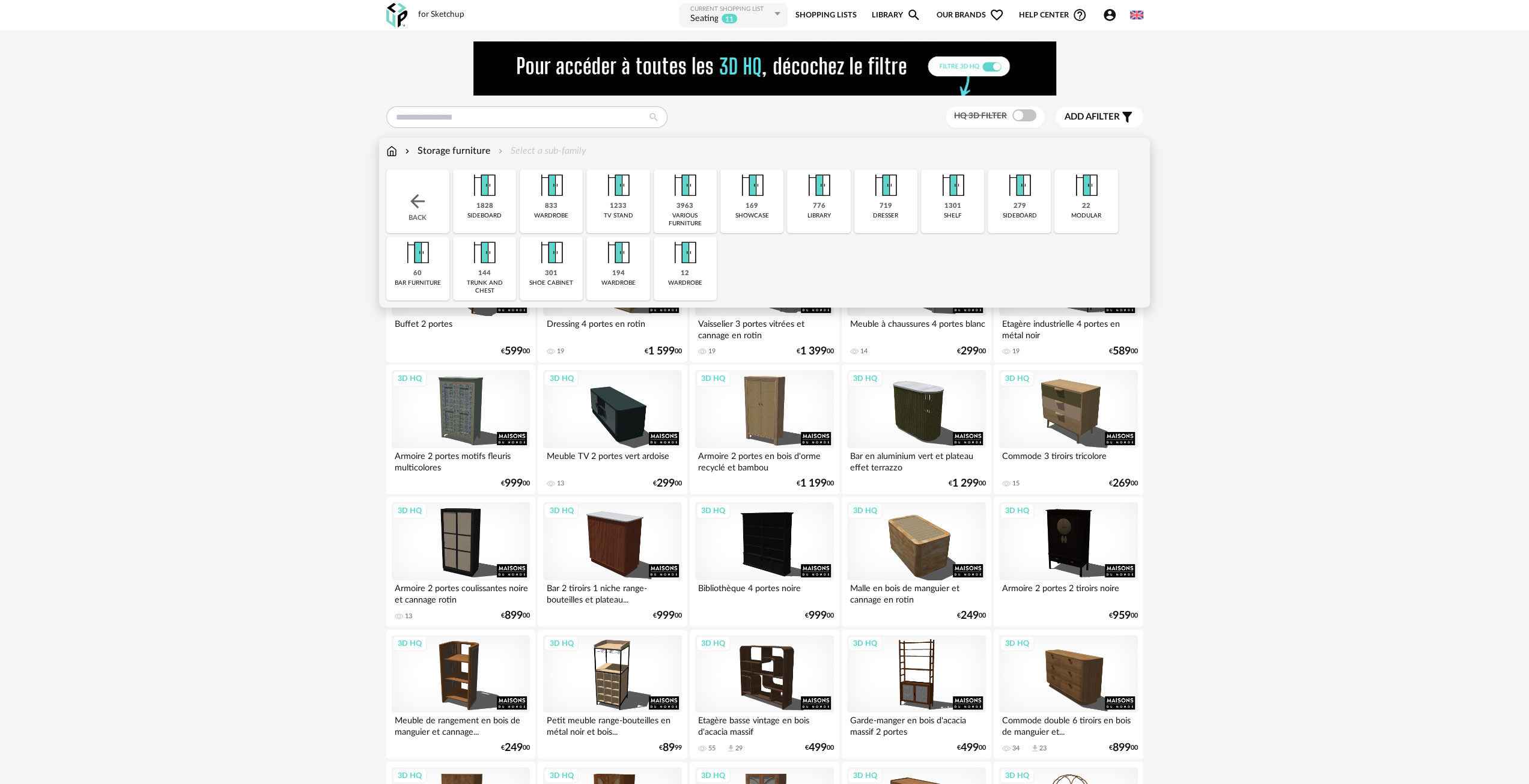
click at [688, 209] on div "3963" at bounding box center [684, 207] width 17 height 9
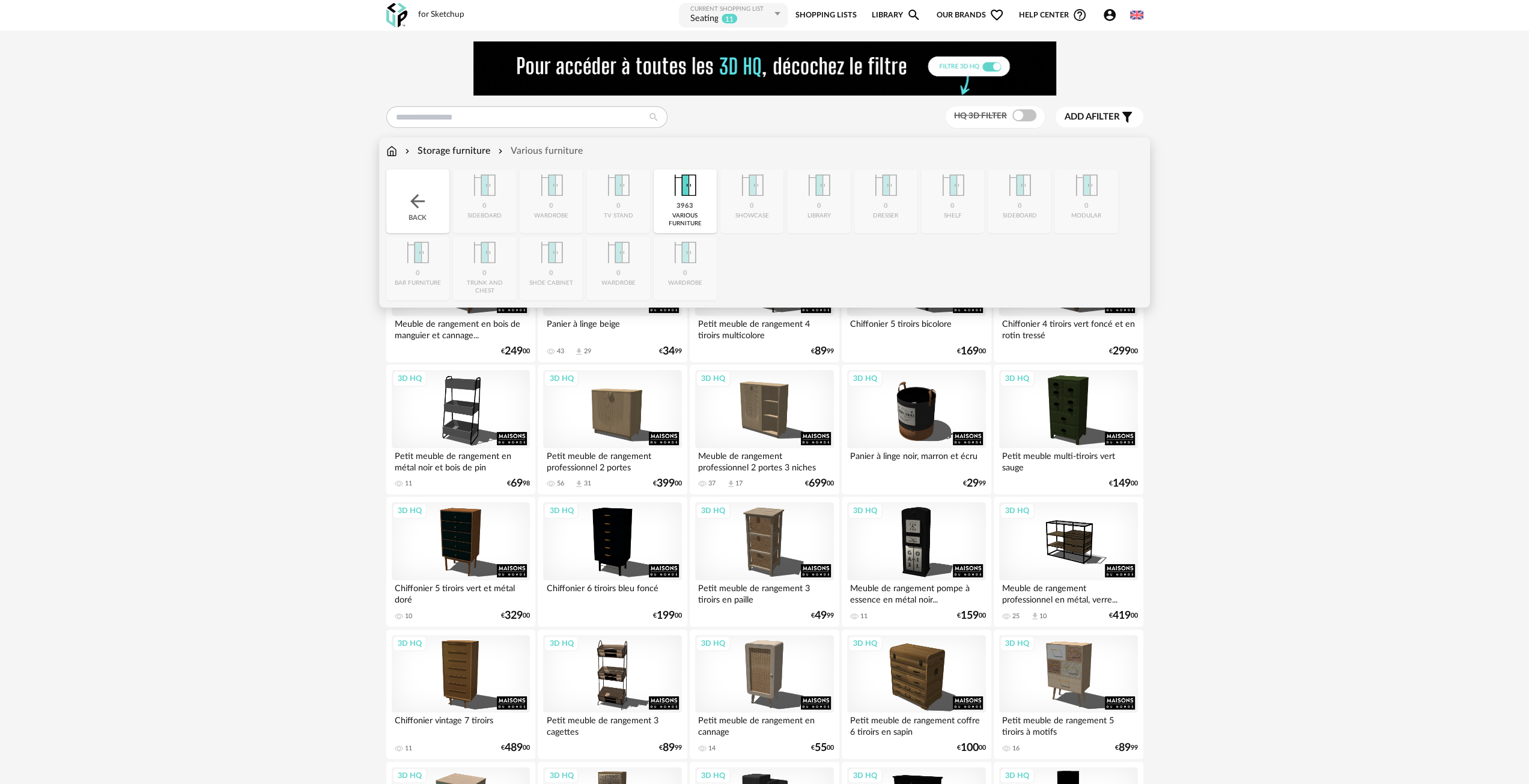
click at [422, 204] on img at bounding box center [417, 201] width 22 height 22
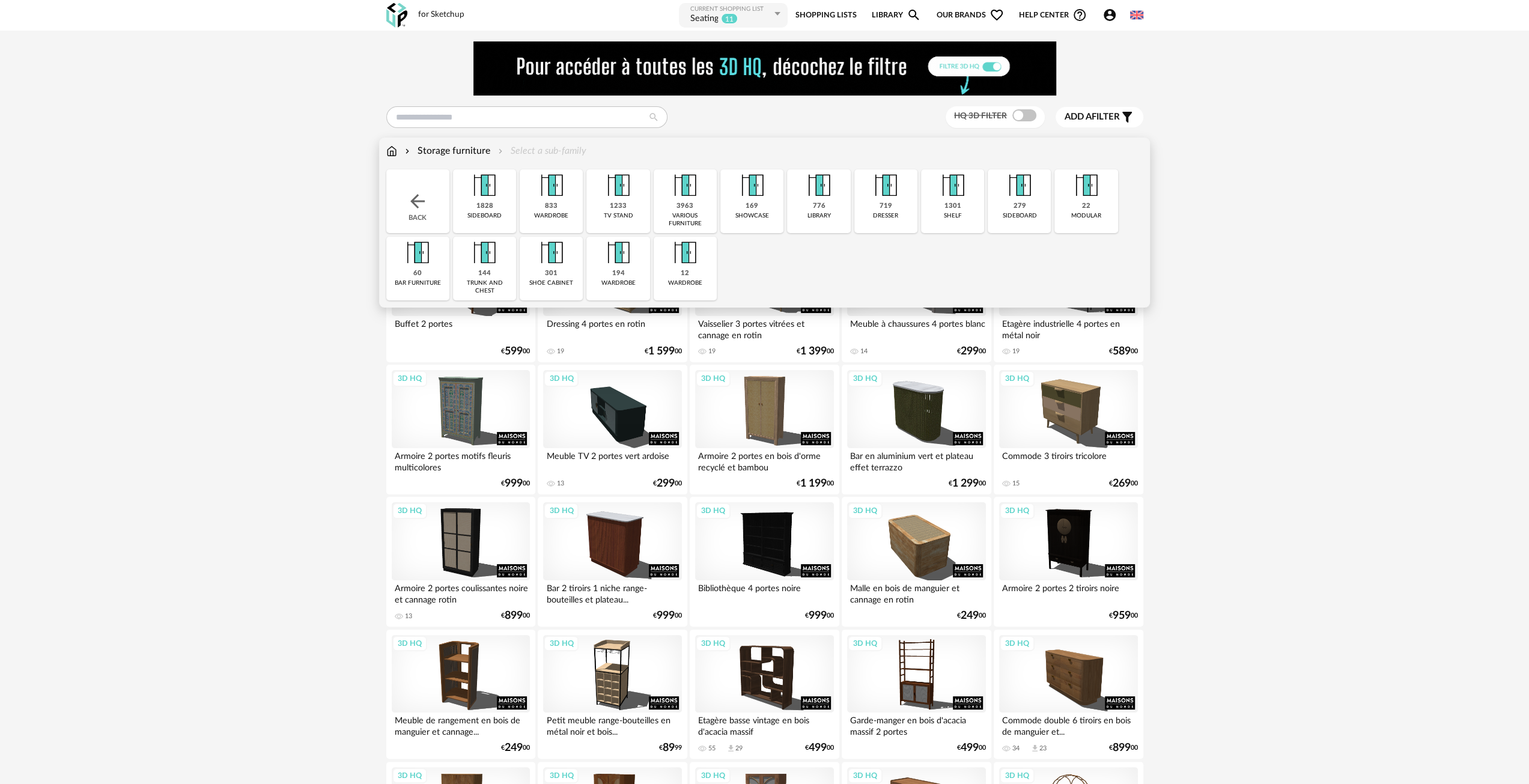
click at [618, 204] on div "1233" at bounding box center [618, 207] width 17 height 9
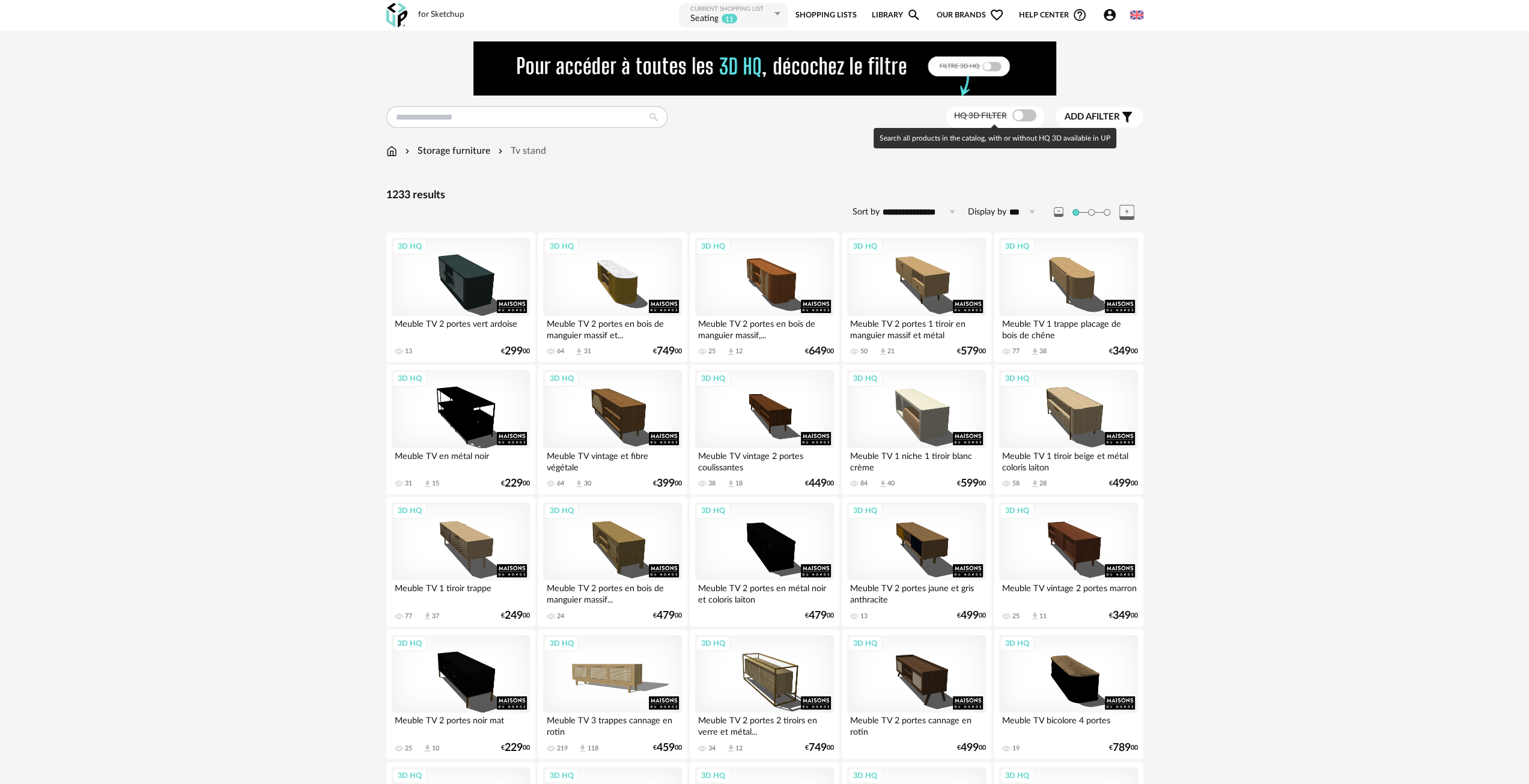
click at [1015, 112] on span at bounding box center [1025, 116] width 24 height 12
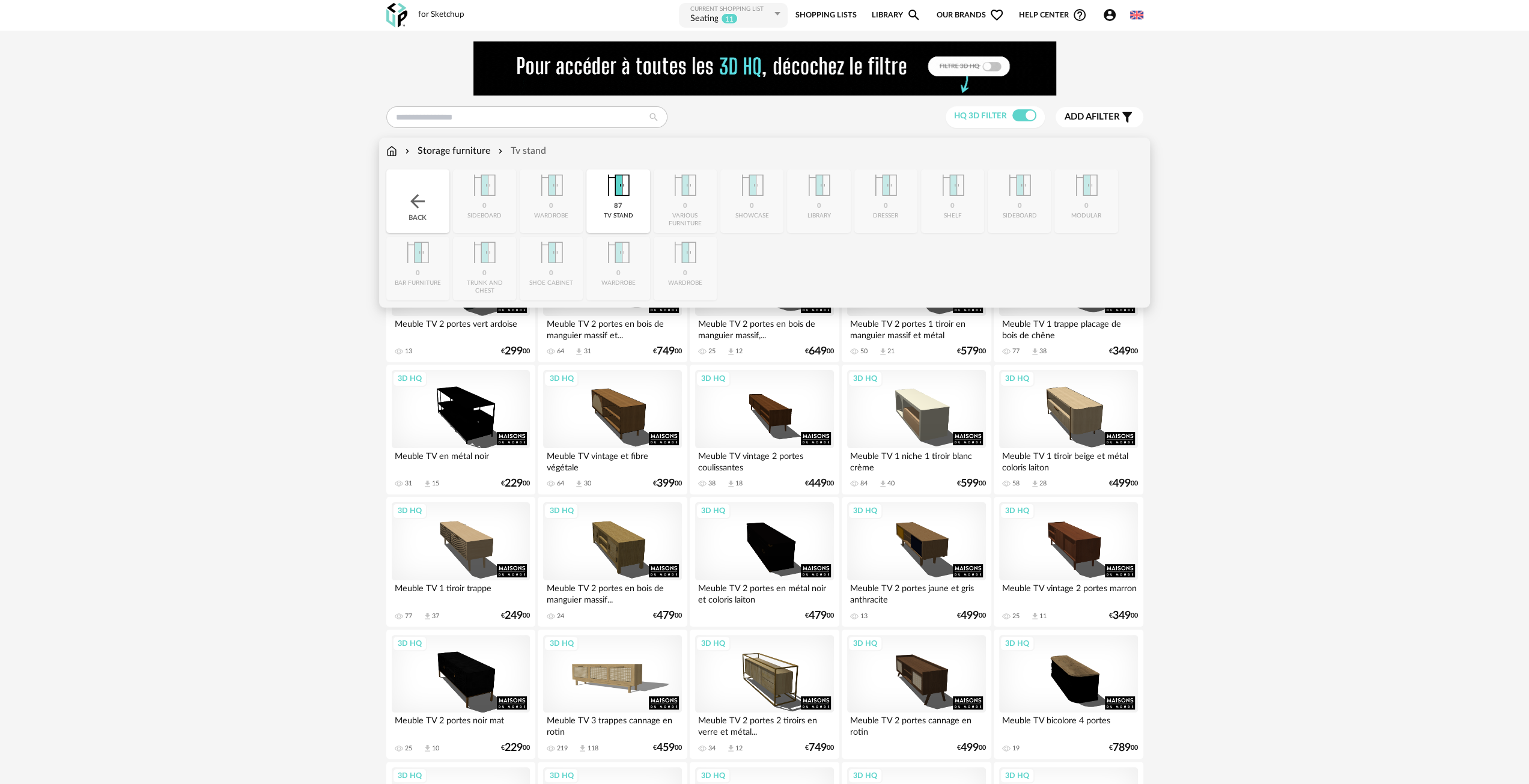
click at [421, 204] on img at bounding box center [417, 201] width 22 height 22
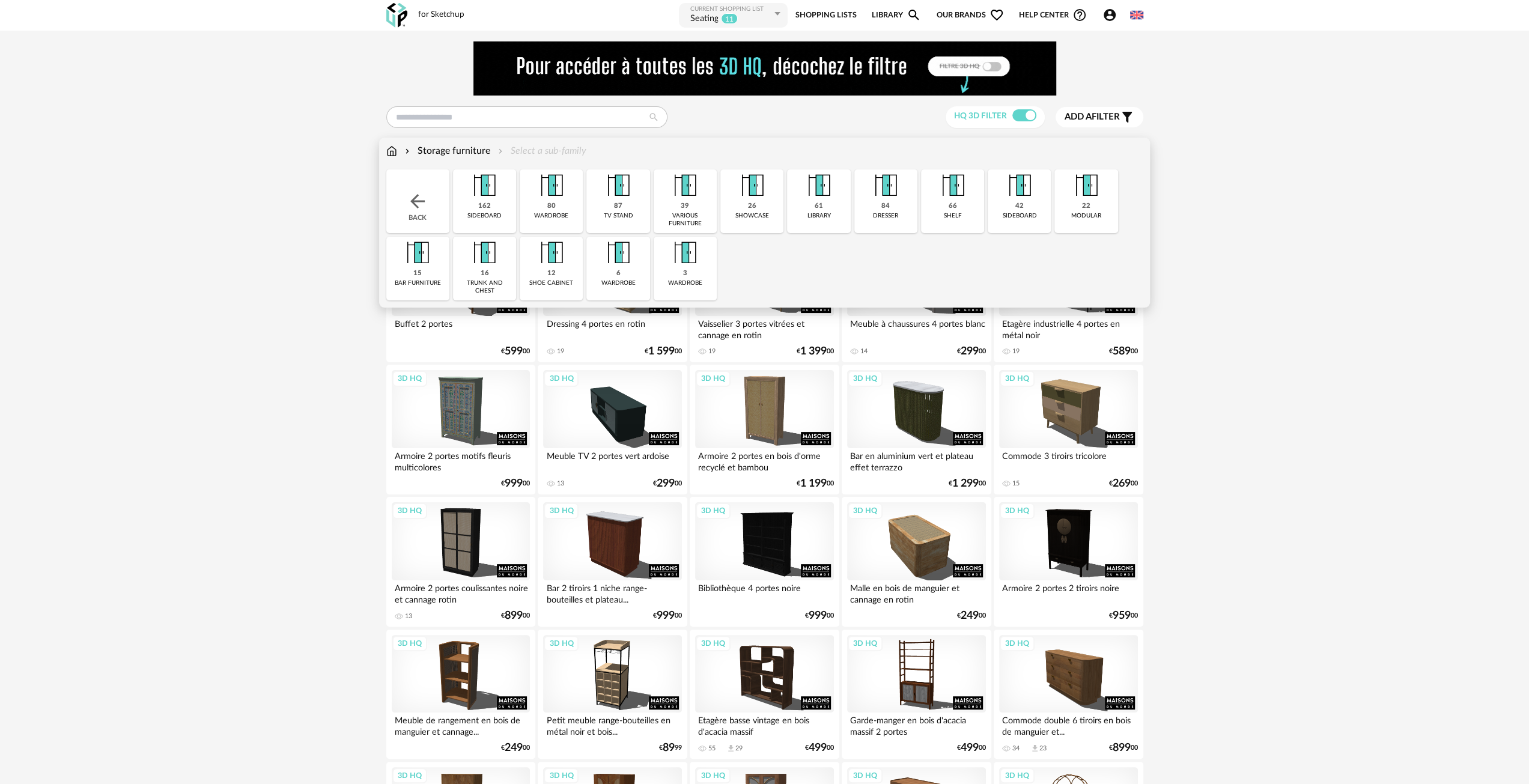
click at [561, 202] on img at bounding box center [552, 185] width 33 height 33
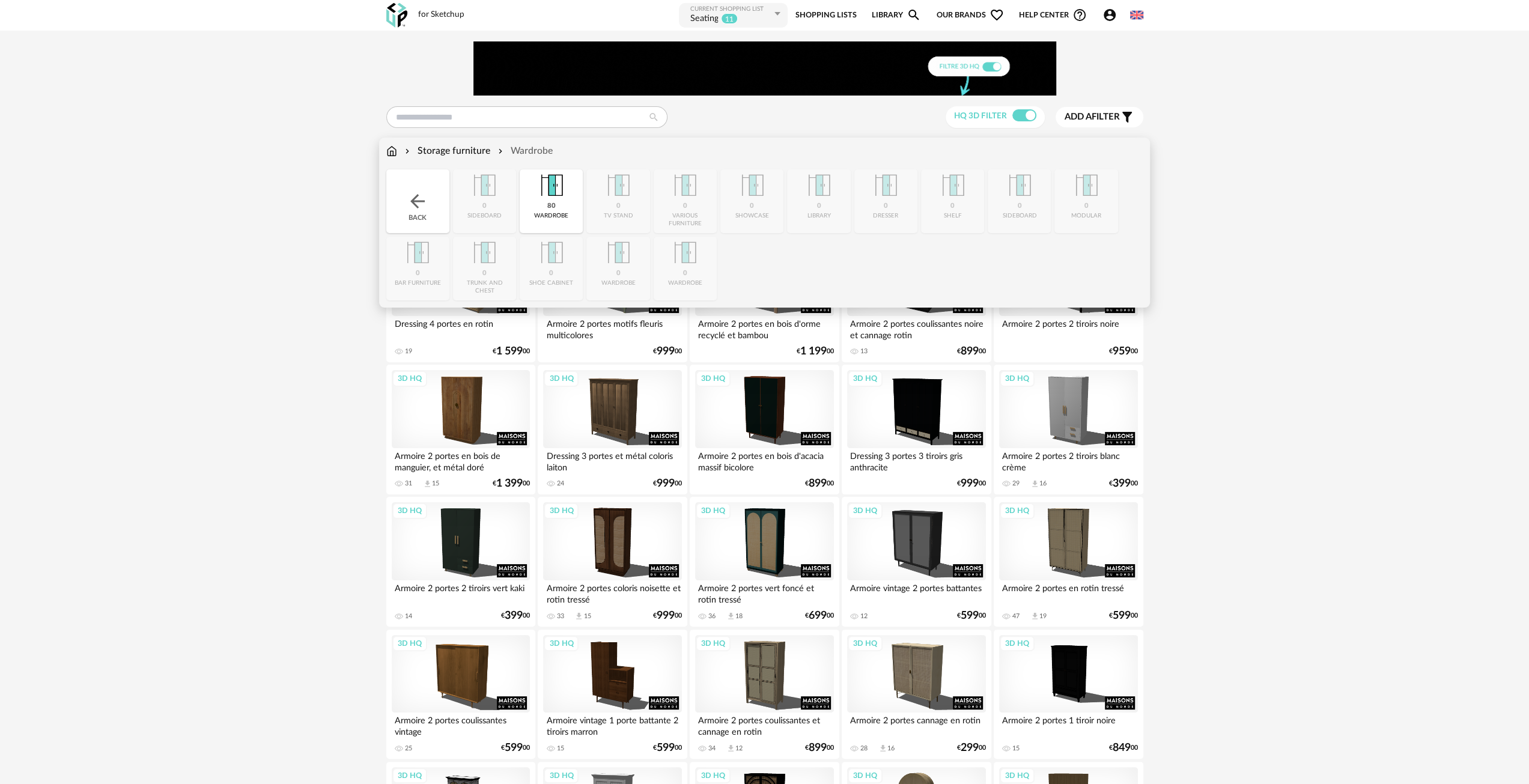
click at [418, 203] on img at bounding box center [417, 201] width 22 height 22
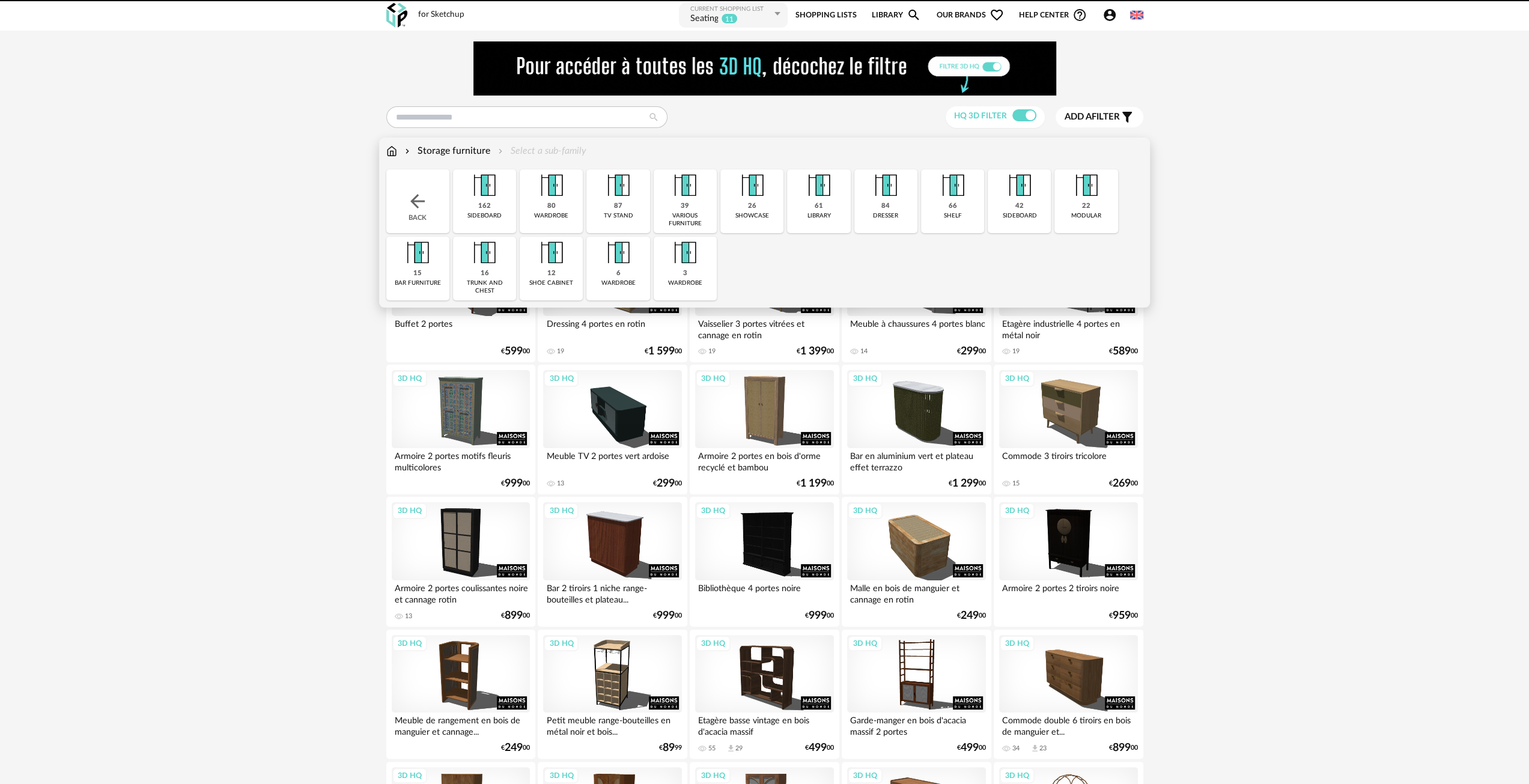
click at [493, 207] on div "162 sideboard" at bounding box center [484, 201] width 63 height 64
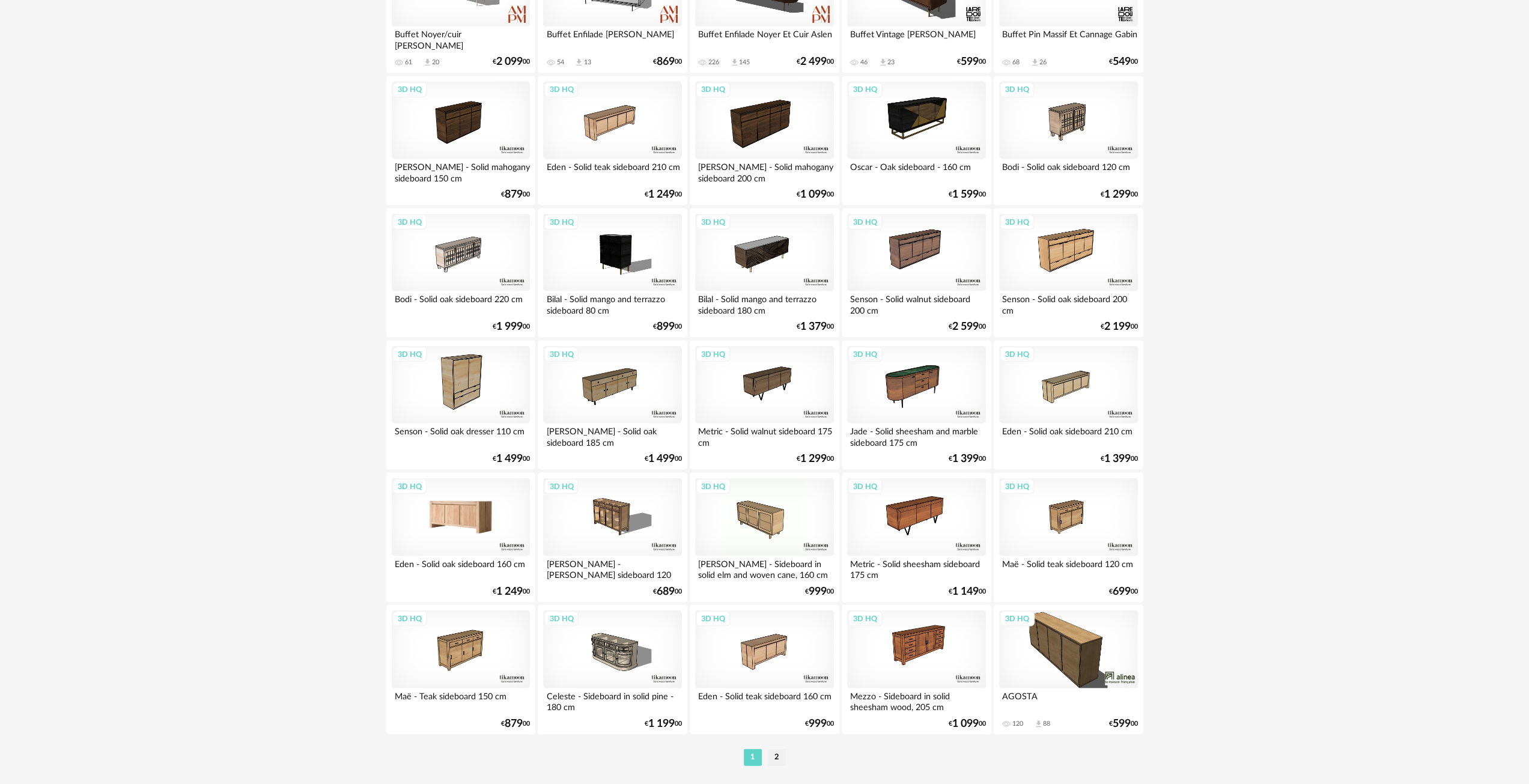
scroll to position [2171, 0]
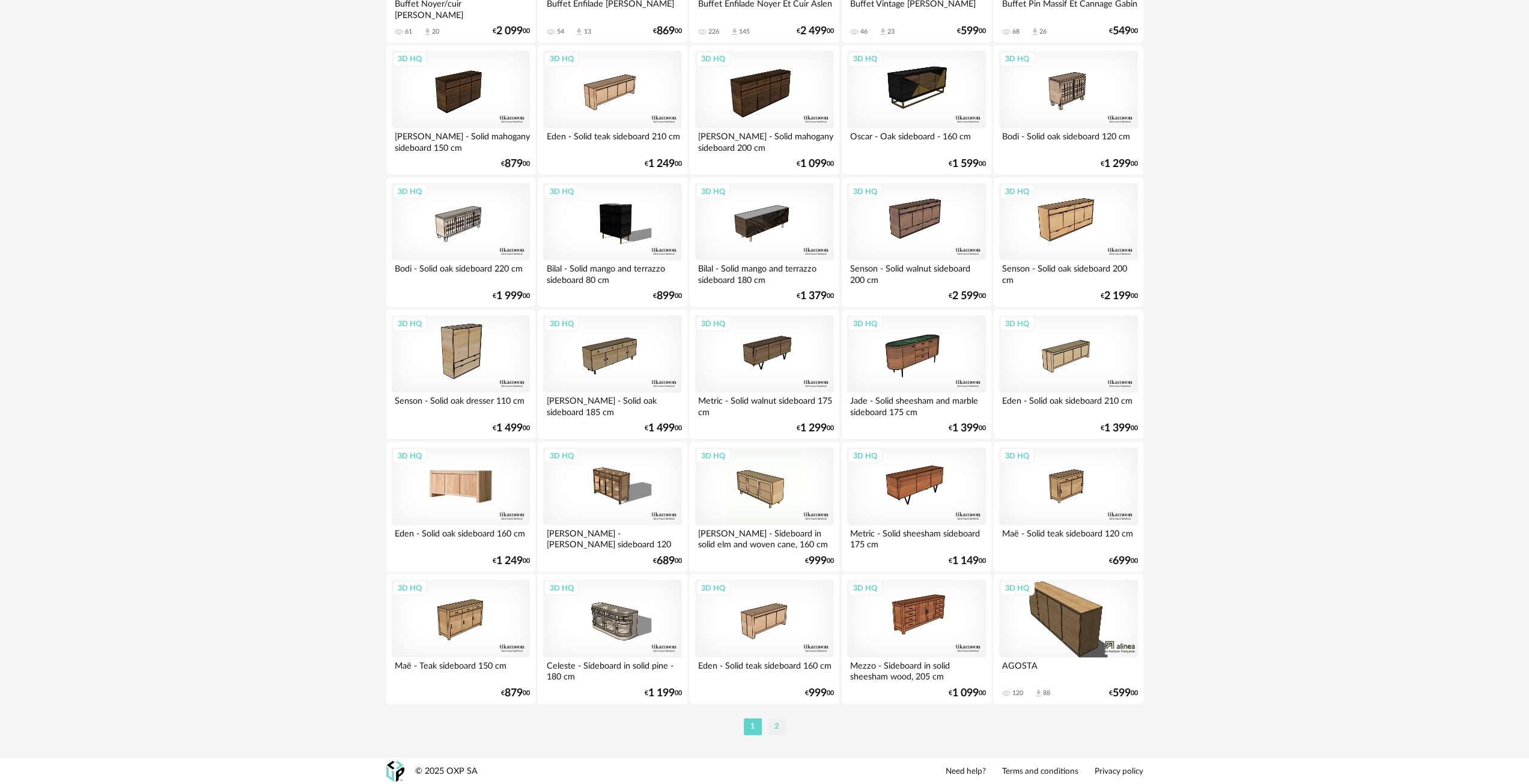
click at [771, 722] on li "2" at bounding box center [777, 726] width 18 height 17
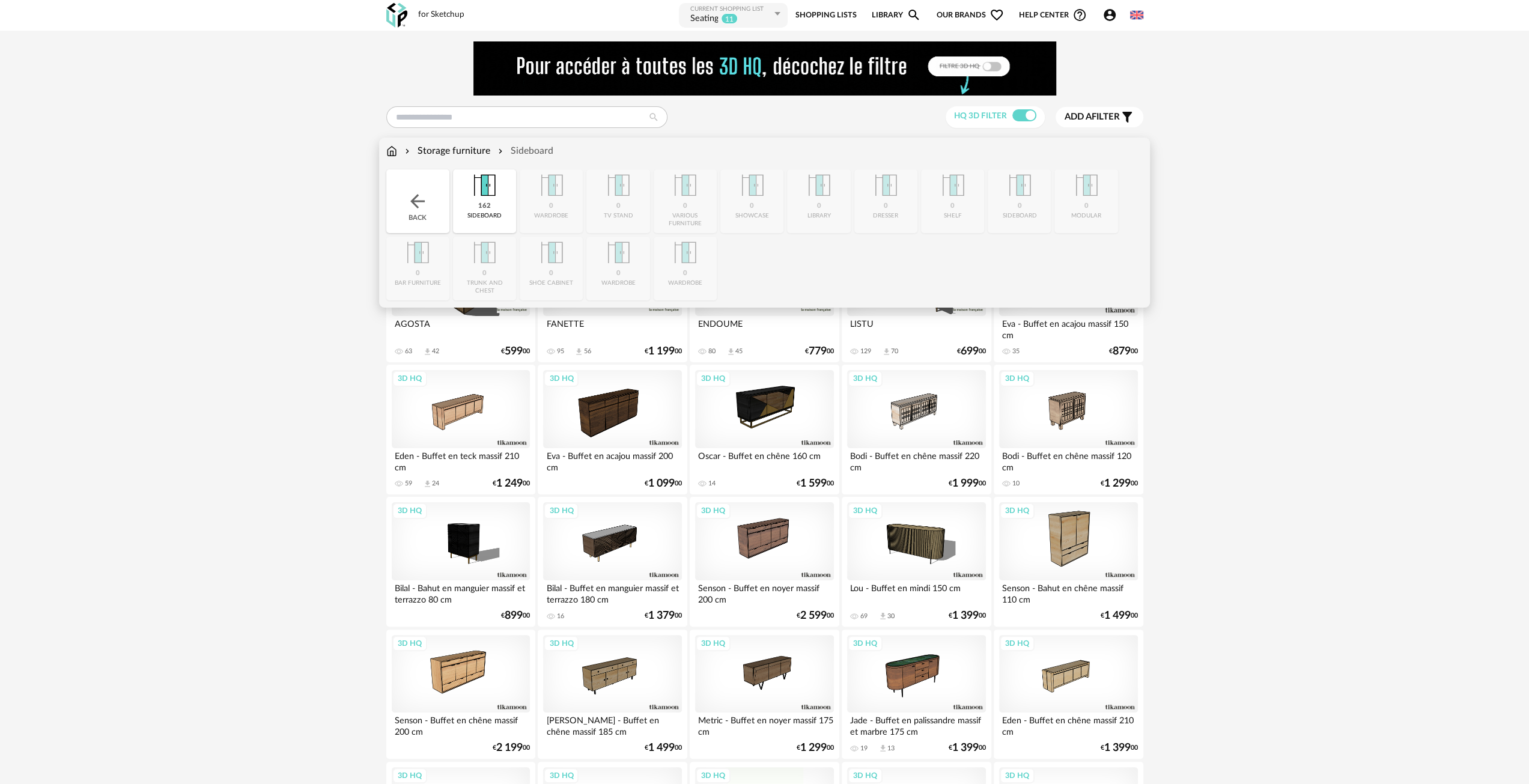
click at [419, 207] on img at bounding box center [417, 201] width 22 height 22
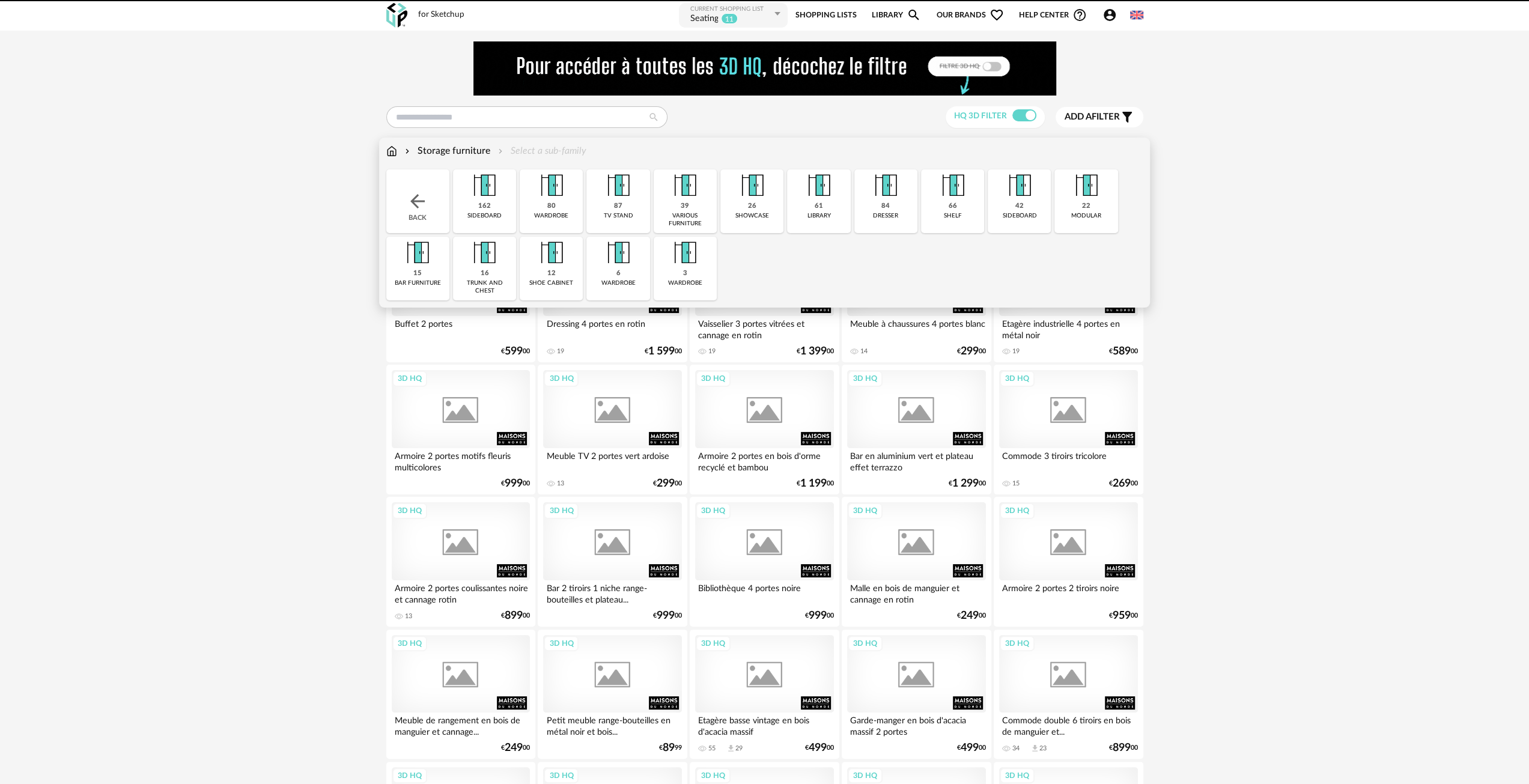
click at [394, 149] on img at bounding box center [391, 151] width 11 height 14
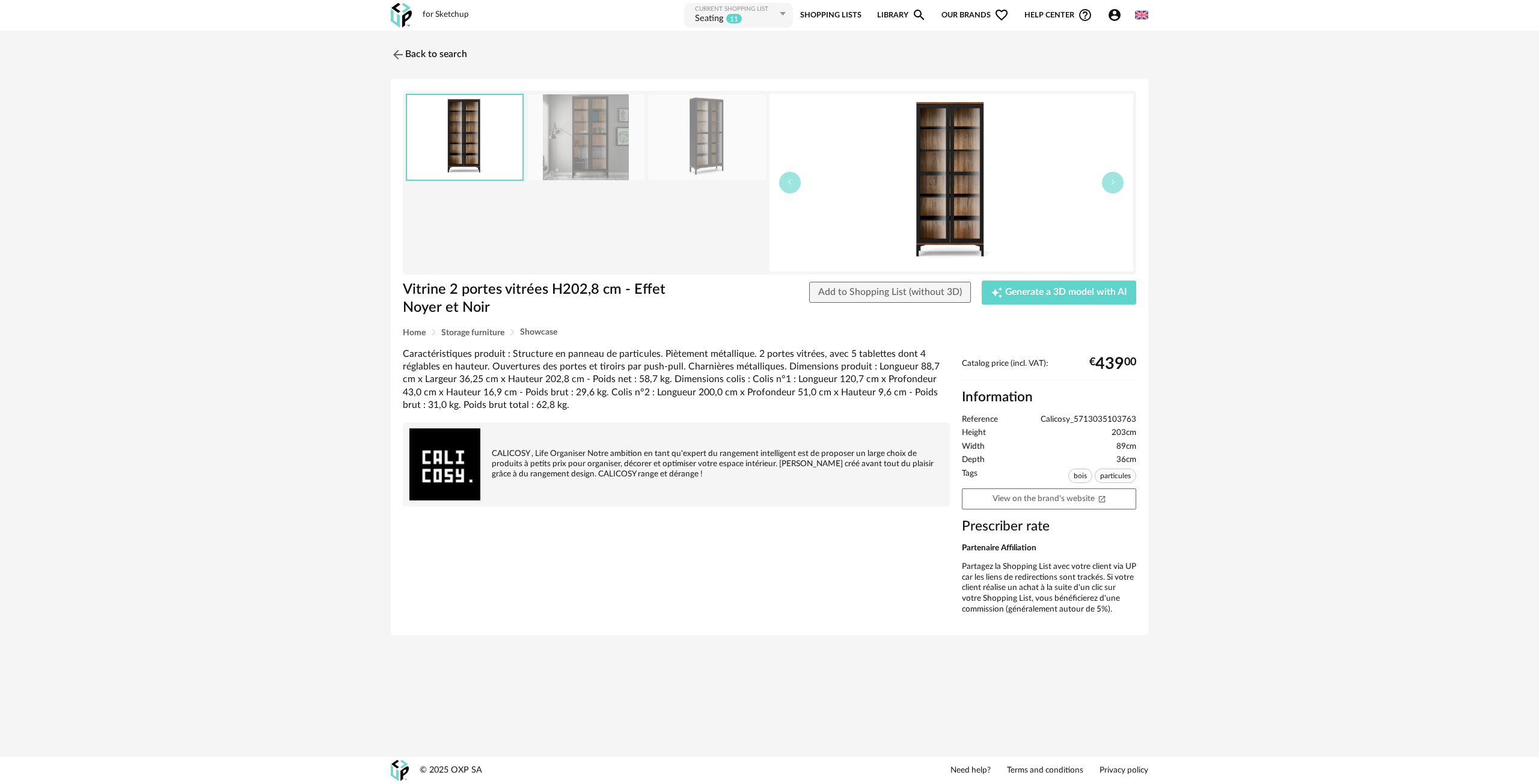
click at [681, 139] on img at bounding box center [707, 137] width 116 height 86
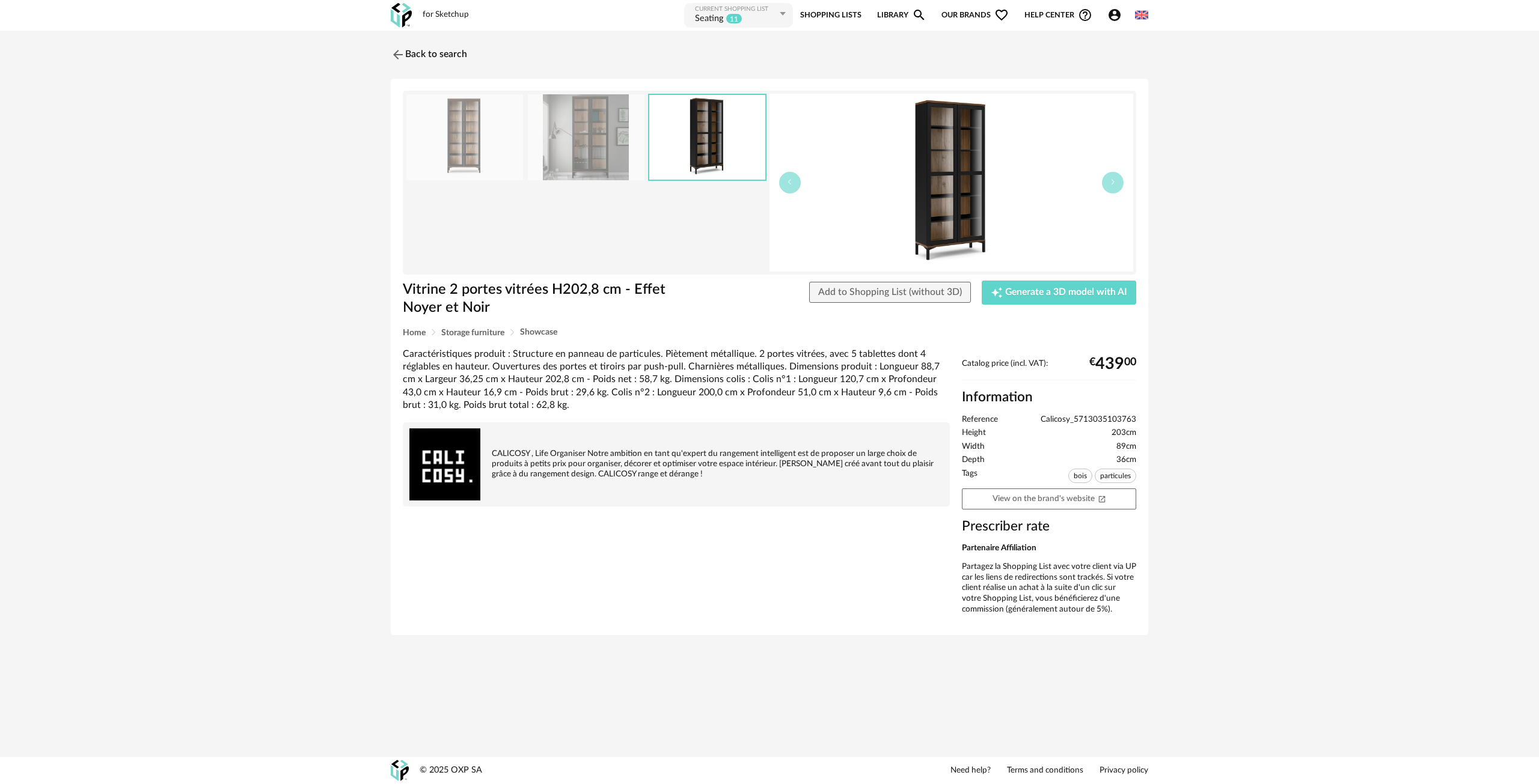
click at [590, 153] on img at bounding box center [586, 137] width 116 height 86
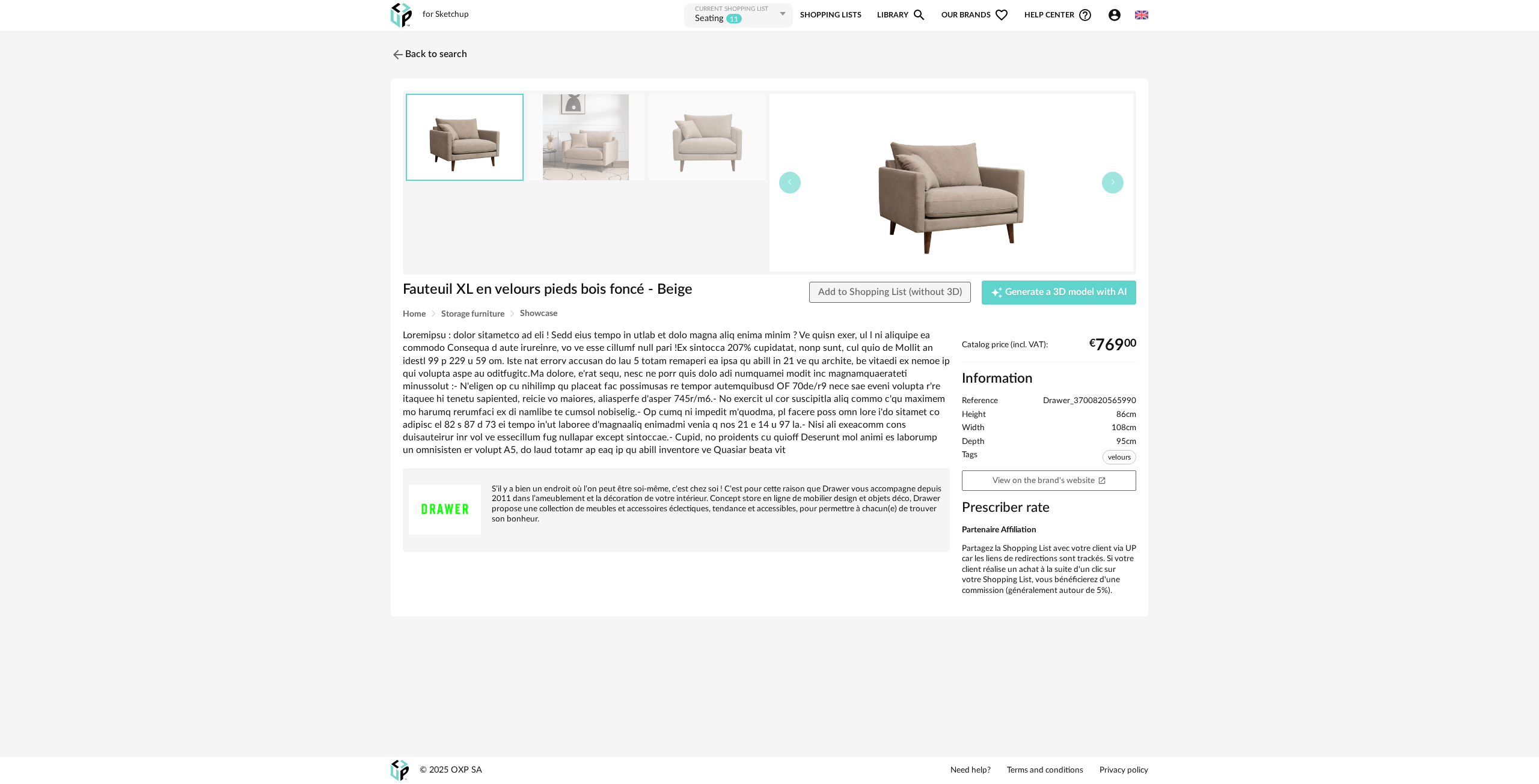
click at [959, 173] on img at bounding box center [951, 183] width 364 height 178
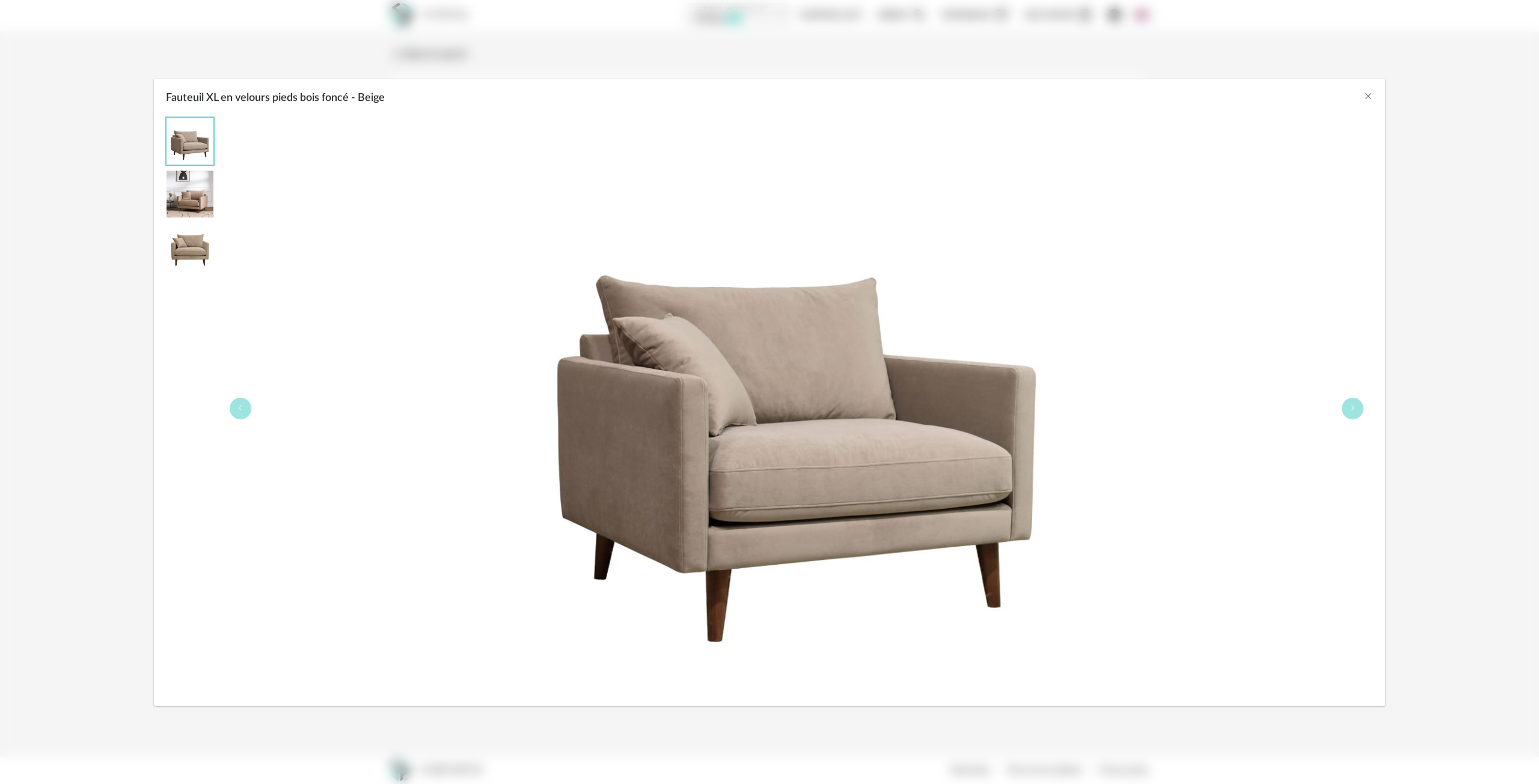
click at [197, 206] on img "Fauteuil XL en velours pieds bois foncé - Beige" at bounding box center [189, 194] width 47 height 47
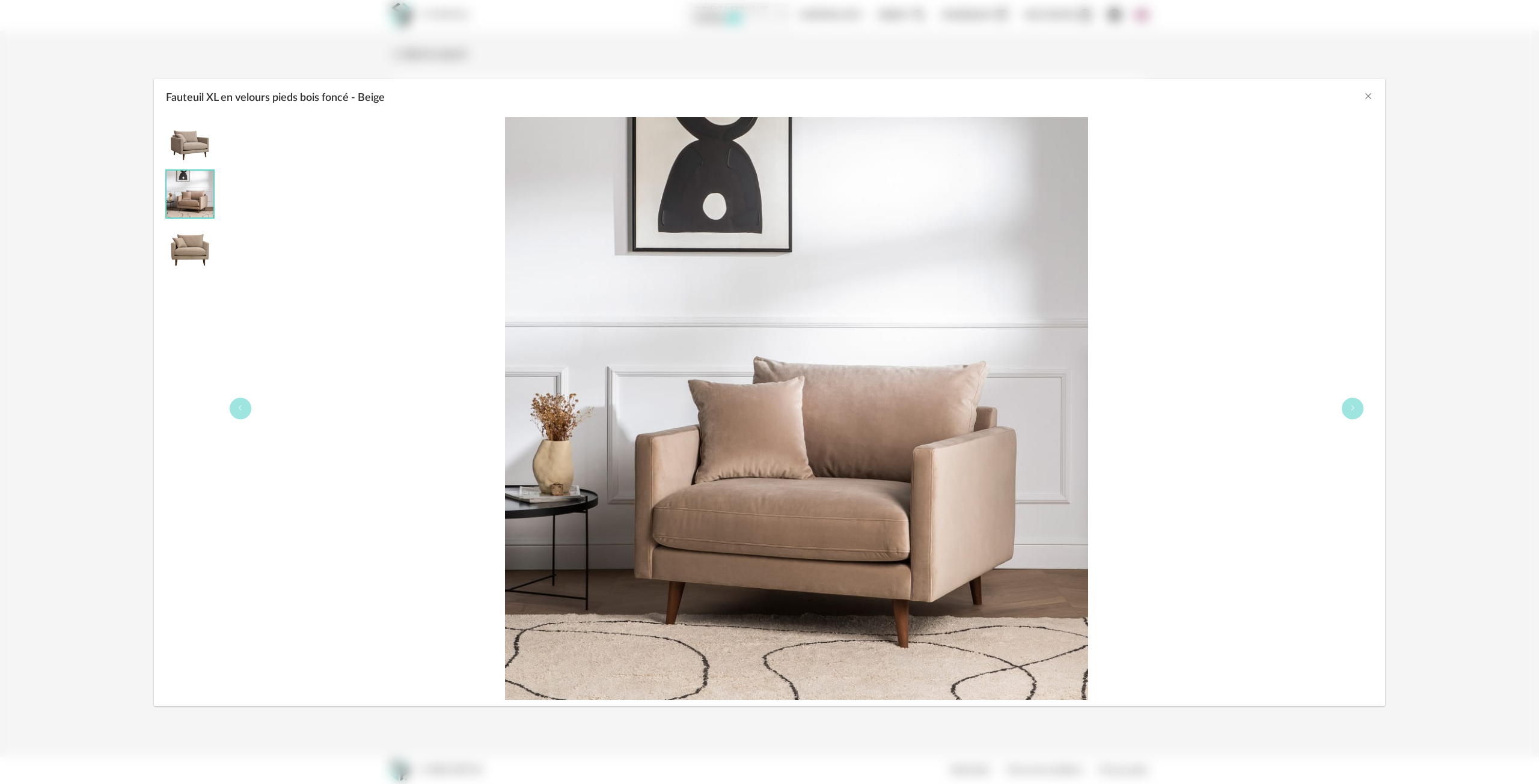
click at [1229, 329] on div "Fauteuil XL en velours pieds bois foncé - Beige" at bounding box center [796, 408] width 1153 height 583
click at [1368, 100] on button "Close" at bounding box center [1368, 97] width 9 height 13
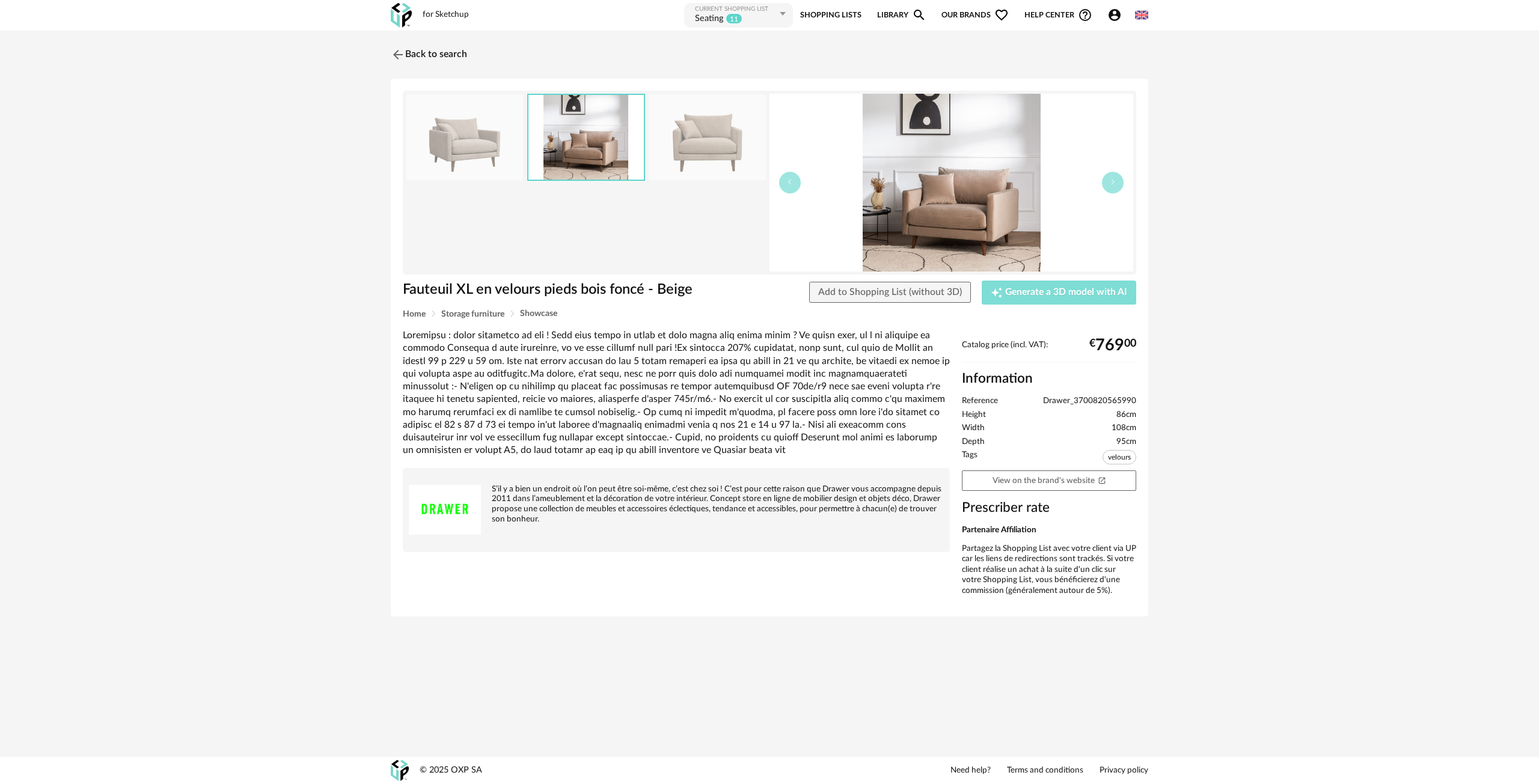
click at [1048, 282] on button "Creation icon Generate a 3D model with AI" at bounding box center [1059, 292] width 154 height 24
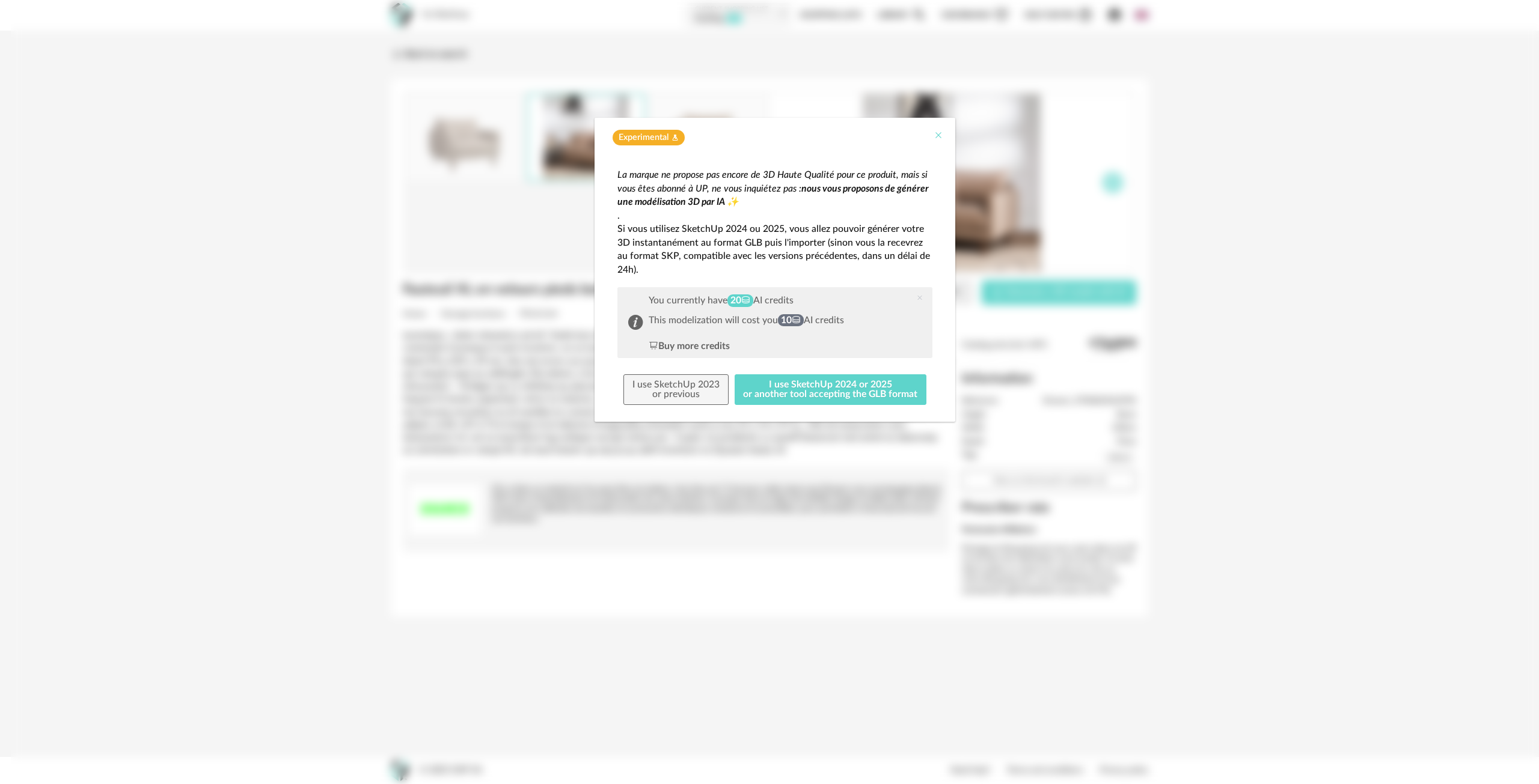
click at [935, 135] on icon "Close" at bounding box center [938, 135] width 9 height 9
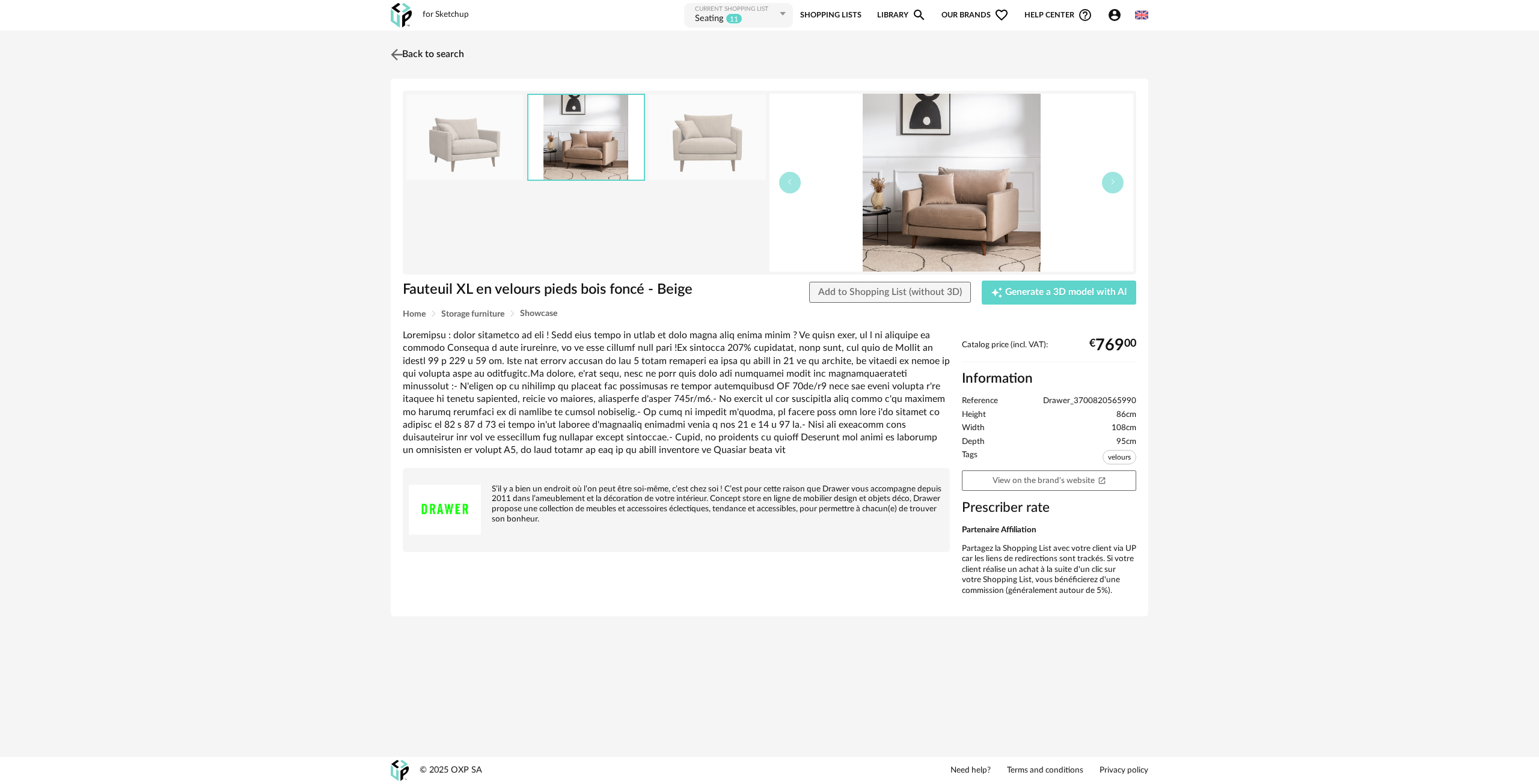
click at [399, 51] on img at bounding box center [397, 54] width 17 height 17
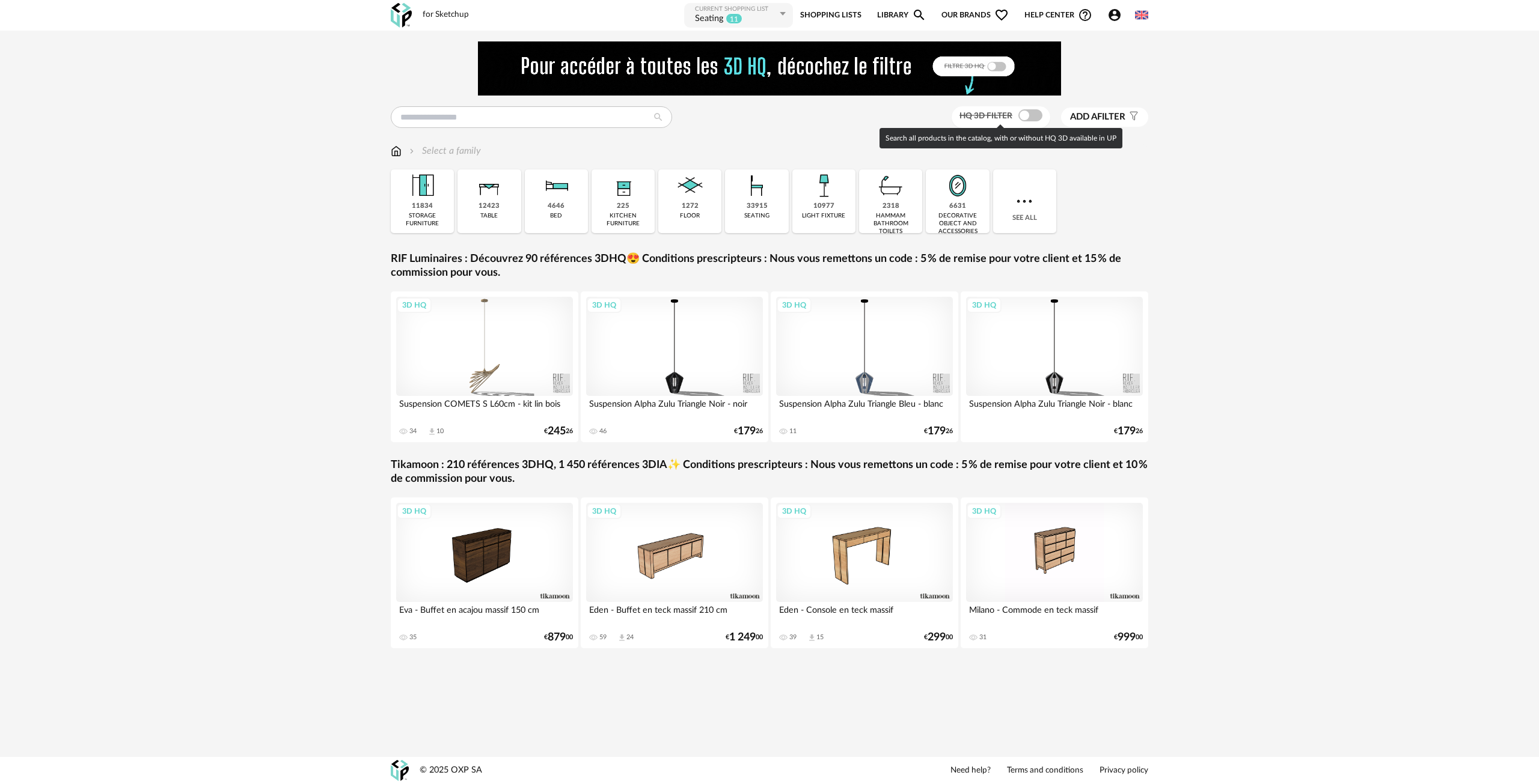
click at [1018, 115] on span at bounding box center [1030, 116] width 24 height 12
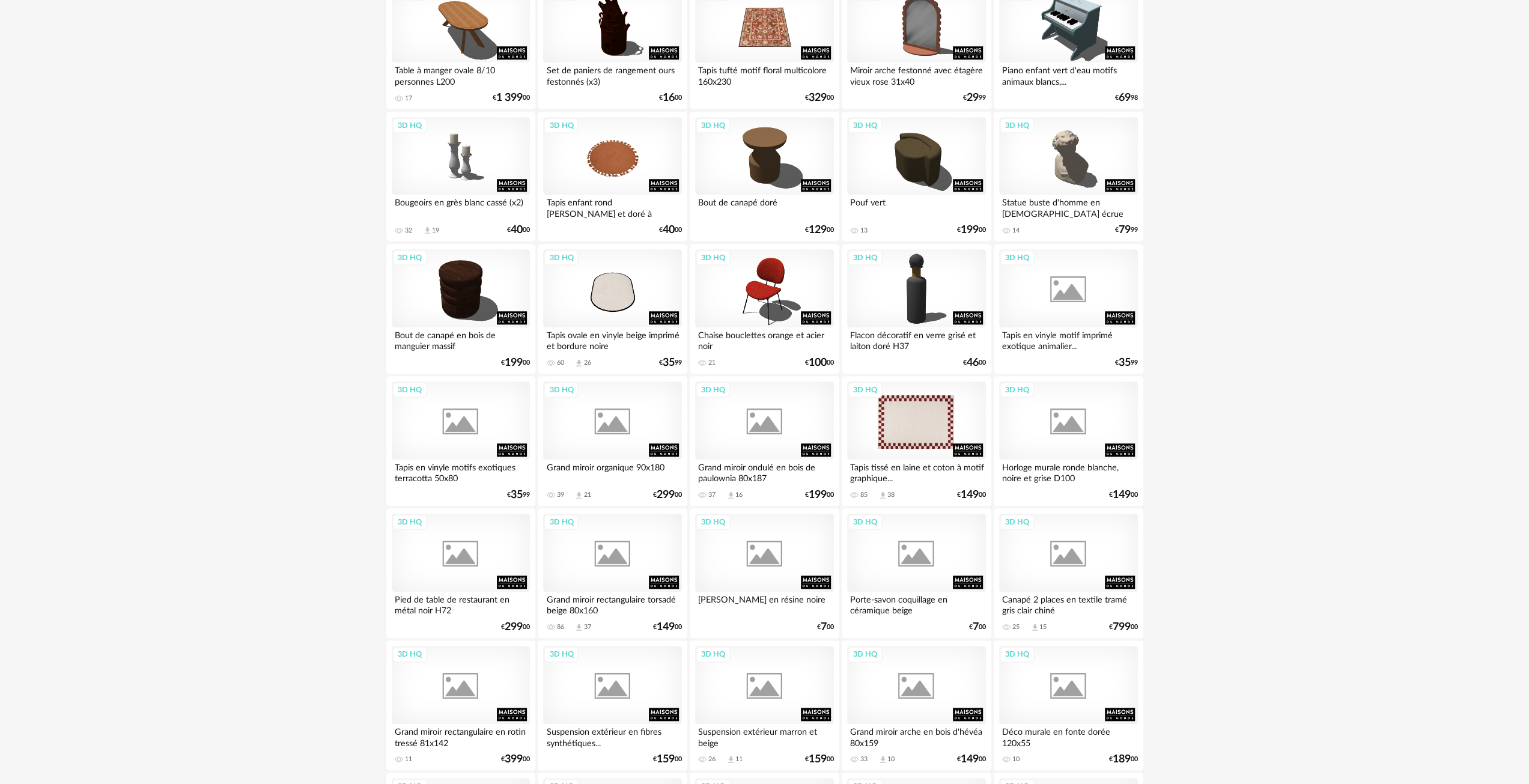
scroll to position [781, 0]
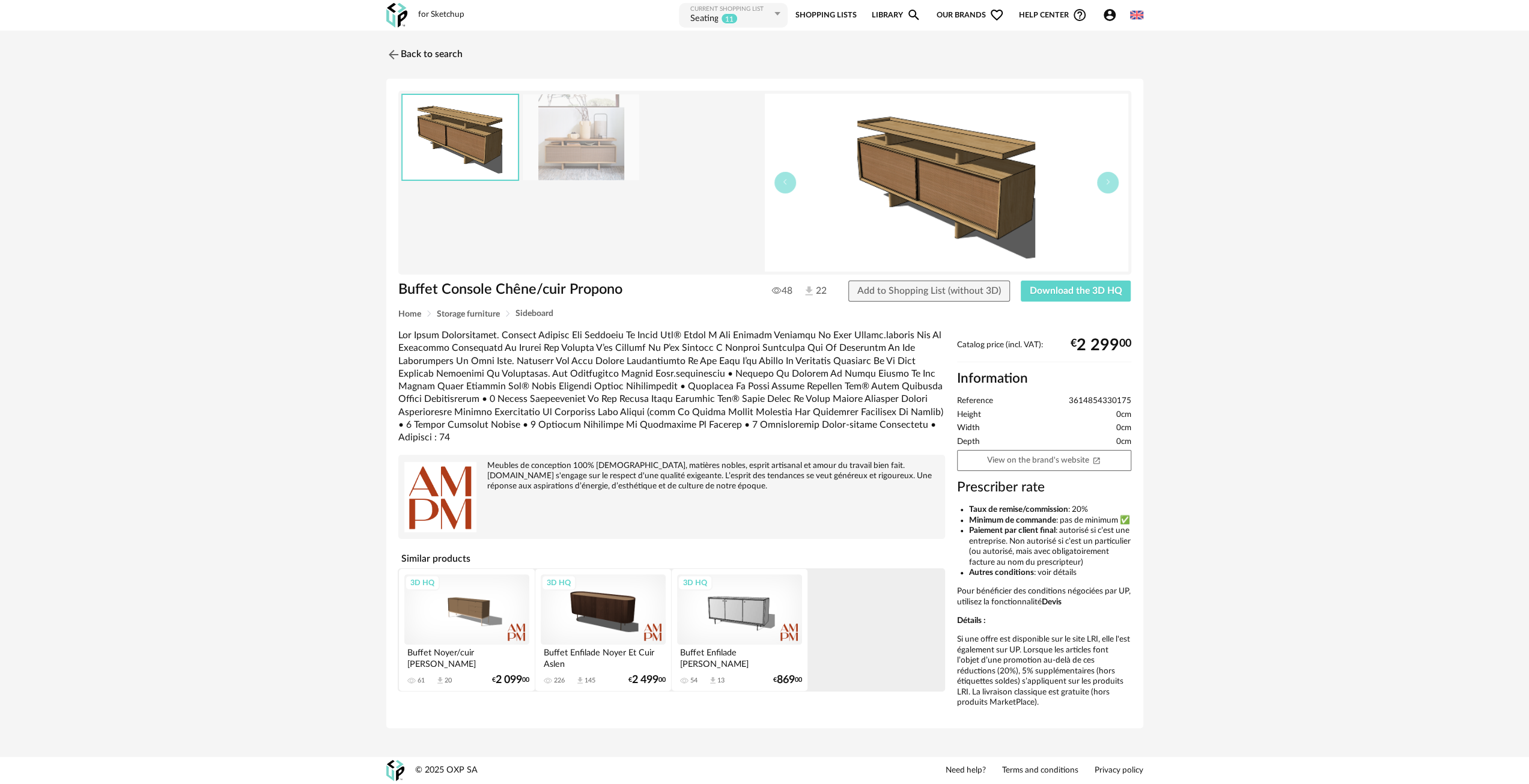
drag, startPoint x: 581, startPoint y: 134, endPoint x: 586, endPoint y: 147, distance: 13.9
click at [581, 134] on img at bounding box center [581, 137] width 116 height 86
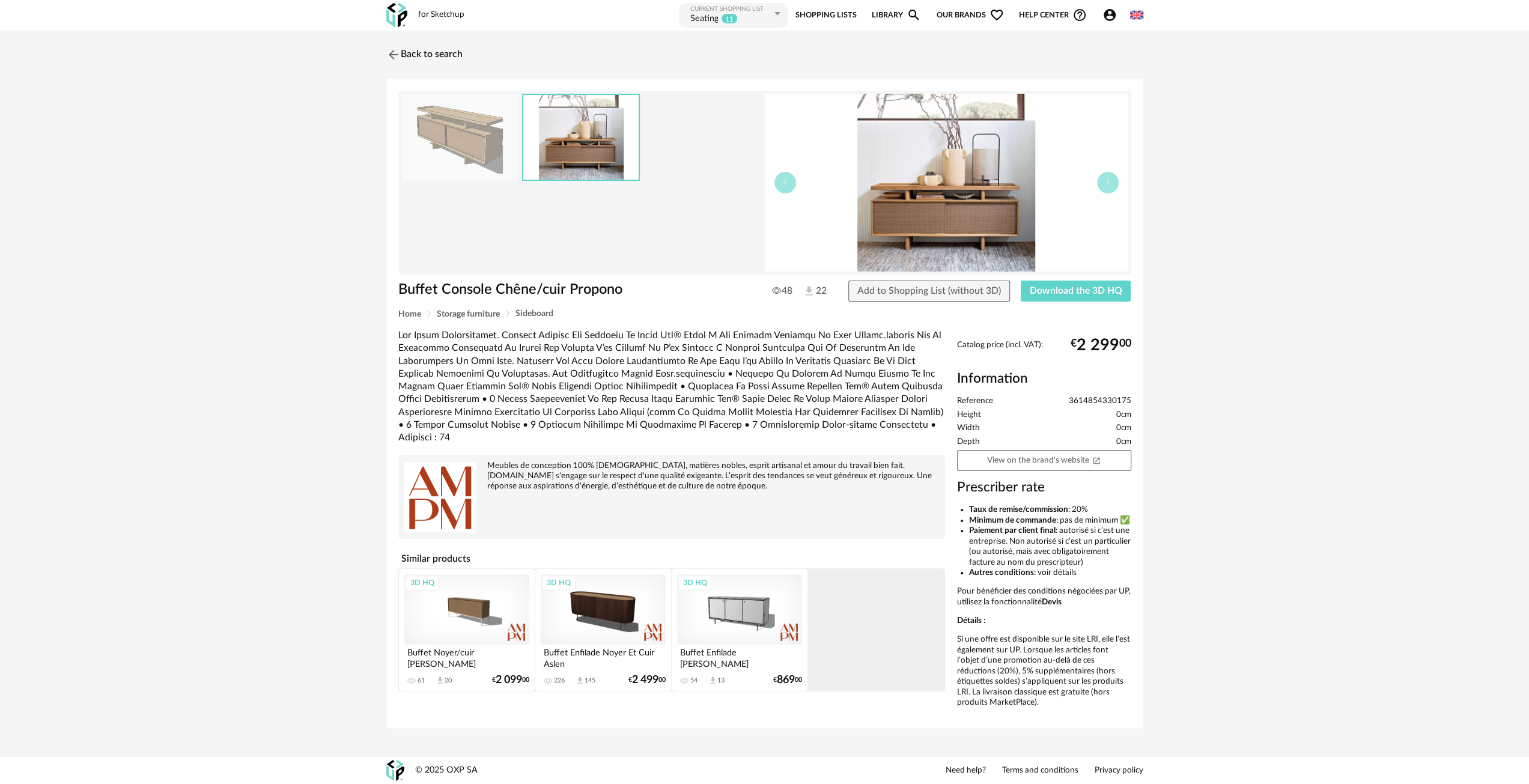
click at [644, 594] on div "3D HQ" at bounding box center [603, 609] width 125 height 70
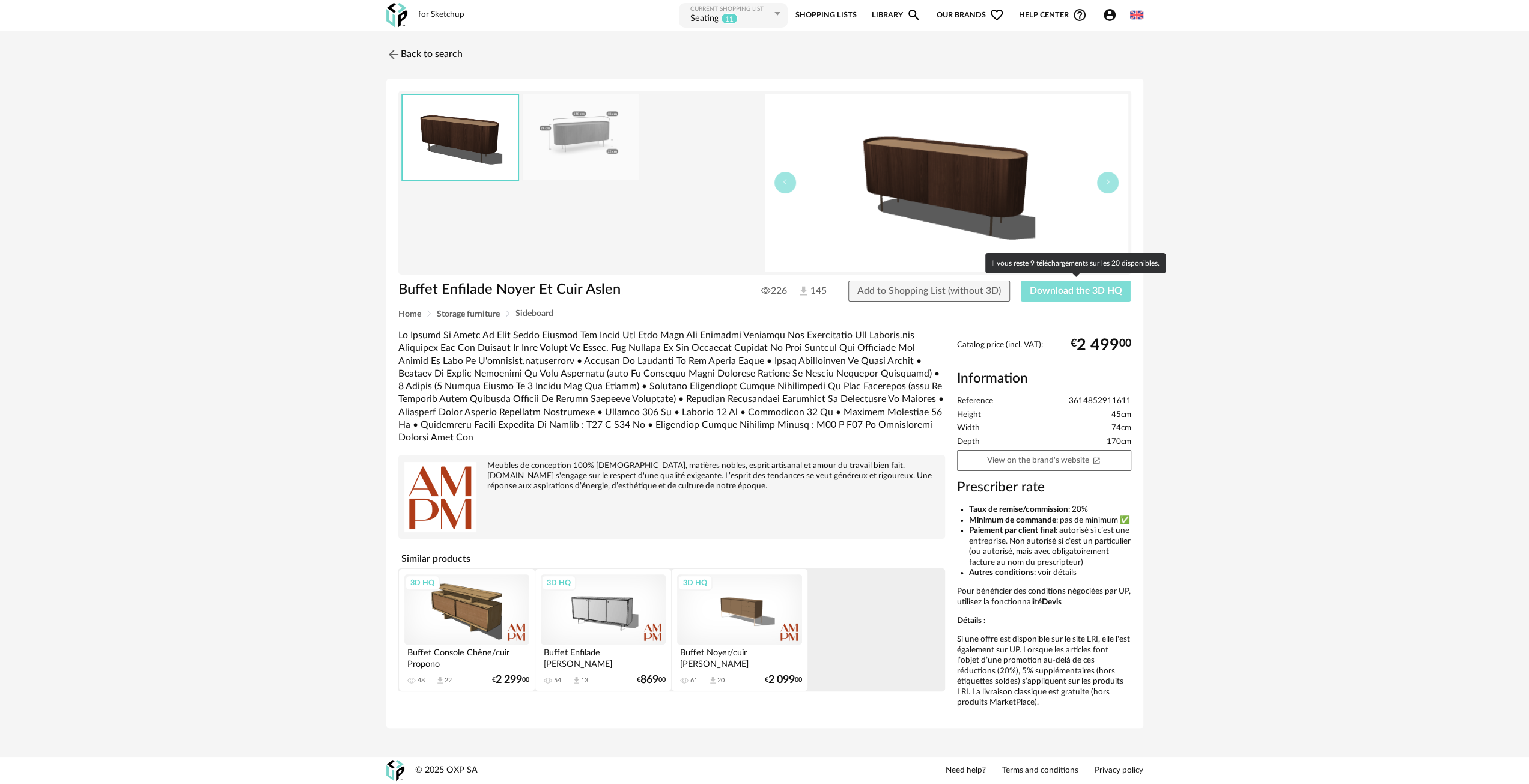
click at [1065, 290] on span "Download the 3D HQ" at bounding box center [1076, 290] width 92 height 9
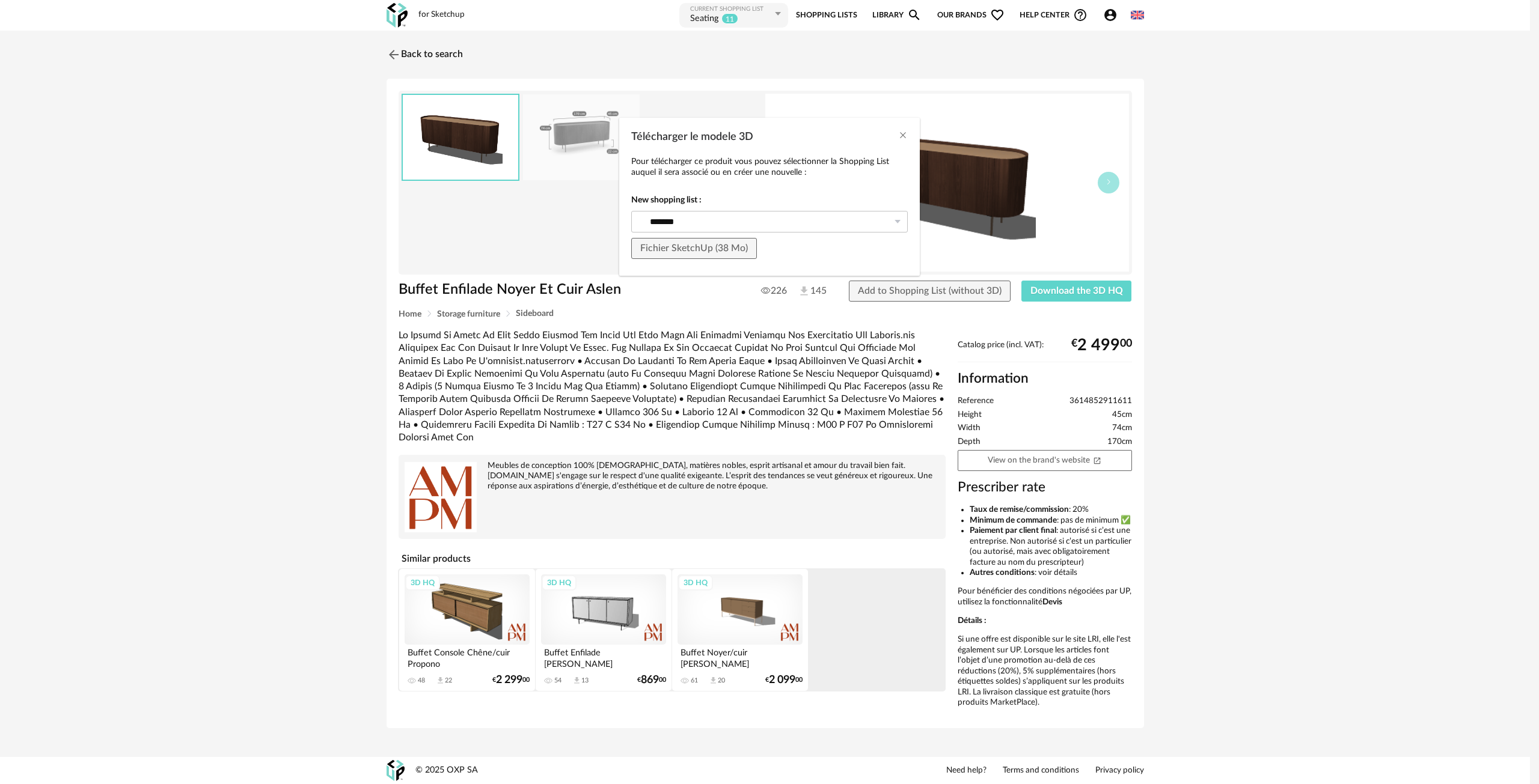
click at [344, 187] on div "Télécharger le modele 3D Pour télécharger ce produit vous pouvez sélectionner l…" at bounding box center [769, 392] width 1539 height 784
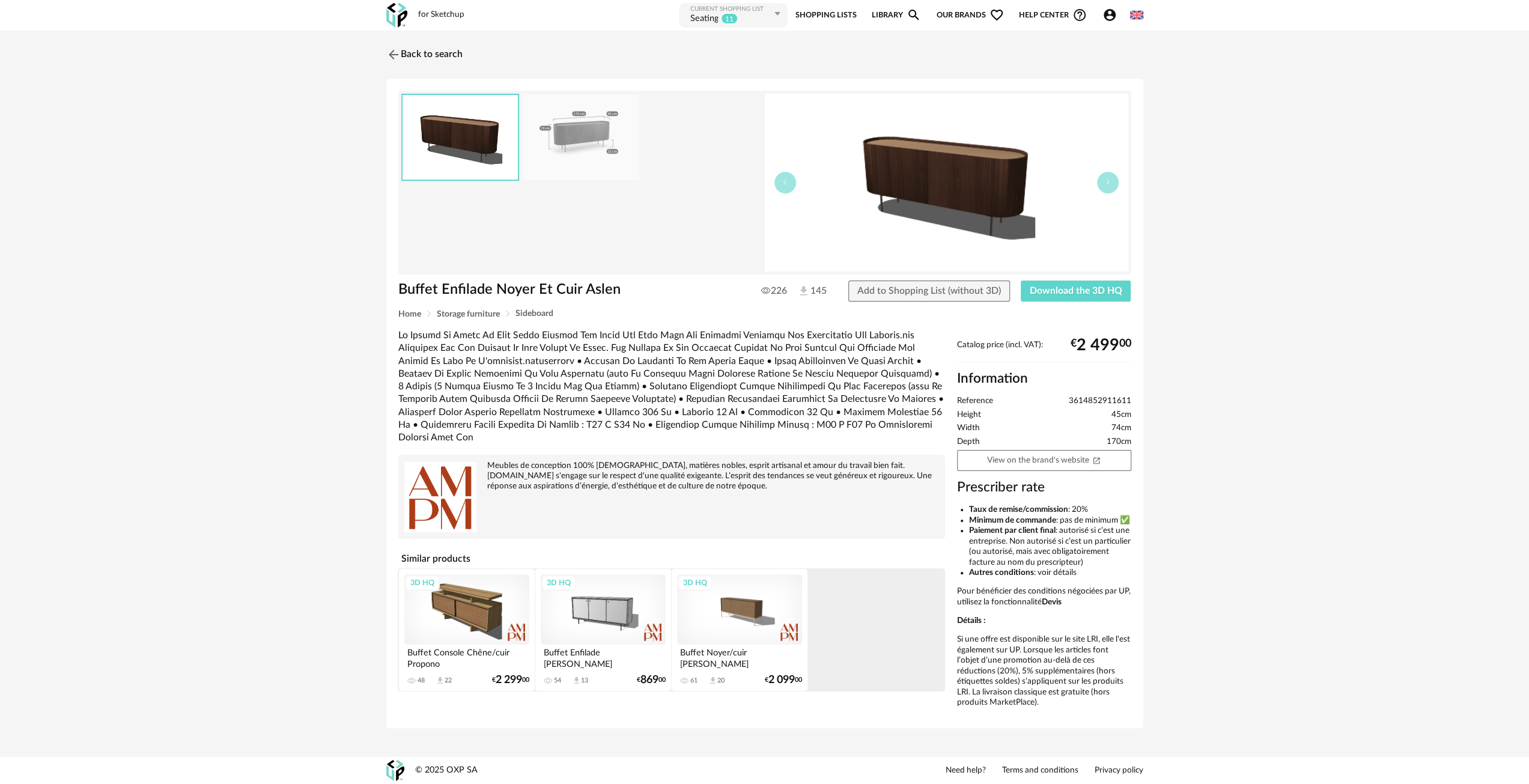
click at [573, 147] on img at bounding box center [581, 137] width 116 height 86
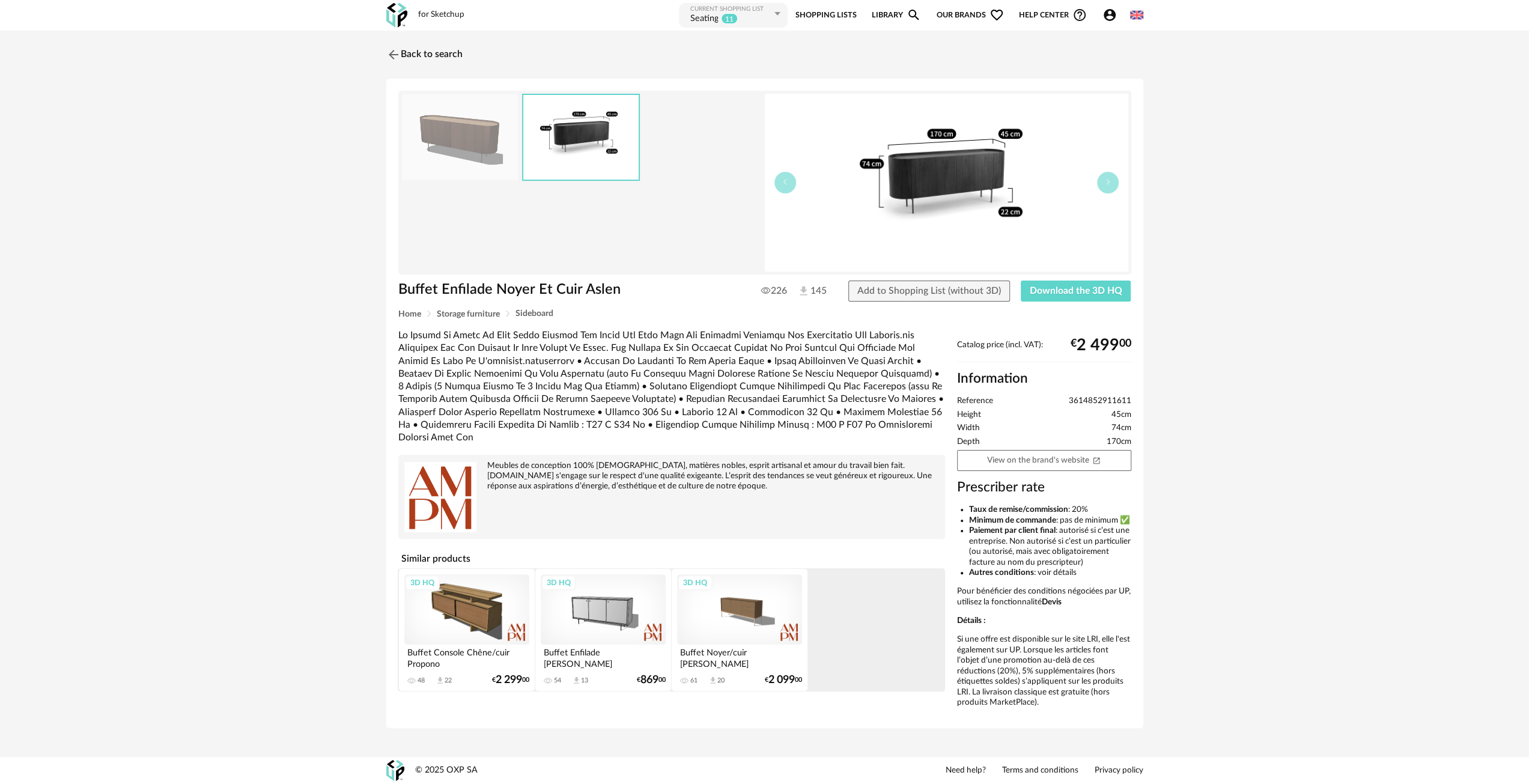
click at [443, 147] on img at bounding box center [460, 137] width 116 height 86
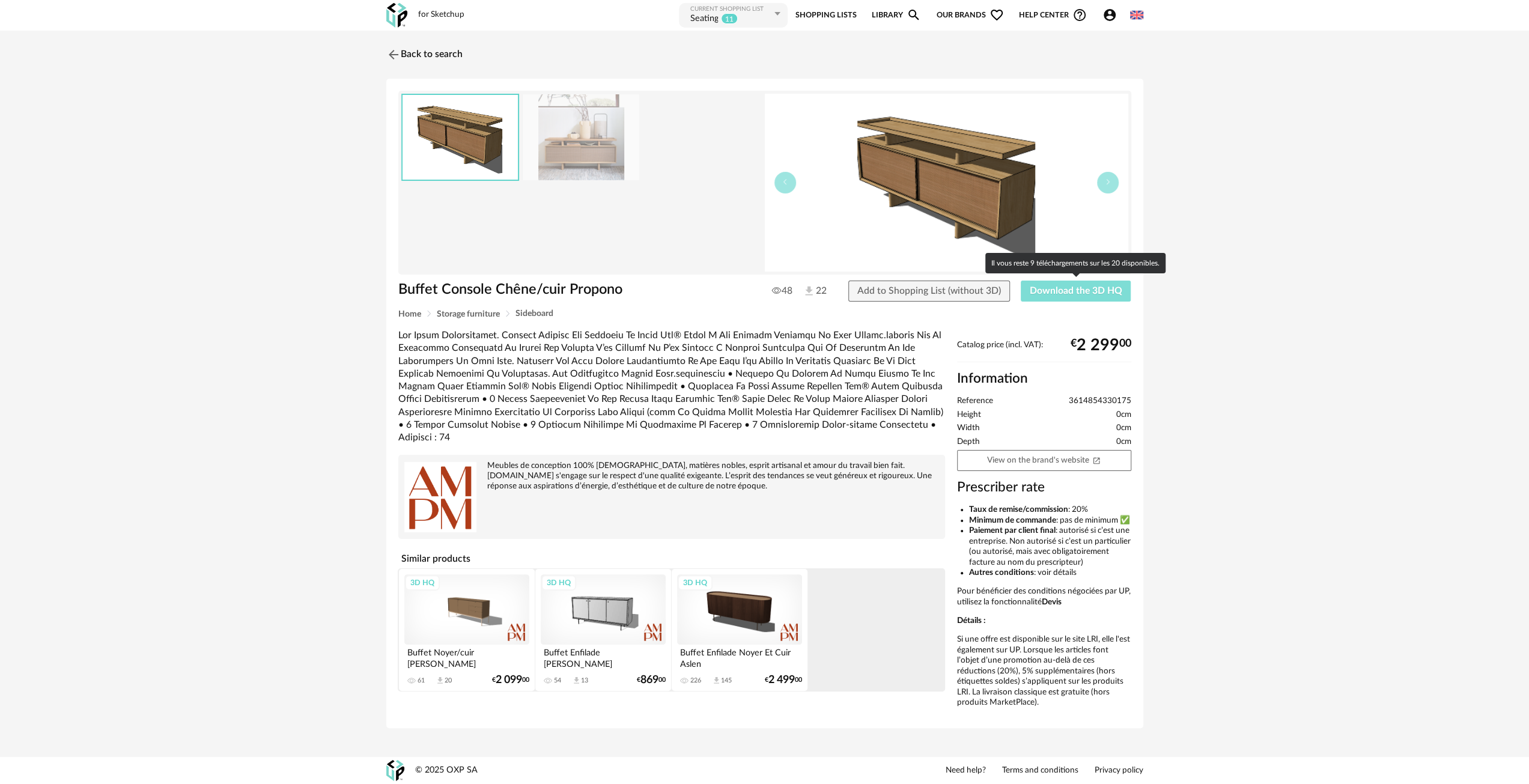
click at [1036, 292] on span "Download the 3D HQ" at bounding box center [1076, 290] width 92 height 9
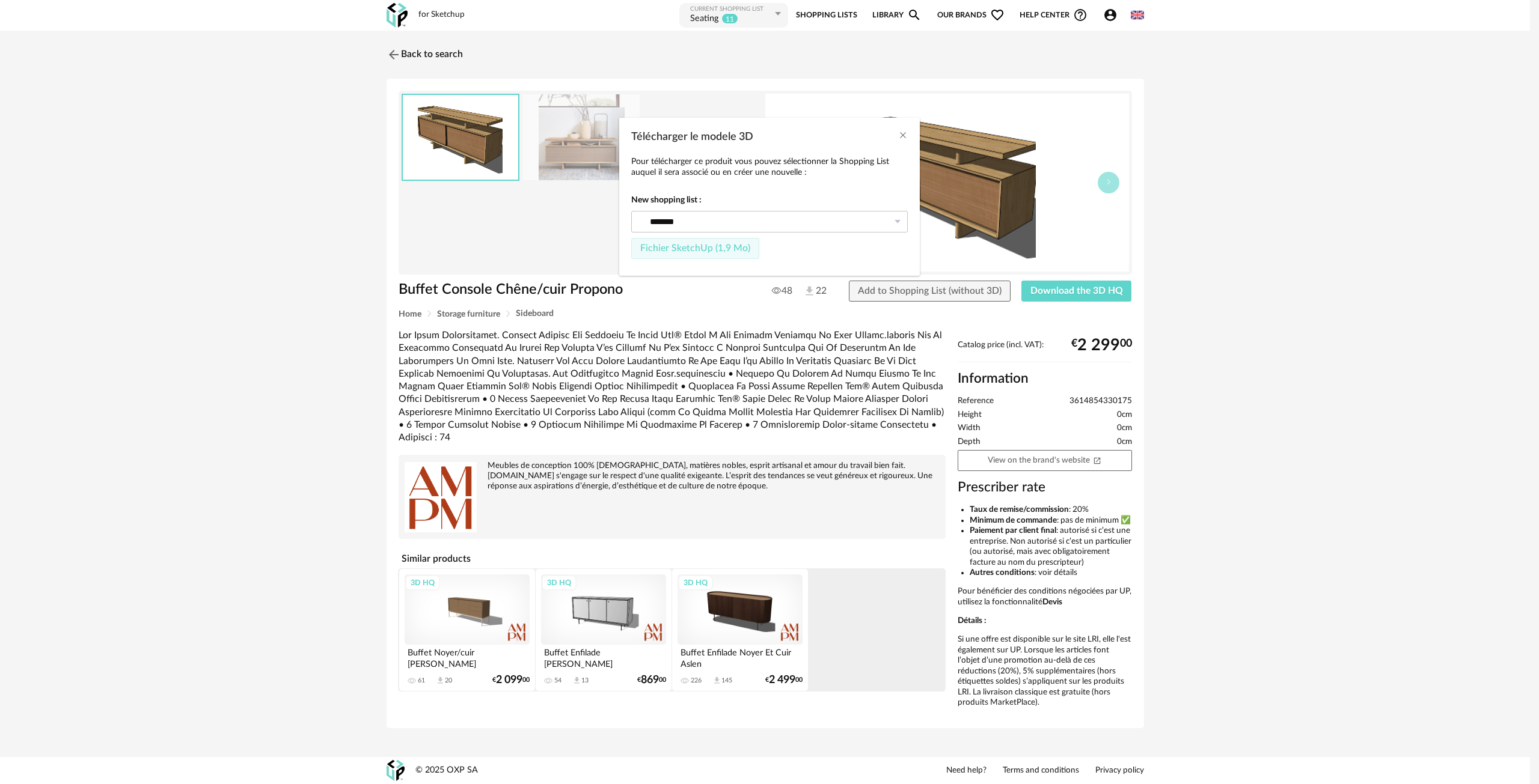
click at [665, 248] on span "Fichier SketchUp (1,9 Mo)" at bounding box center [695, 248] width 110 height 9
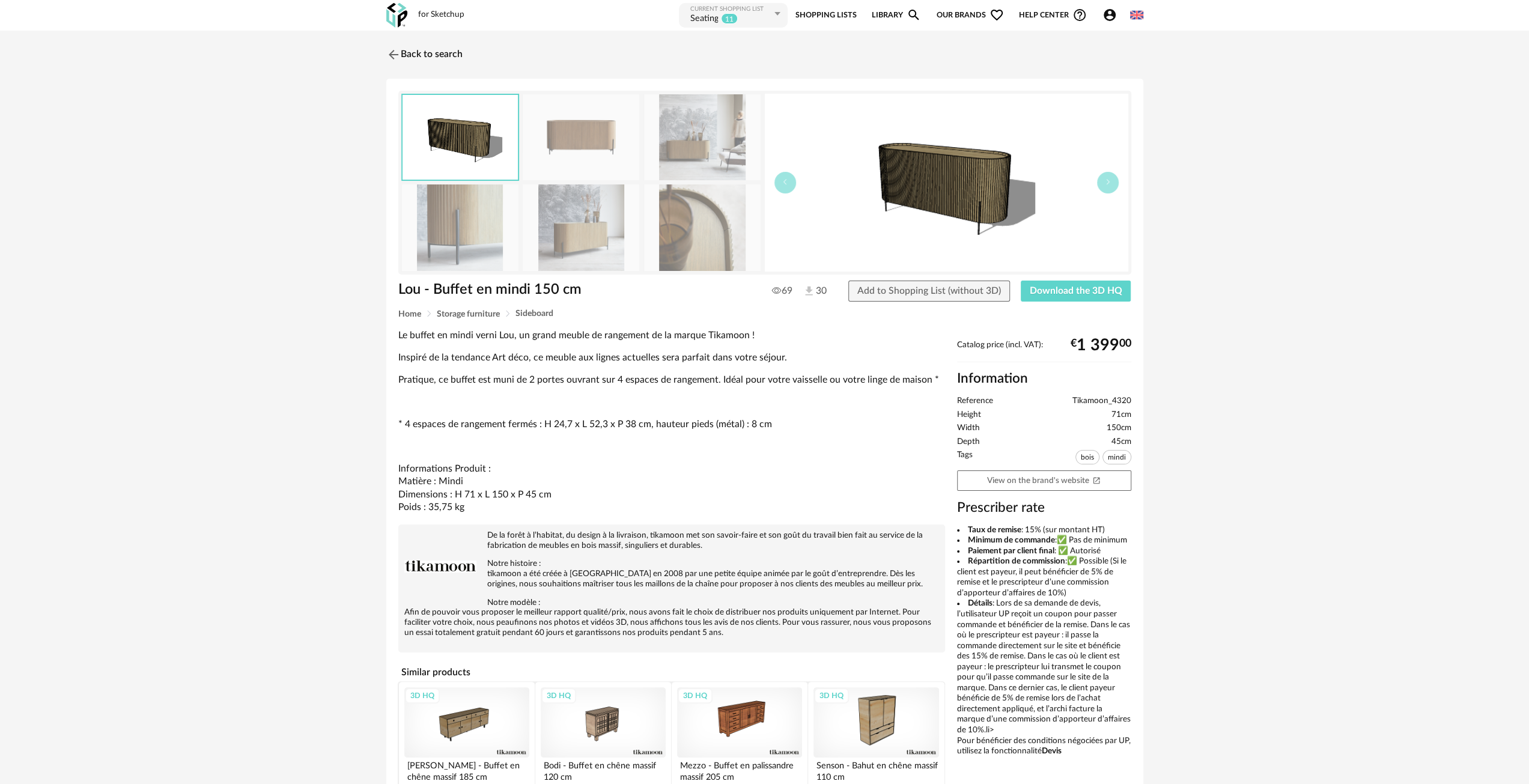
click at [647, 102] on img at bounding box center [702, 137] width 116 height 86
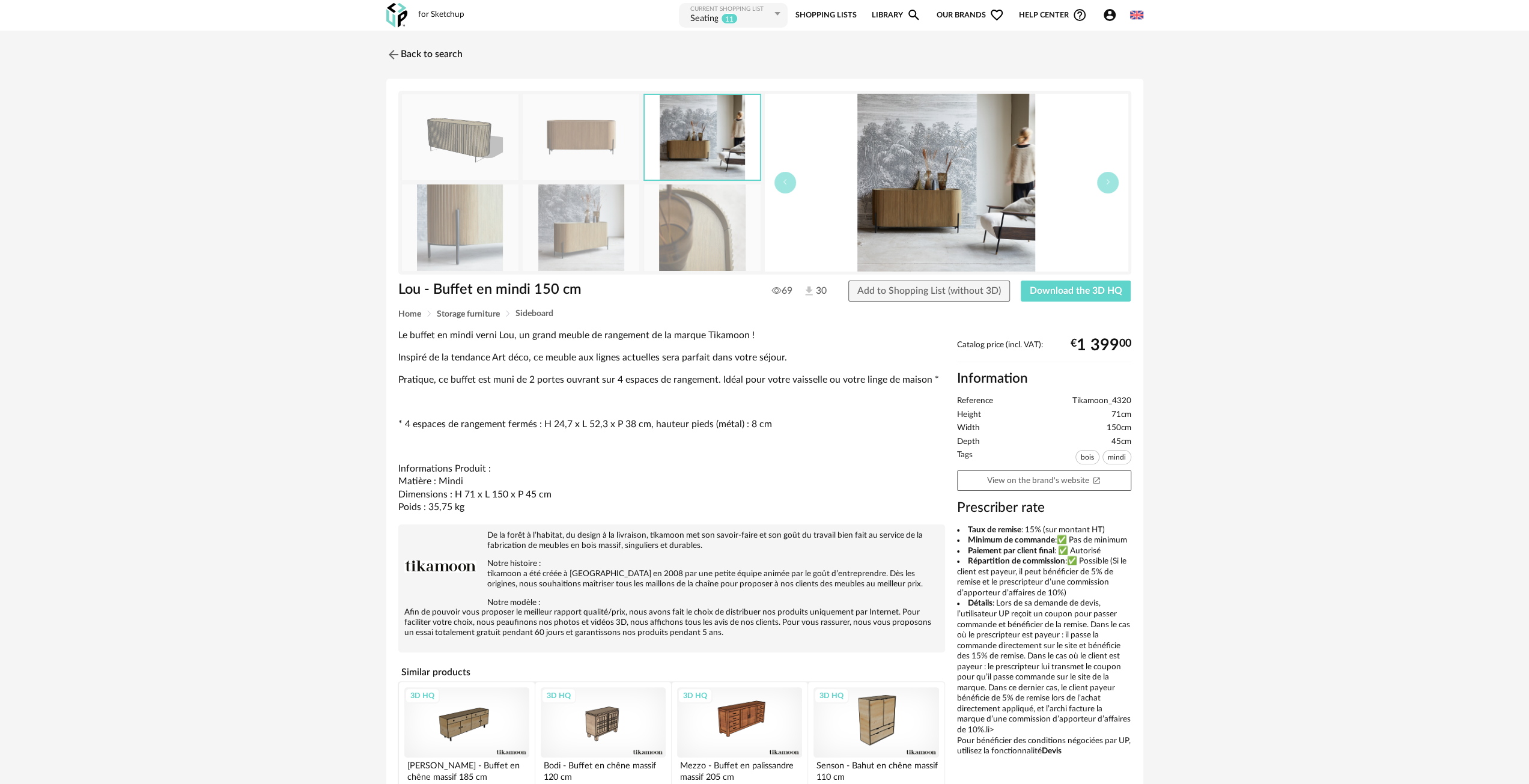
click at [688, 134] on img at bounding box center [702, 137] width 116 height 84
click at [690, 233] on img at bounding box center [702, 227] width 116 height 86
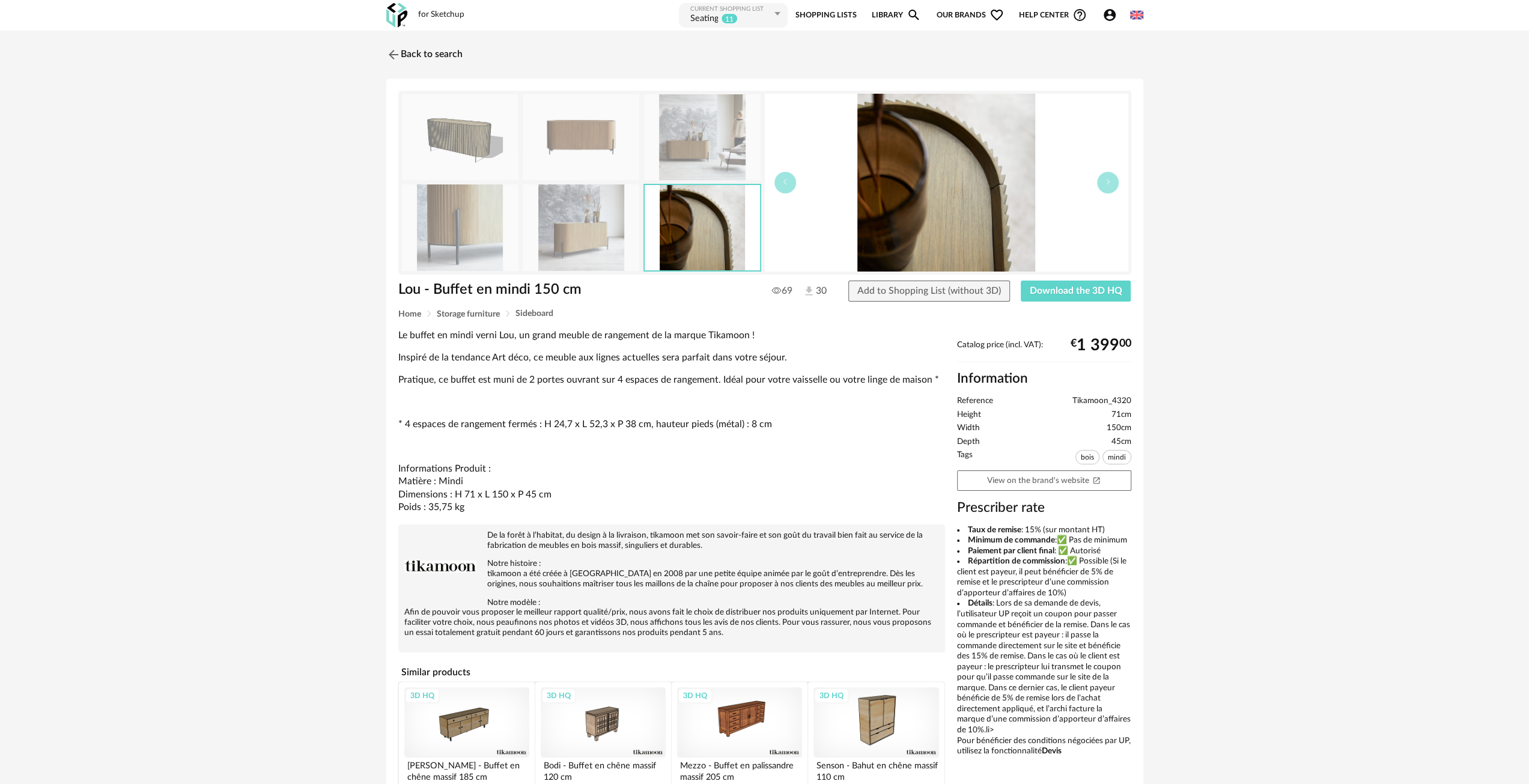
click at [591, 226] on img at bounding box center [581, 227] width 116 height 86
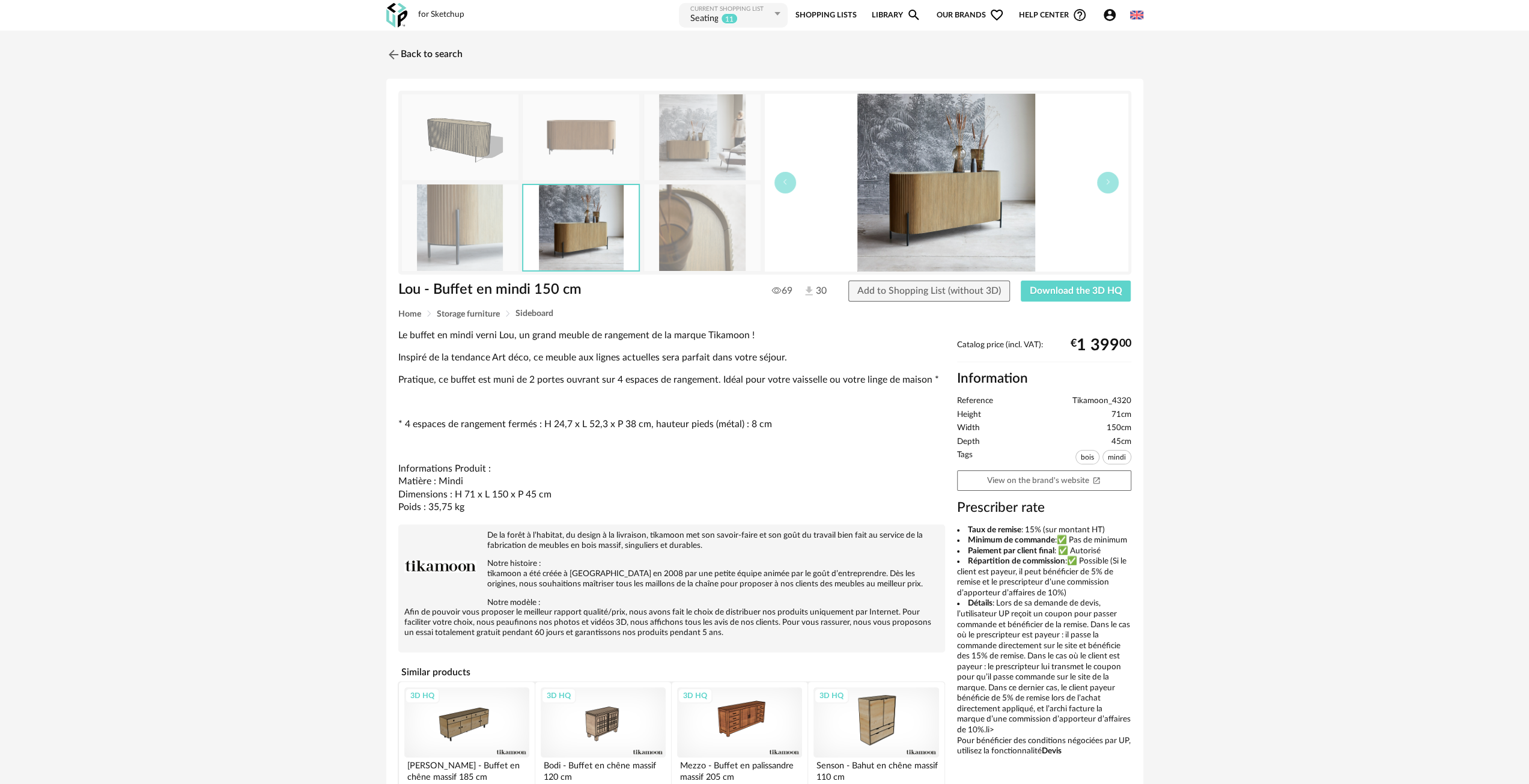
drag, startPoint x: 904, startPoint y: 200, endPoint x: 910, endPoint y: 202, distance: 6.3
drag, startPoint x: 455, startPoint y: 217, endPoint x: 613, endPoint y: 262, distance: 164.3
click at [455, 217] on img at bounding box center [460, 227] width 116 height 86
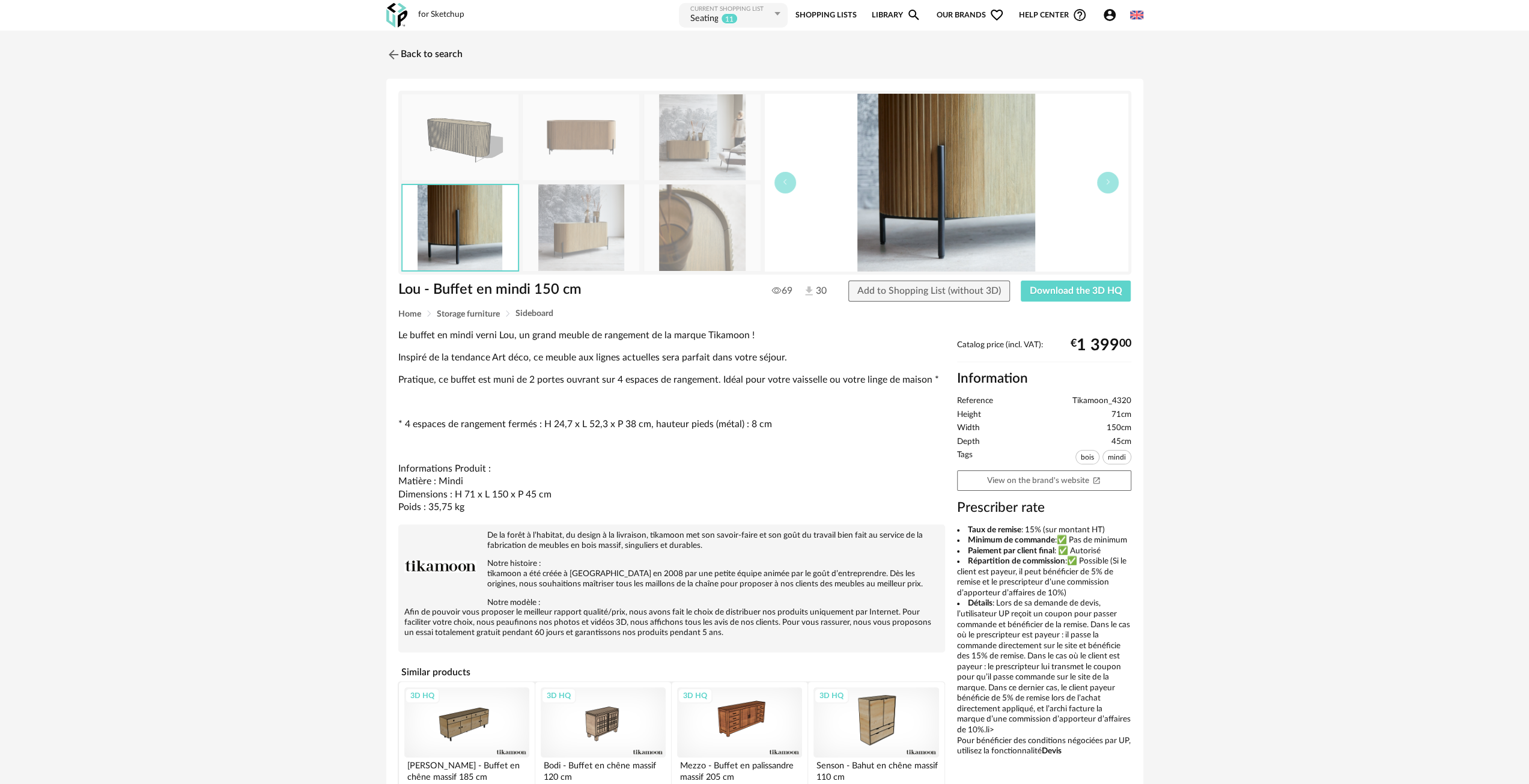
drag, startPoint x: 954, startPoint y: 204, endPoint x: 987, endPoint y: 211, distance: 33.7
click at [987, 211] on img at bounding box center [946, 183] width 363 height 178
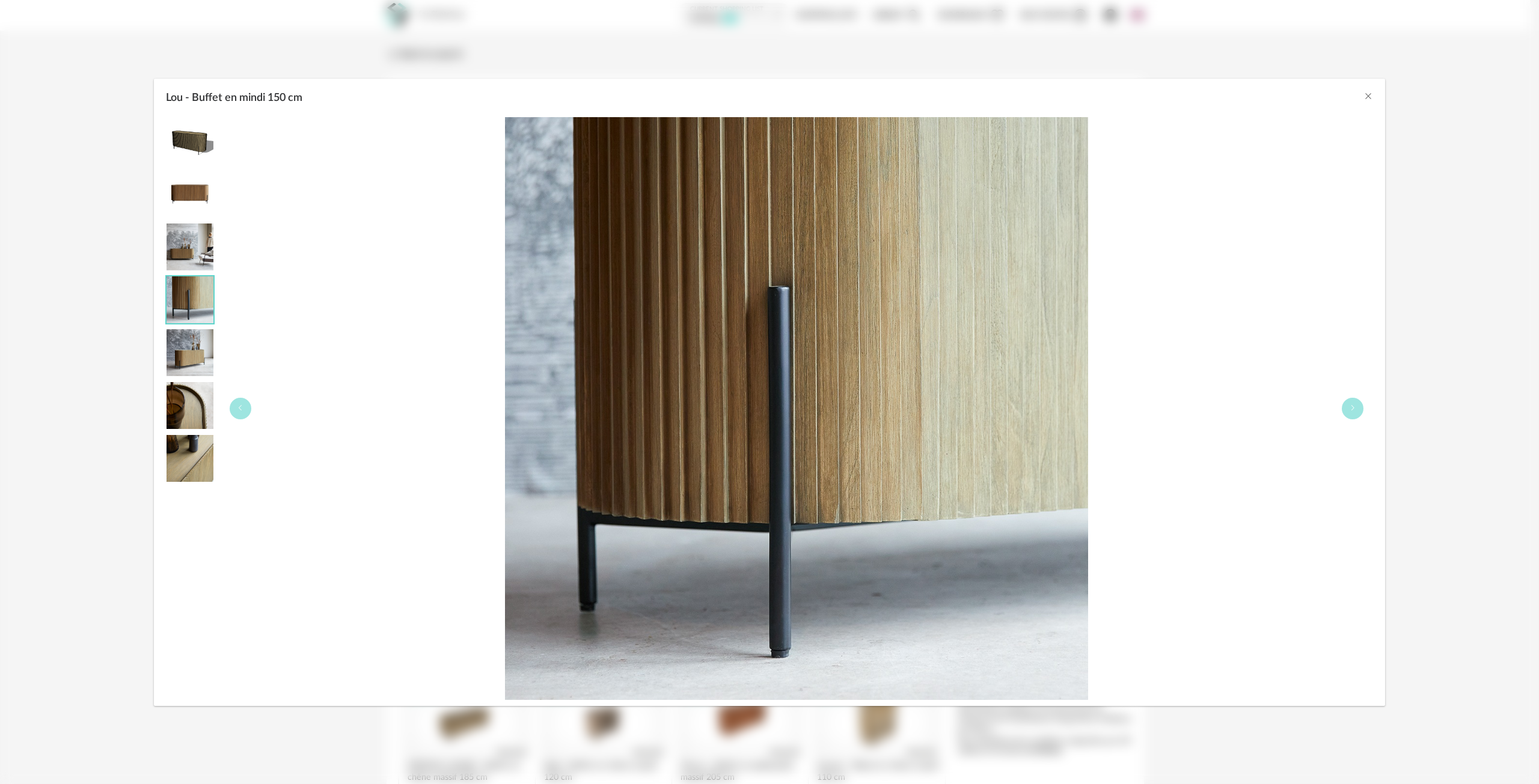
click at [806, 309] on img "Lou - Buffet en mindi 150 cm" at bounding box center [796, 408] width 583 height 583
click at [1356, 409] on button "Lou - Buffet en mindi 150 cm" at bounding box center [1352, 409] width 22 height 22
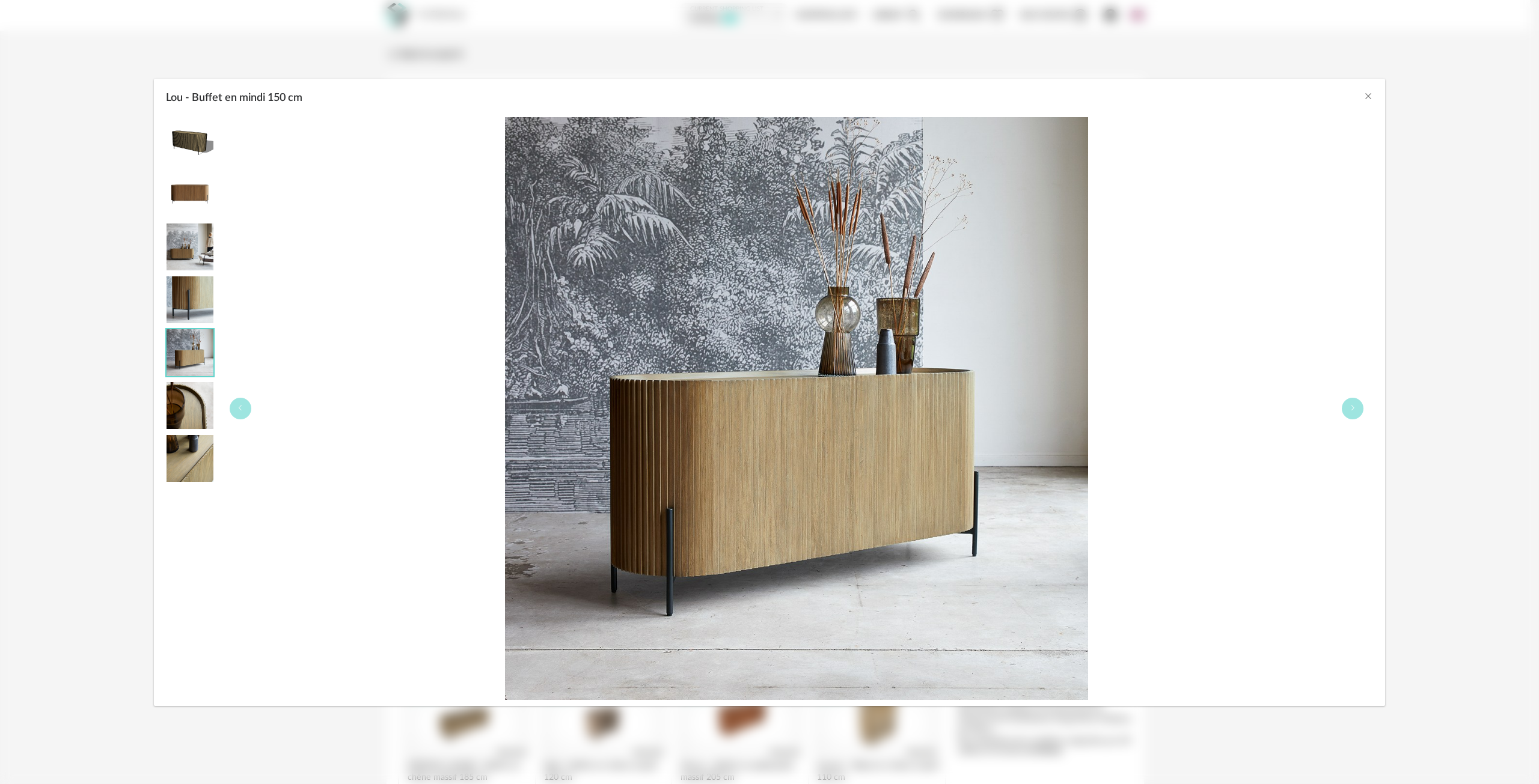
click at [191, 406] on img "Lou - Buffet en mindi 150 cm" at bounding box center [189, 405] width 47 height 47
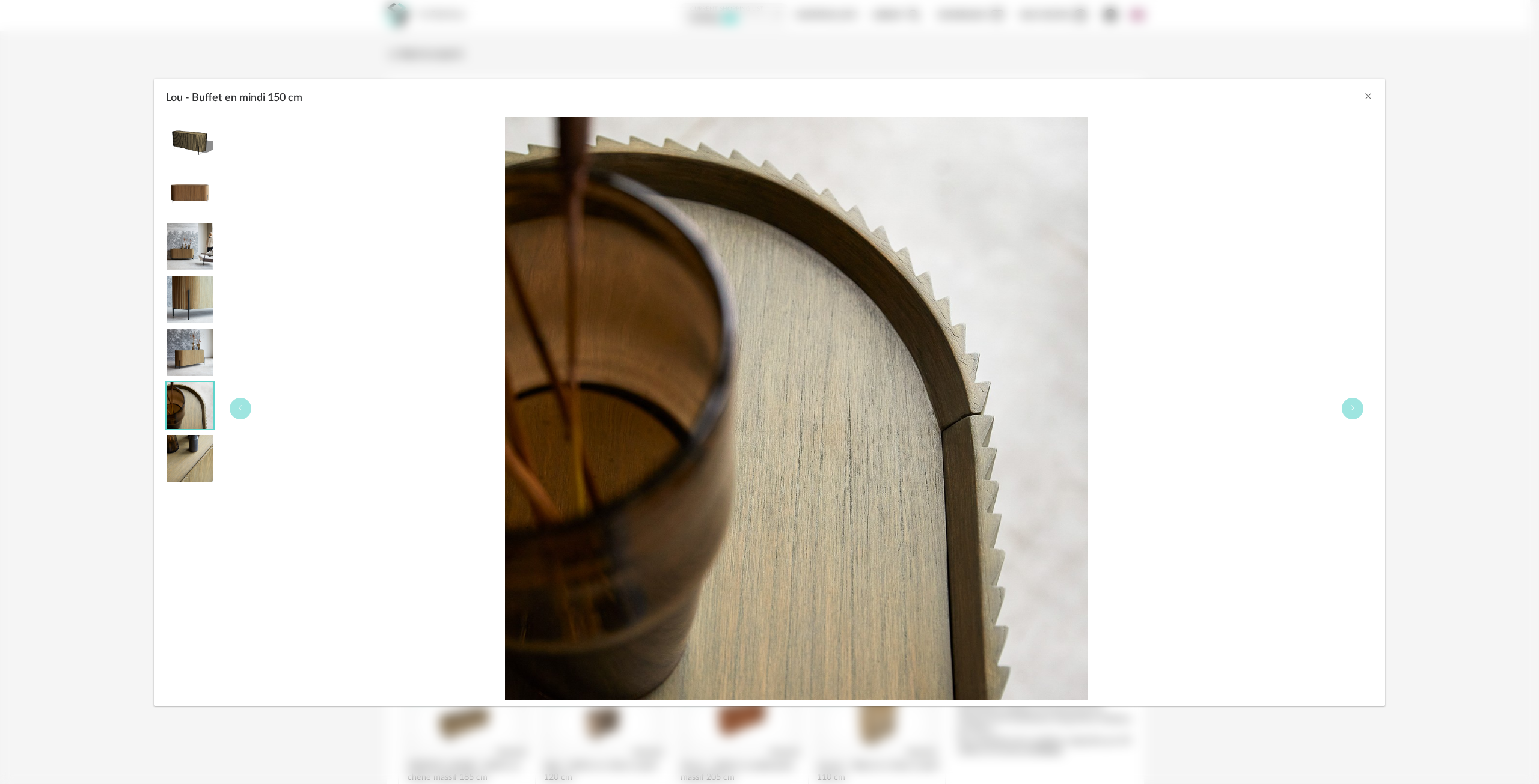
drag, startPoint x: 182, startPoint y: 466, endPoint x: 196, endPoint y: 464, distance: 14.1
click at [182, 466] on img "Lou - Buffet en mindi 150 cm" at bounding box center [189, 458] width 47 height 47
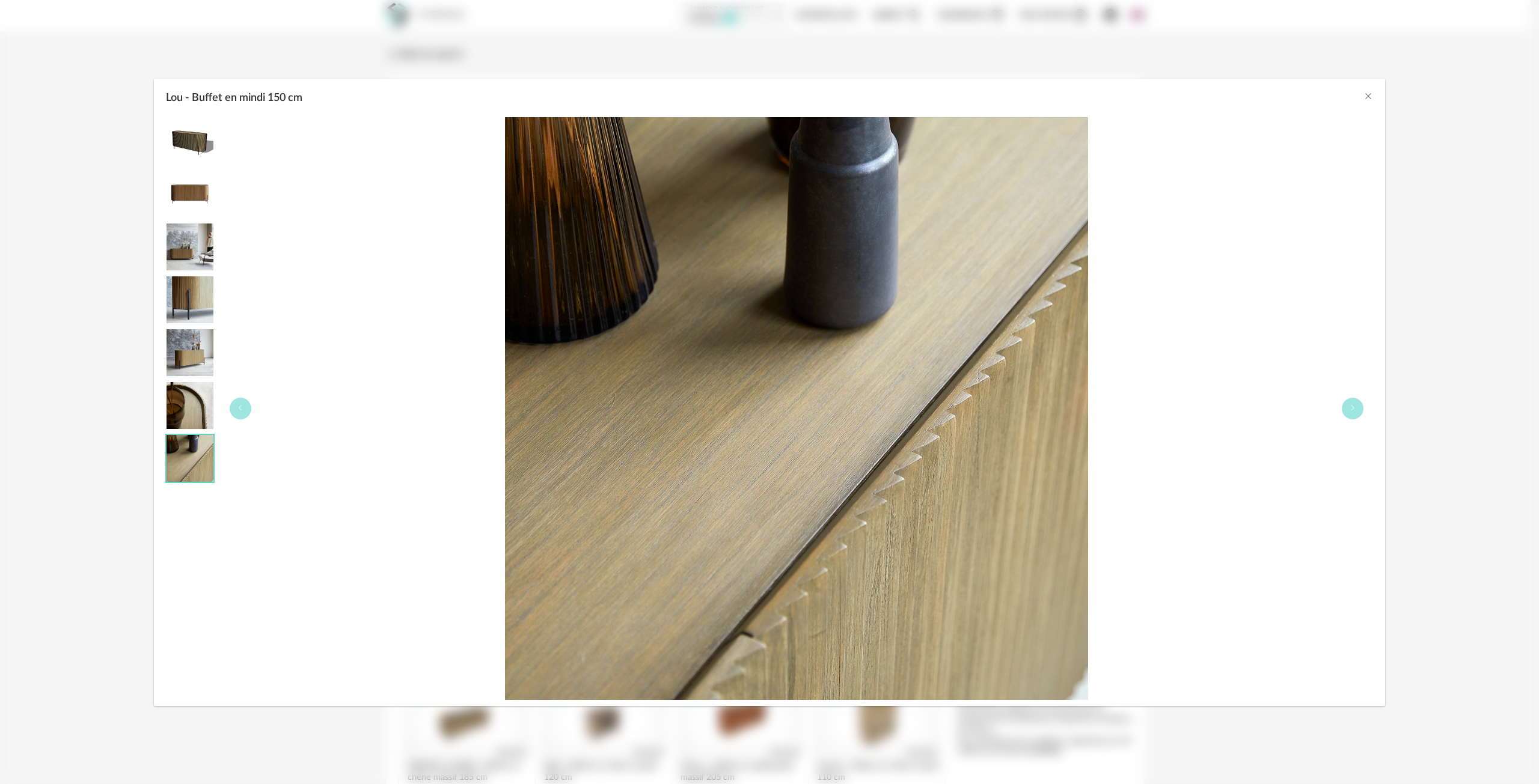
click at [182, 196] on img "Lou - Buffet en mindi 150 cm" at bounding box center [189, 194] width 47 height 47
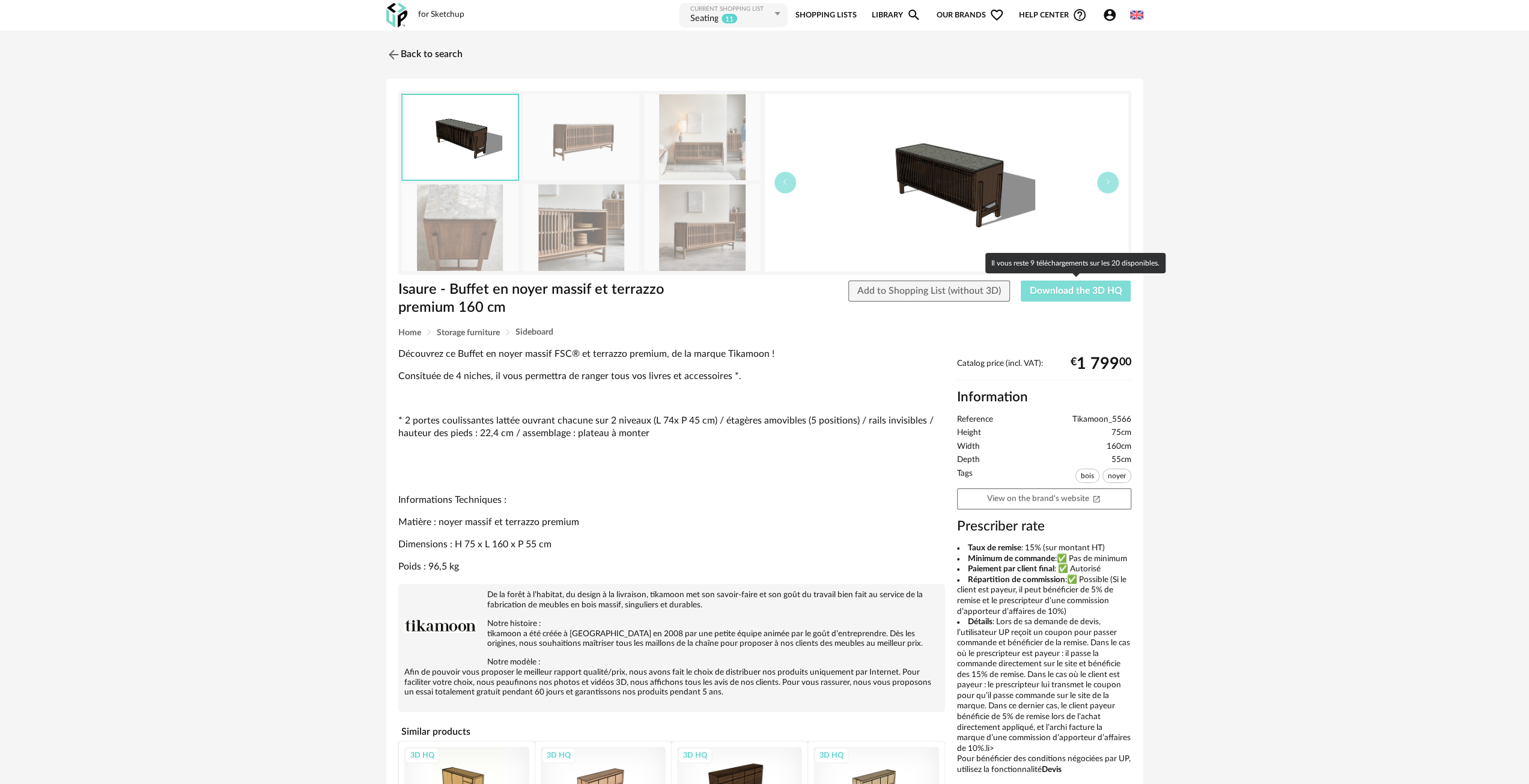
click at [1073, 290] on span "Download the 3D HQ" at bounding box center [1076, 290] width 92 height 9
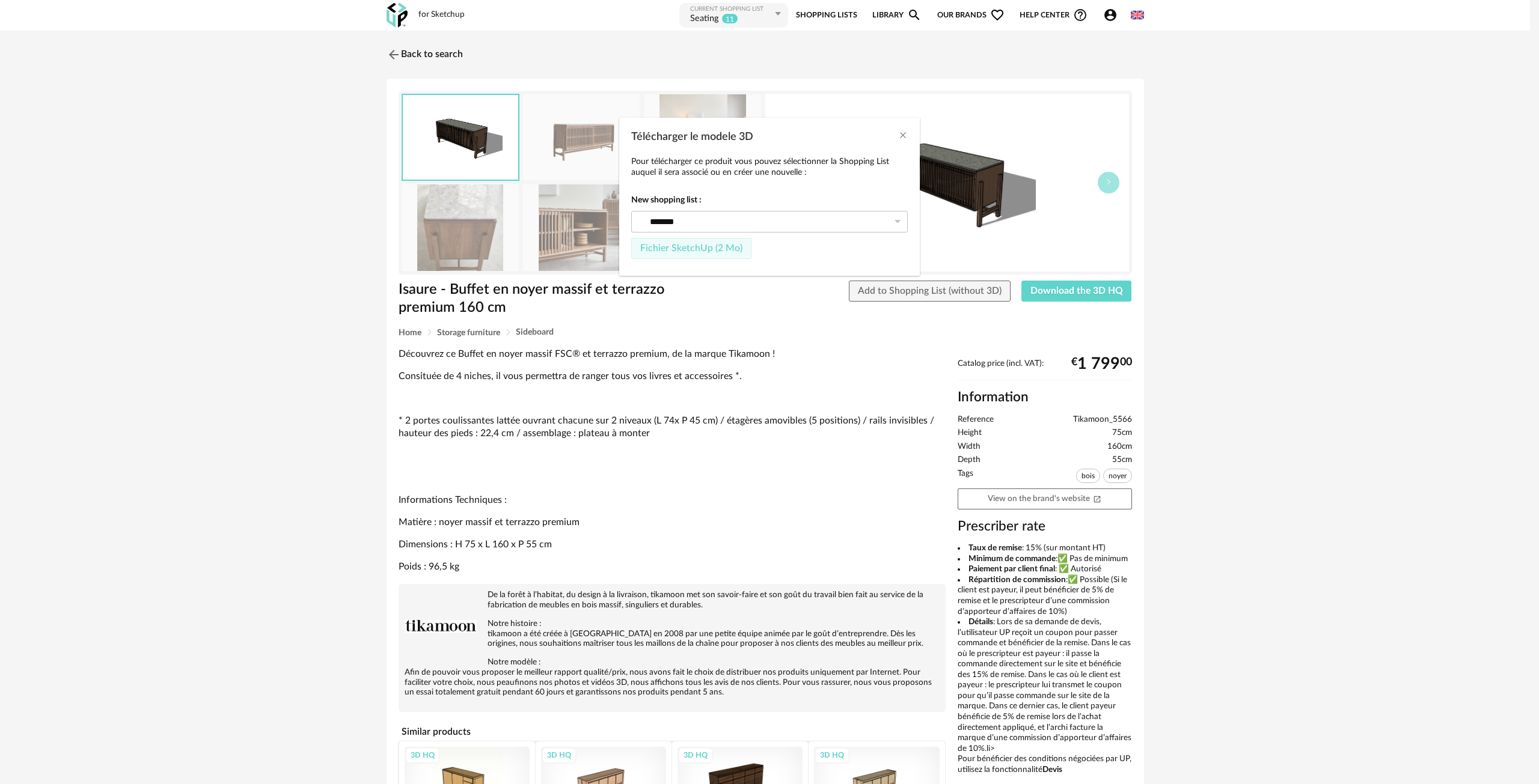
click at [705, 248] on span "Fichier SketchUp (2 Mo)" at bounding box center [691, 248] width 102 height 9
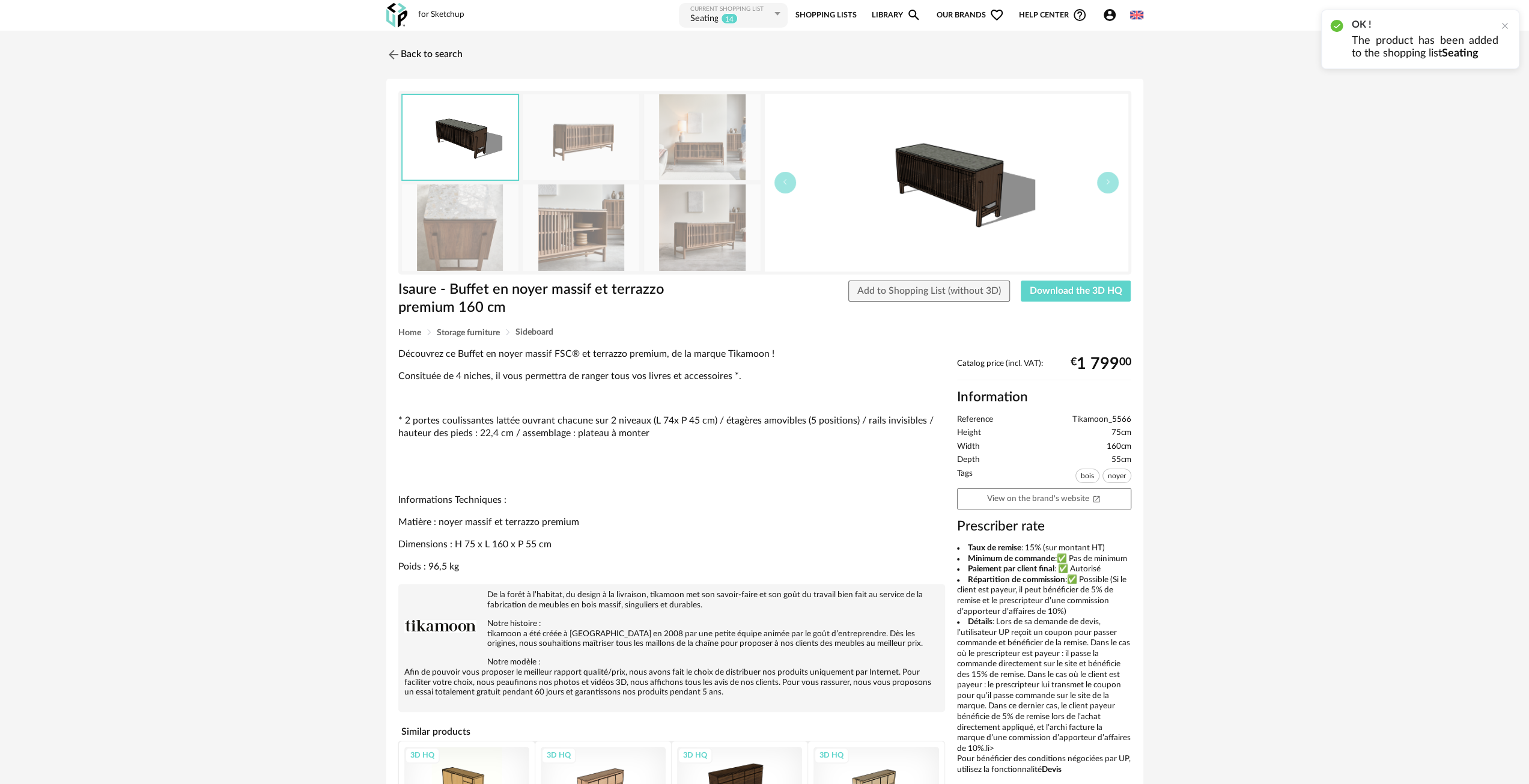
click at [699, 139] on img at bounding box center [702, 137] width 116 height 86
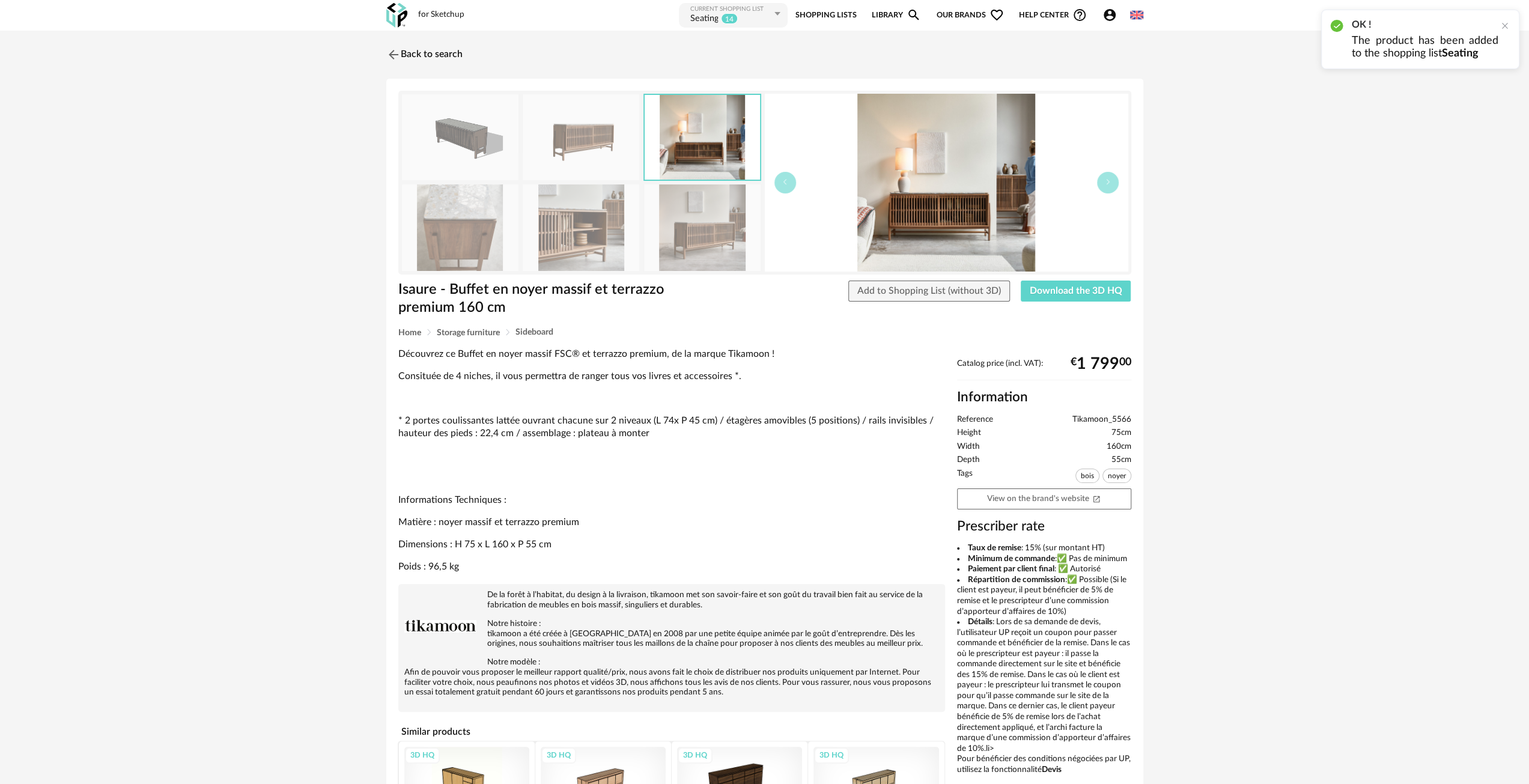
drag, startPoint x: 954, startPoint y: 179, endPoint x: 913, endPoint y: 185, distance: 41.4
click at [913, 185] on img at bounding box center [946, 183] width 363 height 178
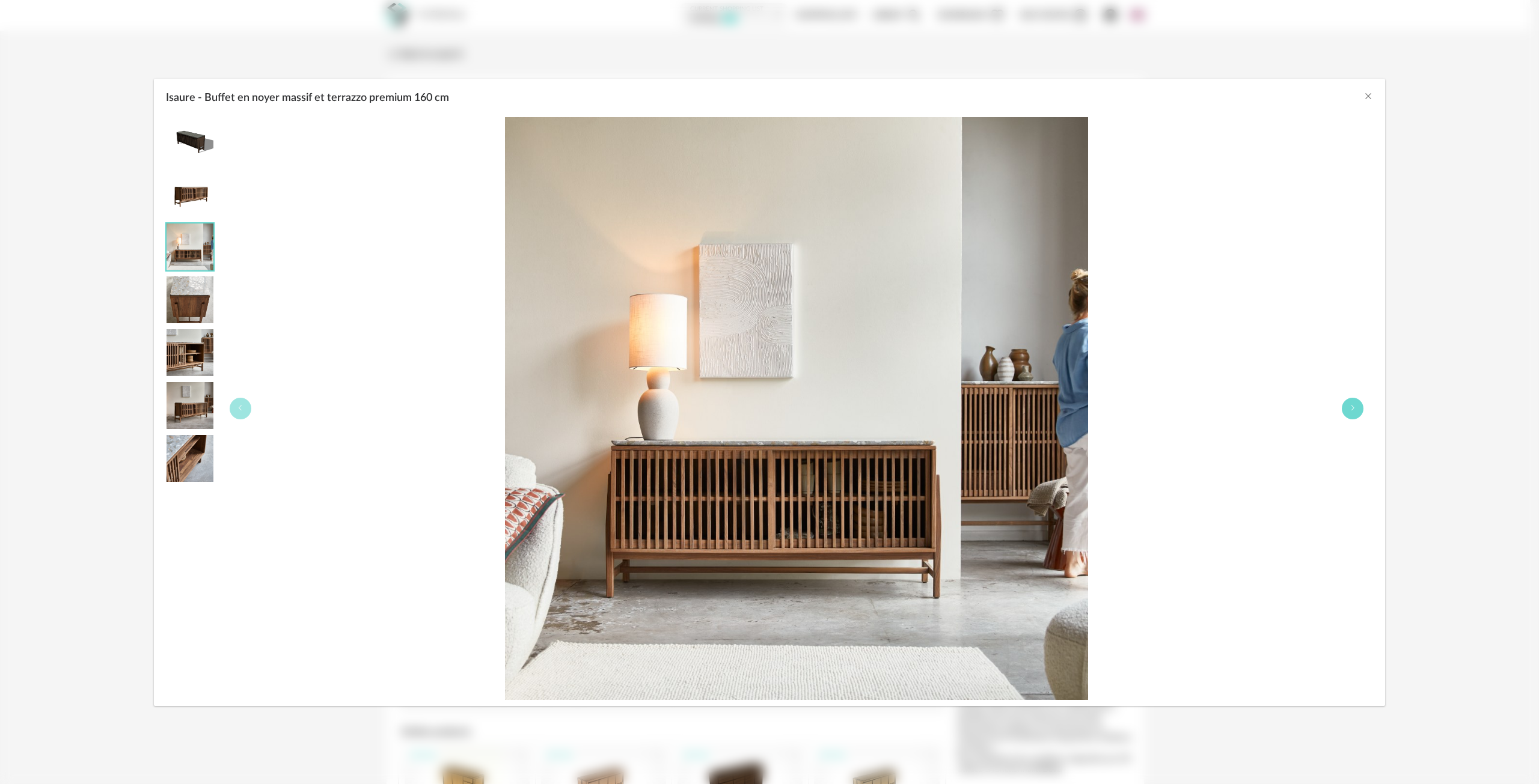
click at [1355, 411] on button "Isaure - Buffet en noyer massif et terrazzo premium 160 cm" at bounding box center [1352, 409] width 22 height 22
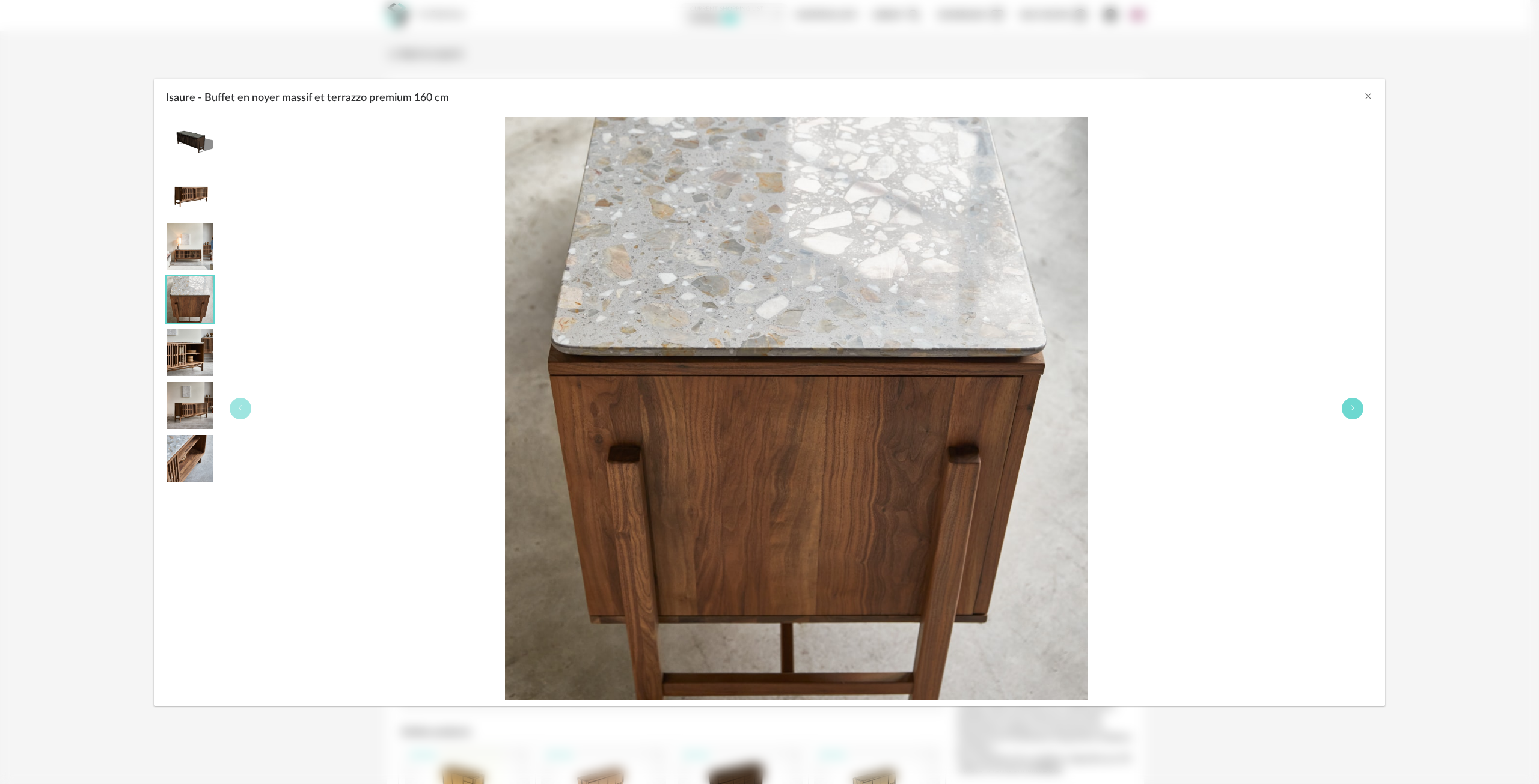
click at [1353, 407] on icon "Isaure - Buffet en noyer massif et terrazzo premium 160 cm" at bounding box center [1352, 408] width 7 height 7
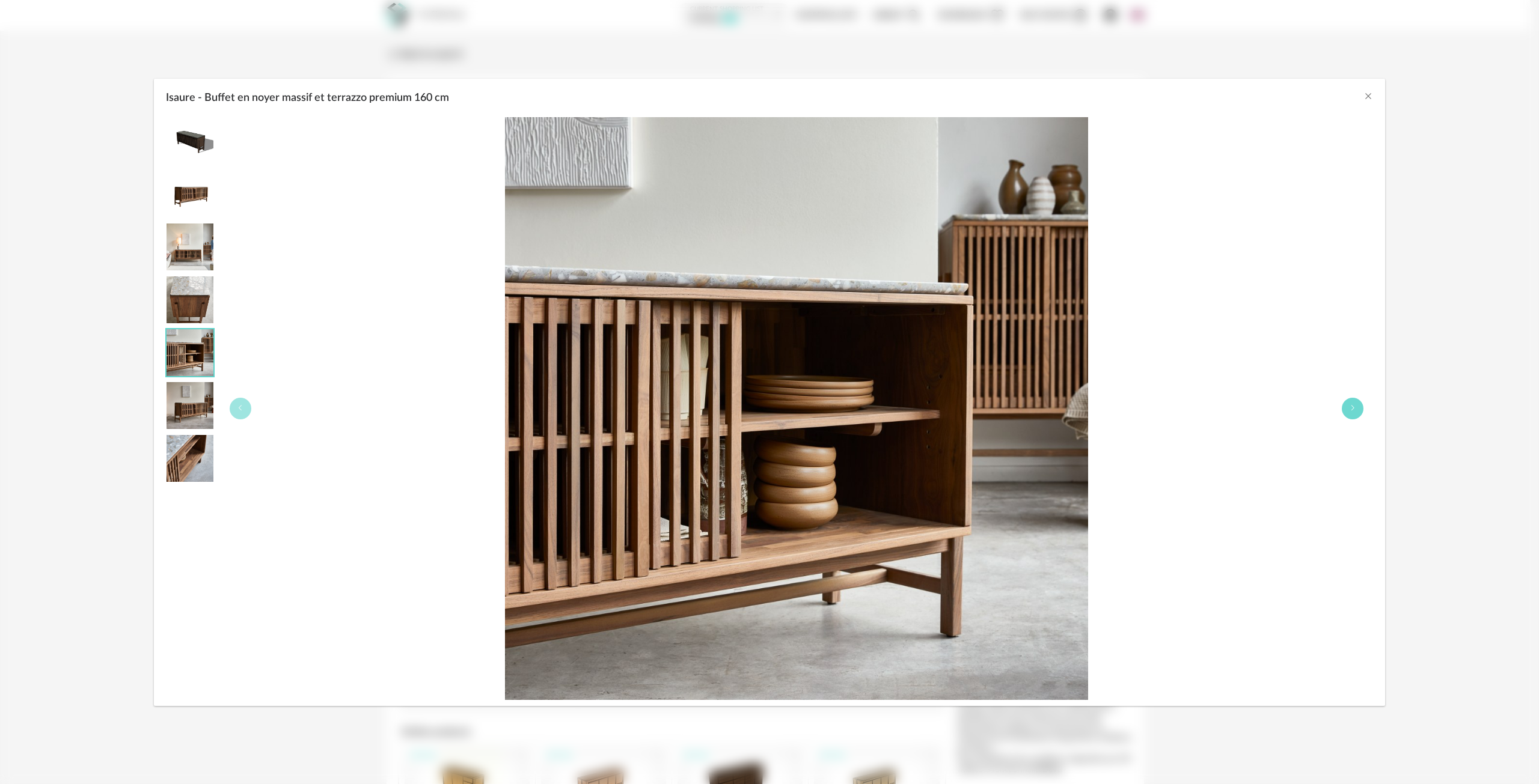
click at [1346, 411] on button "Isaure - Buffet en noyer massif et terrazzo premium 160 cm" at bounding box center [1352, 409] width 22 height 22
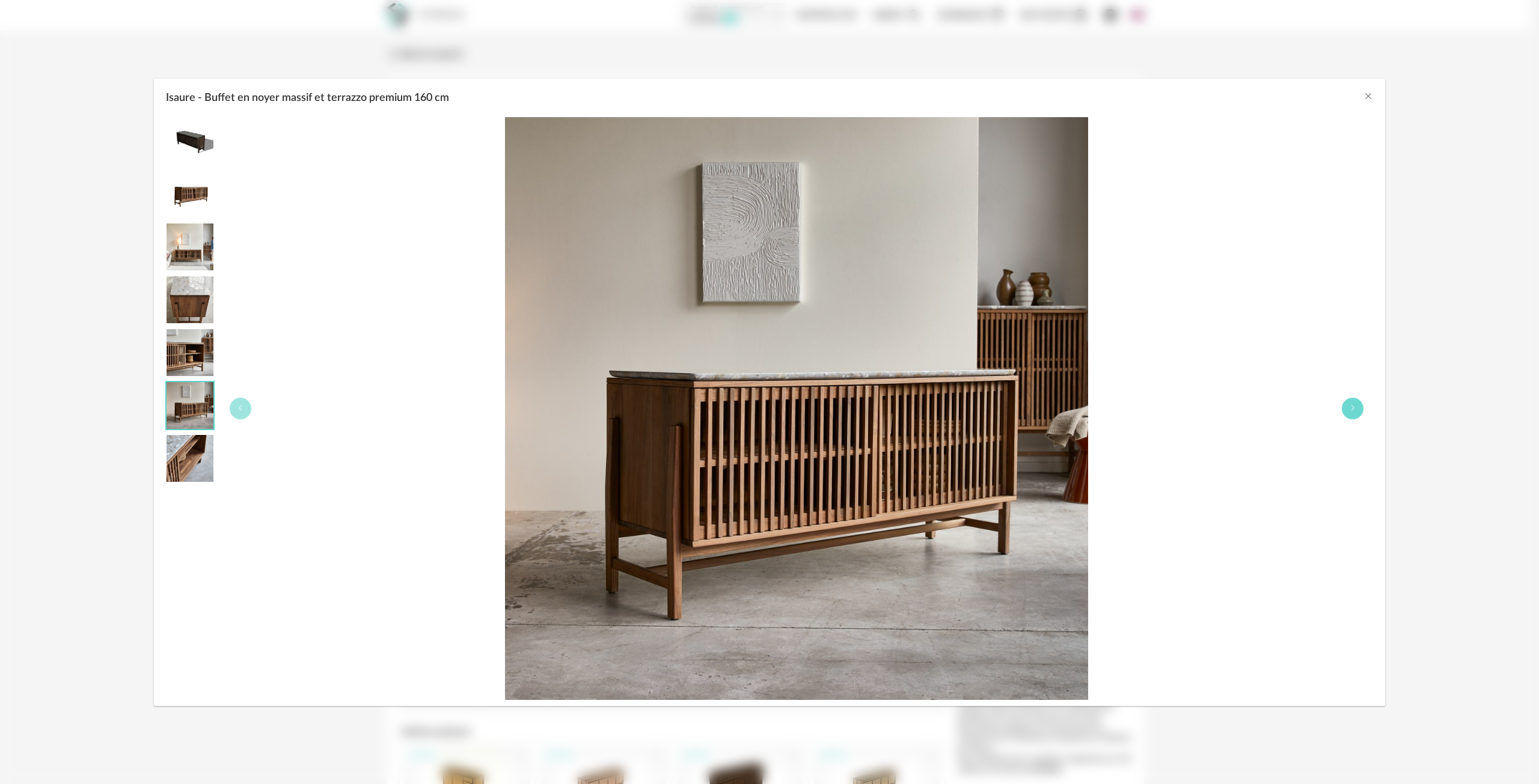
click at [1354, 411] on icon "Isaure - Buffet en noyer massif et terrazzo premium 160 cm" at bounding box center [1352, 408] width 7 height 7
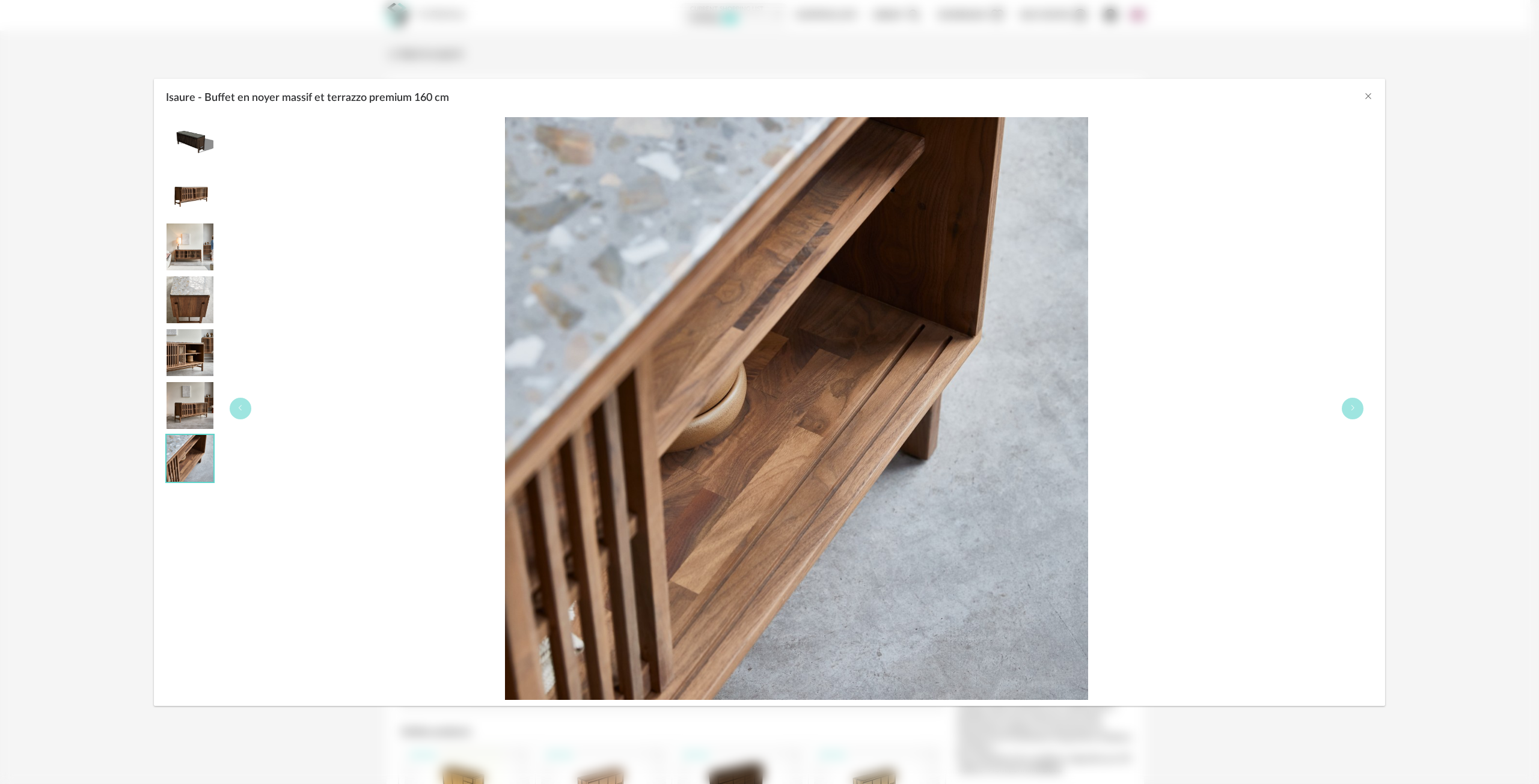
click at [1338, 408] on div "Isaure - Buffet en noyer massif et terrazzo premium 160 cm" at bounding box center [796, 408] width 1153 height 583
click at [1347, 411] on button "Isaure - Buffet en noyer massif et terrazzo premium 160 cm" at bounding box center [1352, 409] width 22 height 22
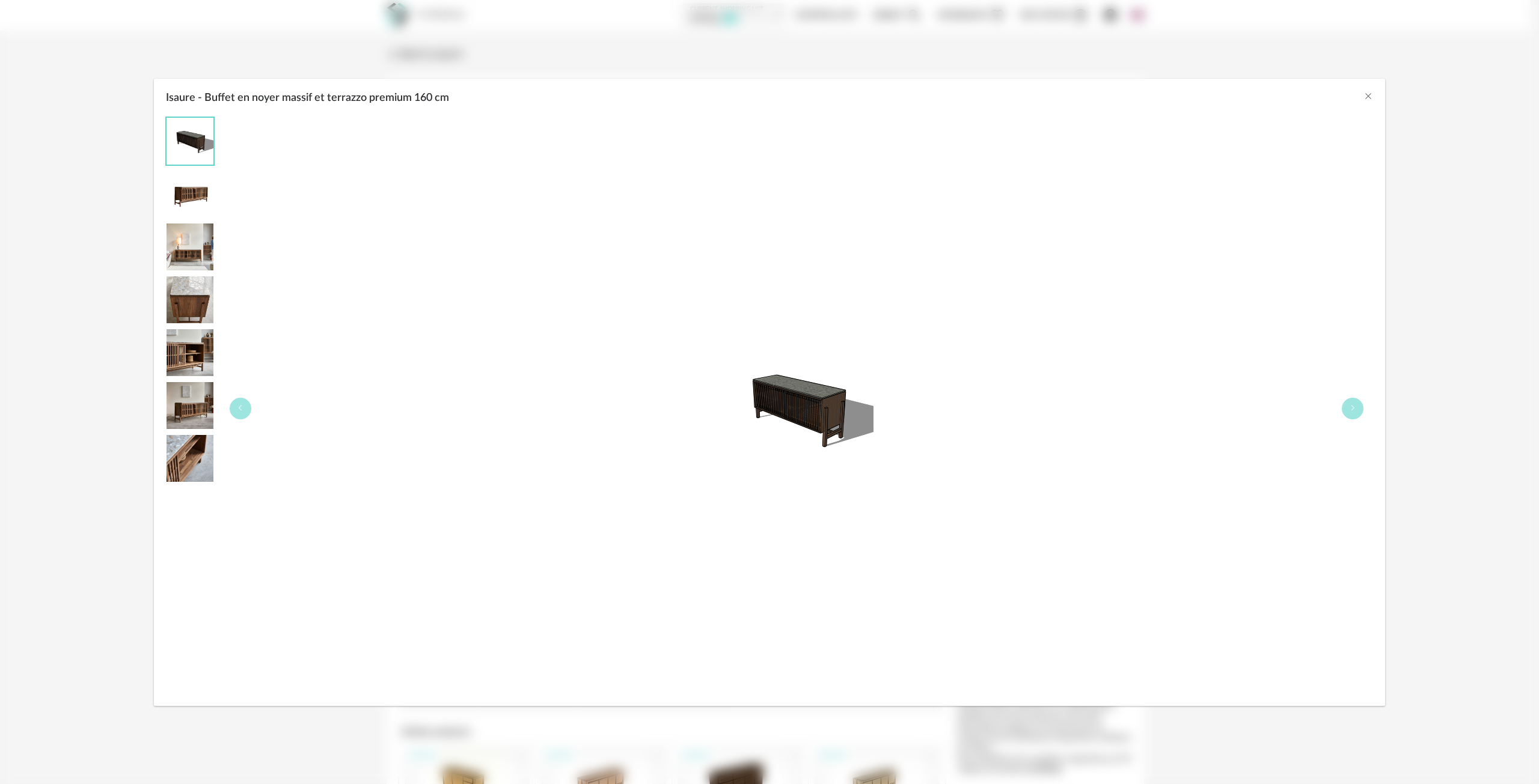
click at [1362, 399] on div "Isaure - Buffet en noyer massif et terrazzo premium 160 cm" at bounding box center [796, 408] width 1153 height 583
click at [1360, 403] on button "Isaure - Buffet en noyer massif et terrazzo premium 160 cm" at bounding box center [1352, 409] width 22 height 22
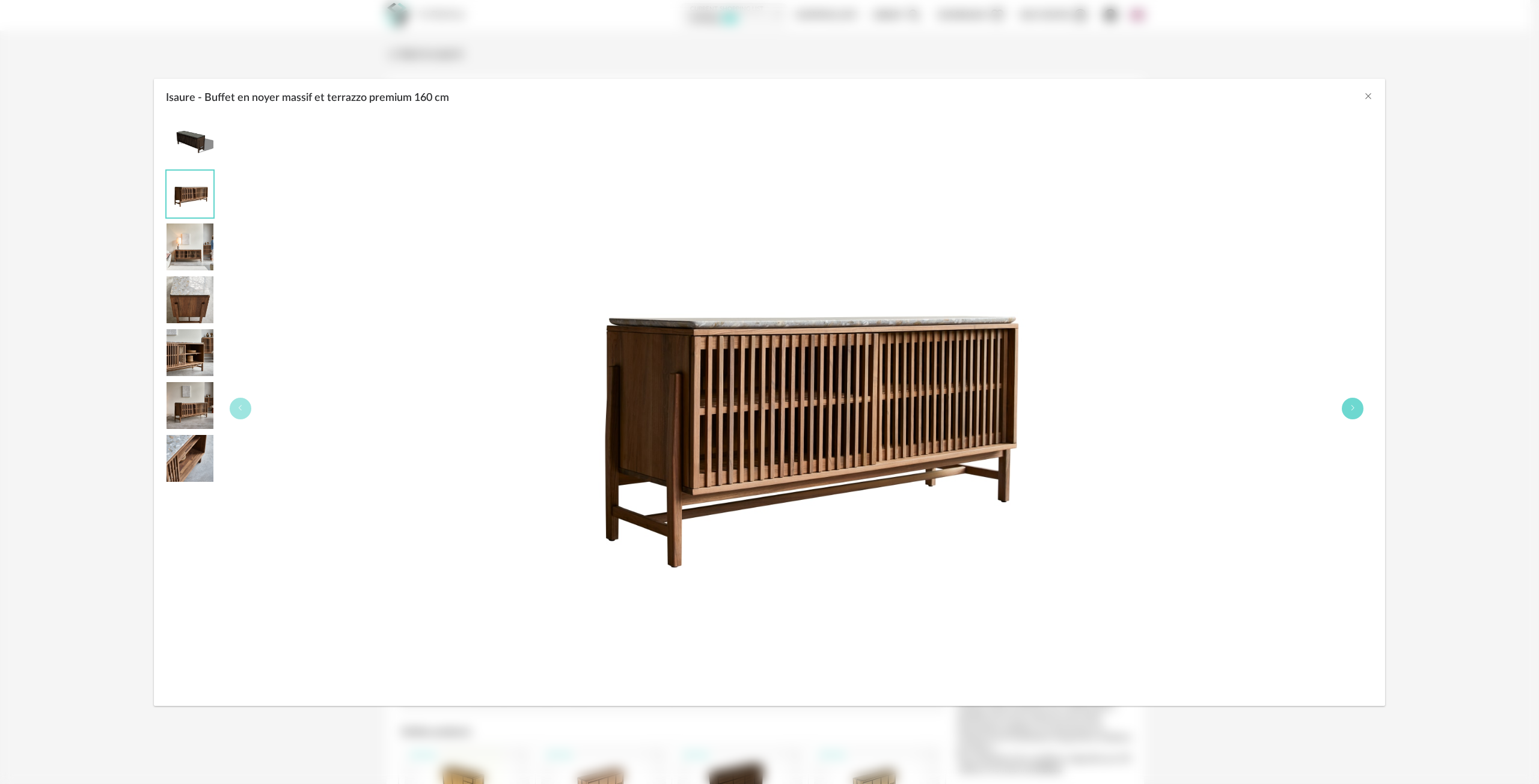
click at [1354, 415] on button "Isaure - Buffet en noyer massif et terrazzo premium 160 cm" at bounding box center [1352, 409] width 22 height 22
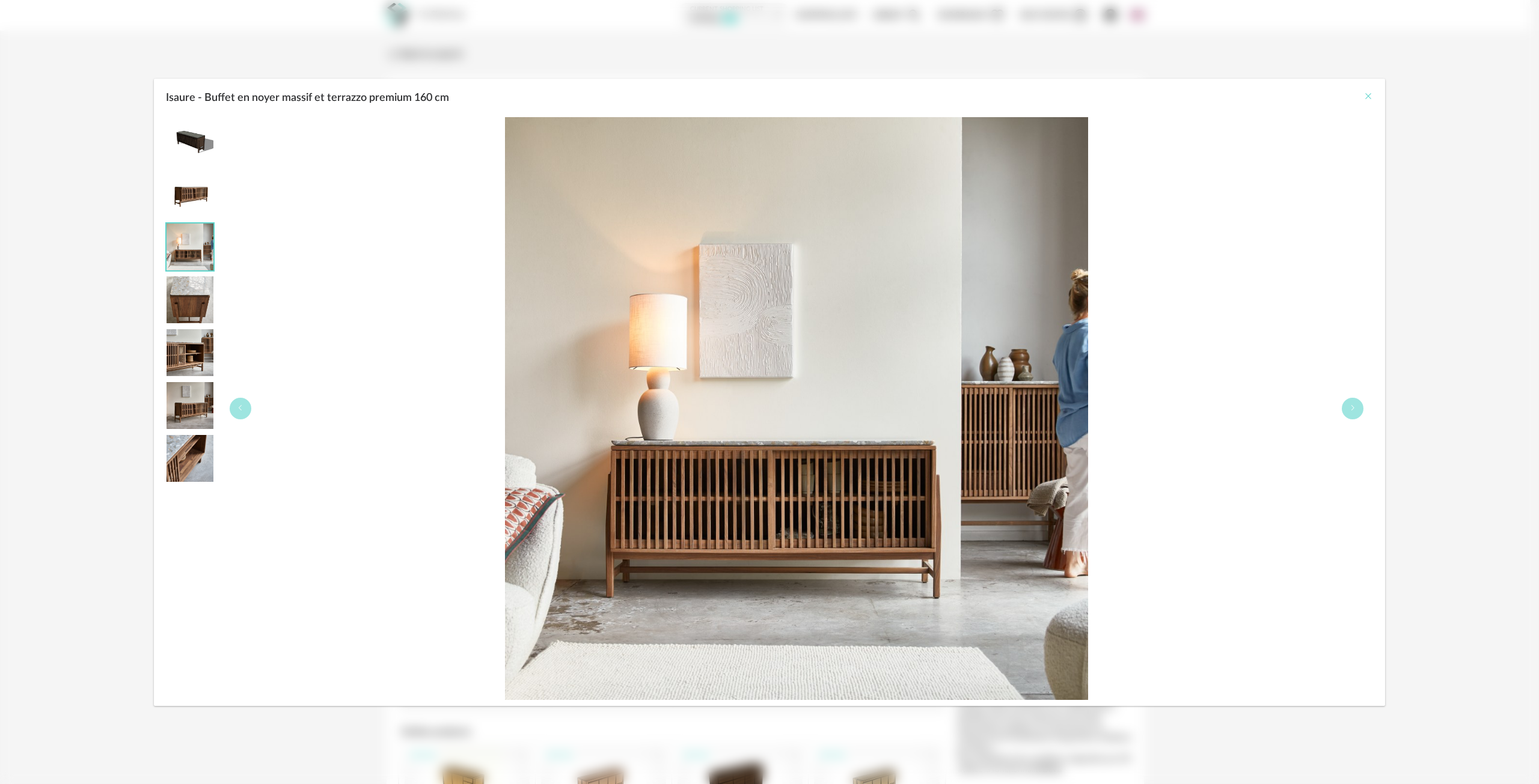
click at [1368, 95] on icon "Close" at bounding box center [1368, 96] width 9 height 9
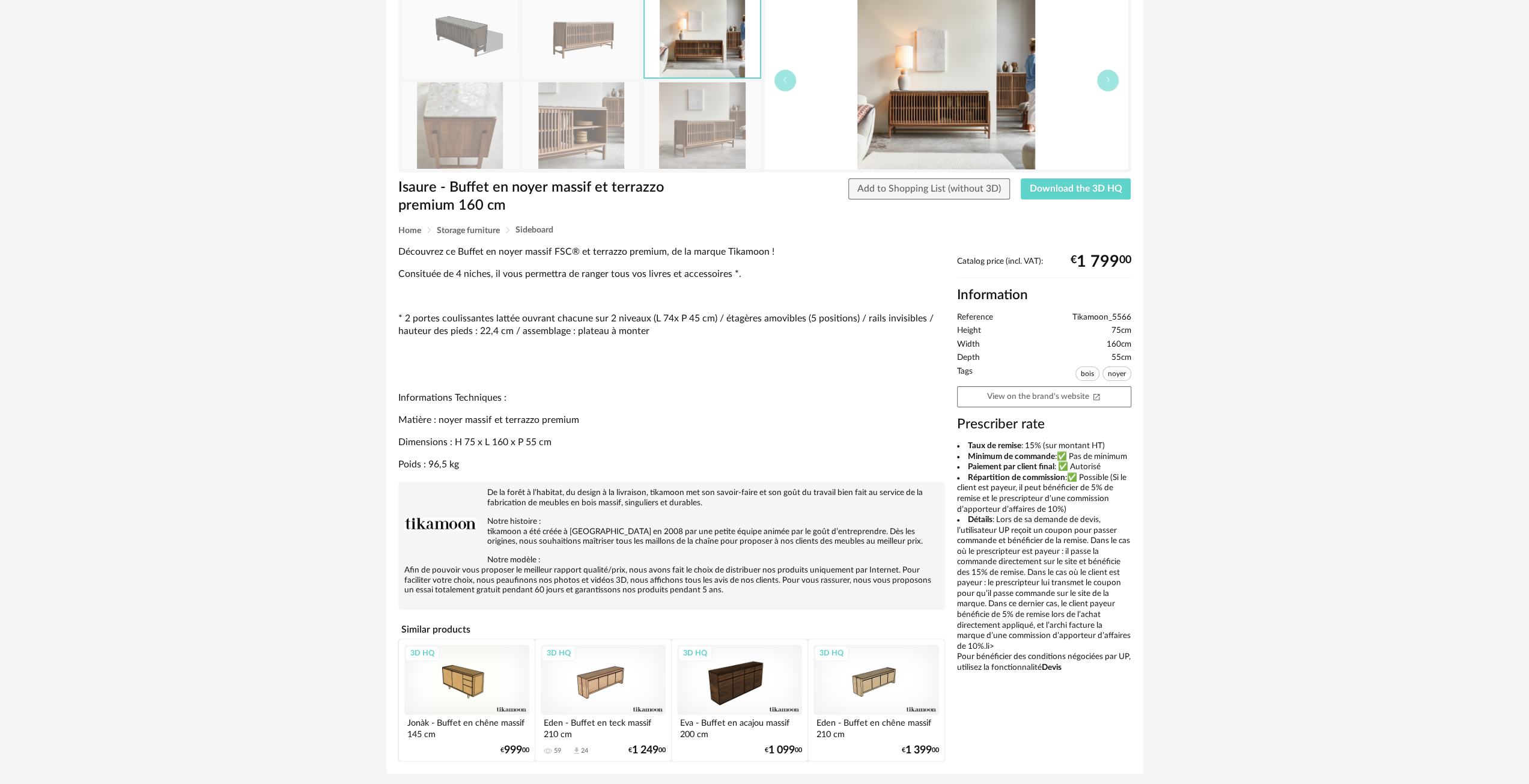
scroll to position [140, 0]
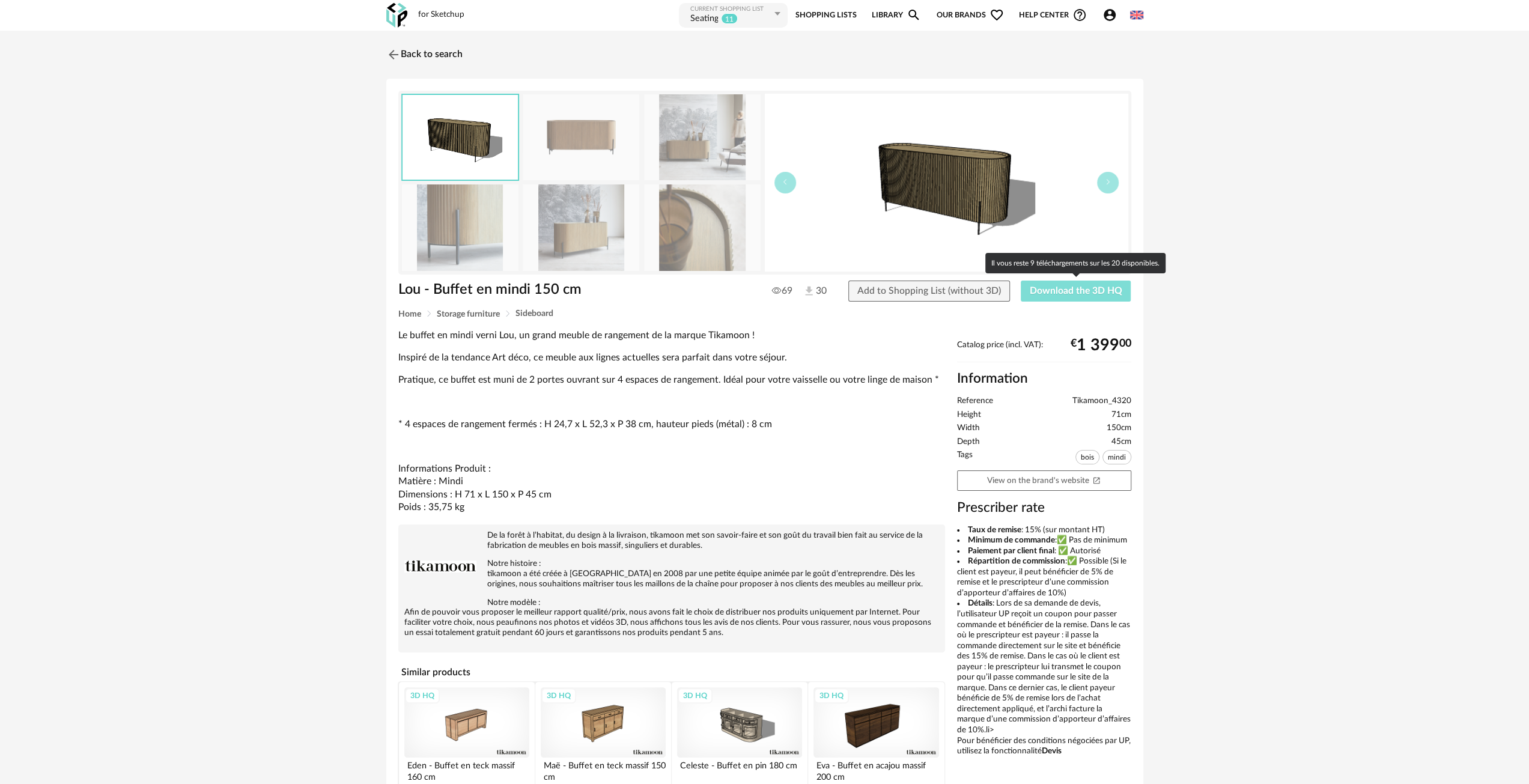
click at [1039, 291] on span "Download the 3D HQ" at bounding box center [1076, 290] width 92 height 9
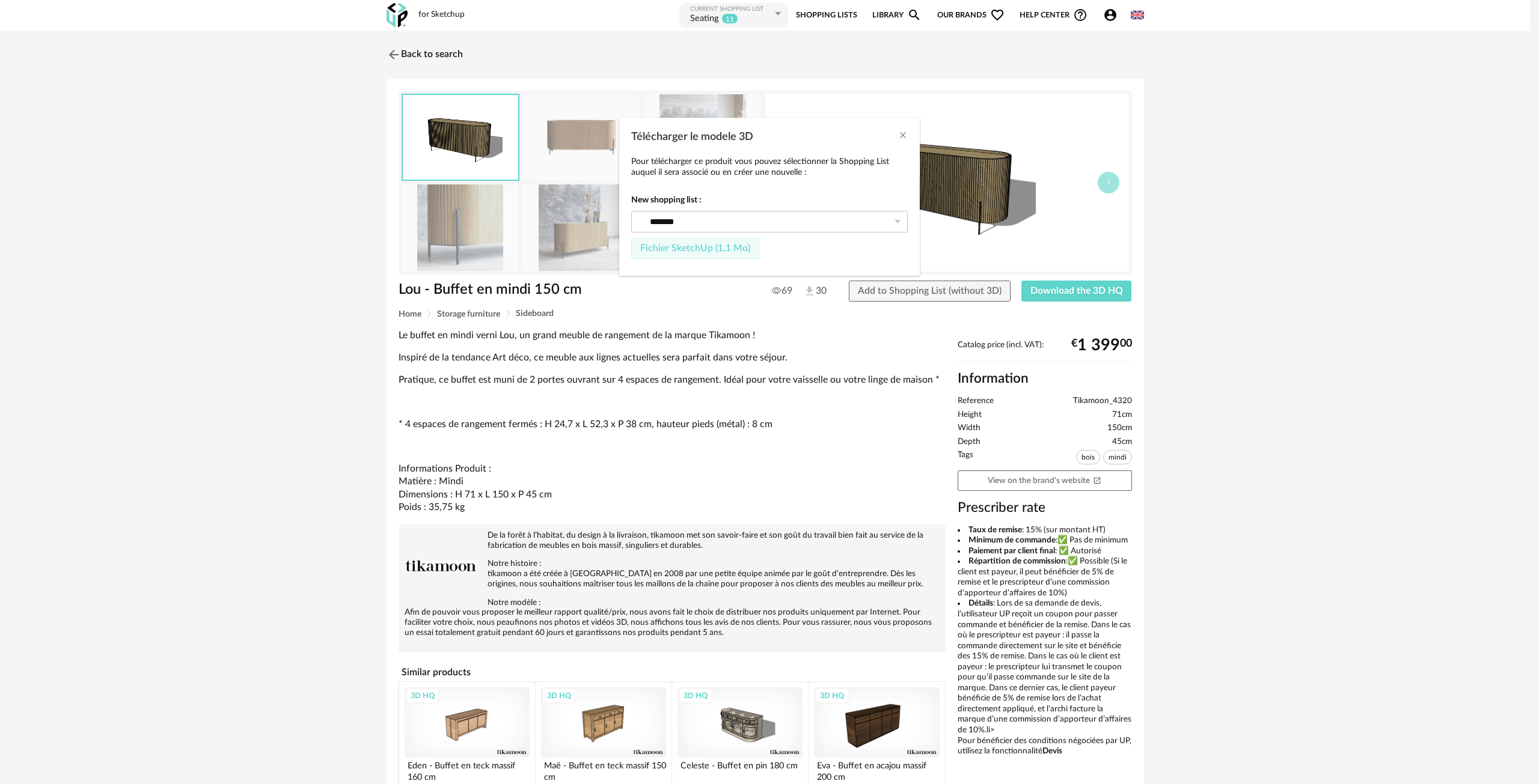
click at [699, 243] on span "Fichier SketchUp (1,1 Mo)" at bounding box center [695, 248] width 110 height 9
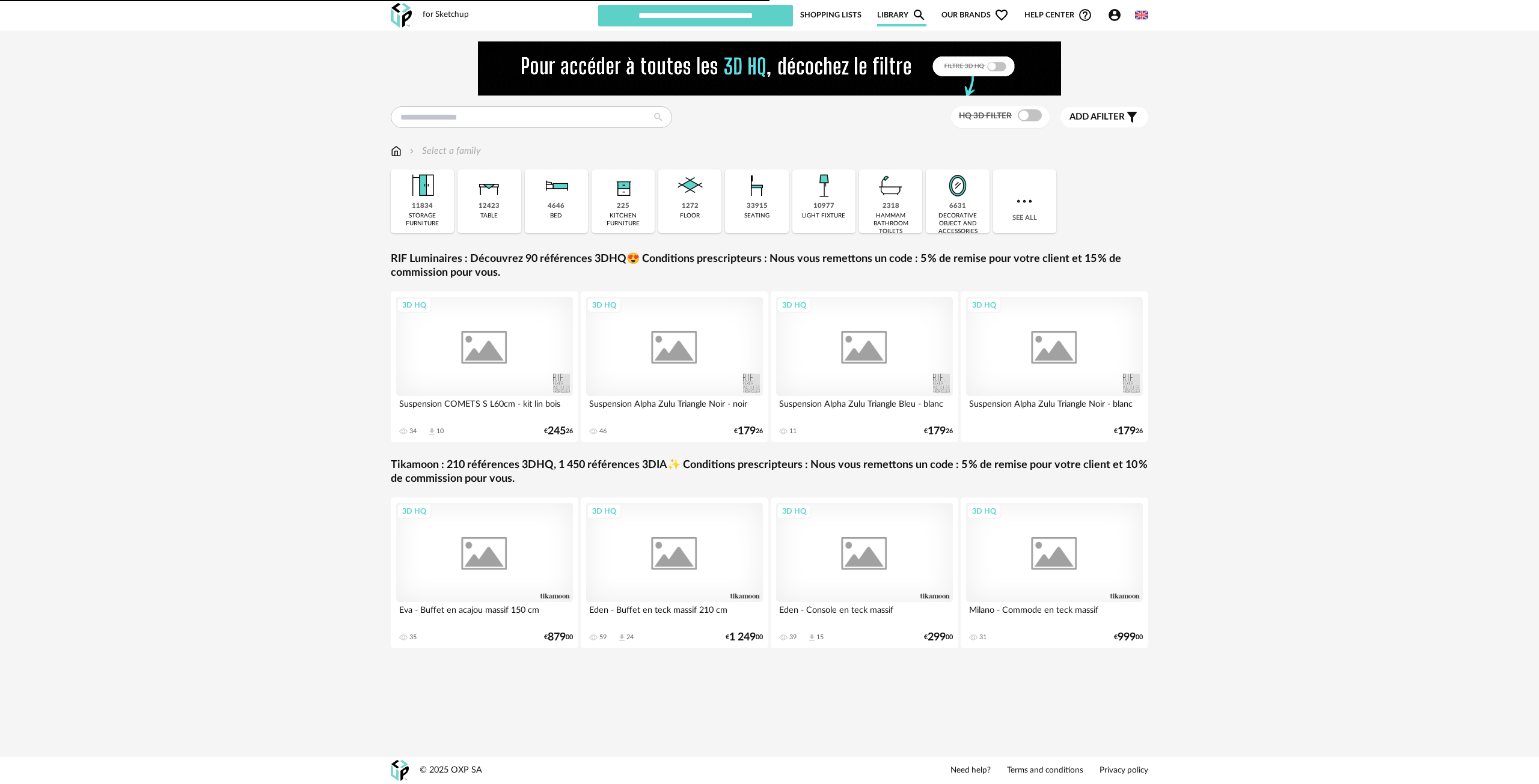
type input "*******"
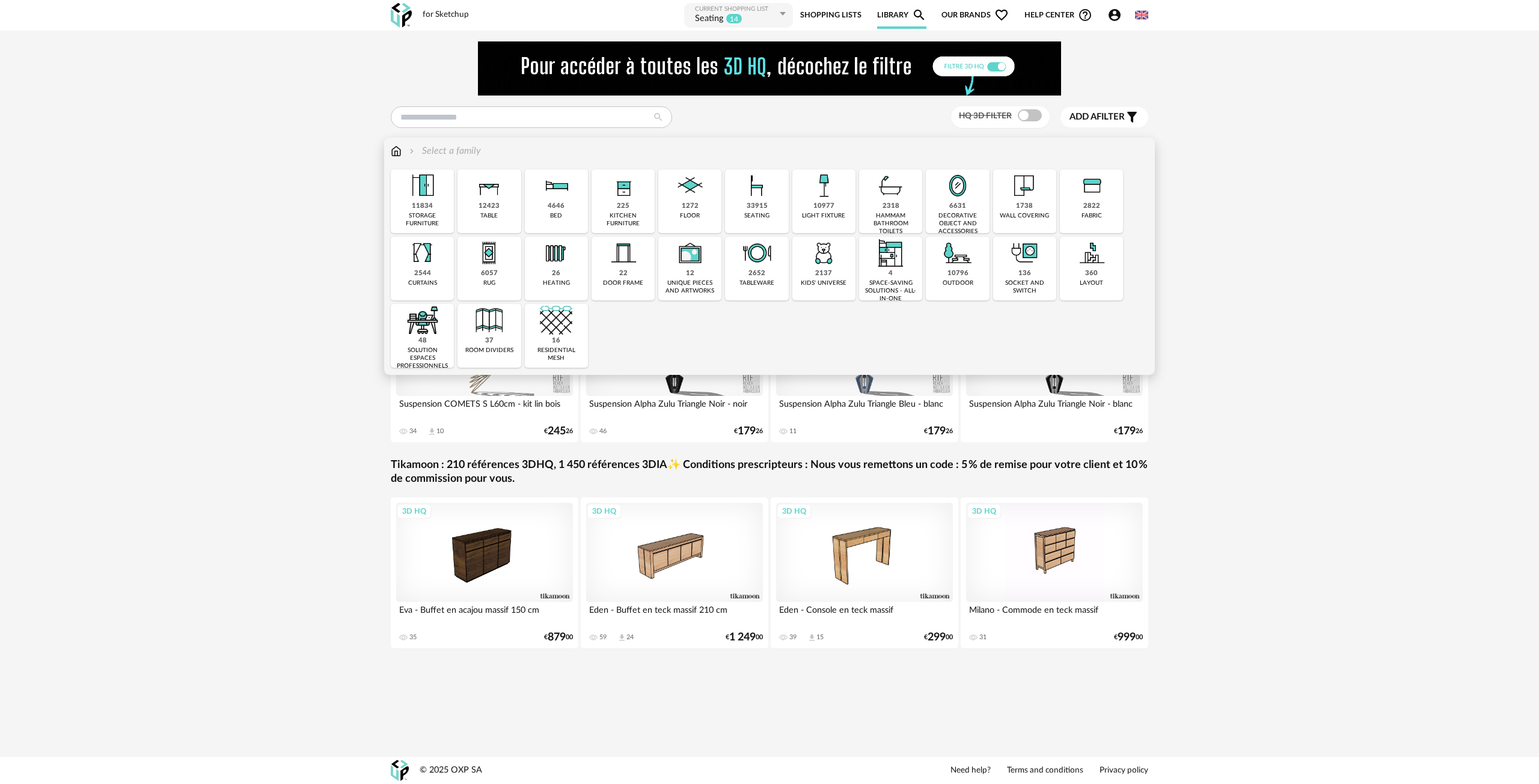
drag, startPoint x: 893, startPoint y: 204, endPoint x: 878, endPoint y: 217, distance: 19.8
drag, startPoint x: 878, startPoint y: 217, endPoint x: 884, endPoint y: 197, distance: 20.9
click at [884, 197] on img at bounding box center [891, 185] width 33 height 33
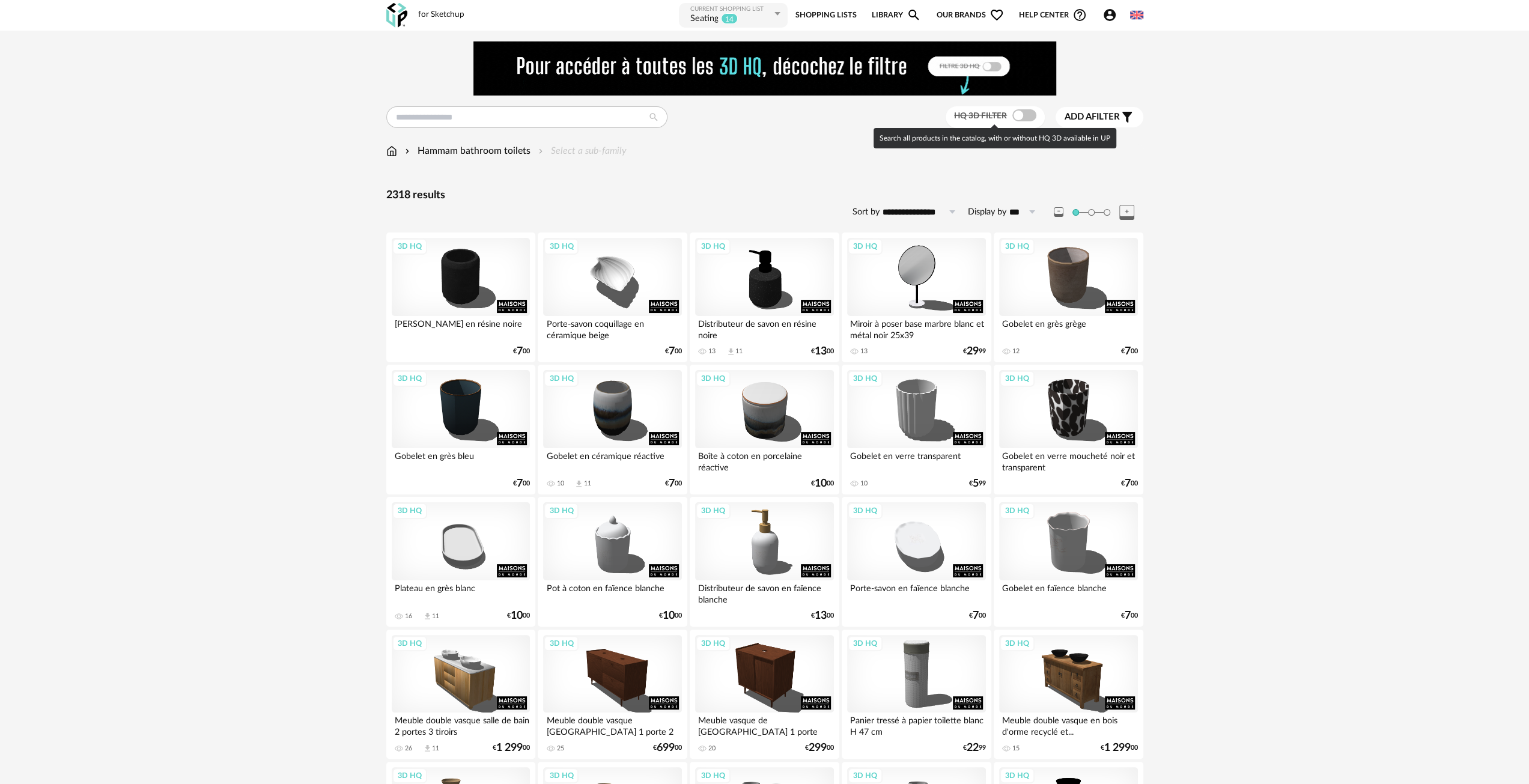
click at [1007, 114] on label "HQ 3D filter" at bounding box center [997, 115] width 85 height 11
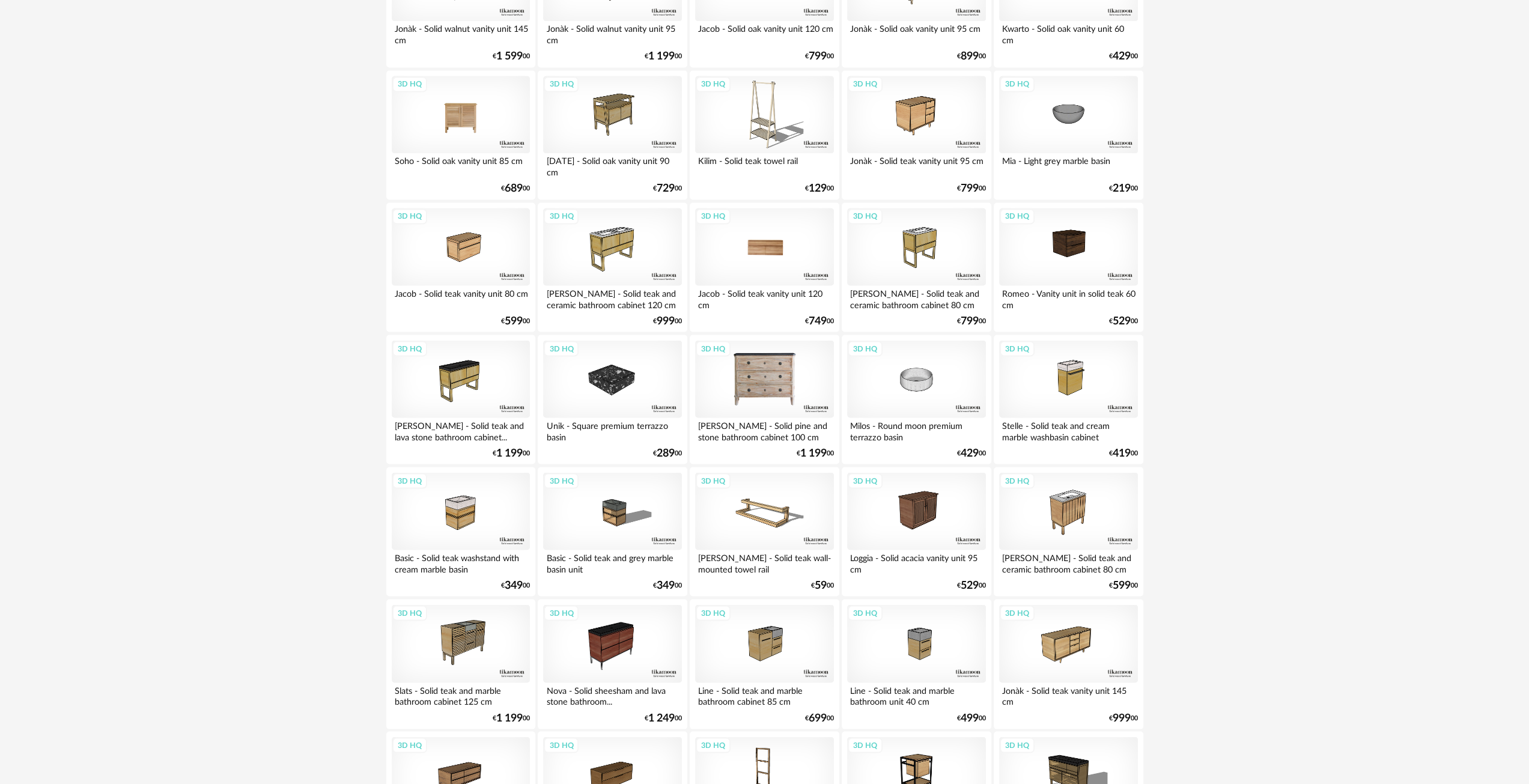
scroll to position [2163, 0]
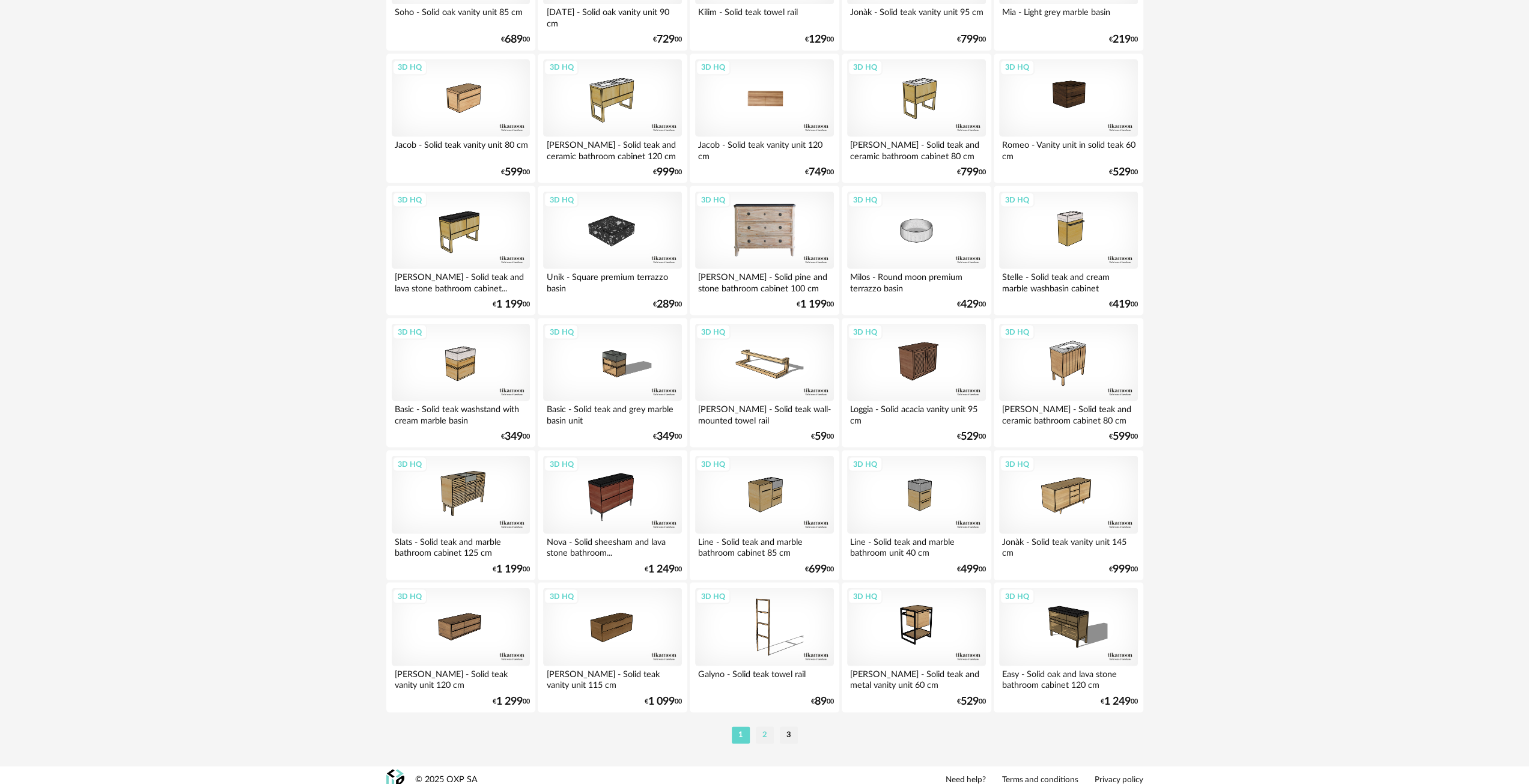
click at [770, 734] on li "2" at bounding box center [765, 734] width 18 height 17
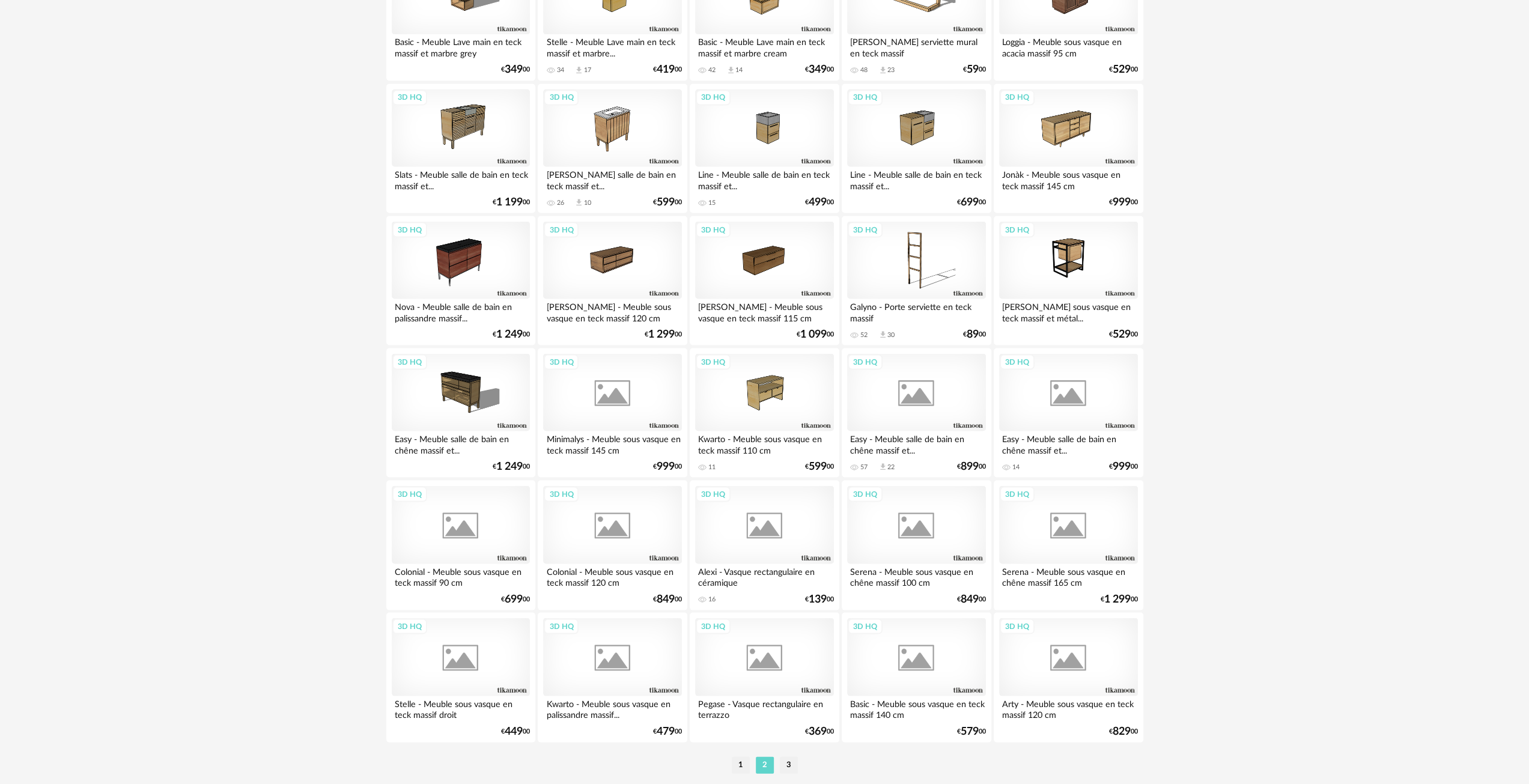
scroll to position [2171, 0]
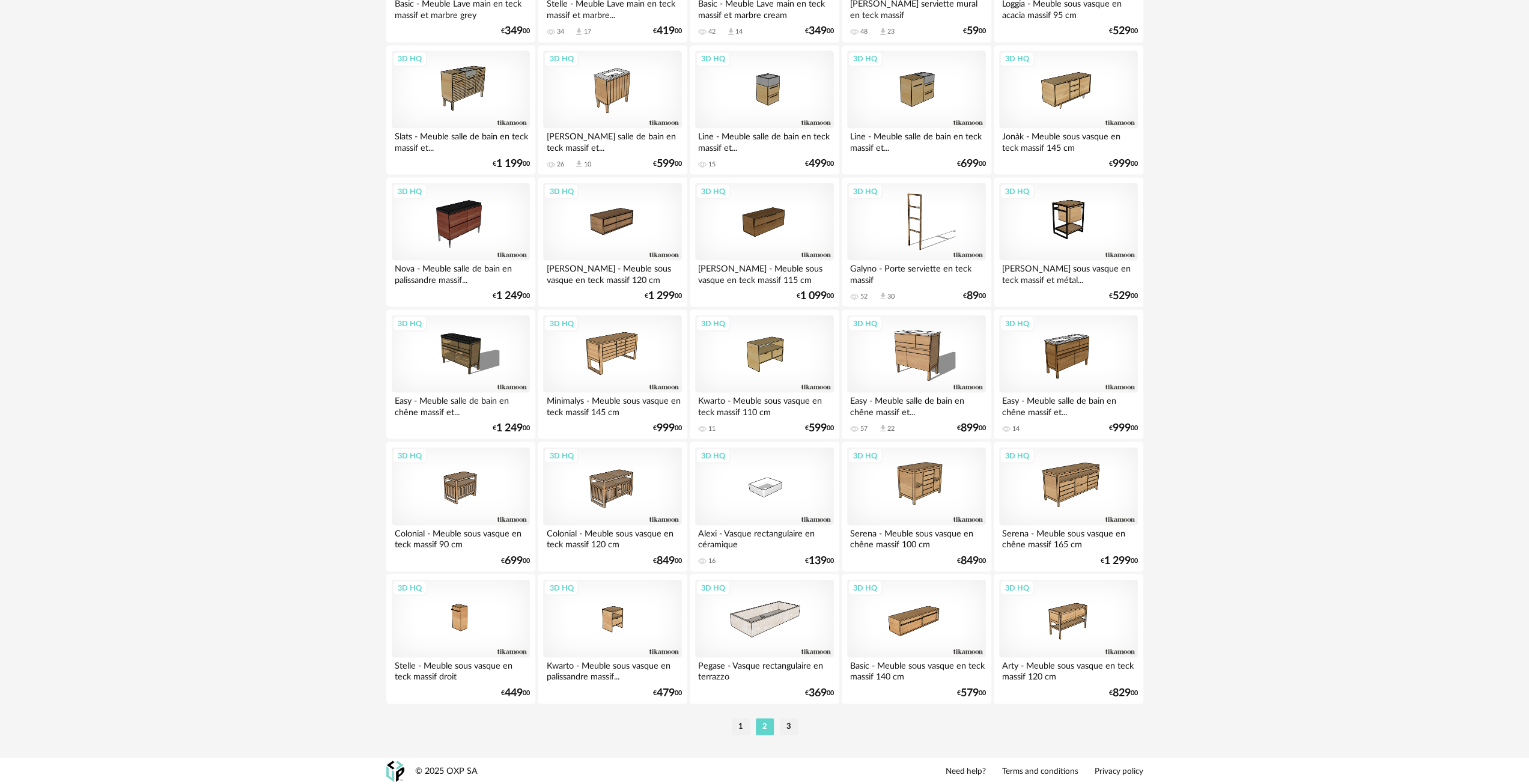
click at [789, 731] on li "3" at bounding box center [789, 726] width 18 height 17
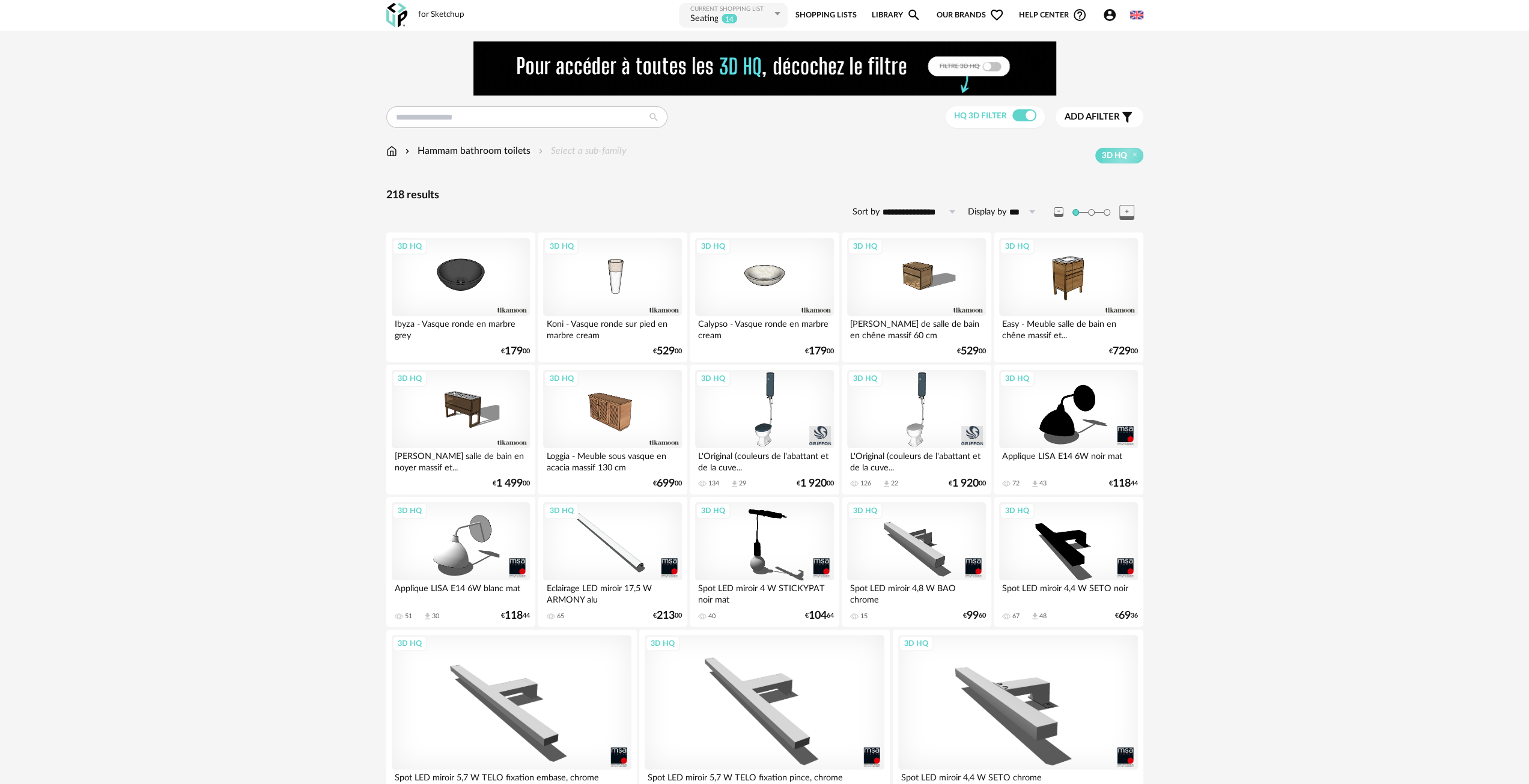
click at [392, 157] on img at bounding box center [391, 151] width 11 height 14
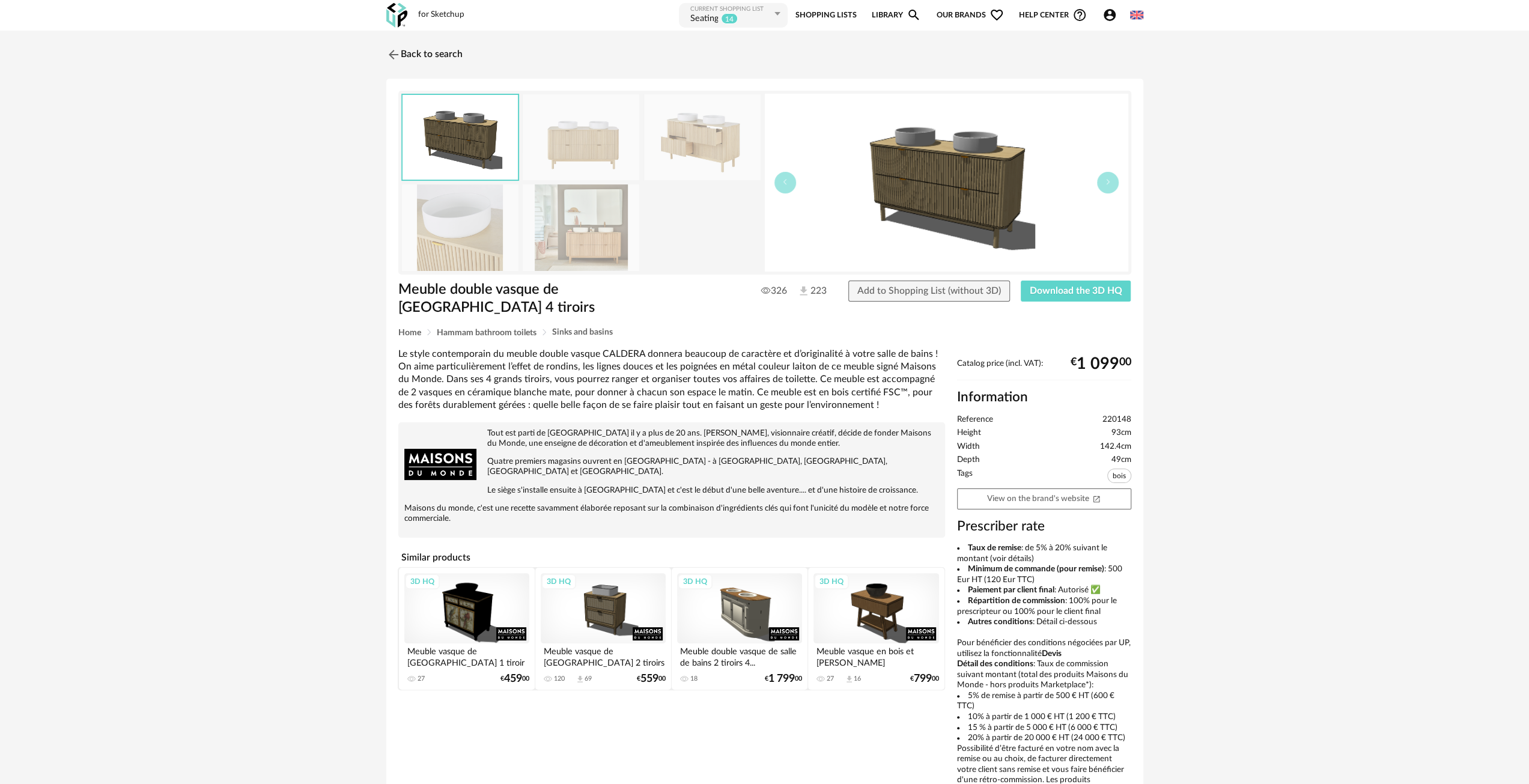
click at [726, 164] on img at bounding box center [702, 137] width 116 height 86
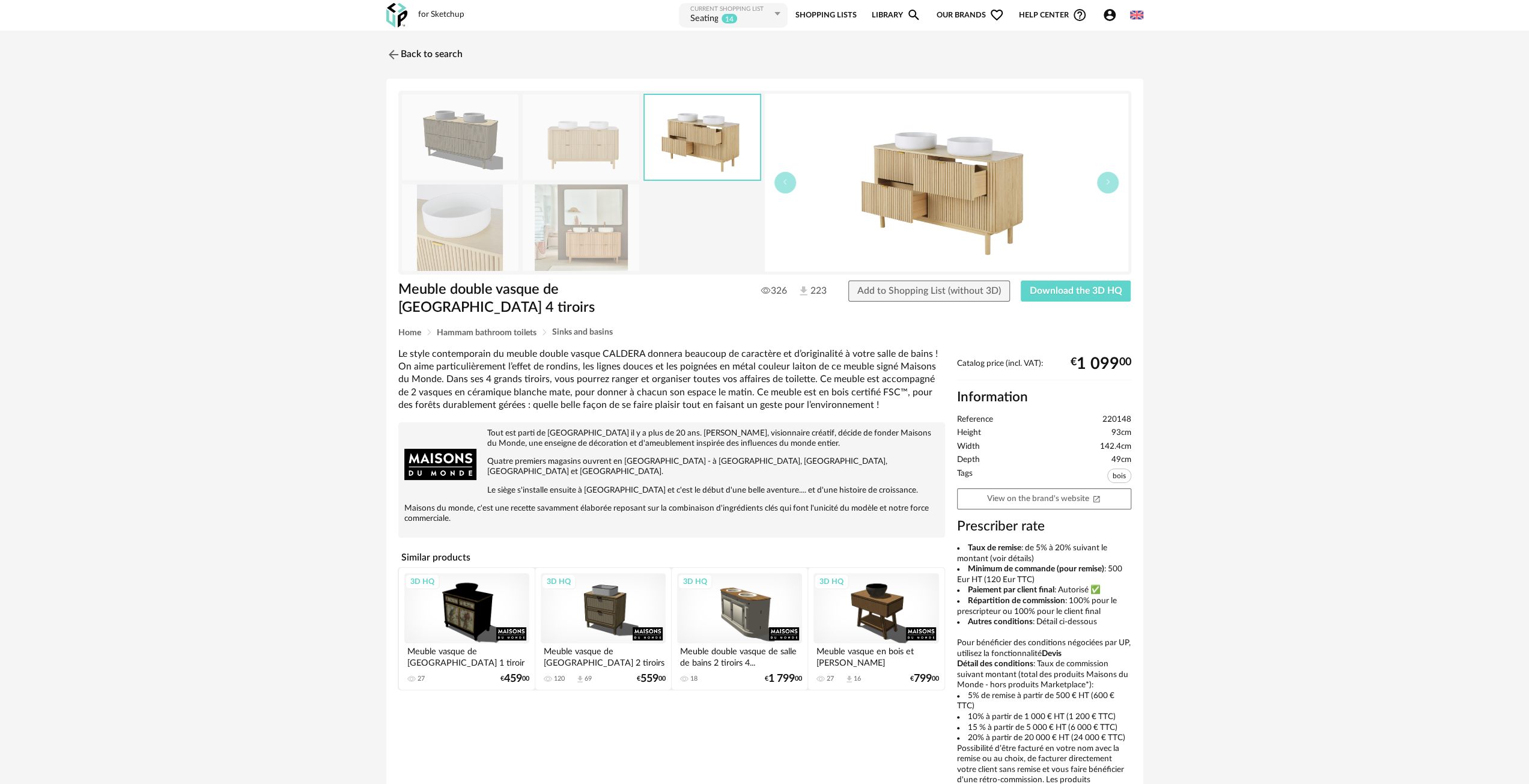
click at [489, 233] on img at bounding box center [460, 227] width 116 height 86
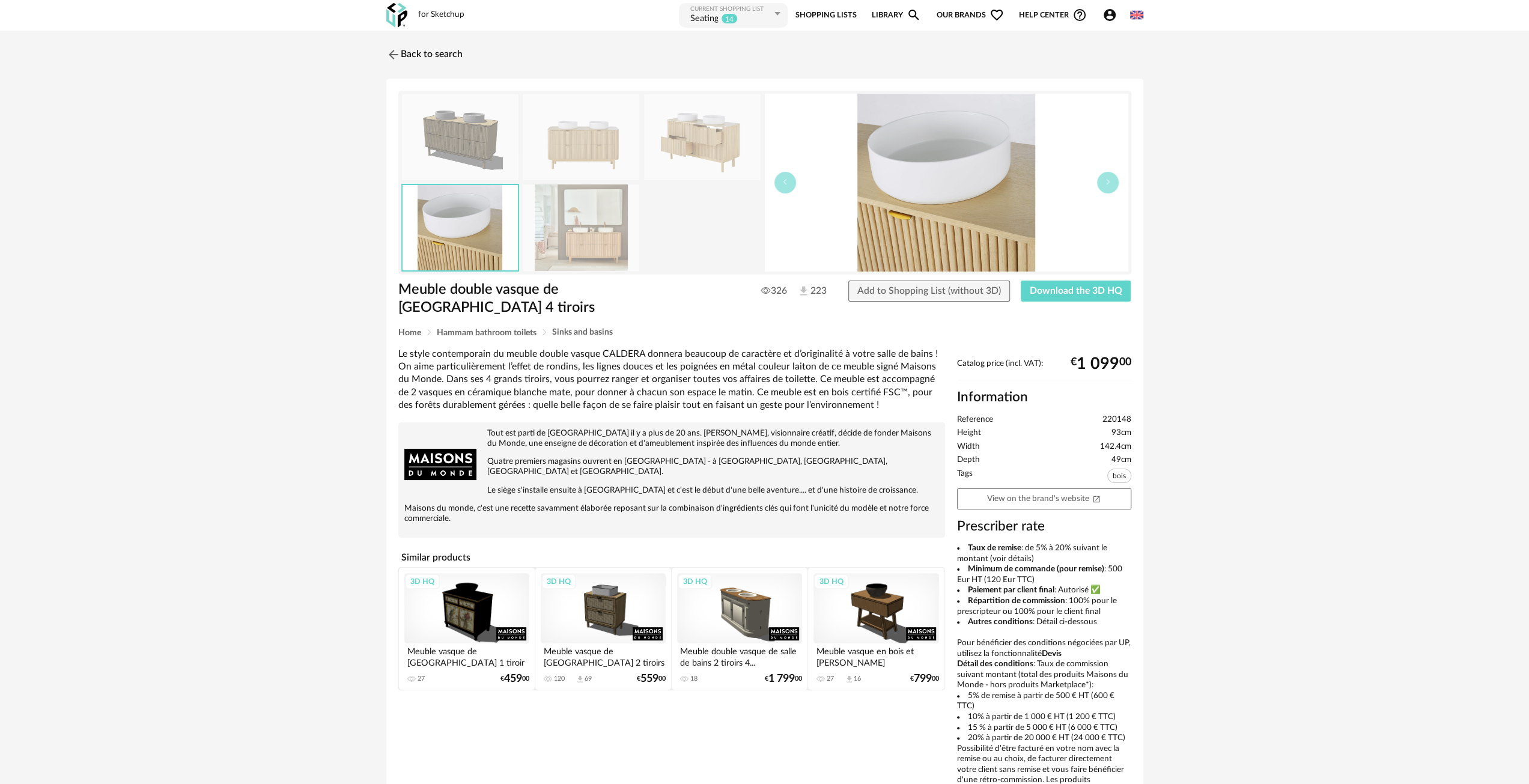
click at [471, 144] on img at bounding box center [460, 137] width 116 height 86
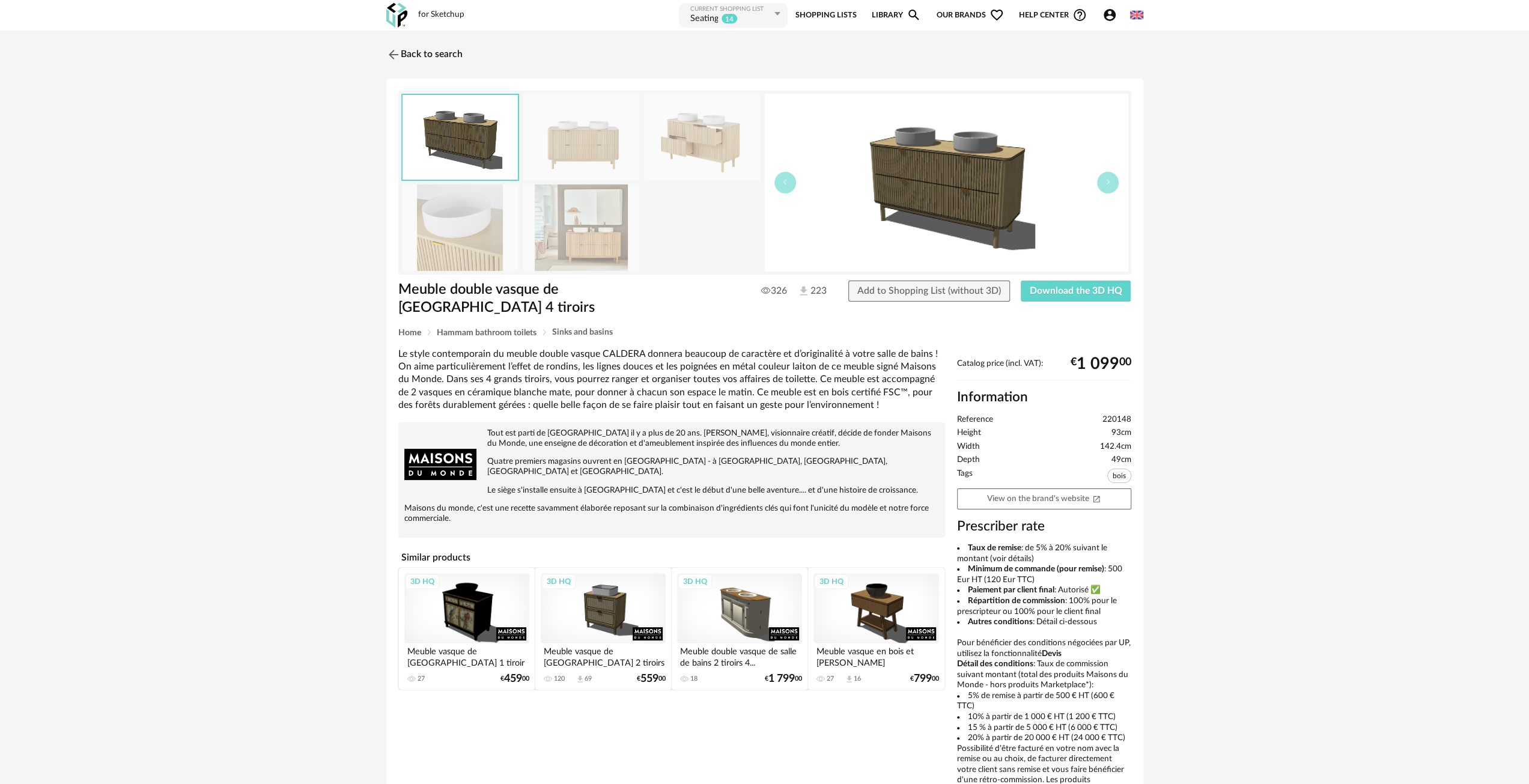
drag, startPoint x: 484, startPoint y: 228, endPoint x: 504, endPoint y: 231, distance: 20.2
click at [484, 228] on img at bounding box center [460, 227] width 116 height 86
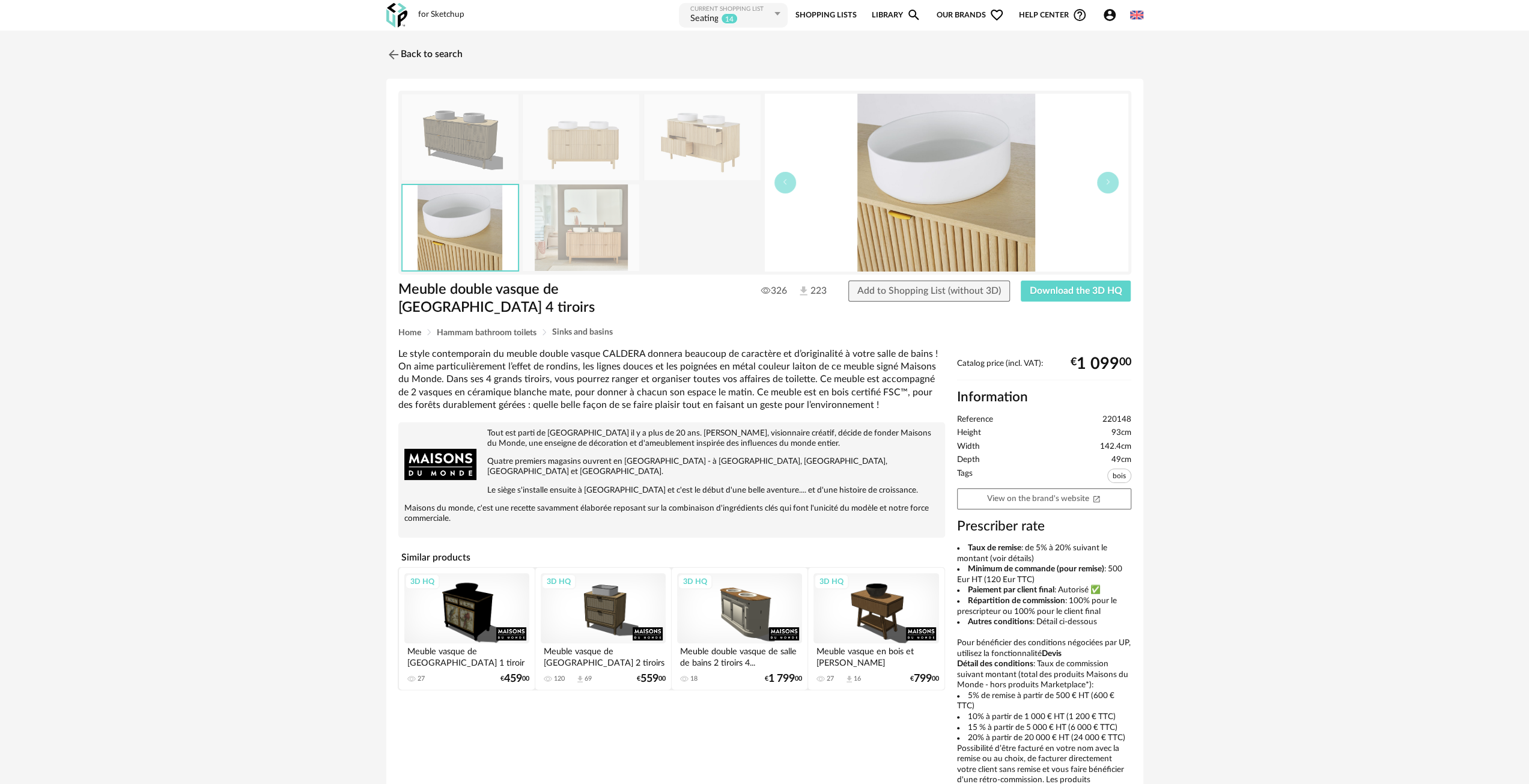
click at [730, 141] on img at bounding box center [702, 137] width 116 height 86
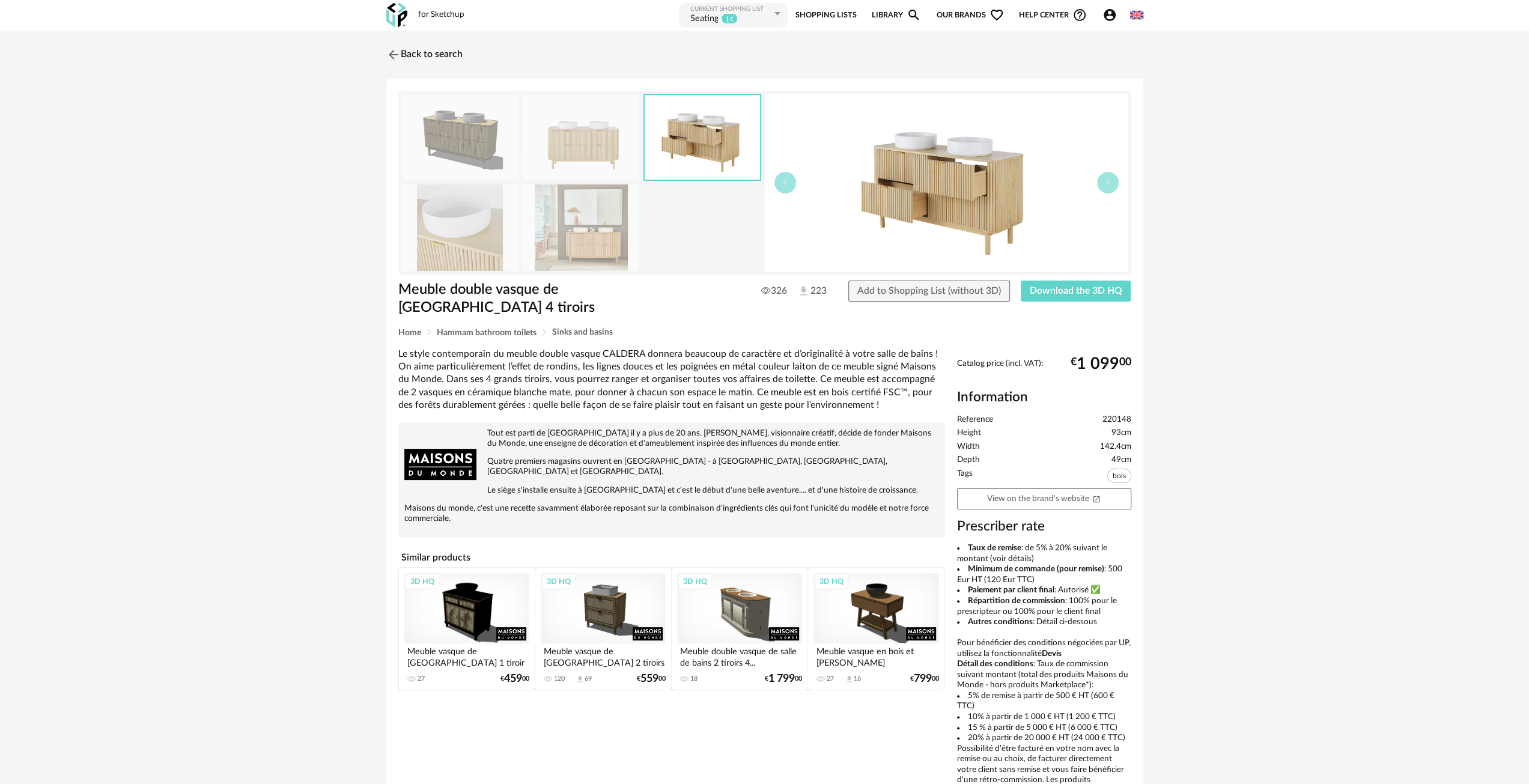
click at [588, 147] on img at bounding box center [581, 137] width 116 height 86
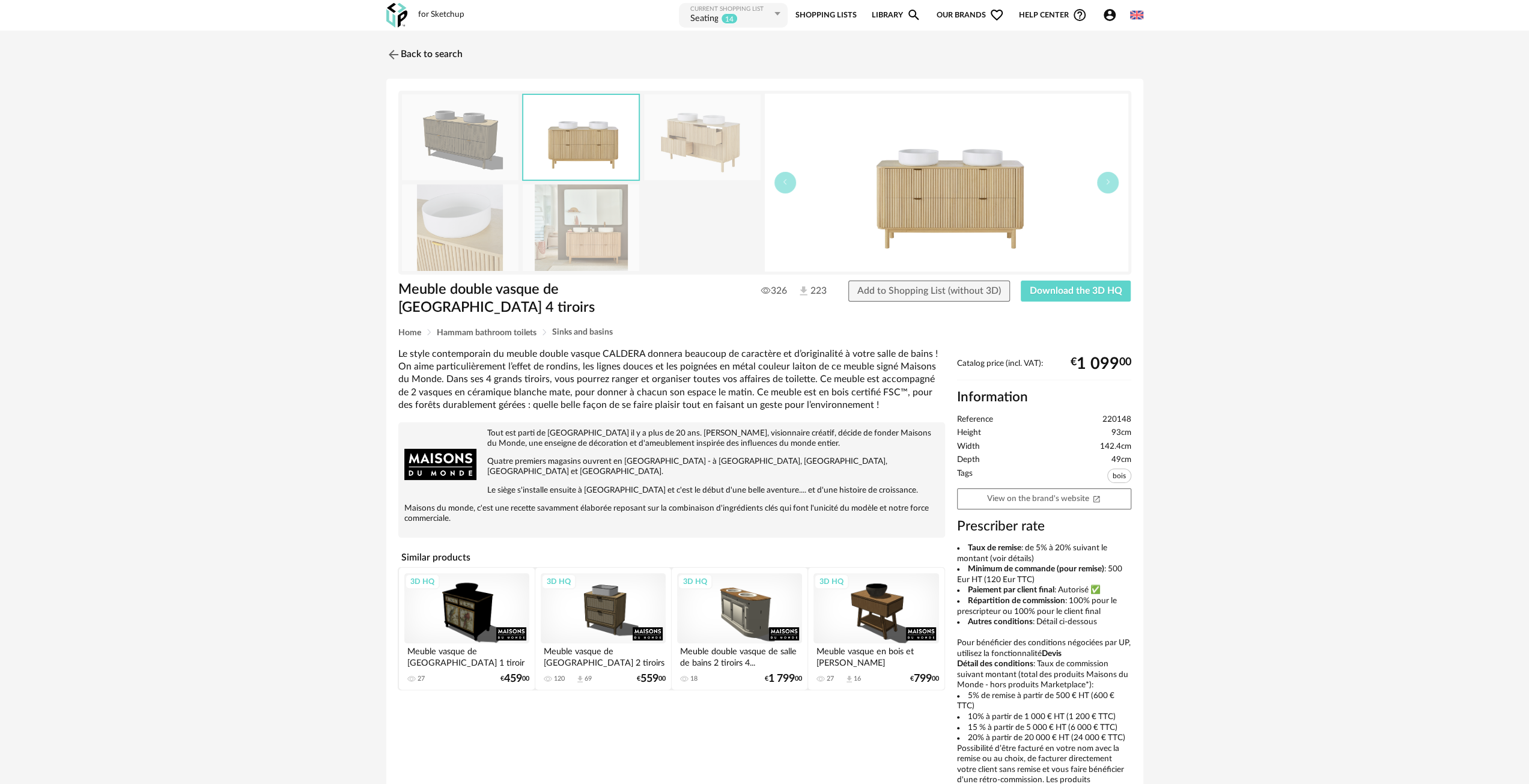
click at [577, 234] on img at bounding box center [581, 227] width 116 height 86
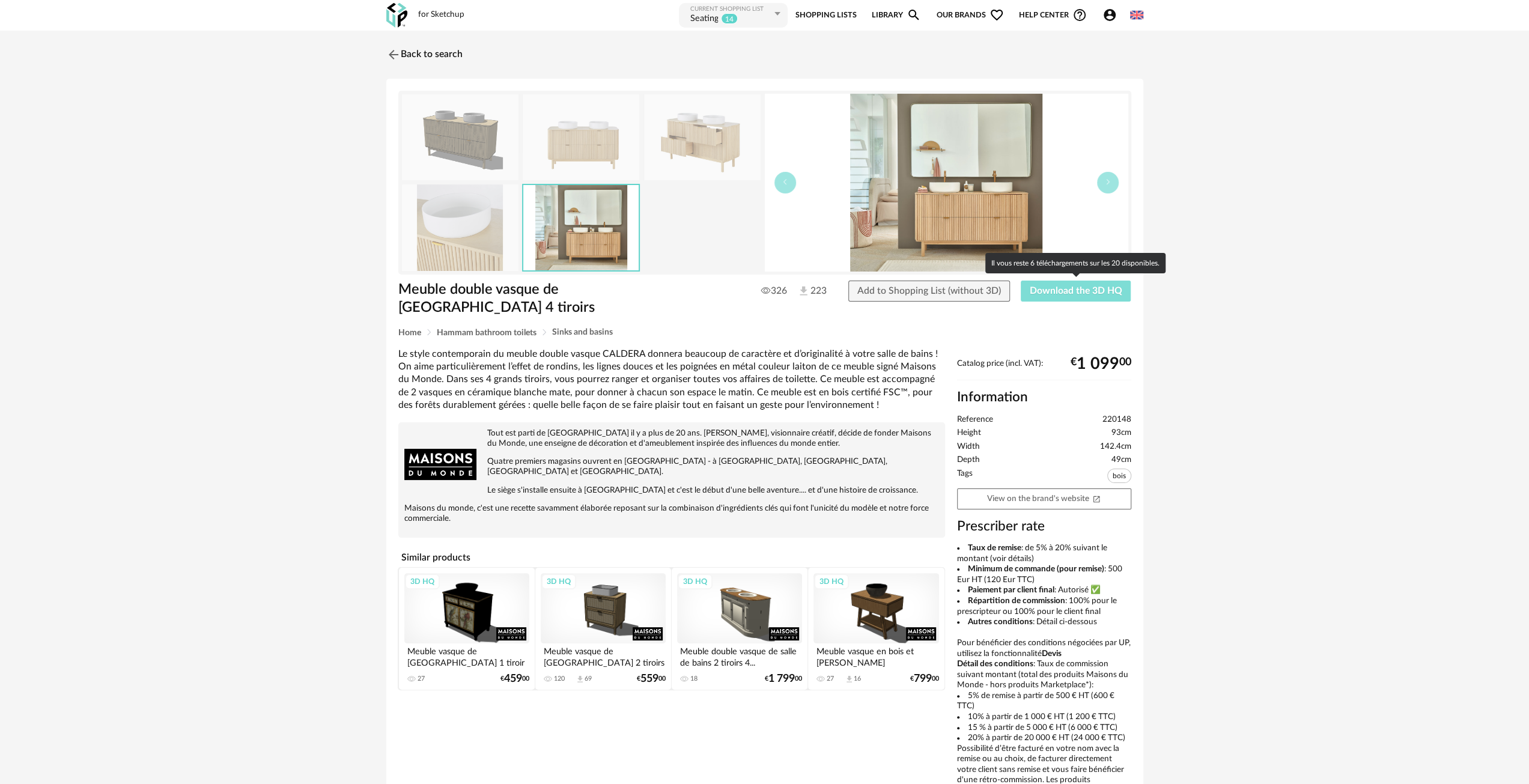
click at [1060, 295] on button "Download the 3D HQ" at bounding box center [1076, 291] width 110 height 22
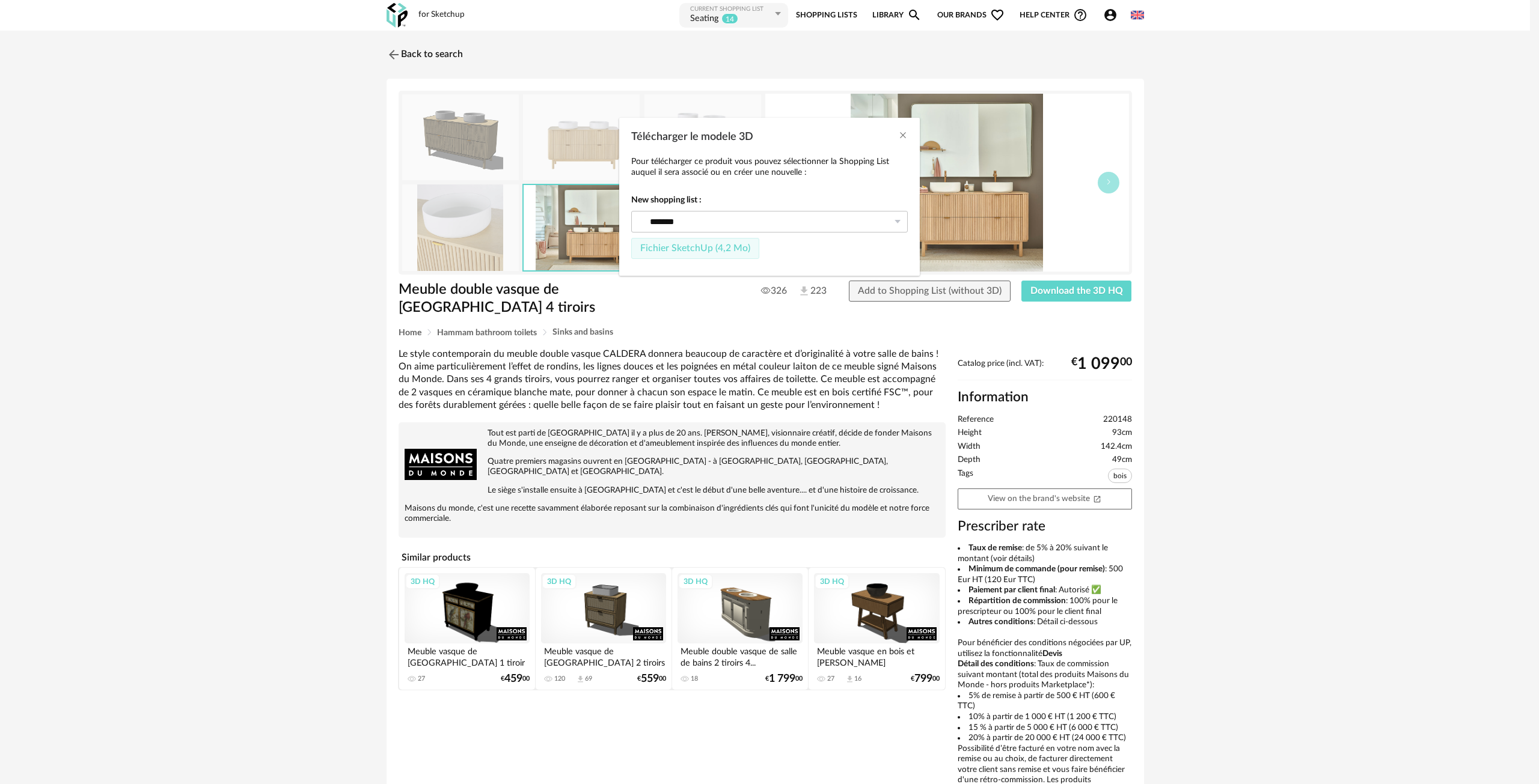
click at [689, 255] on button "Fichier SketchUp (4,2 Mo)" at bounding box center [695, 248] width 128 height 22
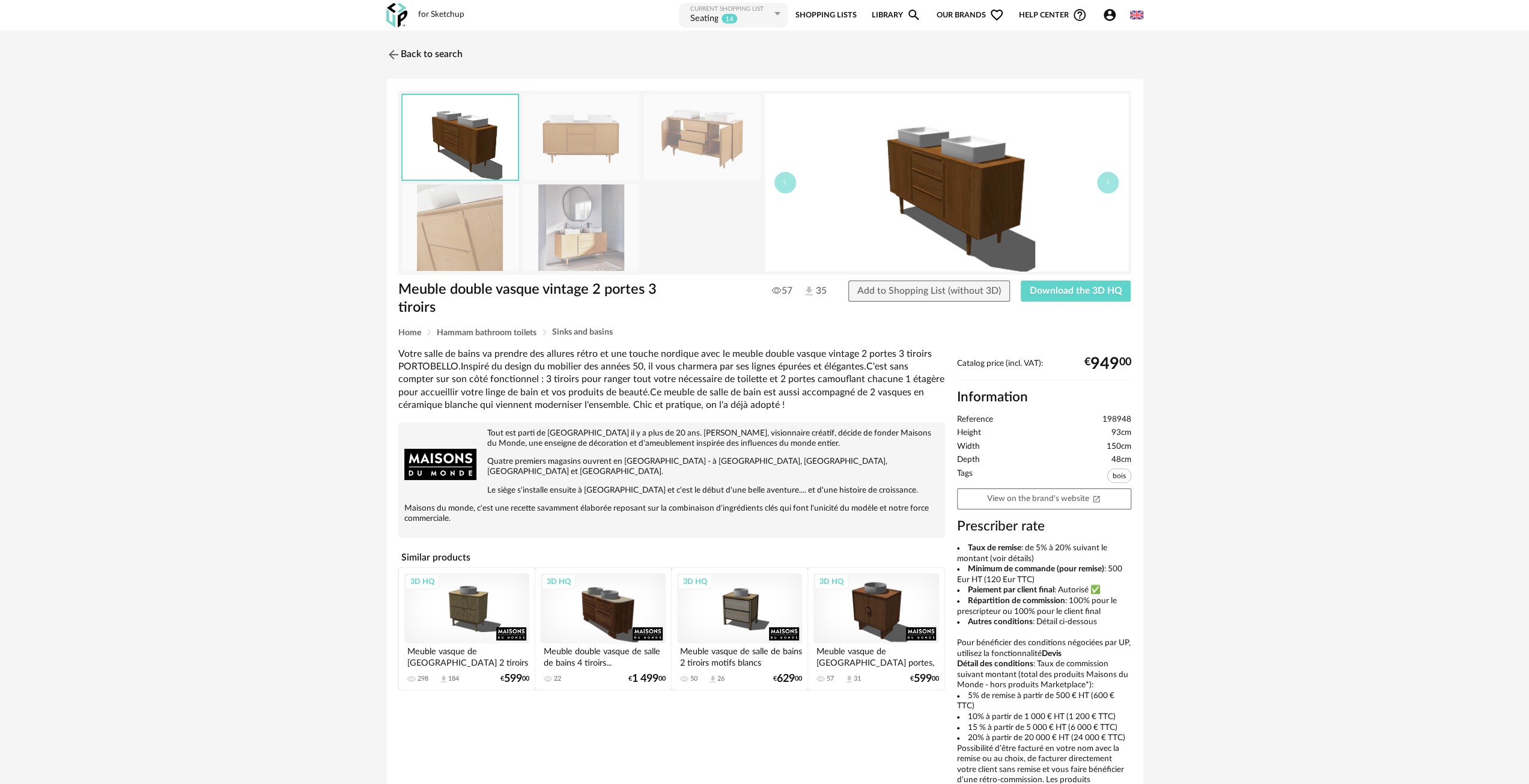
click at [593, 235] on img at bounding box center [581, 227] width 116 height 86
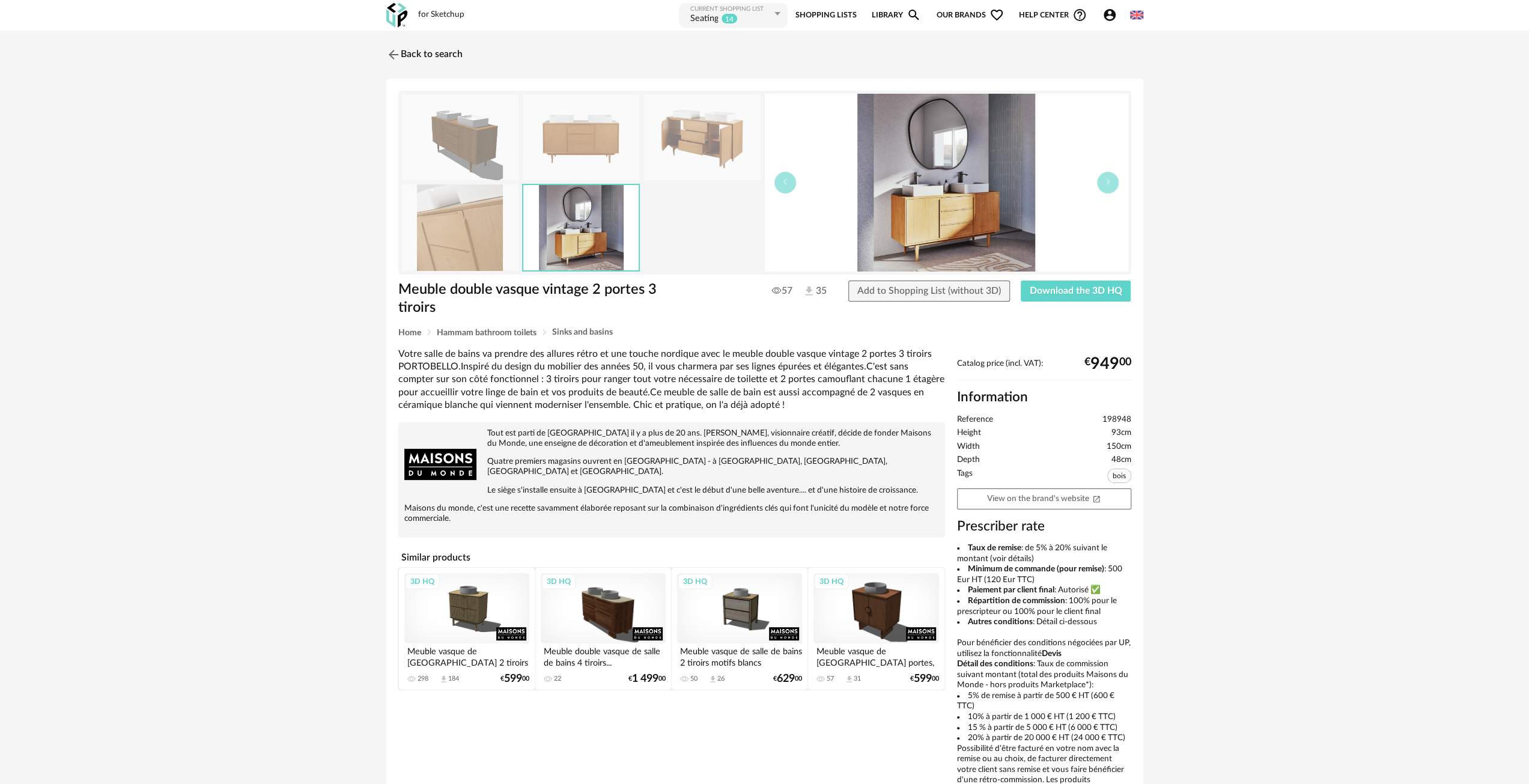
drag, startPoint x: 707, startPoint y: 122, endPoint x: 712, endPoint y: 127, distance: 7.1
click at [707, 122] on img at bounding box center [702, 137] width 116 height 86
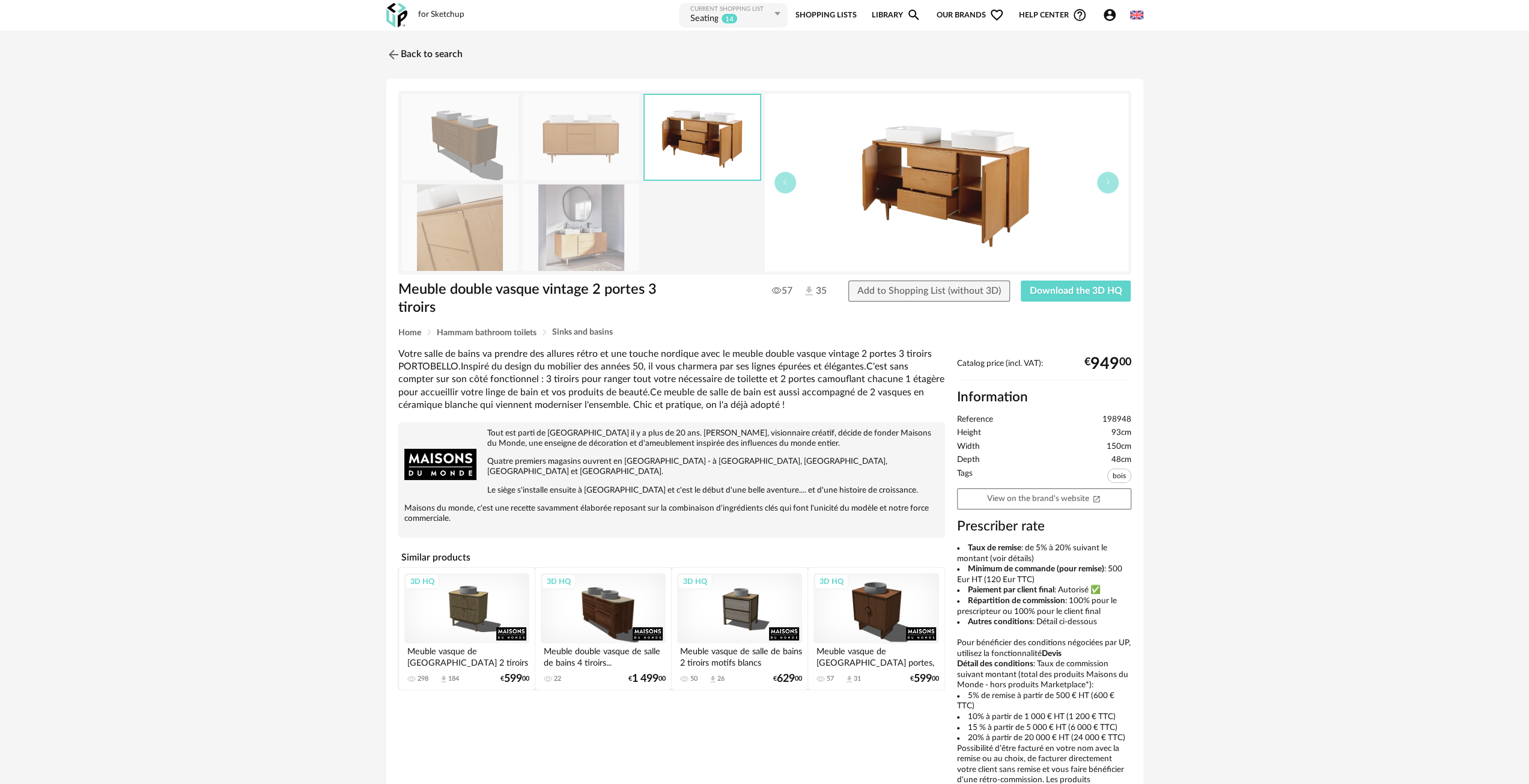
click at [572, 138] on img at bounding box center [581, 137] width 116 height 86
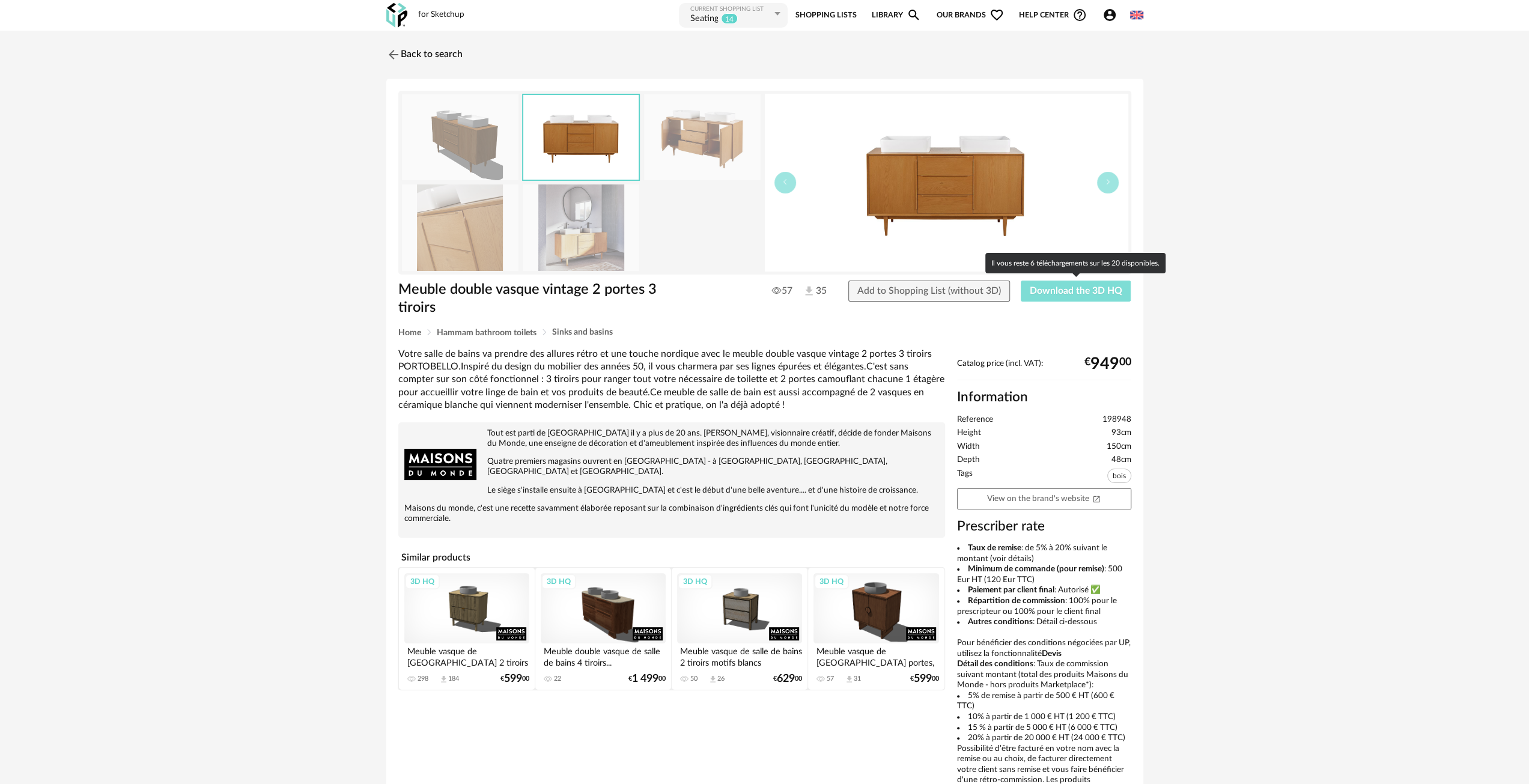
drag, startPoint x: 1055, startPoint y: 280, endPoint x: 1049, endPoint y: 295, distance: 16.2
click at [1055, 282] on button "Download the 3D HQ" at bounding box center [1076, 291] width 110 height 22
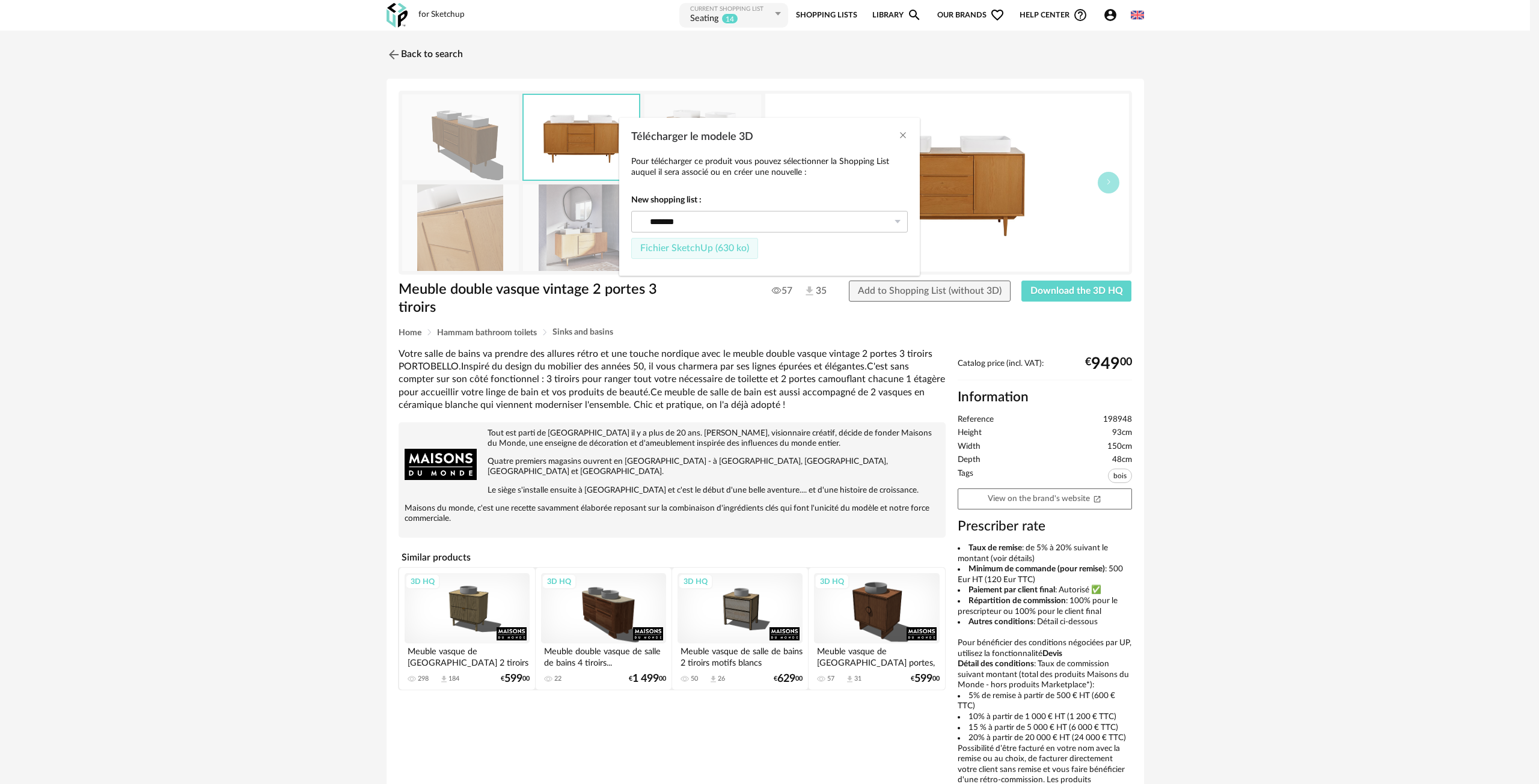
click at [699, 245] on span "Fichier SketchUp (630 ko)" at bounding box center [695, 248] width 109 height 9
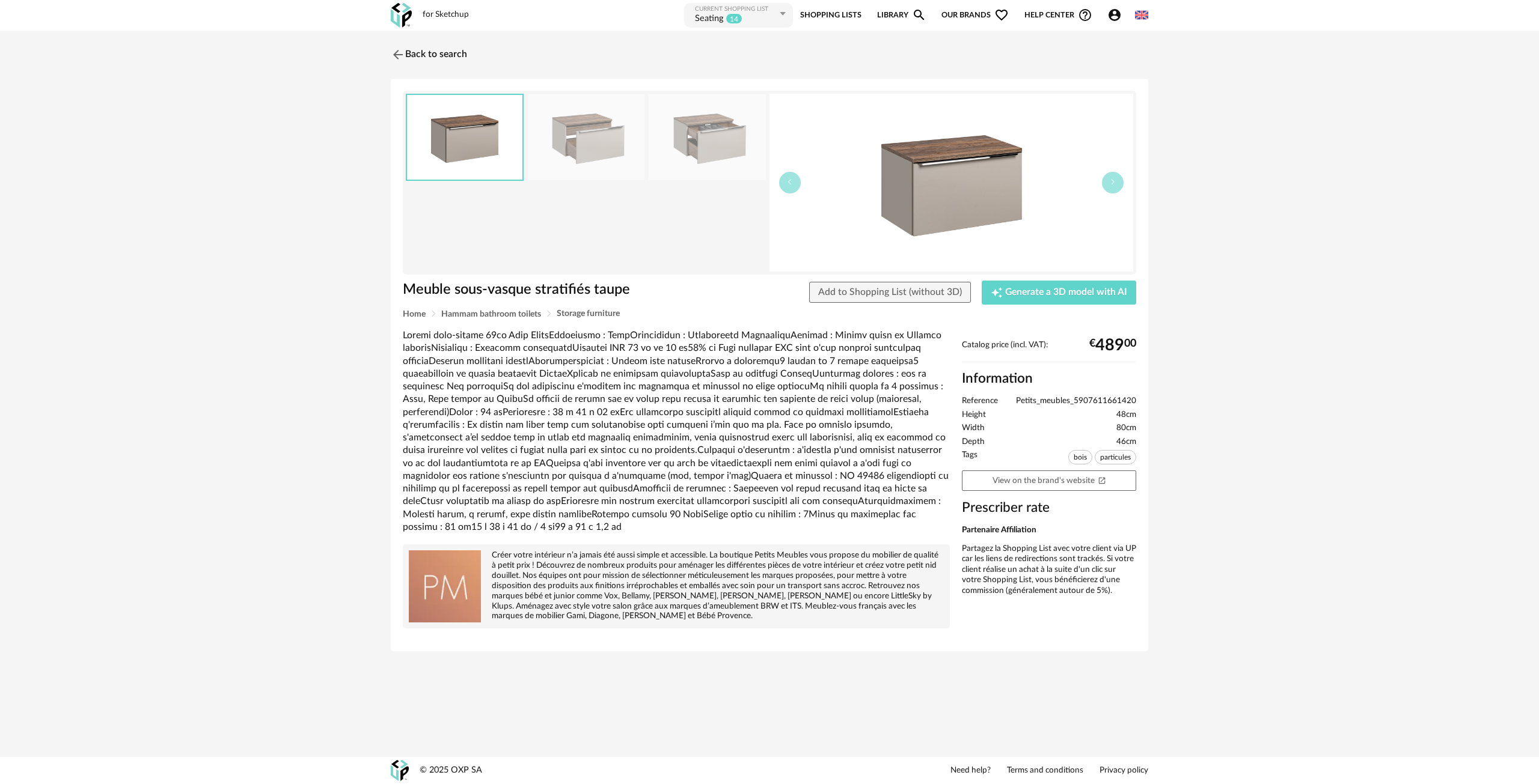
click at [968, 185] on img at bounding box center [951, 183] width 364 height 178
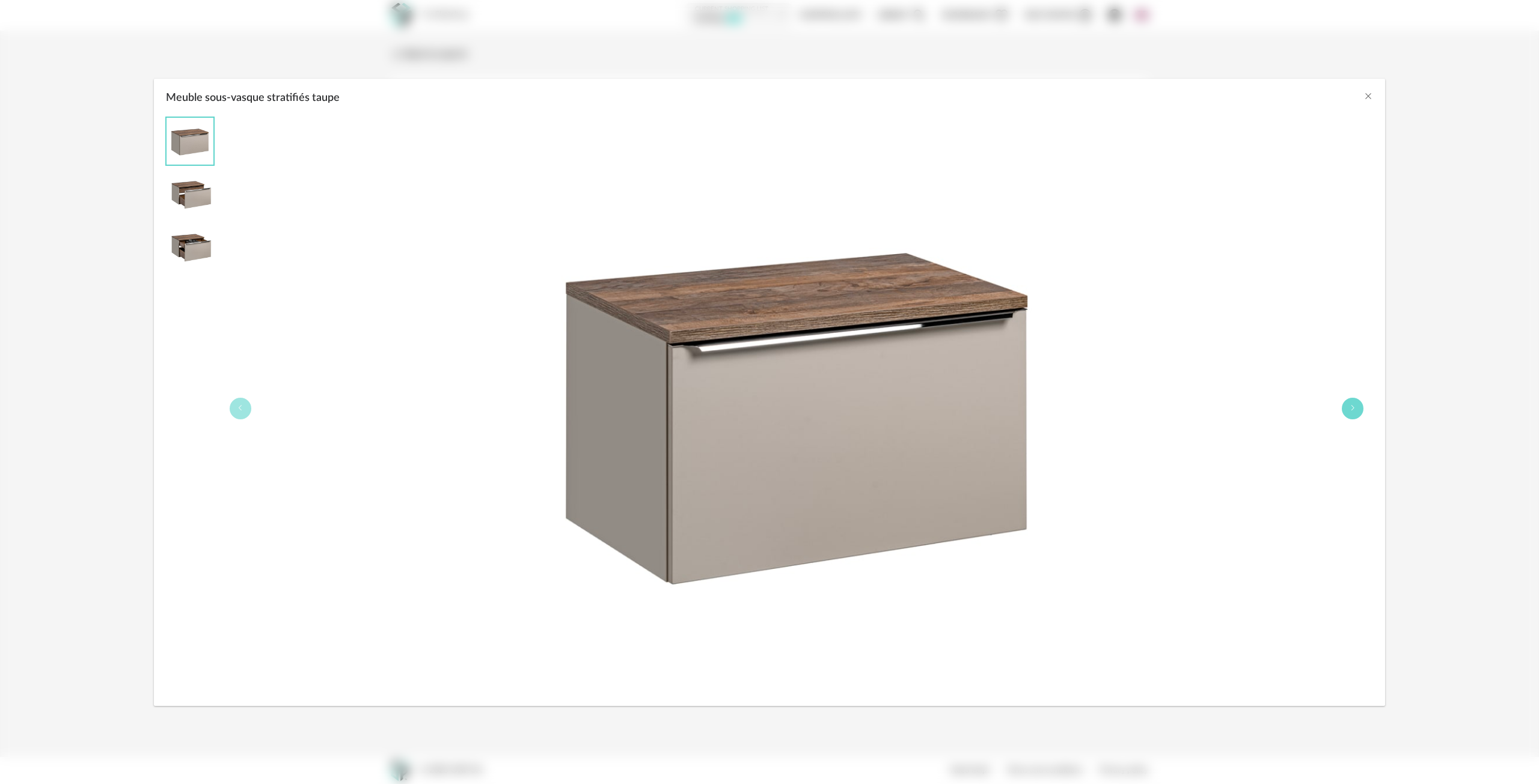
click at [1360, 409] on button "Meuble sous-vasque stratifiés taupe" at bounding box center [1352, 409] width 22 height 22
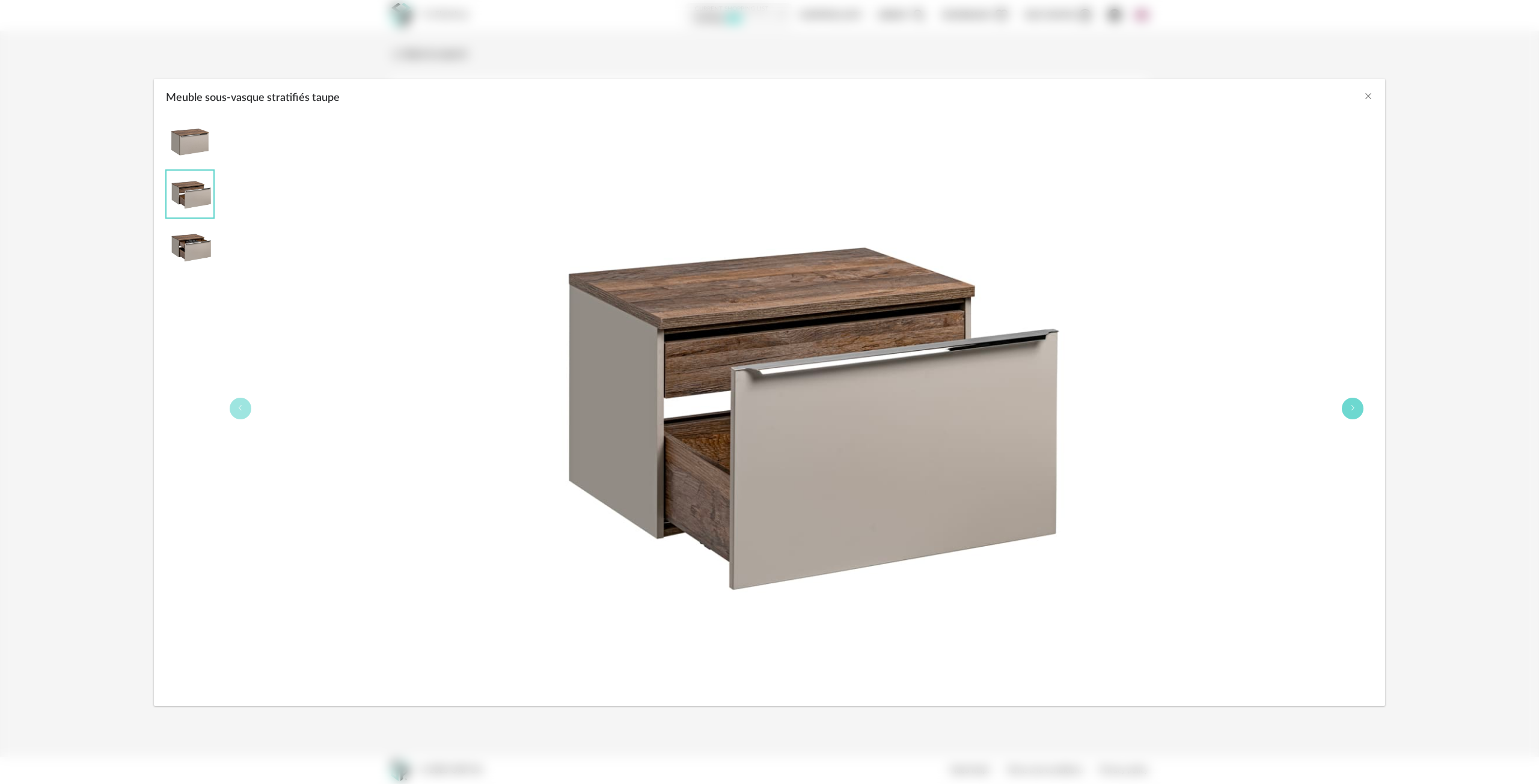
click at [1348, 407] on button "Meuble sous-vasque stratifiés taupe" at bounding box center [1352, 409] width 22 height 22
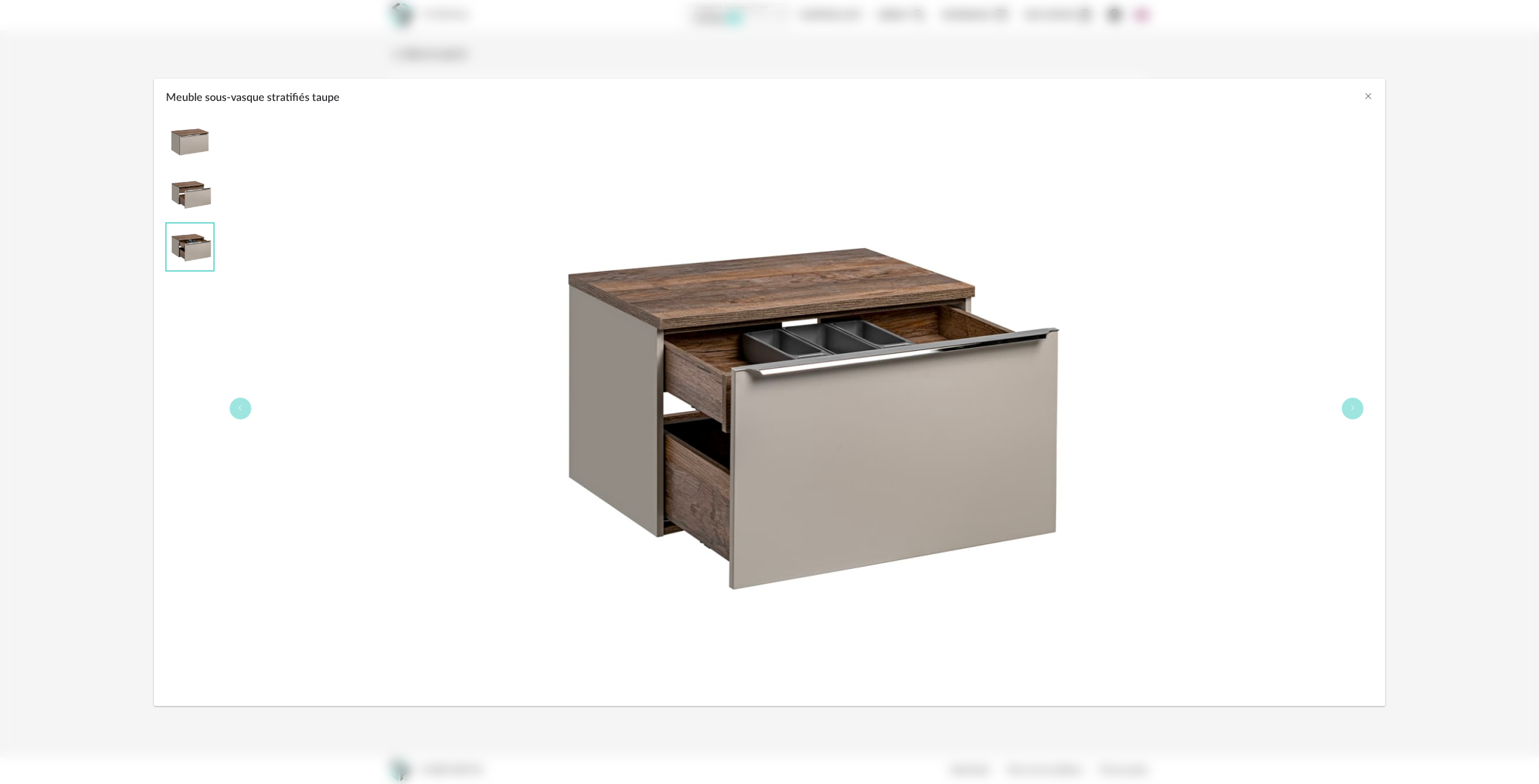
click at [1325, 411] on div "Meuble sous-vasque stratifiés taupe" at bounding box center [796, 408] width 1153 height 583
click at [1344, 411] on button "Meuble sous-vasque stratifiés taupe" at bounding box center [1352, 409] width 22 height 22
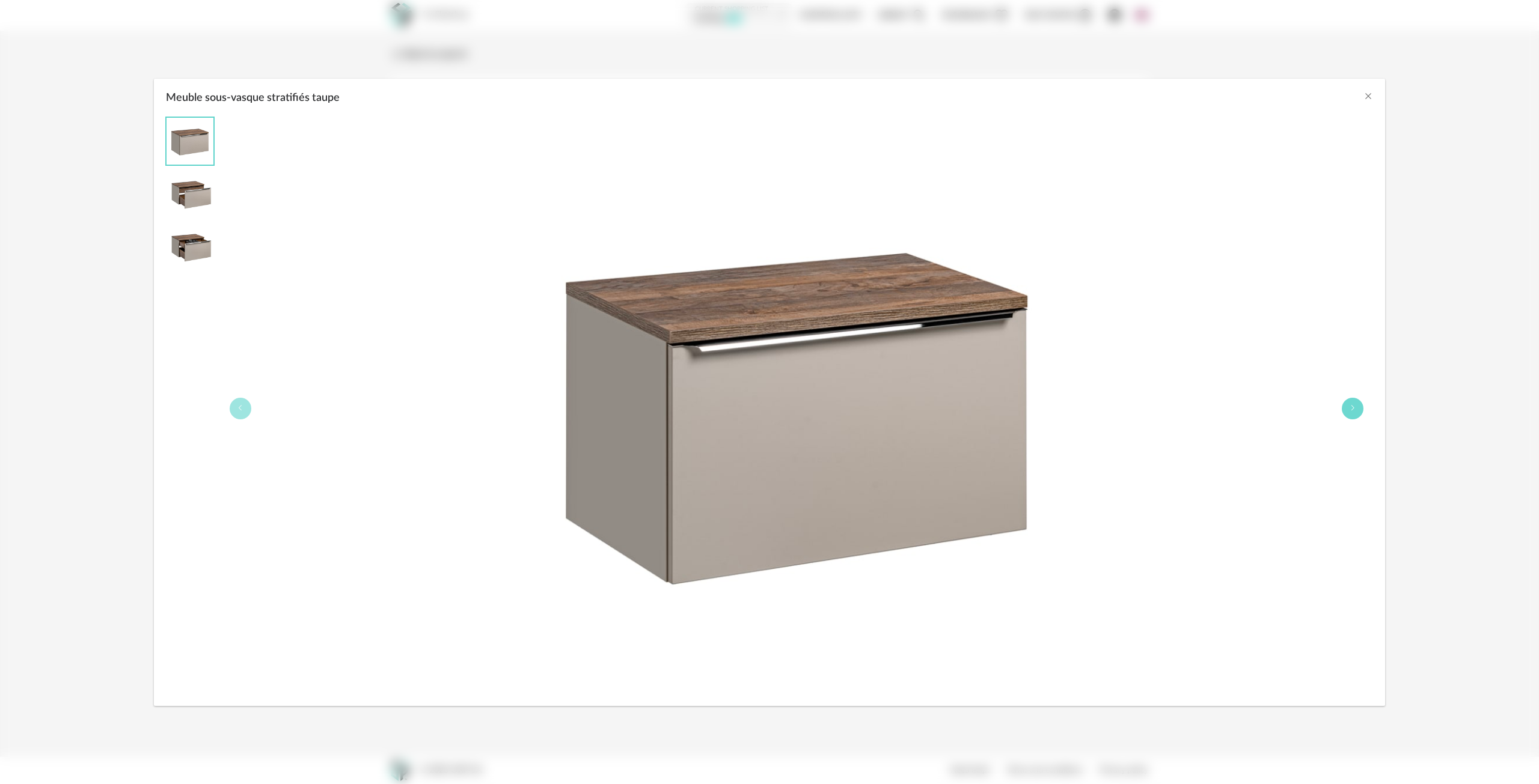
click at [1357, 405] on button "Meuble sous-vasque stratifiés taupe" at bounding box center [1352, 409] width 22 height 22
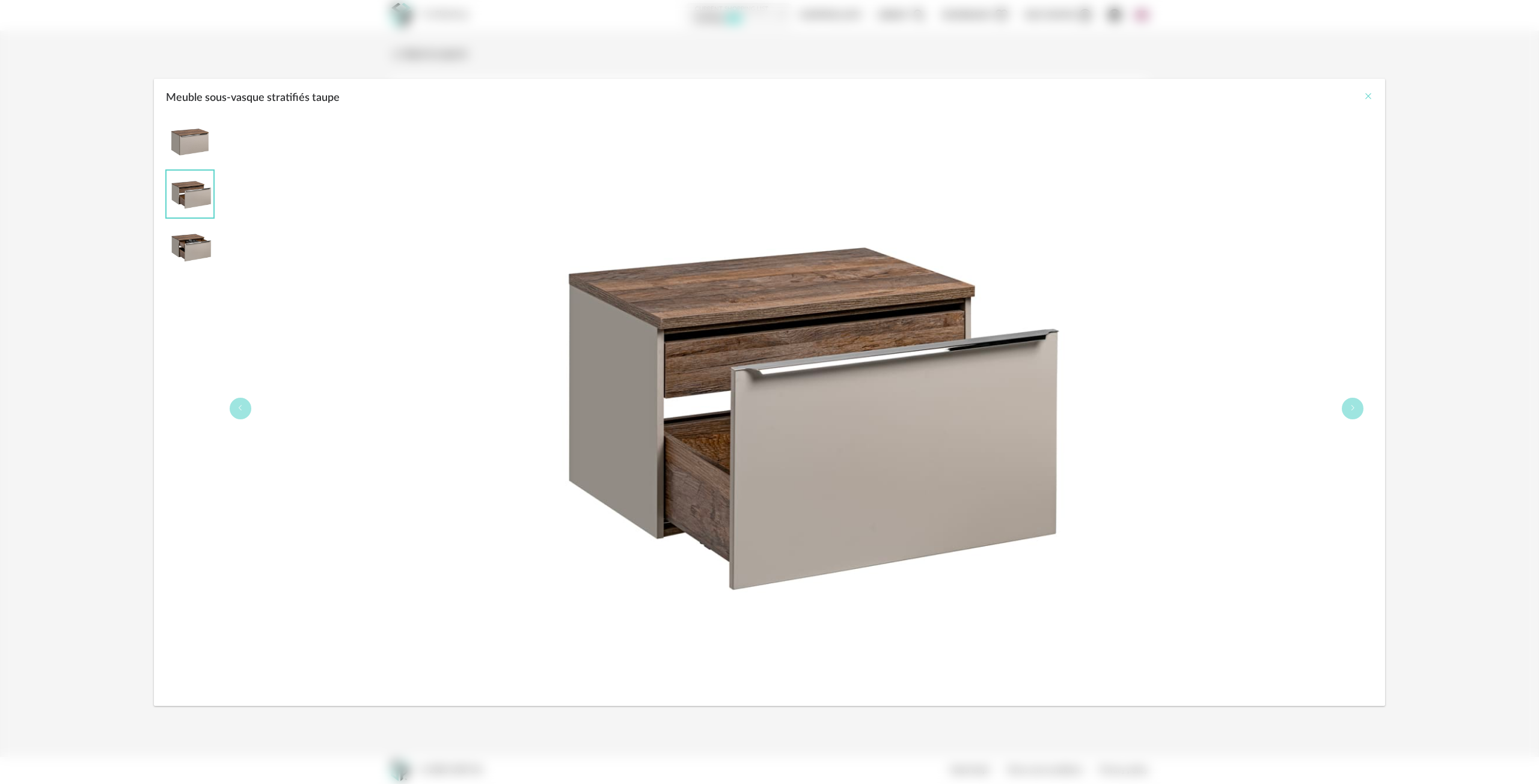
click at [1372, 94] on icon "Close" at bounding box center [1368, 96] width 9 height 9
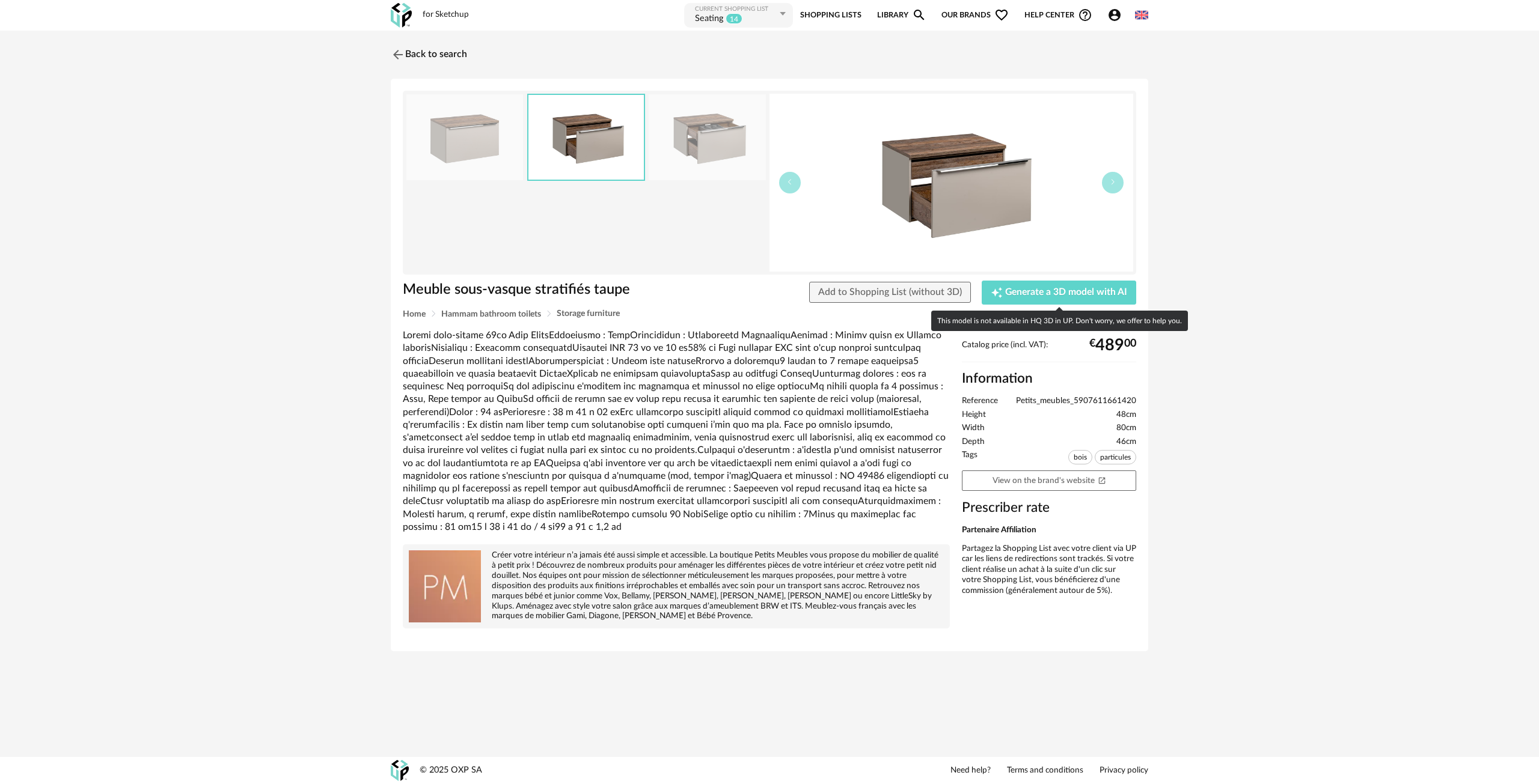
click at [1040, 276] on div "Meuble sous-vasque stratifiés taupe Add to Shopping List (without 3D) Creation …" at bounding box center [769, 365] width 757 height 573
click at [1035, 291] on span "Generate a 3D model with AI" at bounding box center [1066, 292] width 122 height 9
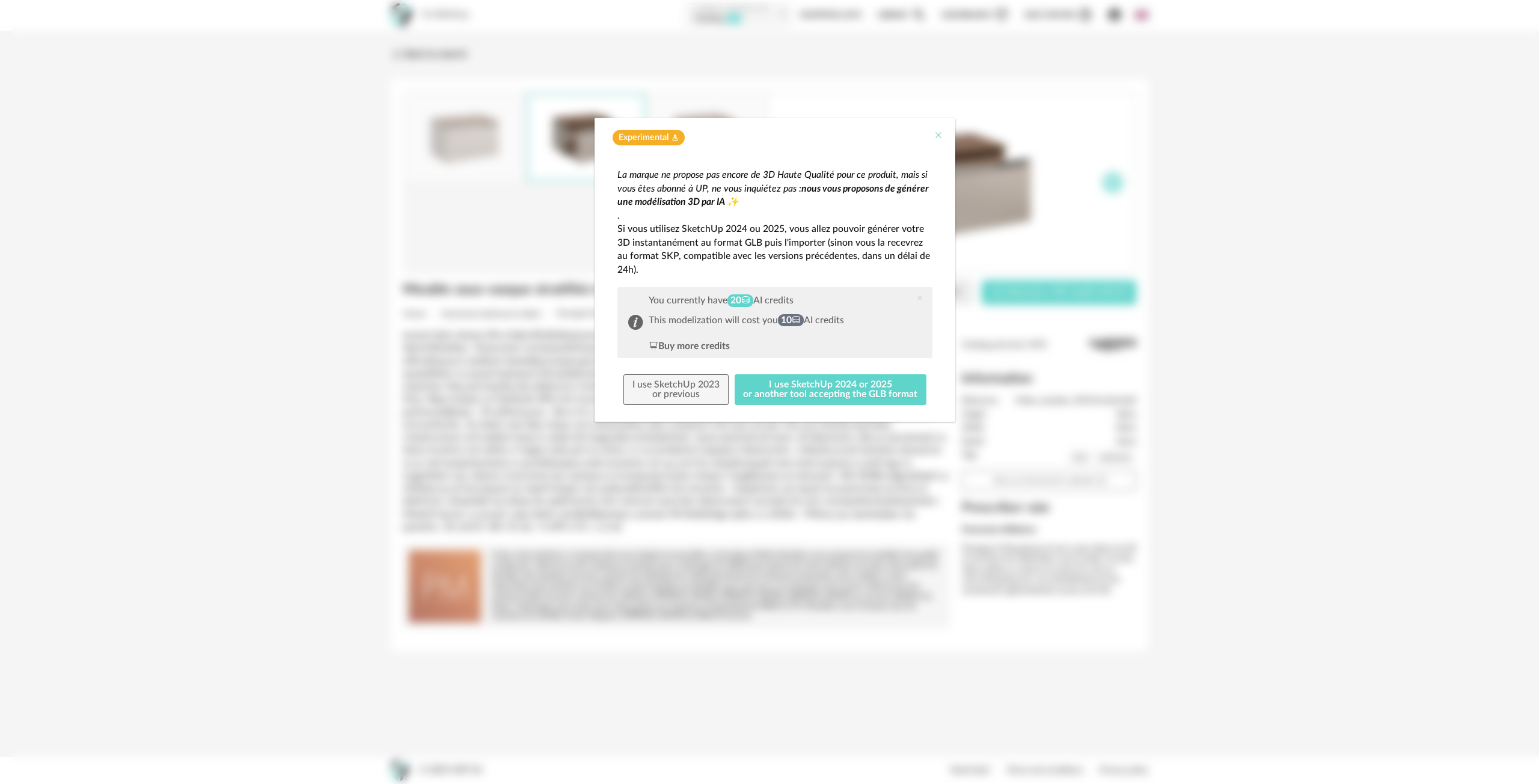
click at [933, 134] on icon "Close" at bounding box center [938, 135] width 9 height 9
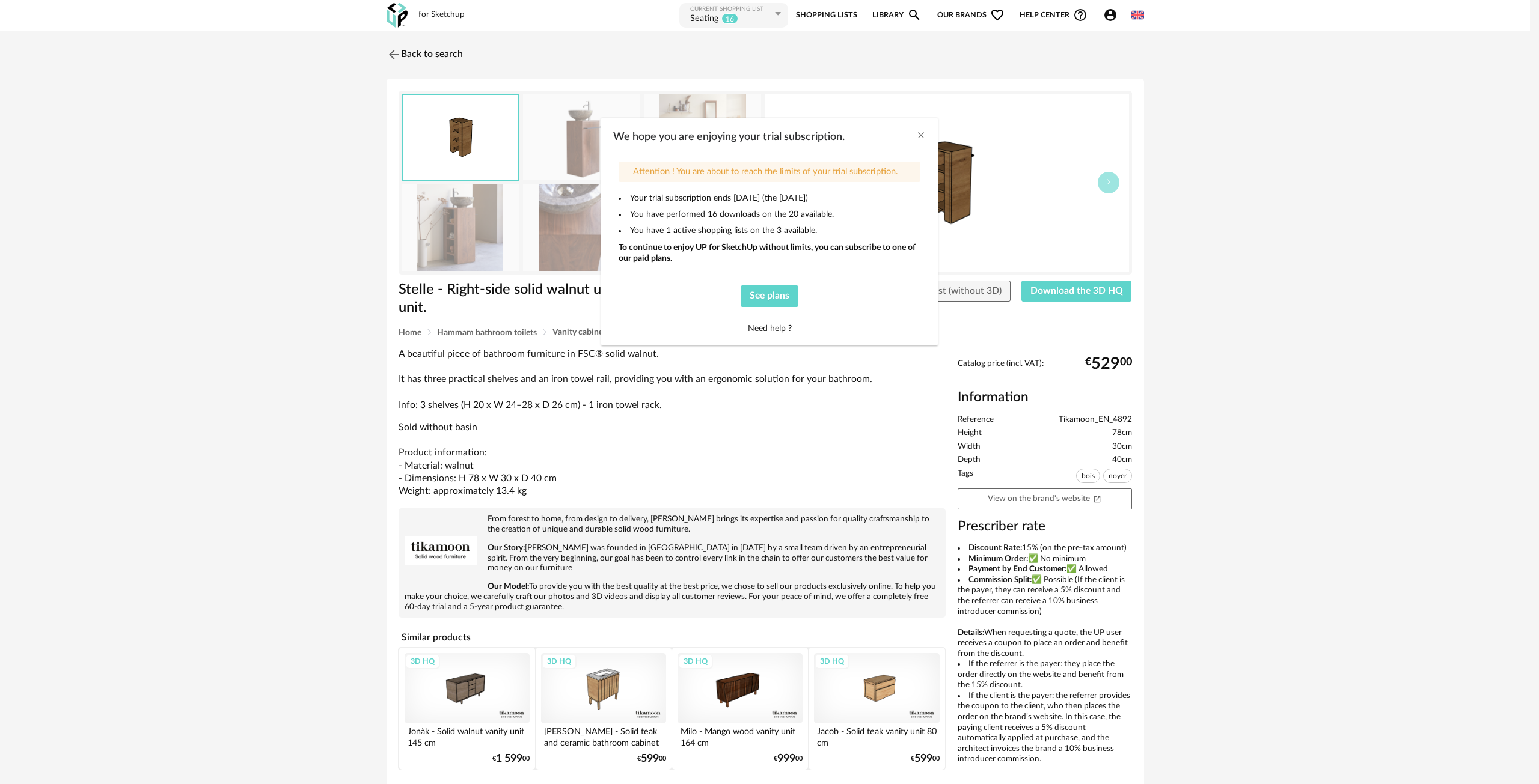
click at [126, 451] on div "We hope you are enjoying your trial subscription. Attention ! You are about to …" at bounding box center [769, 392] width 1539 height 784
click at [920, 132] on icon "Close" at bounding box center [921, 135] width 9 height 9
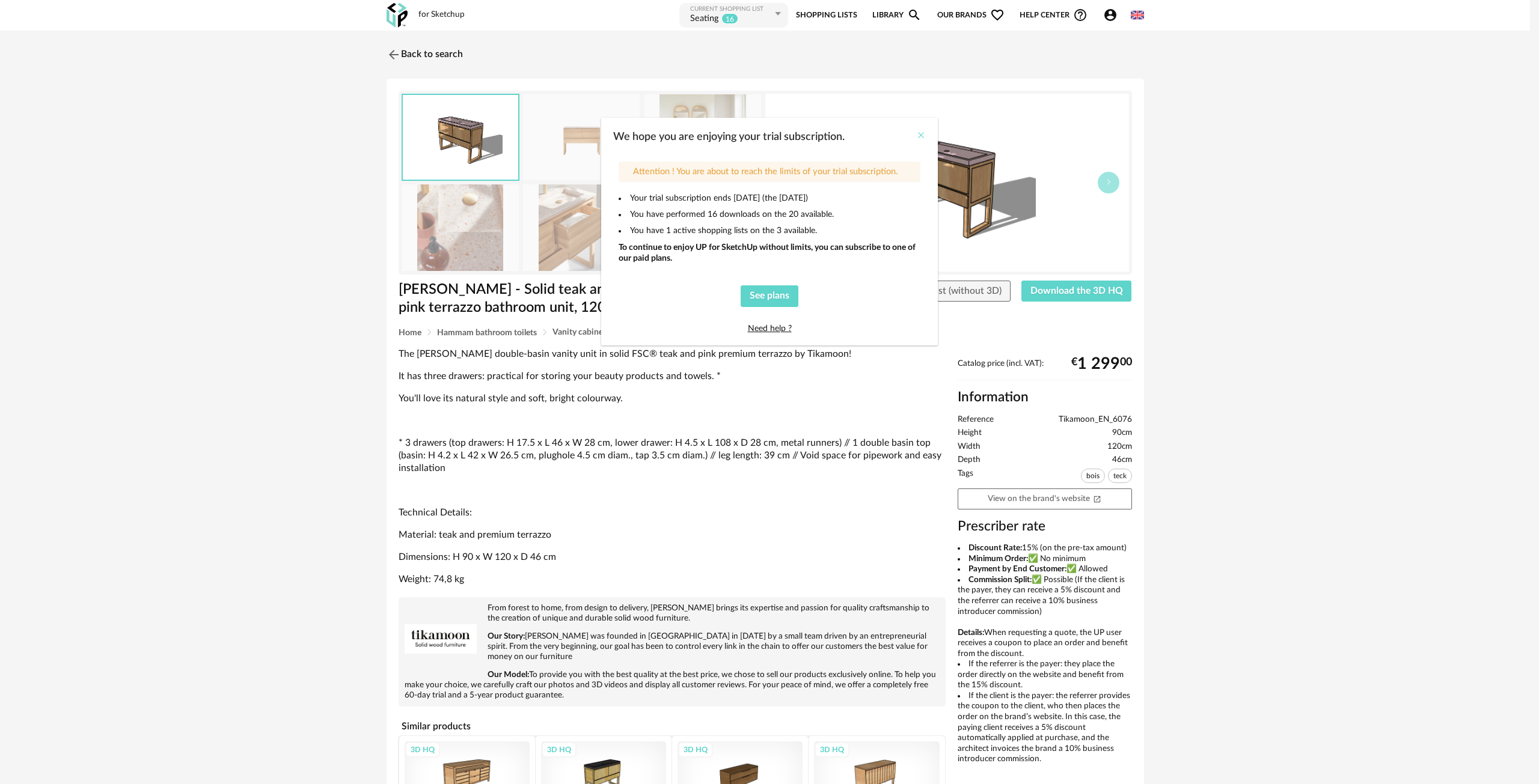
click at [917, 135] on icon "Close" at bounding box center [921, 135] width 9 height 9
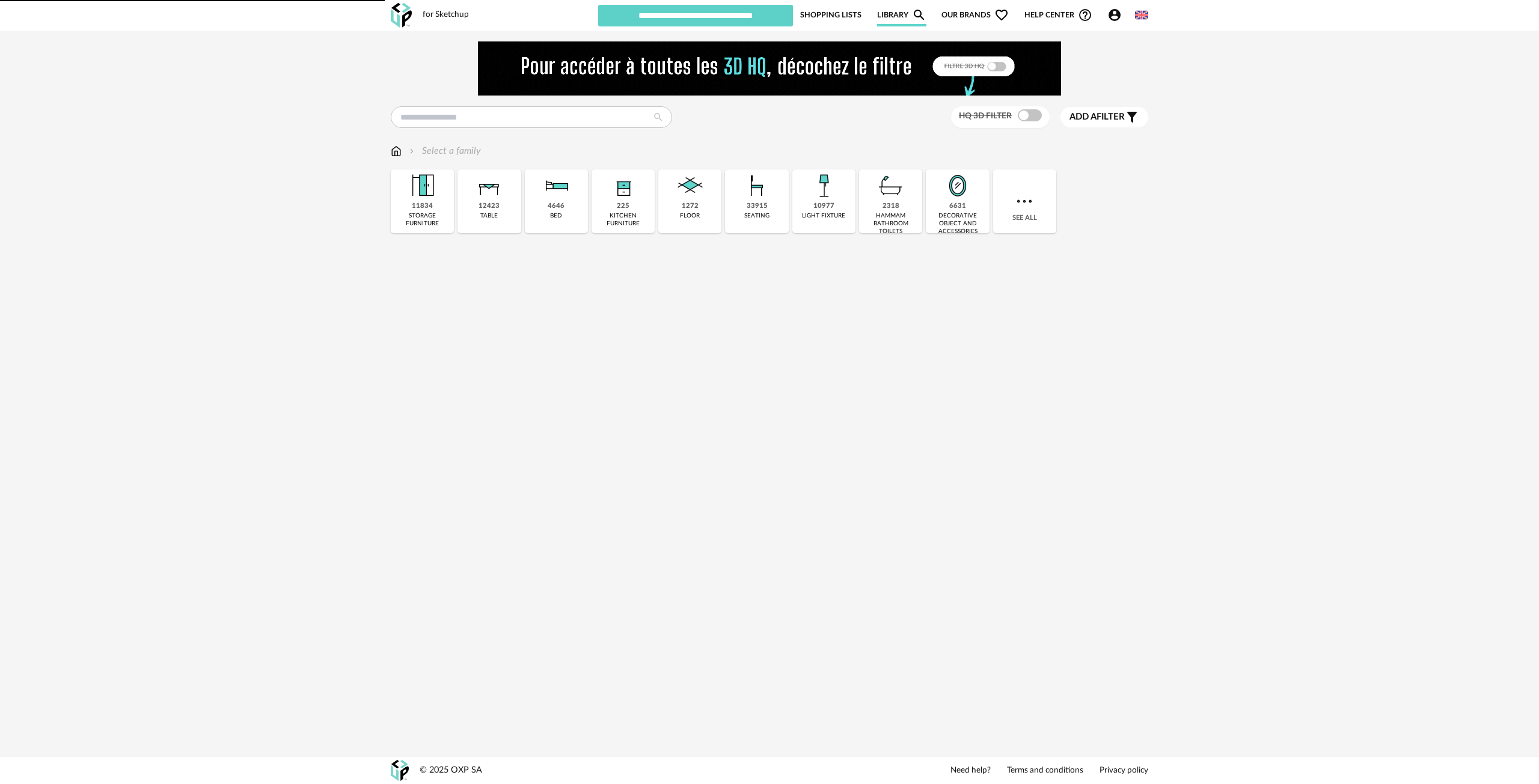
type input "*******"
click at [827, 201] on img at bounding box center [823, 185] width 33 height 33
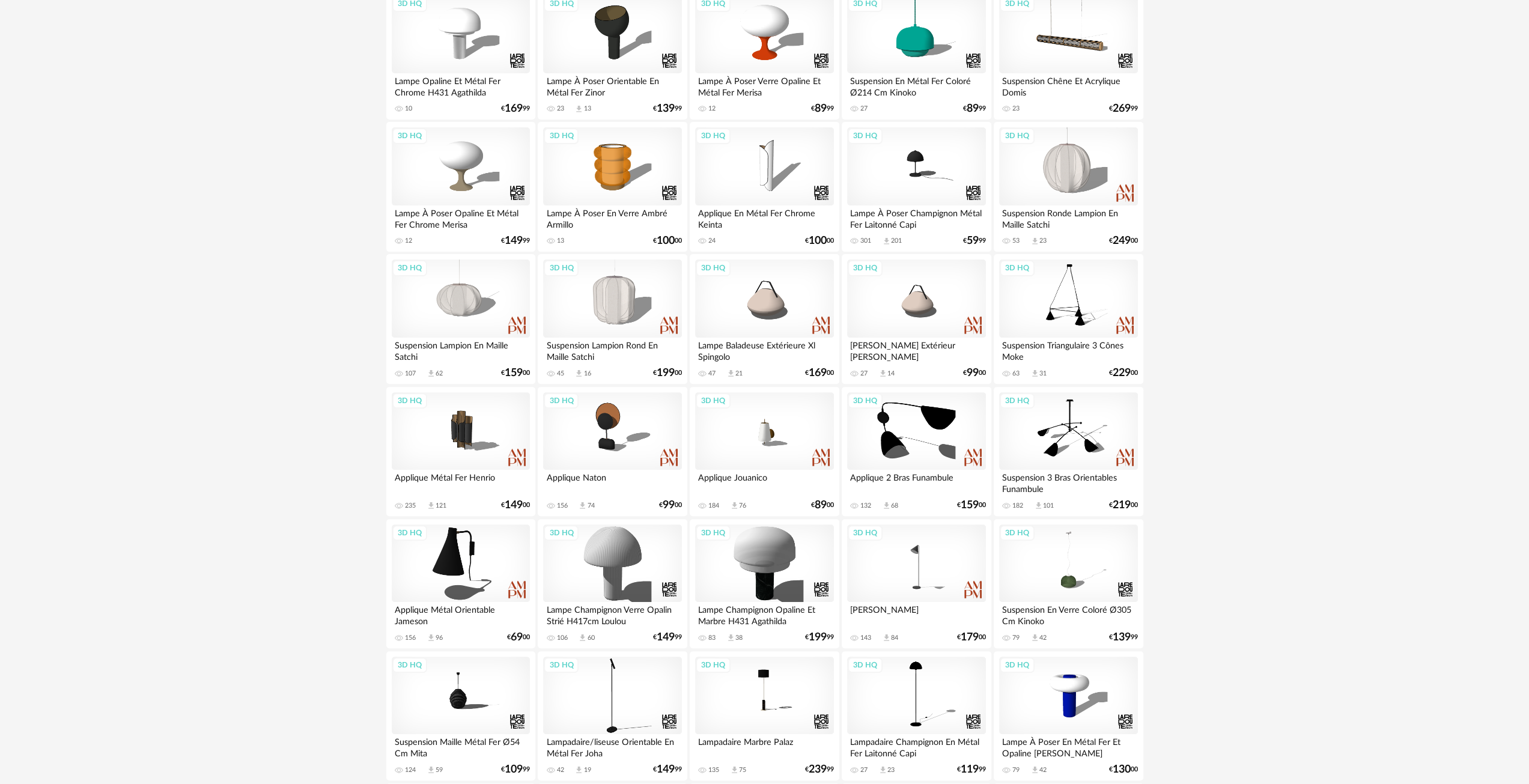
scroll to position [60, 0]
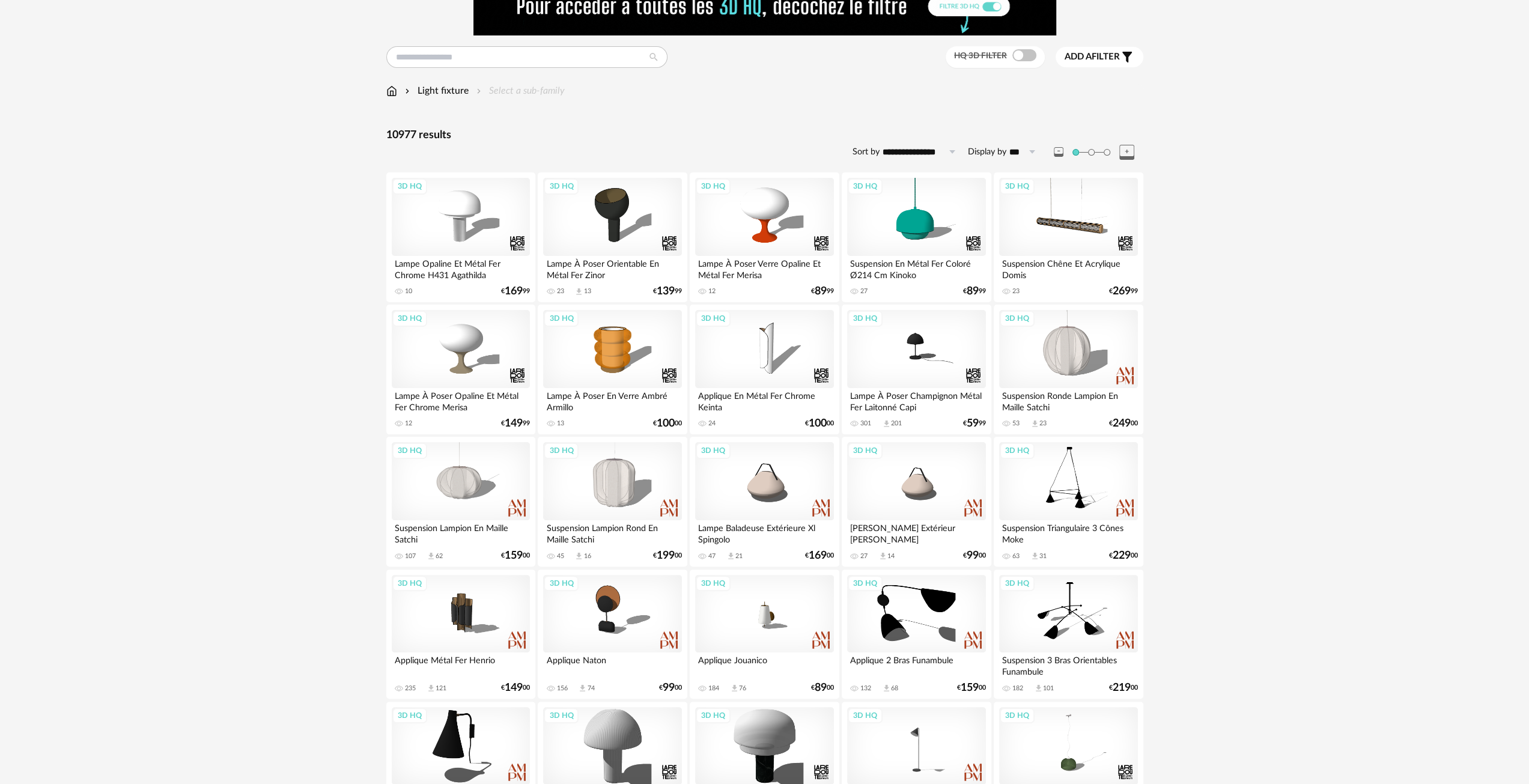
click at [1019, 57] on span at bounding box center [1025, 55] width 24 height 12
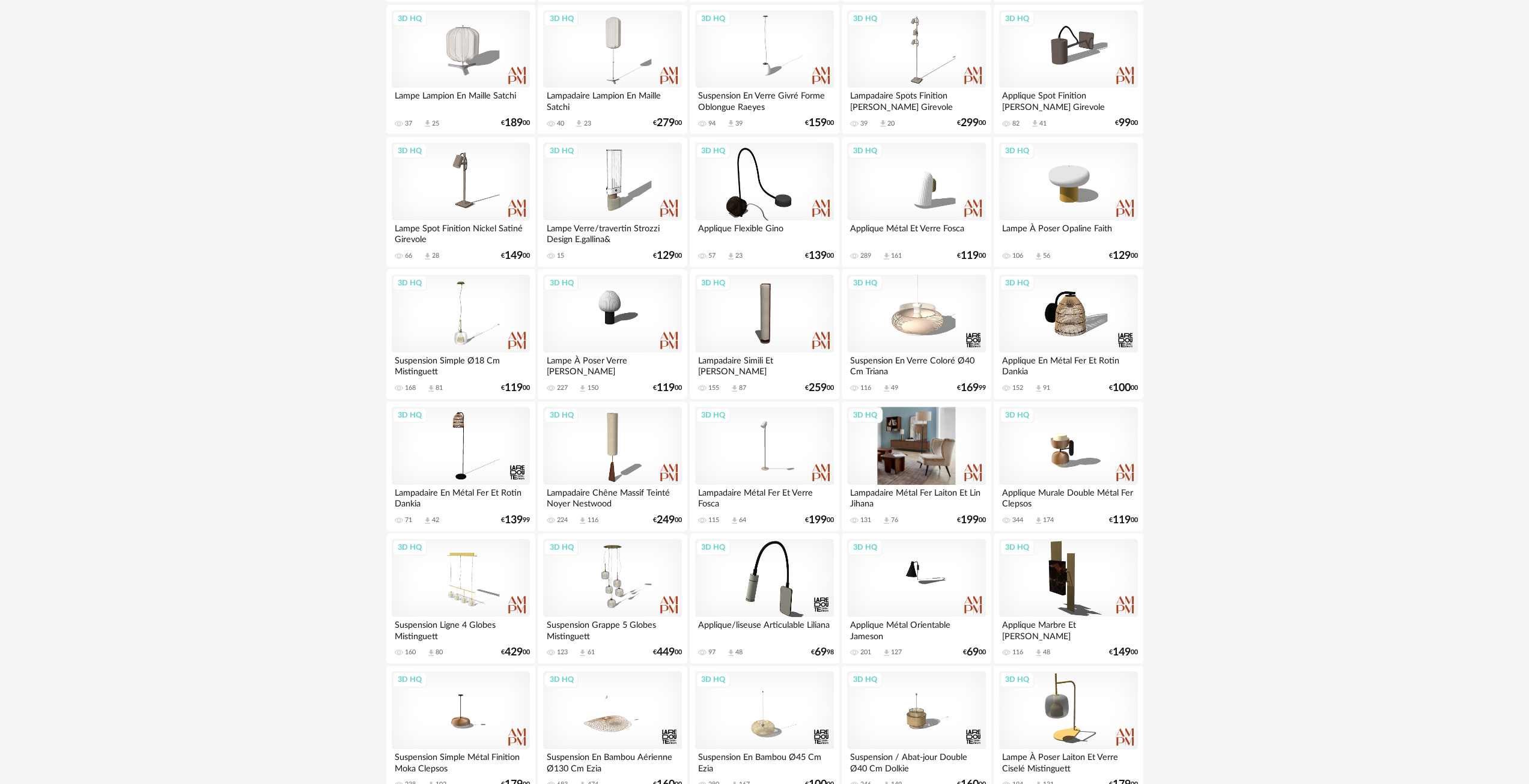
scroll to position [901, 0]
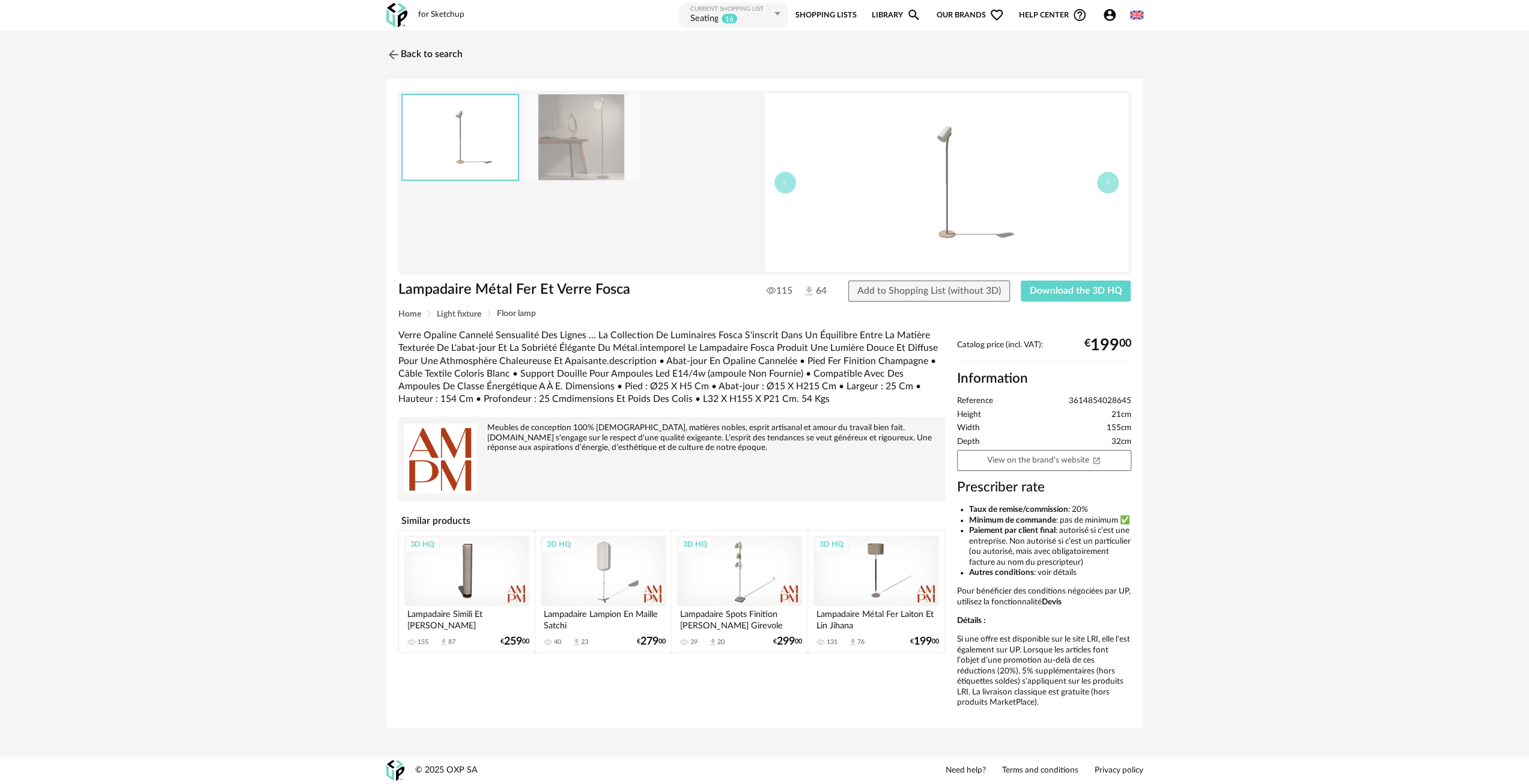
click at [611, 142] on img at bounding box center [581, 137] width 116 height 86
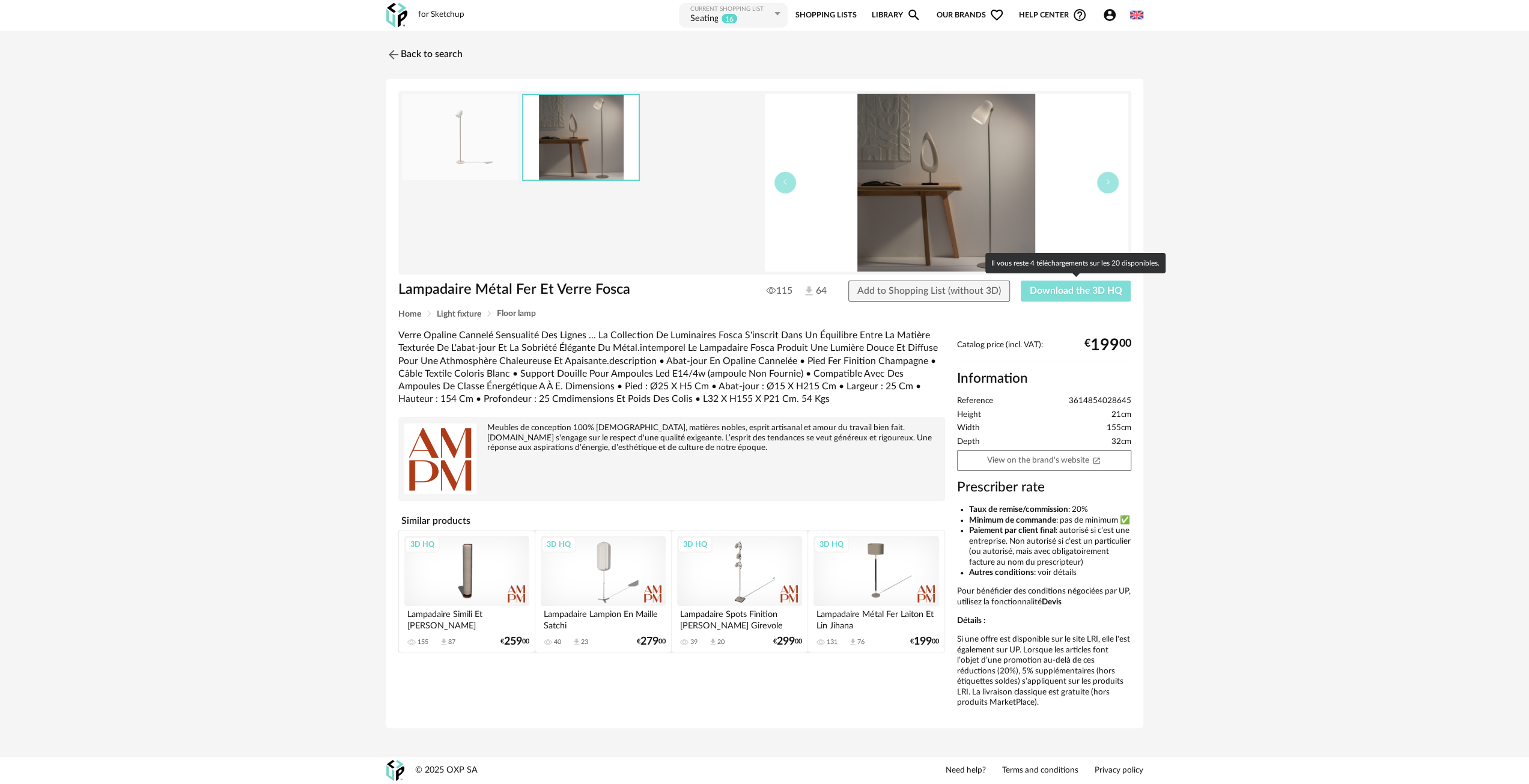
click at [1061, 294] on span "Download the 3D HQ" at bounding box center [1076, 290] width 92 height 9
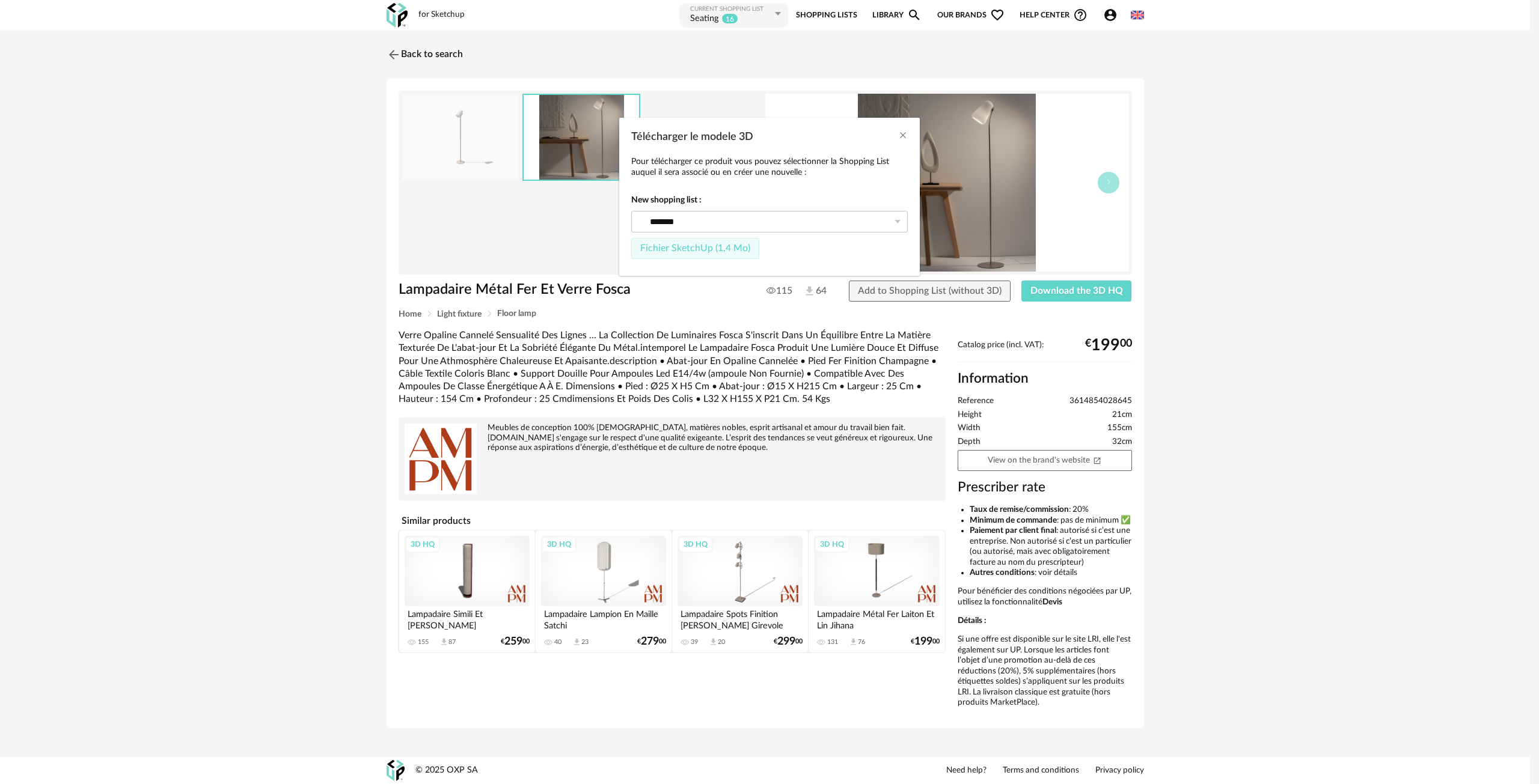
click at [697, 242] on button "Fichier SketchUp (1,4 Mo)" at bounding box center [695, 248] width 128 height 22
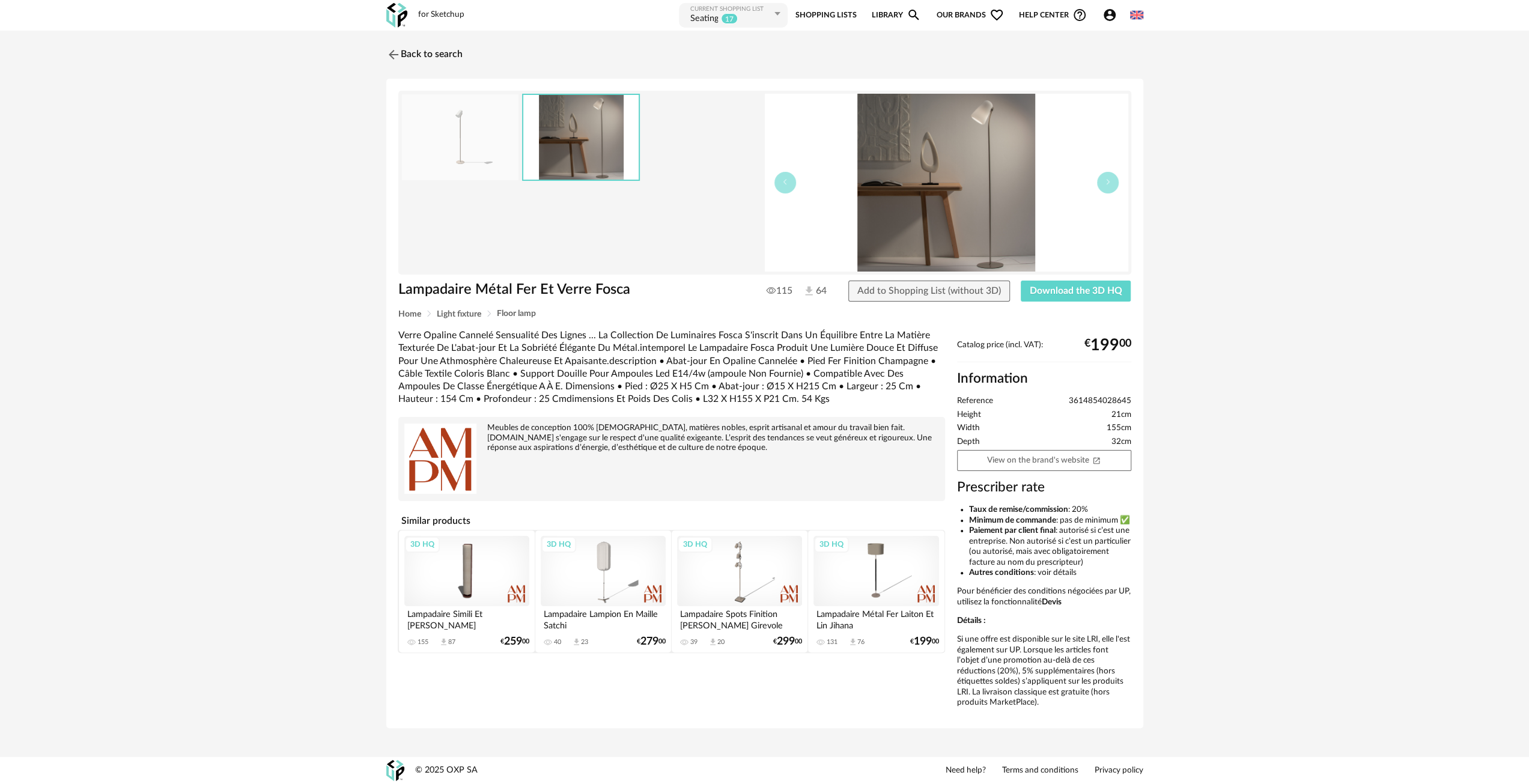
click at [482, 139] on img at bounding box center [460, 137] width 116 height 86
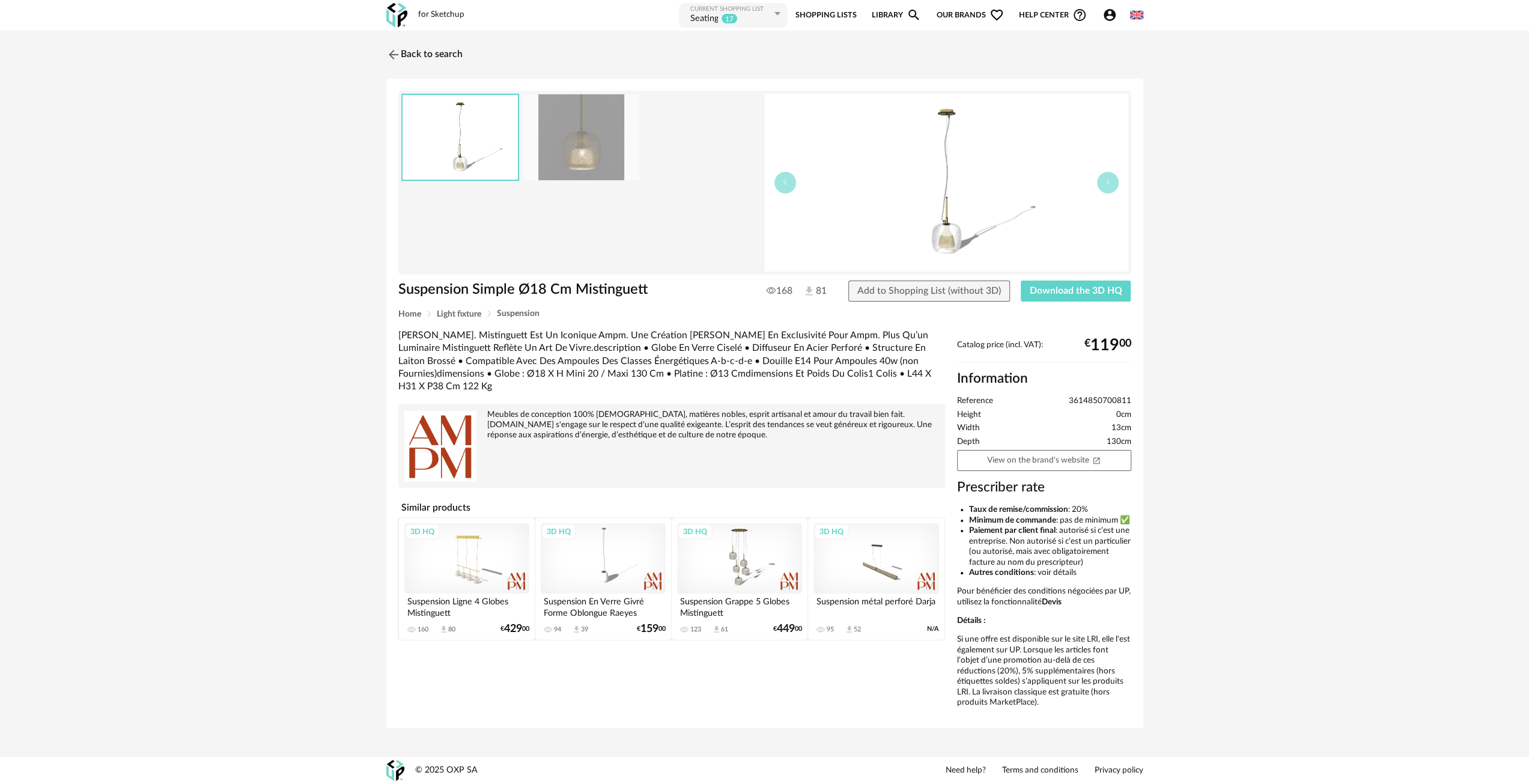
click at [593, 146] on img at bounding box center [581, 137] width 116 height 86
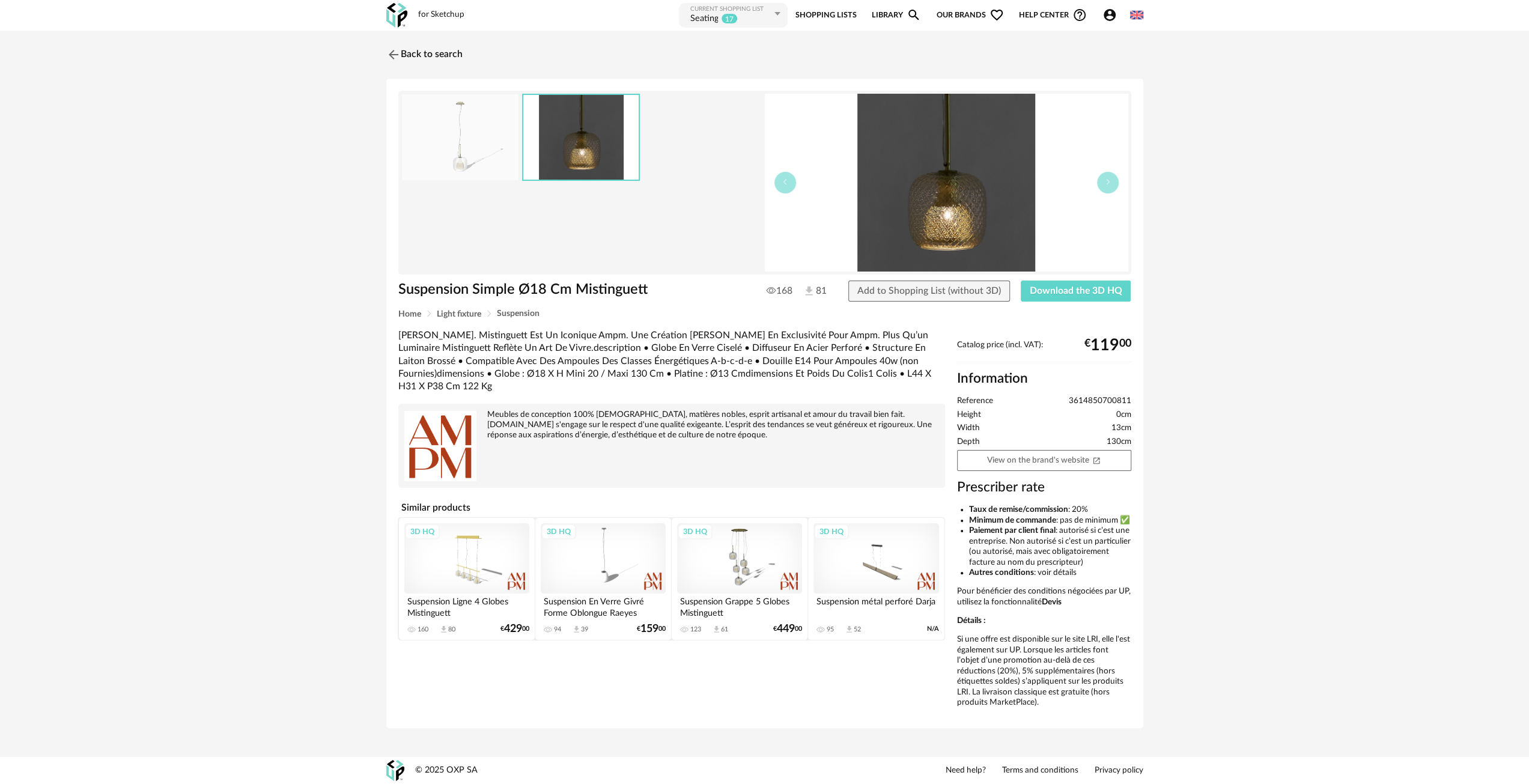
click at [489, 136] on img at bounding box center [460, 137] width 116 height 86
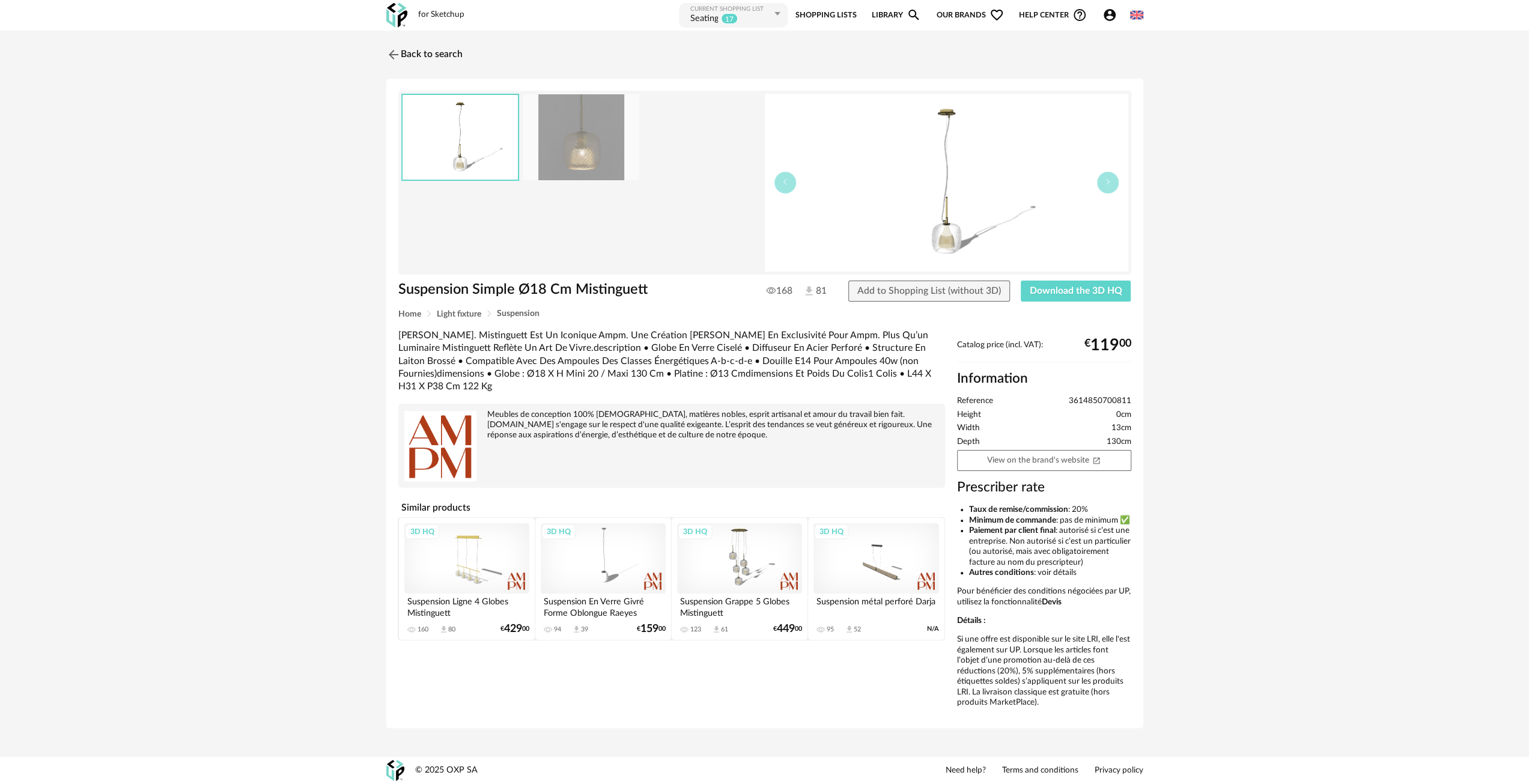
click at [956, 194] on img at bounding box center [946, 183] width 363 height 178
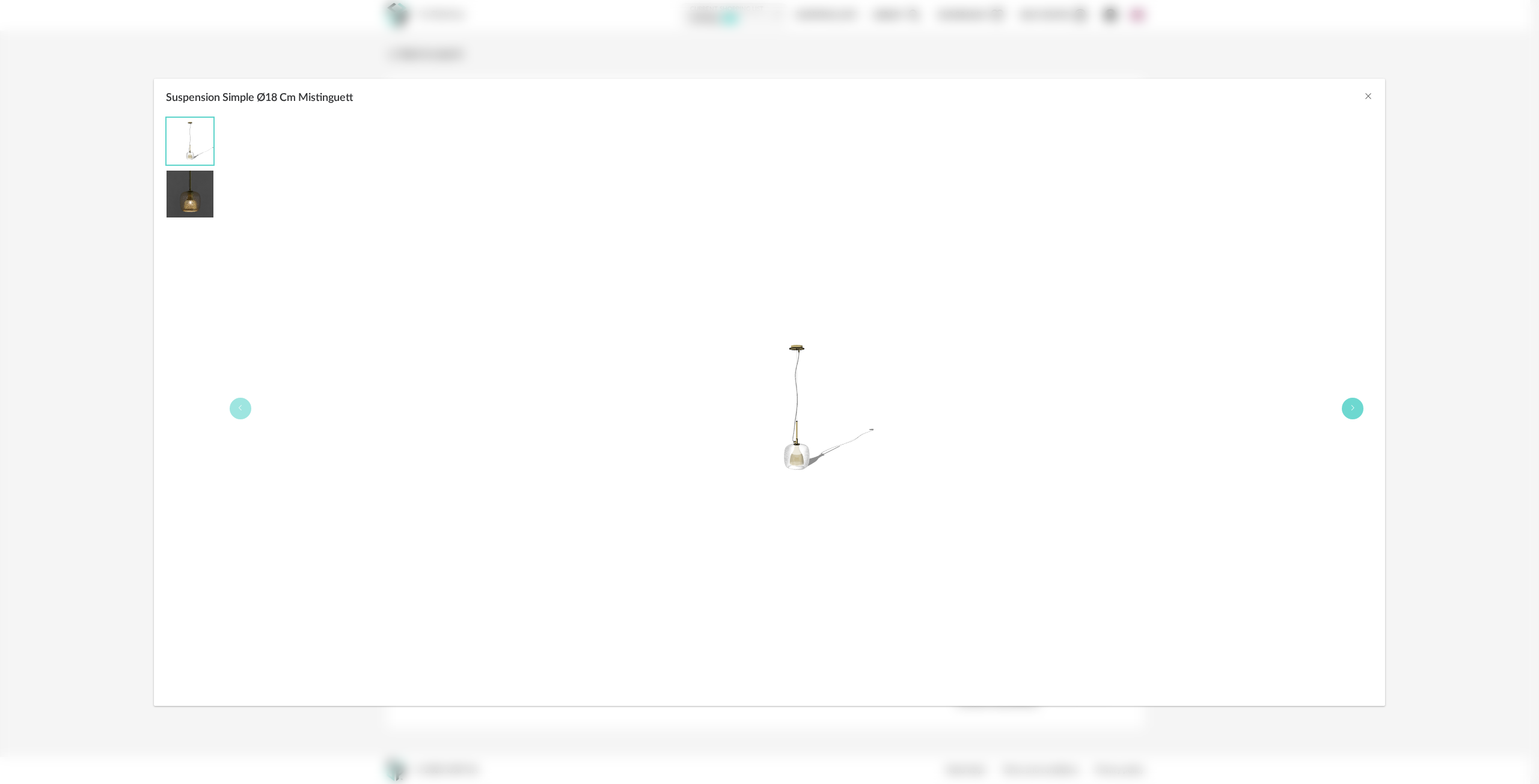
click at [1359, 407] on button "Suspension Simple Ø18 Cm Mistinguett" at bounding box center [1352, 409] width 22 height 22
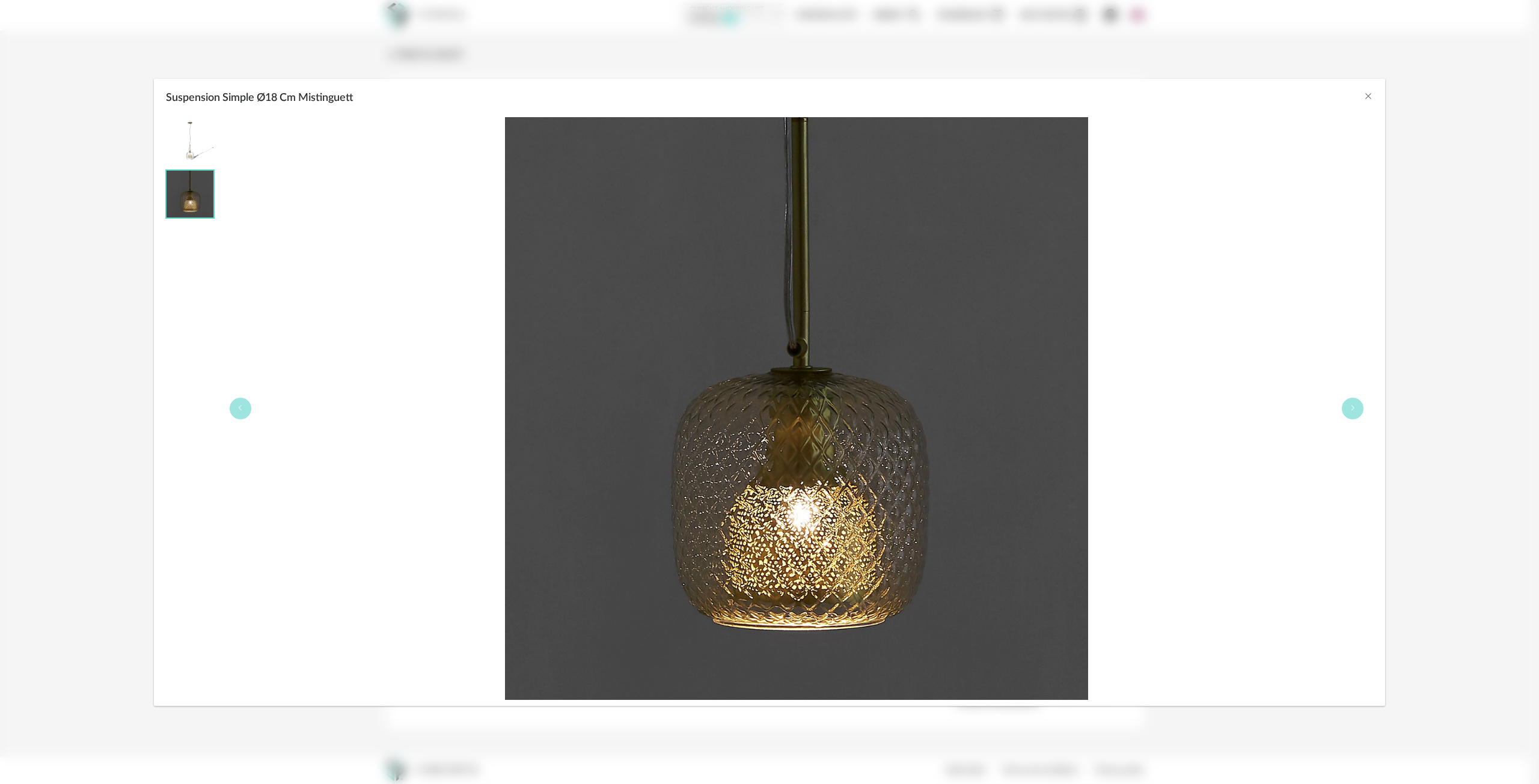
drag, startPoint x: 244, startPoint y: 409, endPoint x: 257, endPoint y: 408, distance: 13.0
click at [243, 409] on button "Suspension Simple Ø18 Cm Mistinguett" at bounding box center [240, 409] width 22 height 22
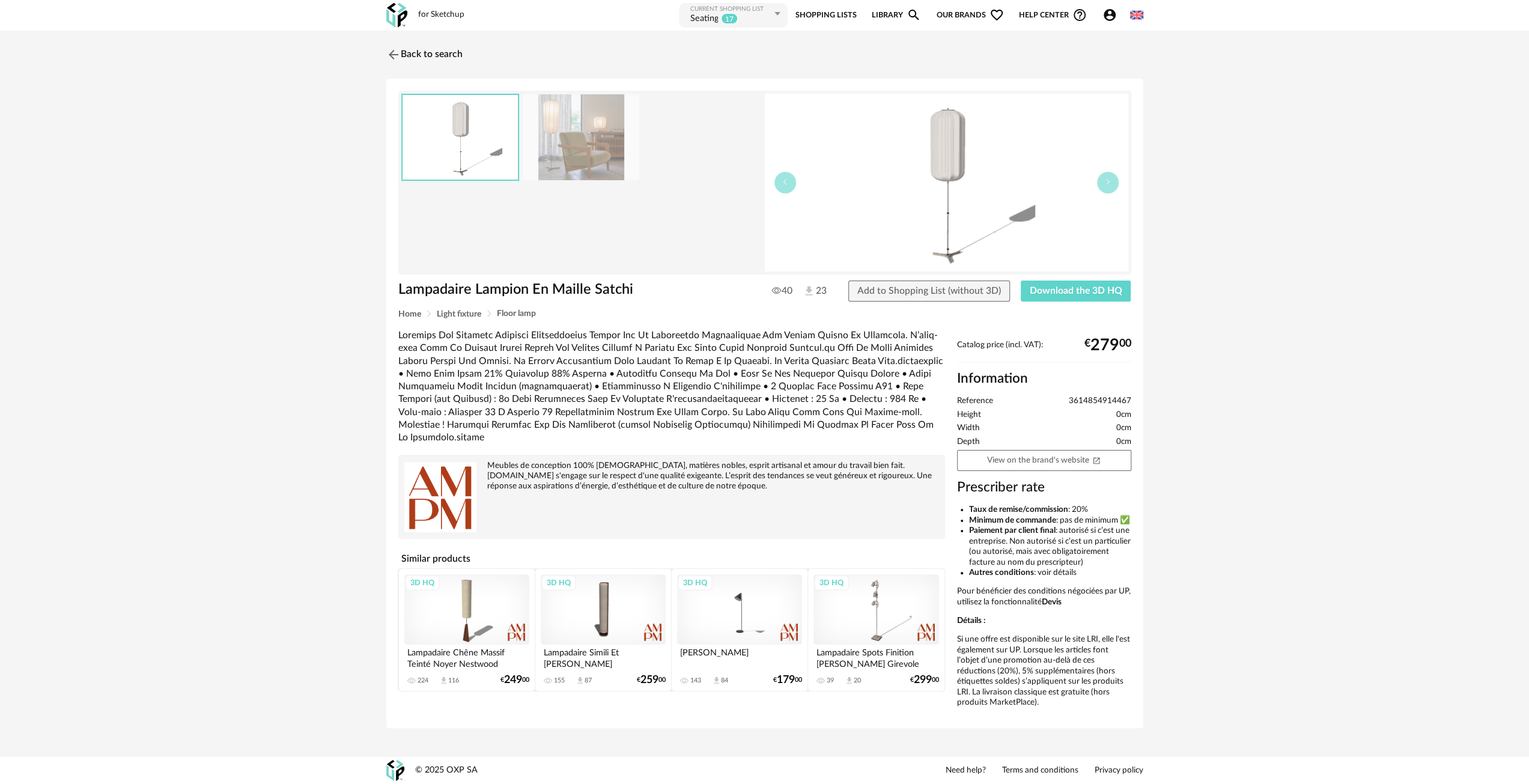
drag, startPoint x: 595, startPoint y: 129, endPoint x: 594, endPoint y: 165, distance: 36.0
click at [593, 129] on img at bounding box center [581, 137] width 116 height 86
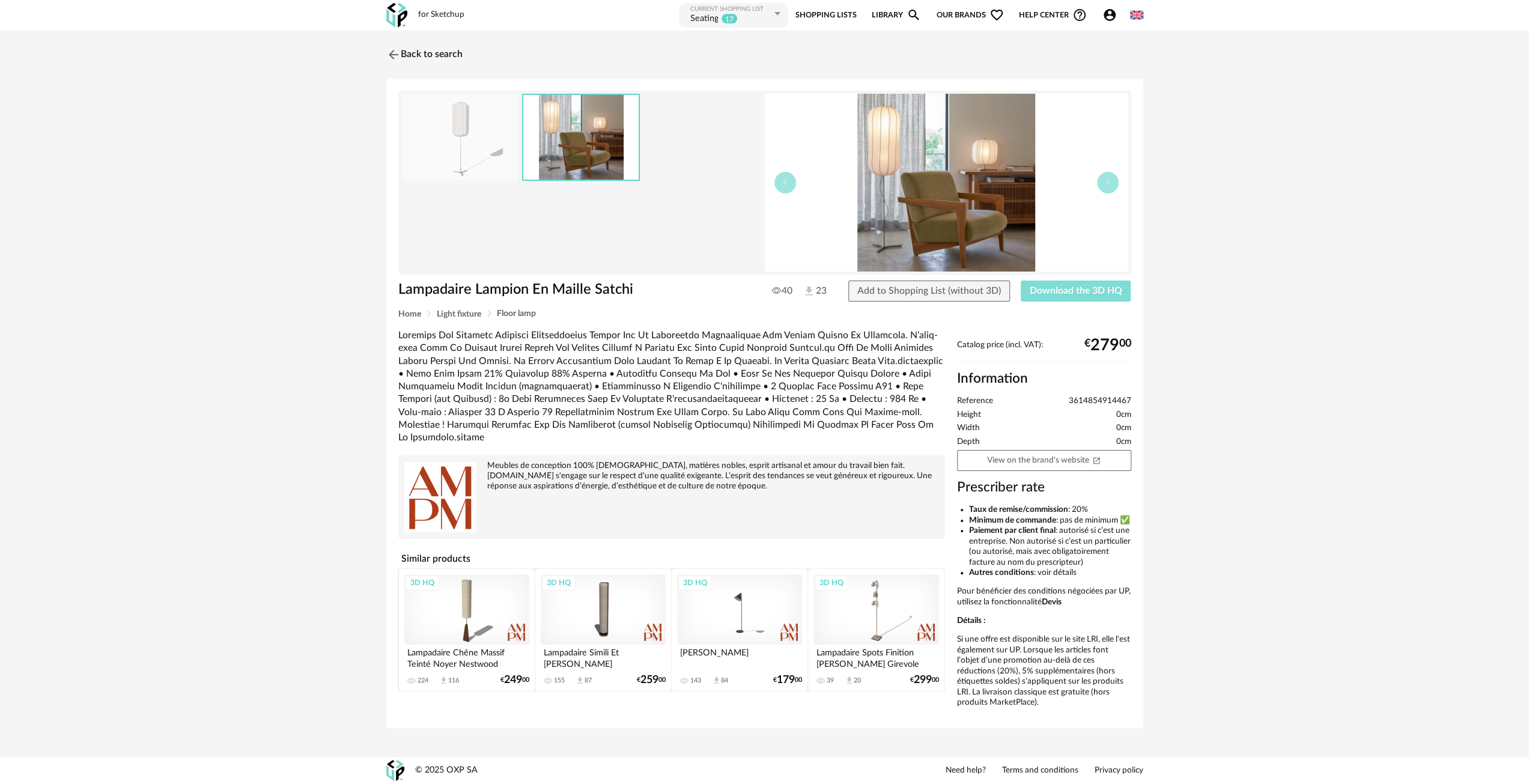
click at [1064, 294] on span "Download the 3D HQ" at bounding box center [1076, 290] width 92 height 9
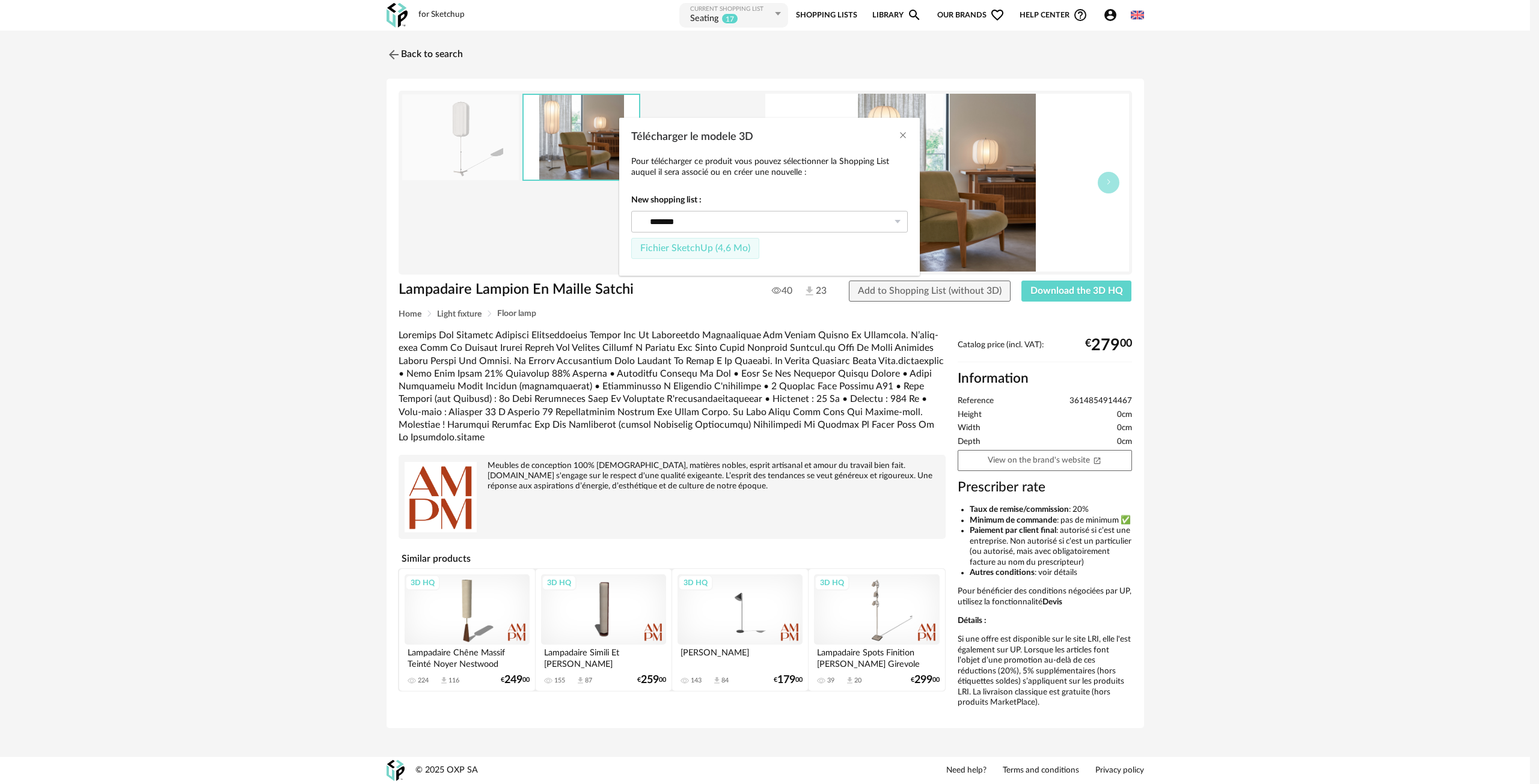
click at [691, 252] on span "Fichier SketchUp (4,6 Mo)" at bounding box center [695, 248] width 110 height 9
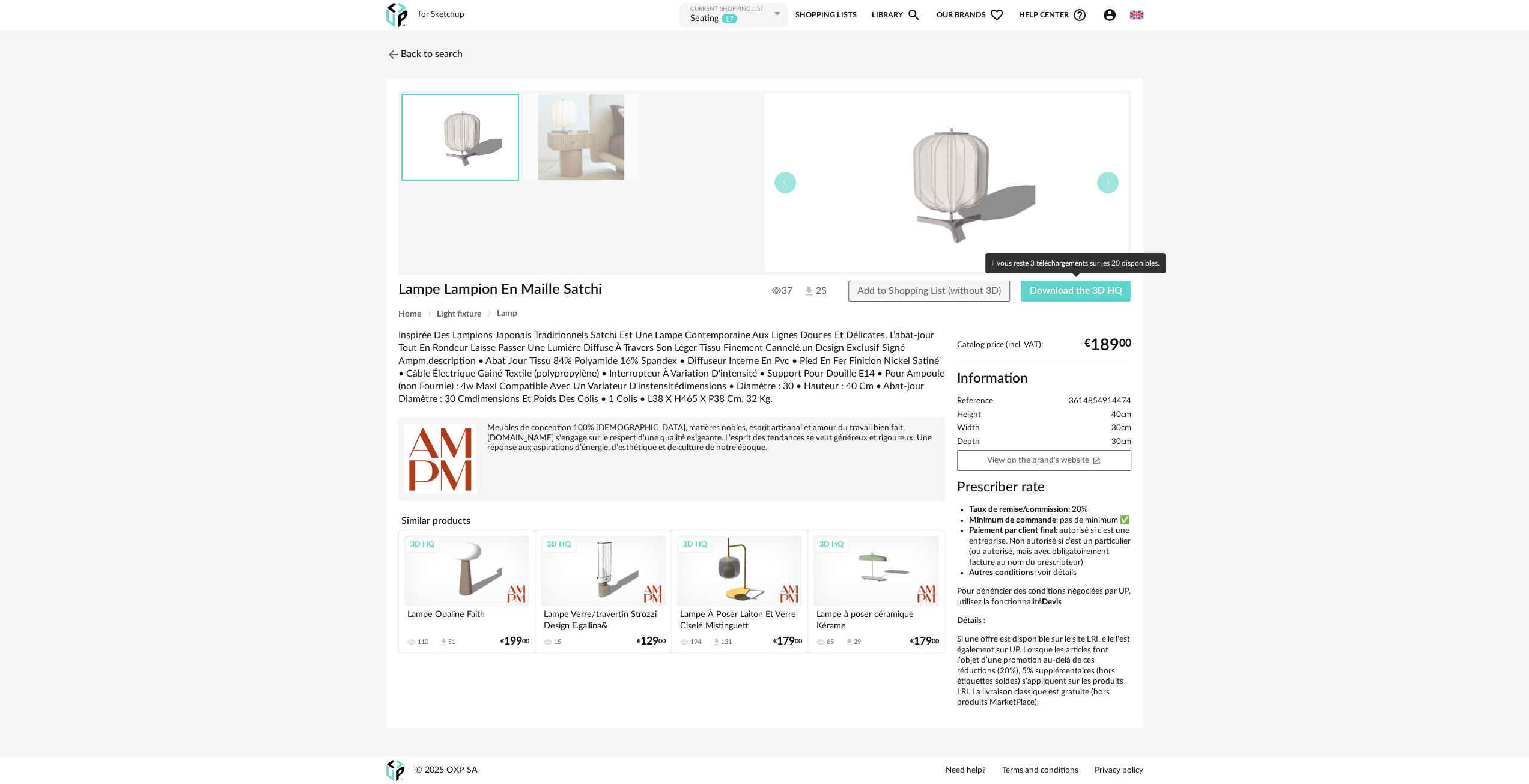
click at [1063, 277] on div "Lampe Lampion En Maille Satchi Lampe Lampion En Maille Satchi 37 25 Add to Shop…" at bounding box center [764, 403] width 757 height 650
click at [1065, 286] on span "Download the 3D HQ" at bounding box center [1076, 290] width 92 height 9
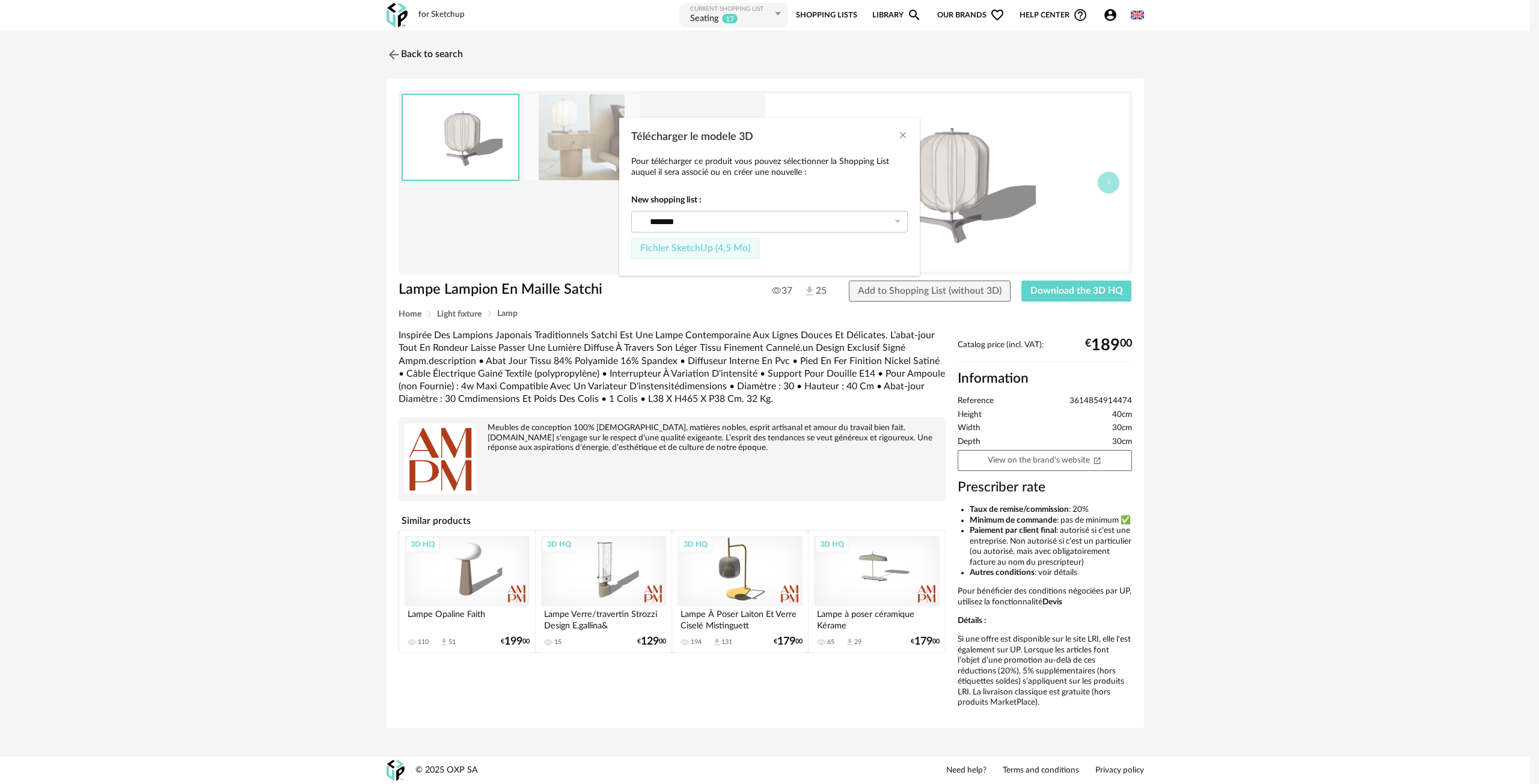
click at [687, 250] on span "Fichier SketchUp (4,5 Mo)" at bounding box center [695, 248] width 110 height 9
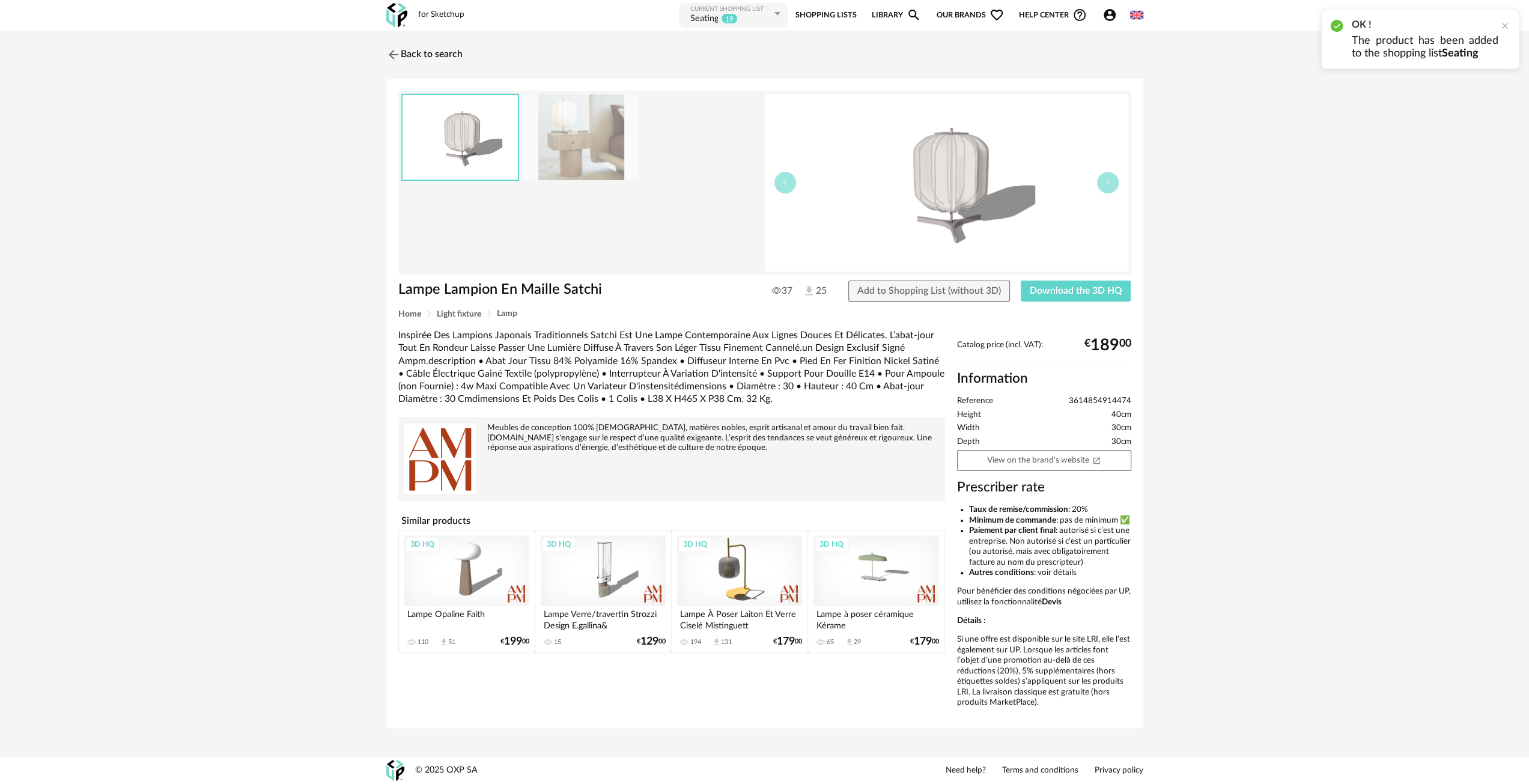
click at [594, 135] on img at bounding box center [581, 137] width 116 height 86
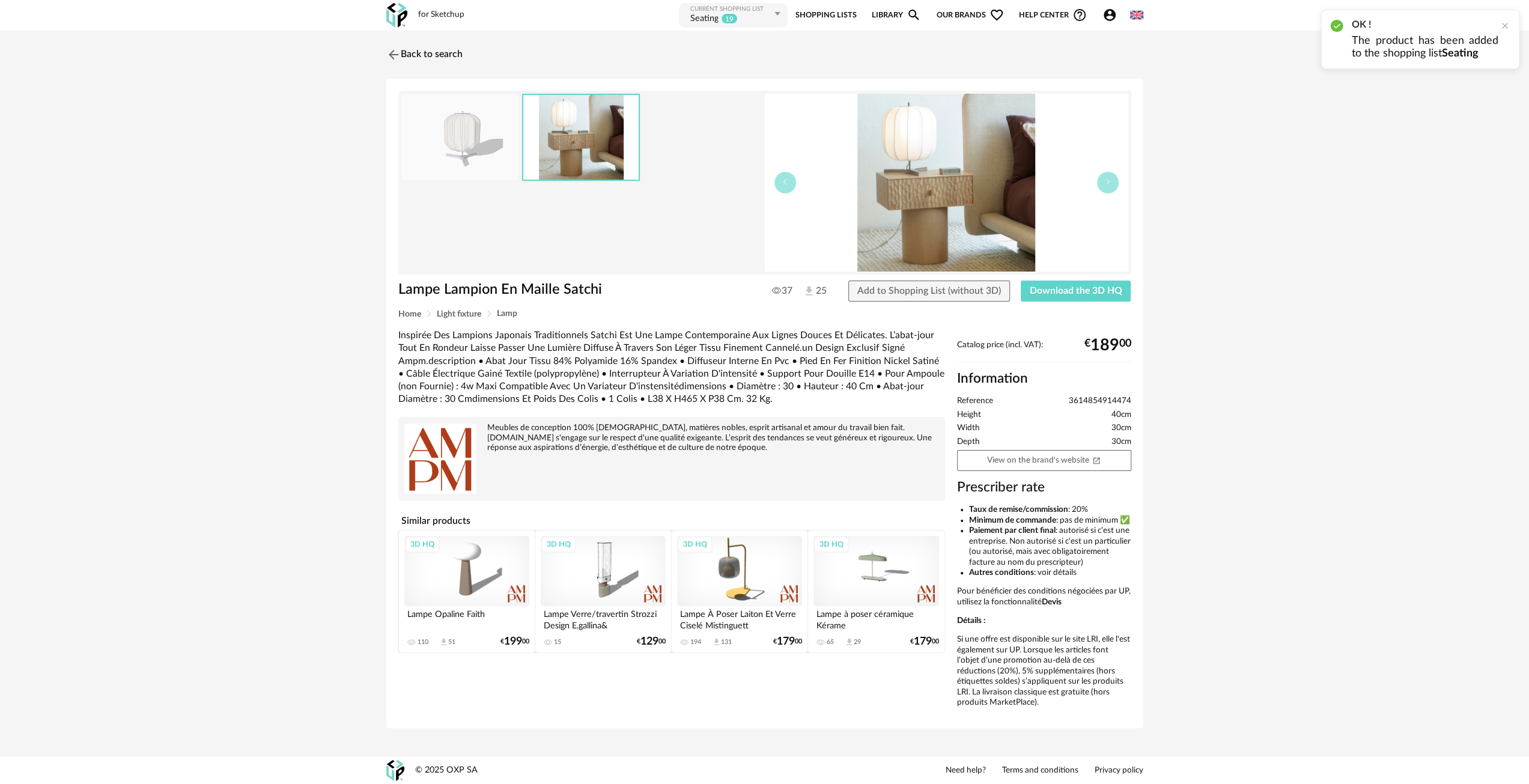
drag, startPoint x: 922, startPoint y: 196, endPoint x: 908, endPoint y: 183, distance: 19.1
click at [908, 183] on img at bounding box center [946, 183] width 363 height 178
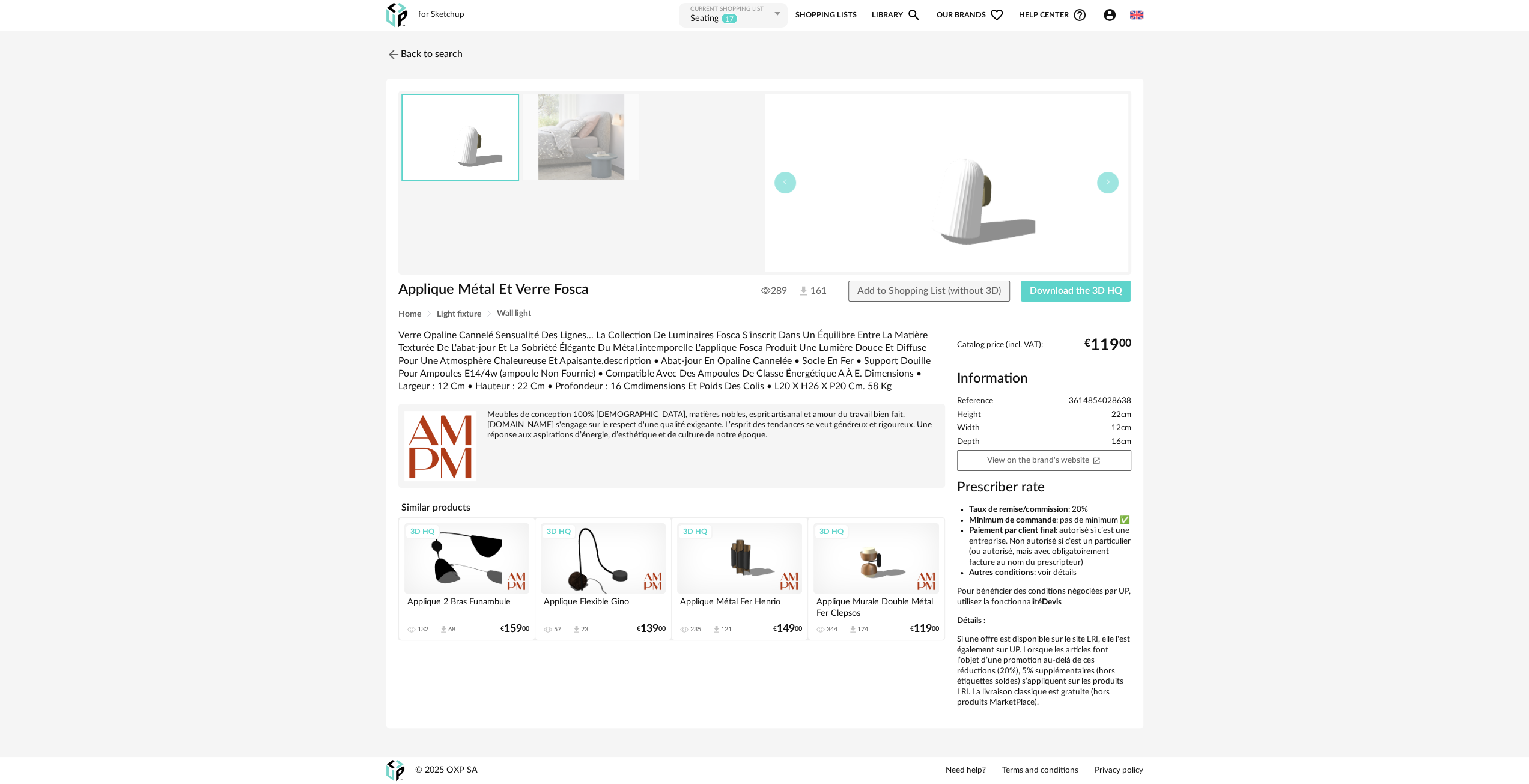
click at [579, 110] on img at bounding box center [581, 137] width 116 height 86
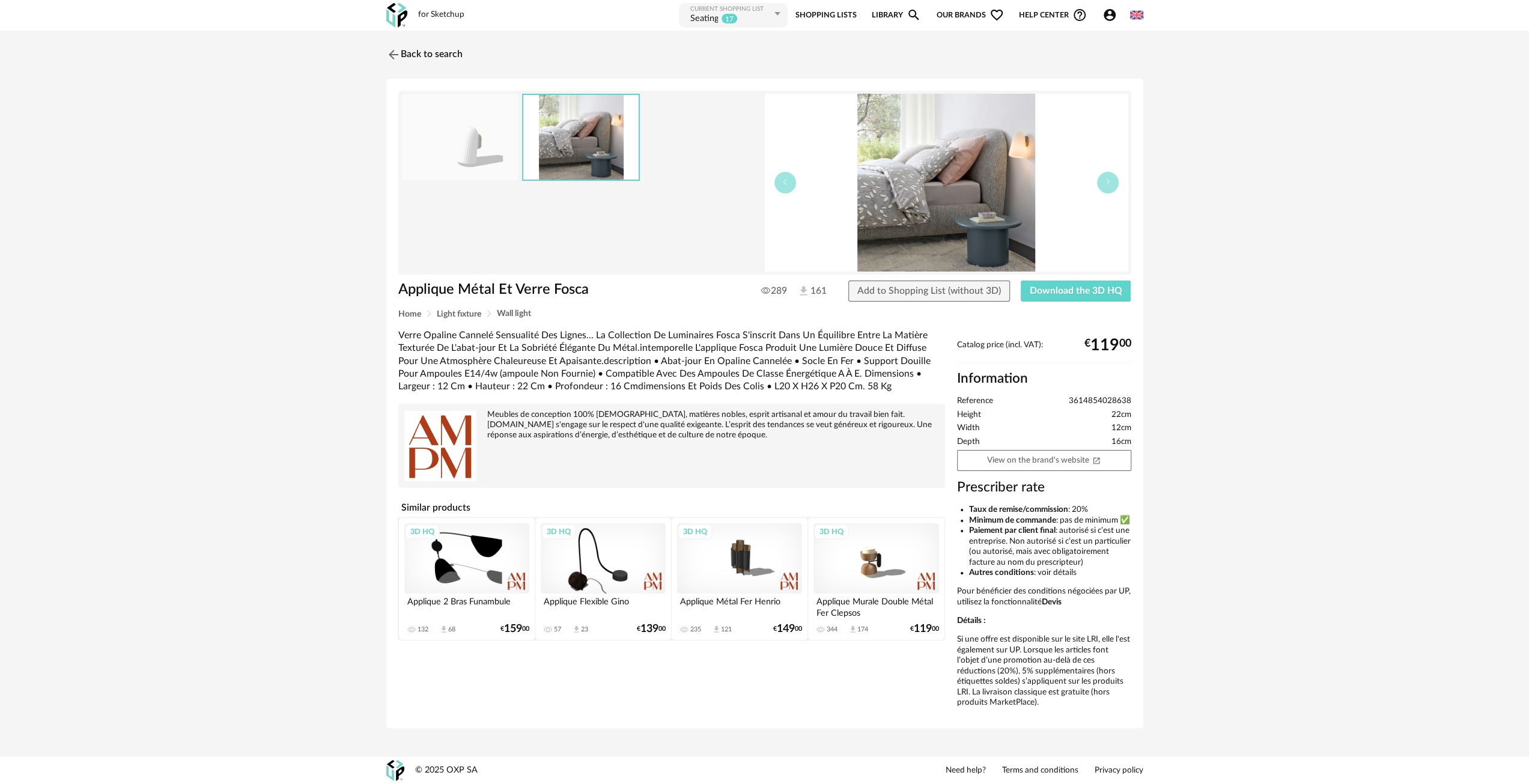
click at [968, 182] on img at bounding box center [946, 183] width 363 height 178
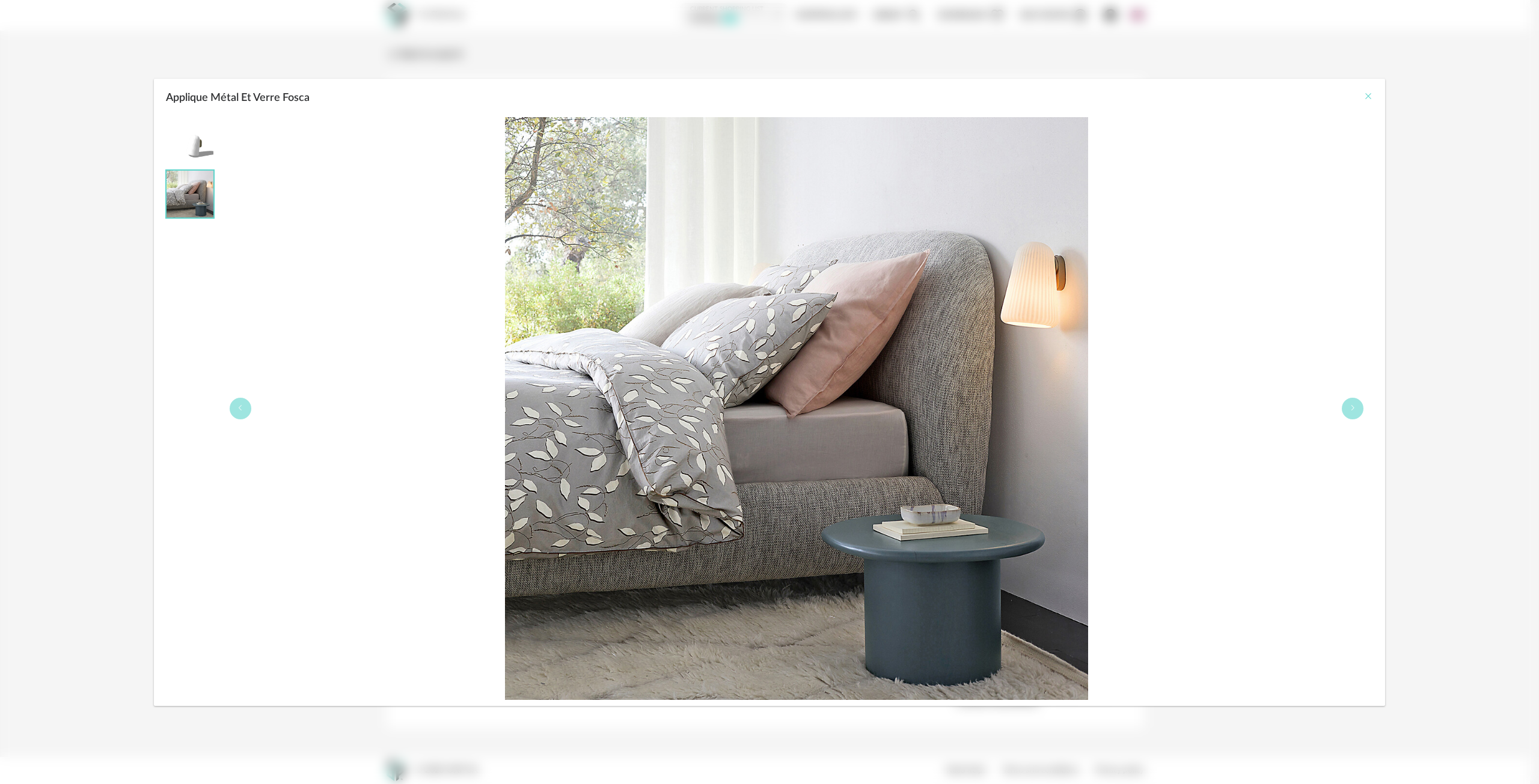
click at [1372, 97] on icon "Close" at bounding box center [1368, 96] width 9 height 9
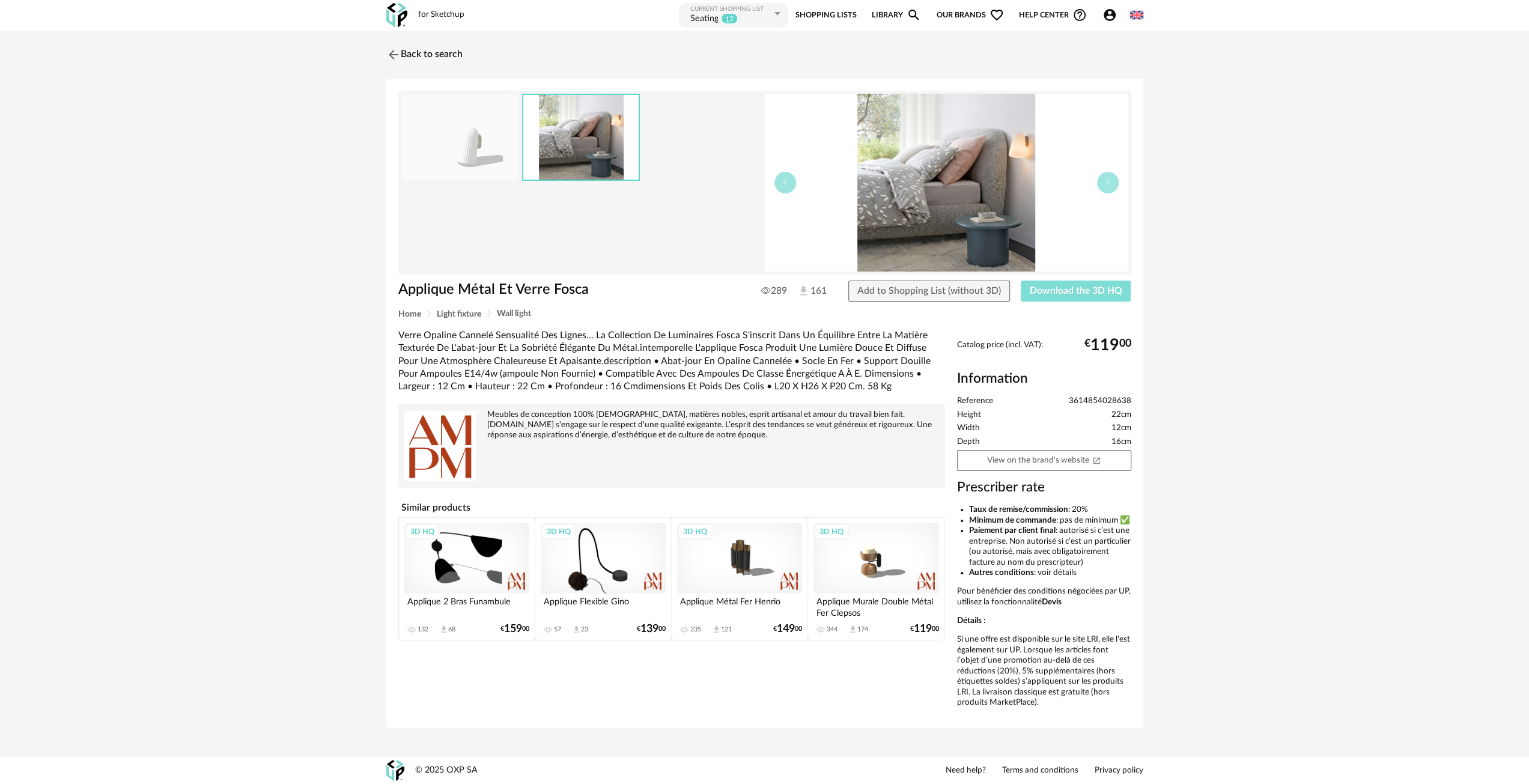
click at [1093, 301] on div "Applique Métal Et Verre Fosca 289 161 Add to Shopping List (without 3D) Downloa…" at bounding box center [764, 295] width 745 height 29
drag, startPoint x: 1092, startPoint y: 296, endPoint x: 959, endPoint y: 295, distance: 133.0
click at [1092, 296] on button "Download the 3D HQ" at bounding box center [1076, 291] width 110 height 22
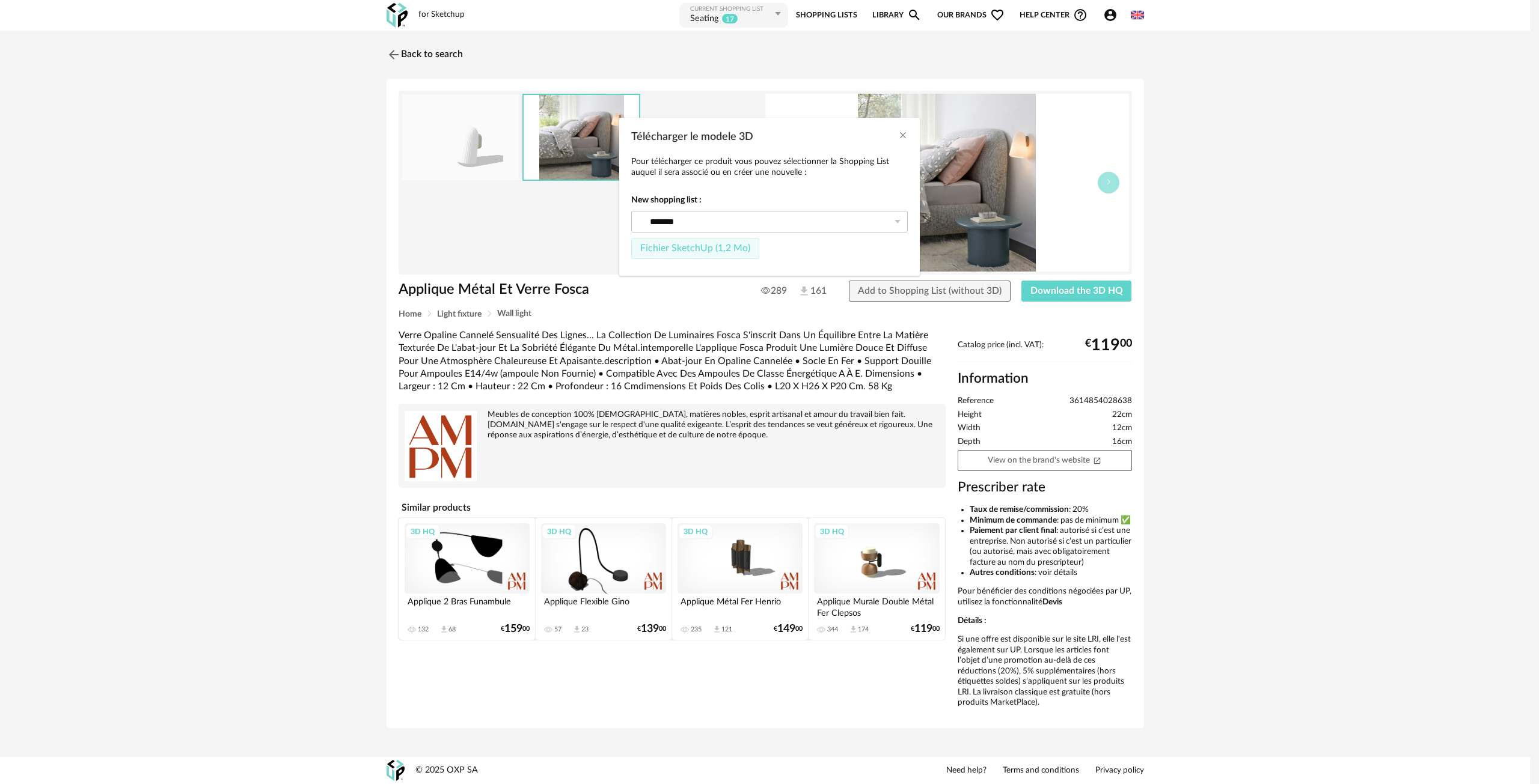
click at [702, 245] on span "Fichier SketchUp (1,2 Mo)" at bounding box center [695, 248] width 110 height 9
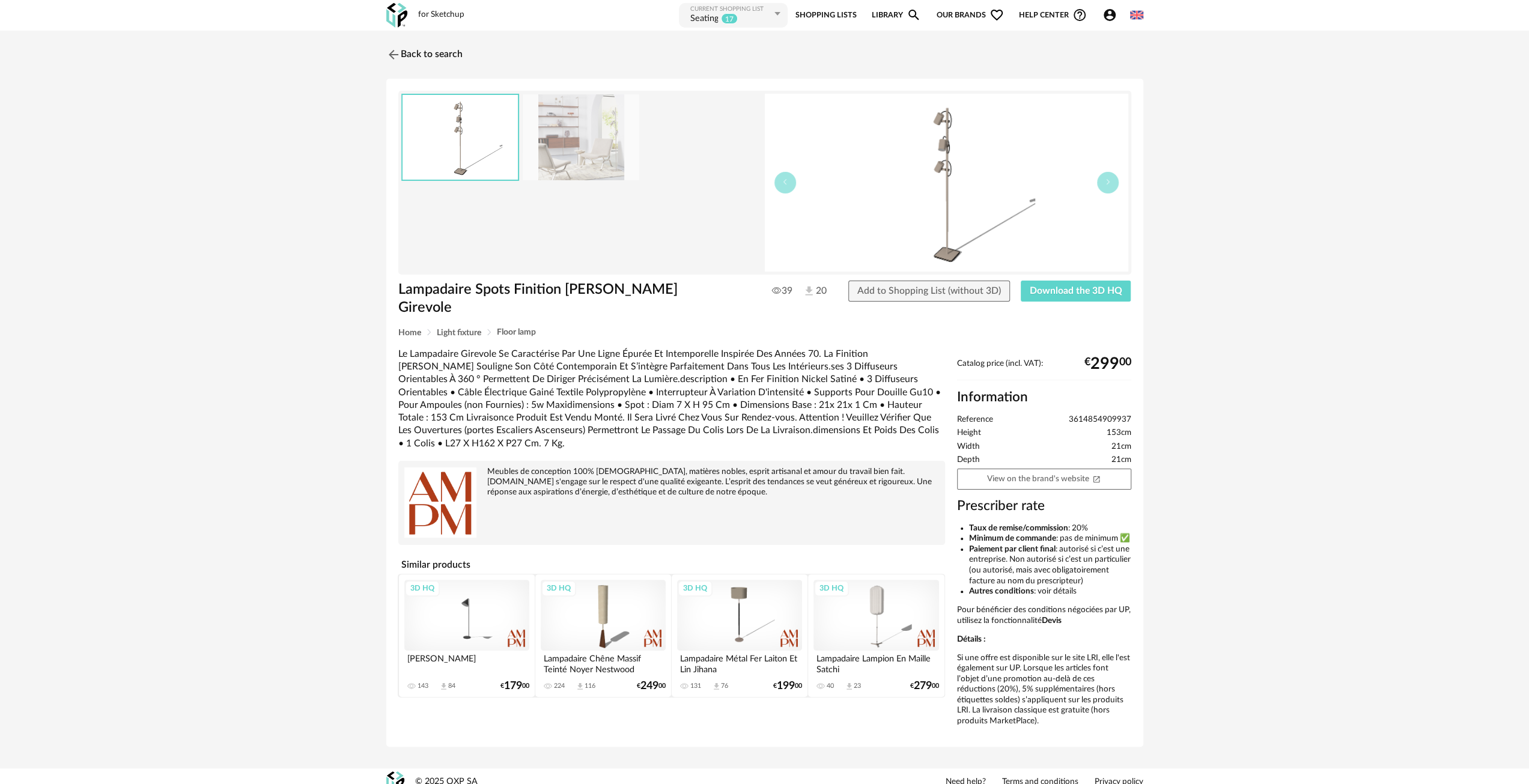
click at [569, 155] on img at bounding box center [581, 137] width 116 height 86
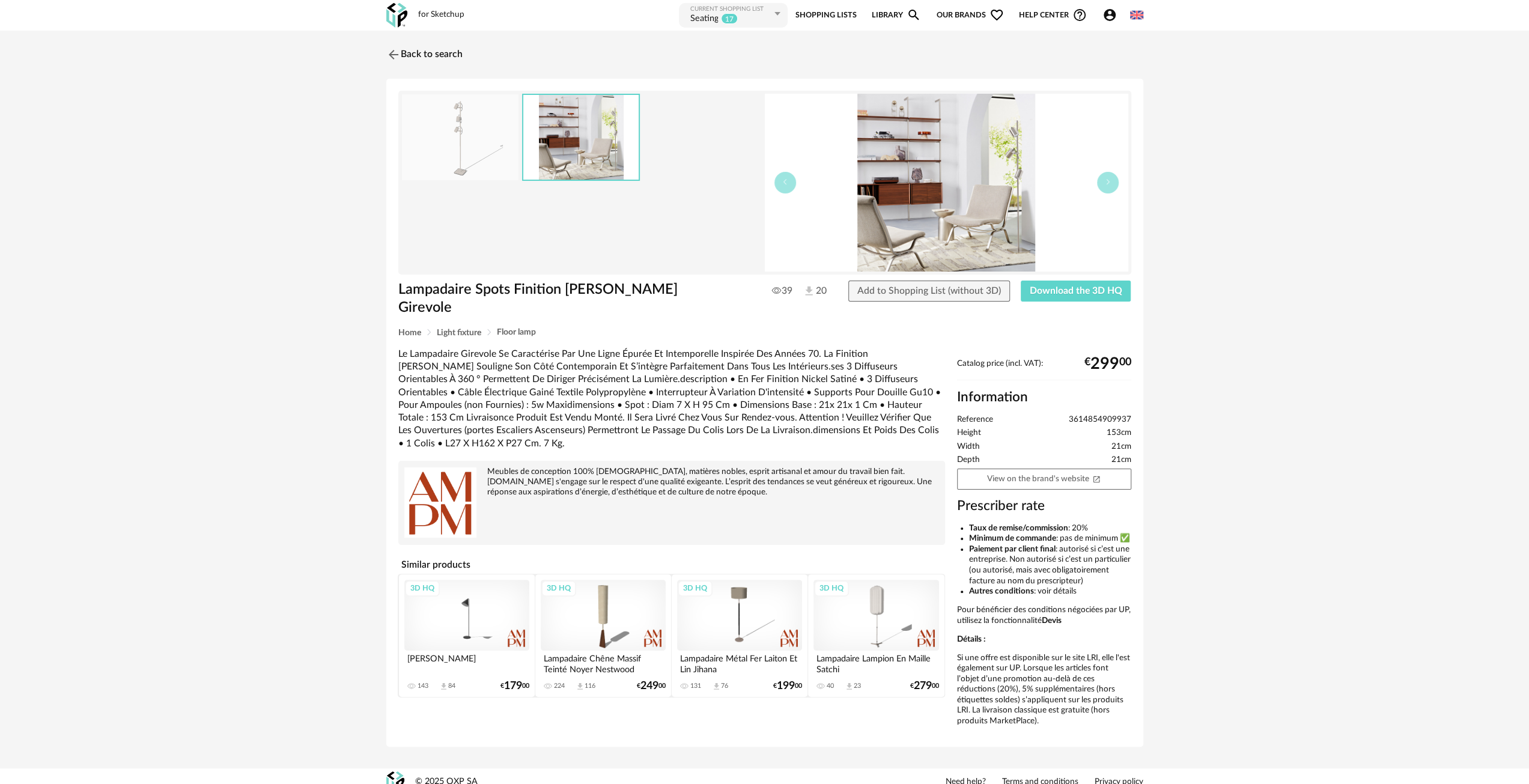
drag, startPoint x: 926, startPoint y: 181, endPoint x: 890, endPoint y: 188, distance: 36.7
click at [890, 188] on img at bounding box center [946, 183] width 363 height 178
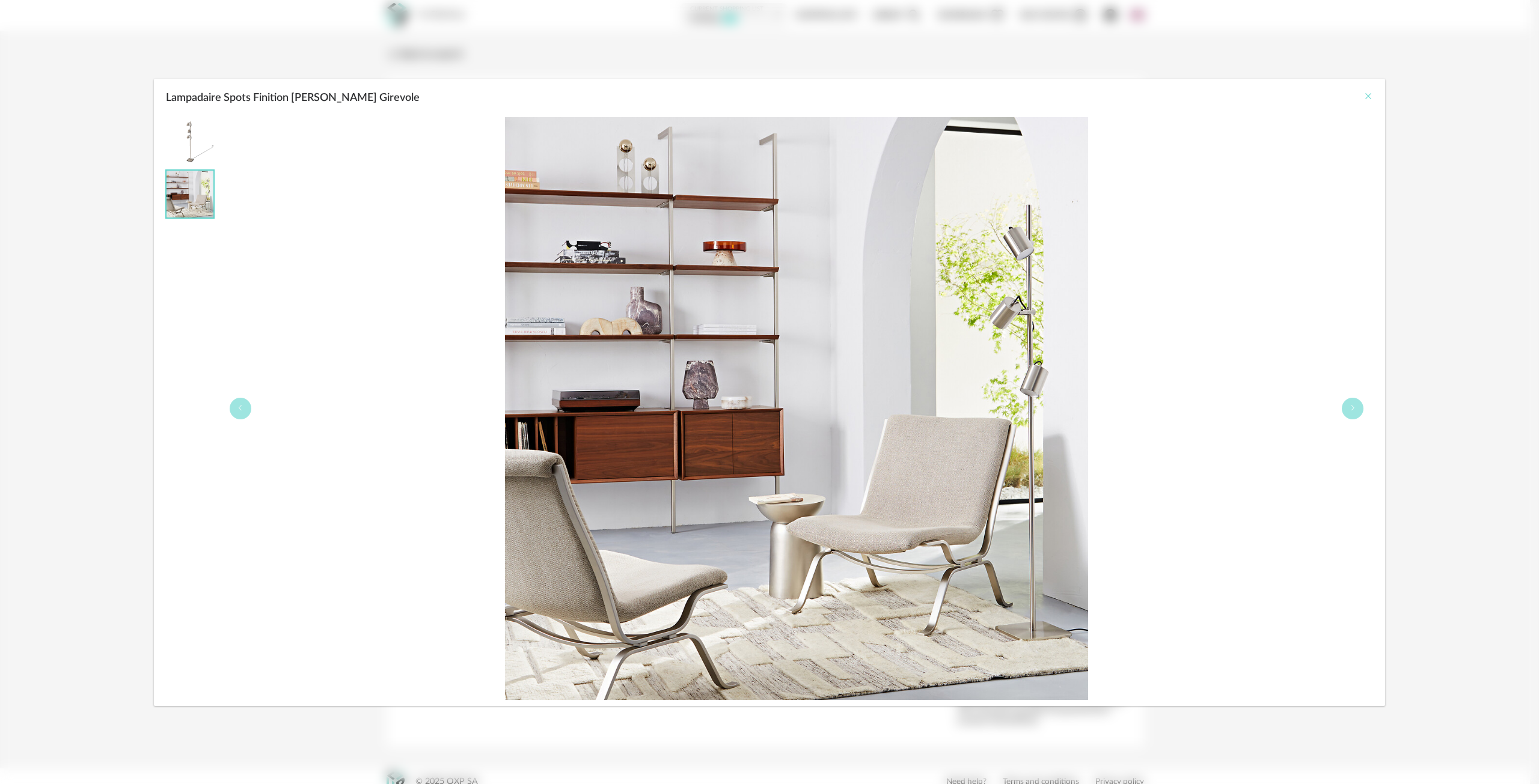
click at [1371, 94] on icon "Close" at bounding box center [1368, 96] width 9 height 9
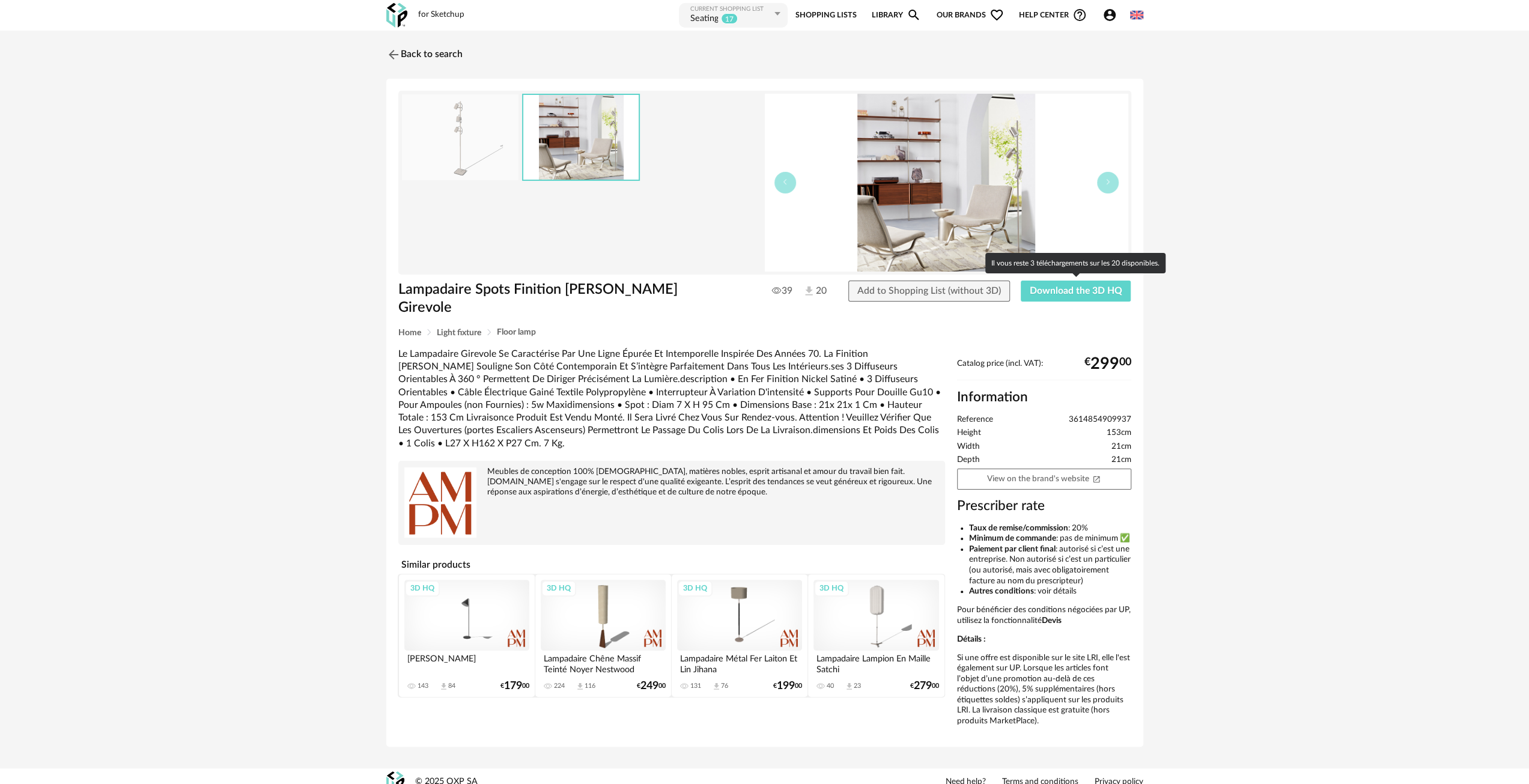
click at [1050, 274] on div "Lampadaire Spots Finition Nickel Satiné Girevole 39 20 Add to Shopping List (wi…" at bounding box center [764, 413] width 757 height 668
click at [1055, 282] on button "Download the 3D HQ" at bounding box center [1076, 291] width 110 height 22
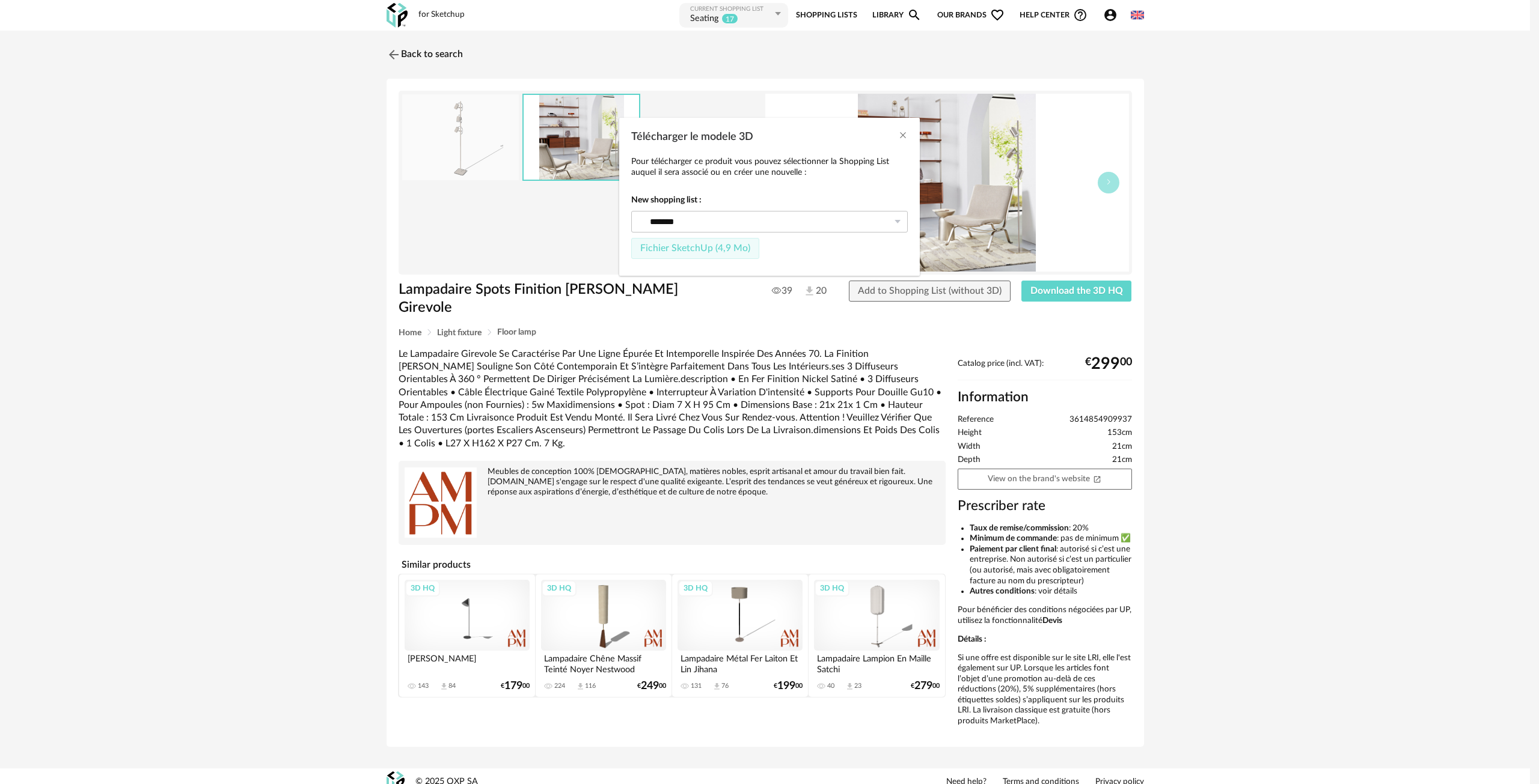
click at [687, 248] on span "Fichier SketchUp (4,9 Mo)" at bounding box center [695, 248] width 110 height 9
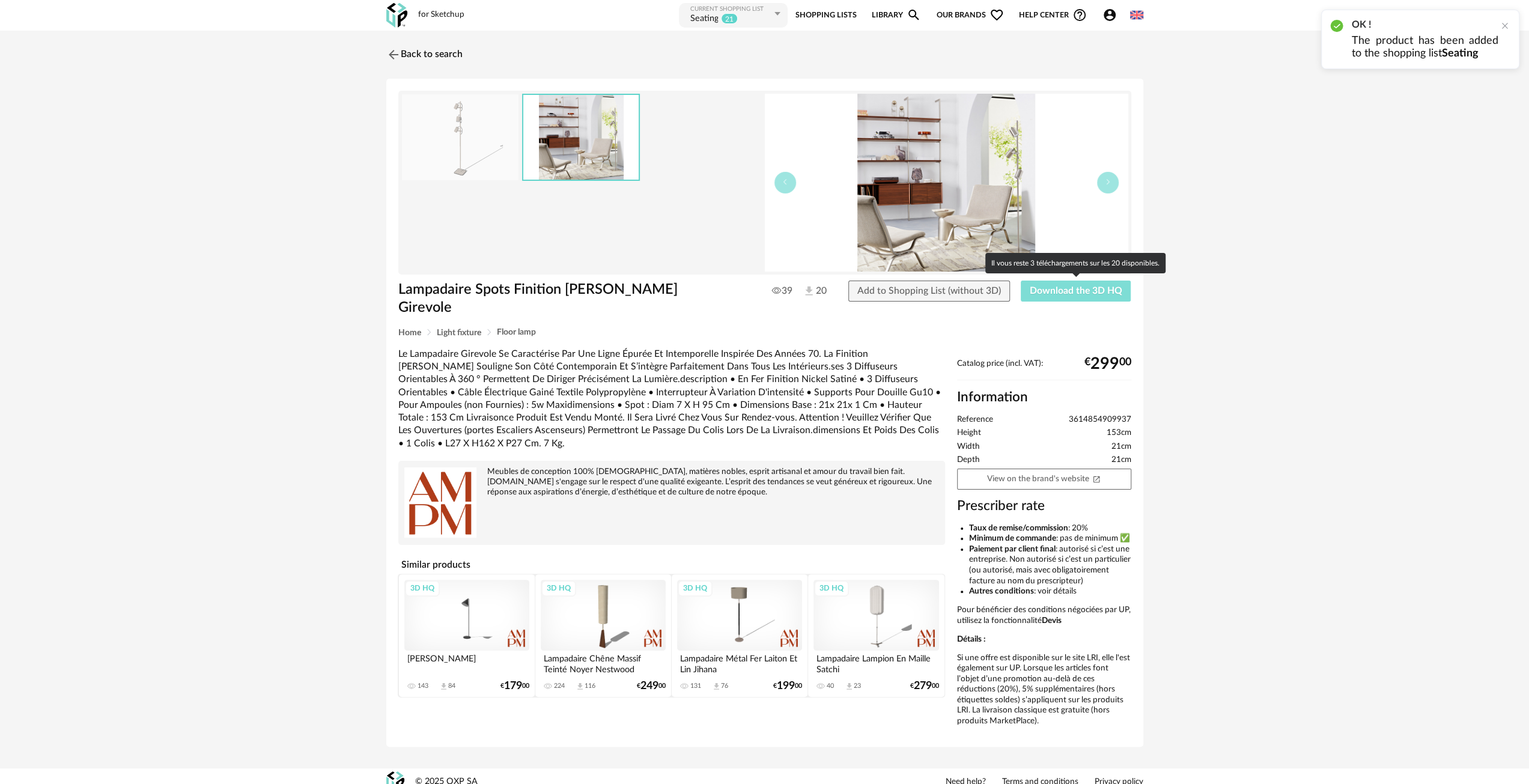
click at [1064, 292] on span "Download the 3D HQ" at bounding box center [1076, 290] width 92 height 9
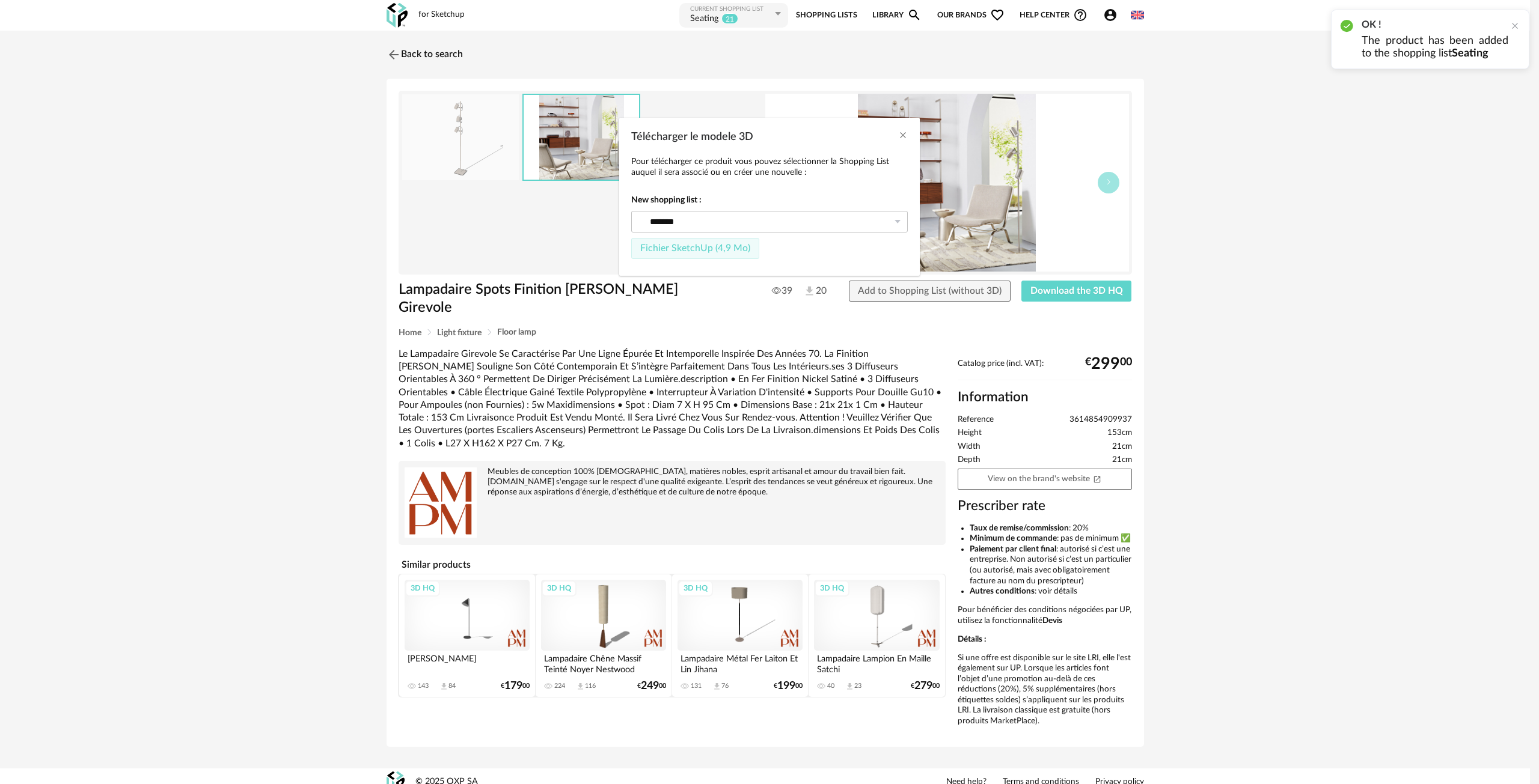
click at [667, 256] on button "Fichier SketchUp (4,9 Mo)" at bounding box center [695, 248] width 128 height 22
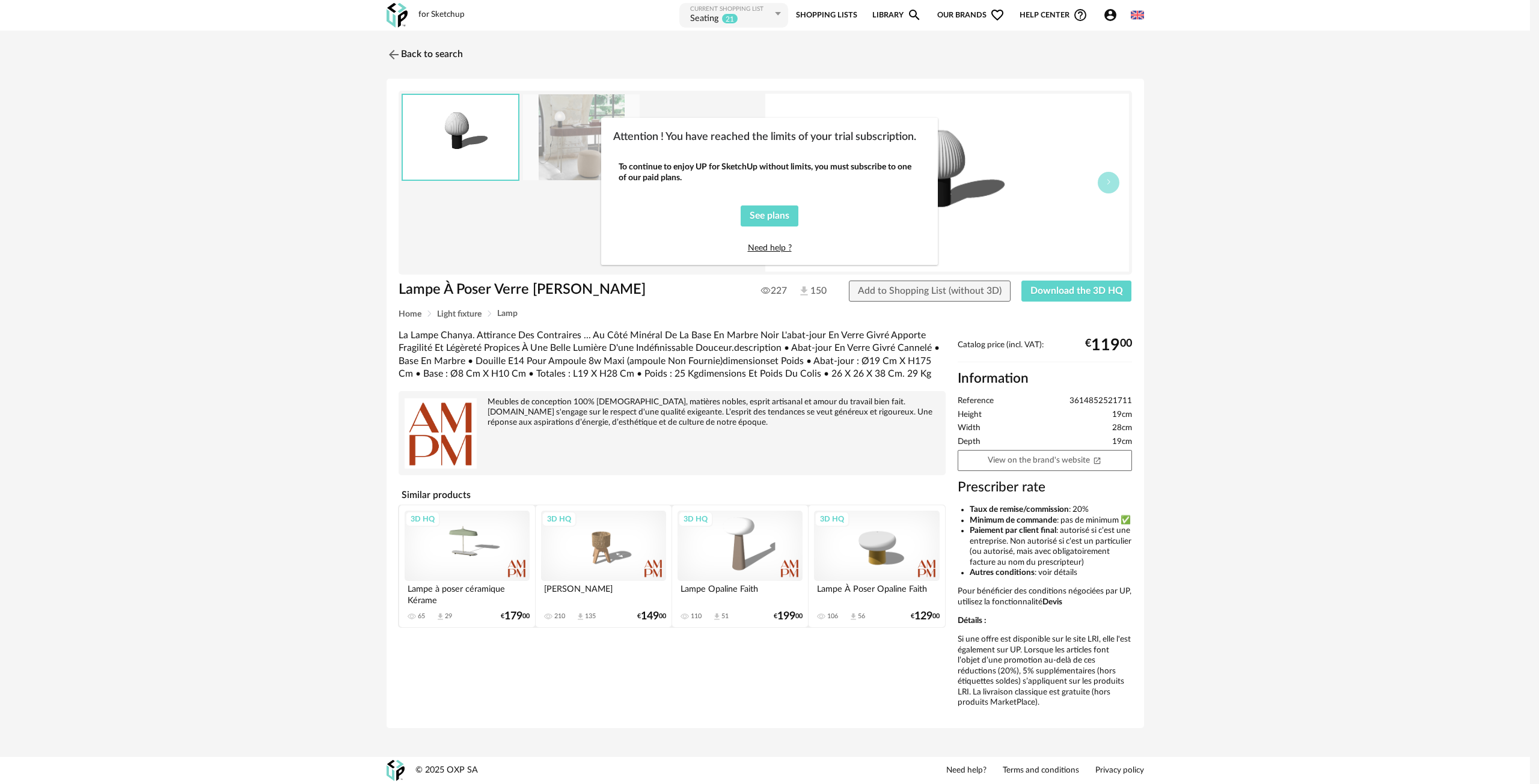
click at [564, 149] on div "Attention ! You have reached the limits of your trial subscription. To continue…" at bounding box center [769, 392] width 1539 height 784
click at [549, 124] on div "Attention ! You have reached the limits of your trial subscription. To continue…" at bounding box center [769, 392] width 1539 height 784
click at [769, 218] on span "See plans" at bounding box center [770, 215] width 40 height 9
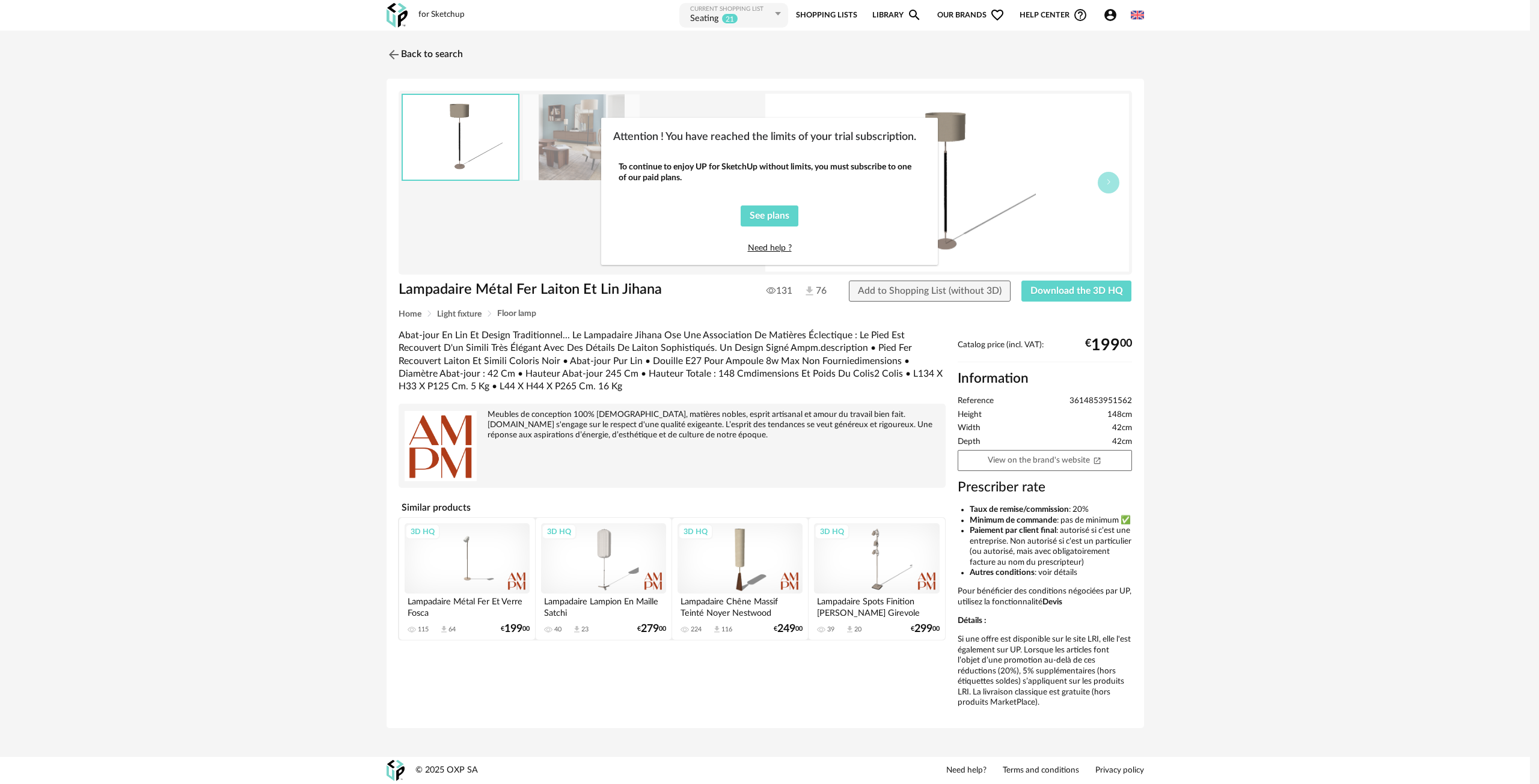
click at [538, 223] on div "Attention ! You have reached the limits of your trial subscription. To continue…" at bounding box center [769, 392] width 1539 height 784
click at [1077, 292] on div "Attention ! You have reached the limits of your trial subscription. To continue…" at bounding box center [769, 392] width 1539 height 784
click at [1053, 286] on div "Attention ! You have reached the limits of your trial subscription. To continue…" at bounding box center [769, 392] width 1539 height 784
click at [1082, 294] on div "Attention ! You have reached the limits of your trial subscription. To continue…" at bounding box center [769, 392] width 1539 height 784
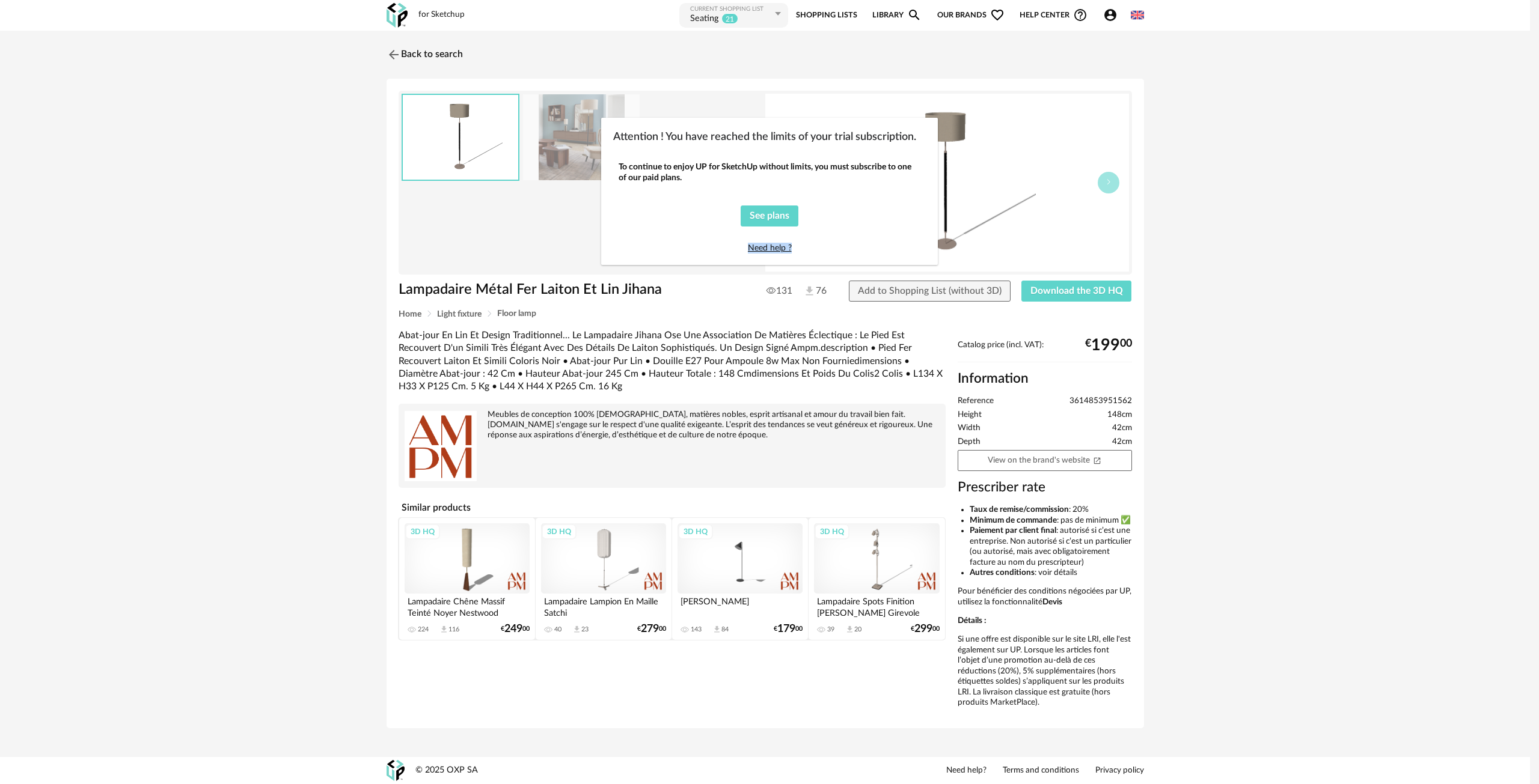
drag, startPoint x: 1082, startPoint y: 294, endPoint x: 1071, endPoint y: 292, distance: 11.2
click at [1077, 292] on div "Attention ! You have reached the limits of your trial subscription. To continue…" at bounding box center [769, 392] width 1539 height 784
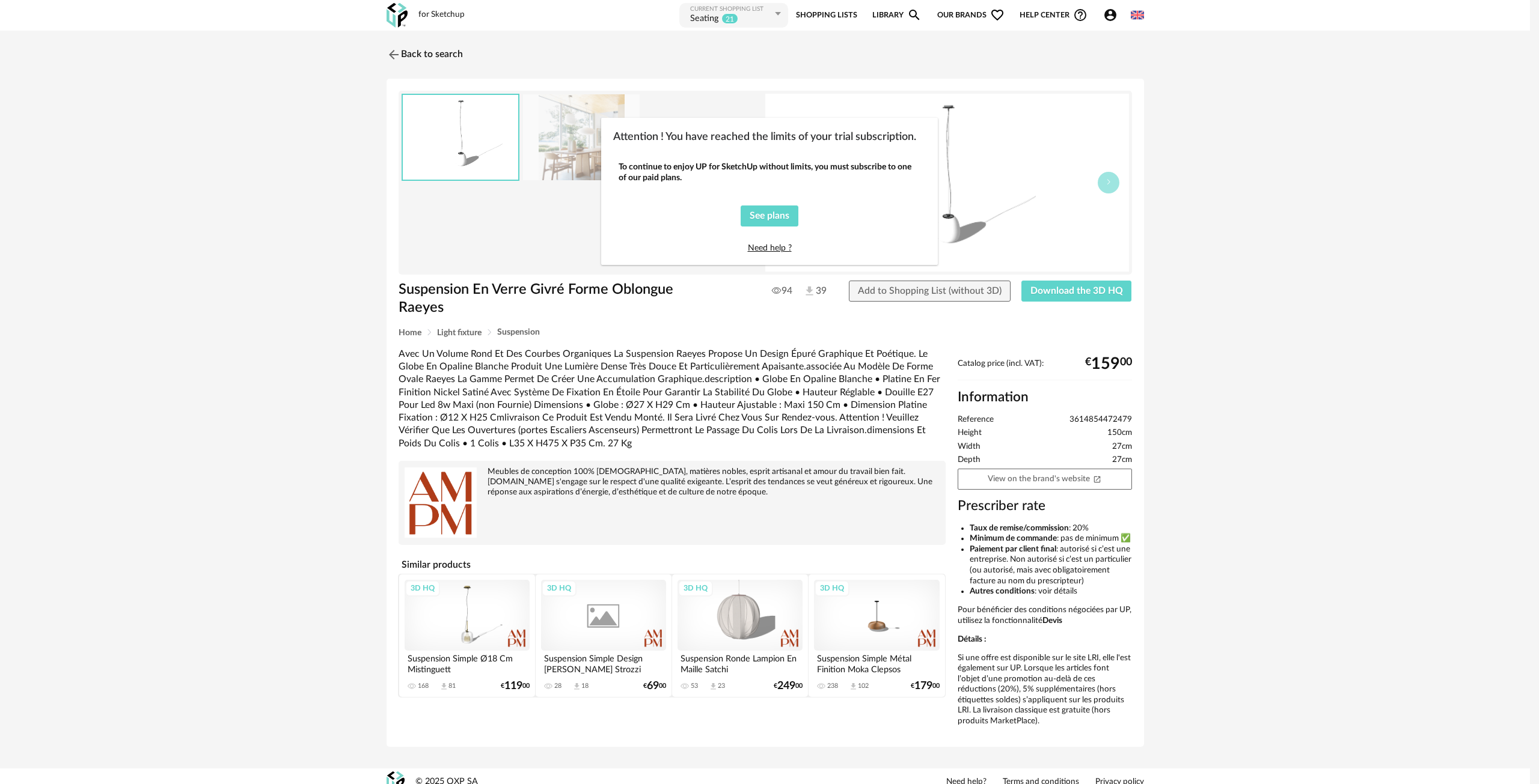
click at [1063, 284] on div "Attention ! You have reached the limits of your trial subscription. To continue…" at bounding box center [769, 392] width 1539 height 784
